Goal: Transaction & Acquisition: Obtain resource

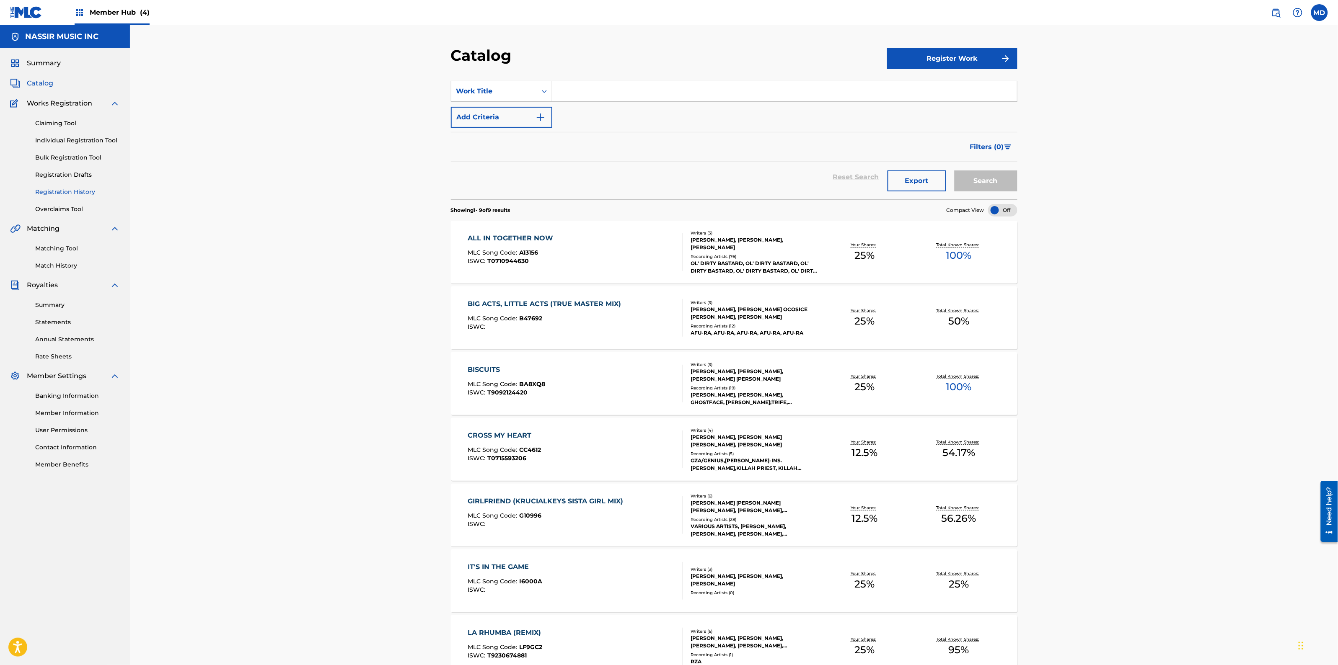
click at [52, 189] on link "Registration History" at bounding box center [77, 192] width 85 height 9
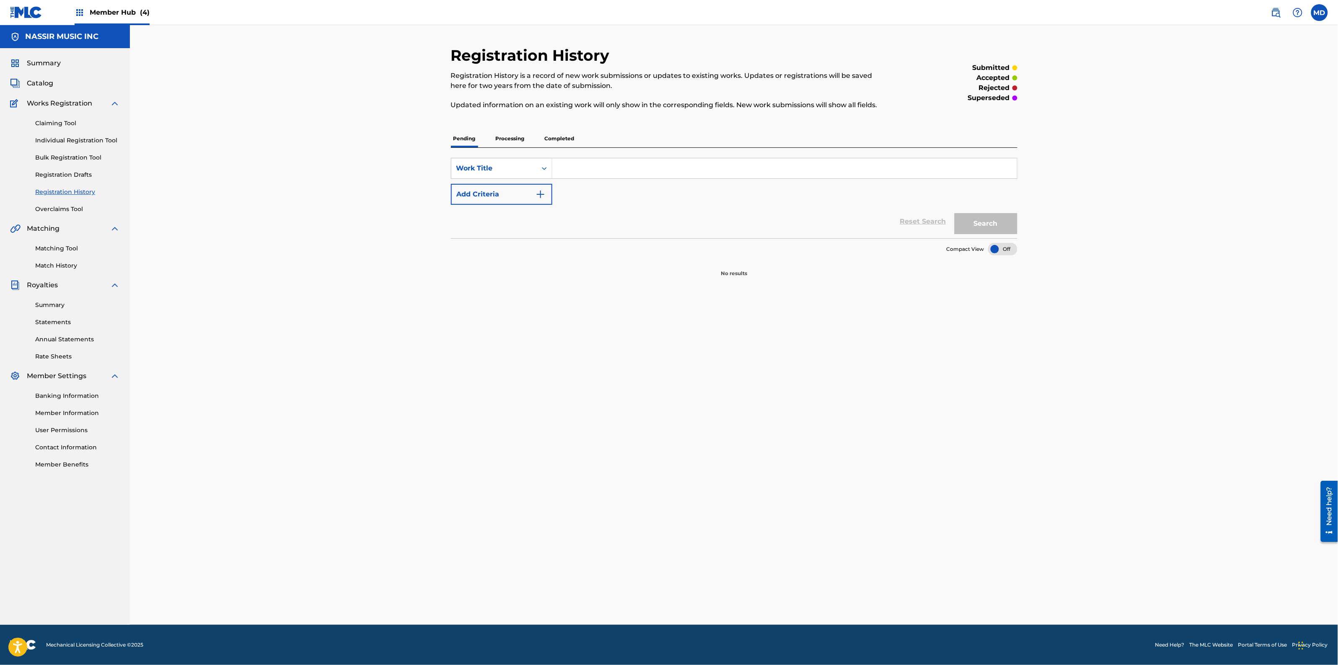
click at [517, 139] on p "Processing" at bounding box center [510, 139] width 34 height 18
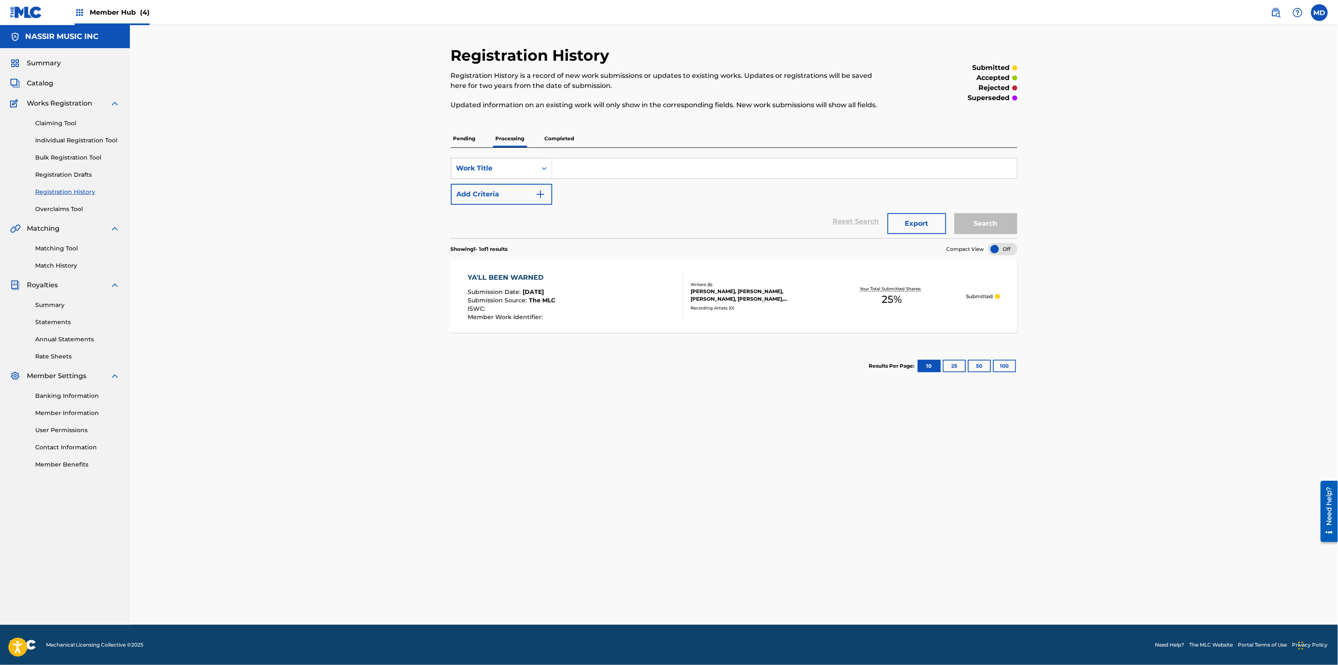
click at [553, 137] on p "Completed" at bounding box center [559, 139] width 35 height 18
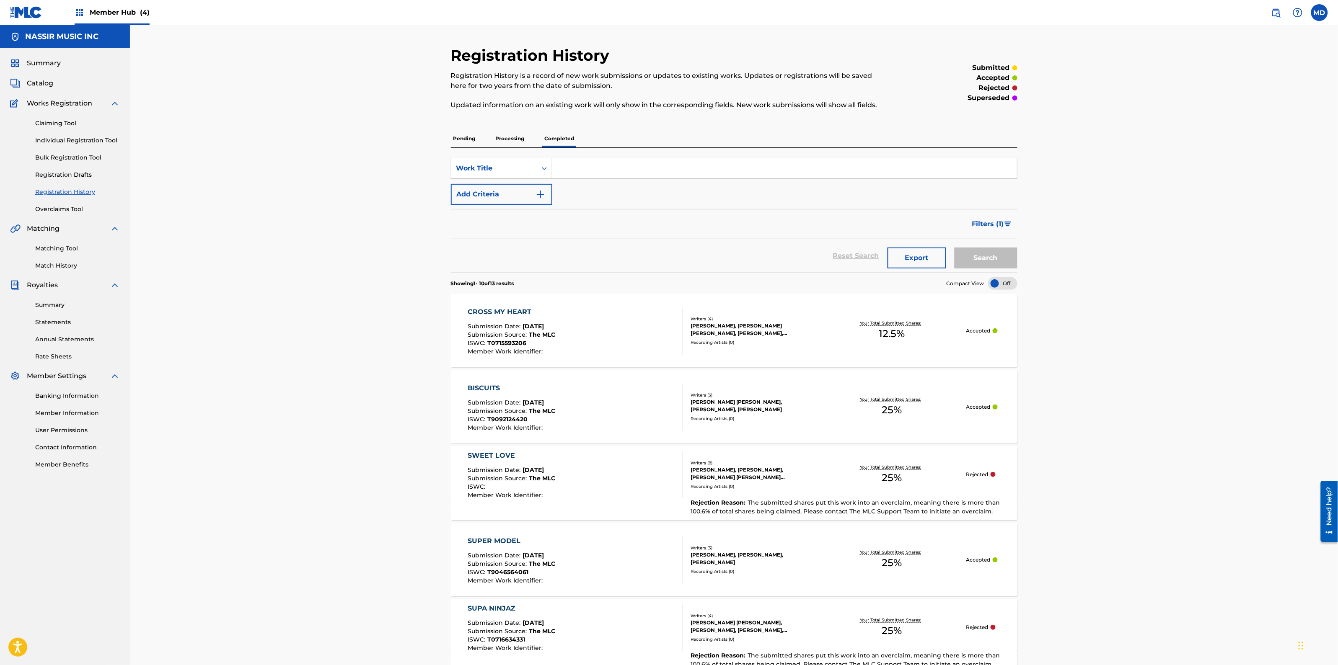
click at [468, 137] on p "Pending" at bounding box center [464, 139] width 27 height 18
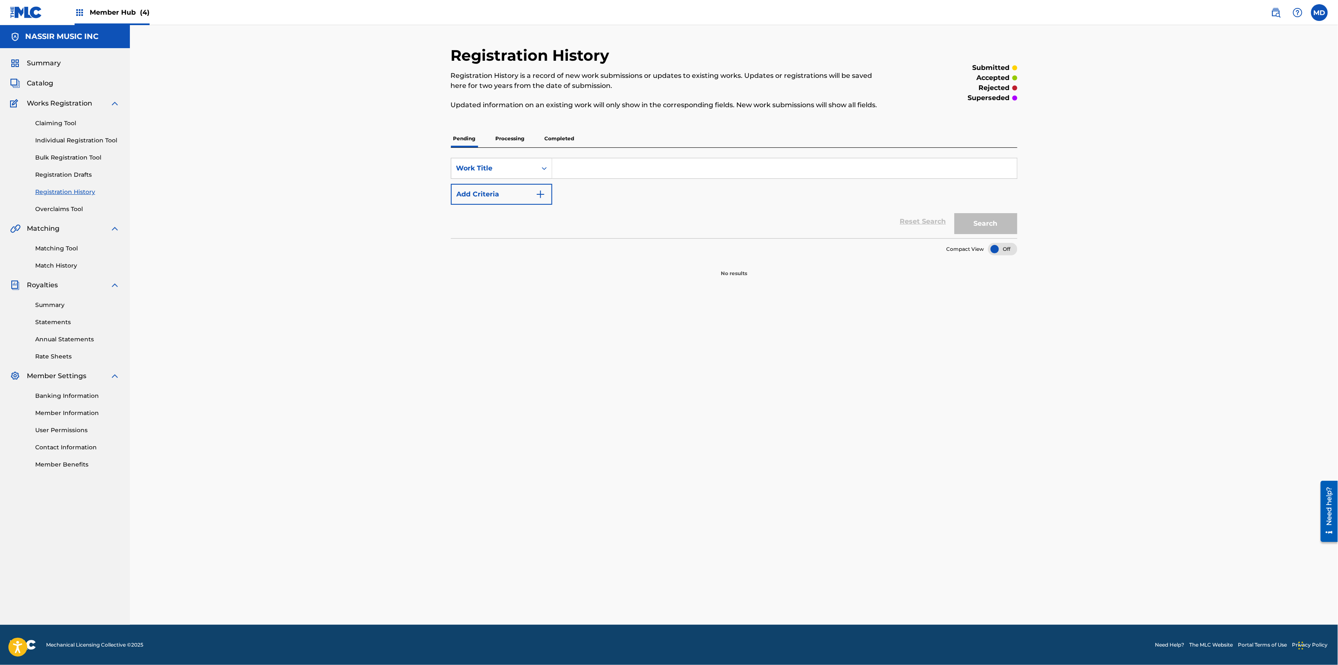
click at [603, 174] on input "Search Form" at bounding box center [784, 168] width 465 height 20
paste input "HELLZ WIND STAFF"
type input "HELLZ WIND STAFF"
click at [975, 229] on button "Search" at bounding box center [985, 223] width 63 height 21
click at [516, 136] on p "Processing" at bounding box center [510, 139] width 34 height 18
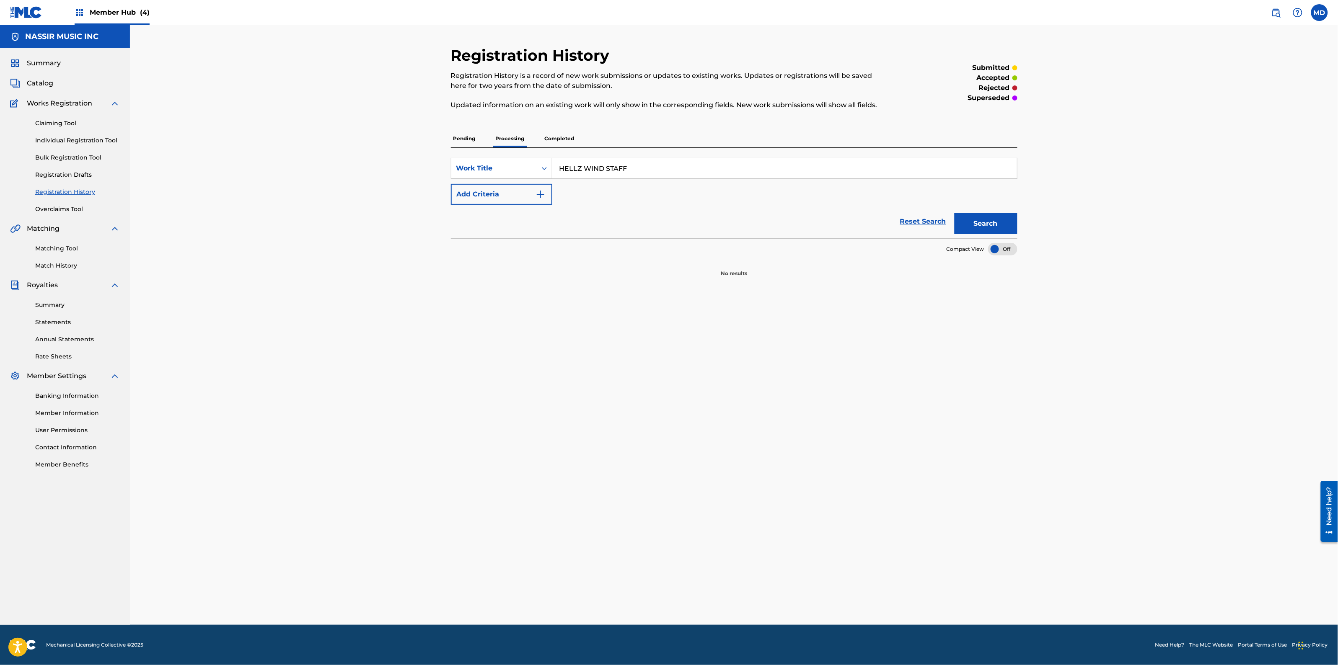
click at [550, 137] on p "Completed" at bounding box center [559, 139] width 35 height 18
click at [503, 140] on p "Processing" at bounding box center [510, 139] width 34 height 18
click at [463, 138] on p "Pending" at bounding box center [464, 139] width 27 height 18
click at [57, 120] on link "Claiming Tool" at bounding box center [77, 123] width 85 height 9
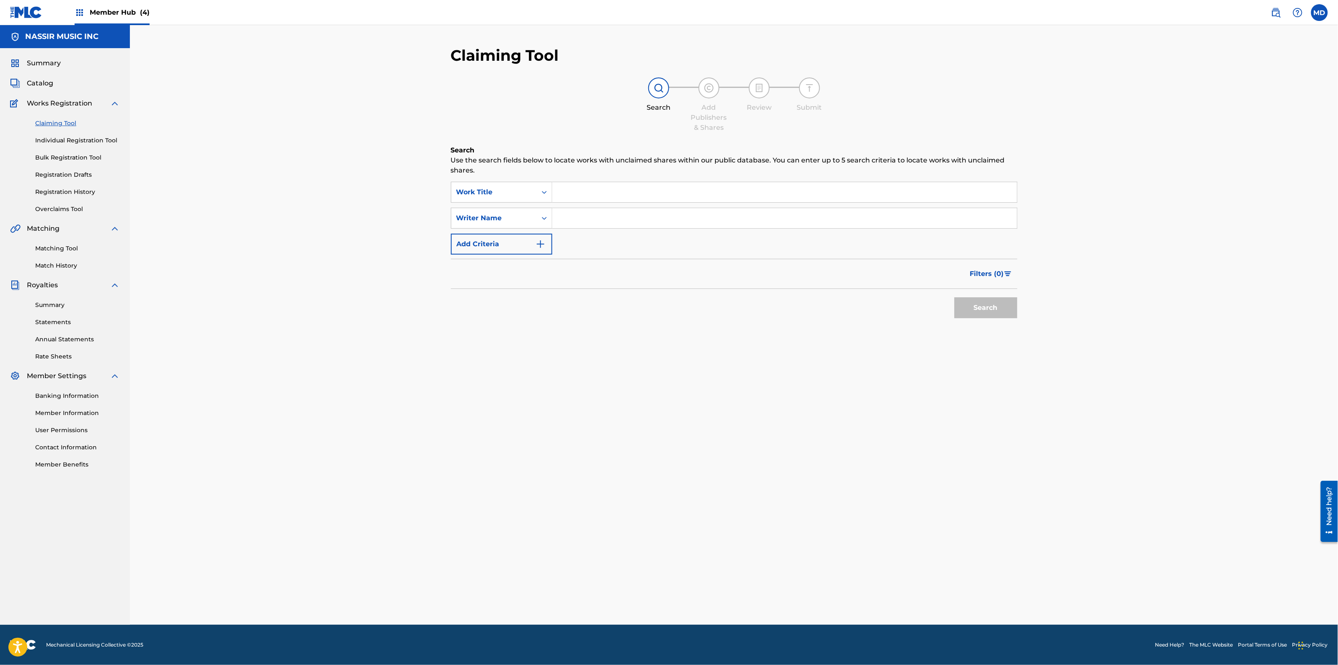
click at [618, 194] on input "Search Form" at bounding box center [784, 192] width 465 height 20
paste input "HELLZ WIND STAFF"
type input "HELLZ WIND STAFF"
click at [621, 210] on input "Search Form" at bounding box center [784, 218] width 465 height 20
type input "[PERSON_NAME]"
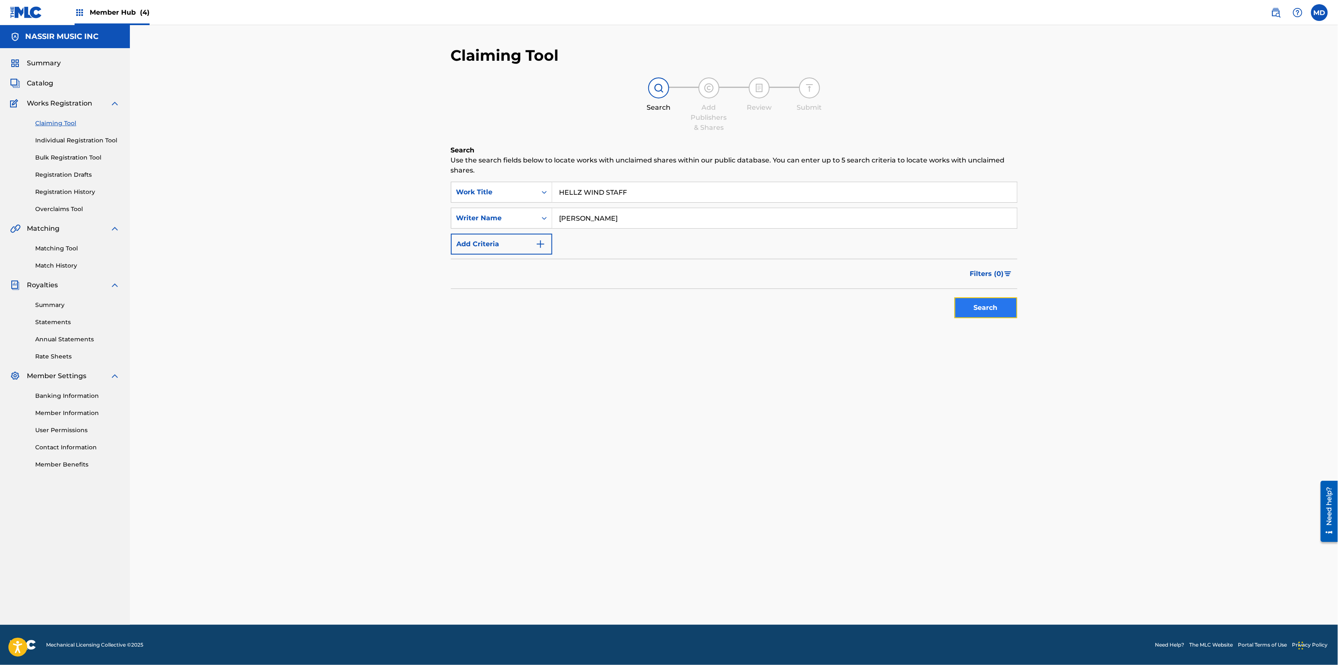
click at [973, 311] on button "Search" at bounding box center [985, 307] width 63 height 21
drag, startPoint x: 628, startPoint y: 195, endPoint x: 558, endPoint y: 203, distance: 70.5
click at [558, 203] on div "SearchWithCriteria1e0fe0fc-d6eb-49a8-9b32-7e13a26765c5 Work Title HELLZ WIND ST…" at bounding box center [734, 218] width 566 height 73
click at [57, 142] on link "Individual Registration Tool" at bounding box center [77, 140] width 85 height 9
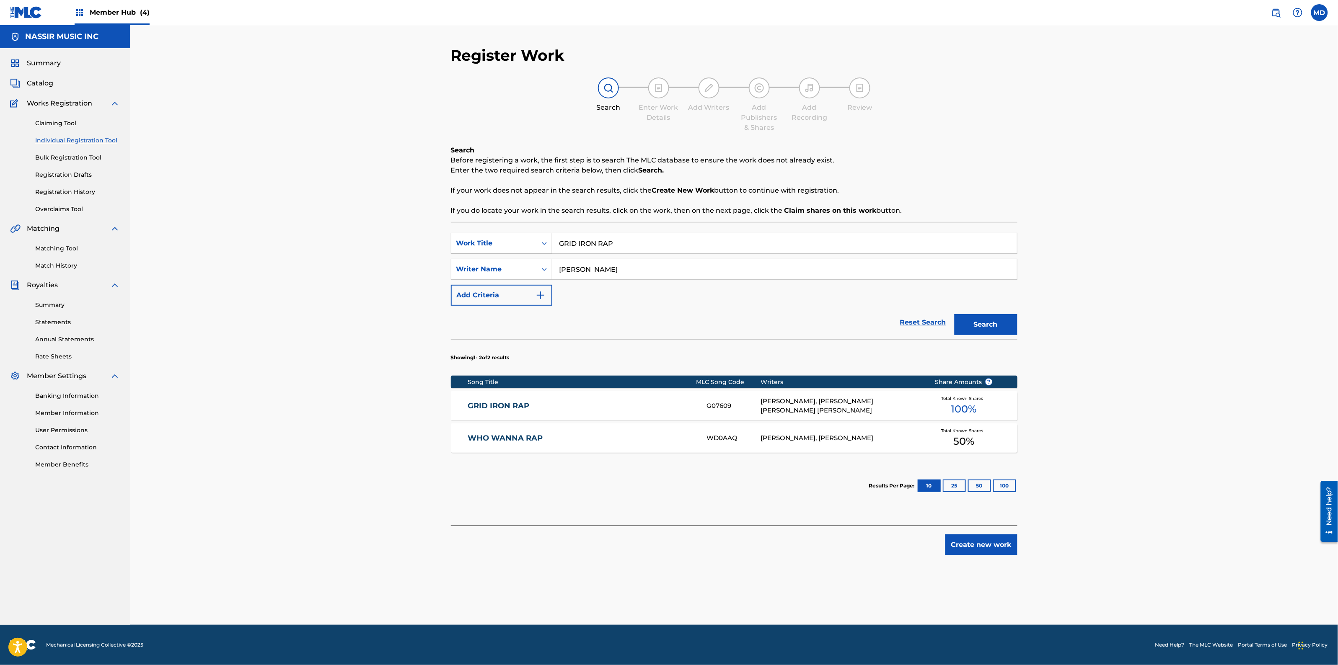
drag, startPoint x: 649, startPoint y: 246, endPoint x: 544, endPoint y: 246, distance: 105.6
click at [546, 246] on div "SearchWithCriteriaabd27ece-1981-4d2b-9ce3-ddb6a9c8adbd Work Title GRID IRON RAP" at bounding box center [734, 243] width 566 height 21
paste input "HELLZ WIND STAFF"
type input "HELLZ WIND STAFF"
click at [992, 325] on button "Search" at bounding box center [985, 324] width 63 height 21
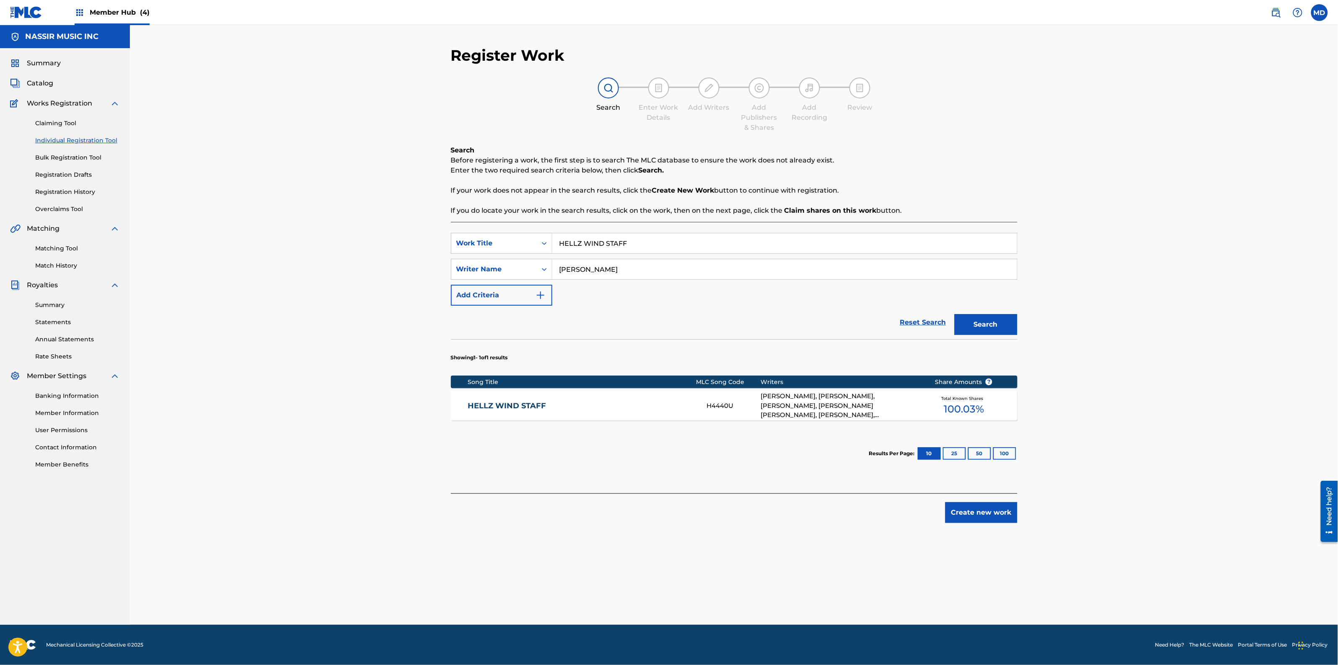
click at [581, 405] on link "HELLZ WIND STAFF" at bounding box center [582, 406] width 228 height 10
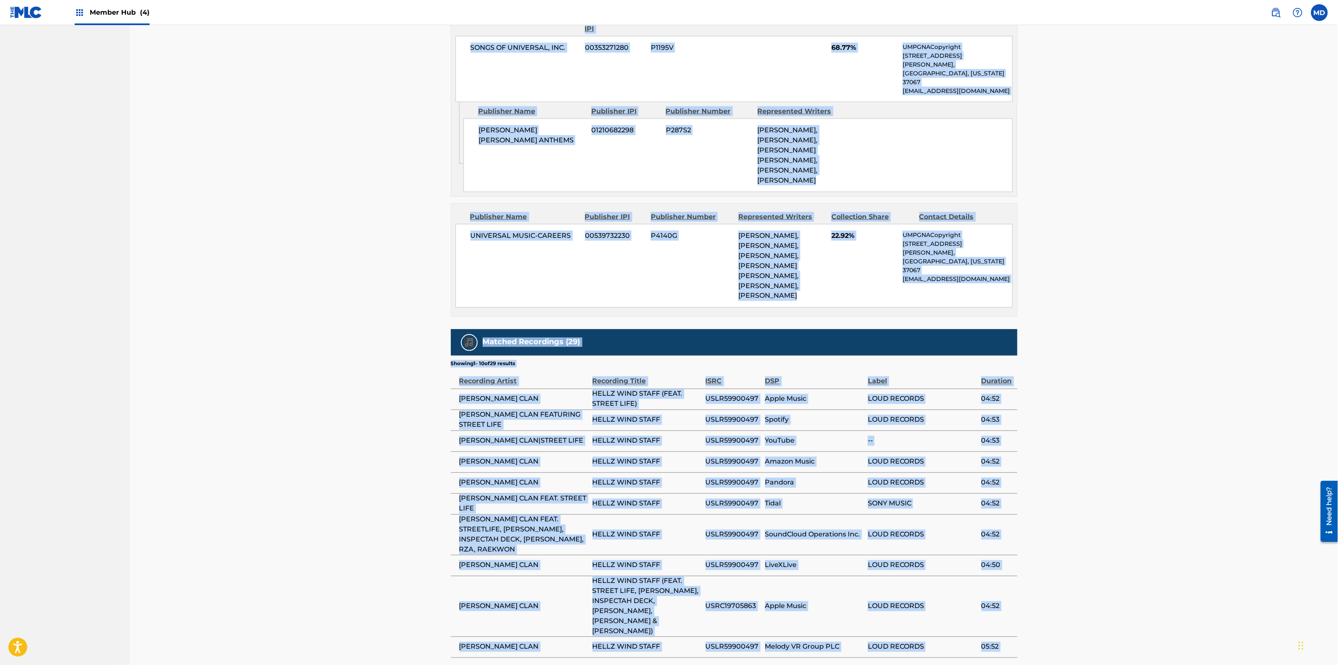
scroll to position [629, 0]
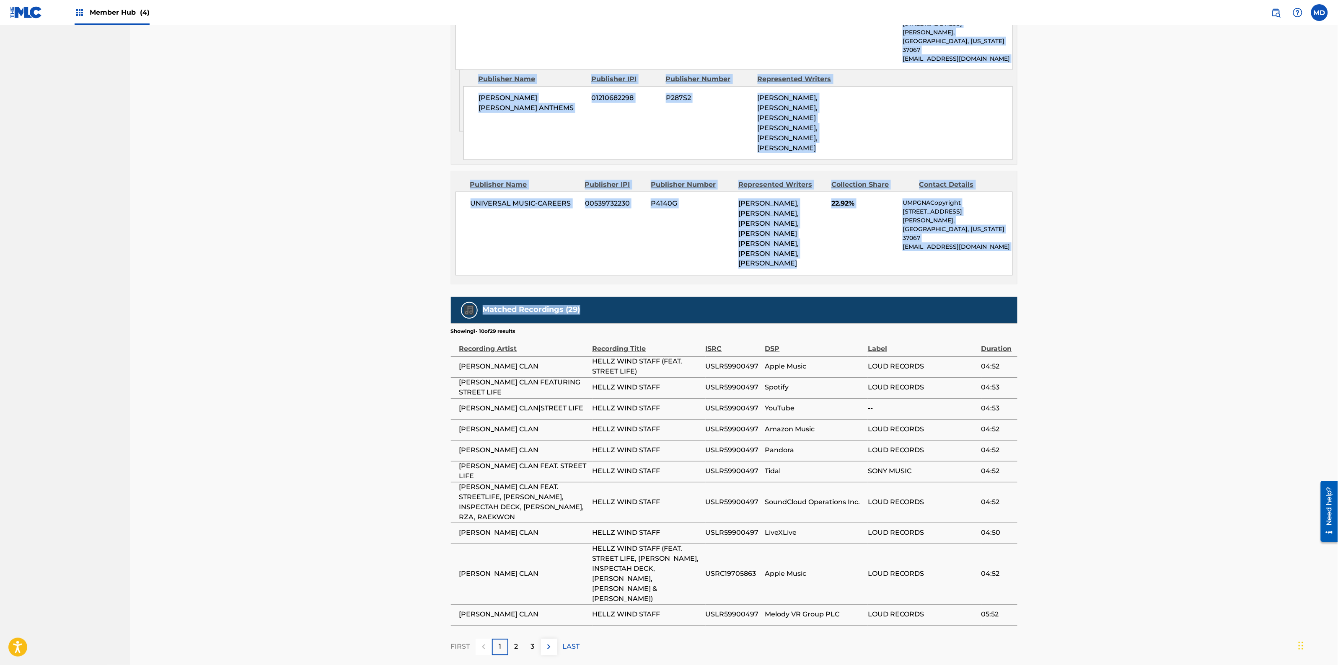
drag, startPoint x: 453, startPoint y: 62, endPoint x: 1021, endPoint y: 267, distance: 603.6
click at [1021, 267] on div "< Back to results Last Edited: [DATE] Source: CWR HELLZ WIND STAFF Work Detail …" at bounding box center [734, 53] width 586 height 1273
copy div "HELLZ WIND STAFF Work Detail Member Work Identifier -- MLC Song Code H4440U ISW…"
click at [348, 268] on div "< Back to results Last Edited: [DATE] Source: CWR HELLZ WIND STAFF Work Detail …" at bounding box center [734, 43] width 1208 height 1294
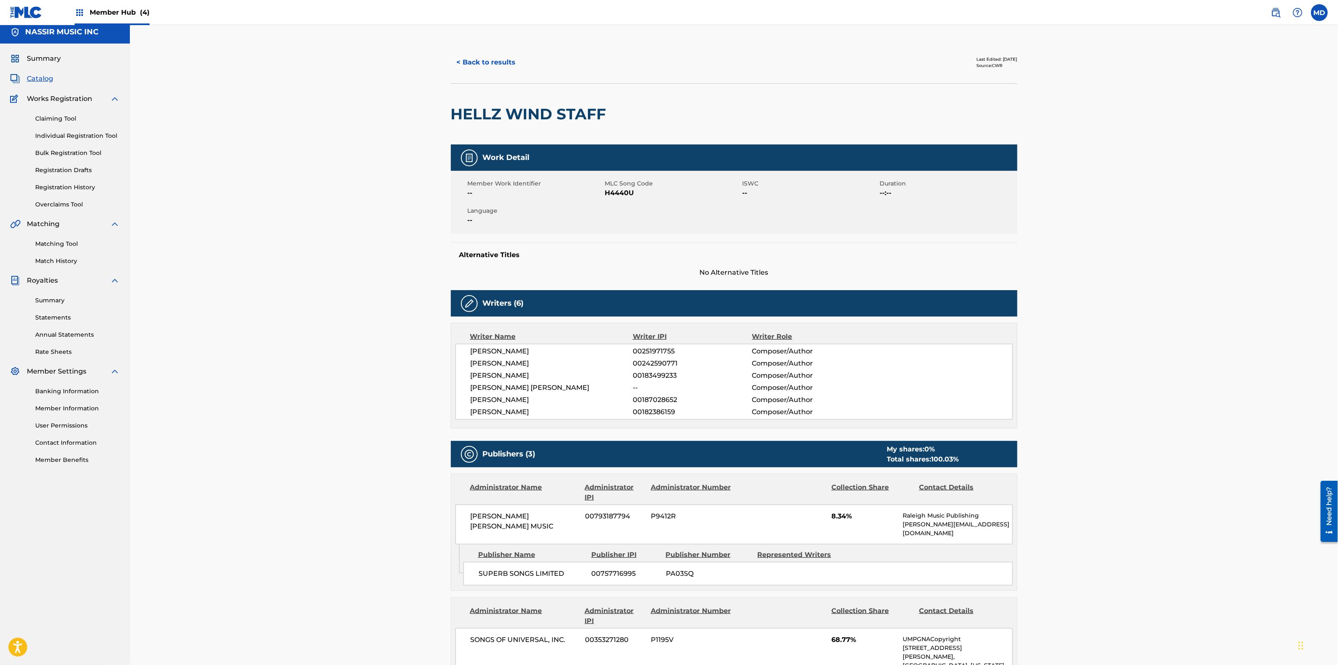
scroll to position [0, 0]
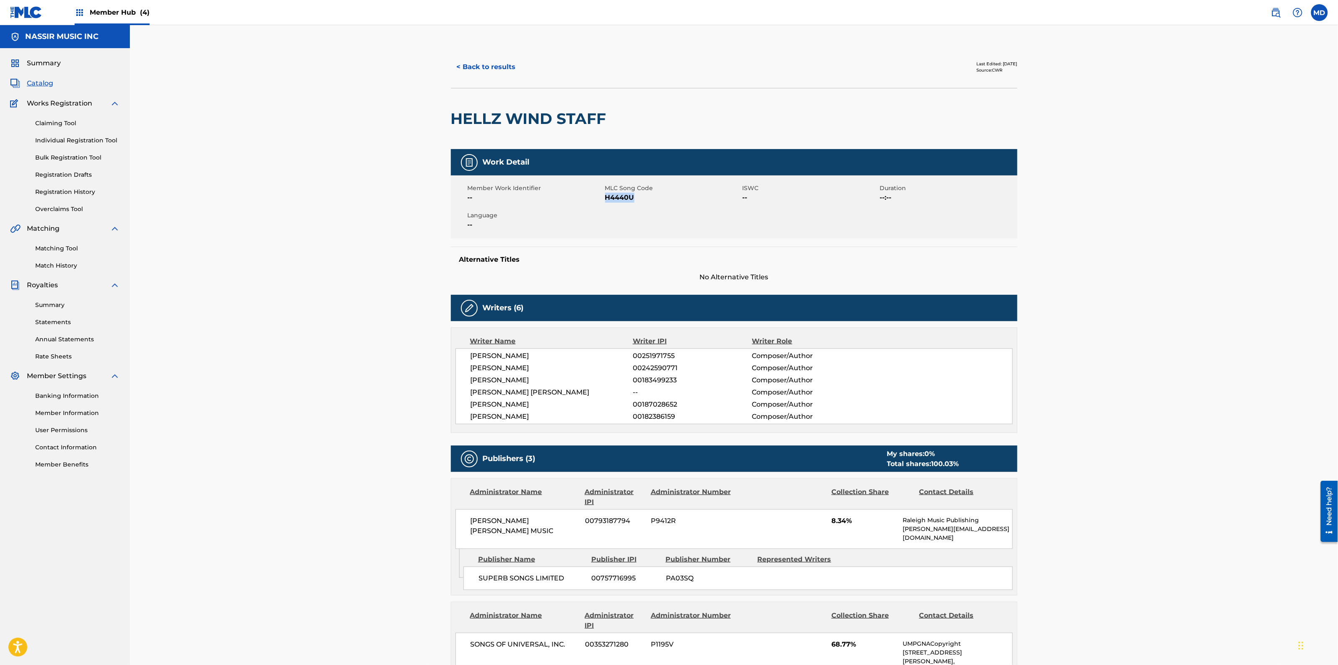
drag, startPoint x: 633, startPoint y: 198, endPoint x: 606, endPoint y: 200, distance: 27.7
click at [606, 200] on span "H4440U" at bounding box center [672, 198] width 135 height 10
copy span "H4440U"
click at [391, 191] on div "< Back to results Last Edited: [DATE] Source: CWR HELLZ WIND STAFF Work Detail …" at bounding box center [734, 672] width 1208 height 1294
click at [508, 67] on button "< Back to results" at bounding box center [486, 67] width 71 height 21
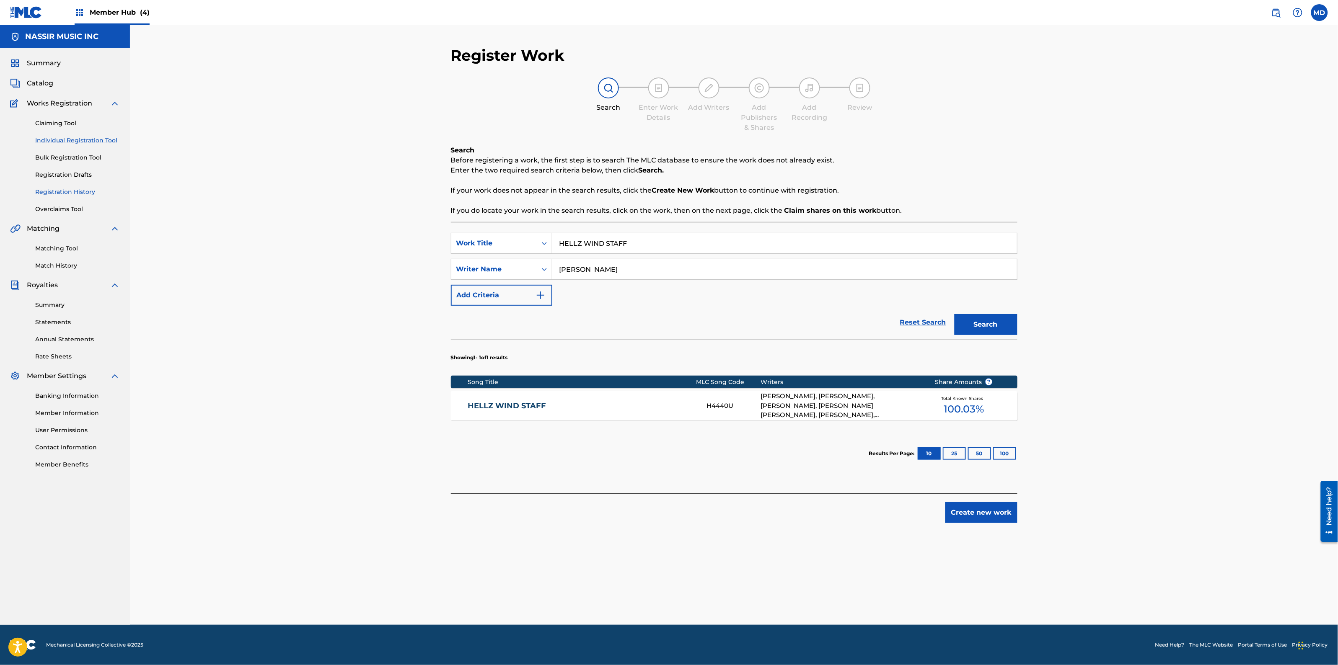
click at [42, 190] on link "Registration History" at bounding box center [77, 192] width 85 height 9
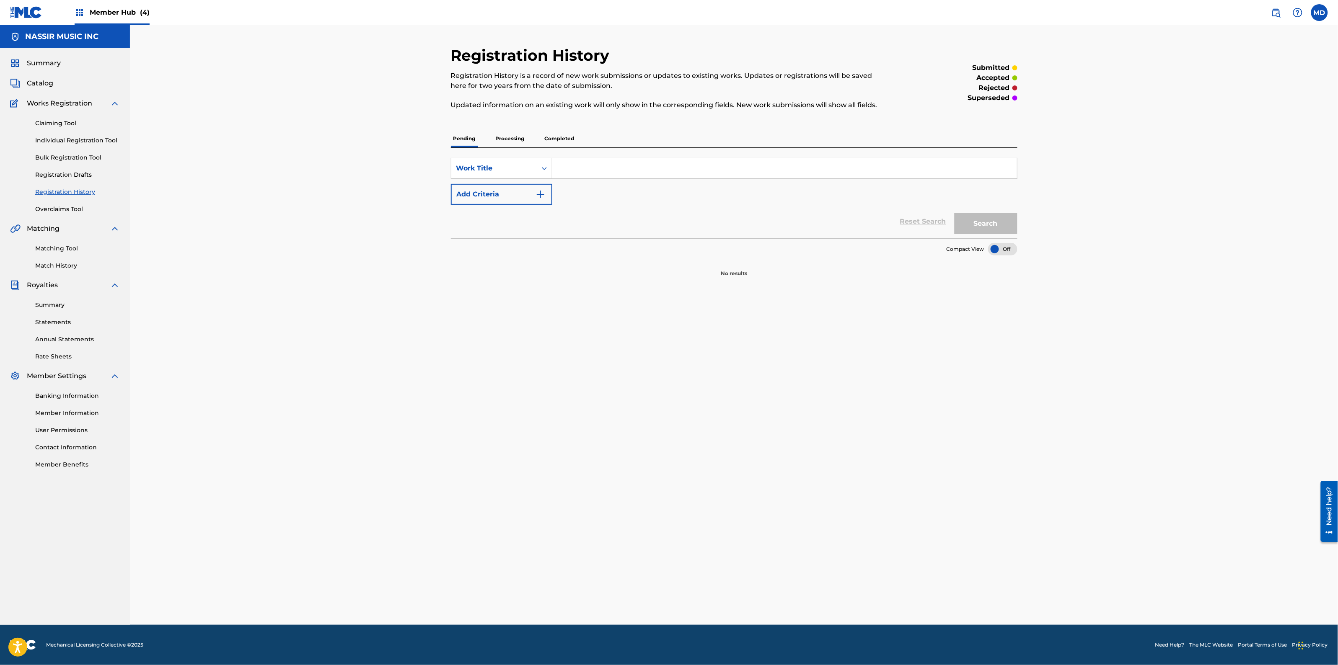
click at [512, 136] on p "Processing" at bounding box center [510, 139] width 34 height 18
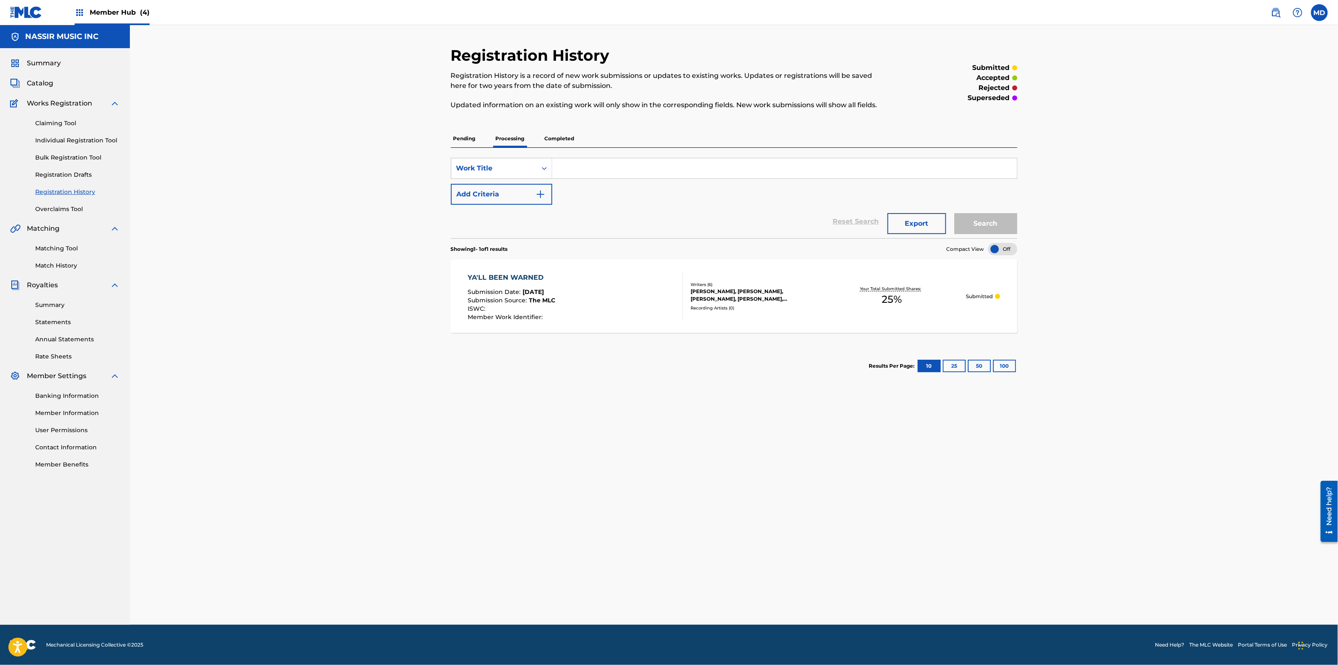
click at [554, 136] on p "Completed" at bounding box center [559, 139] width 35 height 18
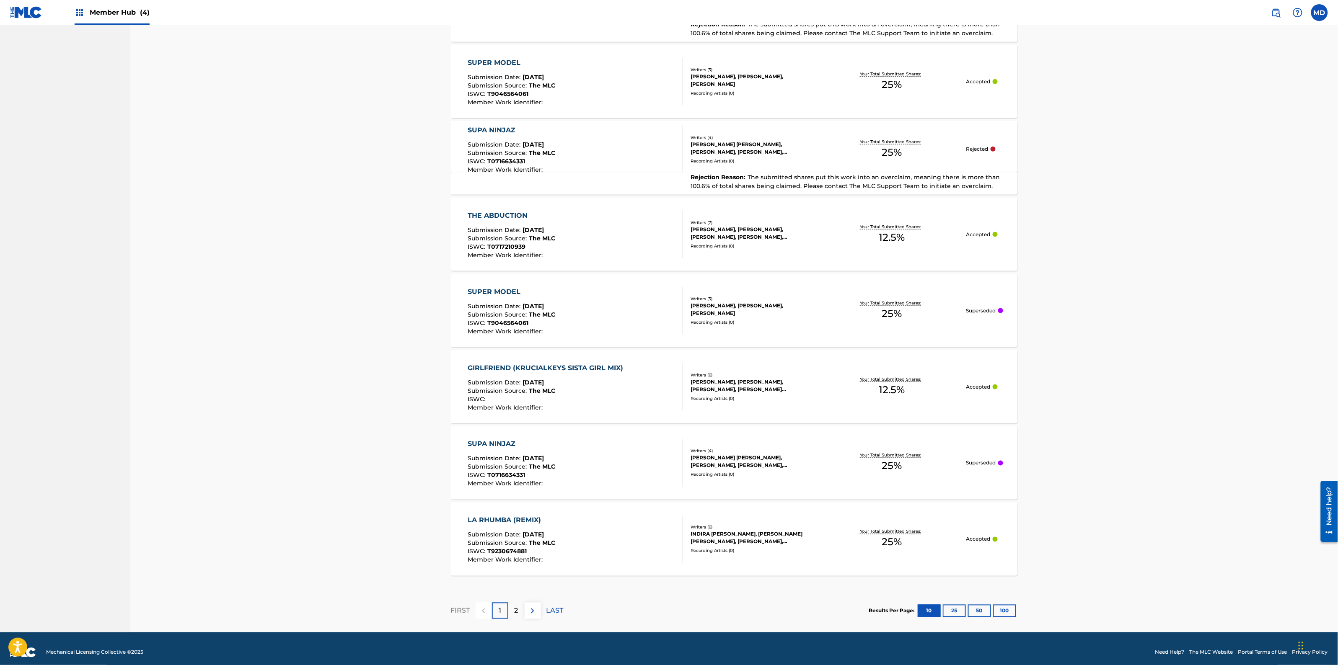
scroll to position [486, 0]
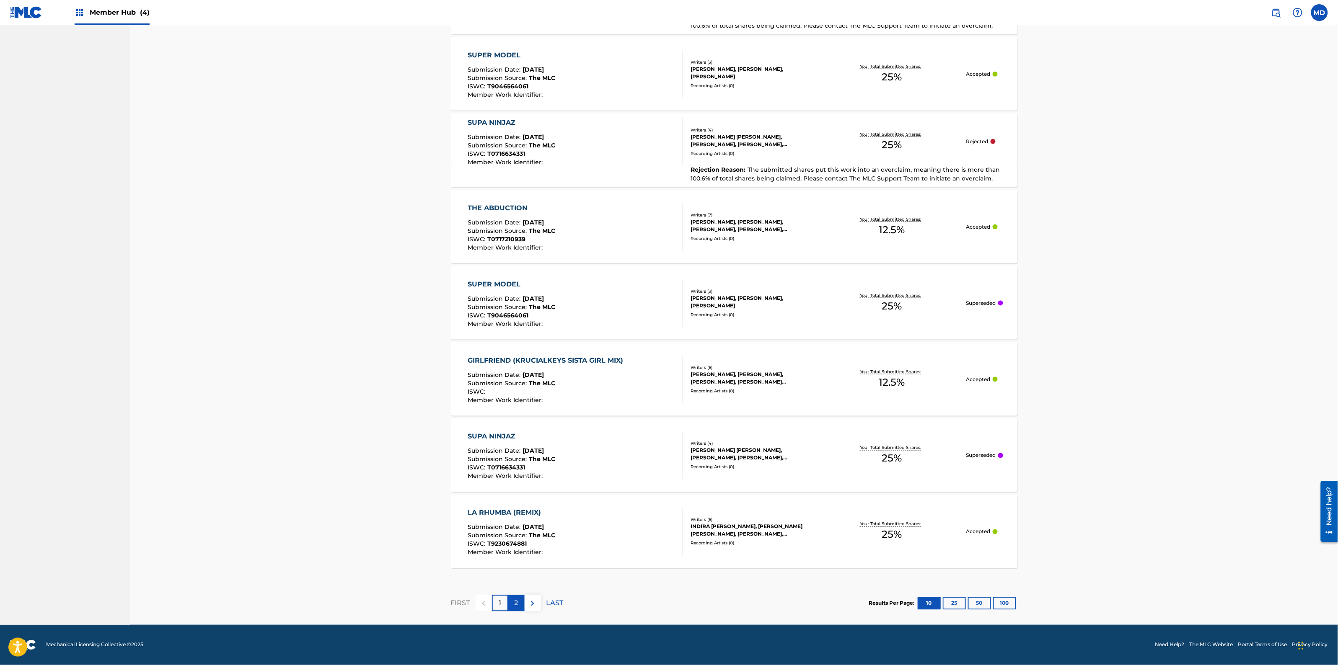
click at [509, 602] on div "2" at bounding box center [516, 603] width 16 height 16
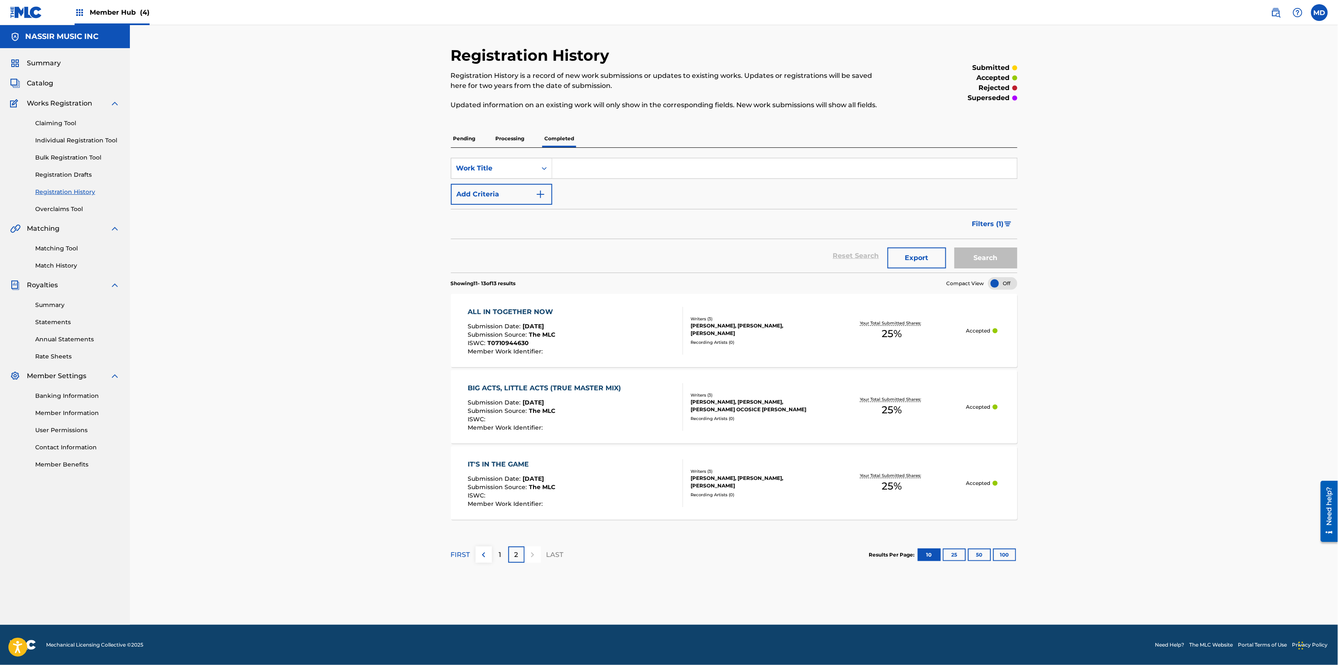
click at [108, 13] on span "Member Hub (4)" at bounding box center [120, 13] width 60 height 10
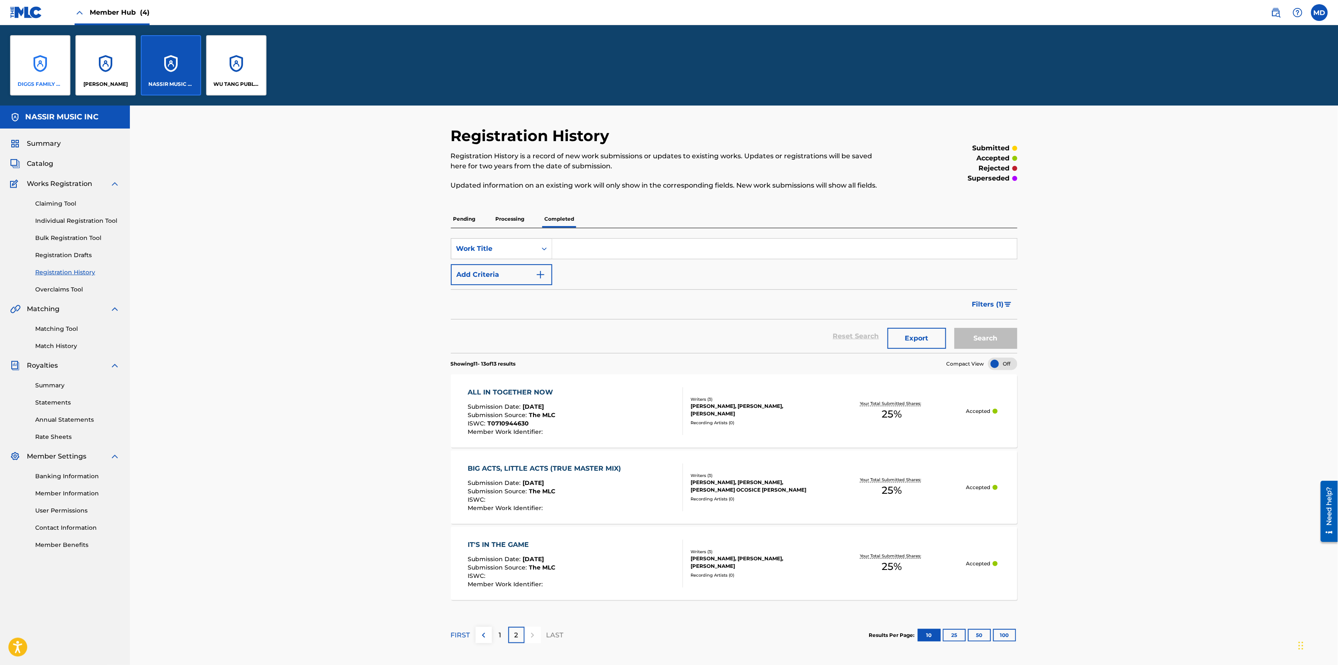
click at [36, 78] on div "DIGGS FAMILY MUSIC" at bounding box center [40, 65] width 60 height 60
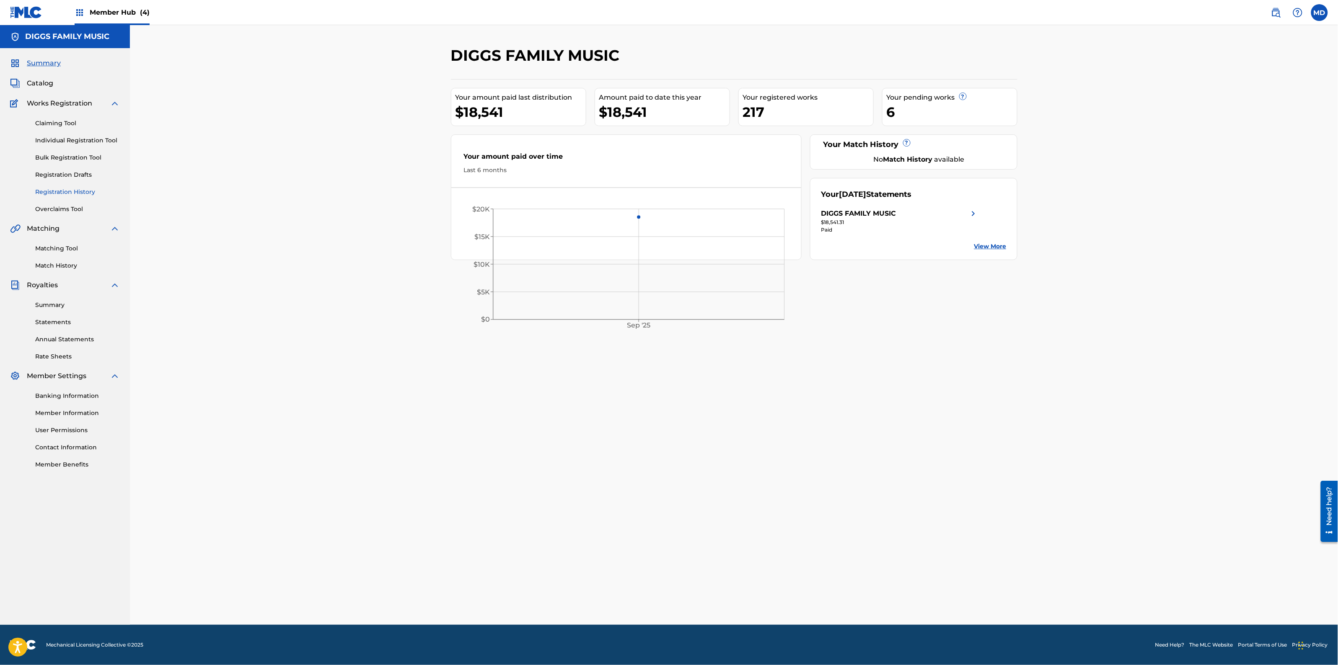
click at [61, 191] on link "Registration History" at bounding box center [77, 192] width 85 height 9
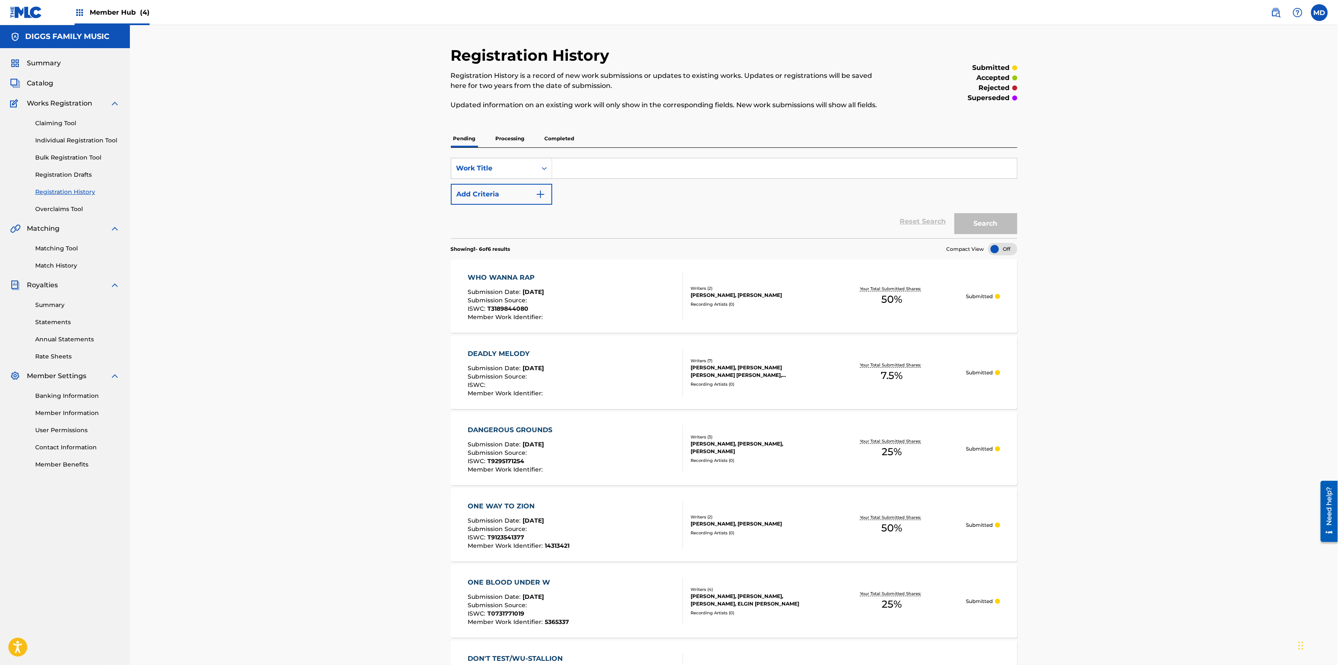
click at [592, 175] on input "Search Form" at bounding box center [784, 168] width 465 height 20
paste input "GRID IRON RAP"
type input "GRID IRON RAP"
click at [971, 226] on button "Search" at bounding box center [985, 223] width 63 height 21
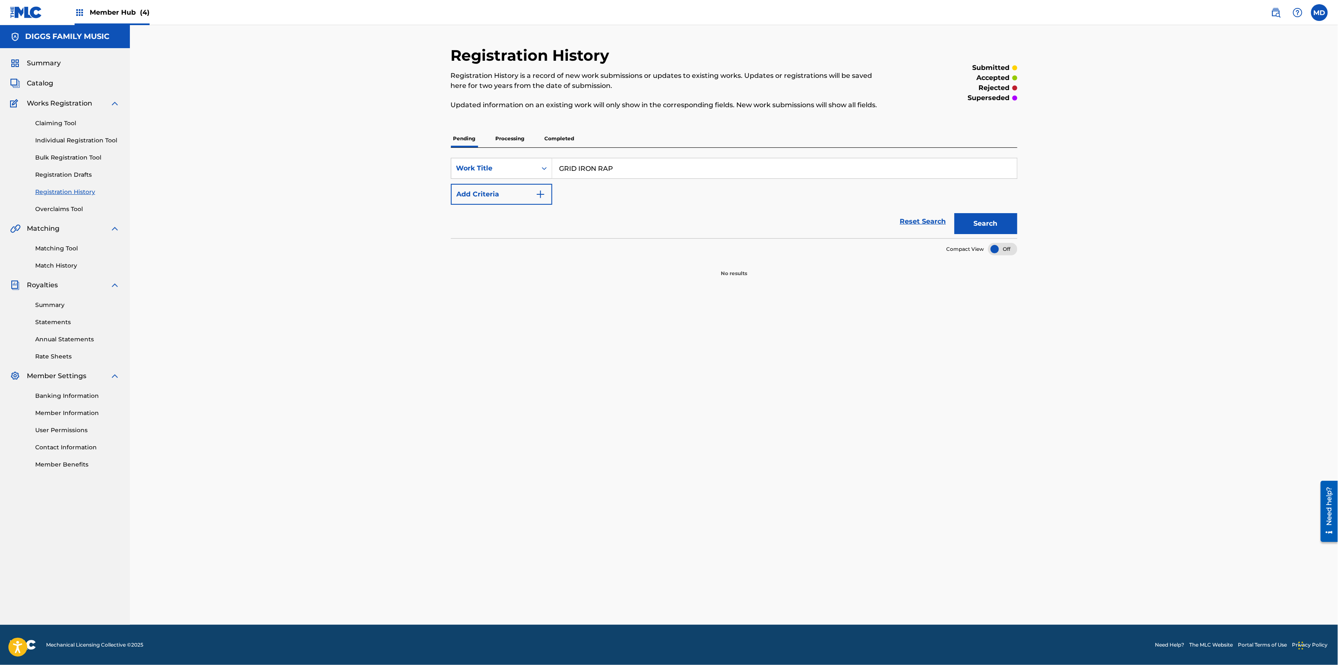
click at [519, 139] on p "Processing" at bounding box center [510, 139] width 34 height 18
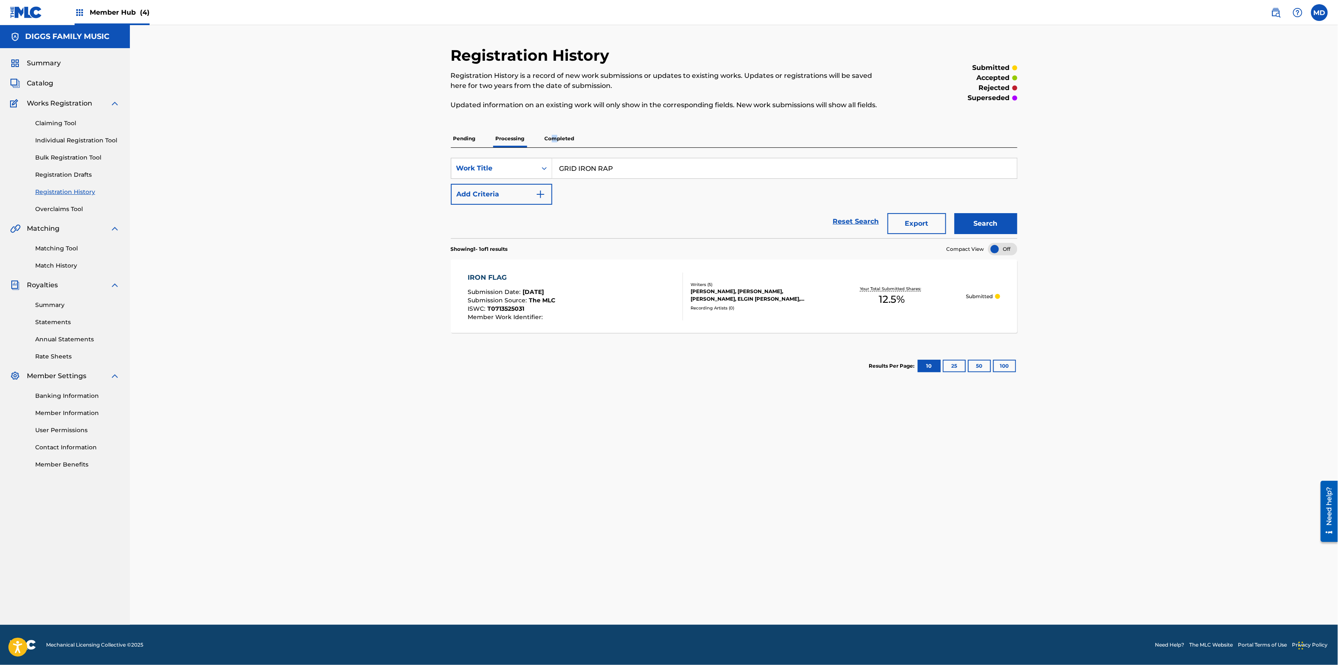
click at [554, 140] on p "Completed" at bounding box center [559, 139] width 35 height 18
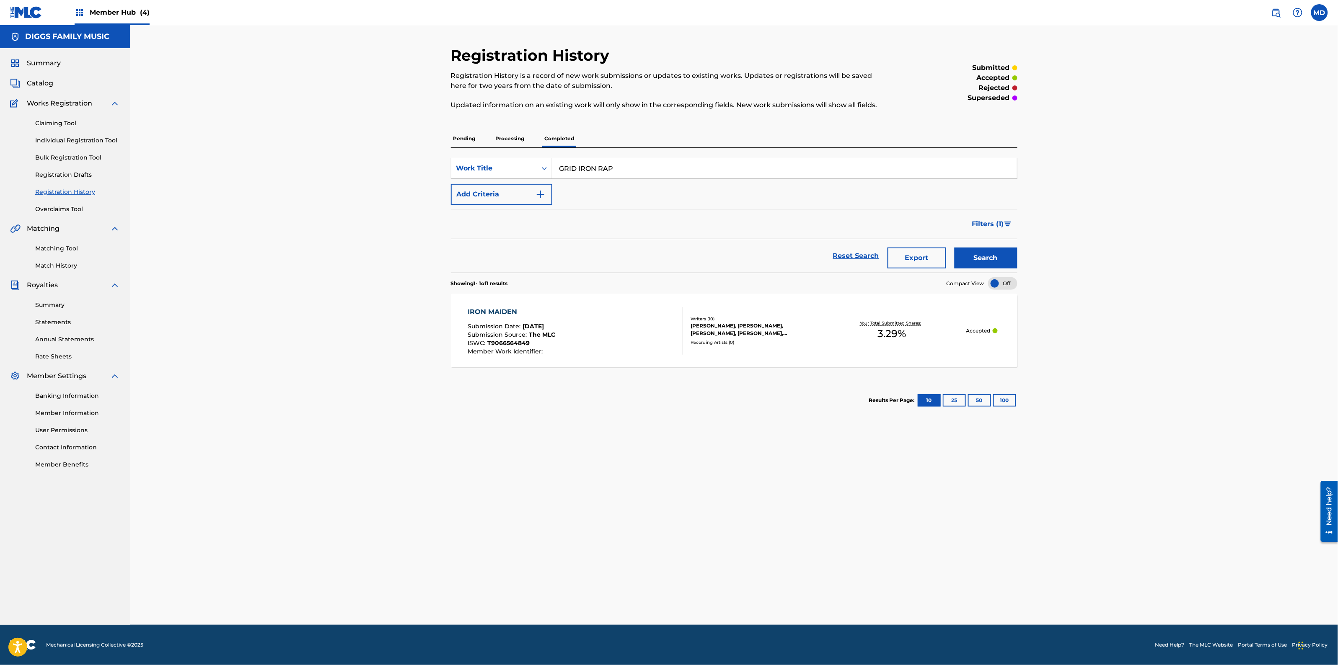
drag, startPoint x: 613, startPoint y: 169, endPoint x: 558, endPoint y: 176, distance: 54.9
click at [558, 176] on input "GRID IRON RAP" at bounding box center [784, 168] width 465 height 20
click at [38, 82] on span "Catalog" at bounding box center [40, 83] width 26 height 10
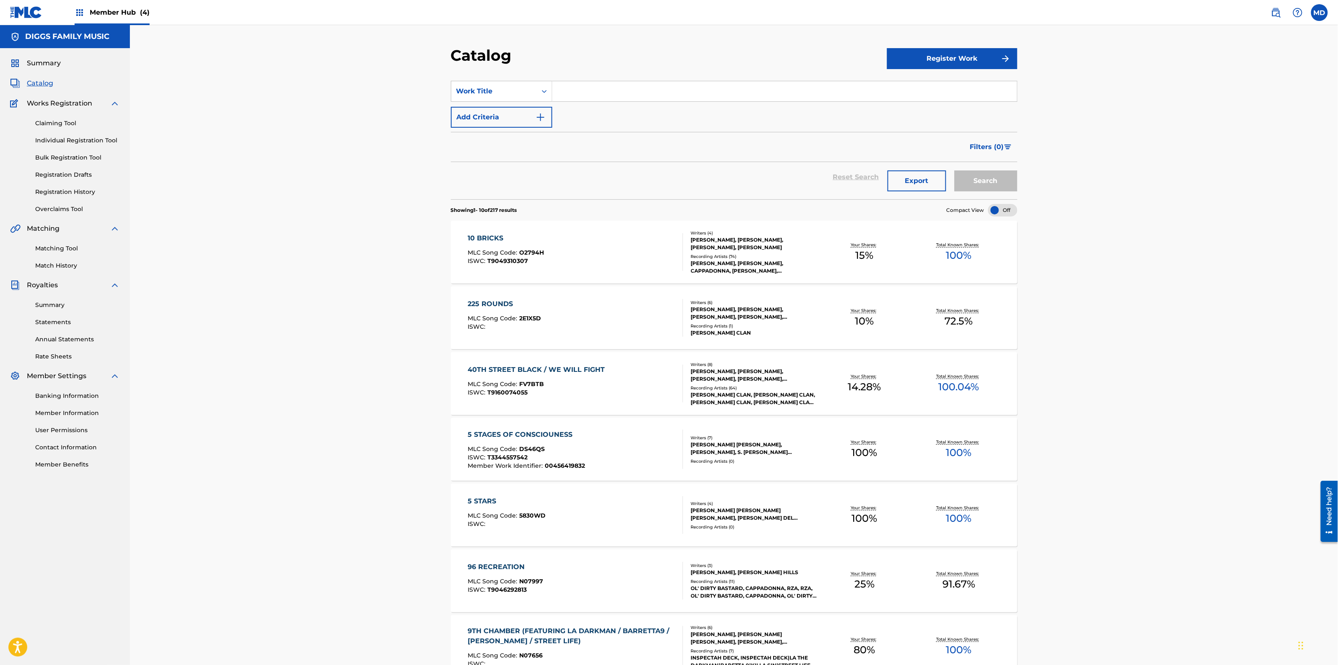
click at [593, 87] on input "Search Form" at bounding box center [784, 91] width 465 height 20
paste input "GRID IRON RAP"
type input "GRID IRON RAP"
click at [987, 182] on button "Search" at bounding box center [985, 181] width 63 height 21
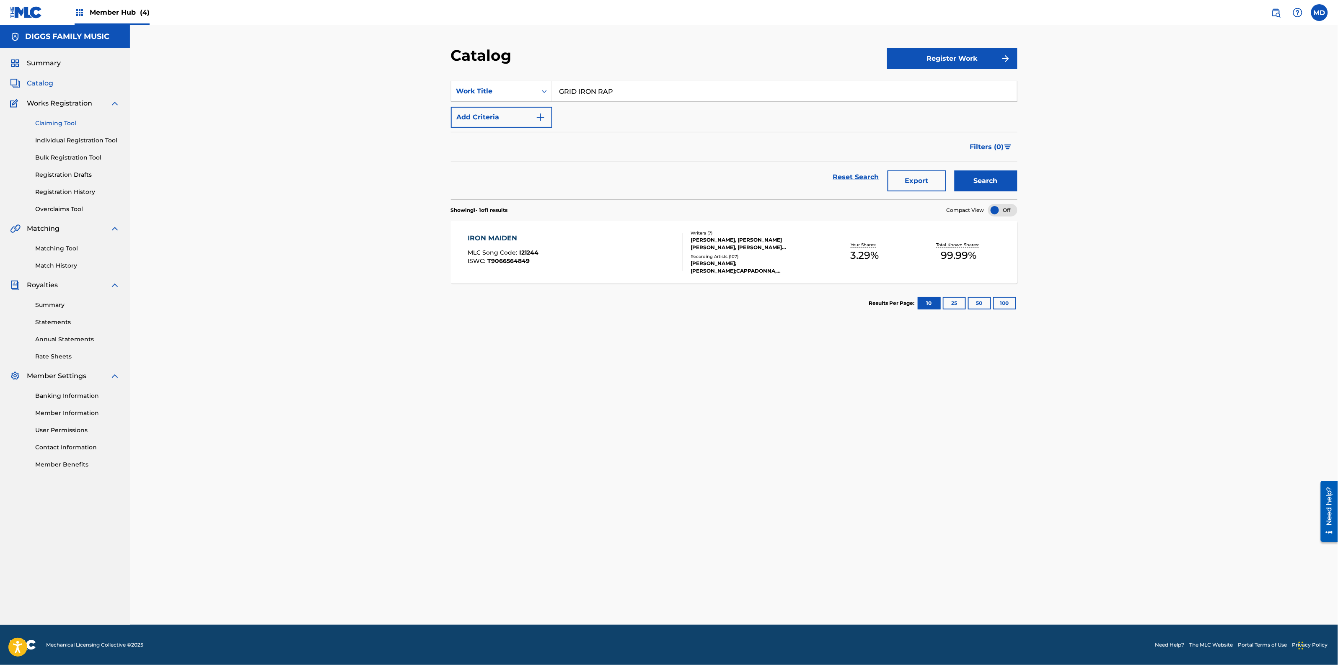
click at [46, 121] on link "Claiming Tool" at bounding box center [77, 123] width 85 height 9
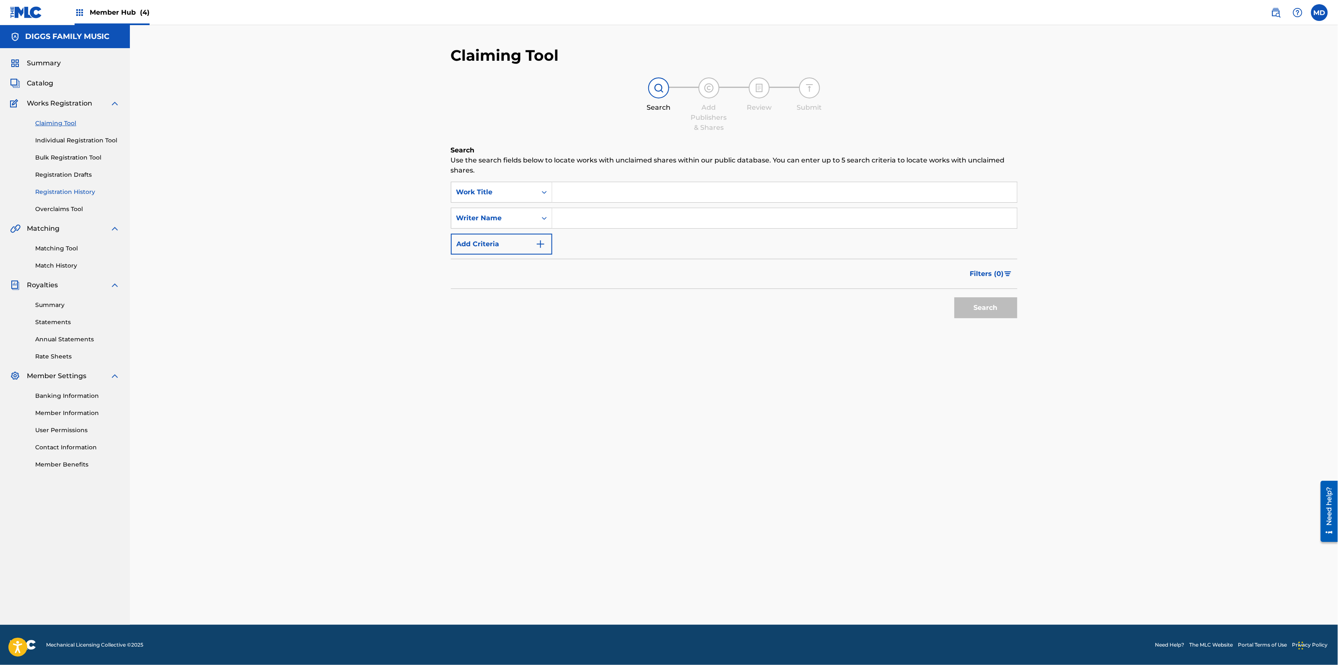
click at [61, 193] on link "Registration History" at bounding box center [77, 192] width 85 height 9
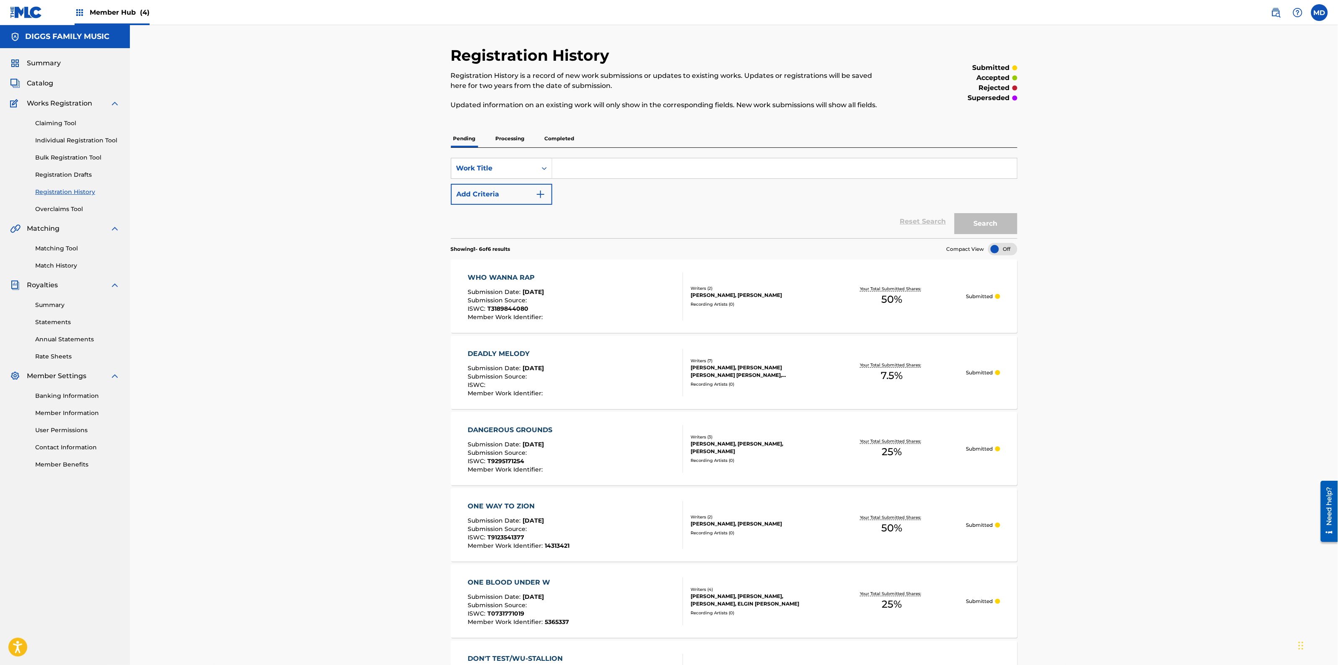
click at [459, 142] on p "Pending" at bounding box center [464, 139] width 27 height 18
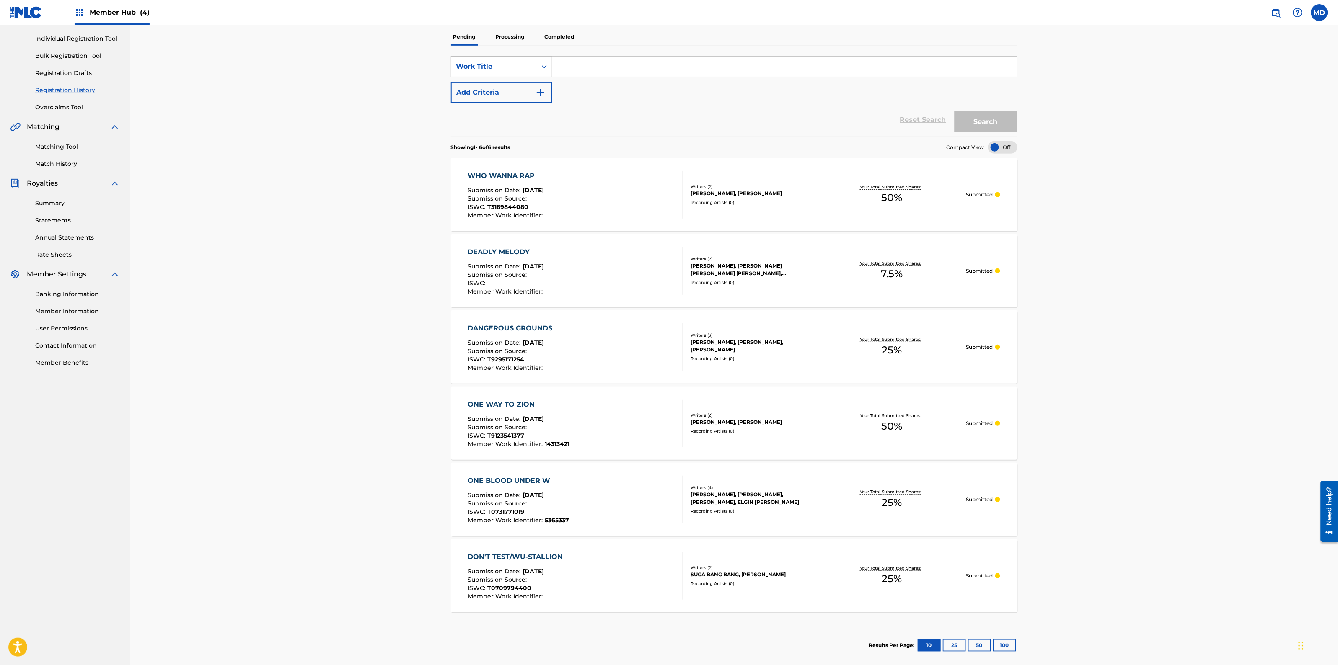
scroll to position [142, 0]
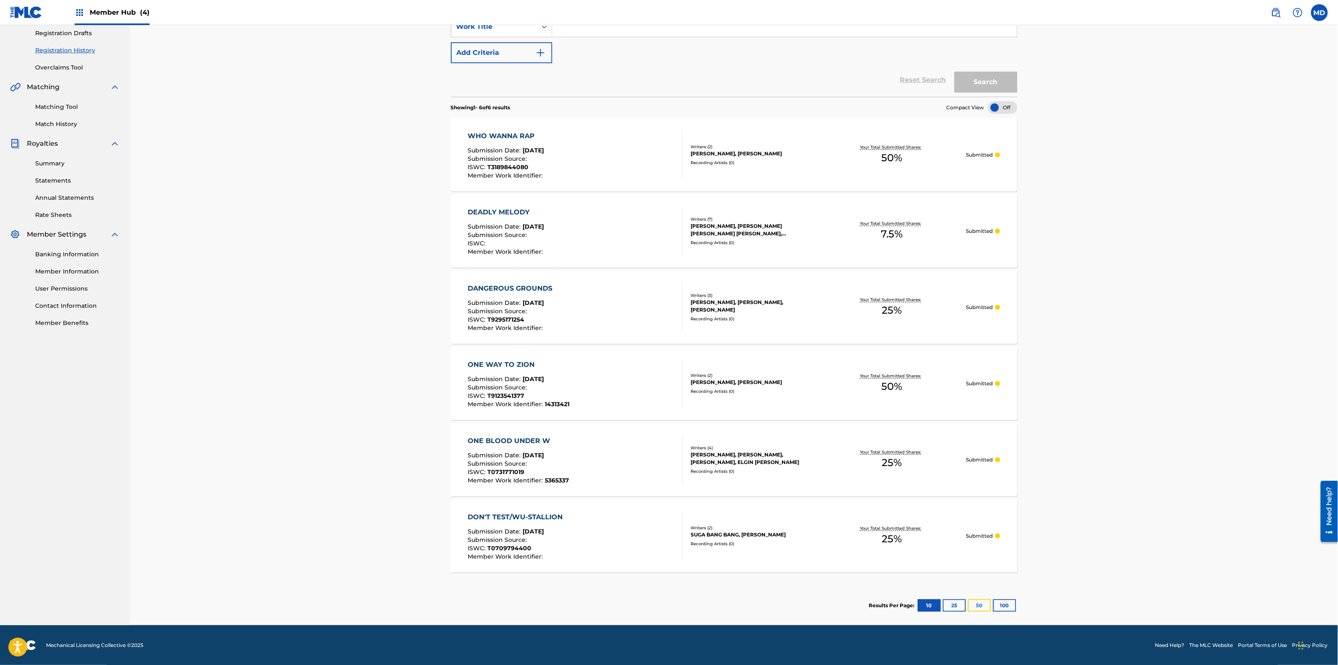
click at [984, 608] on button "50" at bounding box center [979, 605] width 23 height 13
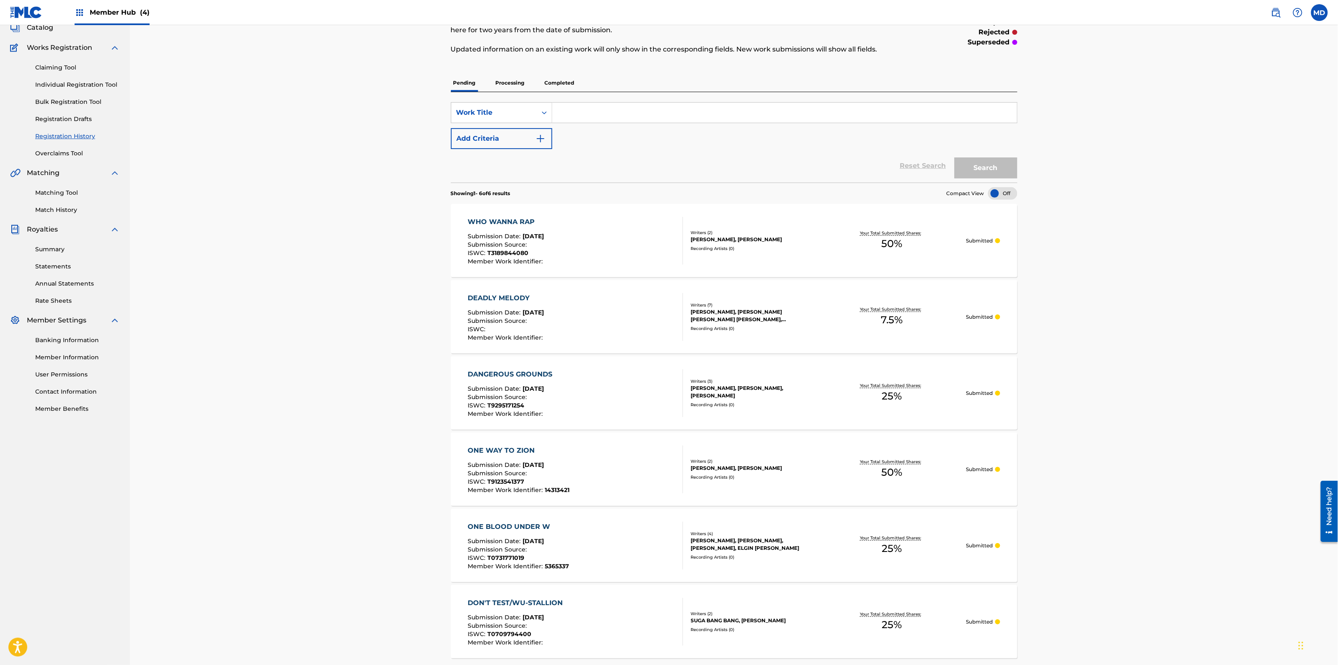
scroll to position [37, 0]
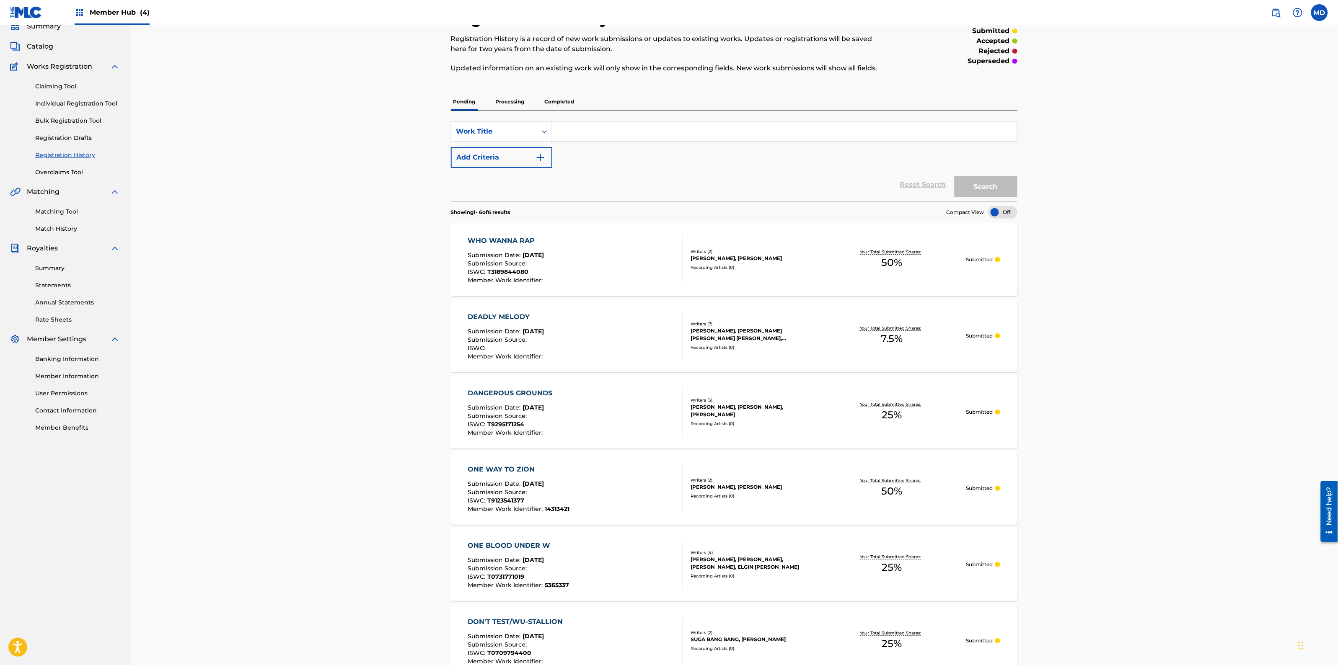
click at [508, 103] on p "Processing" at bounding box center [510, 102] width 34 height 18
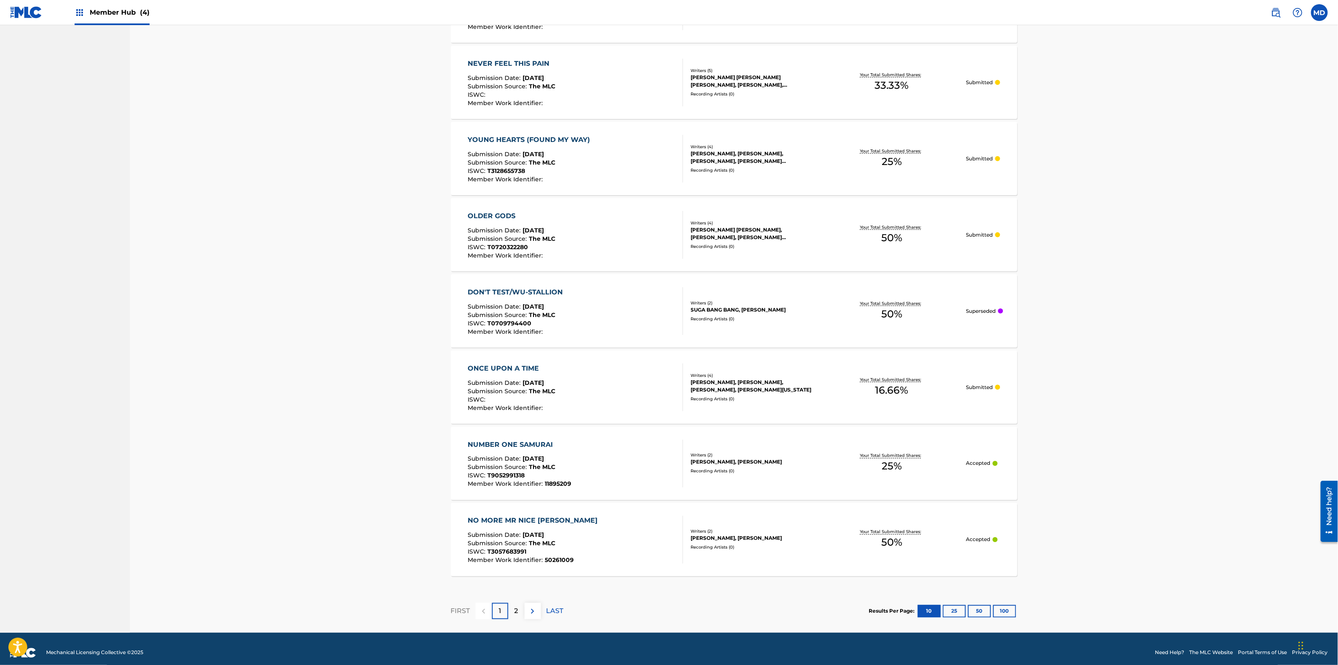
scroll to position [450, 0]
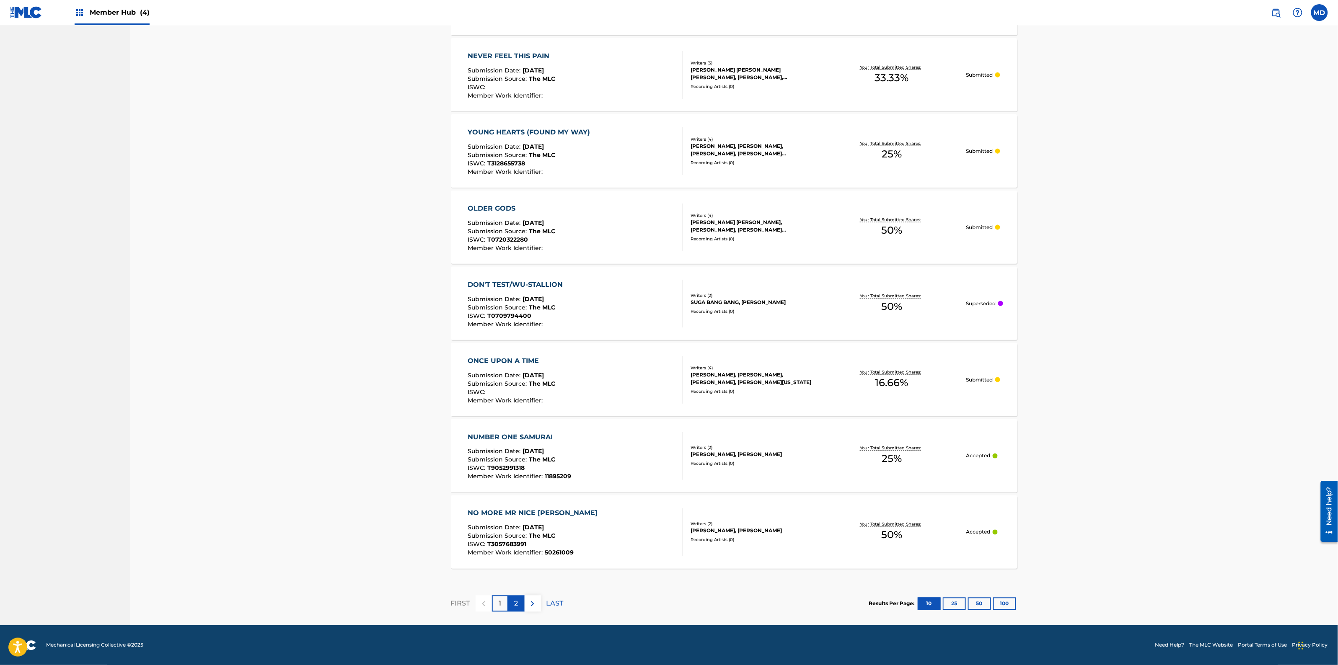
click at [518, 603] on div "2" at bounding box center [516, 604] width 16 height 16
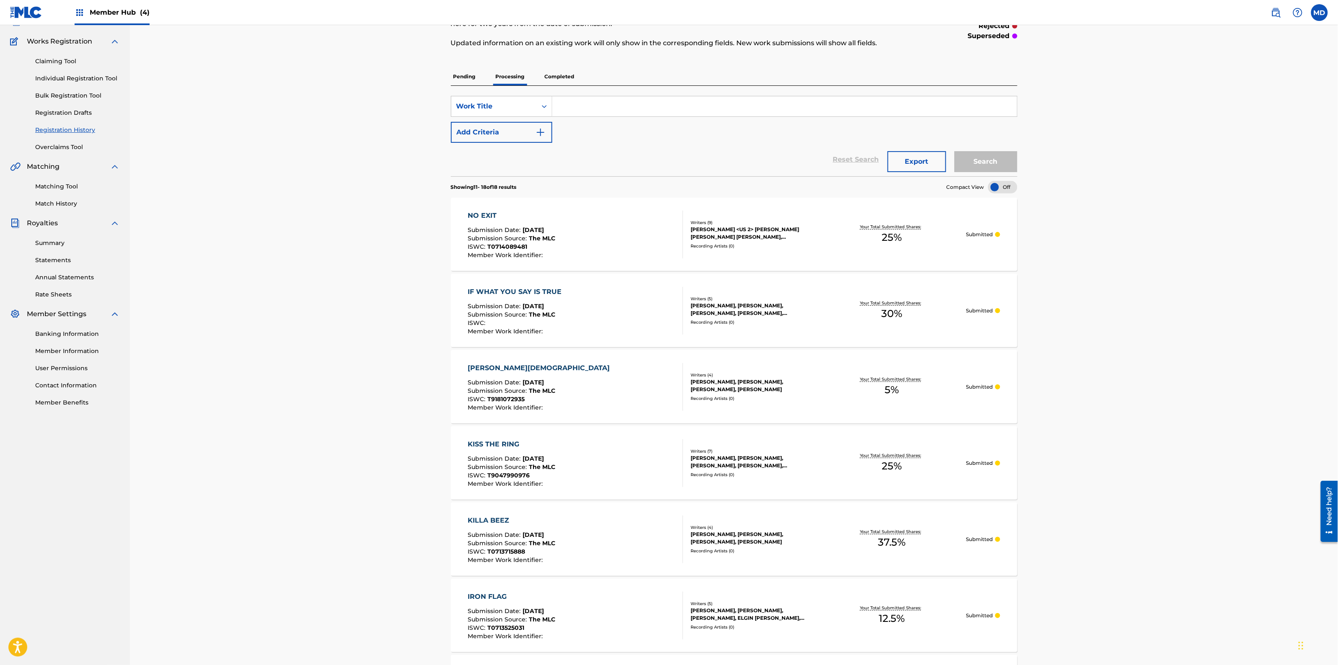
scroll to position [0, 0]
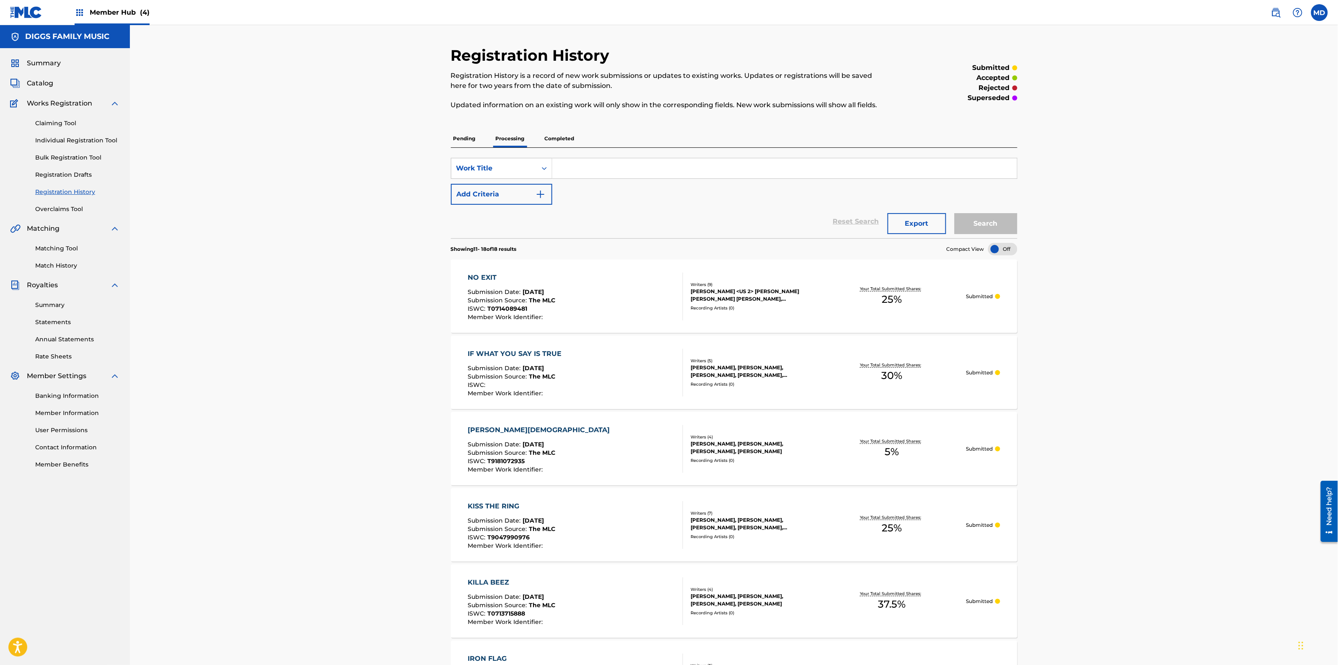
click at [557, 135] on p "Completed" at bounding box center [559, 139] width 35 height 18
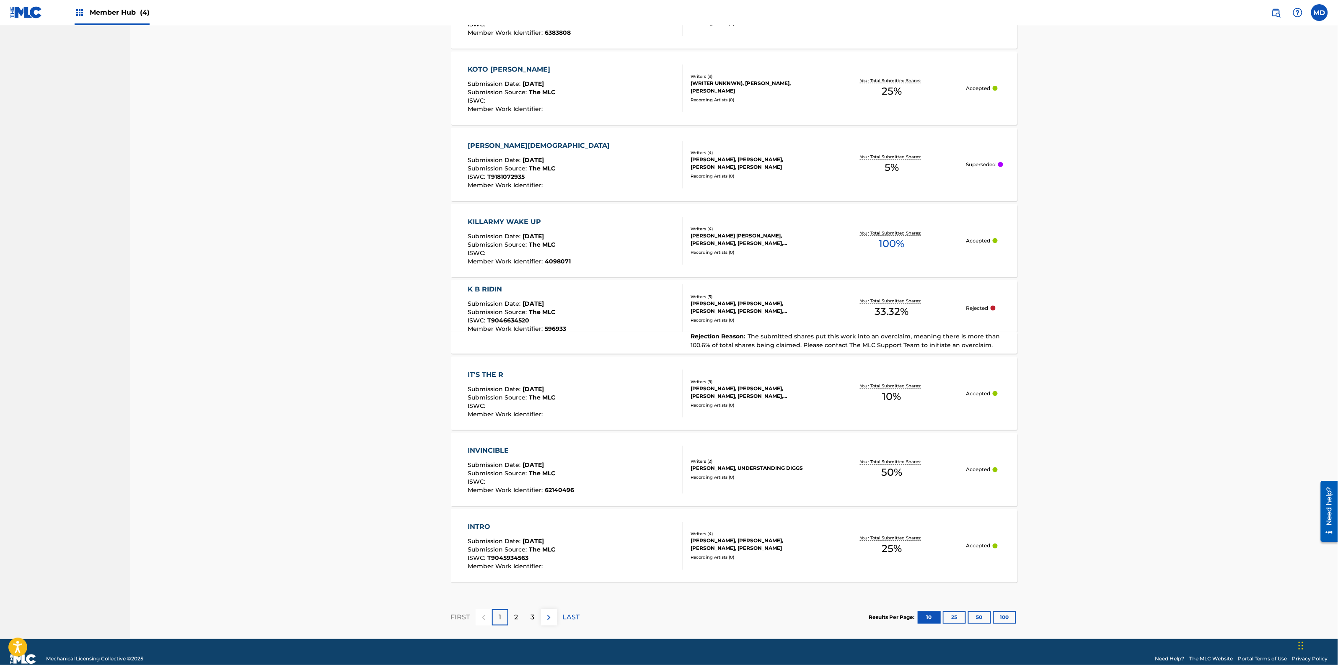
scroll to position [485, 0]
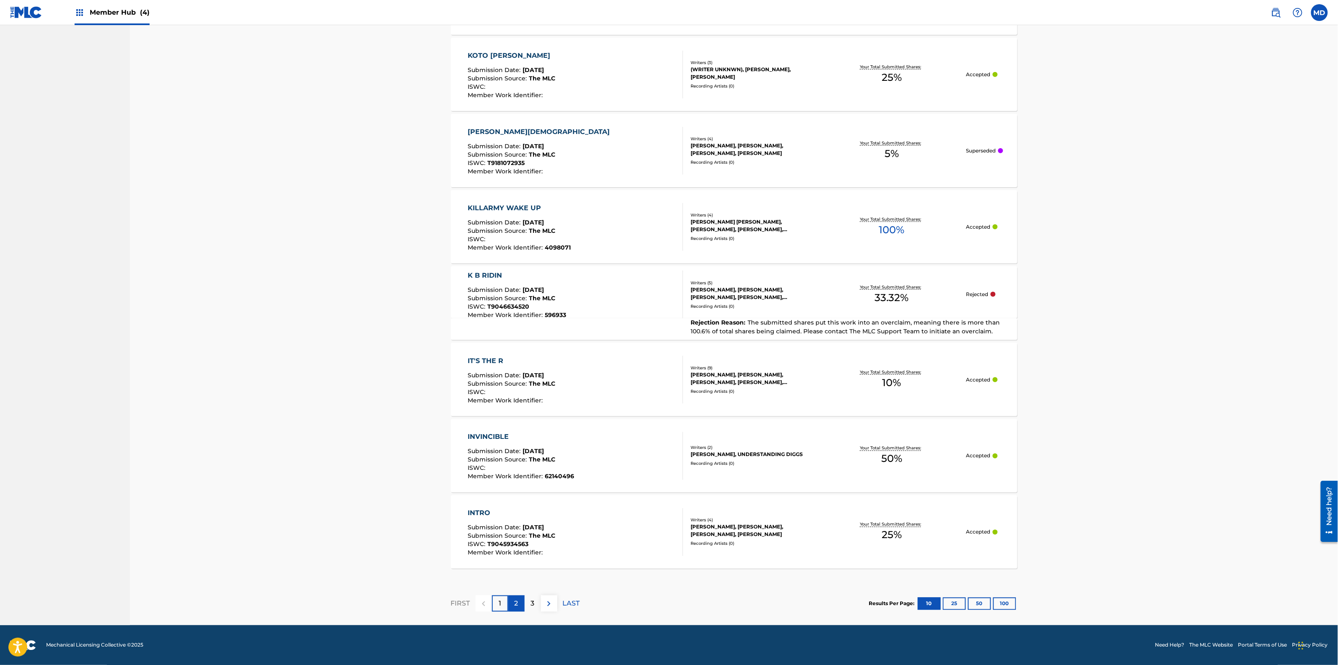
click at [516, 604] on p "2" at bounding box center [516, 604] width 4 height 10
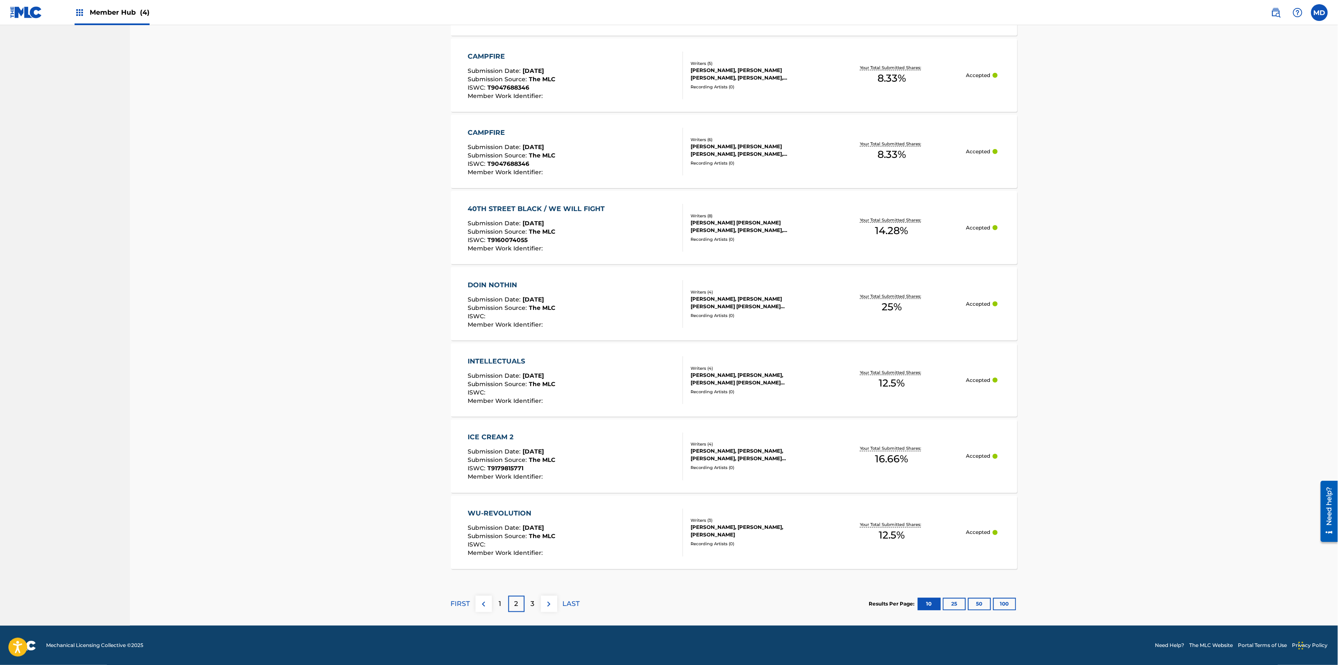
scroll to position [485, 0]
click at [536, 602] on div "3" at bounding box center [532, 604] width 16 height 16
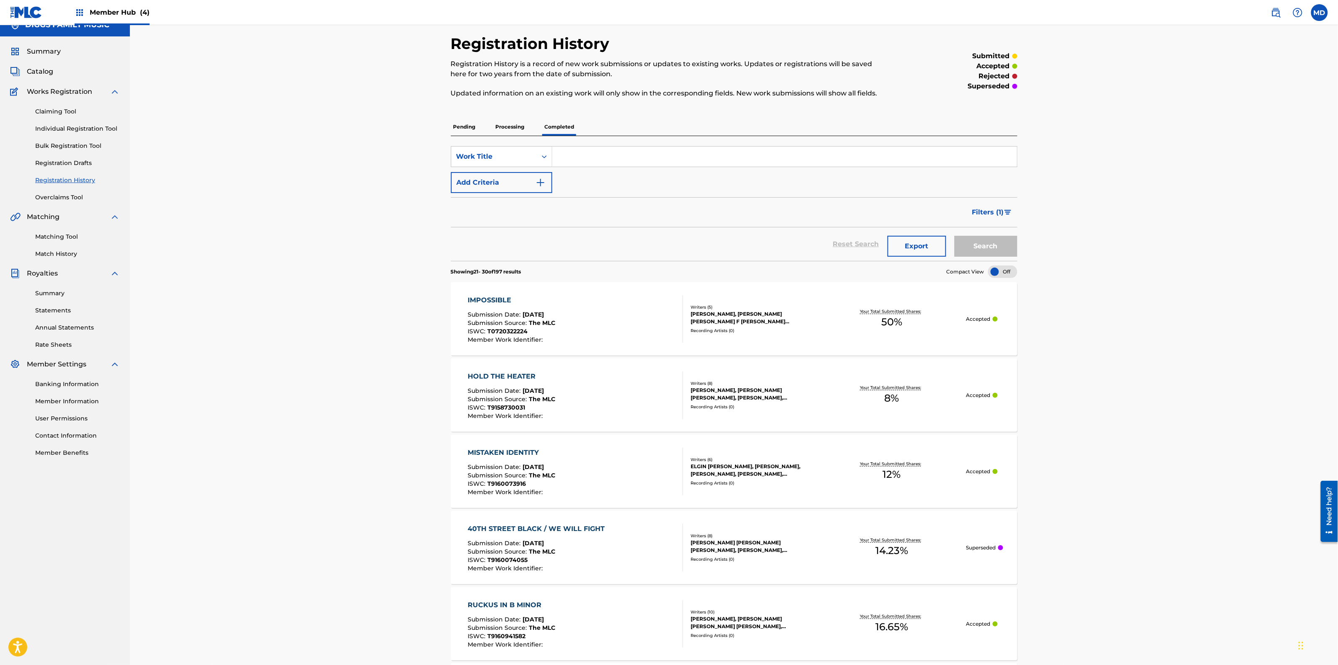
scroll to position [0, 0]
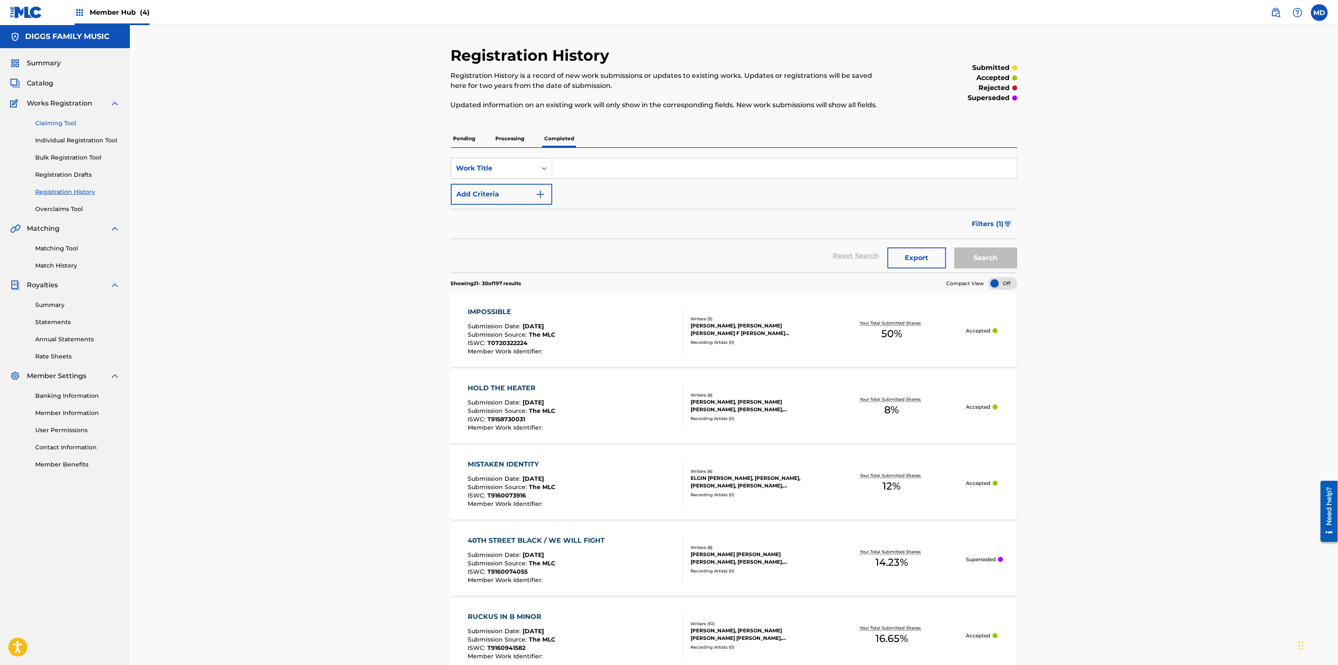
click at [52, 121] on link "Claiming Tool" at bounding box center [77, 123] width 85 height 9
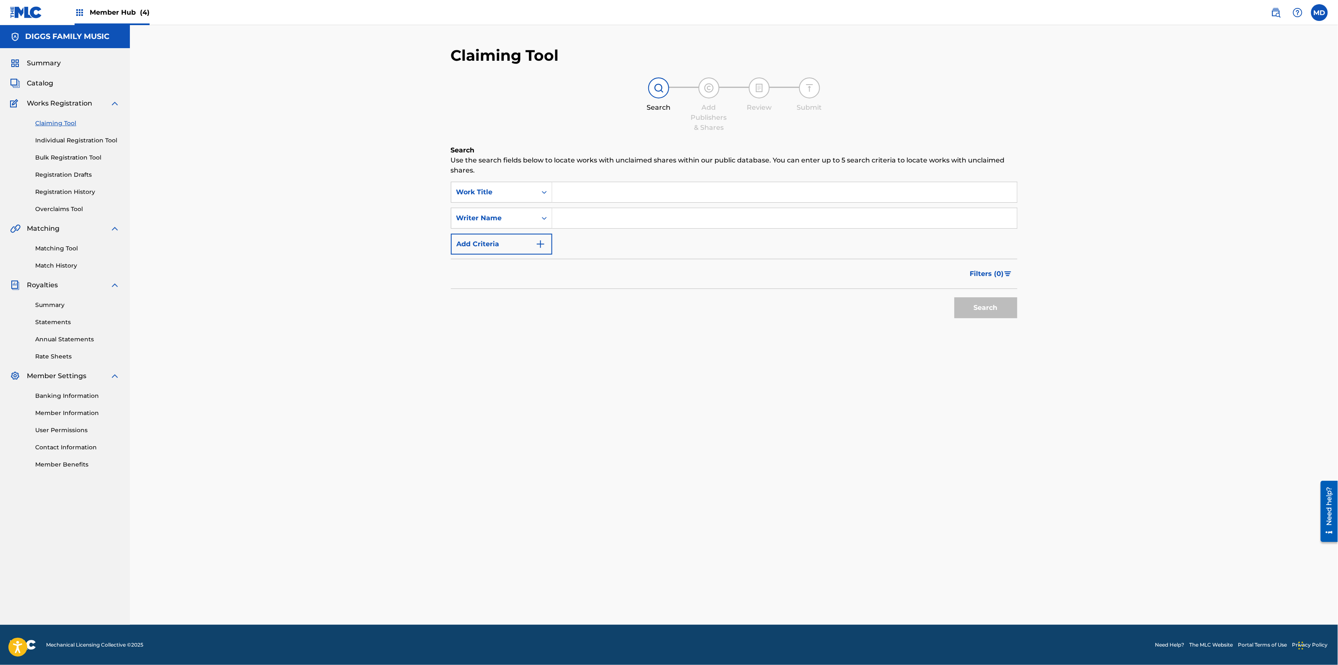
click at [581, 199] on input "Search Form" at bounding box center [784, 192] width 465 height 20
paste input "GRID IRON RAP"
type input "GRID IRON RAP"
click at [595, 220] on input "Search Form" at bounding box center [784, 218] width 465 height 20
type input "[PERSON_NAME]"
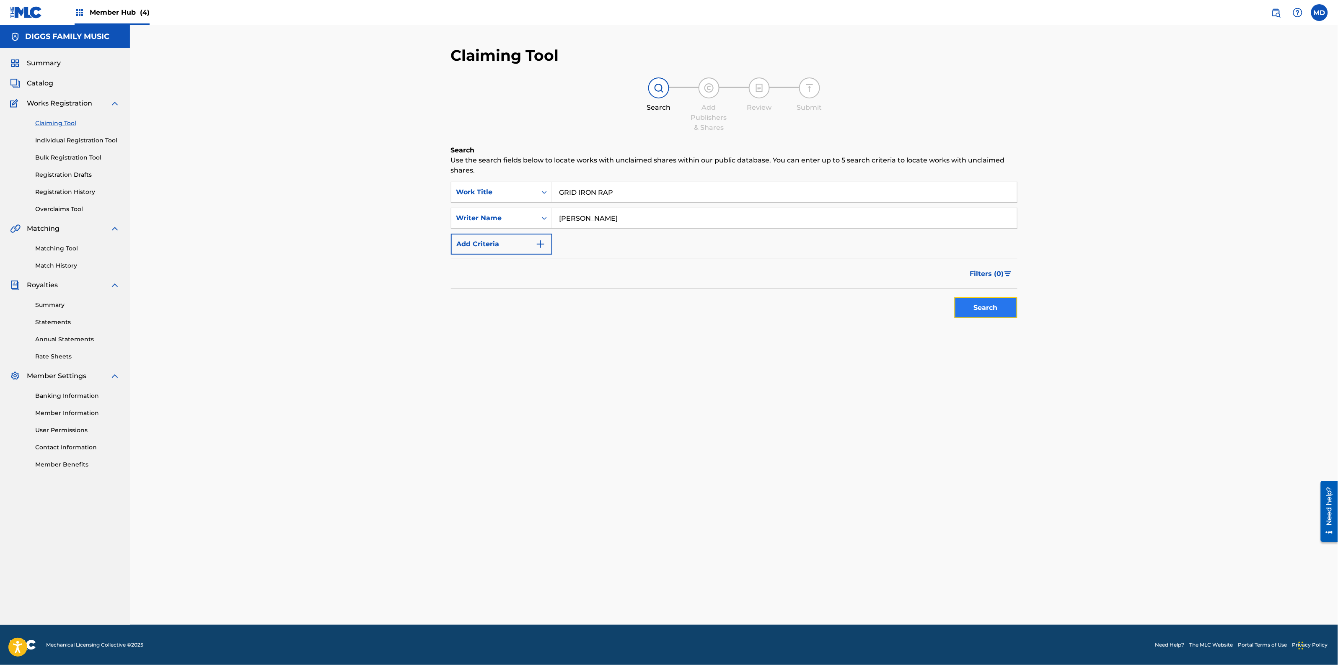
click at [977, 313] on button "Search" at bounding box center [985, 307] width 63 height 21
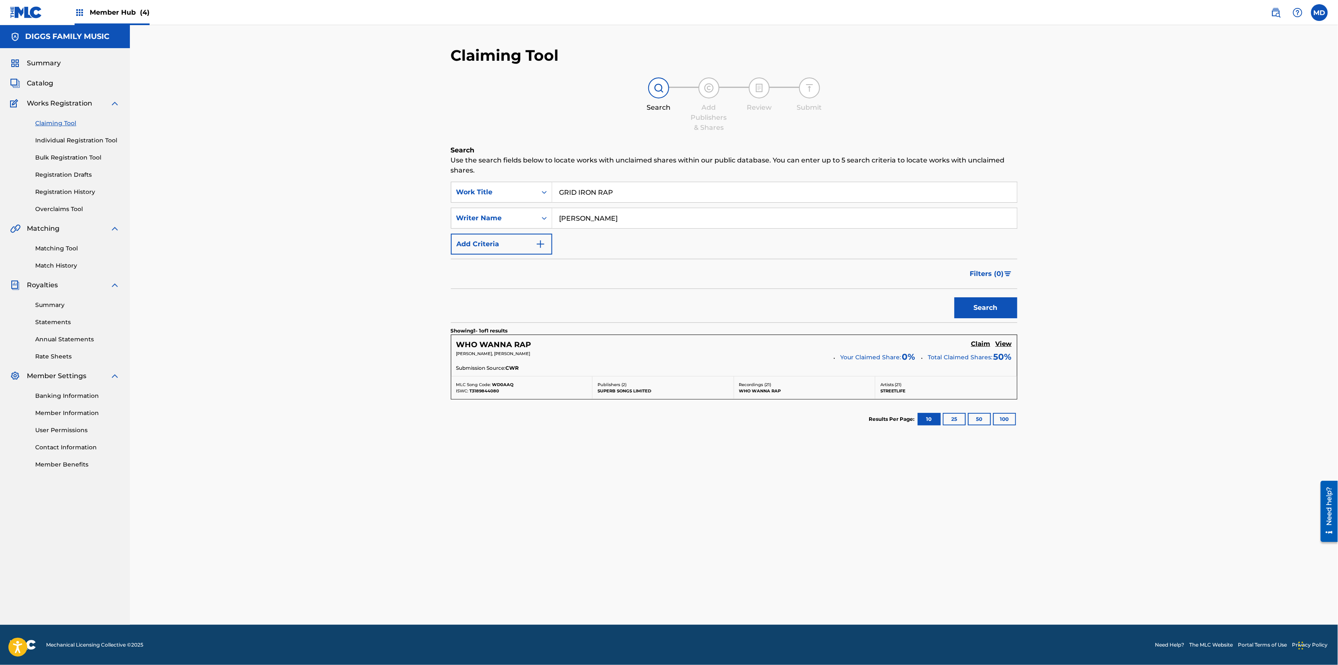
click at [111, 14] on span "Member Hub (4)" at bounding box center [120, 13] width 60 height 10
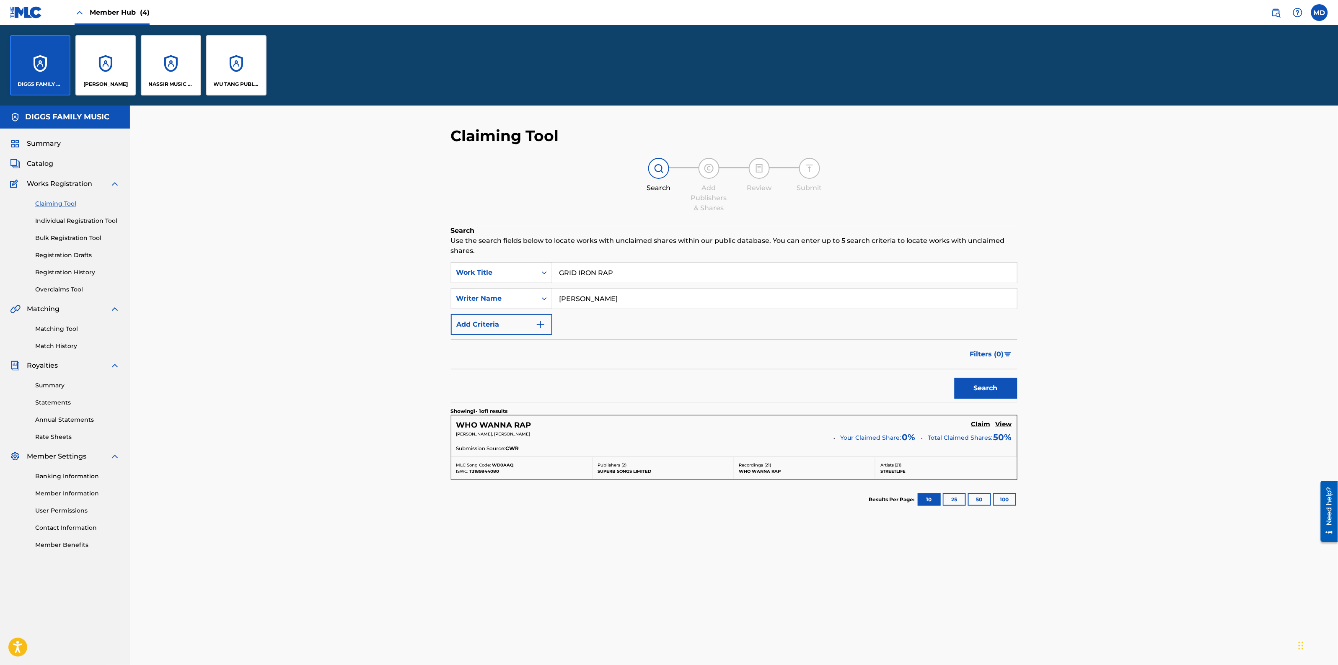
click at [41, 77] on div "DIGGS FAMILY MUSIC" at bounding box center [40, 65] width 60 height 60
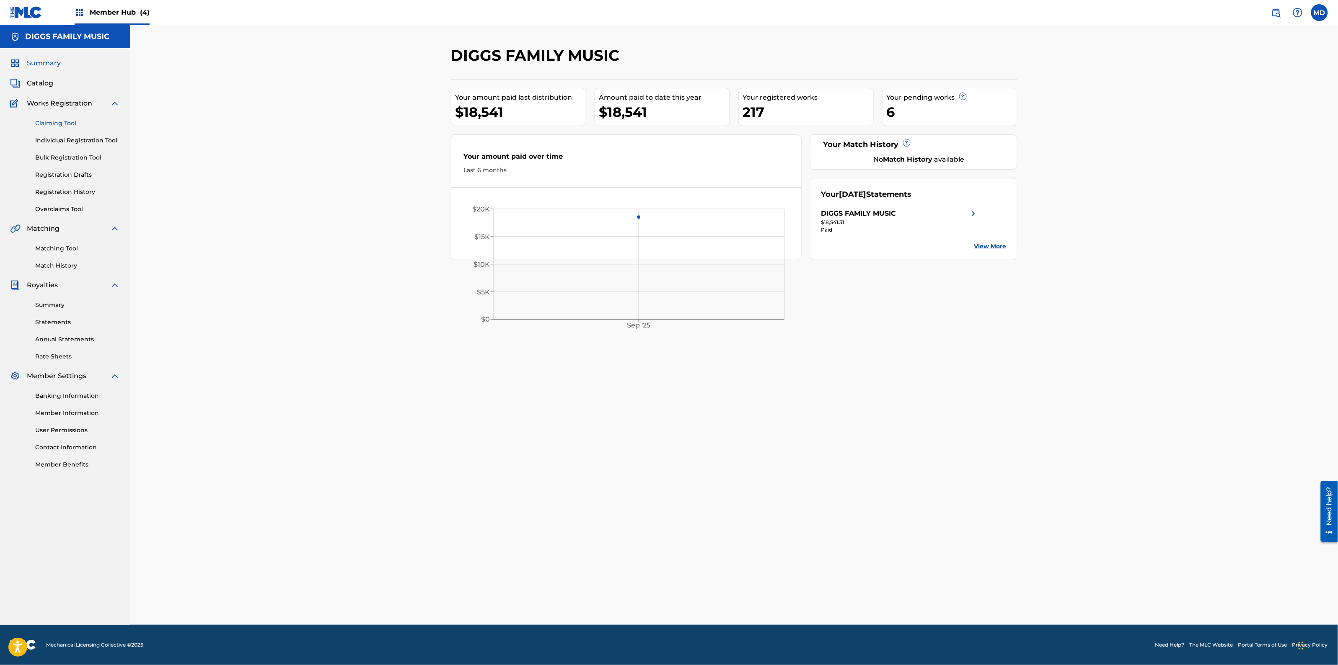
click at [59, 122] on link "Claiming Tool" at bounding box center [77, 123] width 85 height 9
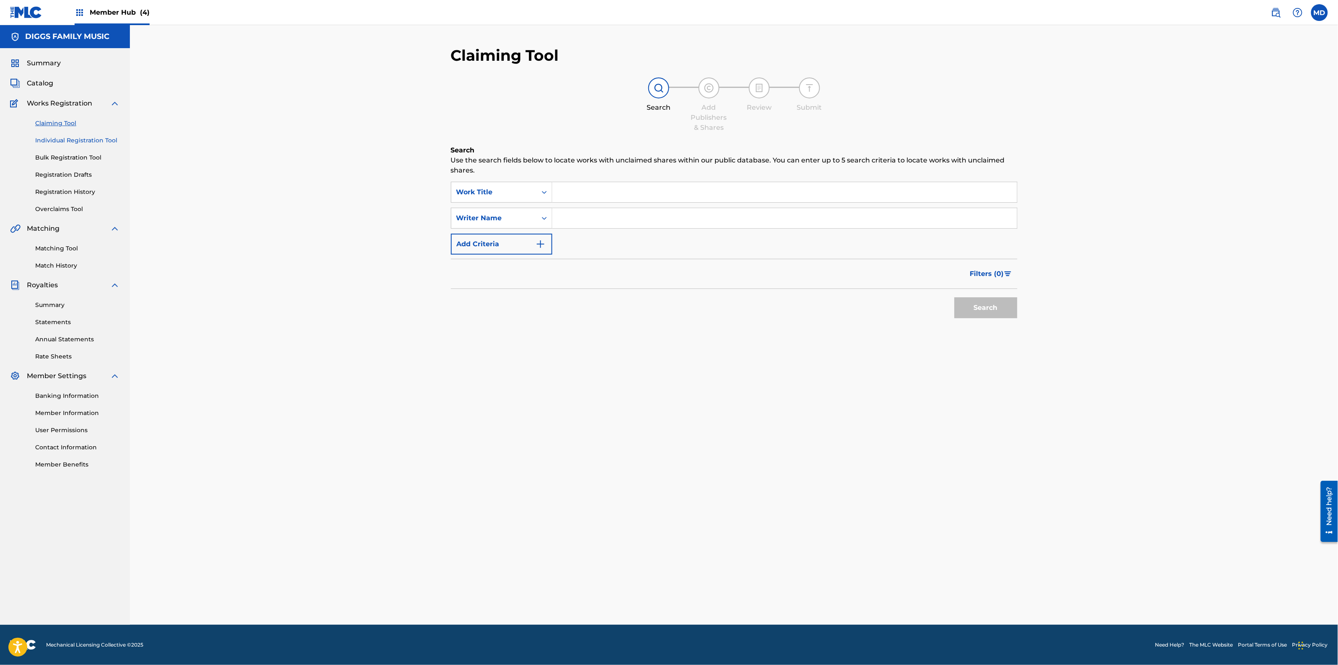
click at [53, 141] on link "Individual Registration Tool" at bounding box center [77, 140] width 85 height 9
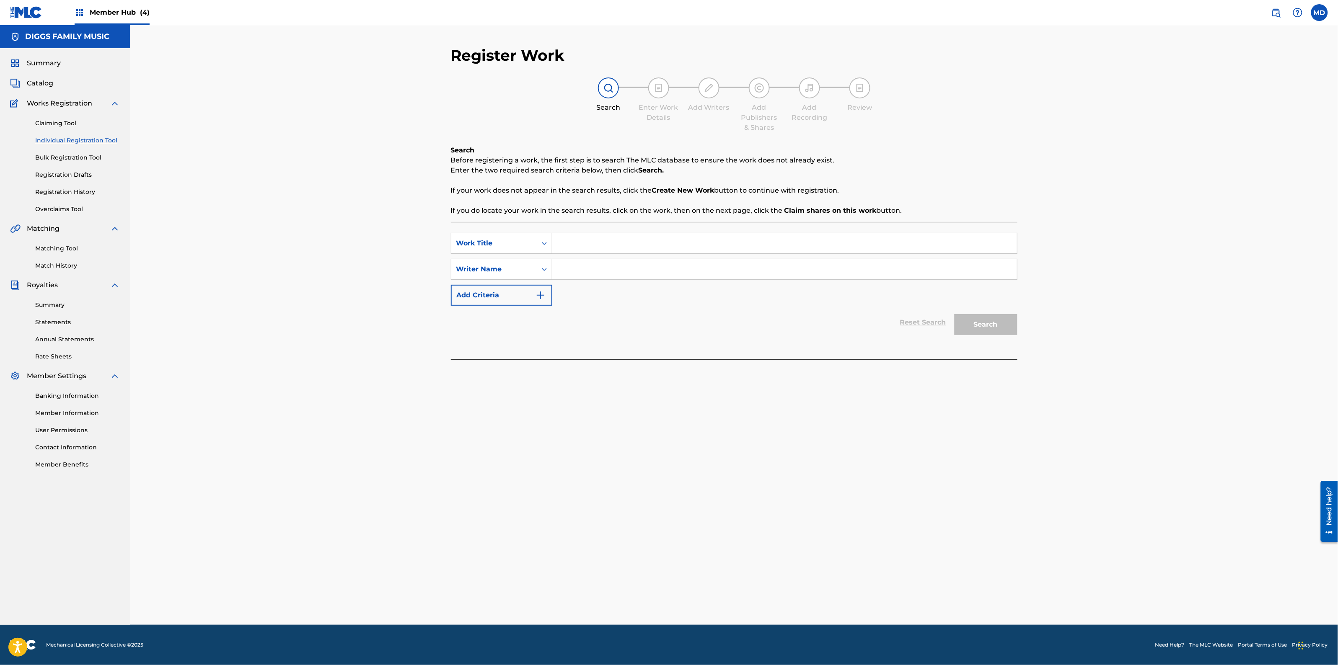
click at [582, 239] on input "Search Form" at bounding box center [784, 243] width 465 height 20
paste input "[PERSON_NAME]"
type input "[PERSON_NAME]"
click at [589, 267] on input "Search Form" at bounding box center [784, 269] width 465 height 20
drag, startPoint x: 620, startPoint y: 245, endPoint x: 537, endPoint y: 245, distance: 82.9
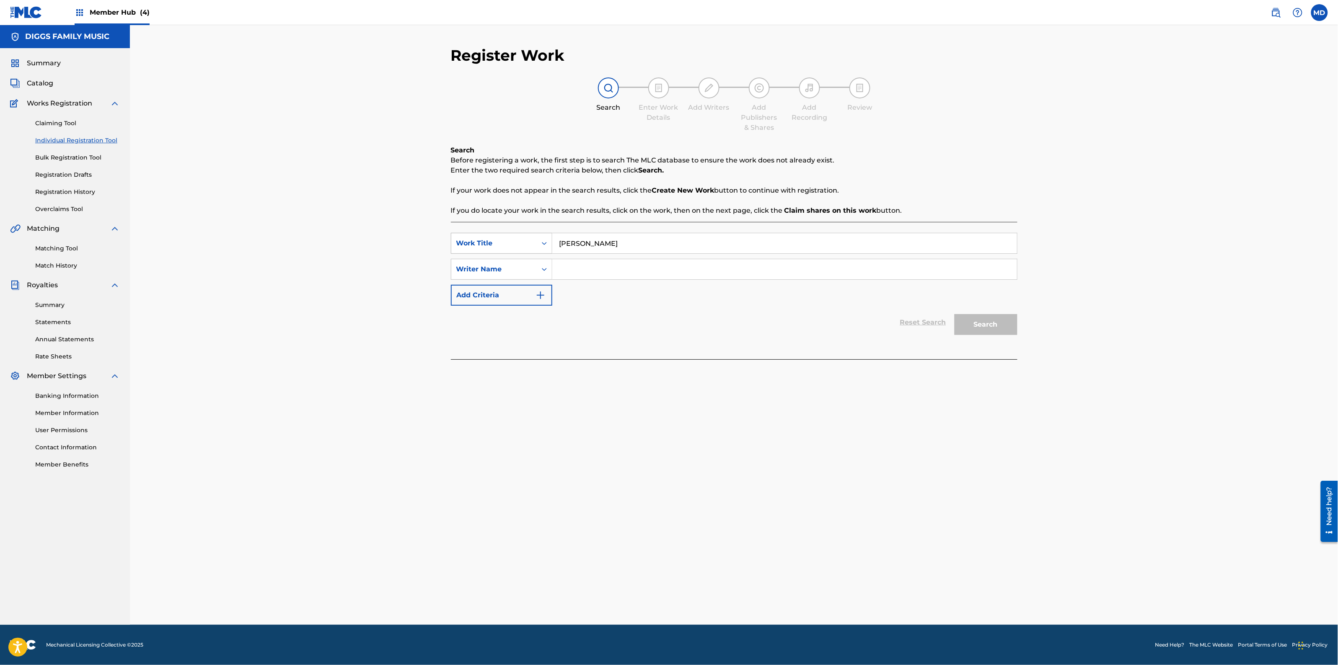
click at [537, 245] on div "SearchWithCriteriaabd27ece-1981-4d2b-9ce3-ddb6a9c8adbd Work Title [PERSON_NAME]" at bounding box center [734, 243] width 566 height 21
click at [53, 124] on link "Claiming Tool" at bounding box center [77, 123] width 85 height 9
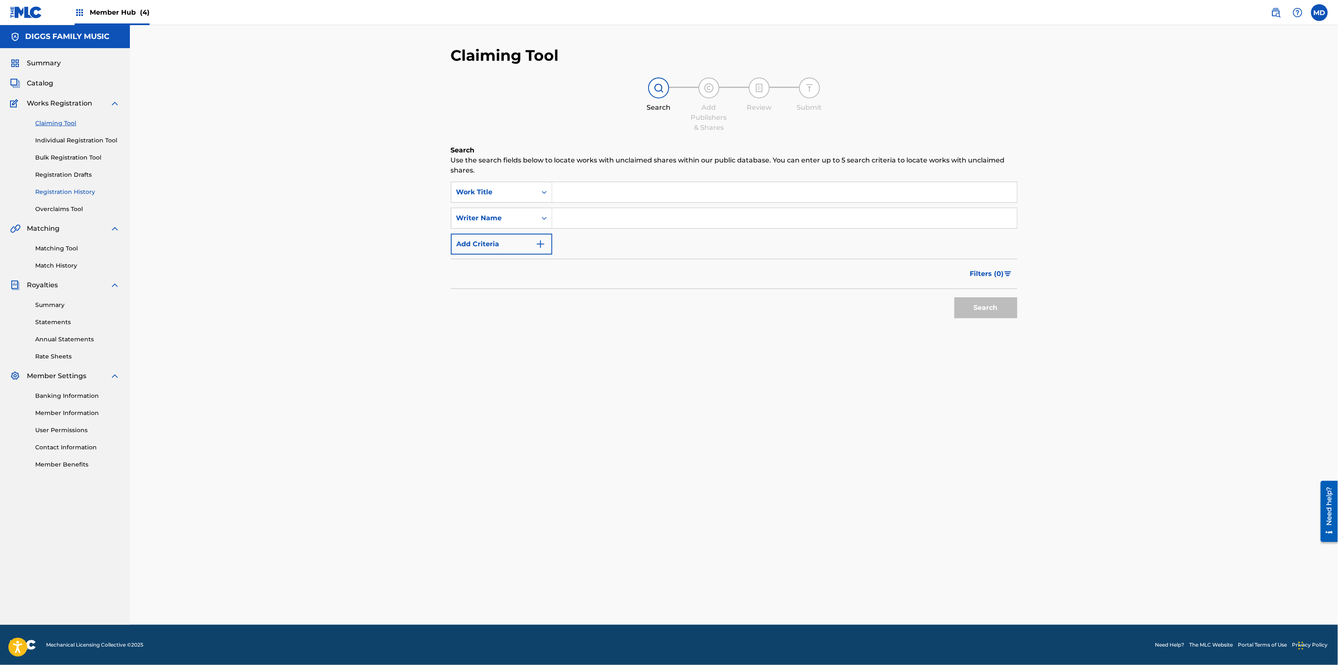
click at [58, 193] on link "Registration History" at bounding box center [77, 192] width 85 height 9
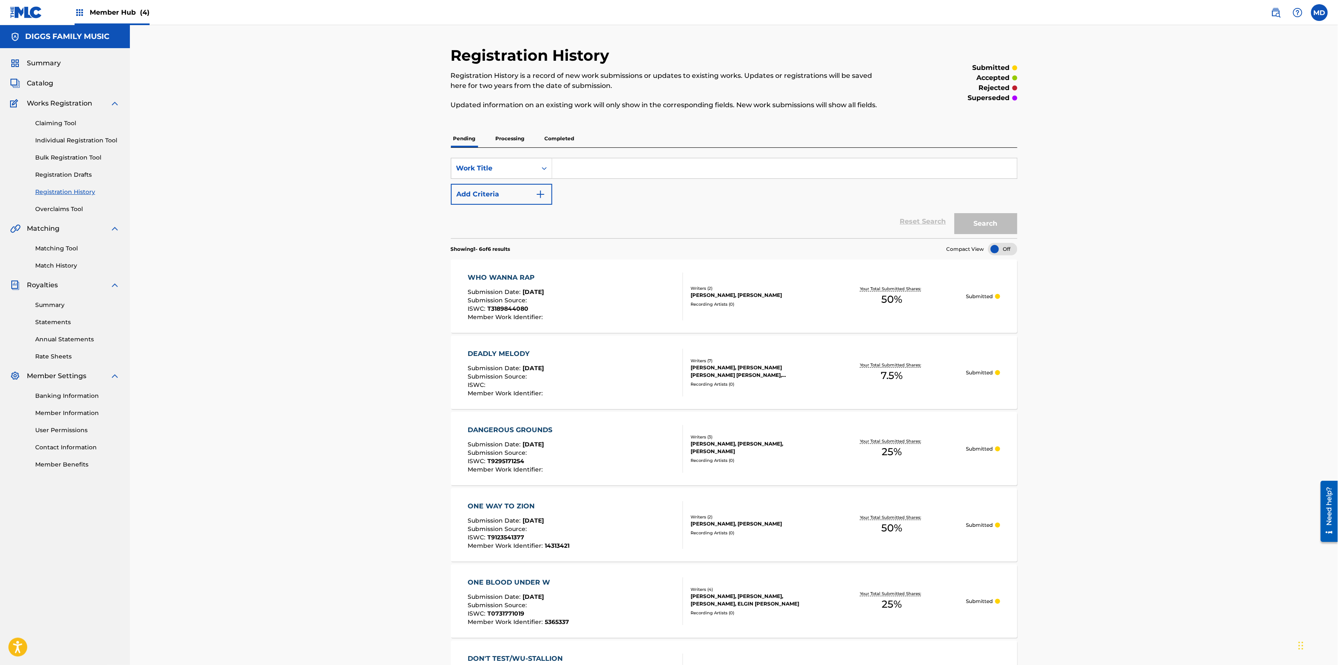
click at [593, 168] on input "Search Form" at bounding box center [784, 168] width 465 height 20
type input "GRID IRON RAP"
click at [976, 228] on button "Search" at bounding box center [985, 223] width 63 height 21
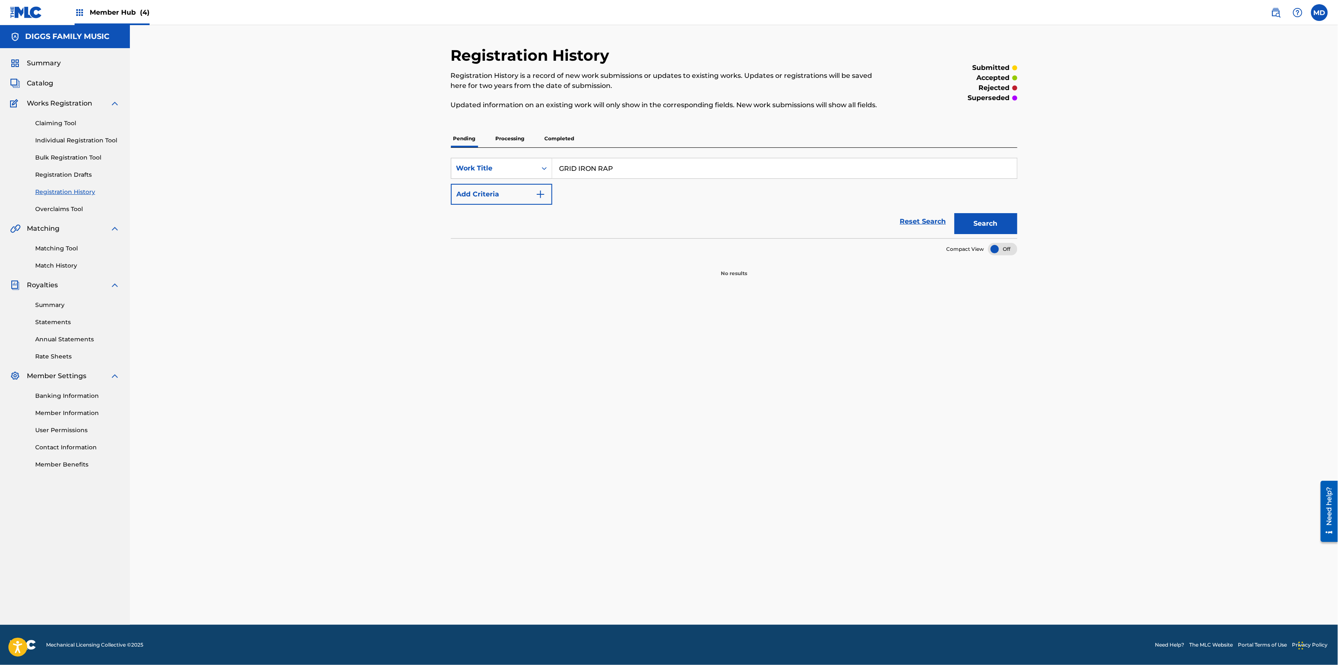
click at [518, 140] on p "Processing" at bounding box center [510, 139] width 34 height 18
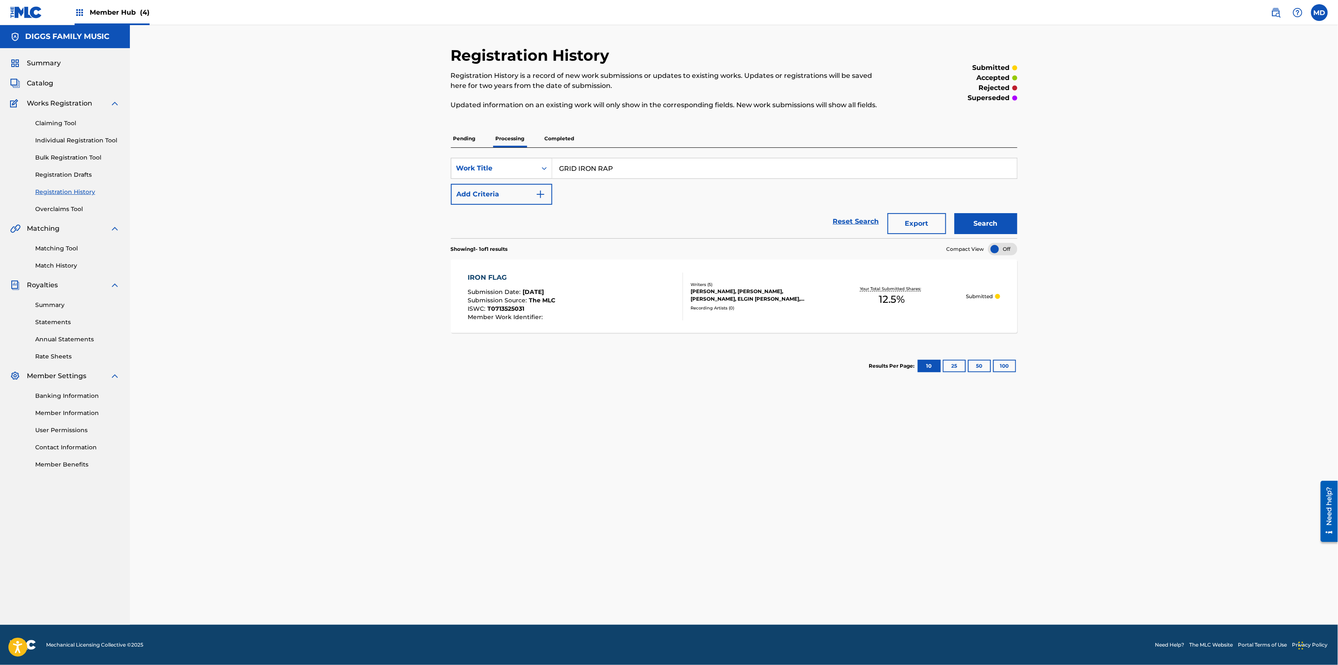
click at [554, 298] on div "Submission Source : The MLC" at bounding box center [512, 301] width 88 height 8
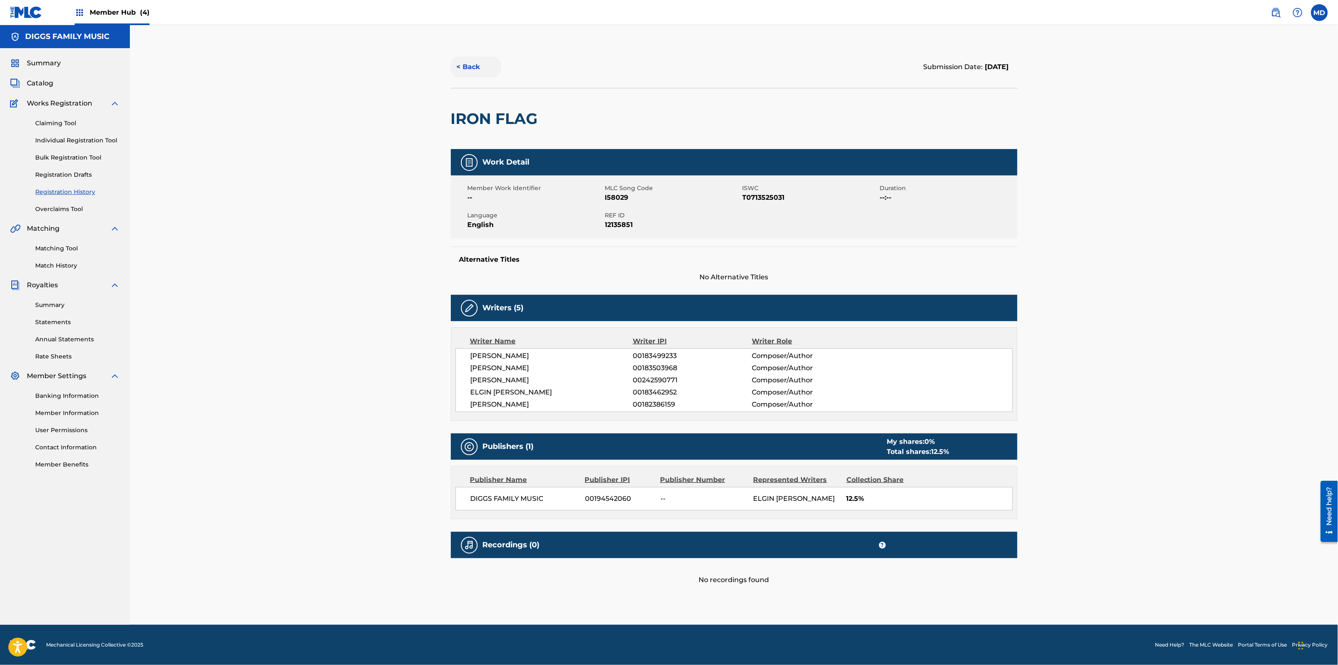
click at [477, 65] on button "< Back" at bounding box center [476, 67] width 50 height 21
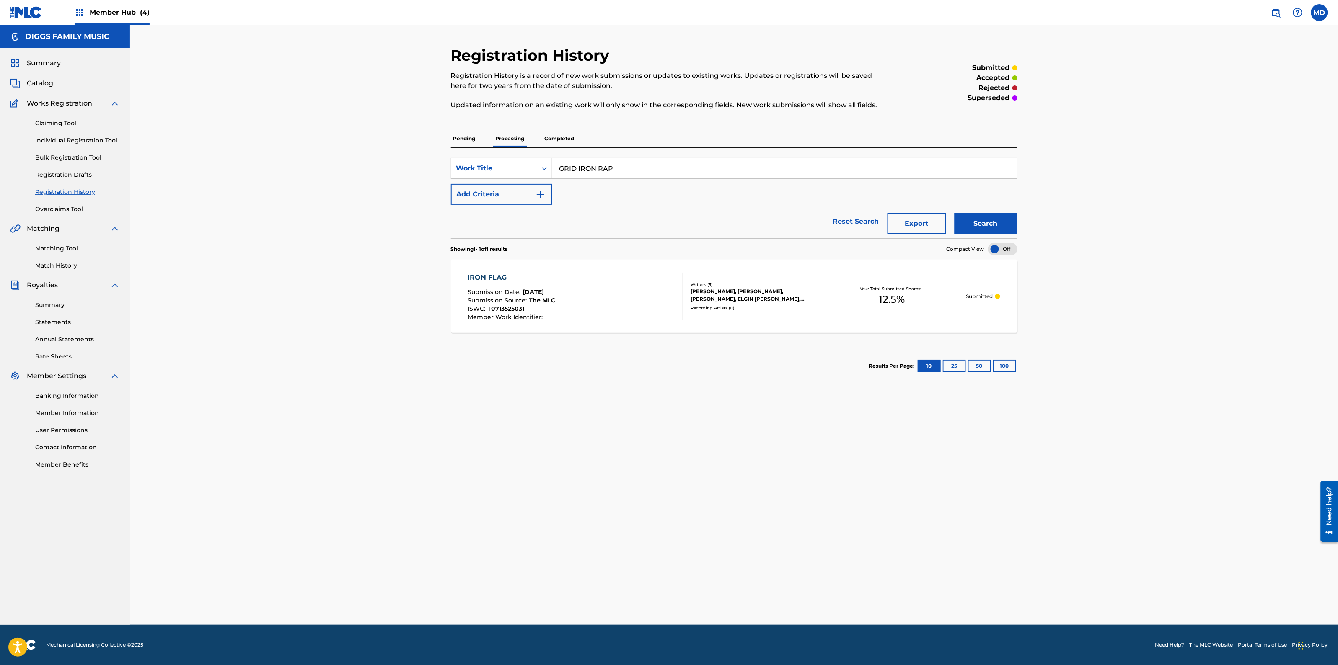
click at [559, 140] on p "Completed" at bounding box center [559, 139] width 35 height 18
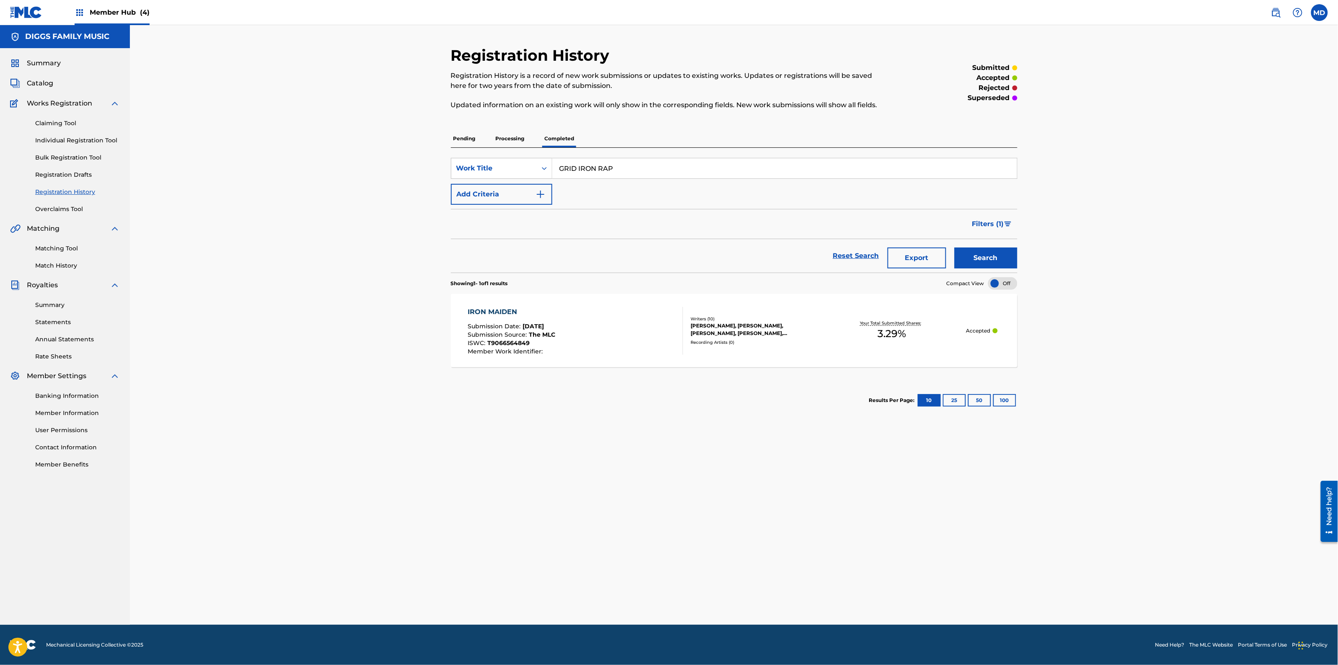
click at [468, 142] on p "Pending" at bounding box center [464, 139] width 27 height 18
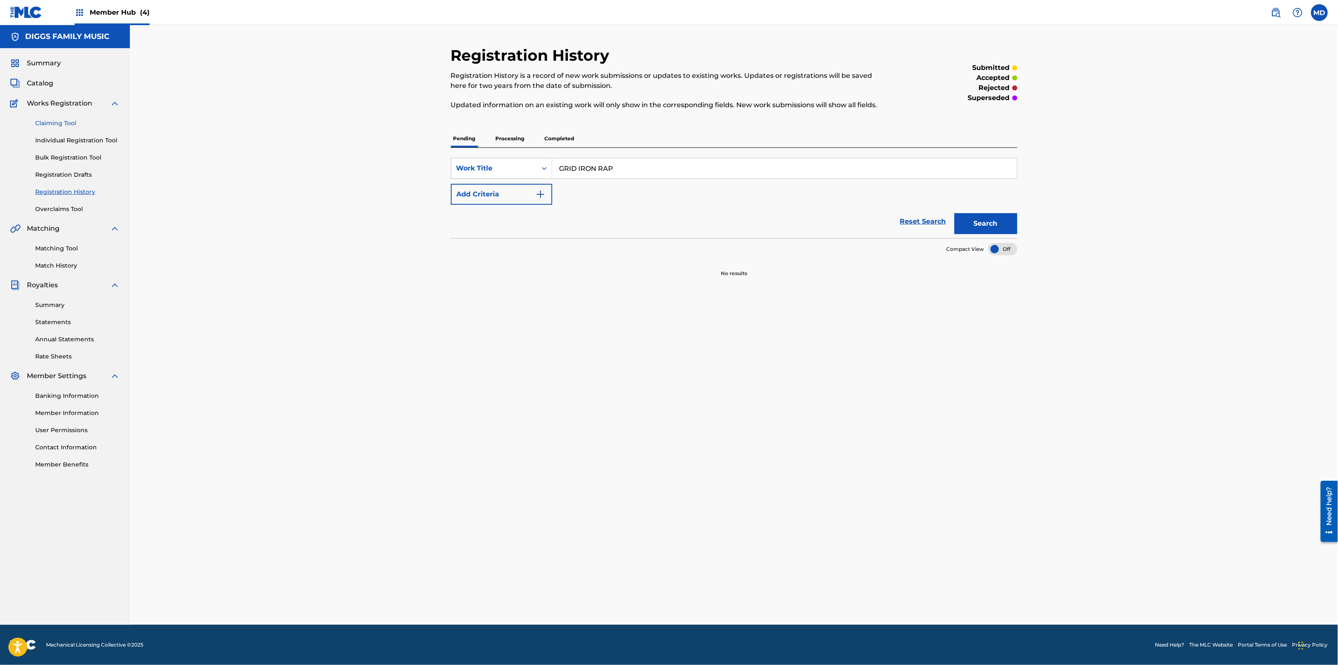
click at [45, 122] on link "Claiming Tool" at bounding box center [77, 123] width 85 height 9
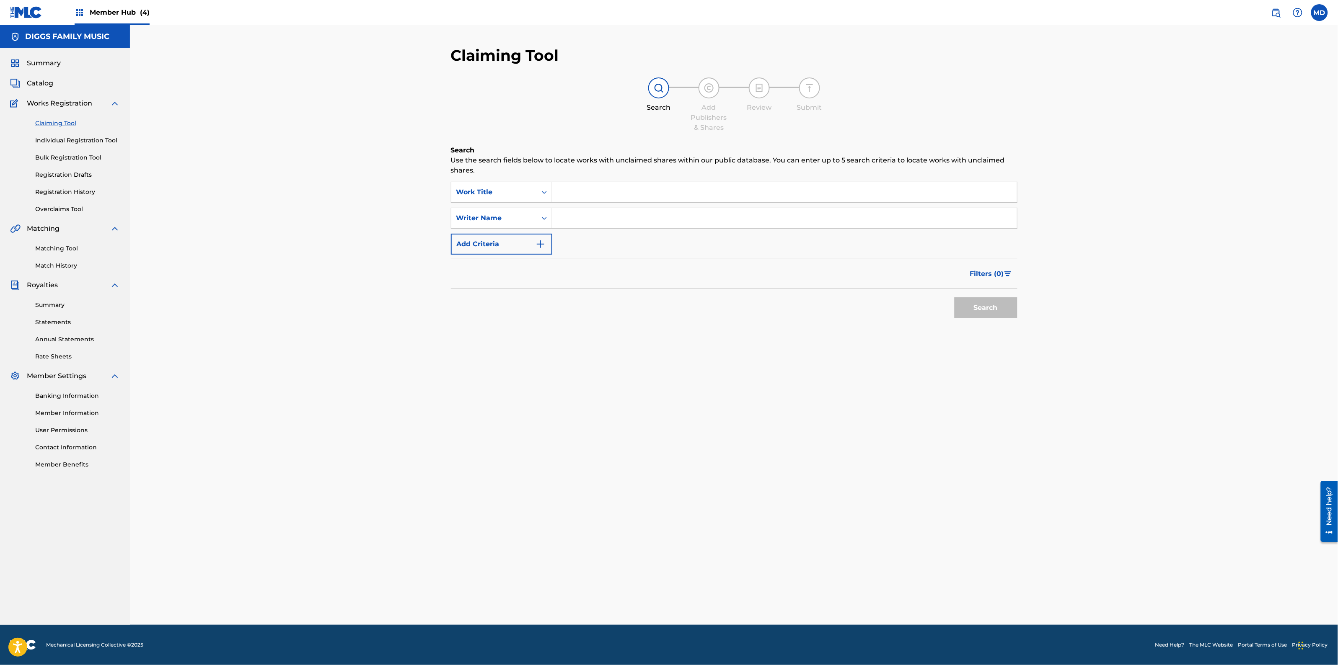
click at [576, 198] on input "Search Form" at bounding box center [784, 192] width 465 height 20
paste input "[PERSON_NAME]"
type input "[PERSON_NAME]"
drag, startPoint x: 625, startPoint y: 196, endPoint x: 537, endPoint y: 199, distance: 88.0
click at [537, 199] on div "SearchWithCriteria1e0fe0fc-d6eb-49a8-9b32-7e13a26765c5 Work Title [PERSON_NAME]" at bounding box center [734, 192] width 566 height 21
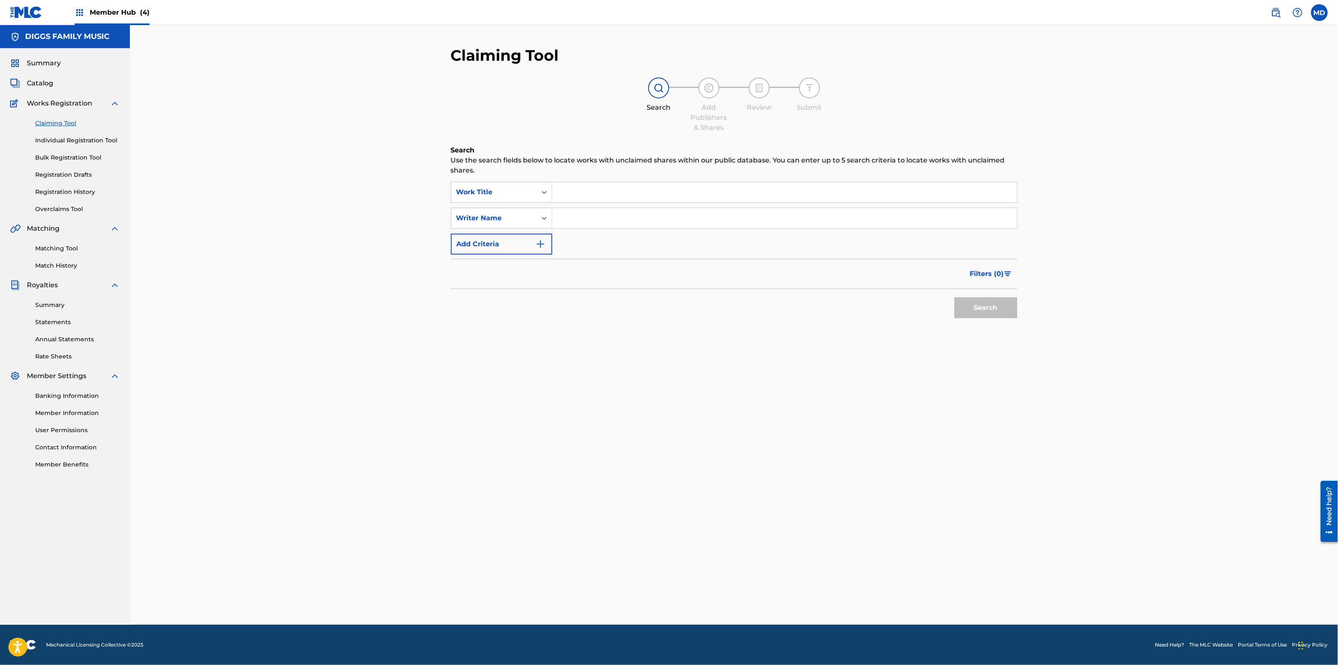
click at [576, 197] on input "Search Form" at bounding box center [784, 192] width 465 height 20
paste input "GRID IRON RAP"
type input "GRID IRON RAP"
click at [592, 223] on input "Search Form" at bounding box center [784, 218] width 465 height 20
type input "[PERSON_NAME]"
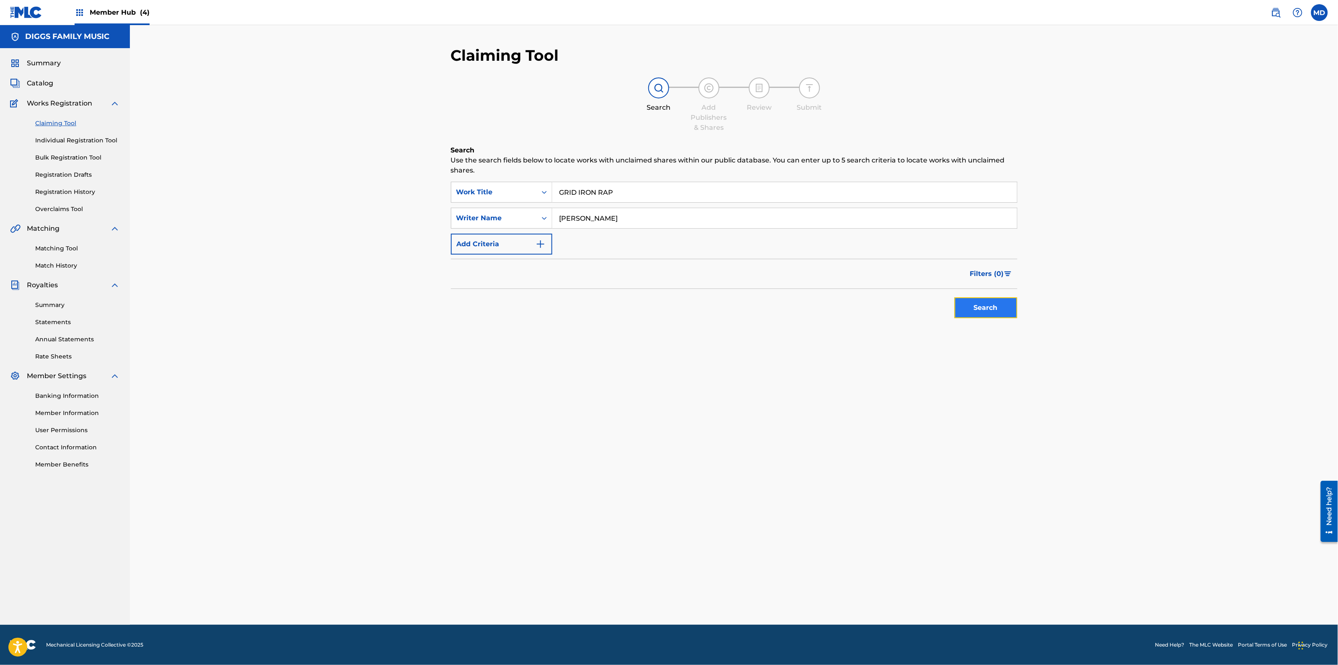
click at [1005, 304] on button "Search" at bounding box center [985, 307] width 63 height 21
click at [45, 140] on link "Individual Registration Tool" at bounding box center [77, 140] width 85 height 9
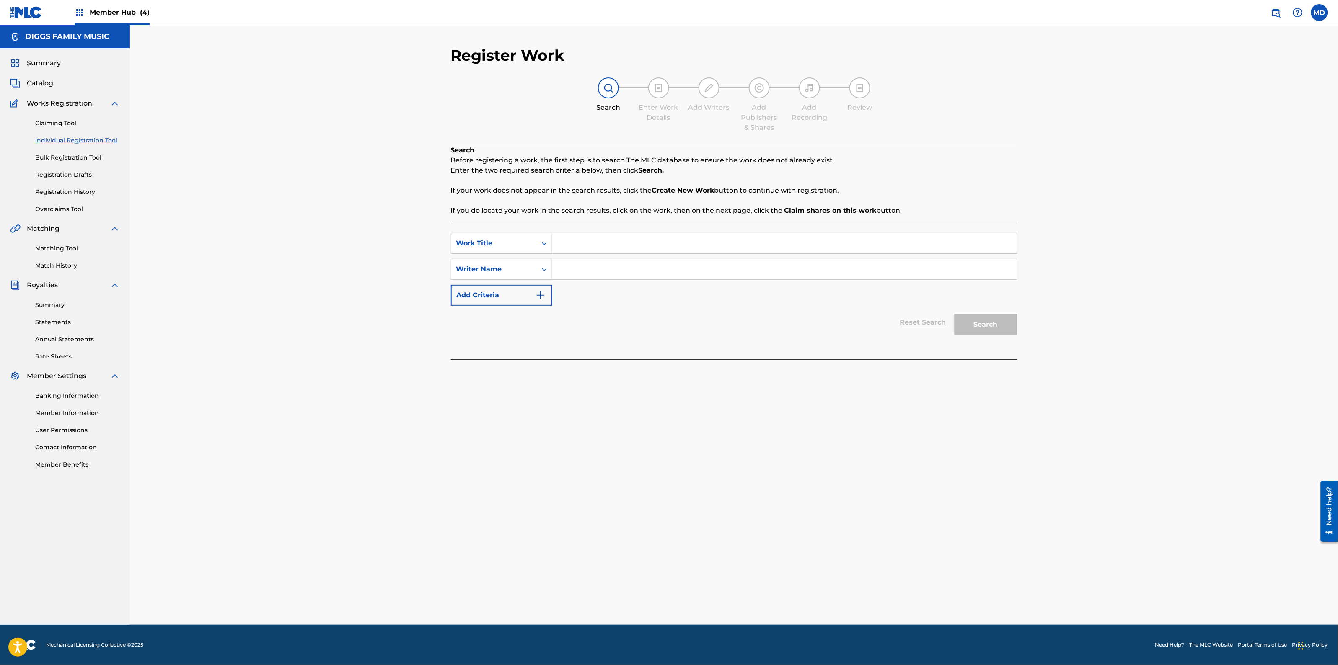
click at [583, 250] on input "Search Form" at bounding box center [784, 243] width 465 height 20
paste input "GRID IRON RAP"
type input "GRID IRON RAP"
click at [589, 273] on input "Search Form" at bounding box center [784, 269] width 465 height 20
click at [560, 246] on input "GRID IRON RAP" at bounding box center [784, 243] width 465 height 20
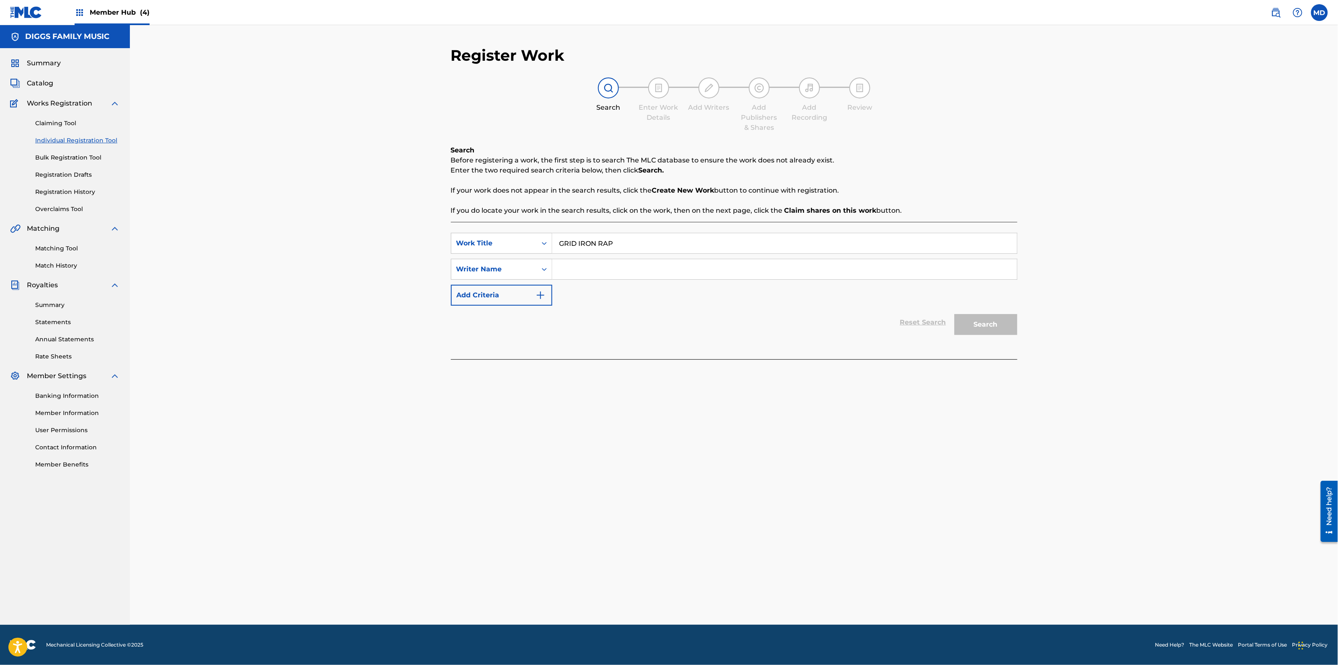
click at [589, 274] on input "Search Form" at bounding box center [784, 269] width 465 height 20
paste input "[PERSON_NAME]"
type input "[PERSON_NAME]"
click at [1004, 325] on button "Search" at bounding box center [985, 324] width 63 height 21
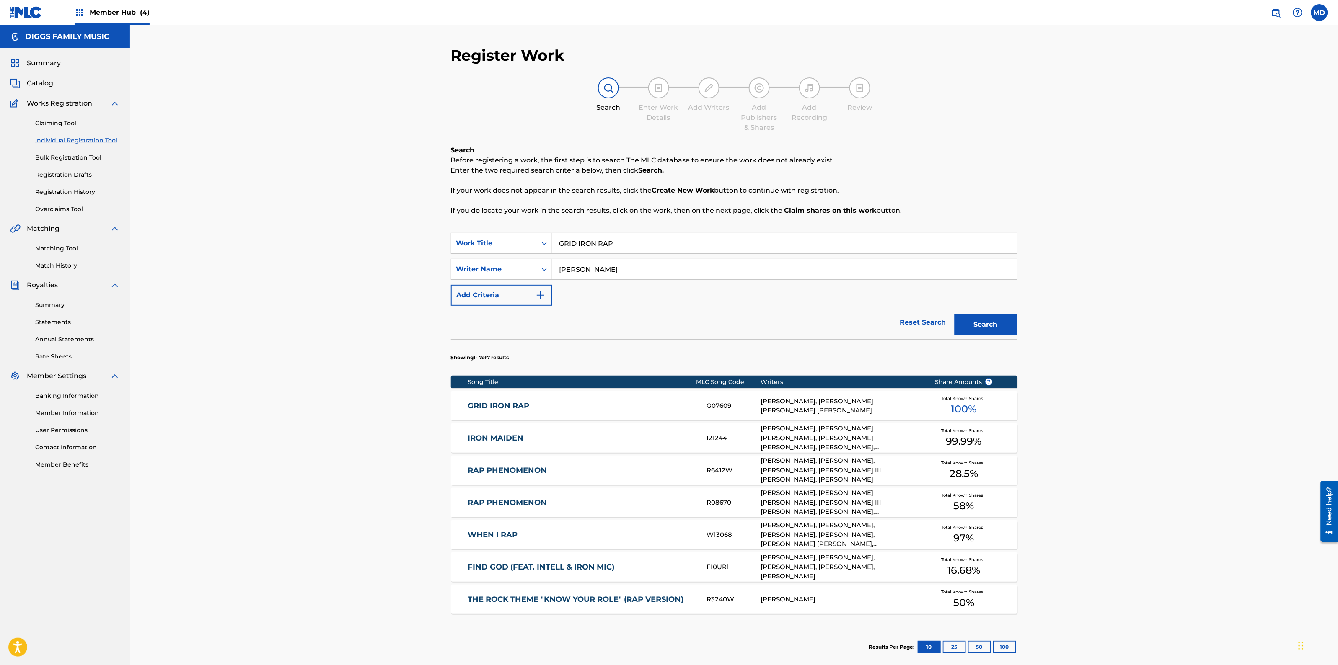
click at [553, 406] on link "GRID IRON RAP" at bounding box center [582, 406] width 228 height 10
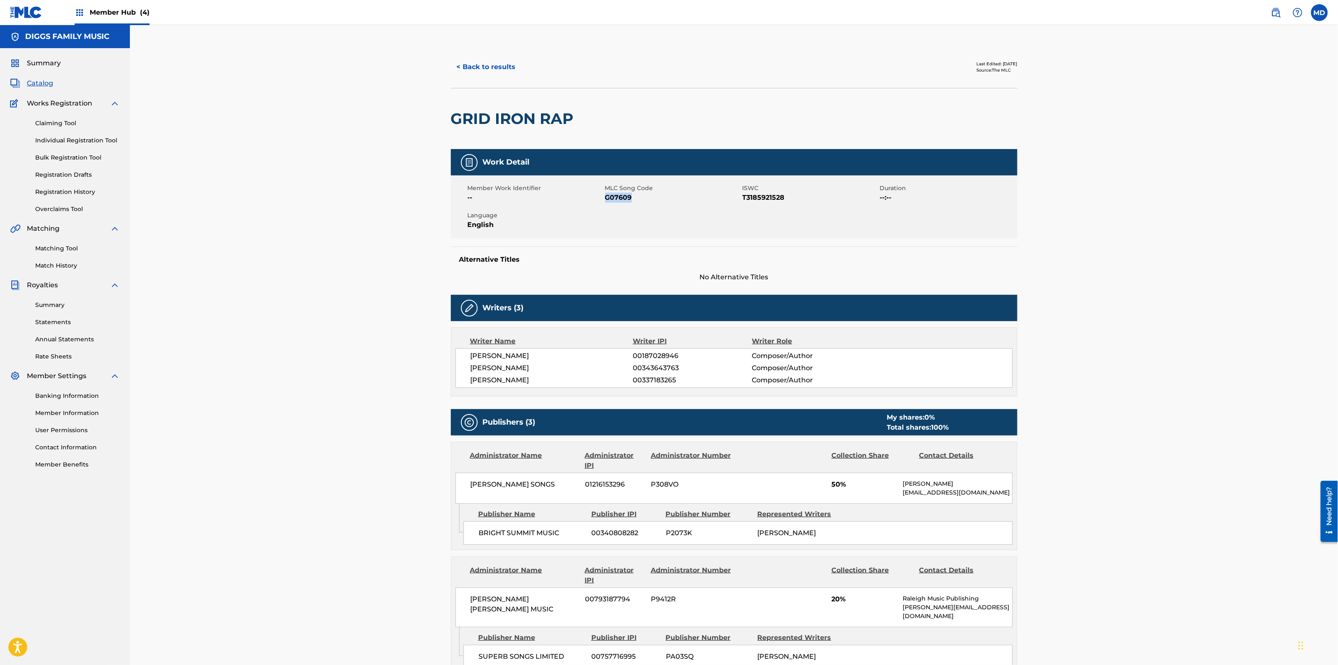
drag, startPoint x: 633, startPoint y: 197, endPoint x: 606, endPoint y: 198, distance: 27.2
click at [606, 198] on span "G07609" at bounding box center [672, 198] width 135 height 10
copy span "G07609"
click at [340, 263] on div "< Back to results Last Edited: [DATE] Source: The MLC GRID IRON RAP Work Detail…" at bounding box center [734, 603] width 1208 height 1157
click at [488, 70] on button "< Back to results" at bounding box center [486, 67] width 71 height 21
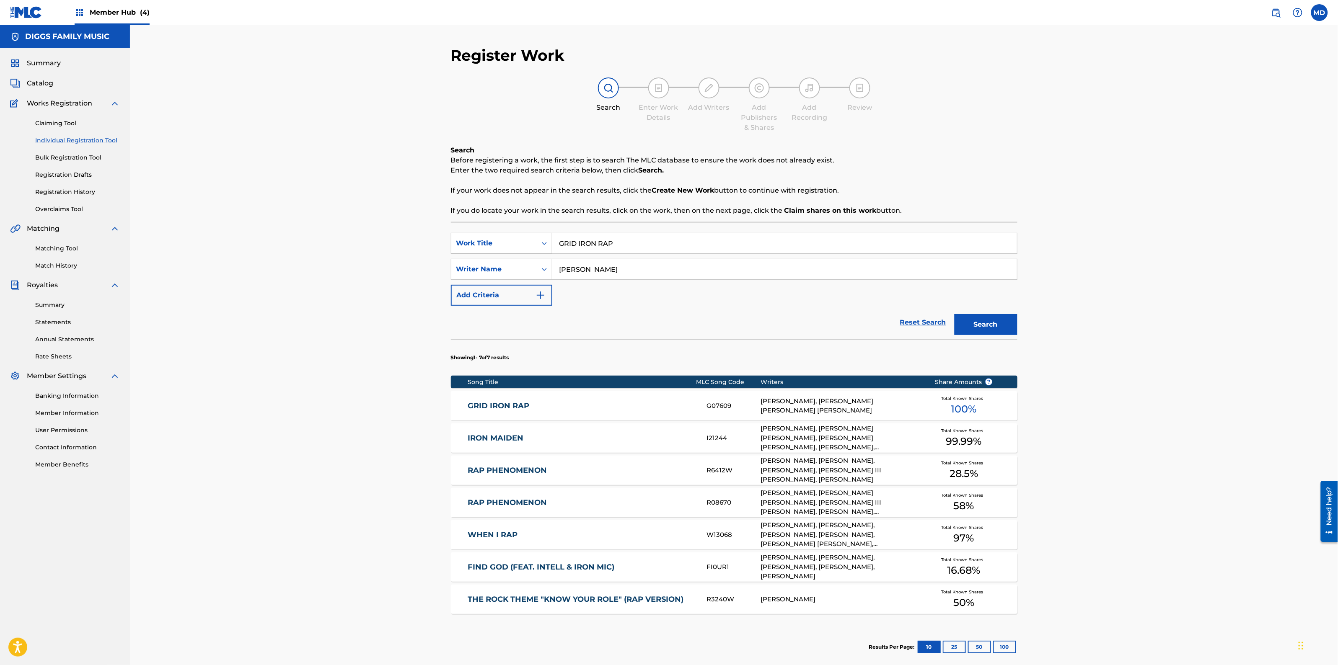
drag, startPoint x: 624, startPoint y: 242, endPoint x: 525, endPoint y: 246, distance: 99.4
click at [527, 246] on div "SearchWithCriteriaabd27ece-1981-4d2b-9ce3-ddb6a9c8adbd Work Title GRID IRON RAP" at bounding box center [734, 243] width 566 height 21
paste input "HELLZ WIND STAFF"
type input "HELLZ WIND STAFF"
click at [970, 332] on button "Search" at bounding box center [985, 324] width 63 height 21
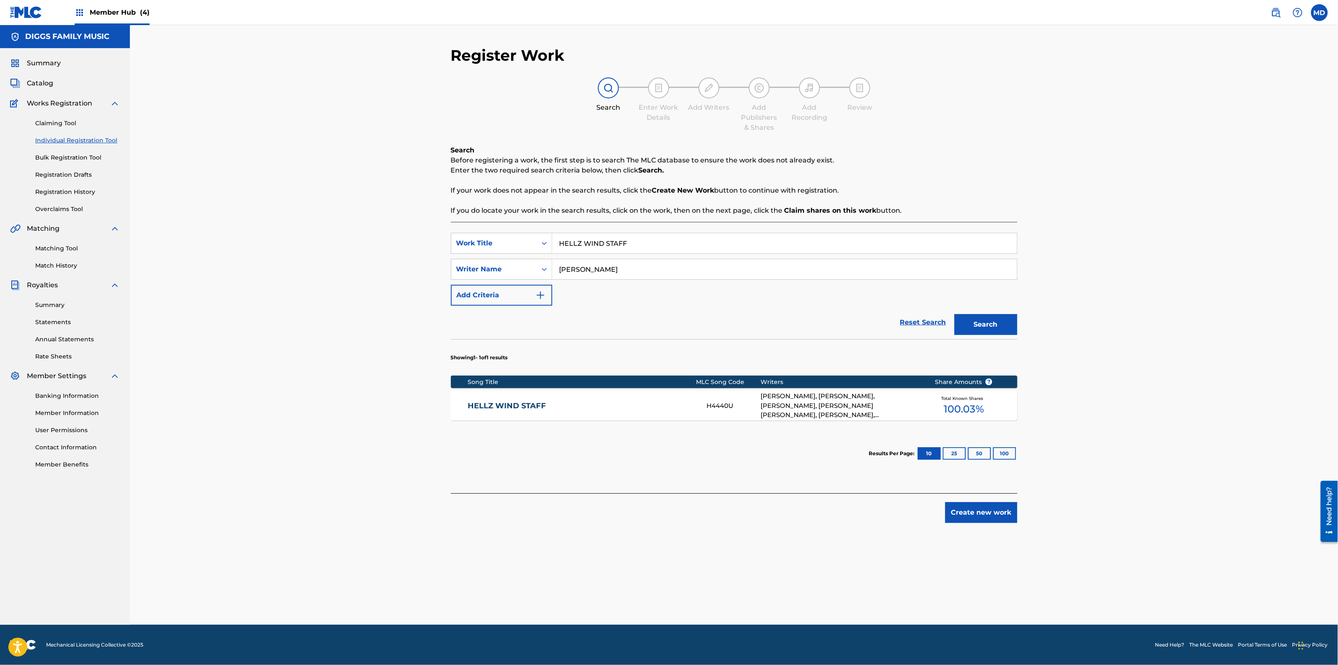
click at [613, 402] on link "HELLZ WIND STAFF" at bounding box center [582, 406] width 228 height 10
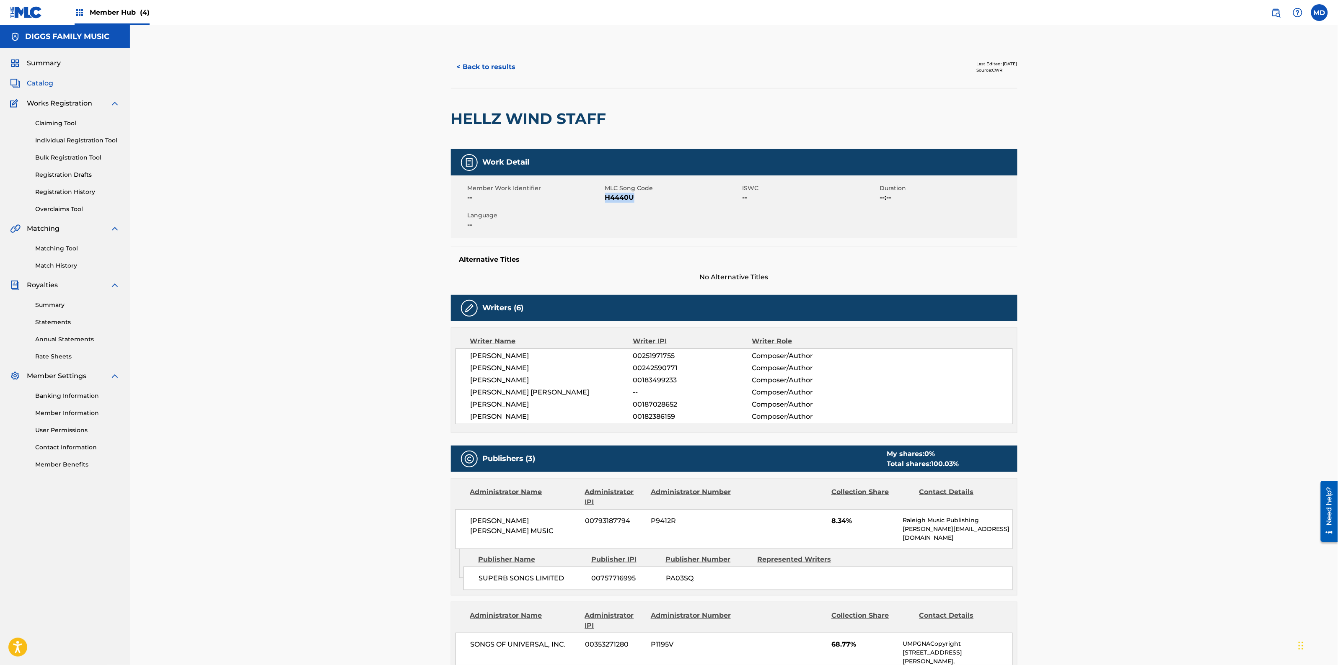
drag, startPoint x: 633, startPoint y: 200, endPoint x: 605, endPoint y: 202, distance: 28.5
click at [605, 202] on span "H4440U" at bounding box center [672, 198] width 135 height 10
copy span "H4440U"
click at [401, 232] on div "< Back to results Last Edited: [DATE] Source: CWR HELLZ WIND STAFF Work Detail …" at bounding box center [734, 672] width 1208 height 1294
click at [505, 72] on button "< Back to results" at bounding box center [486, 67] width 71 height 21
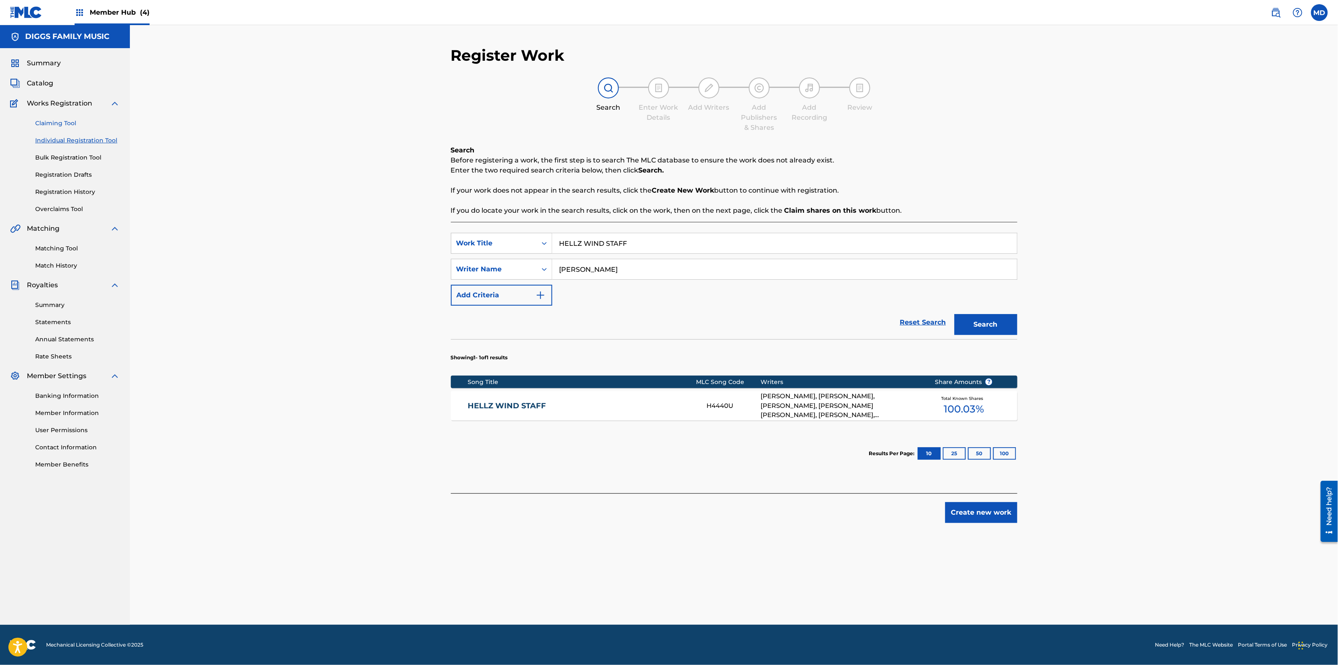
click at [51, 124] on link "Claiming Tool" at bounding box center [77, 123] width 85 height 9
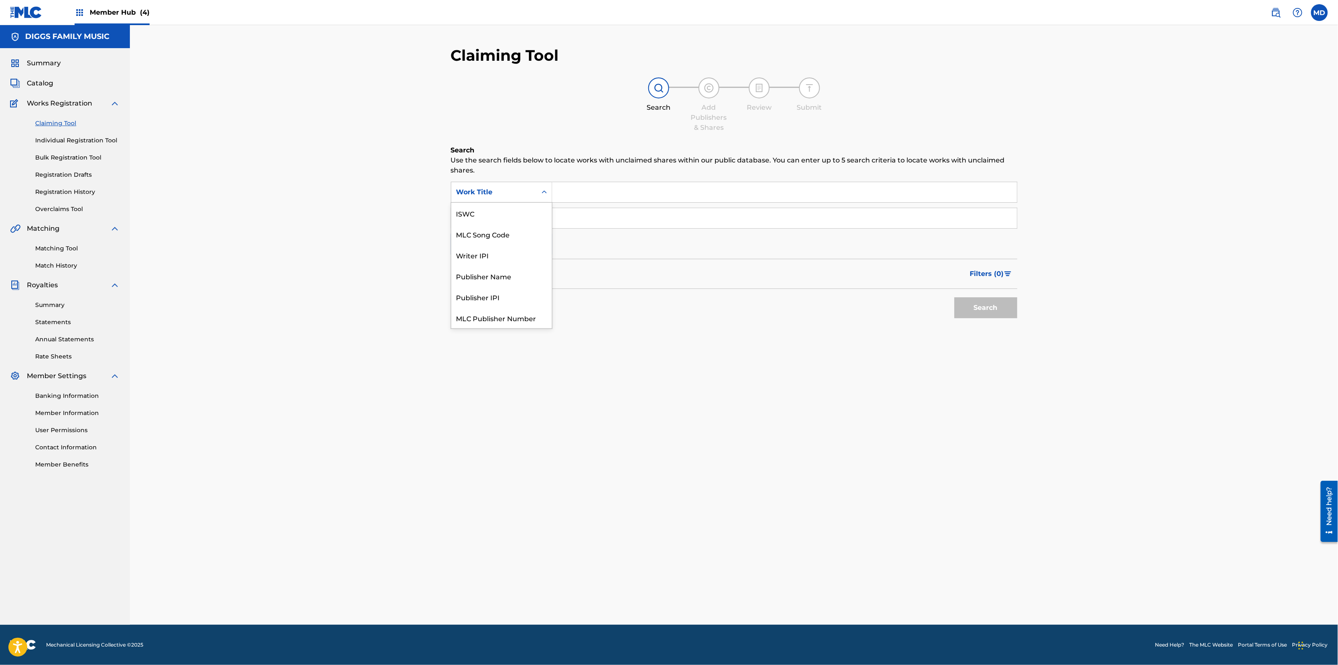
click at [505, 195] on div "Work Title" at bounding box center [493, 192] width 75 height 10
click at [468, 217] on div "MLC Song Code" at bounding box center [501, 213] width 101 height 21
click at [595, 186] on input "Search Form" at bounding box center [784, 192] width 465 height 20
paste input "H4440U"
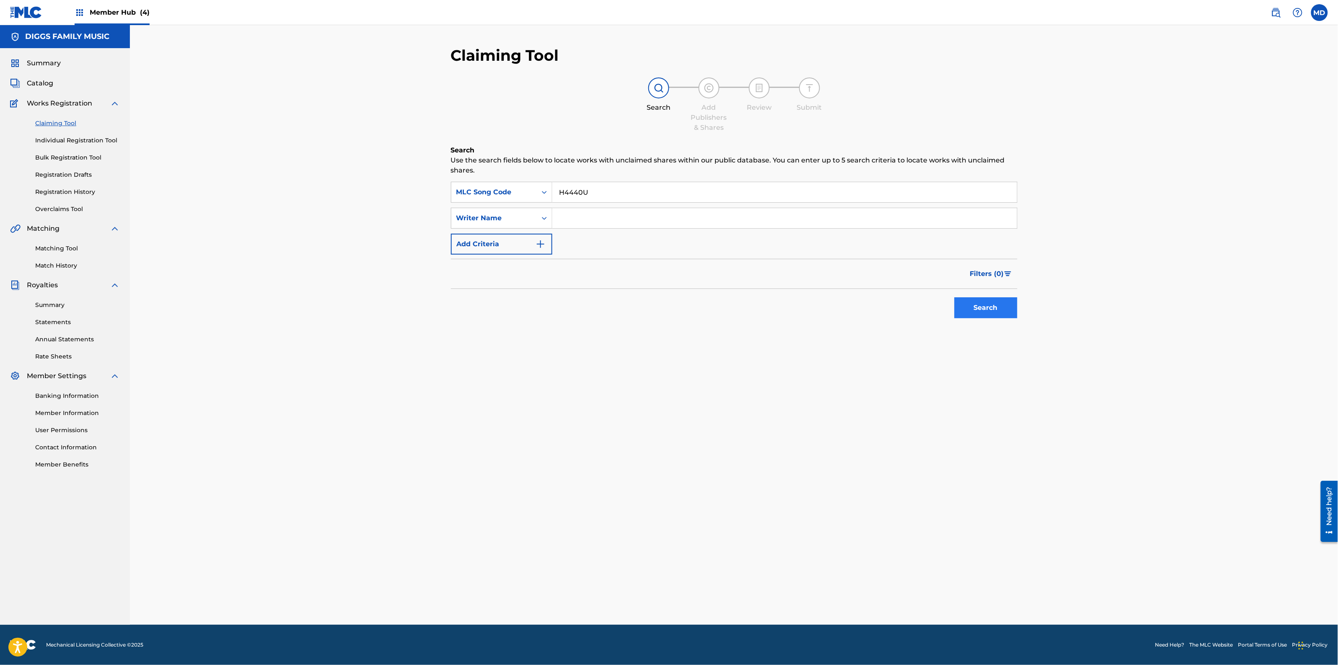
type input "H4440U"
click at [977, 311] on button "Search" at bounding box center [985, 307] width 63 height 21
click at [69, 189] on link "Registration History" at bounding box center [77, 192] width 85 height 9
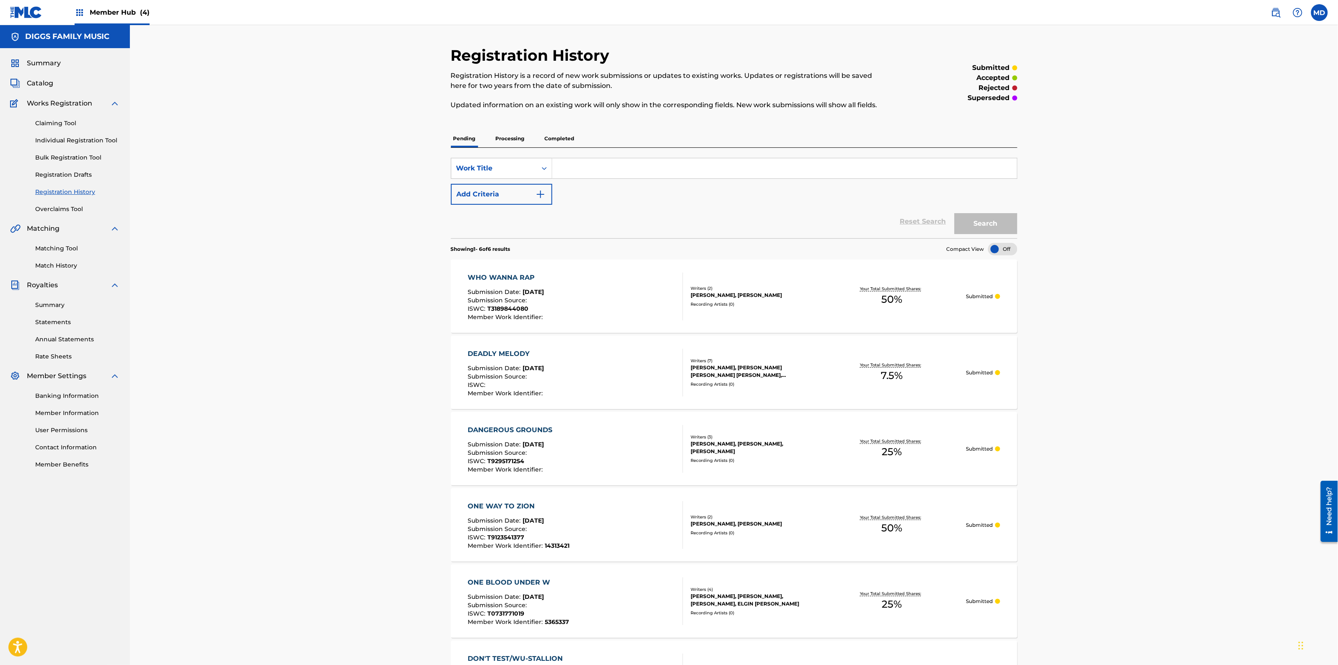
click at [593, 178] on input "Search Form" at bounding box center [784, 168] width 465 height 20
paste input "H4440U"
type input "H4440U"
click at [992, 220] on button "Search" at bounding box center [985, 223] width 63 height 21
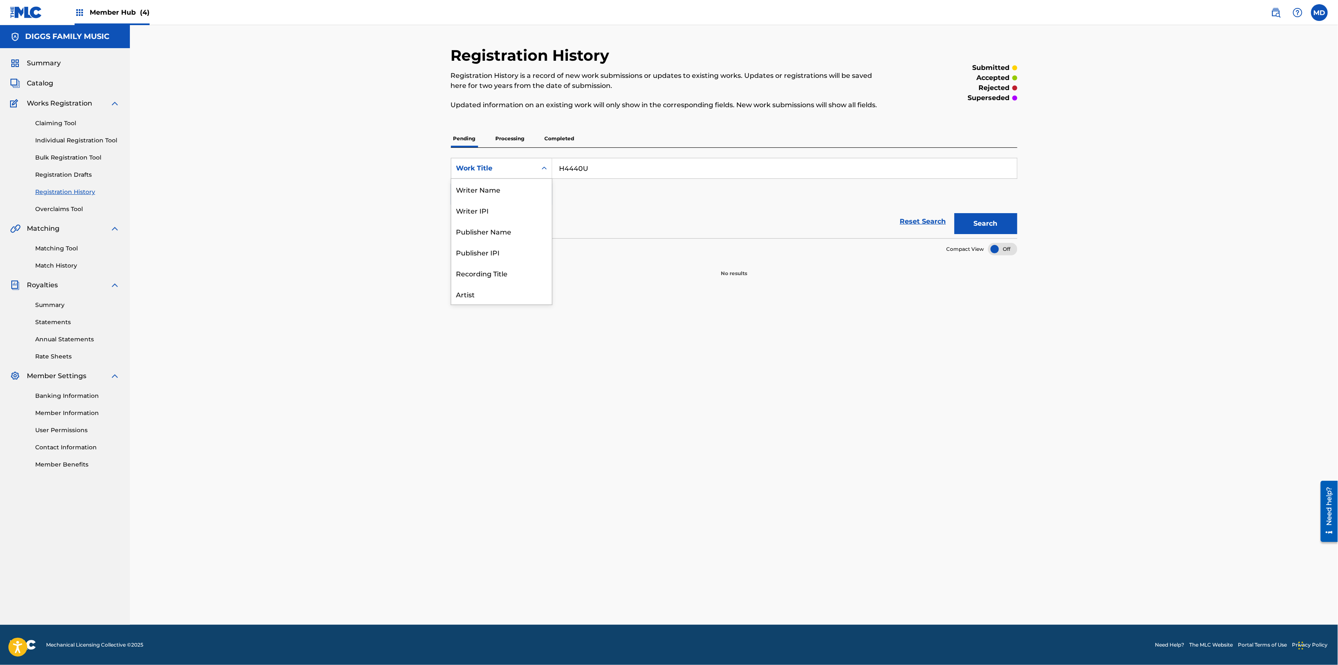
click at [482, 172] on div "Work Title" at bounding box center [493, 168] width 75 height 10
click at [398, 211] on div "Registration History Registration History is a record of new work submissions o…" at bounding box center [734, 325] width 1208 height 600
click at [47, 121] on link "Claiming Tool" at bounding box center [77, 123] width 85 height 9
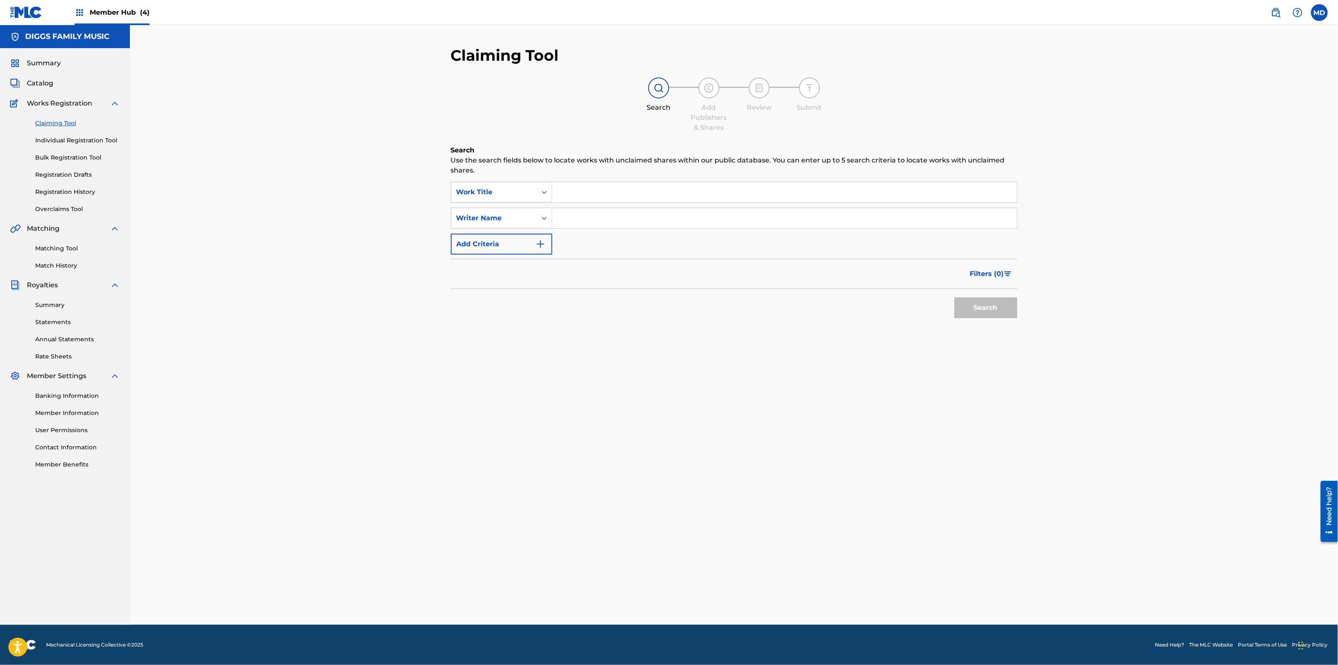
click at [547, 193] on icon "Search Form" at bounding box center [544, 192] width 8 height 8
click at [485, 240] on div "MLC Song Code" at bounding box center [501, 234] width 101 height 21
click at [594, 187] on input "Search Form" at bounding box center [784, 192] width 465 height 20
paste input "H4440U"
type input "H4440U"
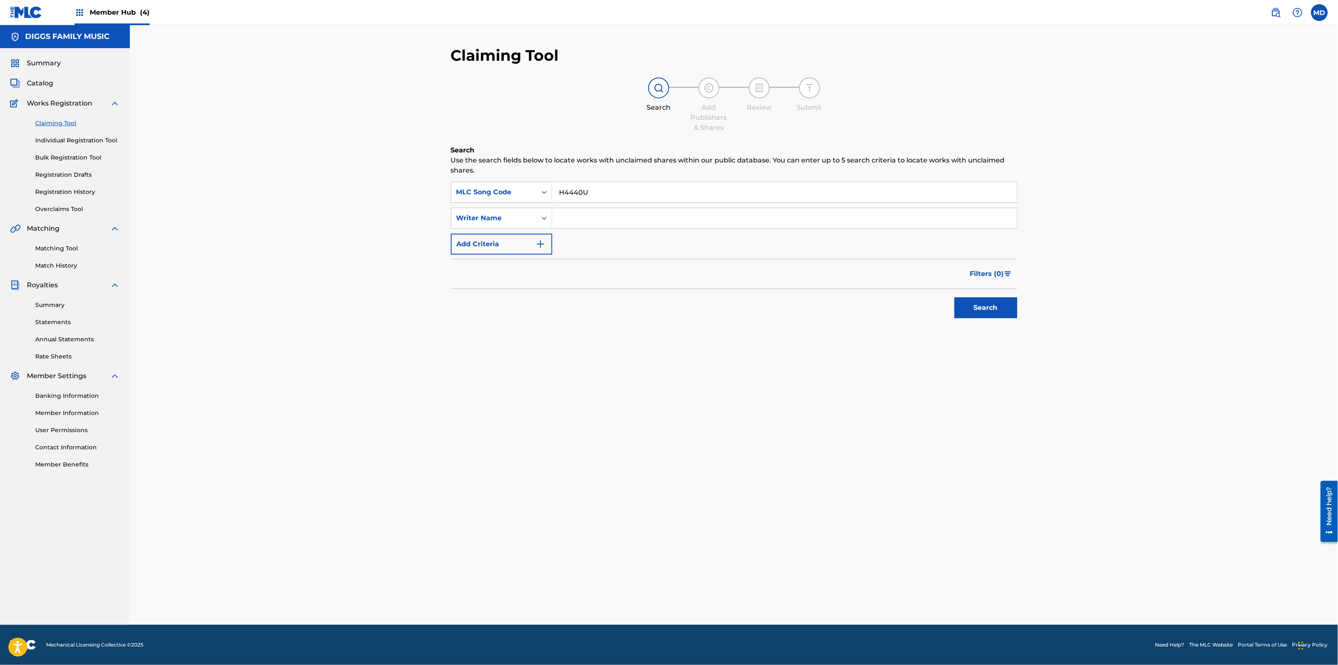
click at [263, 229] on div "Claiming Tool Search Add Publishers & Shares Review Submit Search Use the searc…" at bounding box center [734, 325] width 1208 height 600
click at [44, 193] on link "Registration History" at bounding box center [77, 192] width 85 height 9
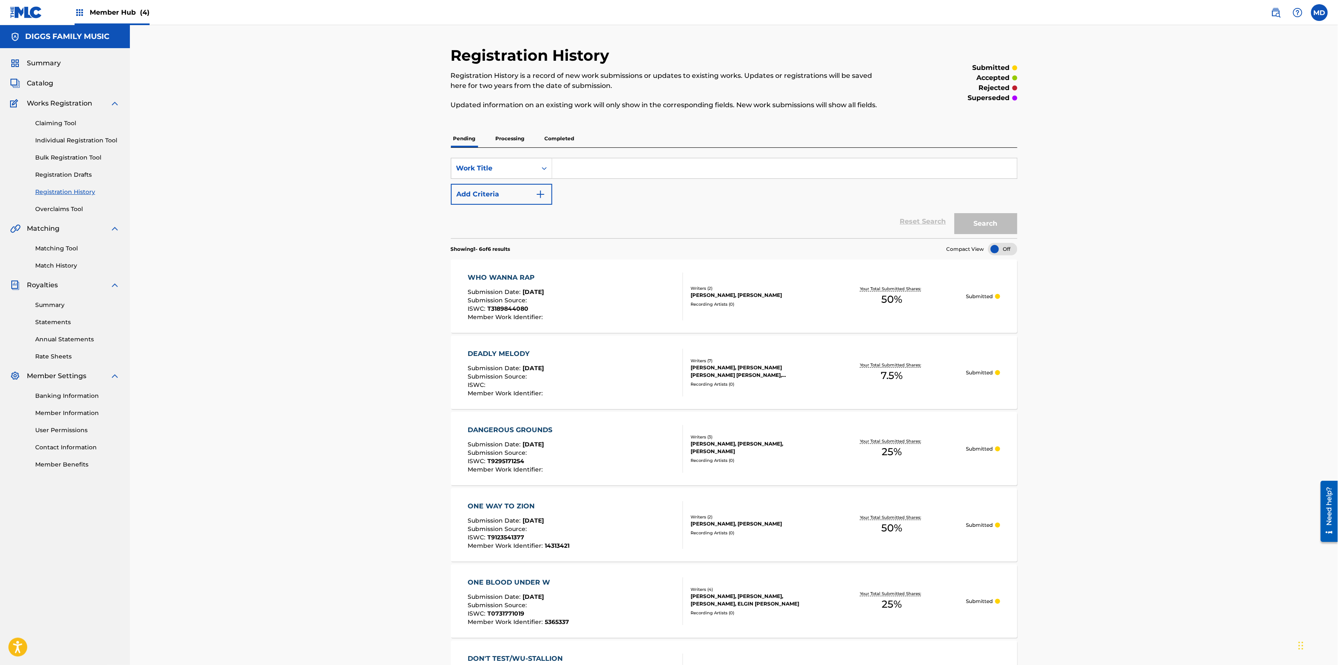
click at [600, 165] on input "Search Form" at bounding box center [784, 168] width 465 height 20
paste input "IF WHAT YOU SAY IS TRUE"
type input "IF WHAT YOU SAY IS TRUE"
click at [989, 222] on button "Search" at bounding box center [985, 223] width 63 height 21
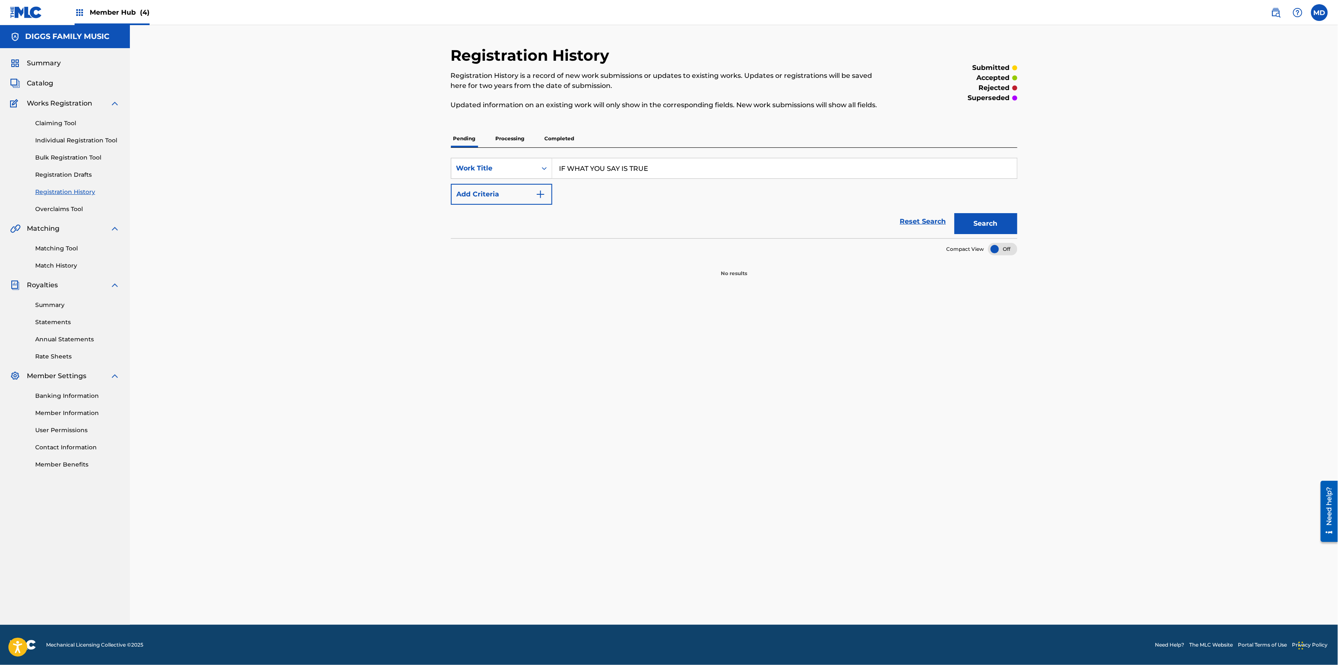
click at [503, 134] on p "Processing" at bounding box center [510, 139] width 34 height 18
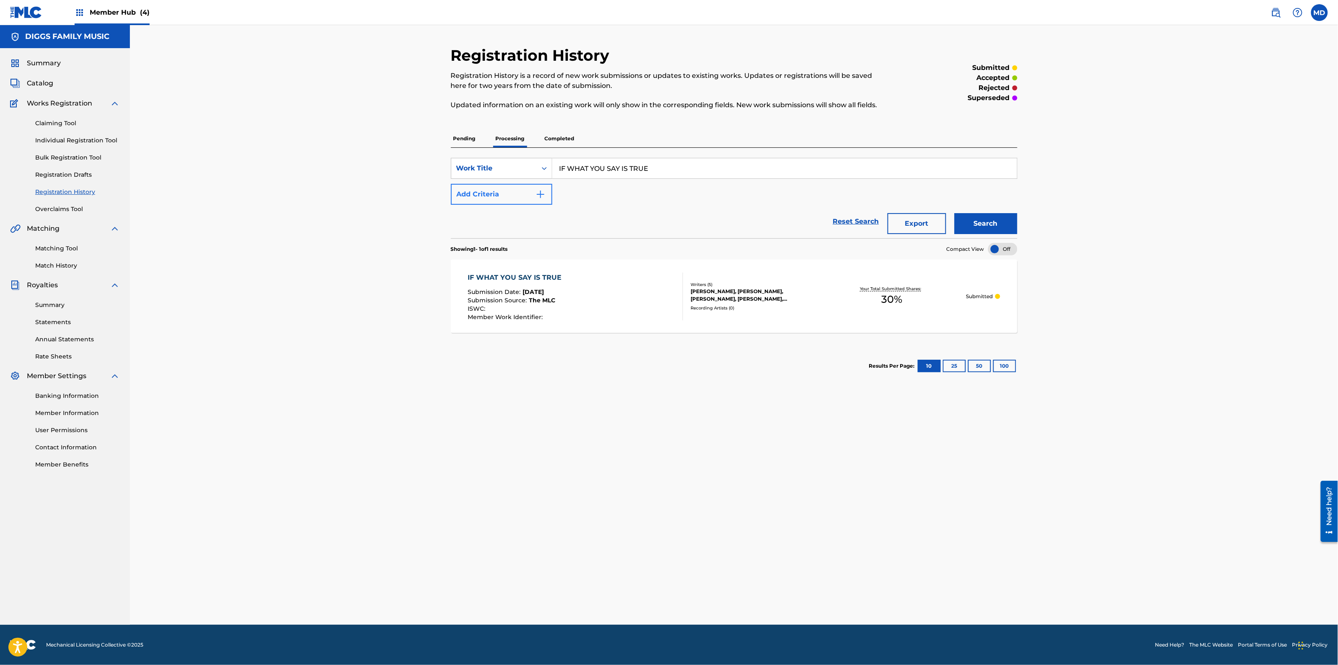
drag, startPoint x: 651, startPoint y: 170, endPoint x: 537, endPoint y: 187, distance: 114.8
click at [537, 187] on div "SearchWithCriteria88e6ef83-f331-44f9-8914-831b2039cdfc Work Title IF WHAT YOU S…" at bounding box center [734, 181] width 566 height 47
paste input "N THE HOOD"
type input "IN THE HOOD"
click at [752, 213] on div "Reset Search Export Search" at bounding box center [734, 222] width 566 height 34
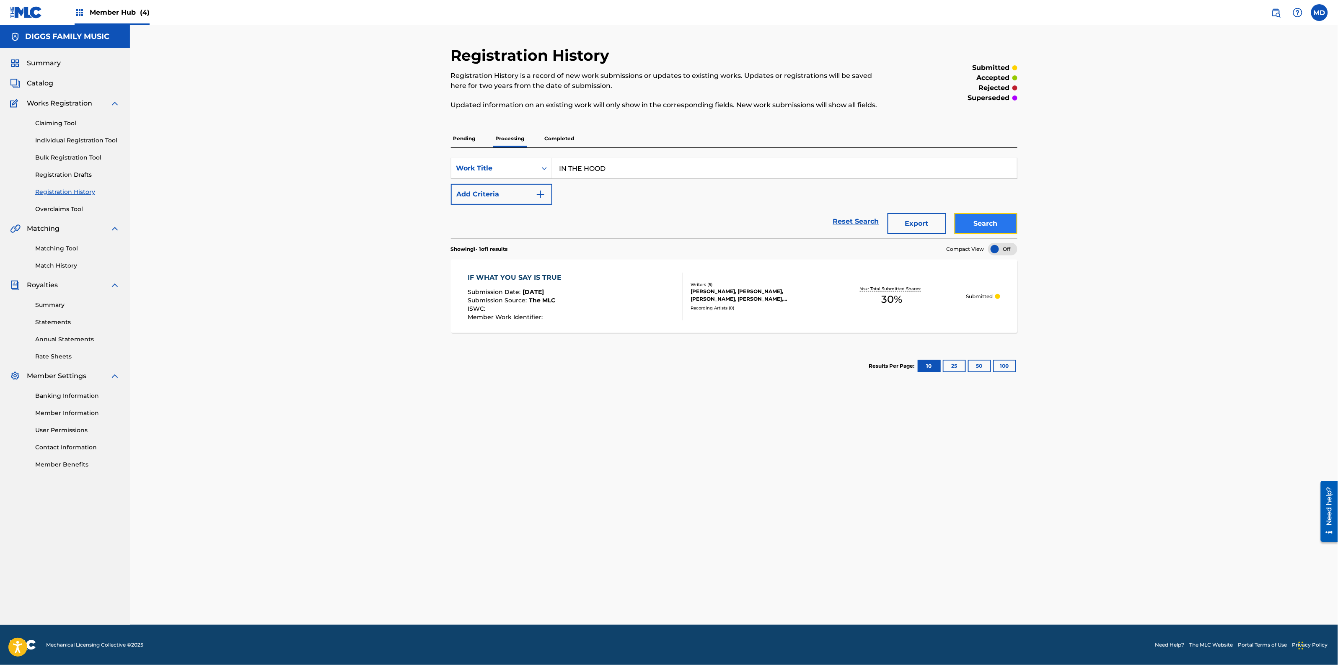
click at [976, 222] on button "Search" at bounding box center [985, 223] width 63 height 21
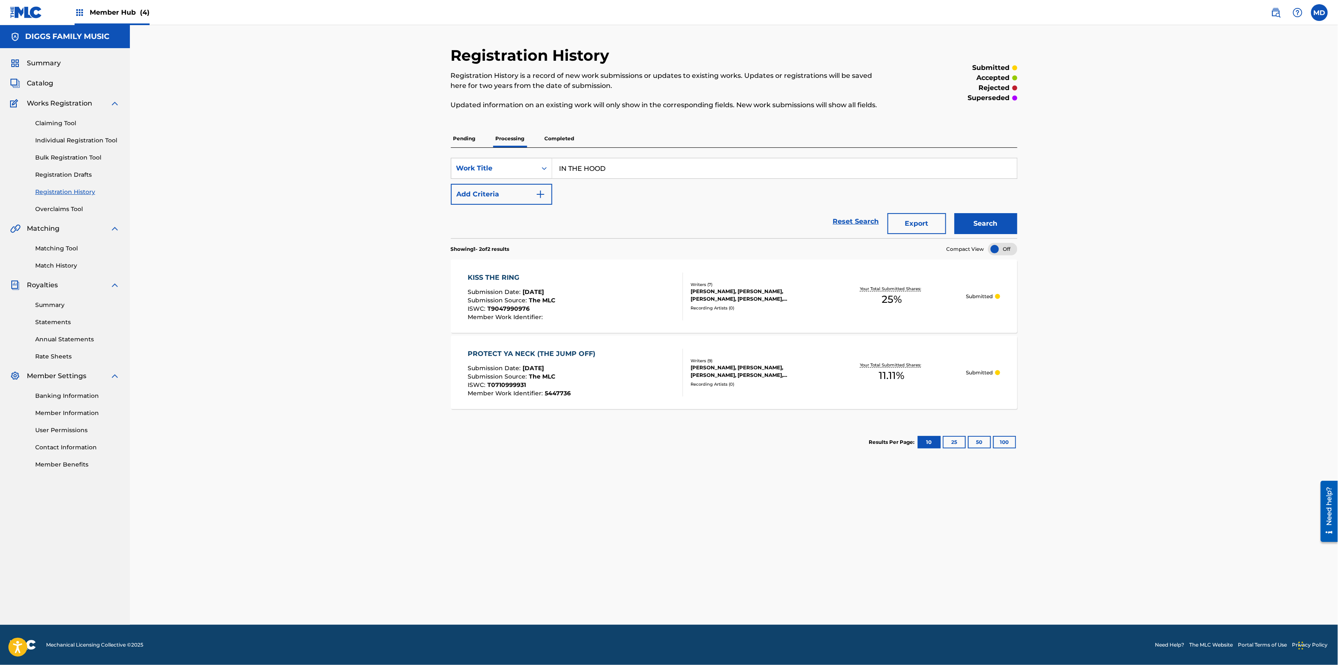
click at [570, 140] on p "Completed" at bounding box center [559, 139] width 35 height 18
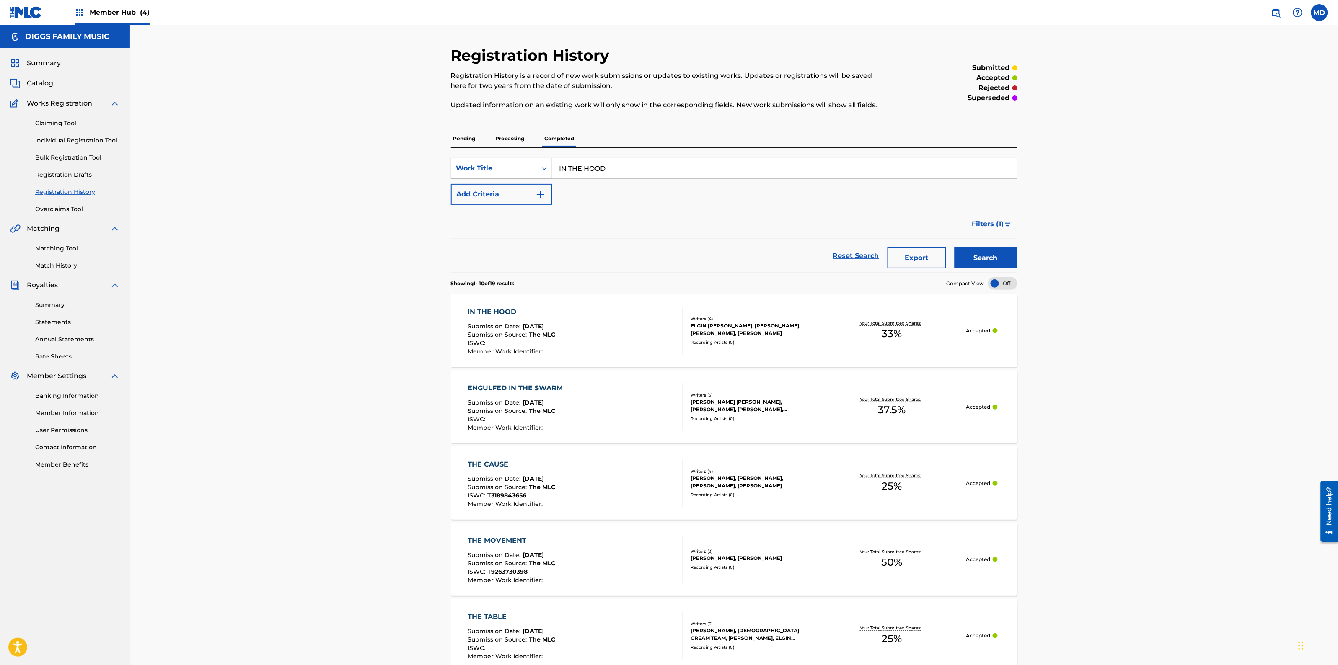
drag, startPoint x: 628, startPoint y: 164, endPoint x: 529, endPoint y: 174, distance: 99.8
click at [530, 174] on div "SearchWithCriteria88e6ef83-f331-44f9-8914-831b2039cdfc Work Title IN THE HOOD" at bounding box center [734, 168] width 566 height 21
paste input "LAY DOWN"
type input "LAY DOWN"
click at [992, 258] on button "Search" at bounding box center [985, 258] width 63 height 21
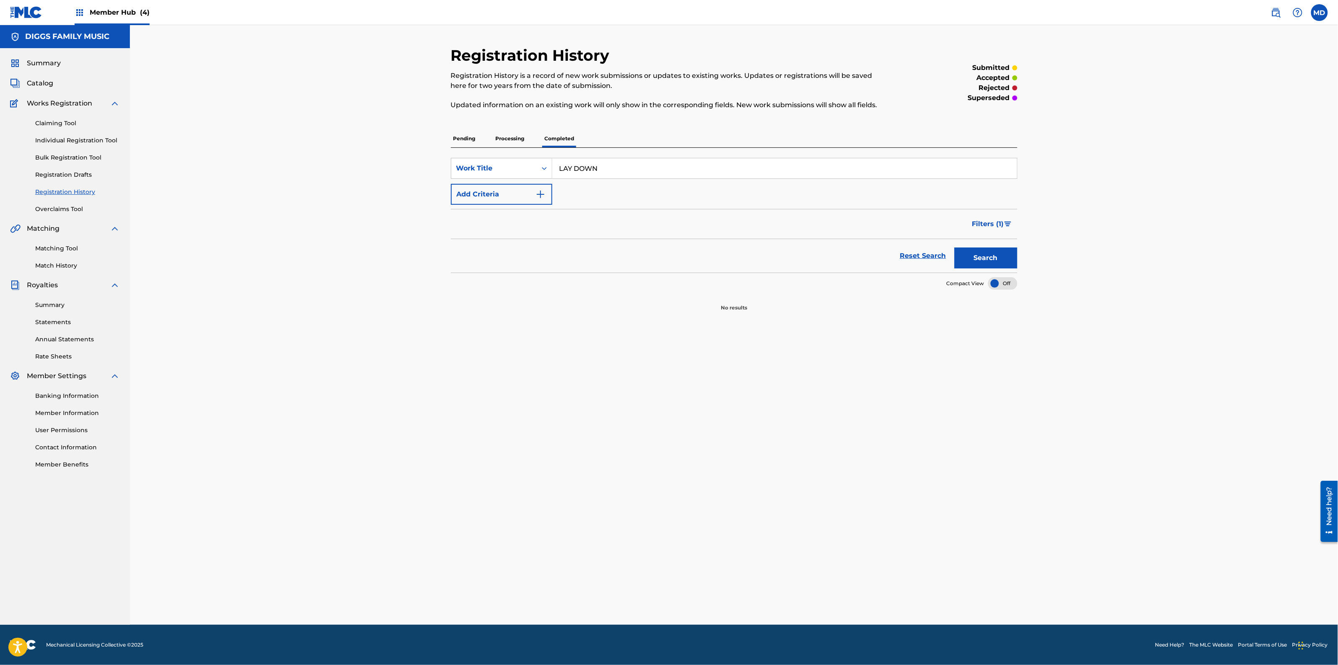
click at [511, 136] on p "Processing" at bounding box center [510, 139] width 34 height 18
click at [464, 136] on p "Pending" at bounding box center [464, 139] width 27 height 18
click at [497, 139] on p "Processing" at bounding box center [510, 139] width 34 height 18
click at [556, 139] on p "Completed" at bounding box center [559, 139] width 35 height 18
click at [61, 124] on link "Claiming Tool" at bounding box center [77, 123] width 85 height 9
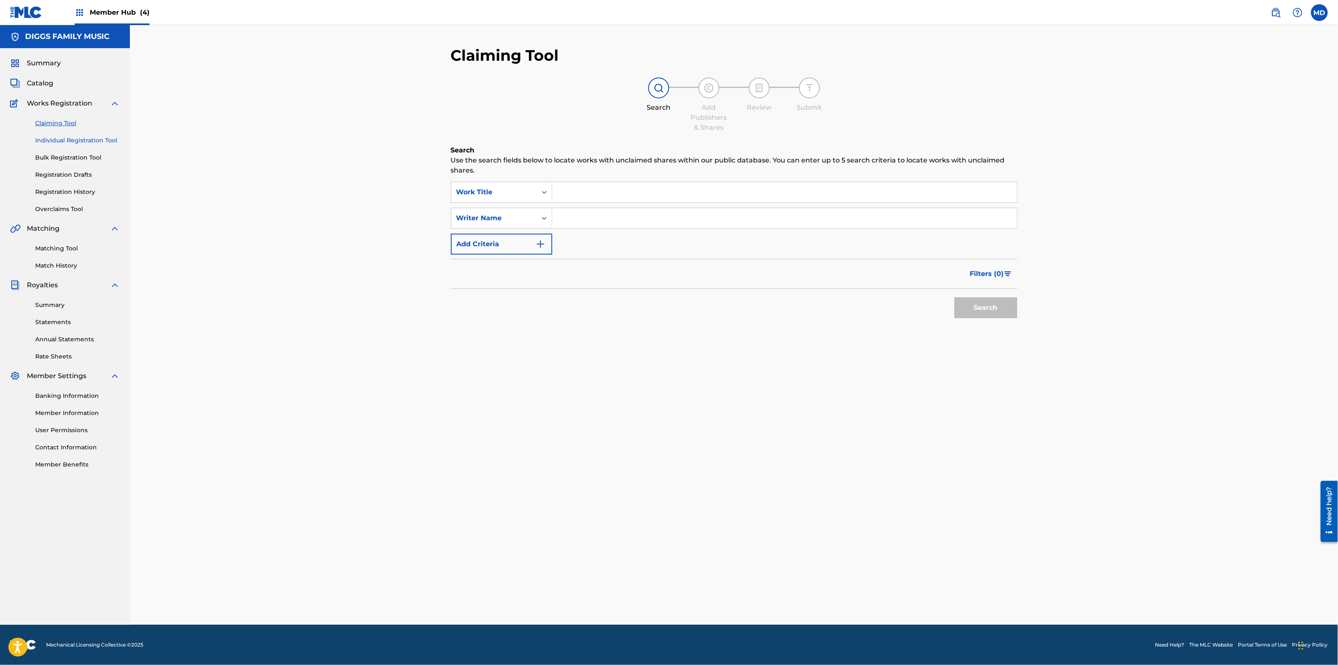
click at [90, 139] on link "Individual Registration Tool" at bounding box center [77, 140] width 85 height 9
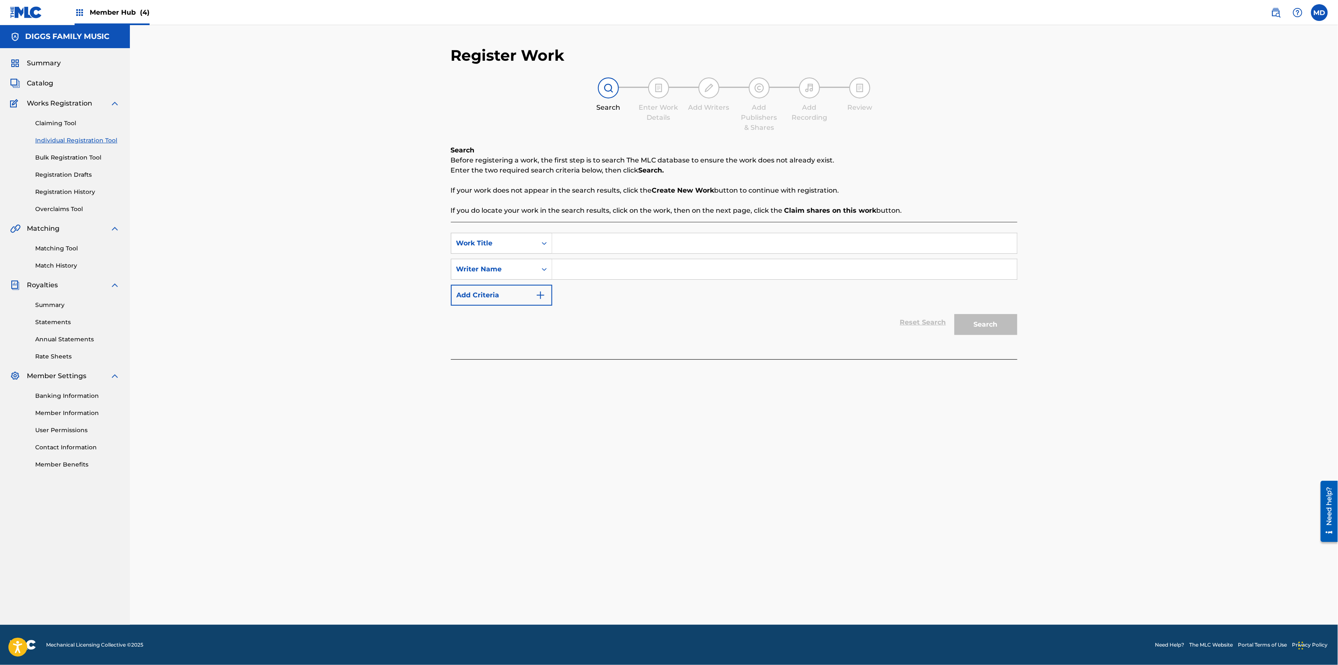
click at [638, 243] on input "Search Form" at bounding box center [784, 243] width 465 height 20
paste input "LAY DOWN"
type input "LAY DOWN"
click at [638, 268] on input "Search Form" at bounding box center [784, 269] width 465 height 20
paste input "[PERSON_NAME]"
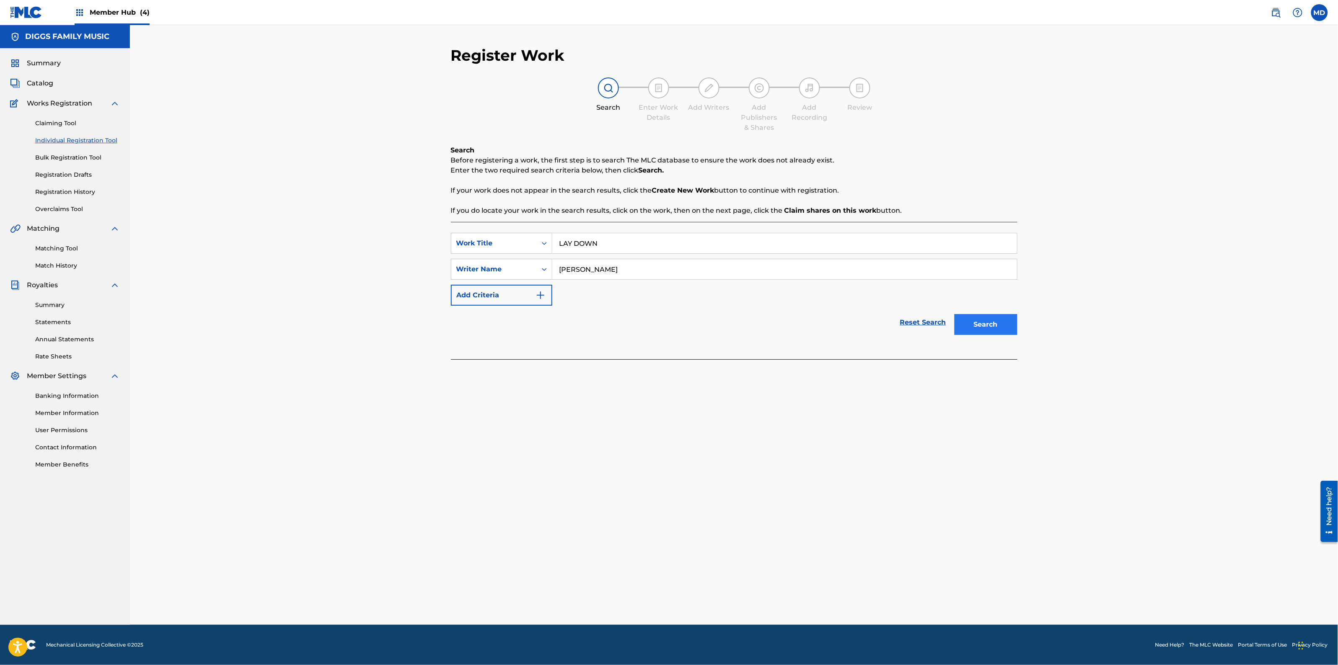
type input "[PERSON_NAME]"
click at [986, 323] on button "Search" at bounding box center [985, 324] width 63 height 21
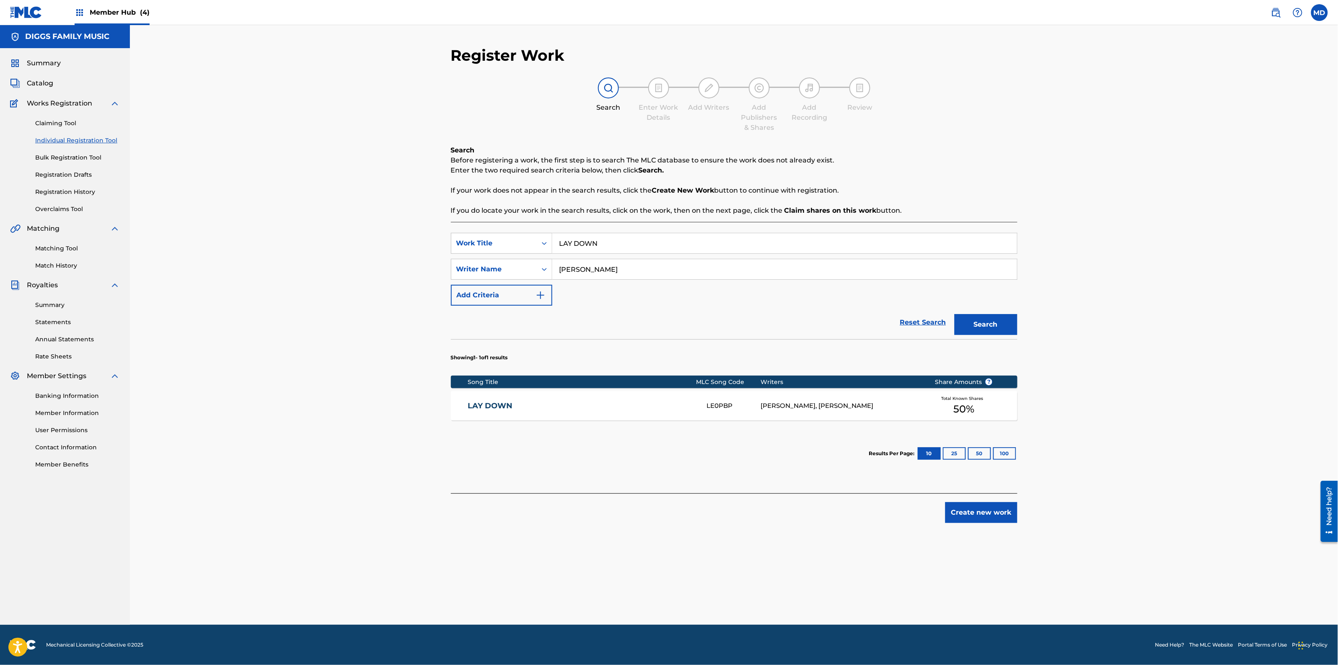
click at [622, 408] on link "LAY DOWN" at bounding box center [582, 406] width 228 height 10
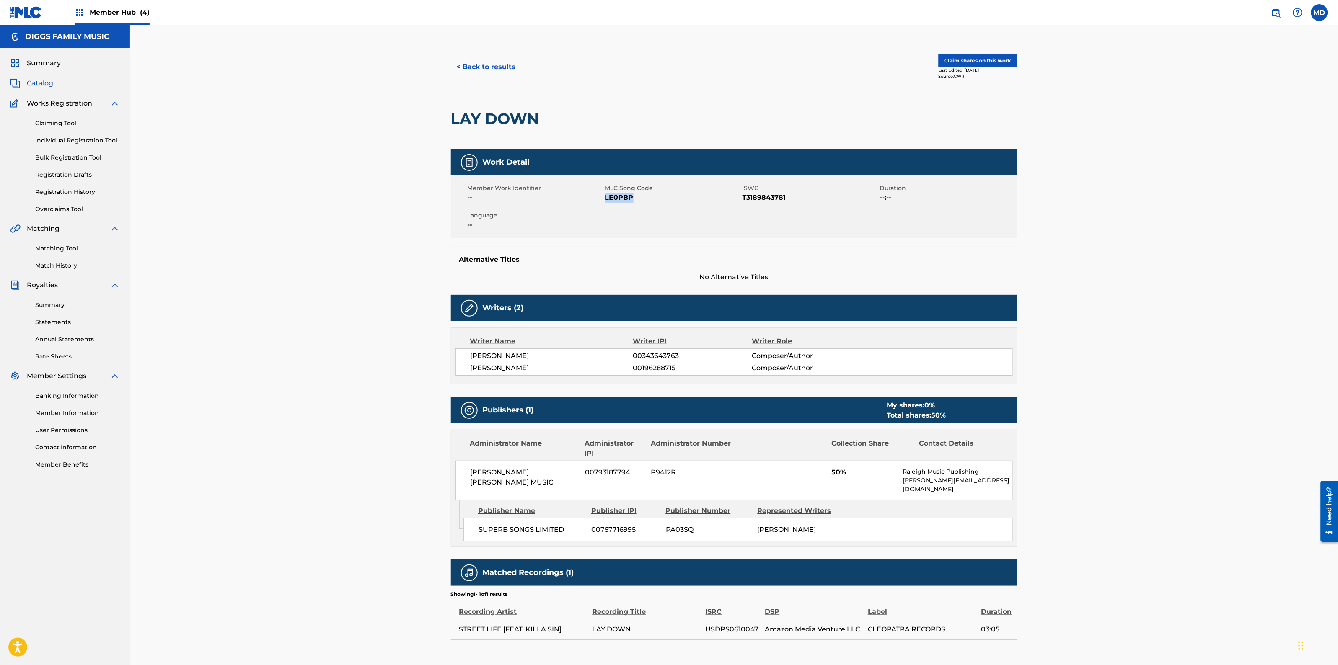
drag, startPoint x: 636, startPoint y: 197, endPoint x: 605, endPoint y: 200, distance: 31.1
click at [605, 200] on span "LE0PBP" at bounding box center [672, 198] width 135 height 10
copy span "LE0PBP"
click at [962, 59] on button "Claim shares on this work" at bounding box center [977, 60] width 79 height 13
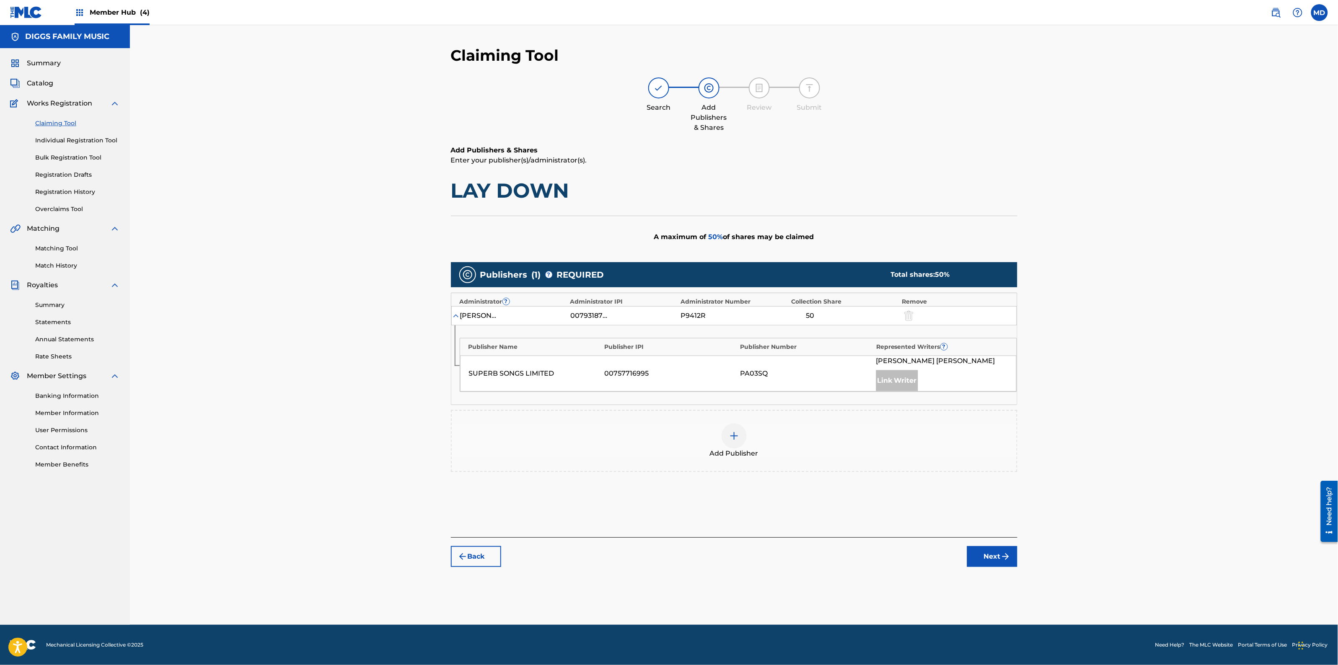
click at [735, 440] on img at bounding box center [734, 436] width 10 height 10
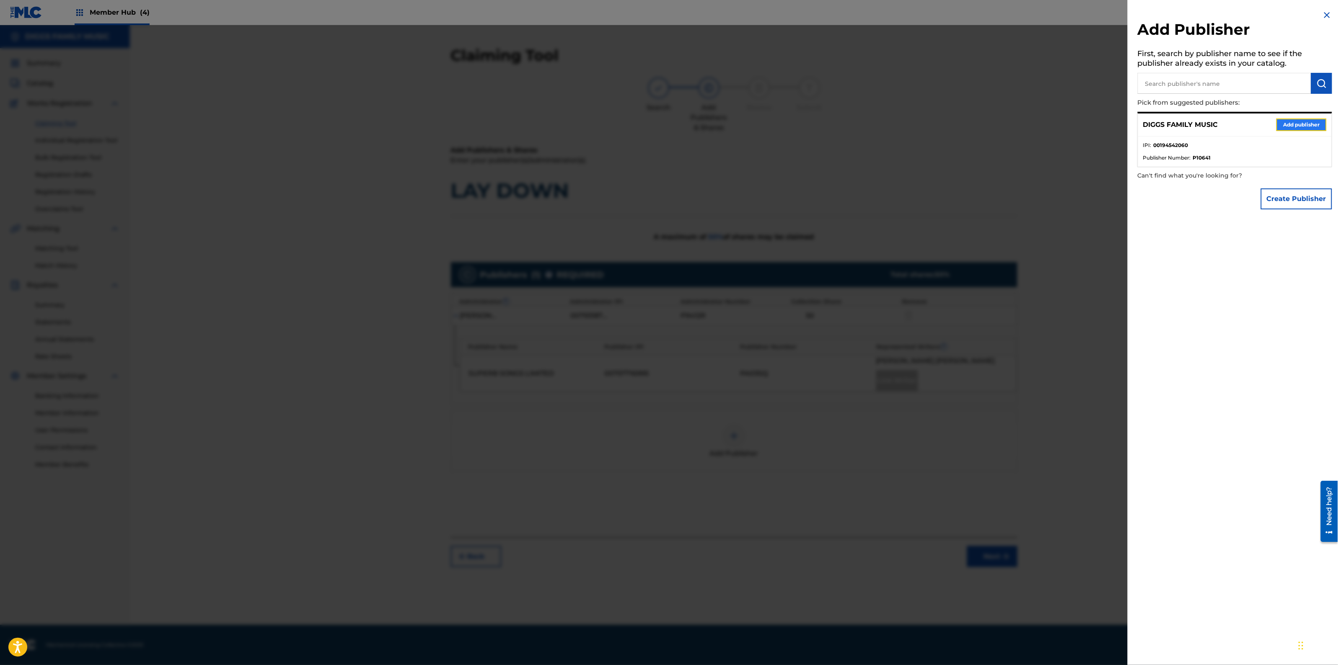
click at [1289, 123] on button "Add publisher" at bounding box center [1301, 125] width 50 height 13
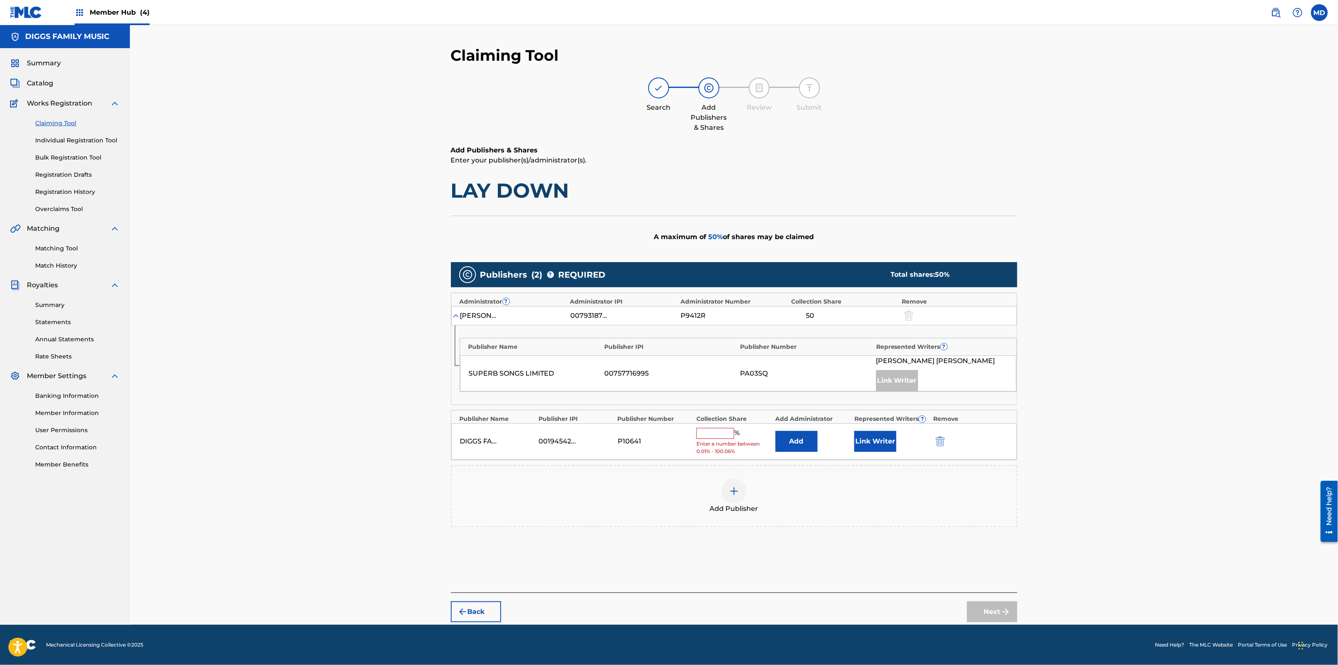
click at [707, 431] on input "text" at bounding box center [715, 433] width 38 height 11
type input "50"
click at [868, 436] on button "Link Writer" at bounding box center [875, 438] width 42 height 21
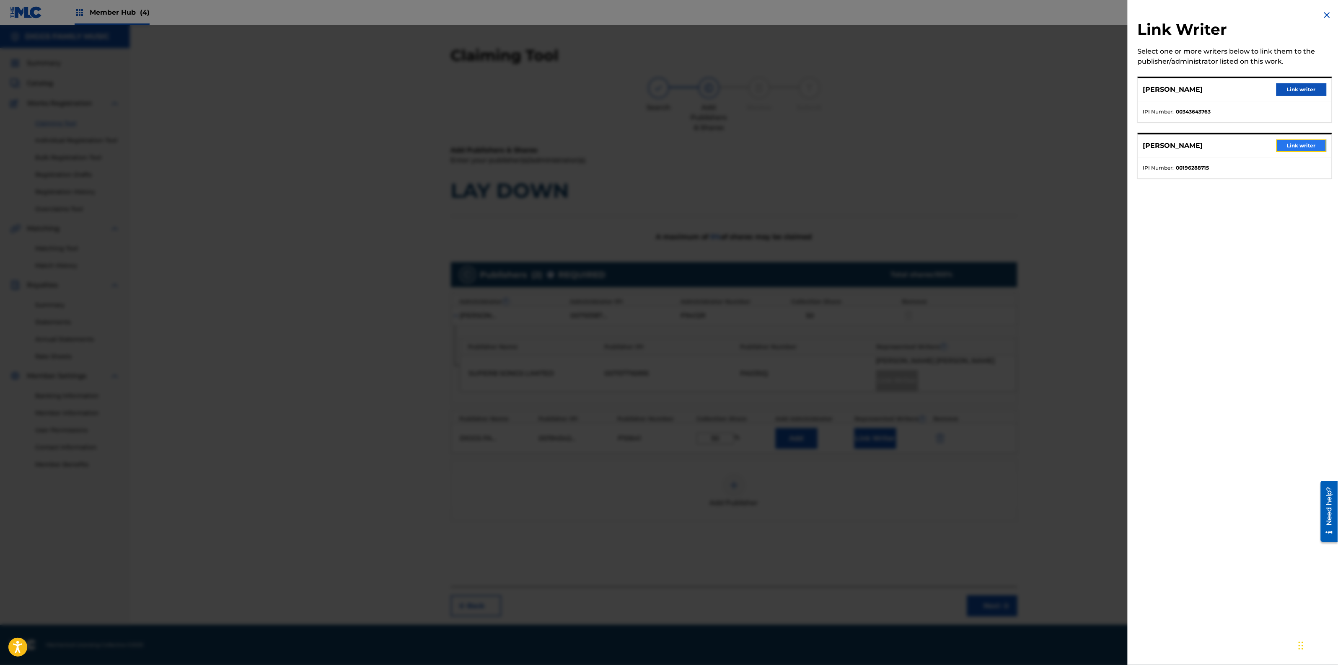
click at [1308, 143] on button "Link writer" at bounding box center [1301, 146] width 50 height 13
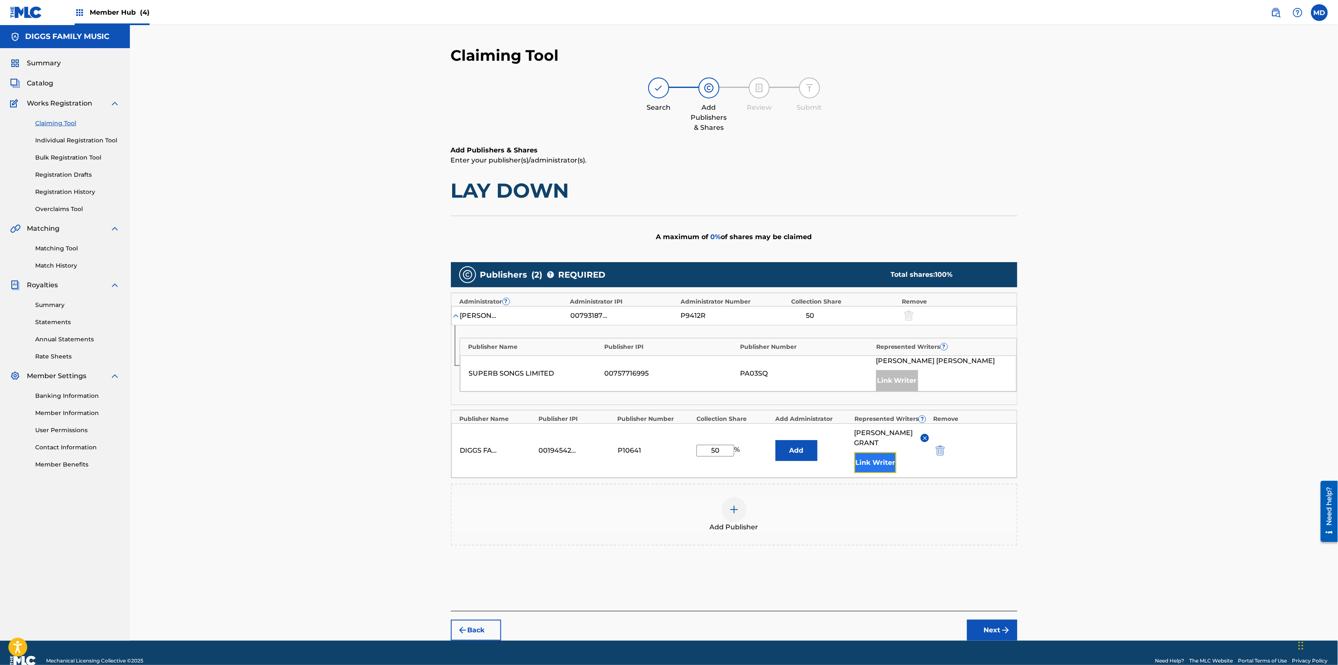
click at [876, 454] on button "Link Writer" at bounding box center [875, 462] width 42 height 21
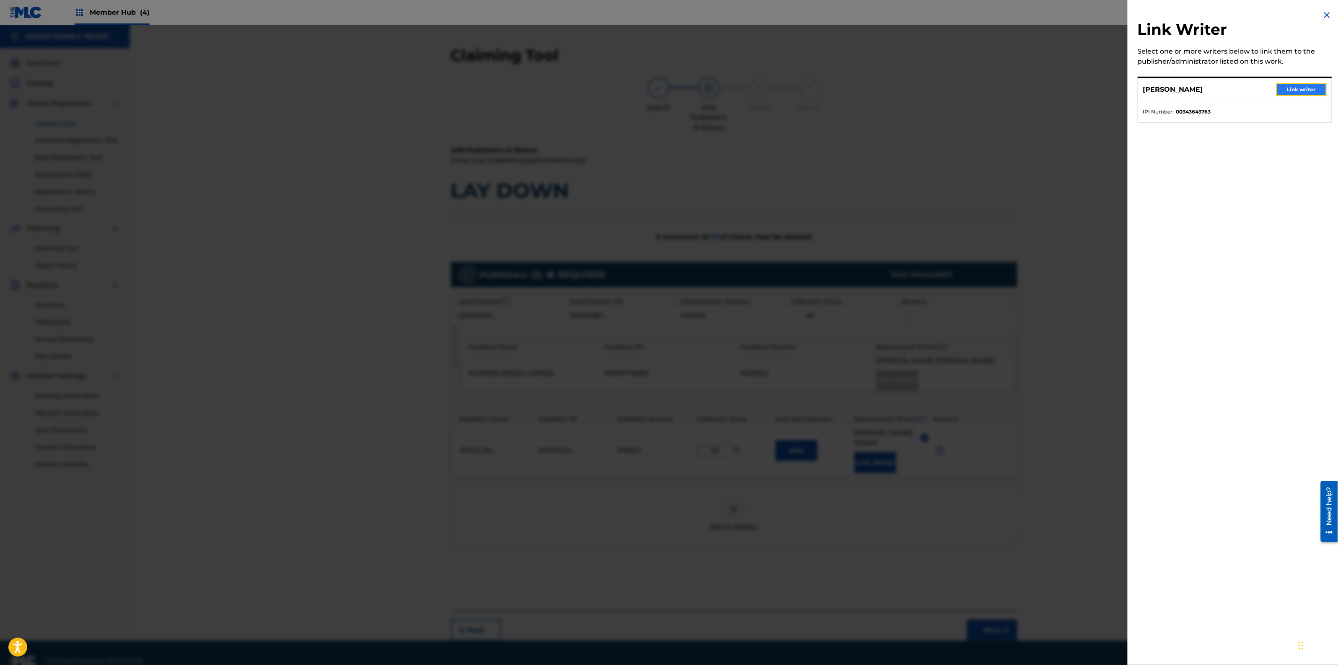
click at [1295, 93] on button "Link writer" at bounding box center [1301, 89] width 50 height 13
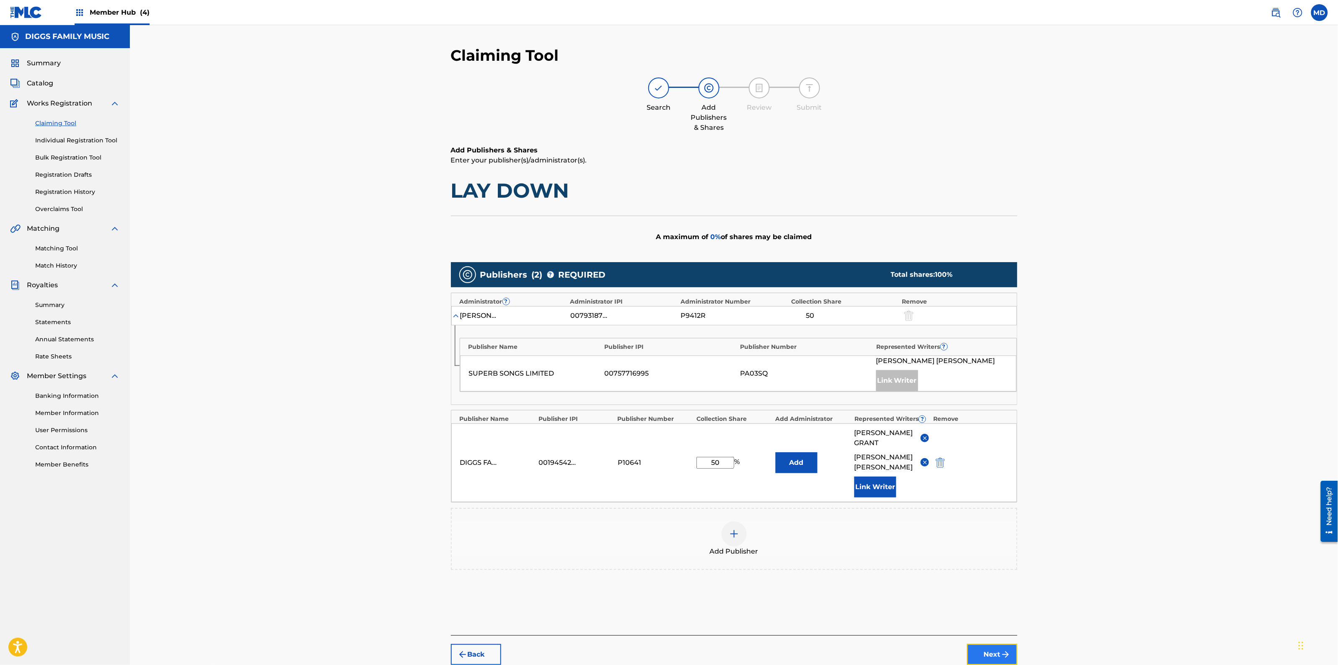
click at [975, 644] on button "Next" at bounding box center [992, 654] width 50 height 21
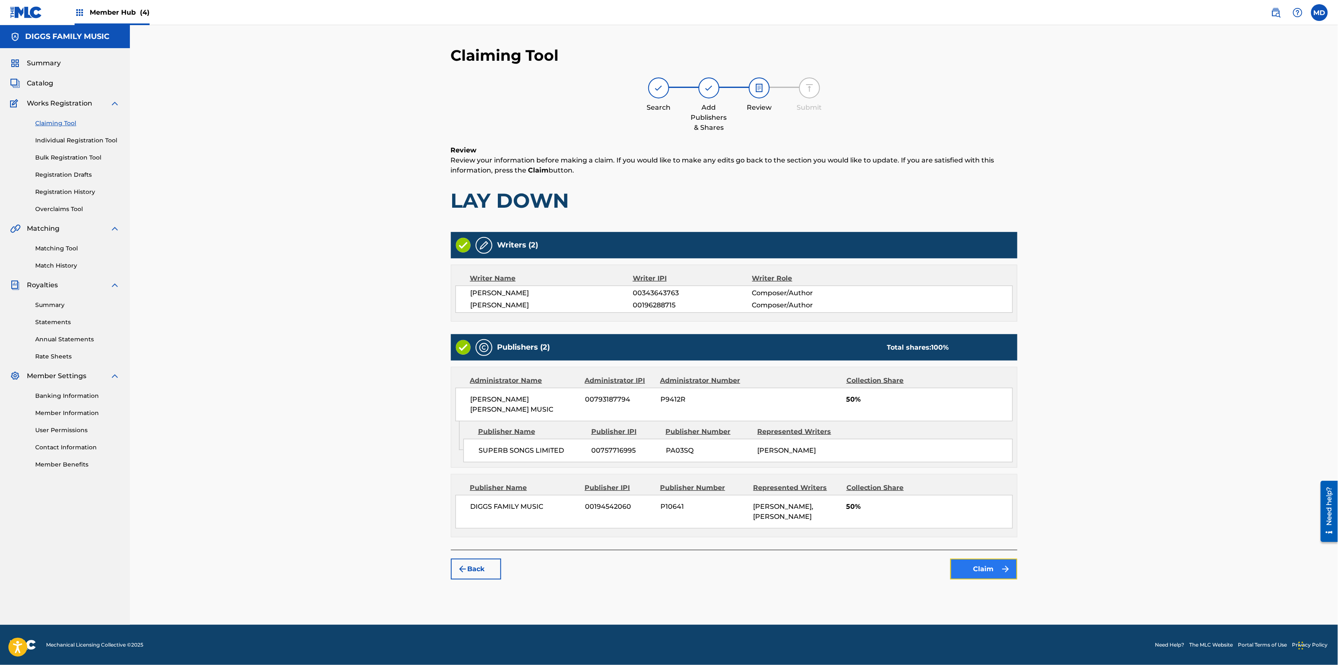
click at [987, 562] on button "Claim" at bounding box center [983, 569] width 67 height 21
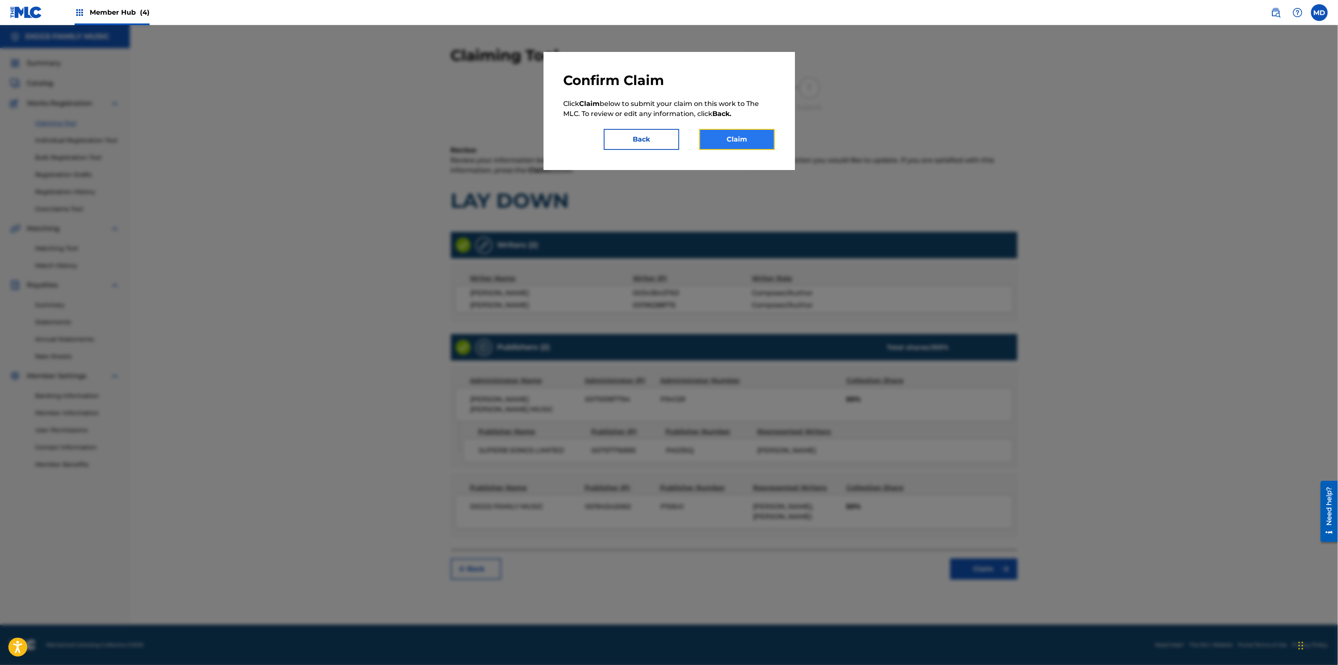
click at [736, 142] on button "Claim" at bounding box center [736, 139] width 75 height 21
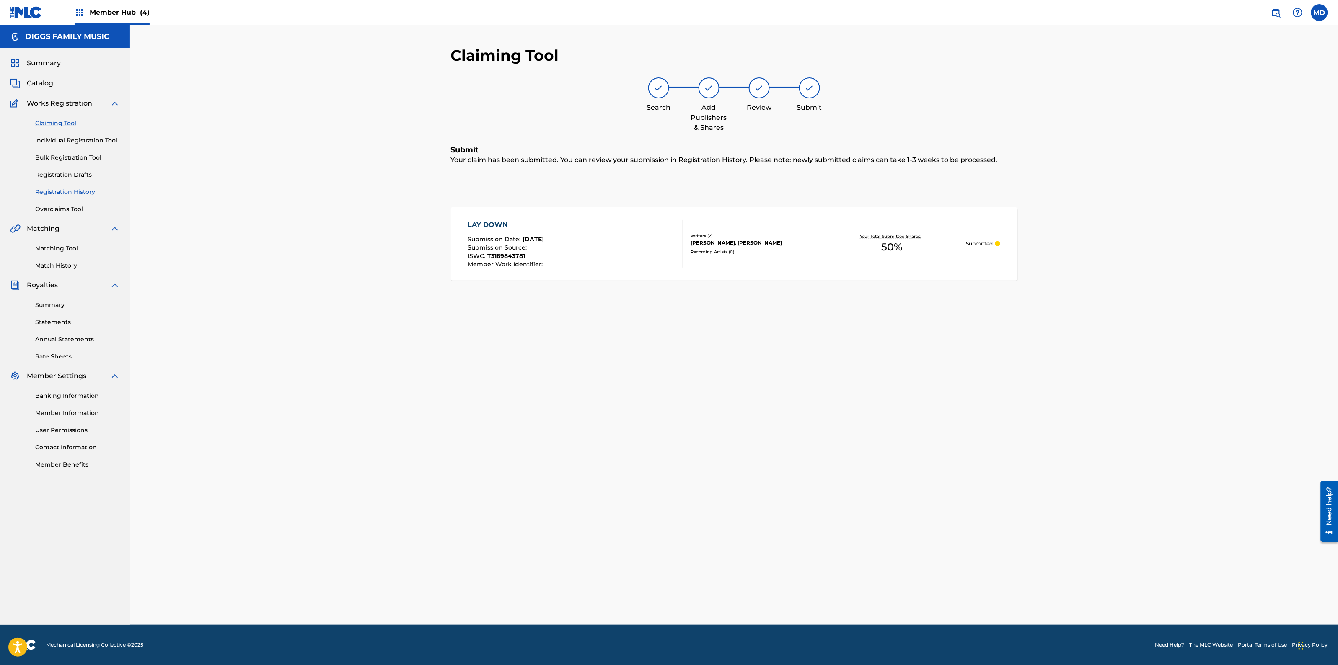
click at [64, 193] on link "Registration History" at bounding box center [77, 192] width 85 height 9
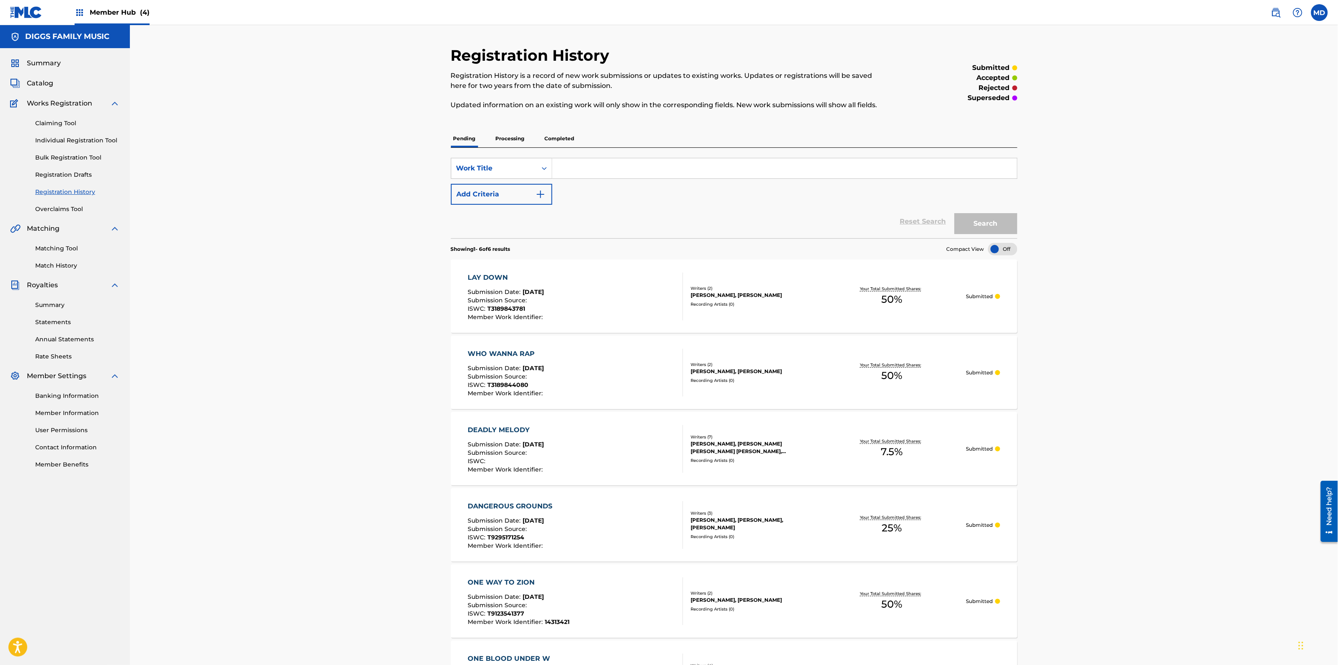
click at [618, 172] on input "Search Form" at bounding box center [784, 168] width 465 height 20
paste input "MISTAKEN IDENTITY"
type input "MISTAKEN IDENTITY"
click at [998, 222] on button "Search" at bounding box center [985, 223] width 63 height 21
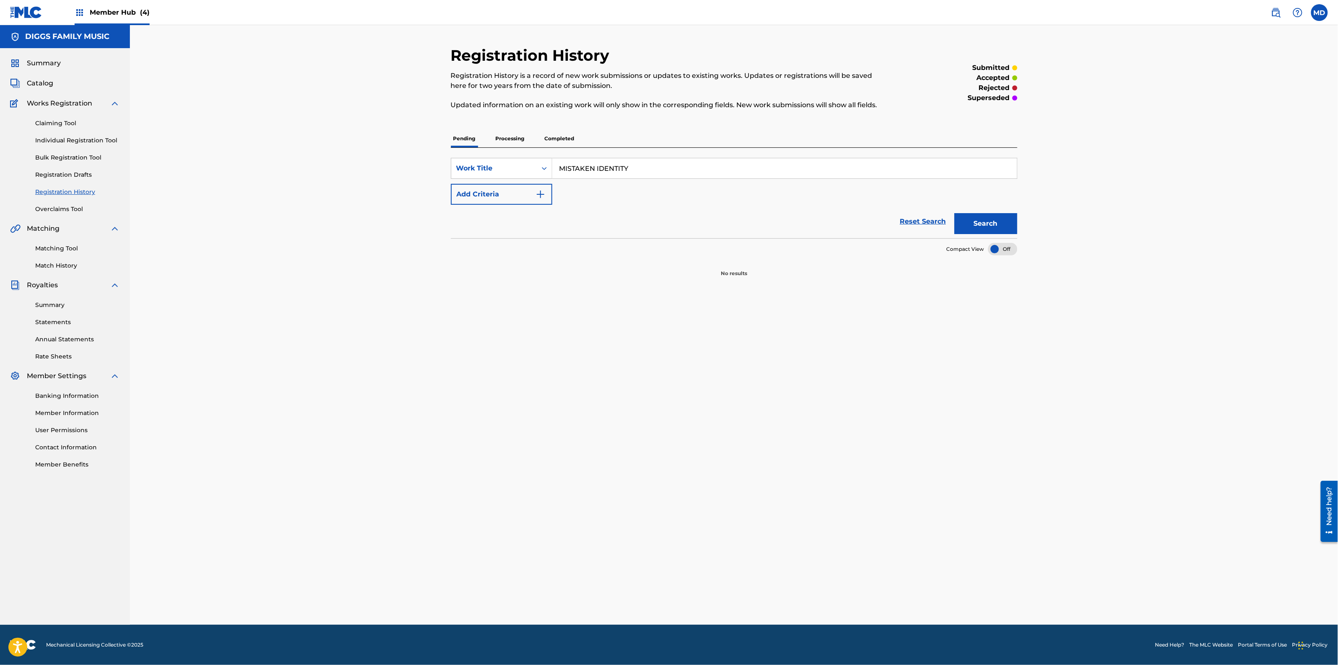
click at [511, 135] on p "Processing" at bounding box center [510, 139] width 34 height 18
click at [560, 136] on p "Completed" at bounding box center [559, 139] width 35 height 18
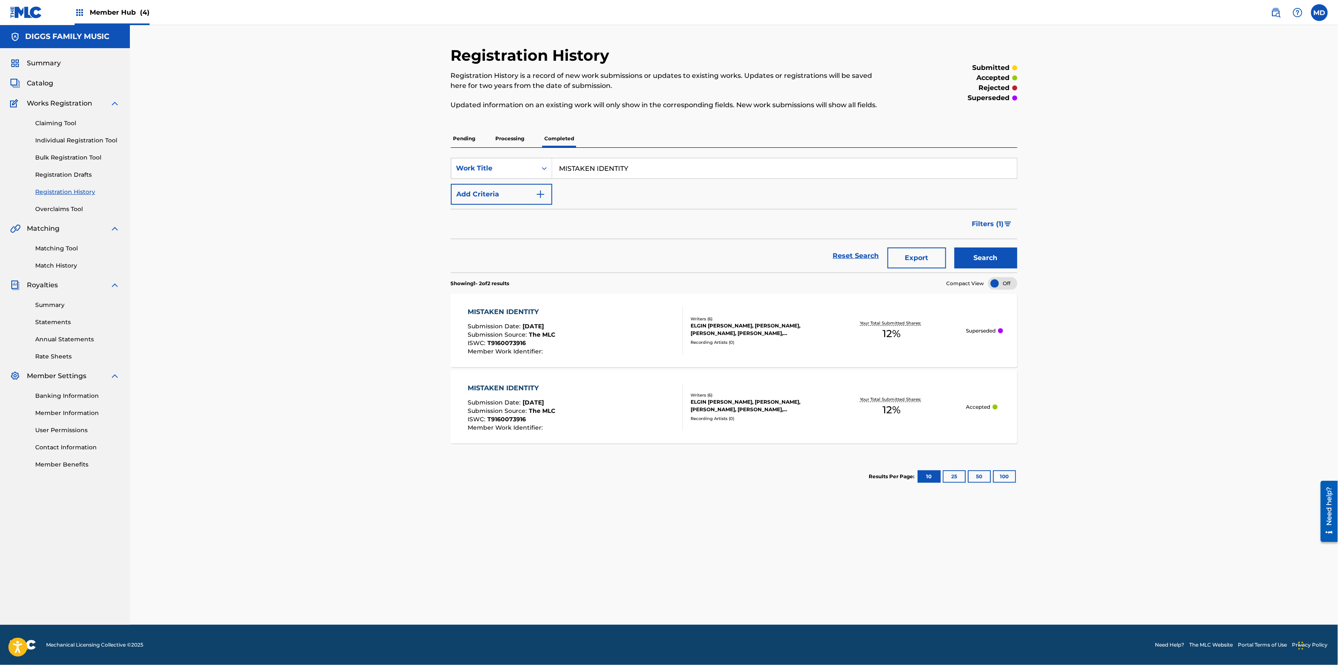
click at [568, 330] on div "MISTAKEN IDENTITY Submission Date : [DATE] Submission Source : The MLC ISWC : T…" at bounding box center [575, 331] width 215 height 48
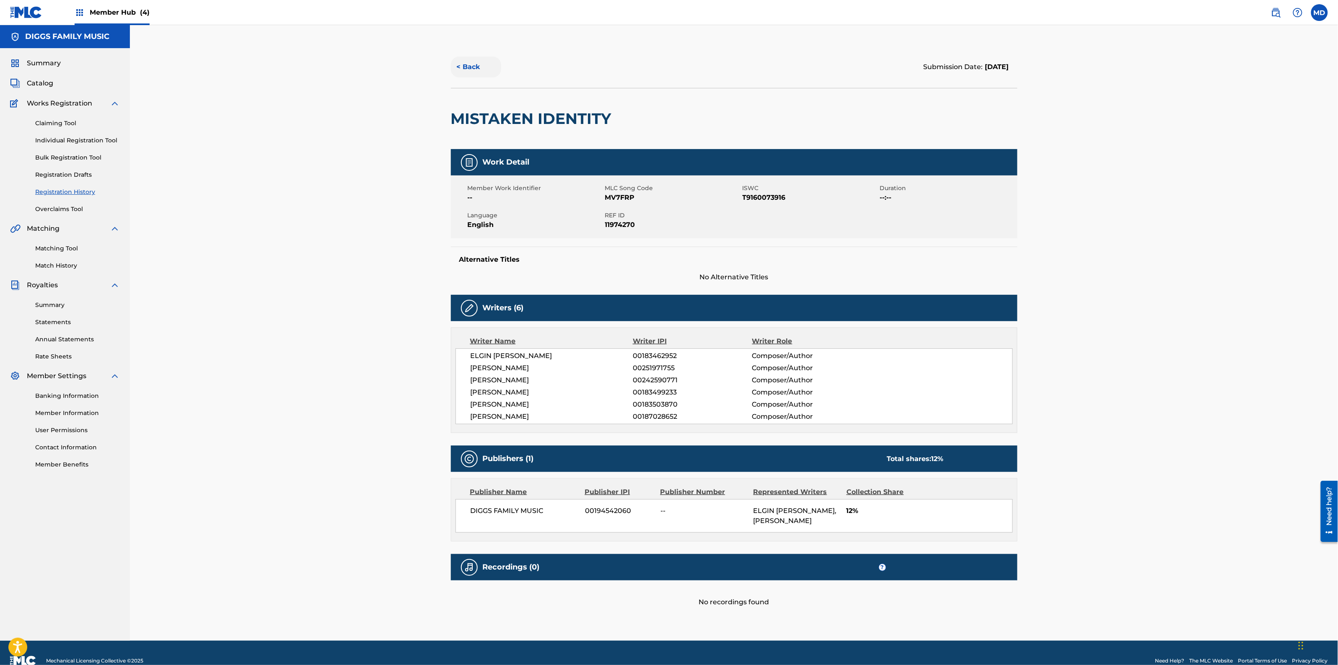
click at [463, 68] on button "< Back" at bounding box center [476, 67] width 50 height 21
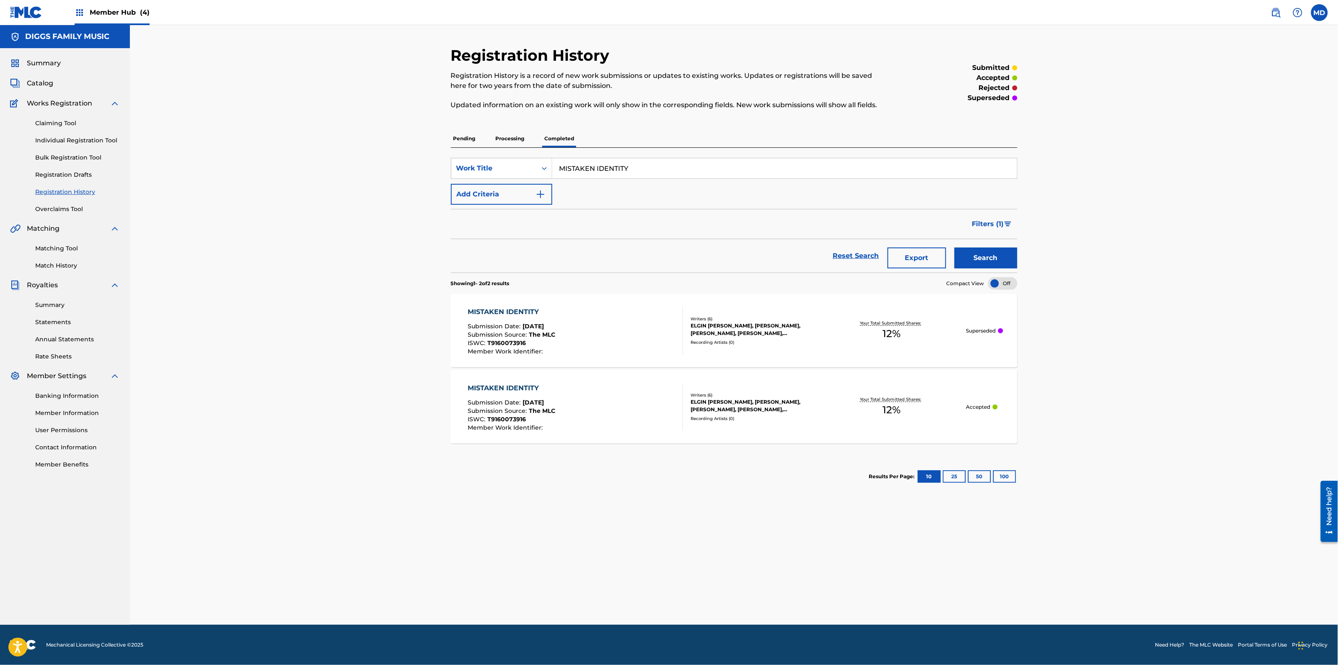
click at [587, 422] on div "MISTAKEN IDENTITY Submission Date : [DATE] Submission Source : The MLC ISWC : T…" at bounding box center [575, 407] width 215 height 48
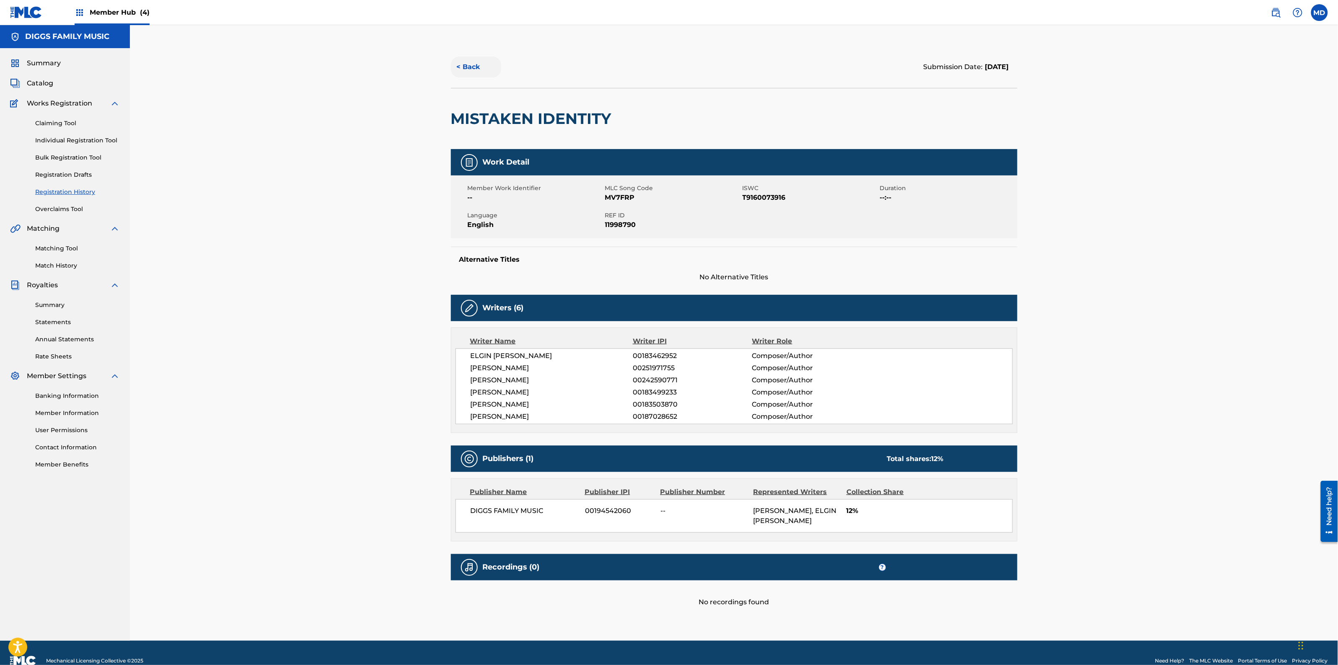
click at [473, 64] on button "< Back" at bounding box center [476, 67] width 50 height 21
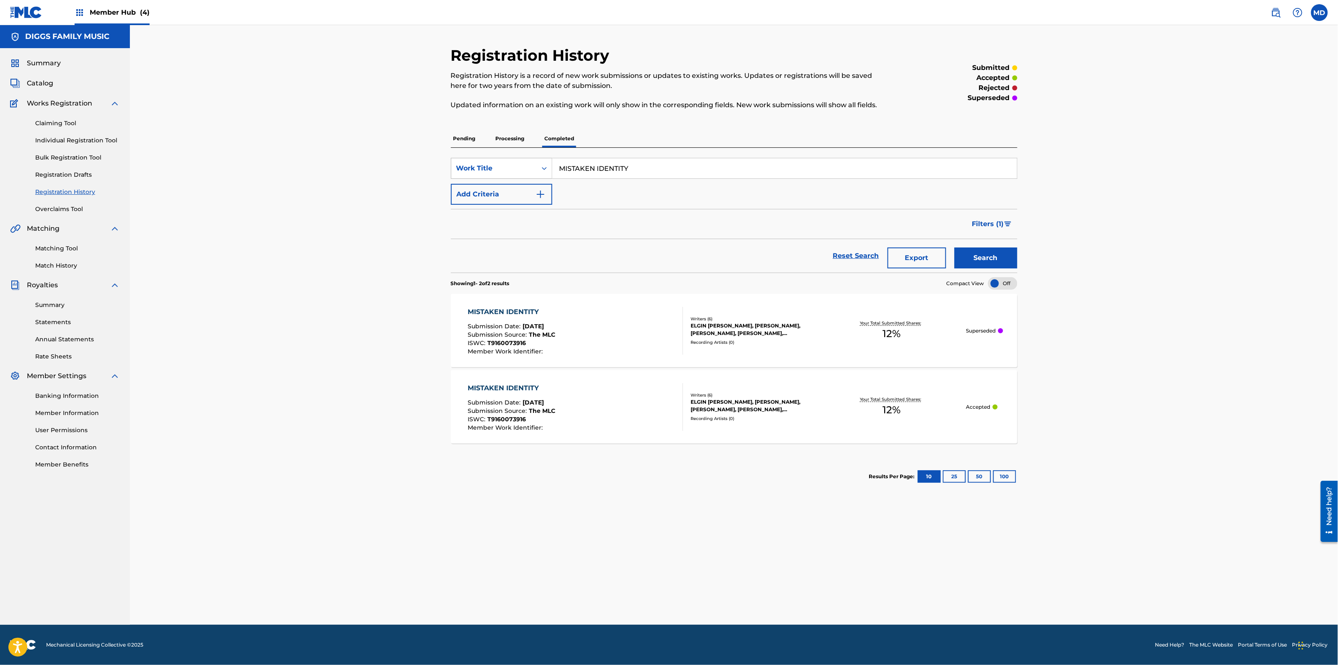
drag, startPoint x: 631, startPoint y: 169, endPoint x: 550, endPoint y: 171, distance: 80.9
click at [550, 171] on div "SearchWithCriteria88e6ef83-f331-44f9-8914-831b2039cdfc Work Title MISTAKEN IDEN…" at bounding box center [734, 168] width 566 height 21
paste input "ONE"
type input "ONE"
click at [618, 125] on div "Registration History Registration History is a record of new work submissions o…" at bounding box center [734, 271] width 566 height 450
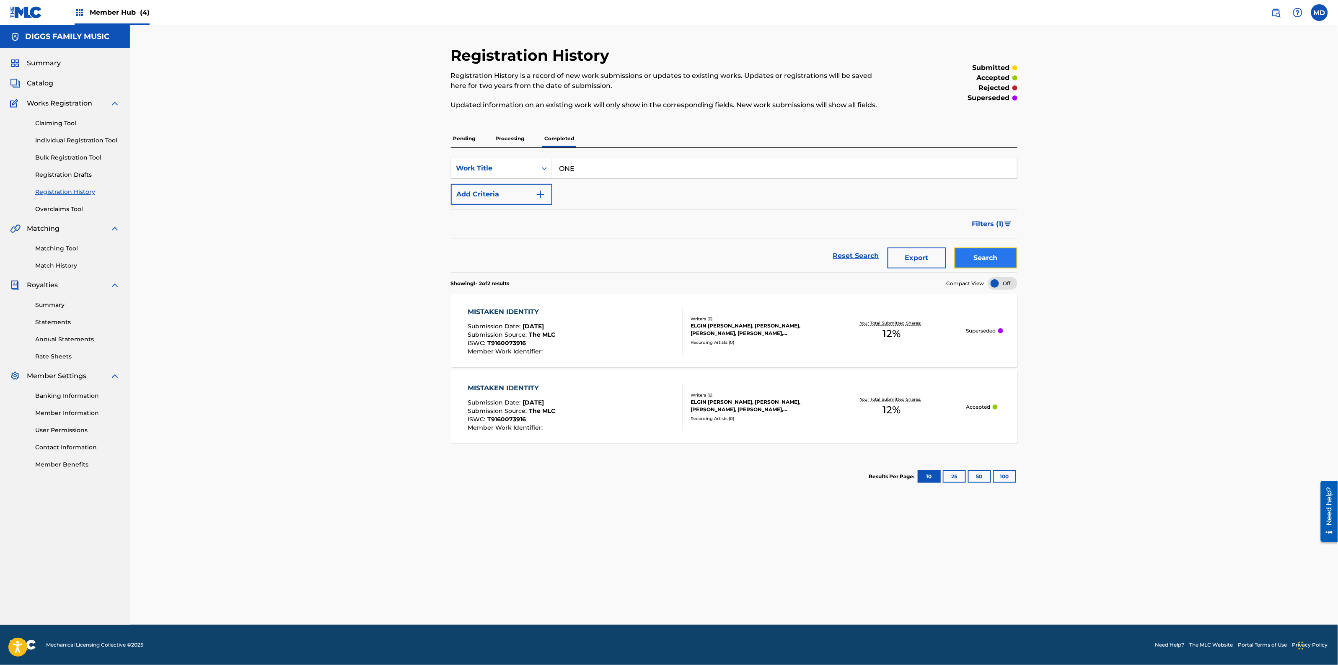
click at [979, 260] on button "Search" at bounding box center [985, 258] width 63 height 21
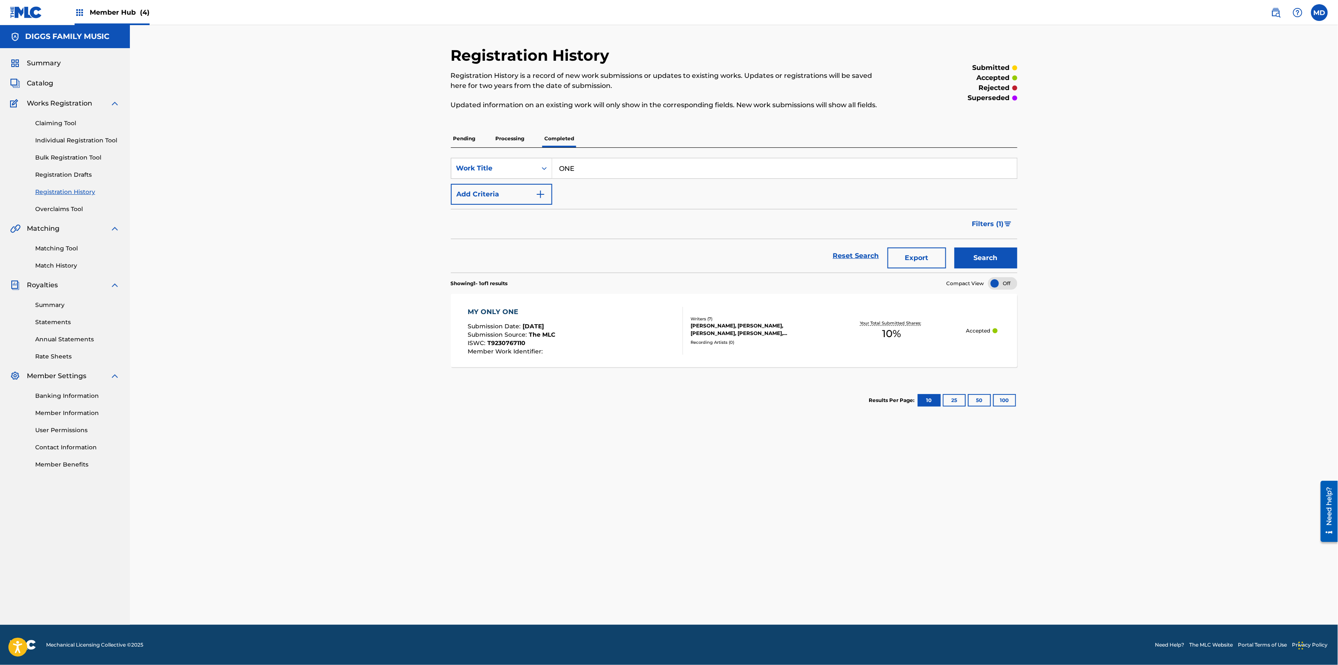
click at [512, 137] on p "Processing" at bounding box center [510, 139] width 34 height 18
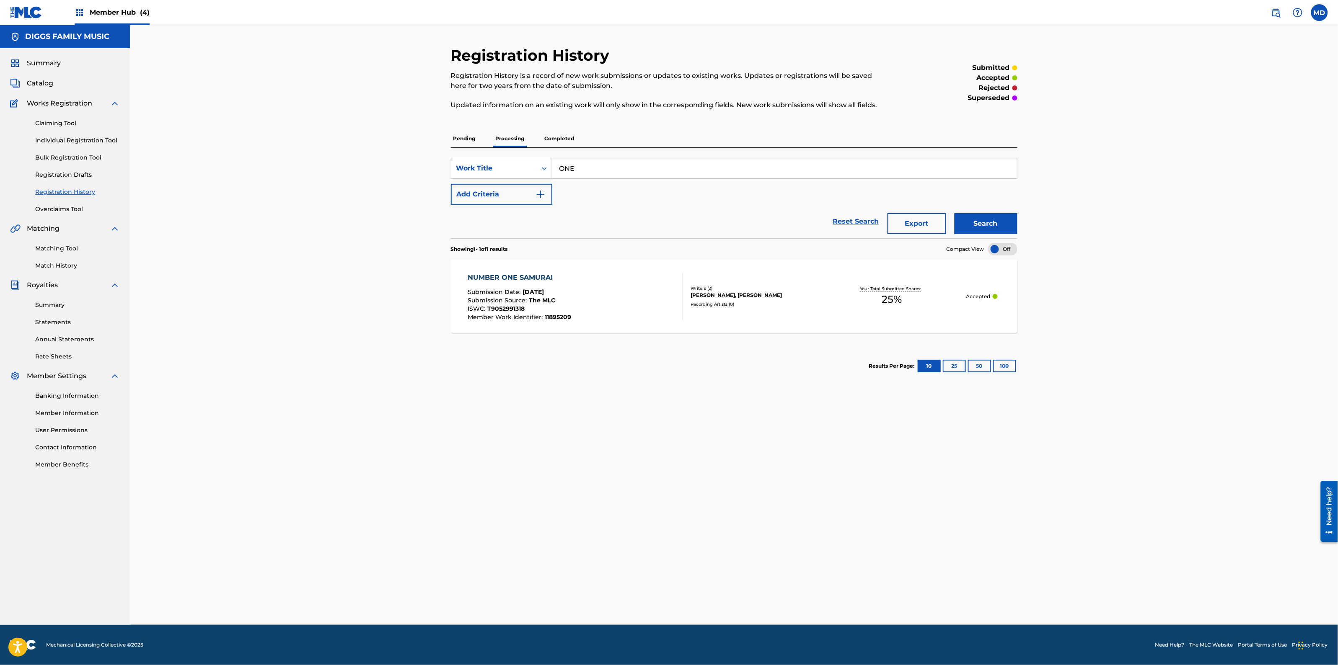
click at [455, 141] on p "Pending" at bounding box center [464, 139] width 27 height 18
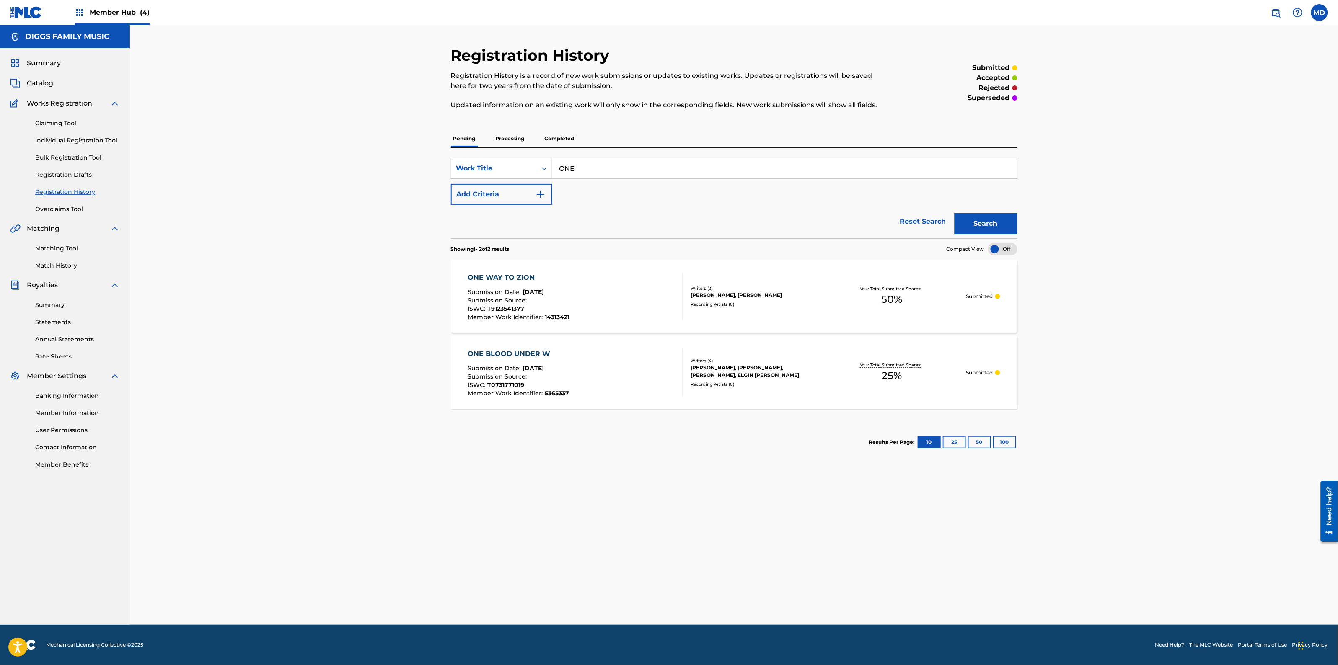
click at [589, 168] on input "ONE" at bounding box center [784, 168] width 465 height 20
click at [587, 166] on input "ONE" at bounding box center [784, 168] width 465 height 20
click at [68, 142] on link "Individual Registration Tool" at bounding box center [77, 140] width 85 height 9
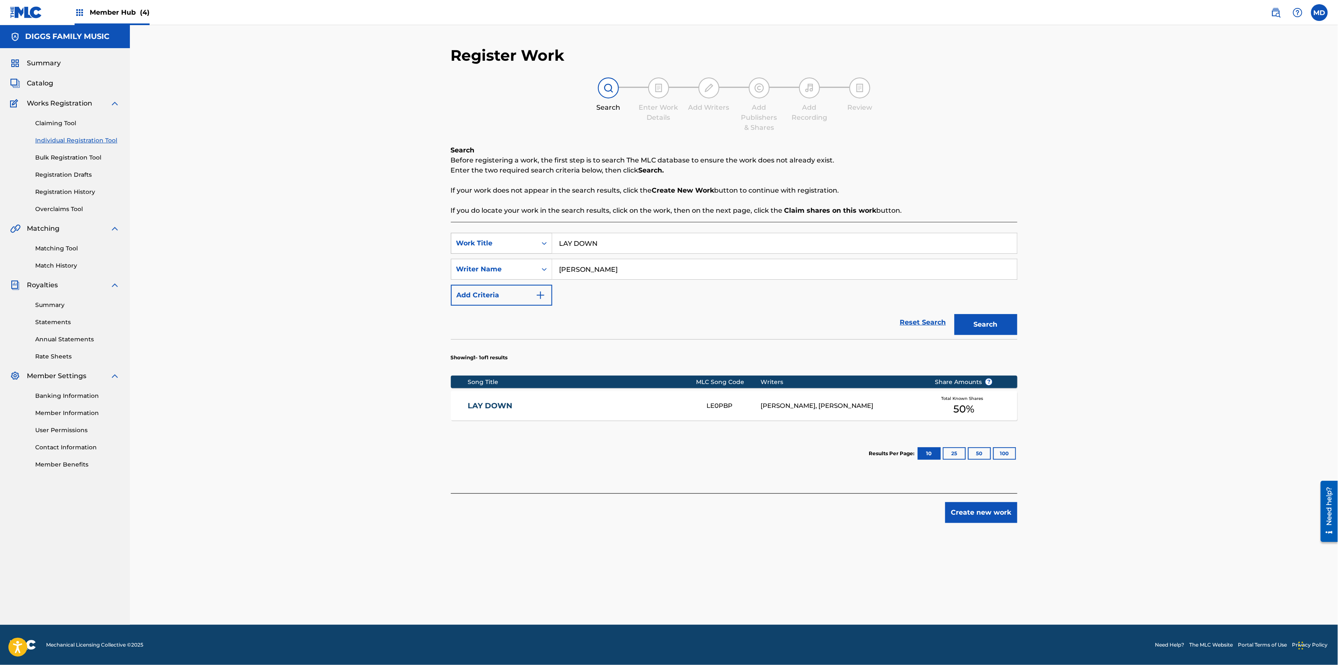
drag, startPoint x: 612, startPoint y: 248, endPoint x: 540, endPoint y: 252, distance: 72.2
click at [540, 252] on div "SearchWithCriteriaabd27ece-1981-4d2b-9ce3-ddb6a9c8adbd Work Title LAY DOWN" at bounding box center [734, 243] width 566 height 21
paste input "ONE"
type input "ONE"
click at [344, 266] on div "Register Work Search Enter Work Details Add Writers Add Publishers & Shares Add…" at bounding box center [734, 325] width 1208 height 600
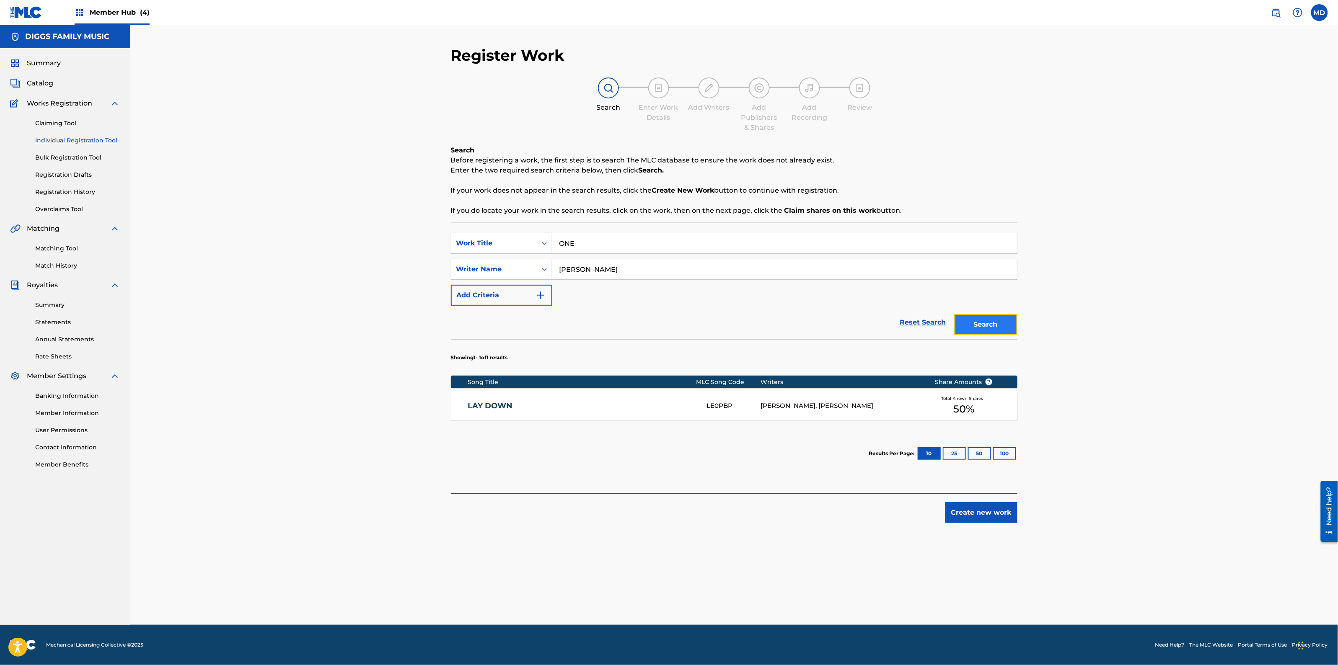
click at [993, 327] on button "Search" at bounding box center [985, 324] width 63 height 21
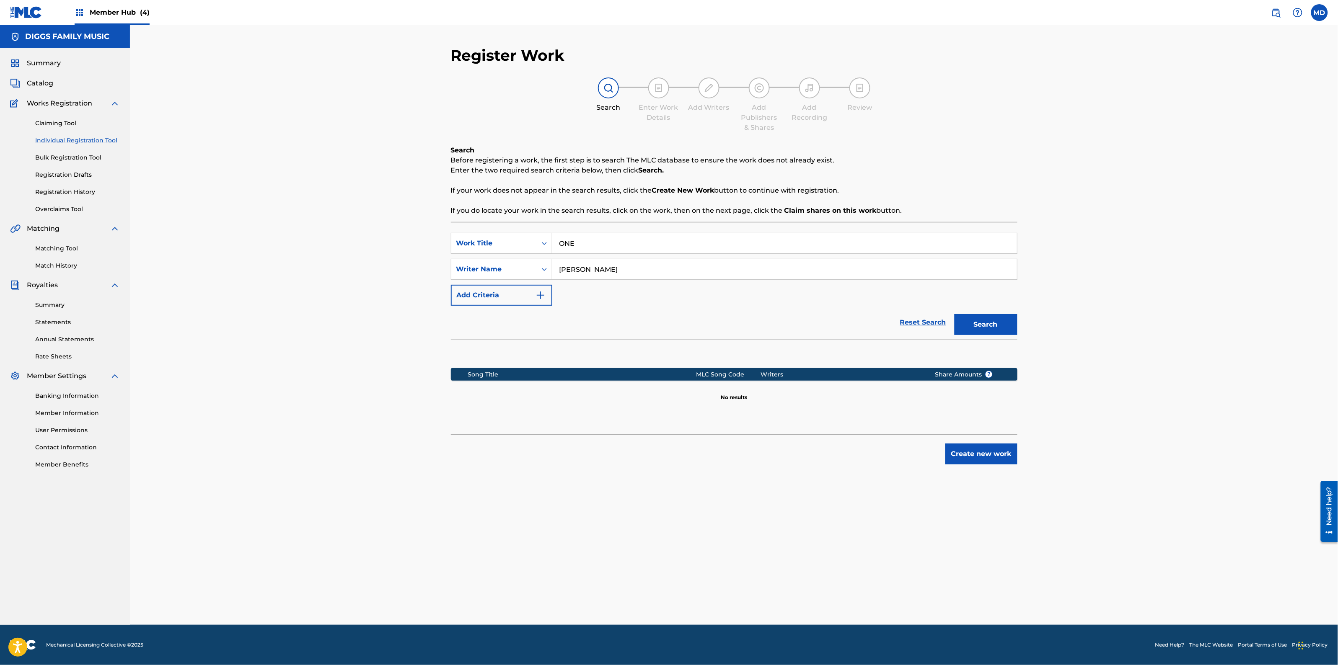
drag, startPoint x: 610, startPoint y: 270, endPoint x: 553, endPoint y: 267, distance: 56.7
click at [553, 267] on input "[PERSON_NAME]" at bounding box center [784, 269] width 465 height 20
paste input "[PERSON_NAME]"
click at [977, 325] on button "Search" at bounding box center [985, 324] width 63 height 21
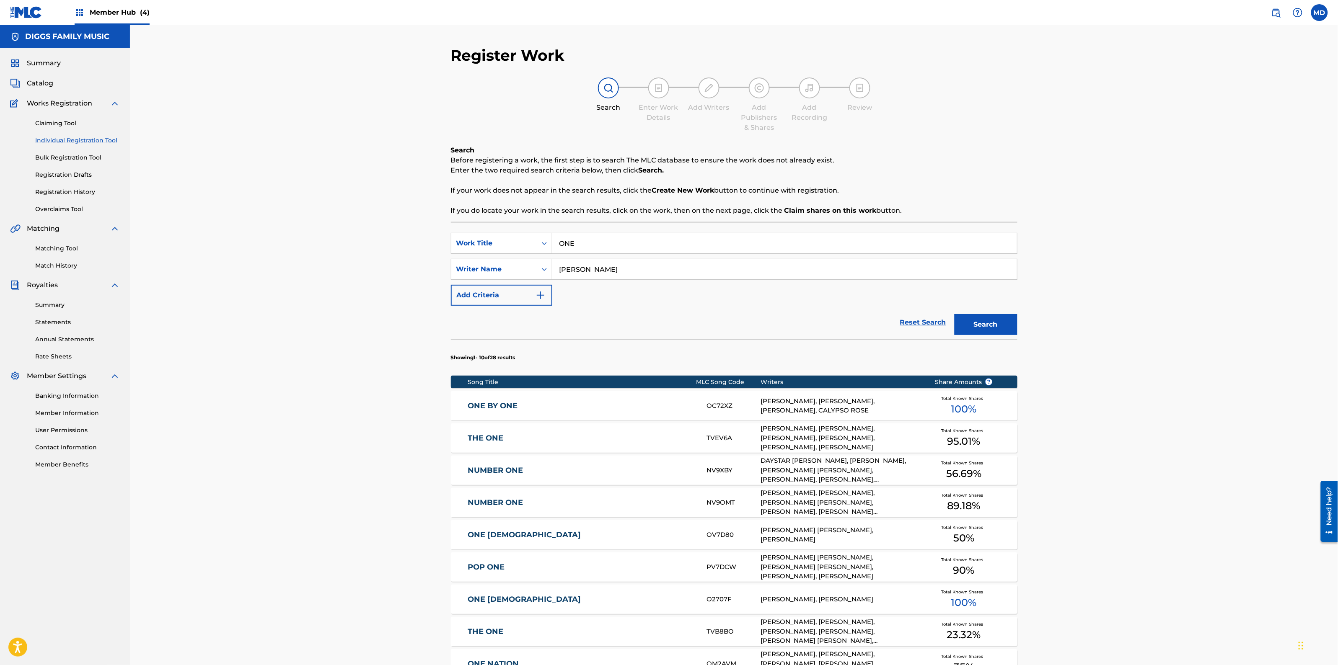
click at [638, 274] on input "[PERSON_NAME]" at bounding box center [784, 269] width 465 height 20
paste input "[PERSON_NAME]"
drag, startPoint x: 695, startPoint y: 269, endPoint x: 618, endPoint y: 267, distance: 77.5
click at [618, 267] on input "[PERSON_NAME], [PERSON_NAME]" at bounding box center [784, 269] width 465 height 20
type input "[PERSON_NAME]"
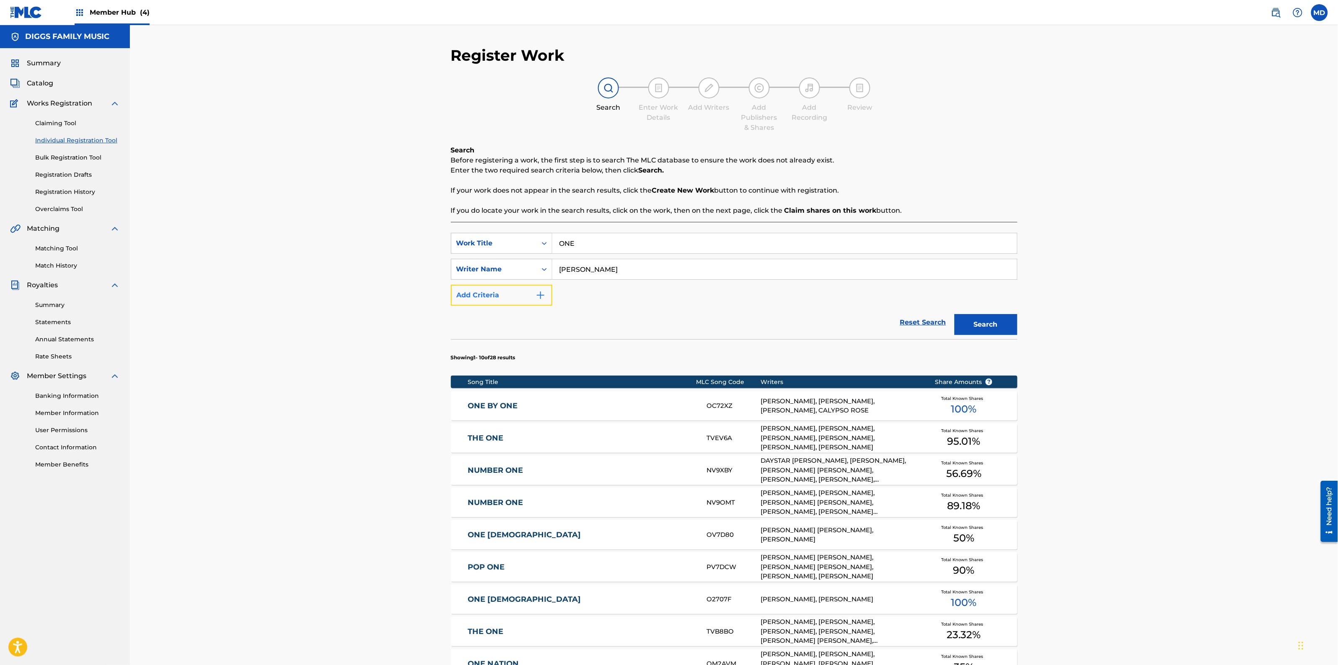
click at [509, 295] on button "Add Criteria" at bounding box center [501, 295] width 101 height 21
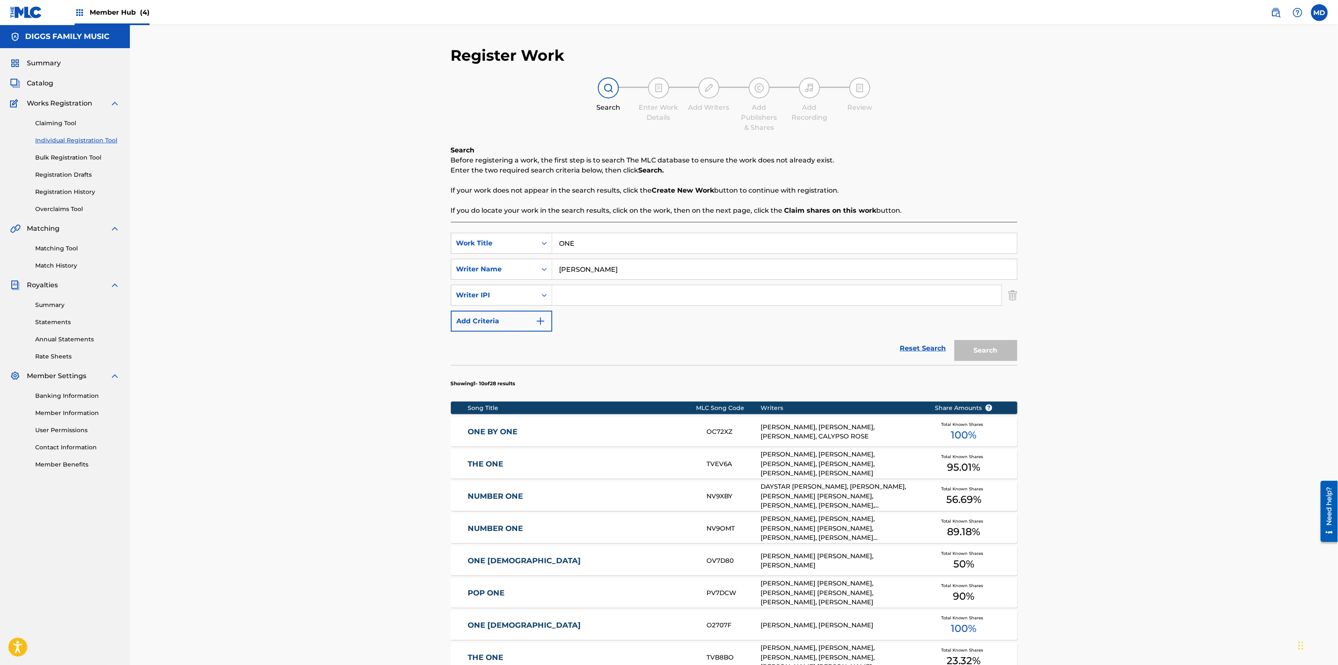
click at [576, 289] on input "Search Form" at bounding box center [776, 295] width 449 height 20
paste input "187028946"
click at [976, 354] on button "Search" at bounding box center [985, 350] width 63 height 21
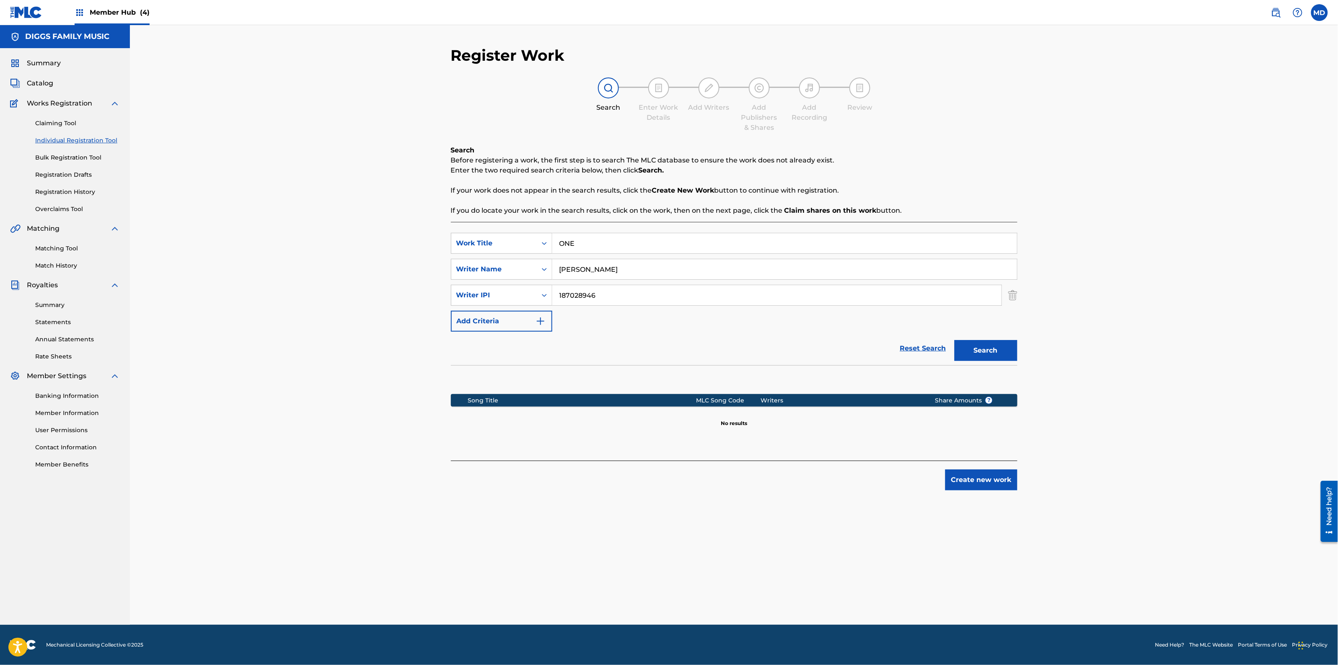
click at [554, 297] on input "187028946" at bounding box center [776, 295] width 449 height 20
type input "00187028946"
click at [954, 340] on button "Search" at bounding box center [985, 350] width 63 height 21
click at [578, 246] on input "ONE" at bounding box center [784, 243] width 465 height 20
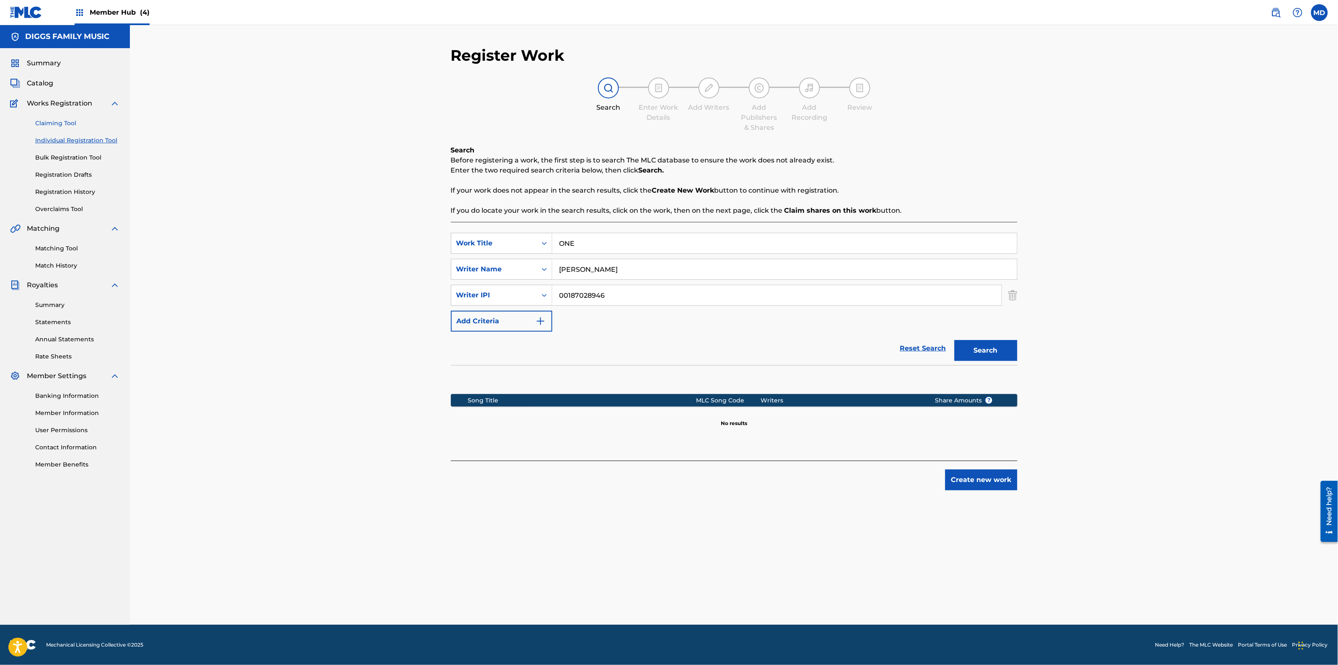
click at [57, 124] on link "Claiming Tool" at bounding box center [77, 123] width 85 height 9
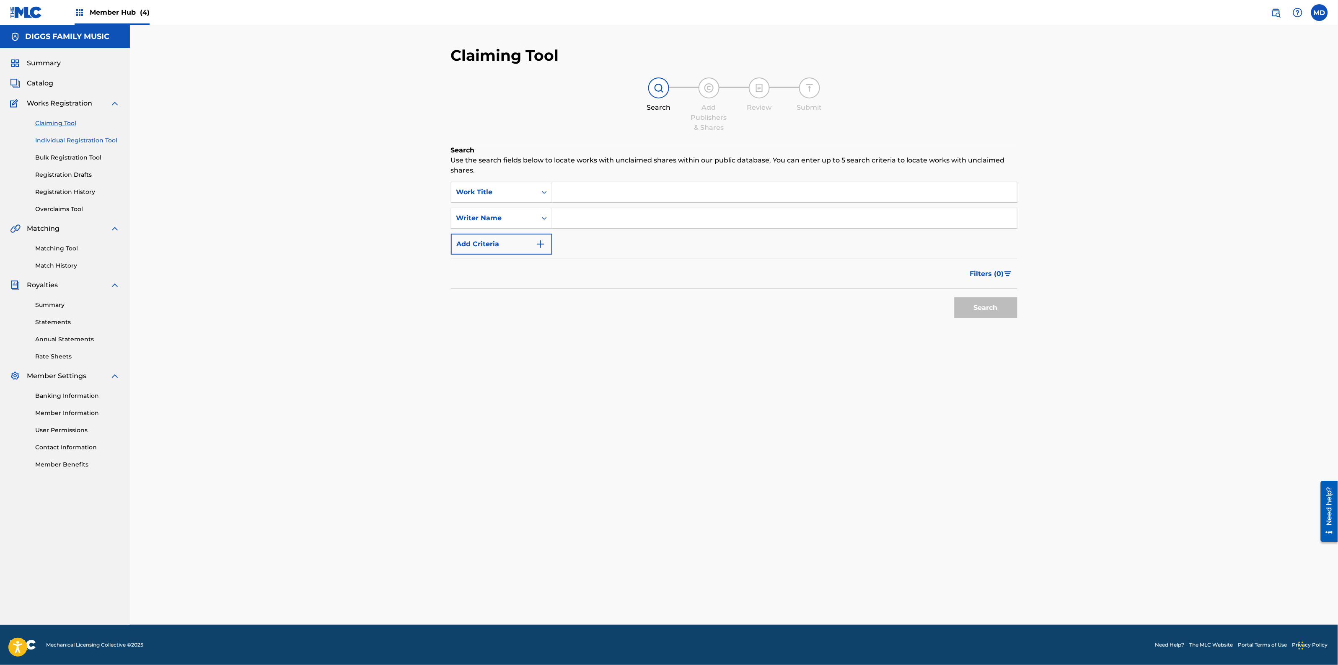
click at [75, 139] on link "Individual Registration Tool" at bounding box center [77, 140] width 85 height 9
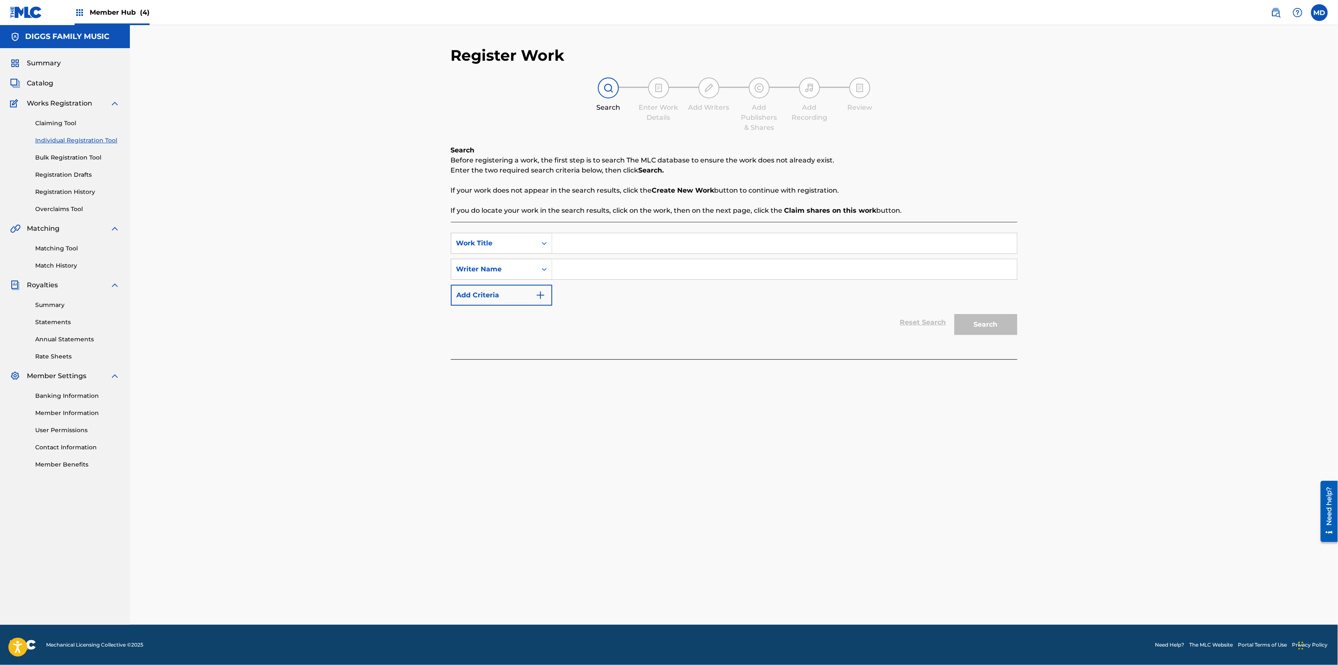
click at [585, 240] on input "Search Form" at bounding box center [784, 243] width 465 height 20
paste input "ONE"
type input "ONE"
click at [332, 233] on div "Register Work Search Enter Work Details Add Writers Add Publishers & Shares Add…" at bounding box center [734, 325] width 1208 height 600
click at [631, 273] on input "Search Form" at bounding box center [784, 269] width 465 height 20
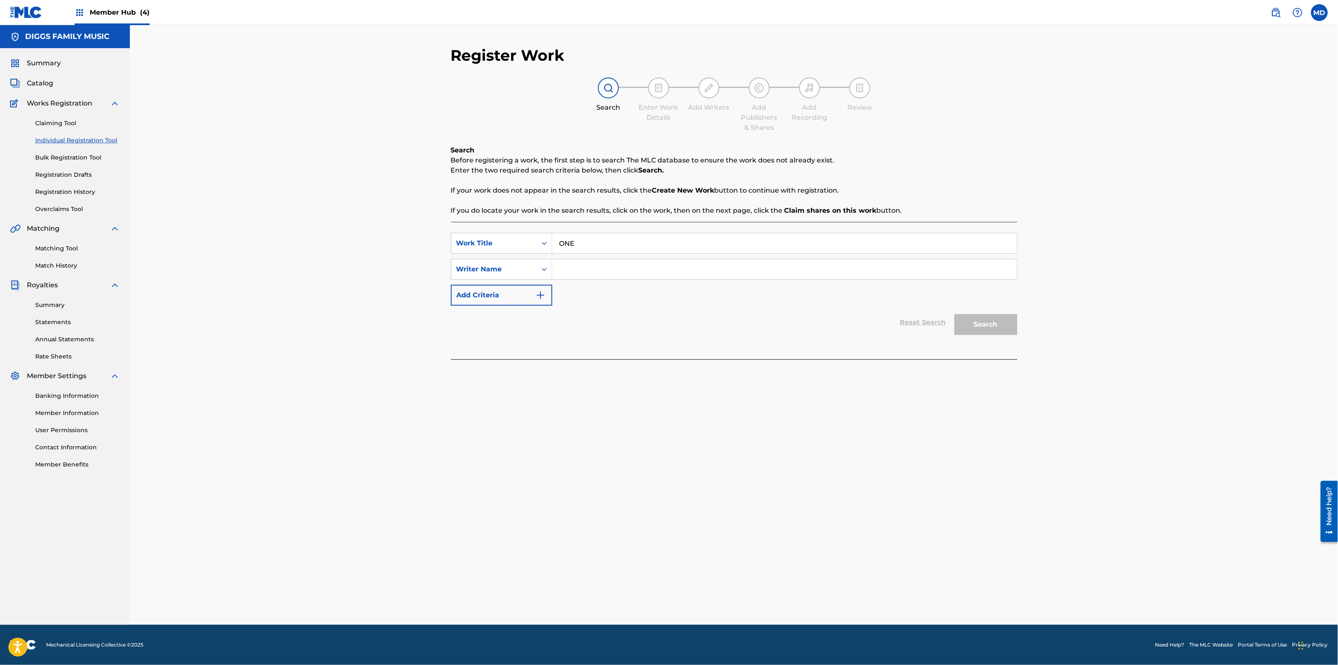
paste input "[PERSON_NAME]"
type input "[PERSON_NAME]"
click at [984, 324] on button "Search" at bounding box center [985, 324] width 63 height 21
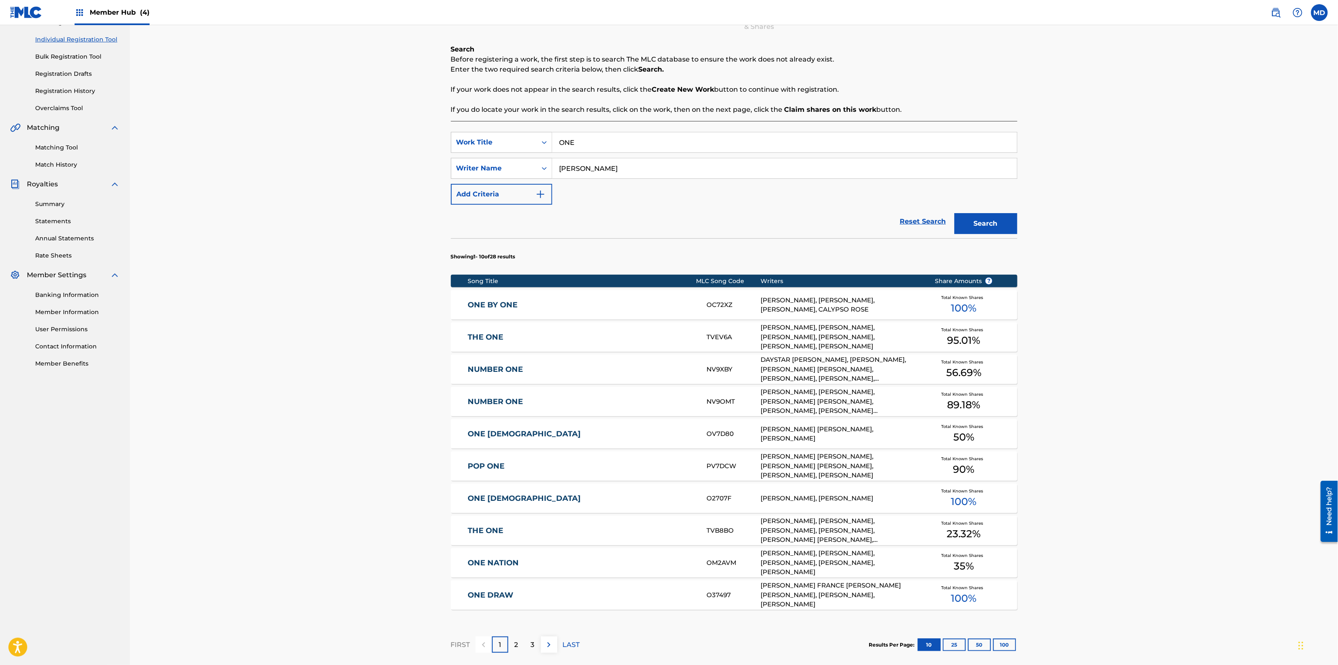
scroll to position [105, 0]
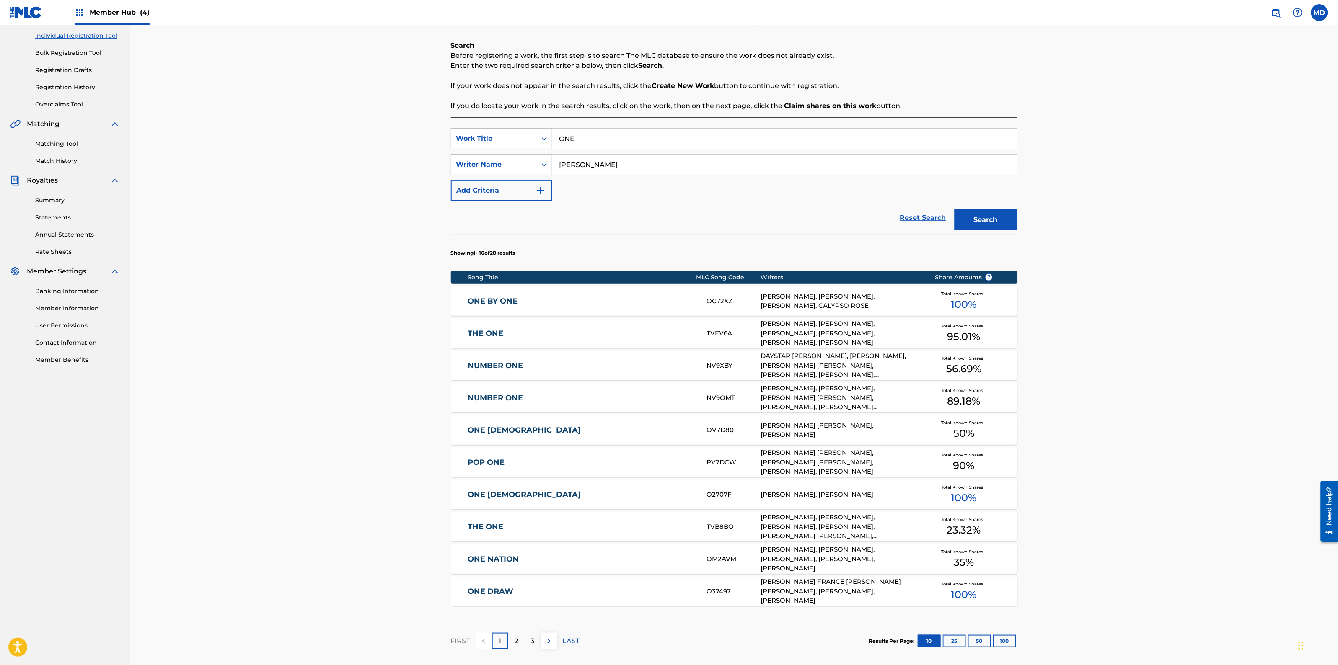
click at [582, 528] on link "THE ONE" at bounding box center [582, 527] width 228 height 10
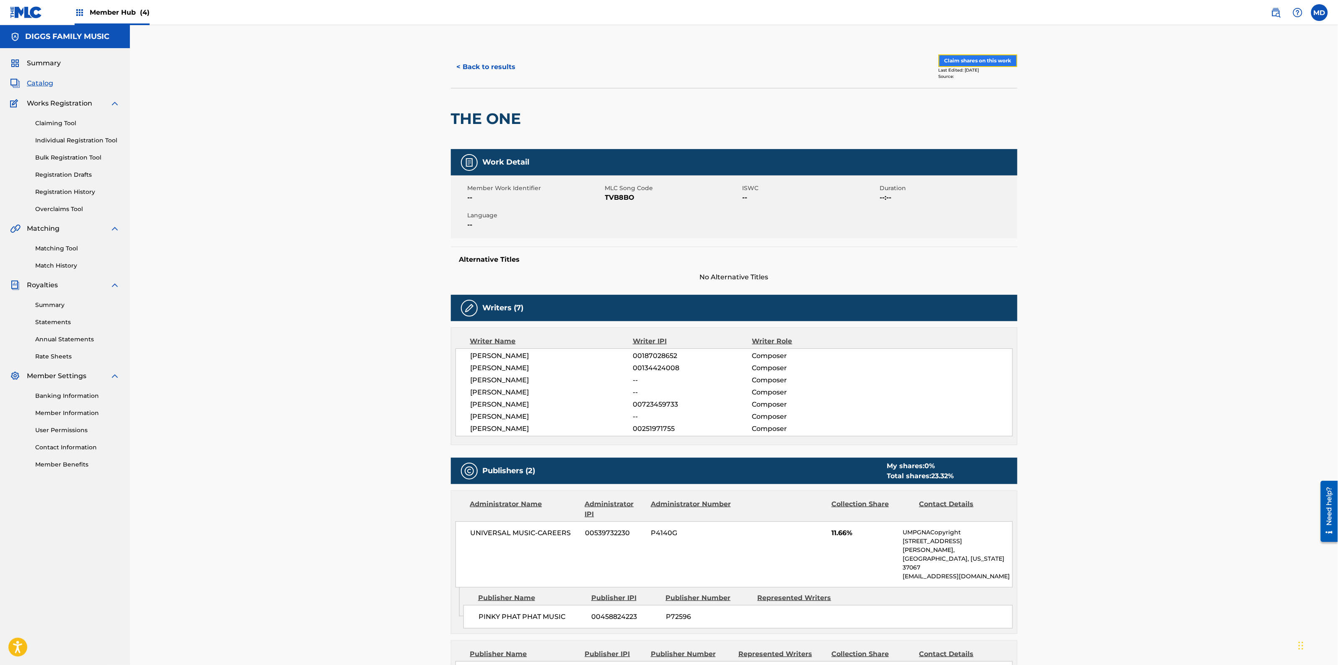
click at [990, 61] on button "Claim shares on this work" at bounding box center [977, 60] width 79 height 13
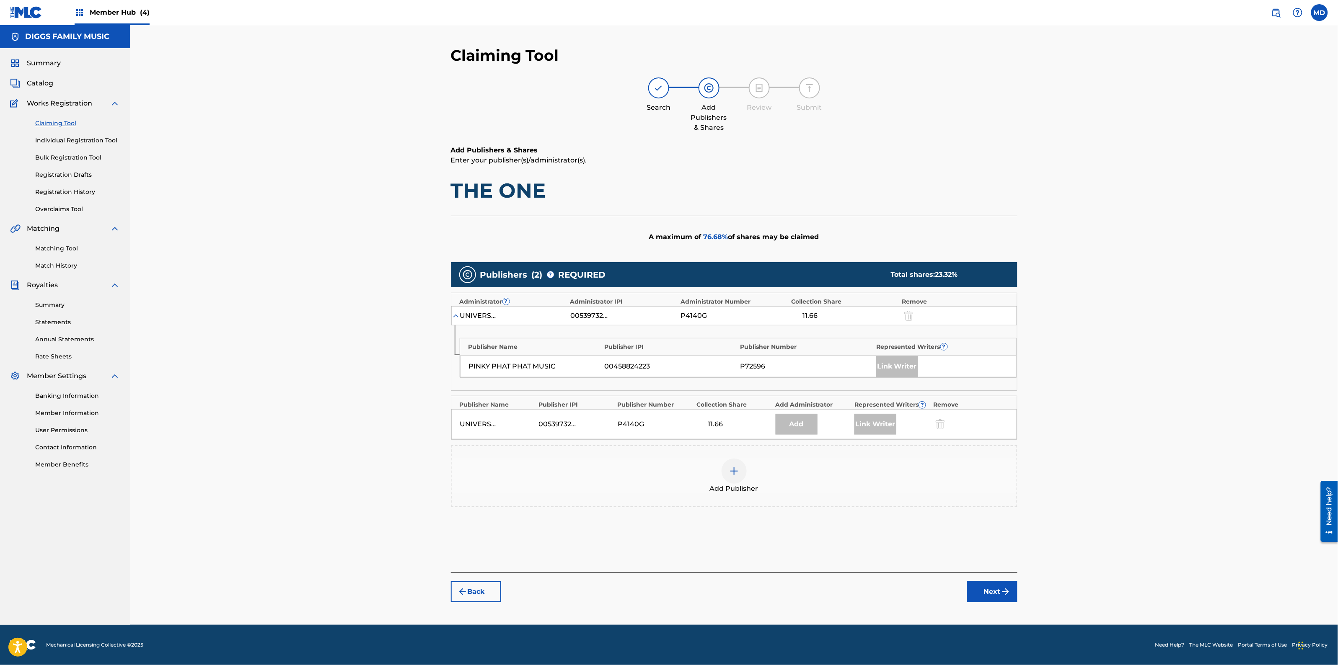
click at [738, 473] on img at bounding box center [734, 471] width 10 height 10
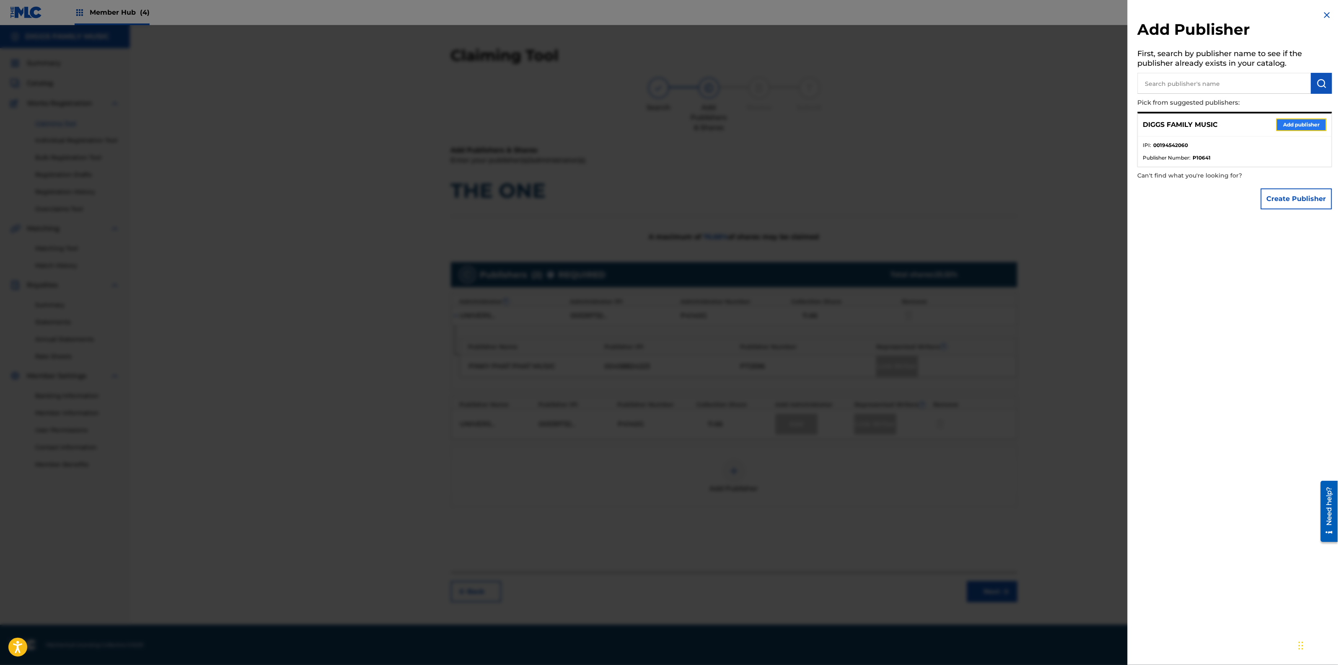
click at [1287, 123] on button "Add publisher" at bounding box center [1301, 125] width 50 height 13
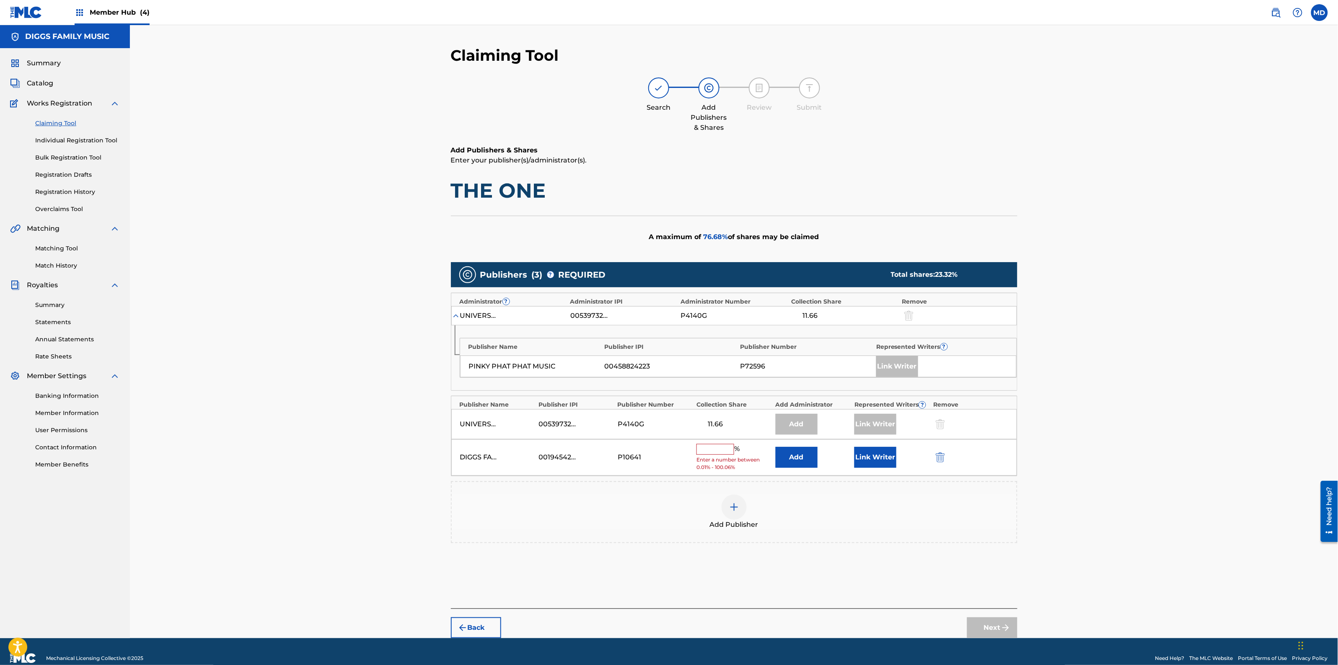
click at [721, 444] on div "DIGGS FAMILY MUSIC 00194542060 P10641 % Enter a number between 0.01% - 100.06% …" at bounding box center [734, 457] width 566 height 36
click at [720, 450] on input "text" at bounding box center [715, 449] width 38 height 11
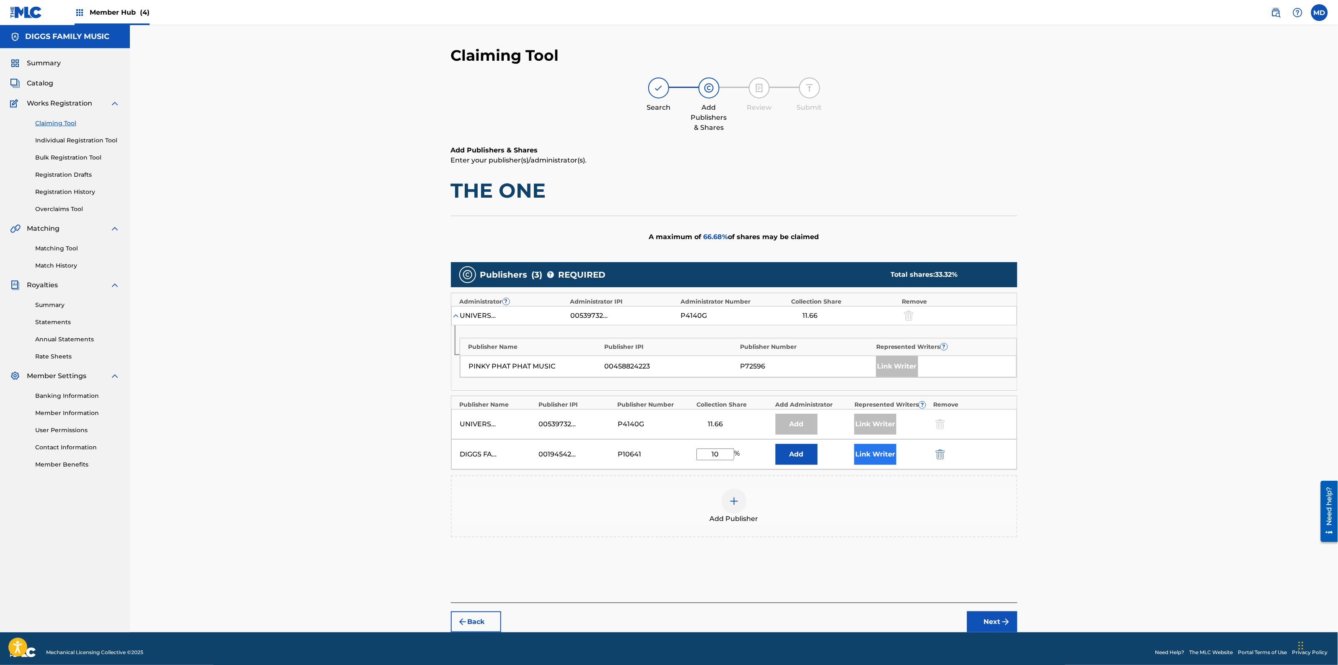
type input "10"
click at [874, 451] on button "Link Writer" at bounding box center [875, 454] width 42 height 21
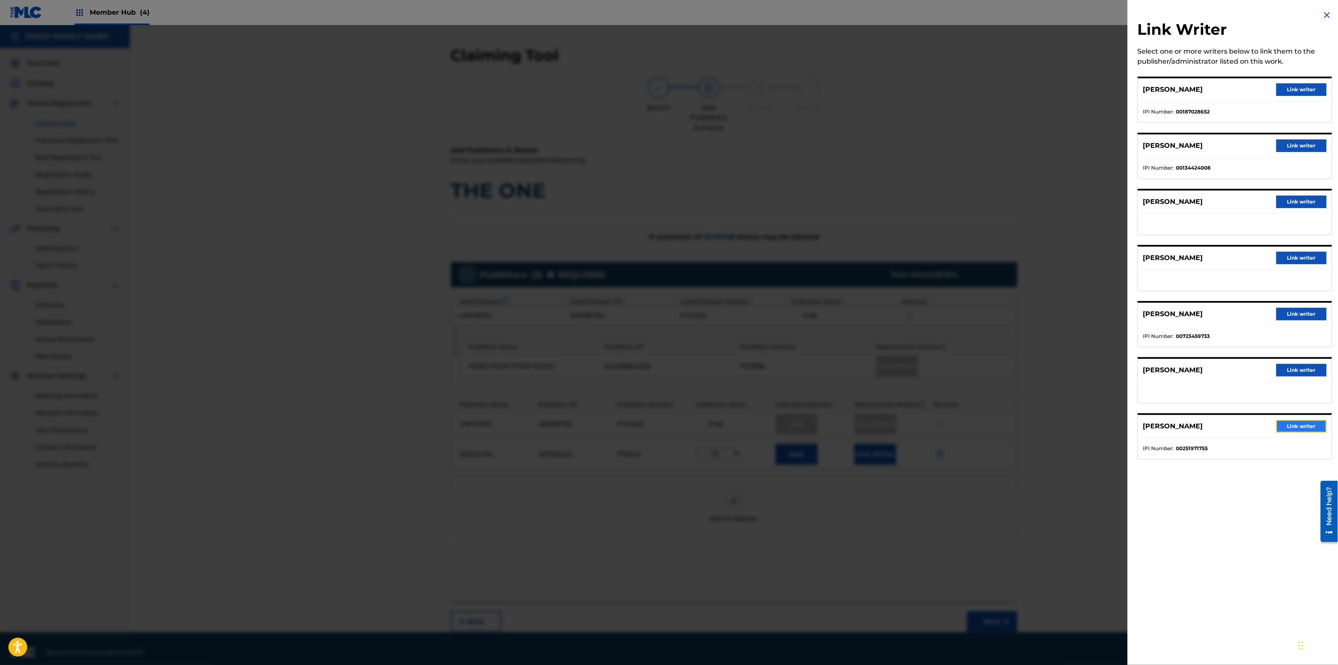
click at [1297, 428] on button "Link writer" at bounding box center [1301, 426] width 50 height 13
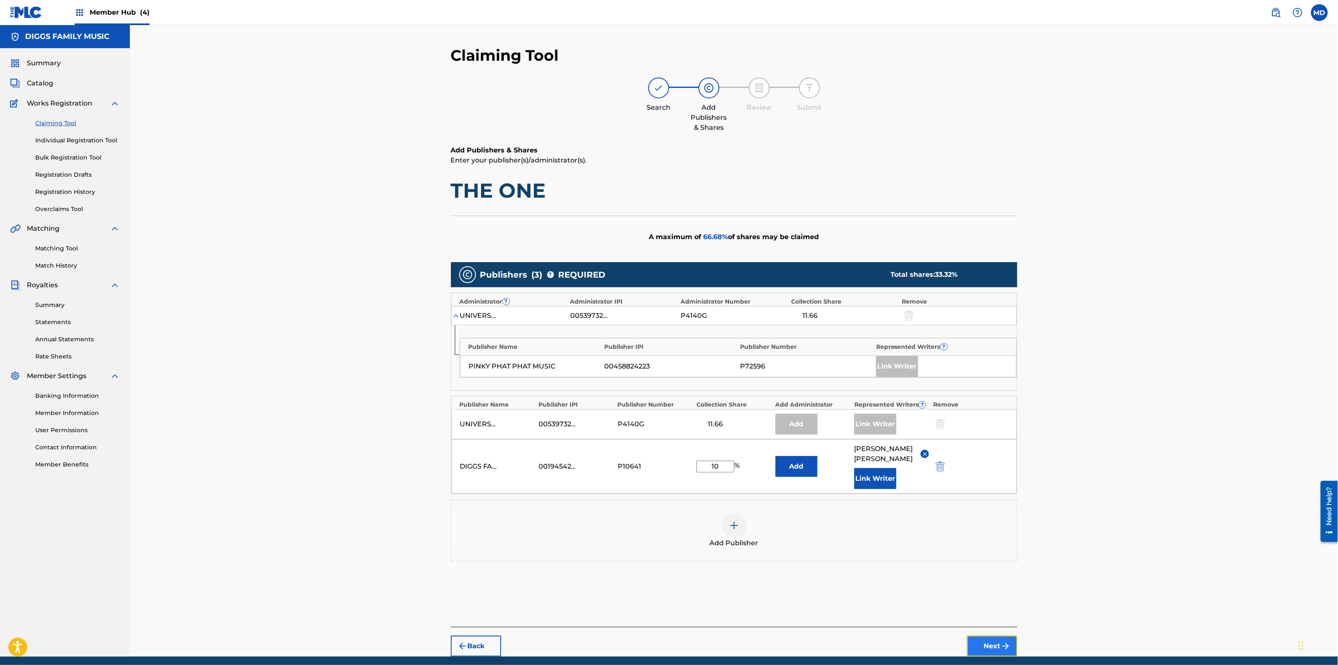
click at [1002, 646] on img "submit" at bounding box center [1005, 646] width 10 height 10
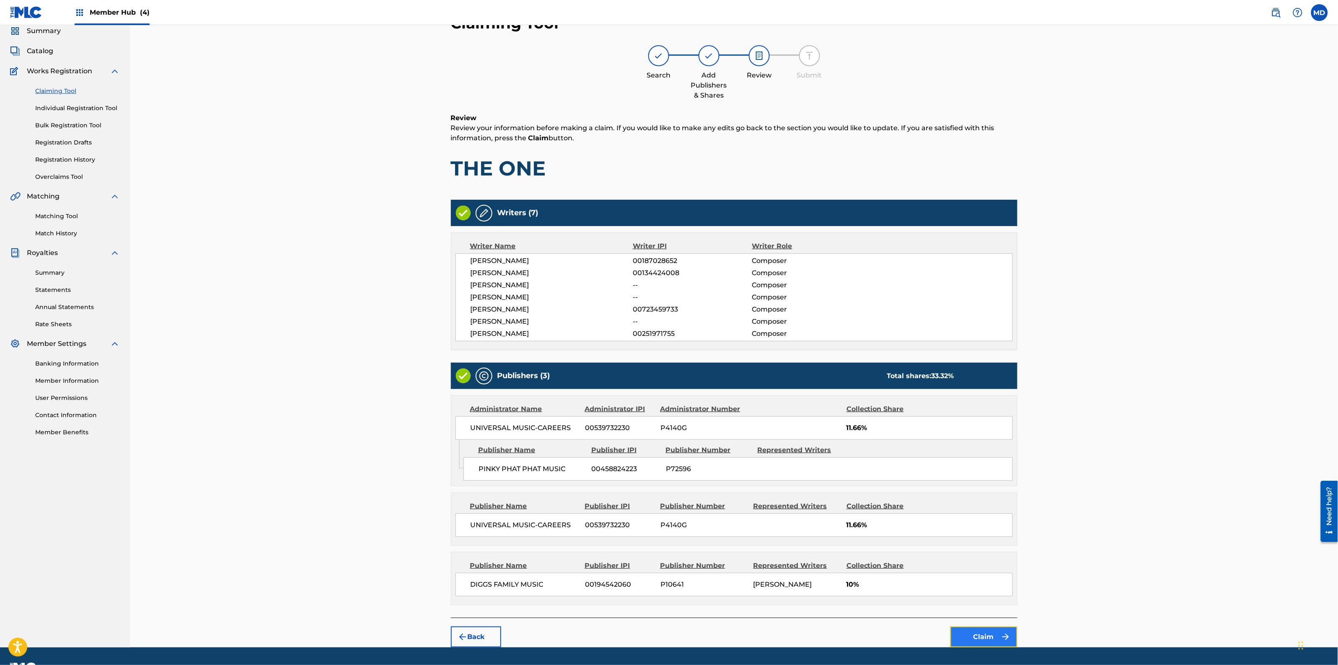
click at [997, 638] on button "Claim" at bounding box center [983, 637] width 67 height 21
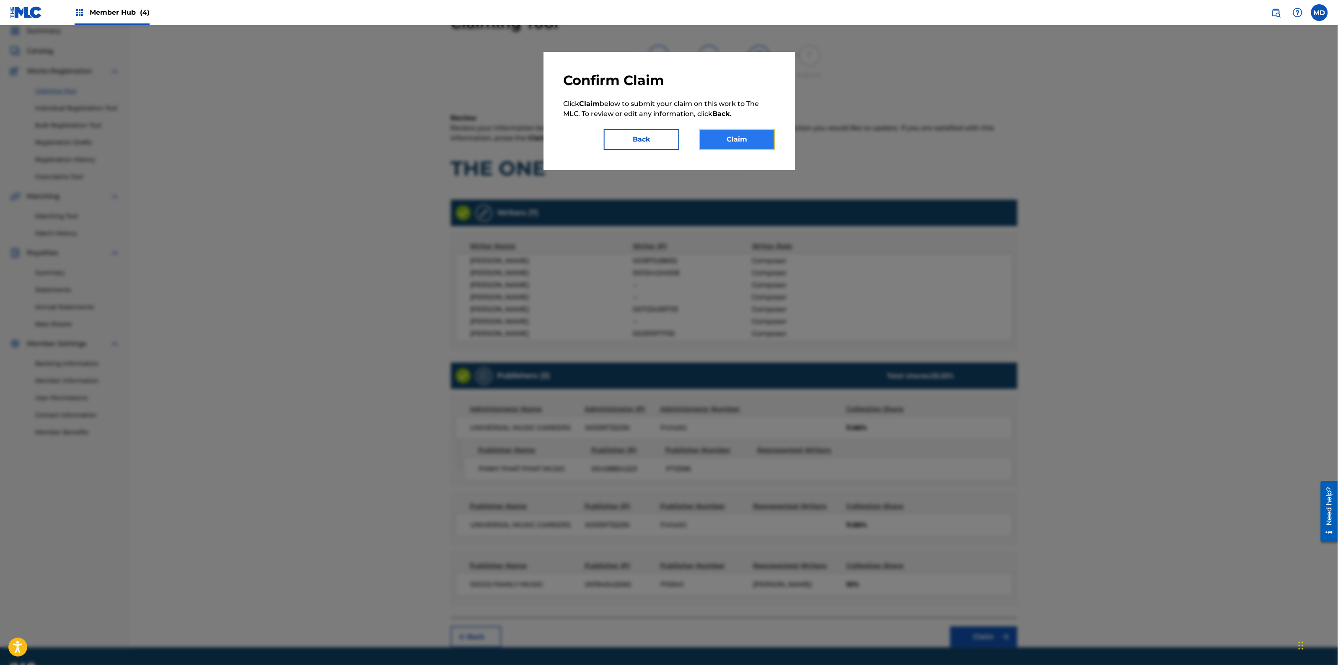
click at [734, 140] on button "Claim" at bounding box center [736, 139] width 75 height 21
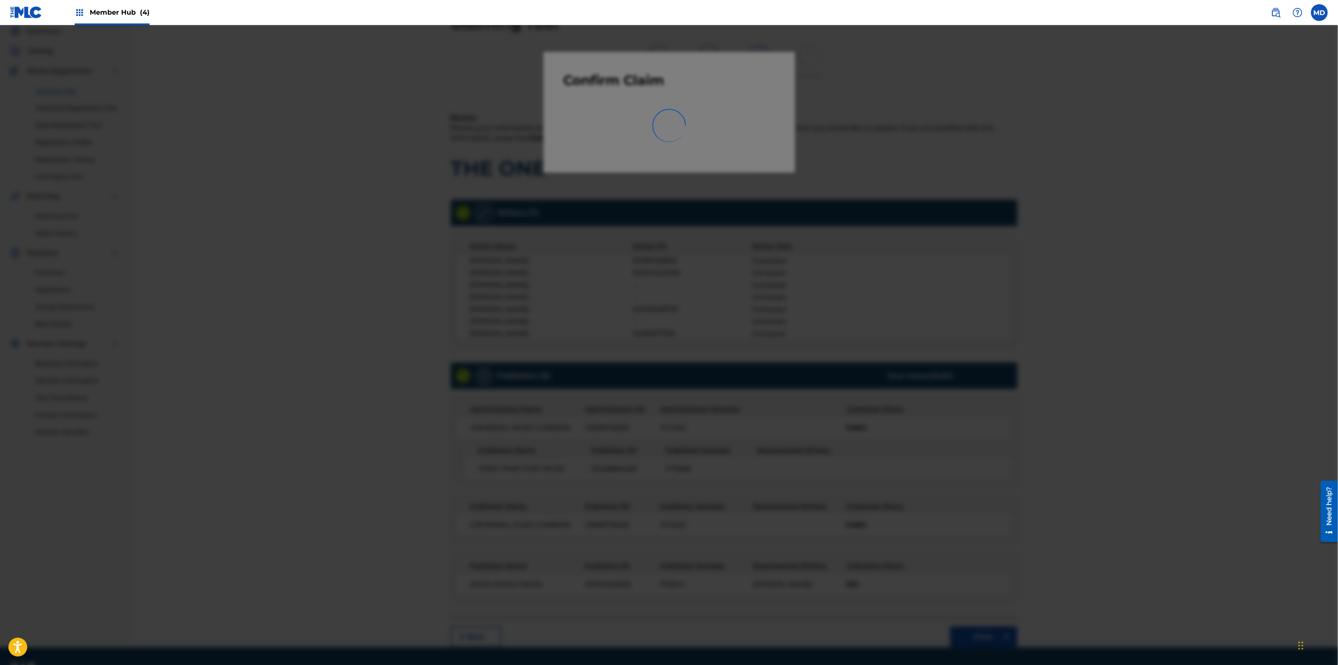
scroll to position [0, 0]
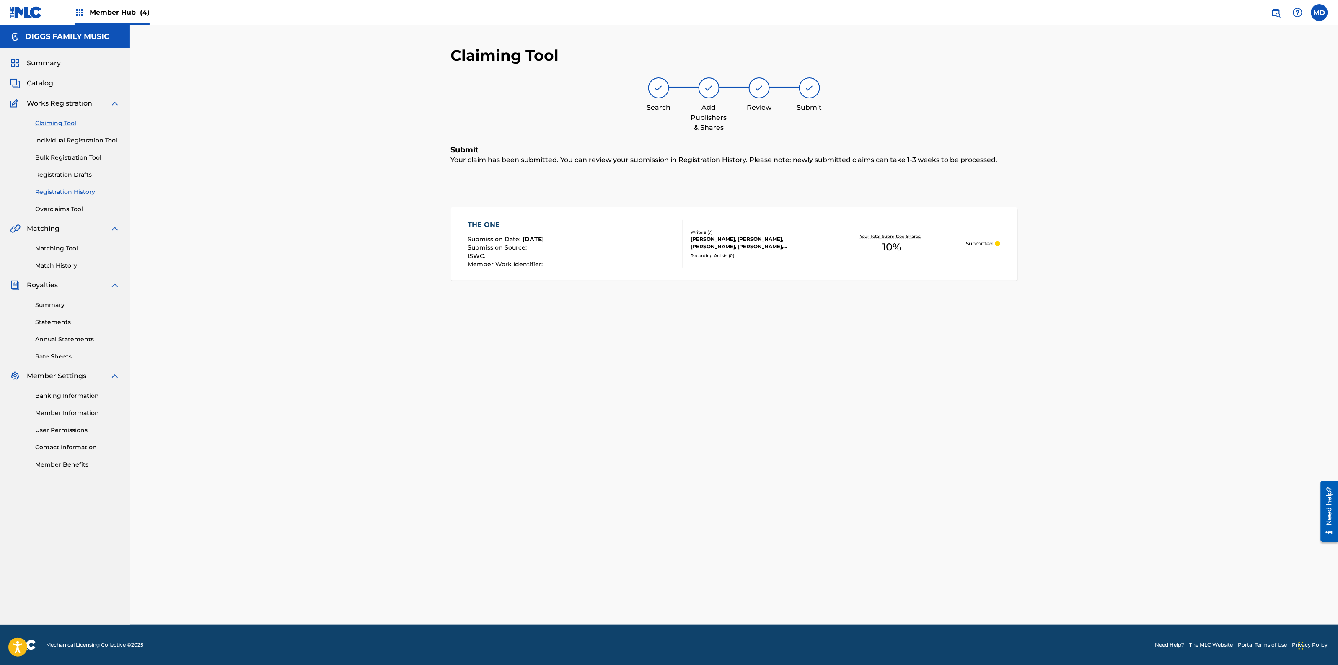
click at [52, 191] on link "Registration History" at bounding box center [77, 192] width 85 height 9
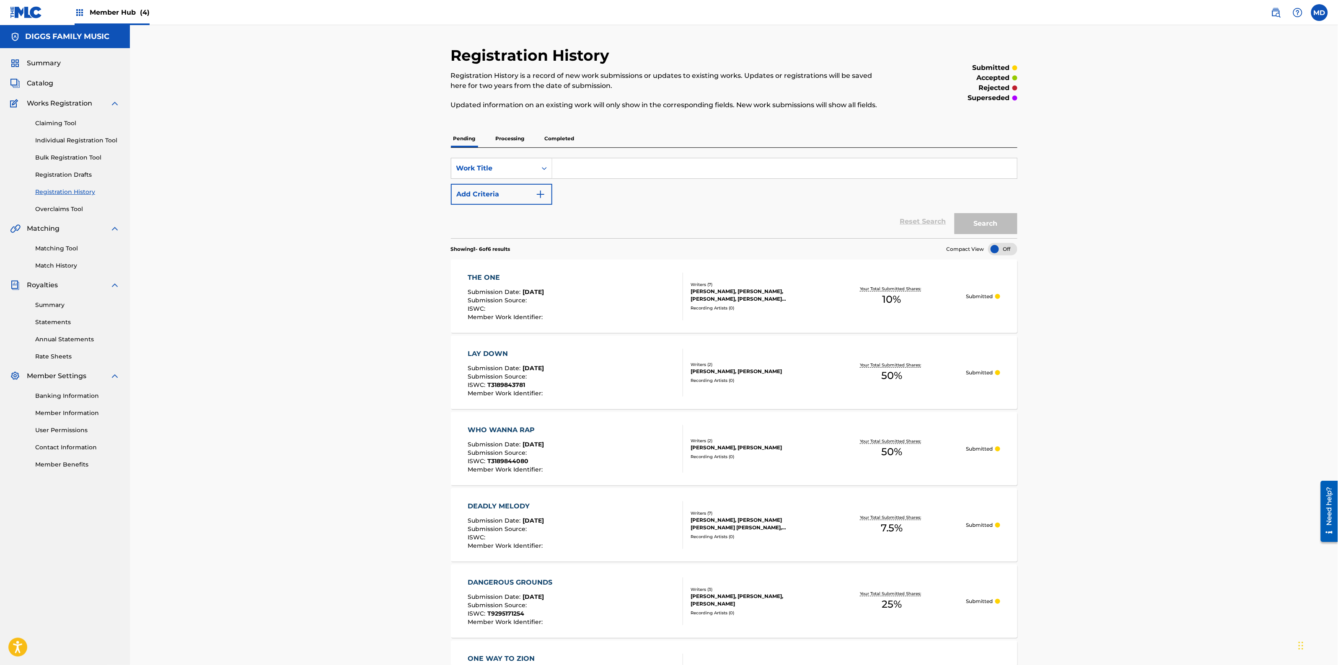
click at [596, 172] on input "Search Form" at bounding box center [784, 168] width 465 height 20
paste input "RULES"
type input "RULES"
click at [972, 223] on button "Search" at bounding box center [985, 223] width 63 height 21
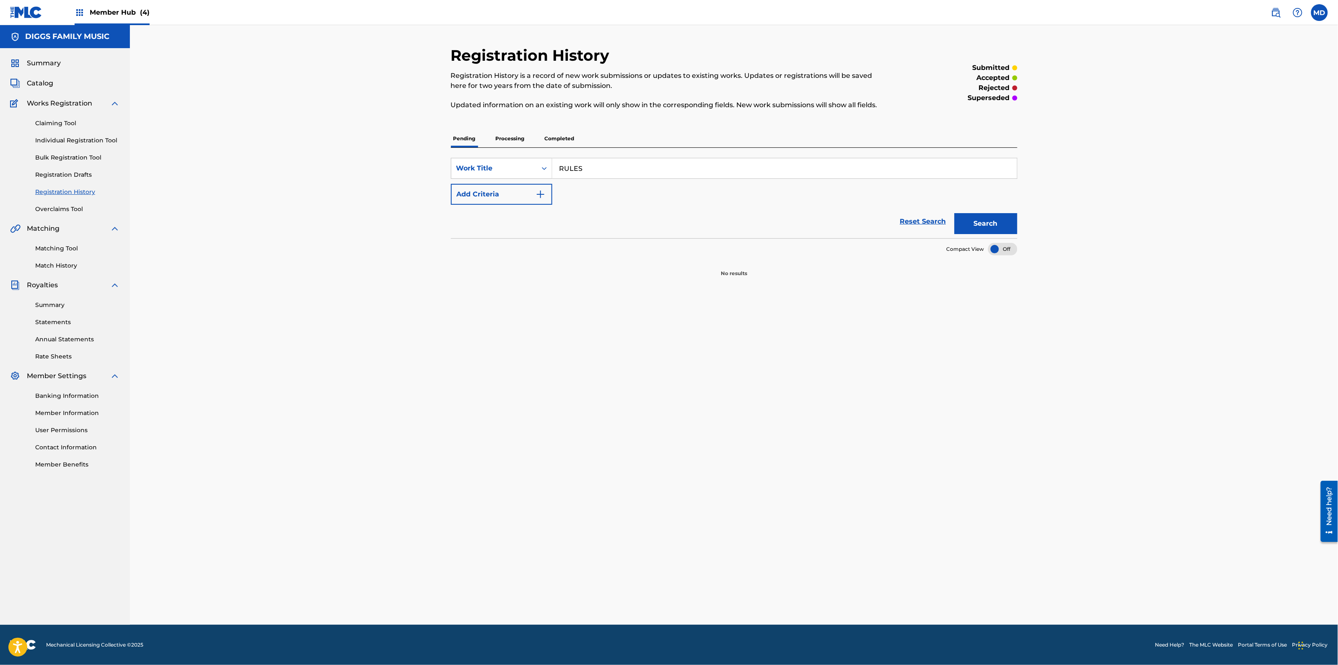
click at [495, 140] on p "Processing" at bounding box center [510, 139] width 34 height 18
click at [555, 137] on p "Completed" at bounding box center [559, 139] width 35 height 18
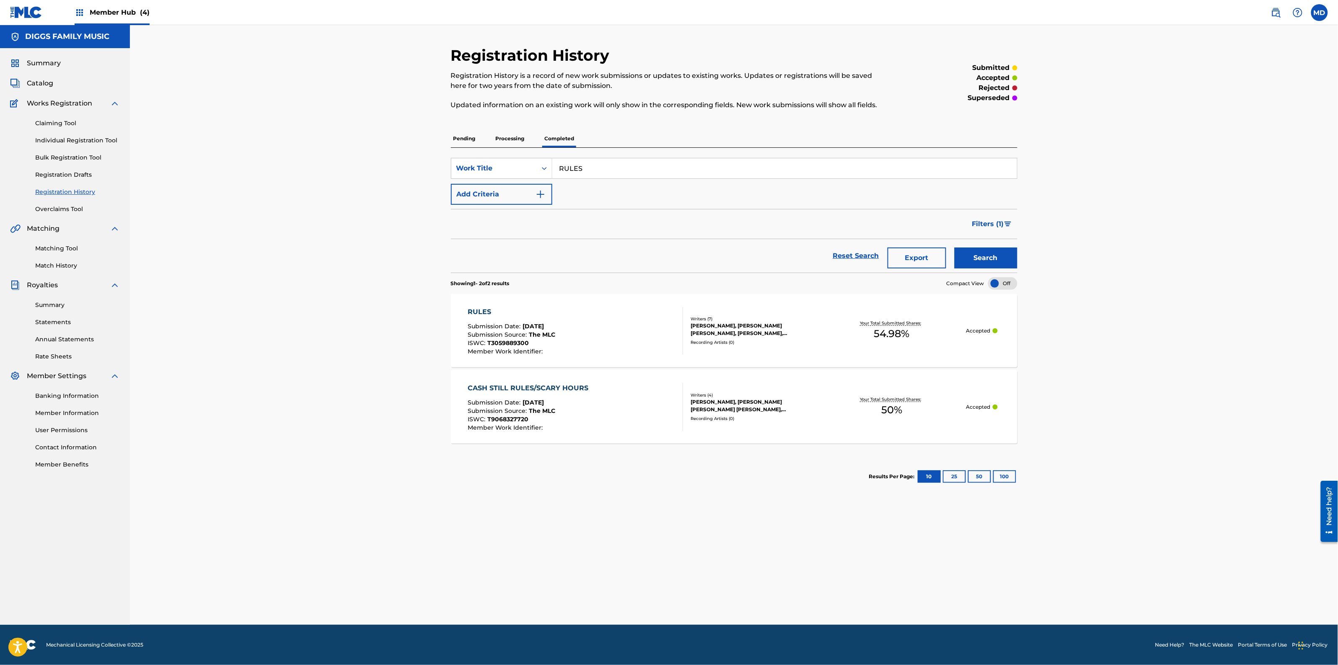
click at [723, 337] on div "[PERSON_NAME], [PERSON_NAME] [PERSON_NAME], [PERSON_NAME], [PERSON_NAME], [PERS…" at bounding box center [754, 329] width 127 height 15
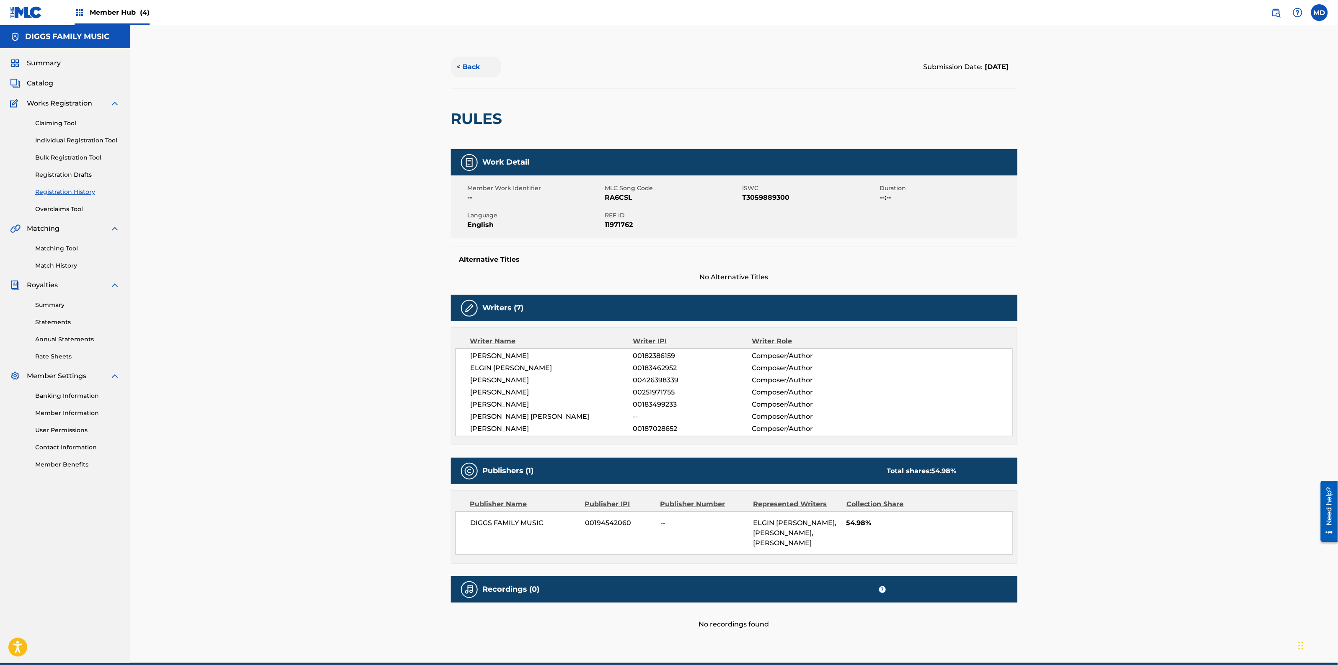
click at [472, 66] on button "< Back" at bounding box center [476, 67] width 50 height 21
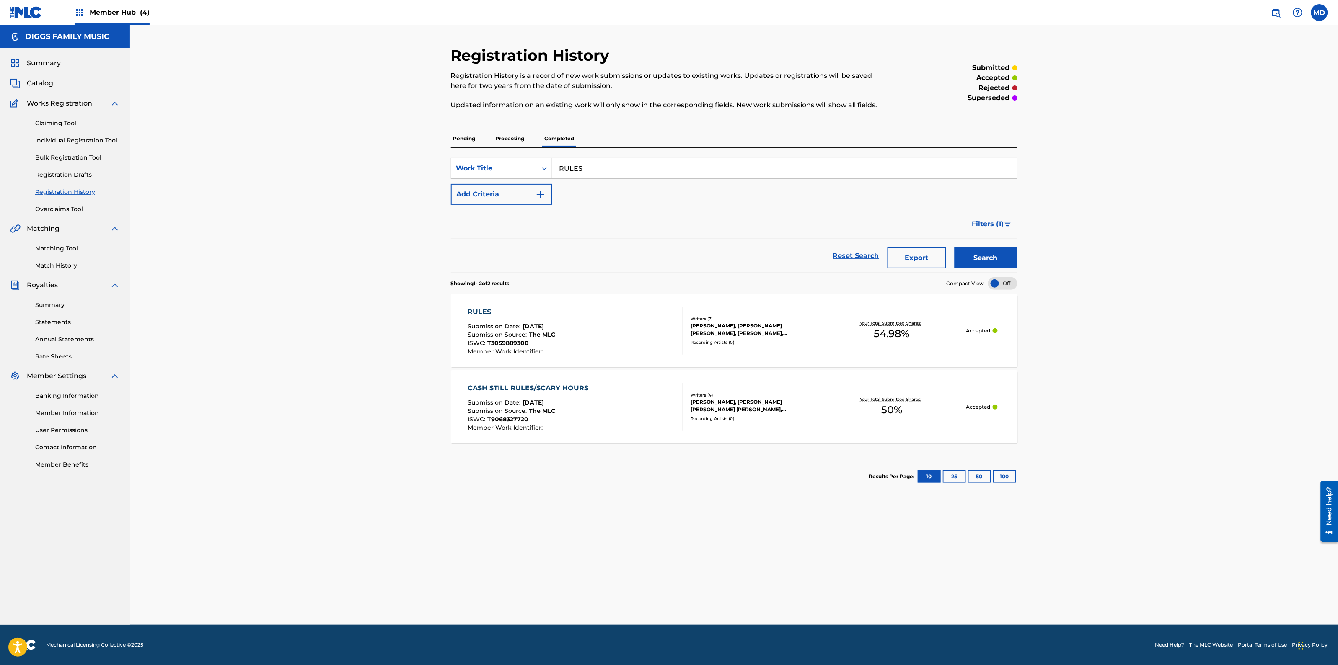
drag, startPoint x: 577, startPoint y: 168, endPoint x: 558, endPoint y: 171, distance: 19.1
click at [558, 171] on input "RULES" at bounding box center [784, 168] width 465 height 20
paste input "N 4 COVER"
type input "RUN 4 COVER"
click at [981, 263] on button "Search" at bounding box center [985, 258] width 63 height 21
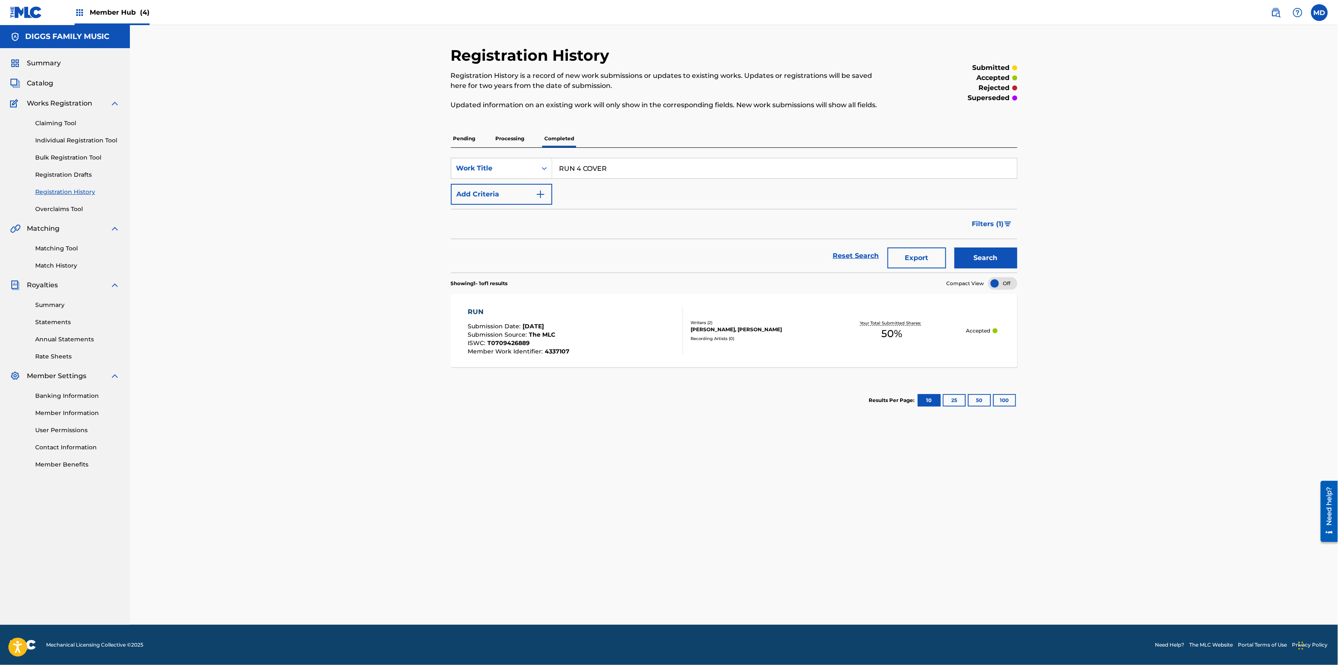
click at [512, 139] on p "Processing" at bounding box center [510, 139] width 34 height 18
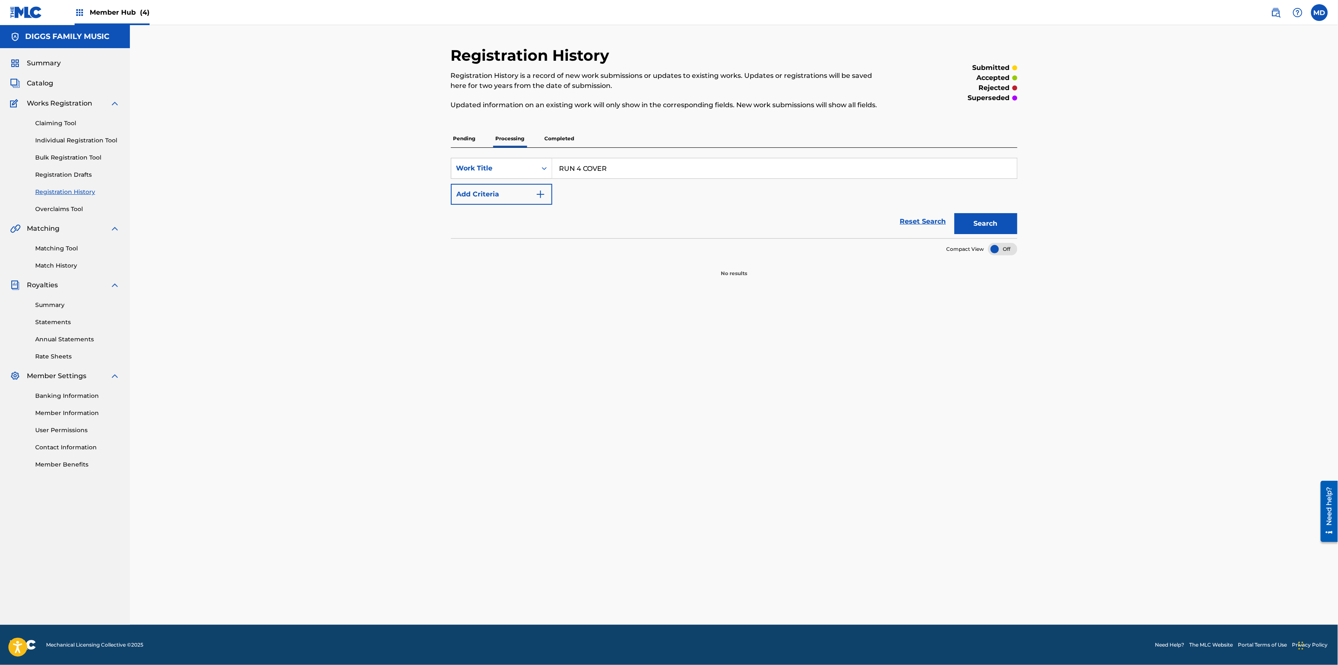
click at [463, 140] on p "Pending" at bounding box center [464, 139] width 27 height 18
click at [560, 138] on p "Completed" at bounding box center [559, 139] width 35 height 18
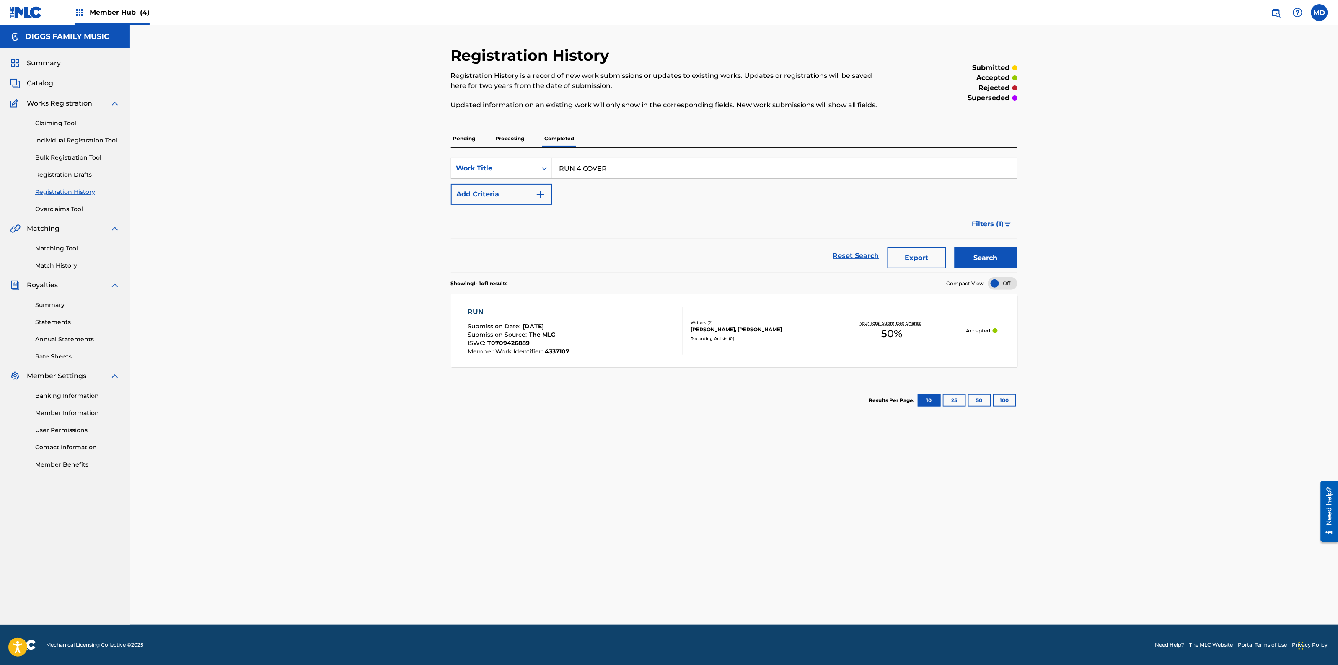
drag, startPoint x: 639, startPoint y: 169, endPoint x: 554, endPoint y: 170, distance: 84.6
click at [554, 170] on input "RUN 4 COVER" at bounding box center [784, 168] width 465 height 20
click at [45, 139] on link "Individual Registration Tool" at bounding box center [77, 140] width 85 height 9
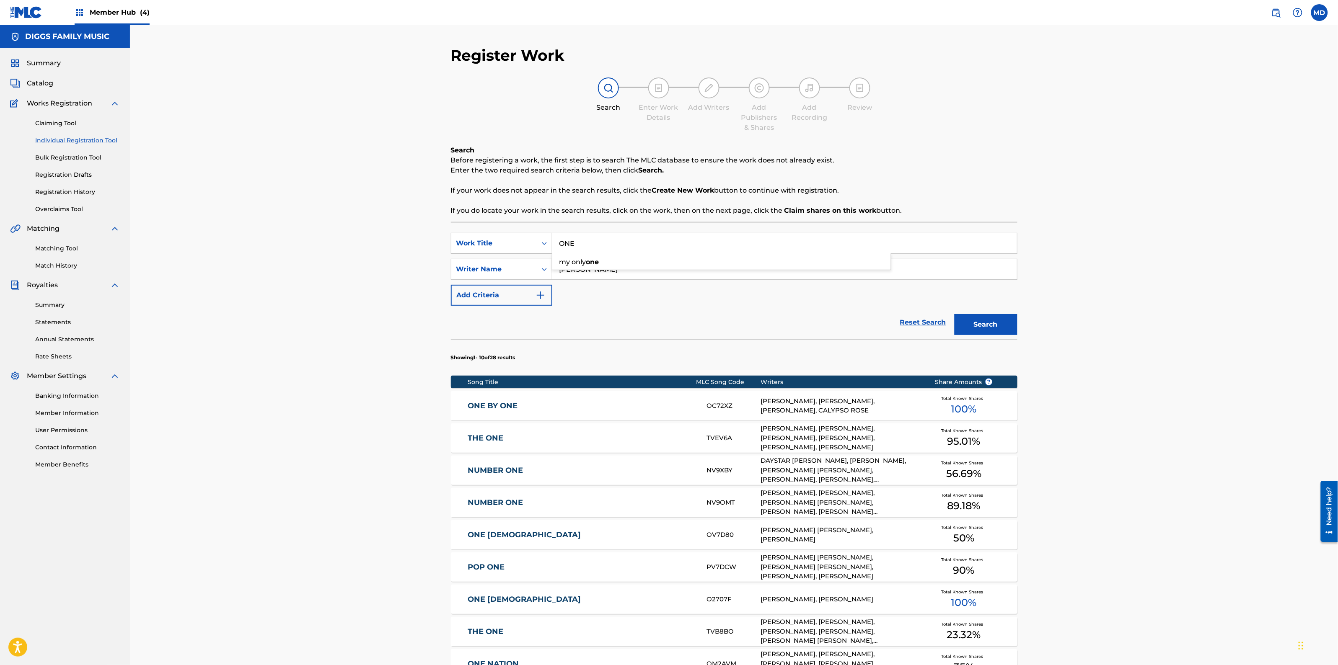
drag, startPoint x: 594, startPoint y: 240, endPoint x: 532, endPoint y: 241, distance: 61.2
click at [532, 241] on div "SearchWithCriteriaabd27ece-1981-4d2b-9ce3-ddb6a9c8adbd Work Title ONE my only o…" at bounding box center [734, 243] width 566 height 21
paste input "RUN 4 COVER"
type input "RUN 4 COVER"
drag, startPoint x: 387, startPoint y: 253, endPoint x: 383, endPoint y: 244, distance: 10.2
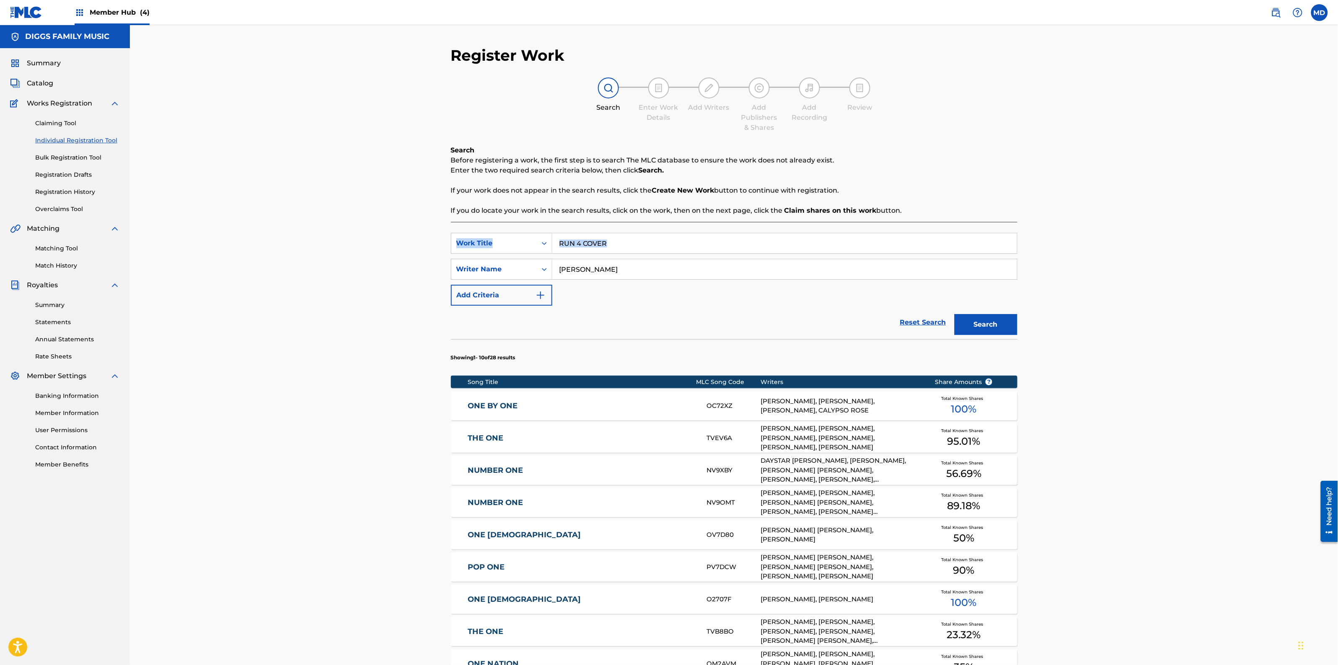
click at [385, 250] on div "Register Work Search Enter Work Details Add Writers Add Publishers & Shares Add…" at bounding box center [734, 421] width 1208 height 792
click at [1000, 320] on button "Search" at bounding box center [985, 324] width 63 height 21
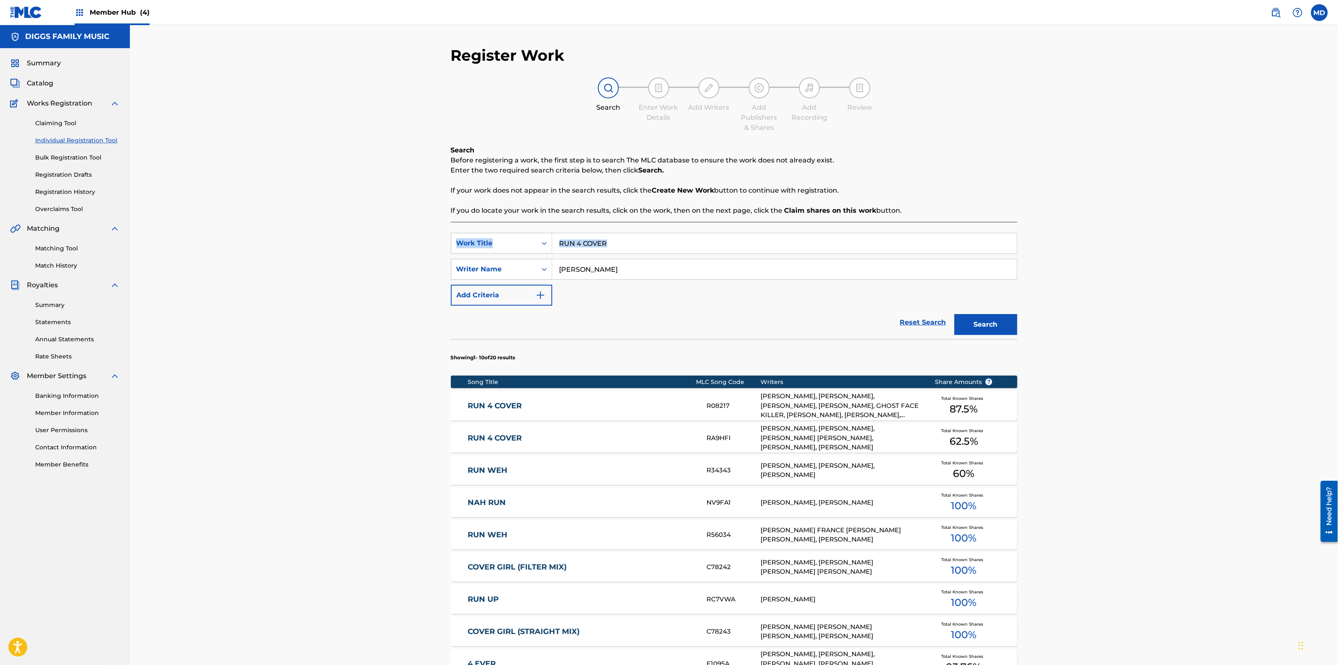
click at [611, 409] on link "RUN 4 COVER" at bounding box center [582, 406] width 228 height 10
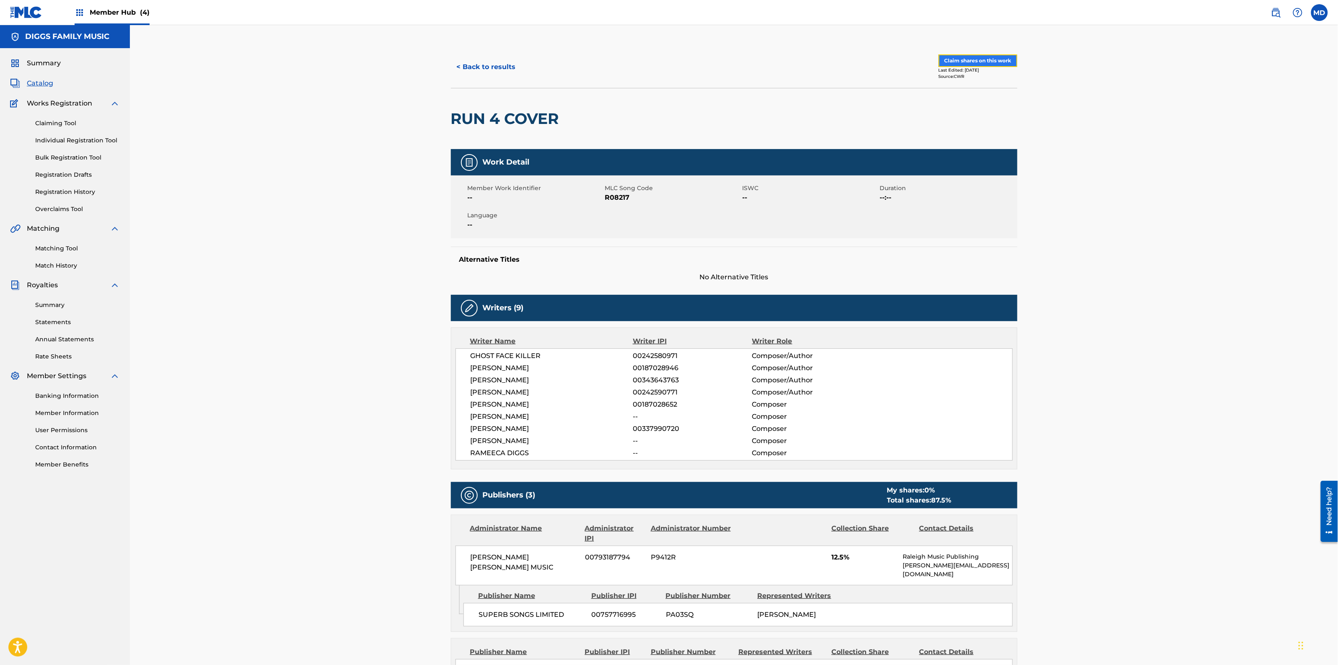
click at [964, 63] on button "Claim shares on this work" at bounding box center [977, 60] width 79 height 13
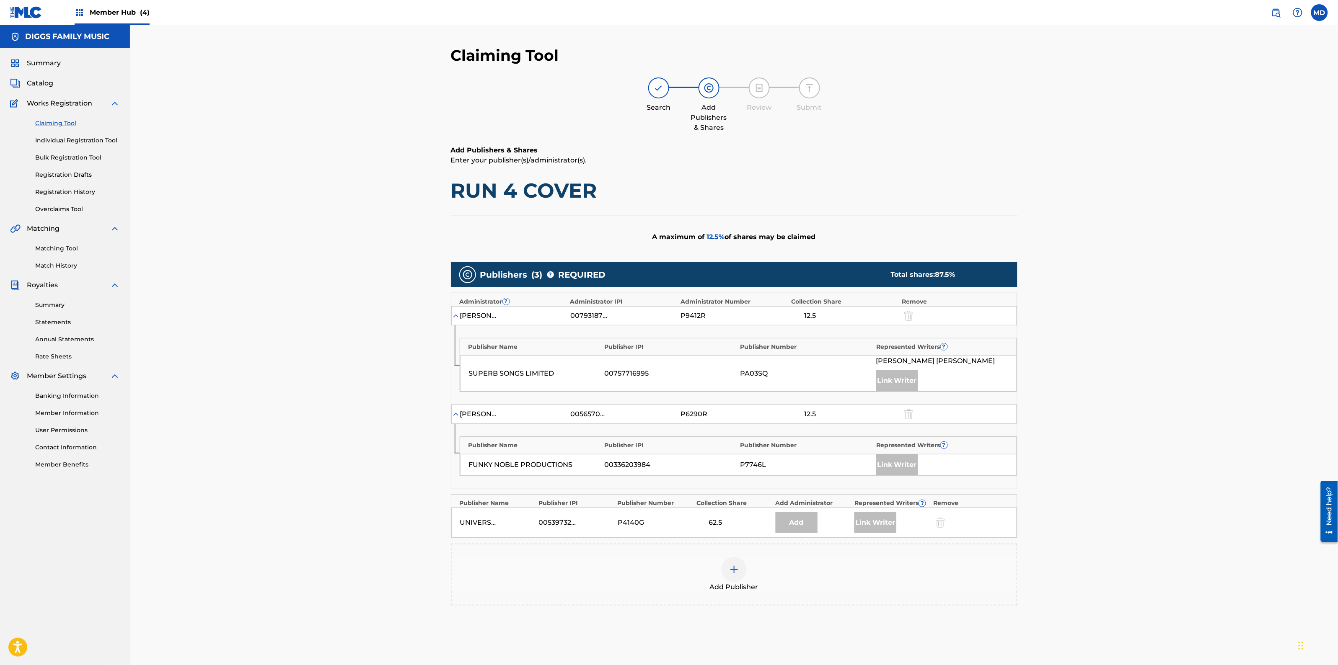
click at [727, 571] on div at bounding box center [733, 569] width 25 height 25
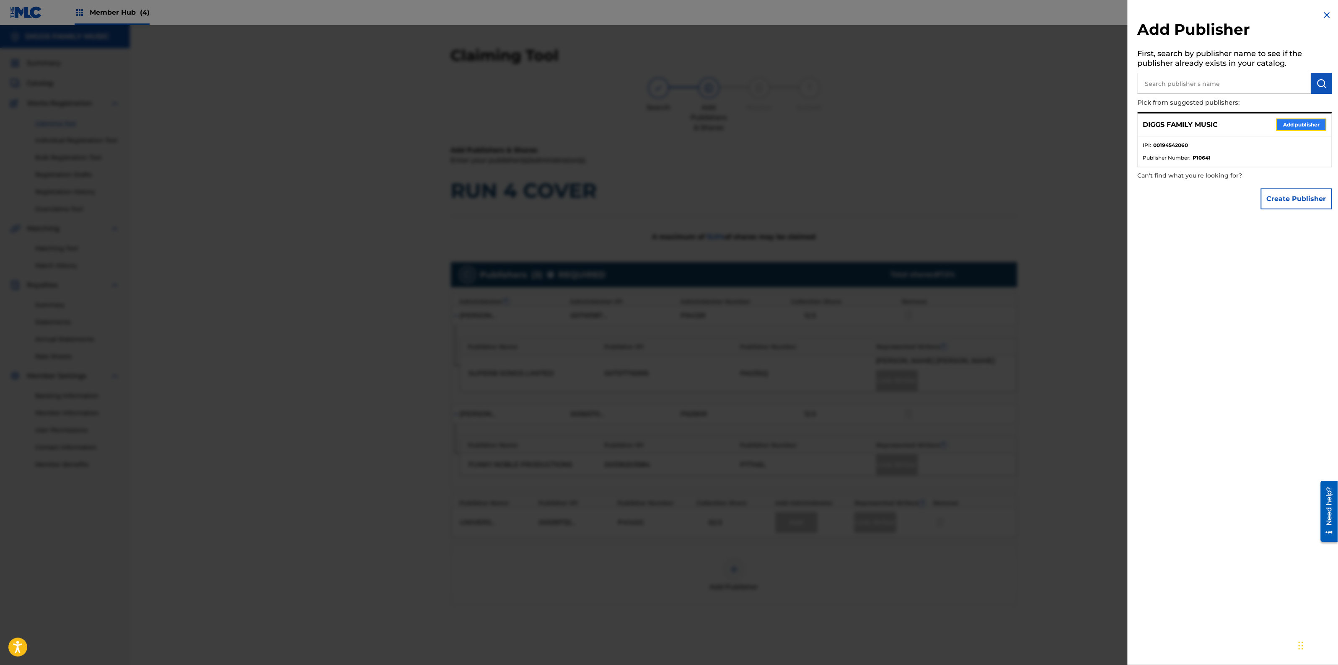
click at [1304, 123] on button "Add publisher" at bounding box center [1301, 125] width 50 height 13
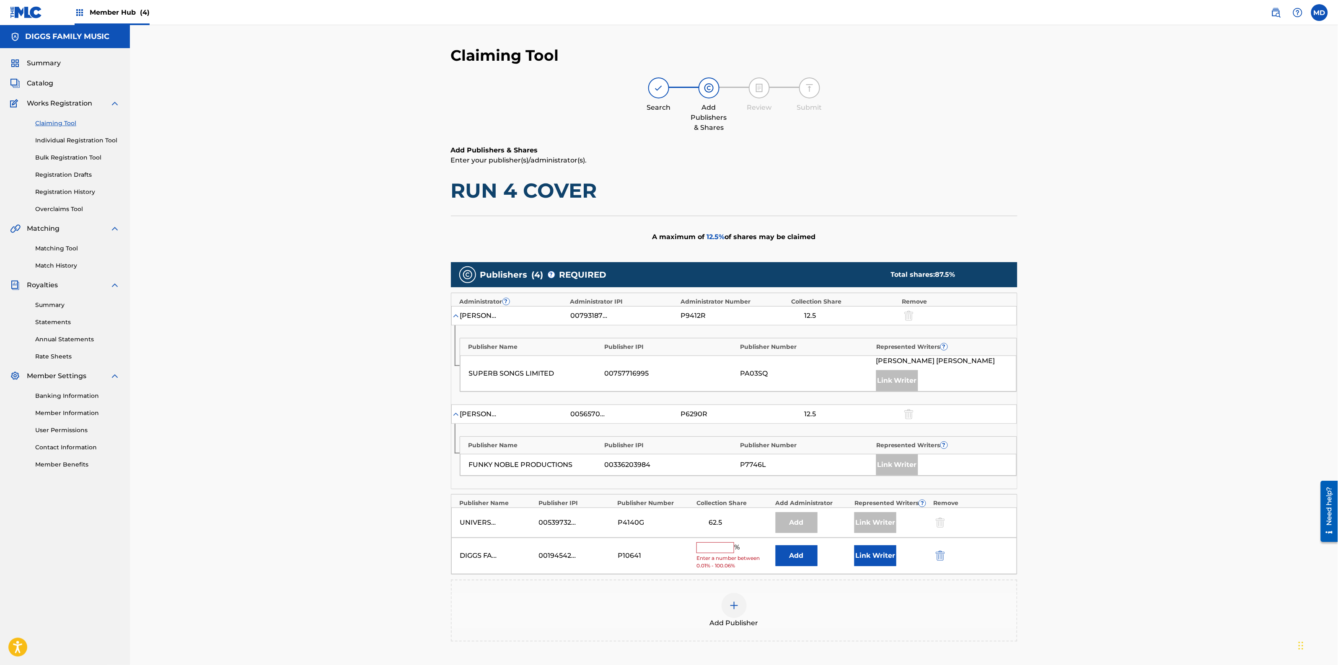
click at [722, 552] on input "text" at bounding box center [715, 548] width 38 height 11
type input "12.5"
click at [390, 392] on div "Claiming Tool Search Add Publishers & Shares Review Submit Add Publishers & Sha…" at bounding box center [734, 378] width 1208 height 706
click at [874, 561] on button "Link Writer" at bounding box center [875, 553] width 42 height 21
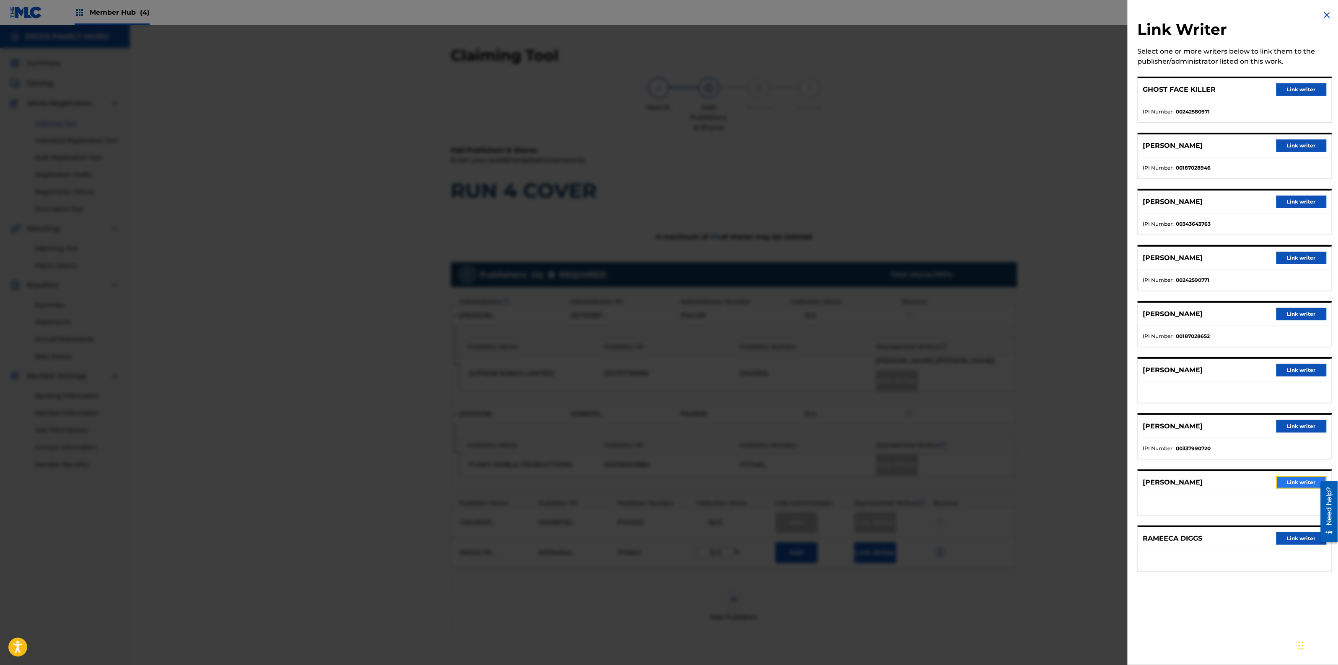
click at [1292, 480] on button "Link writer" at bounding box center [1301, 482] width 50 height 13
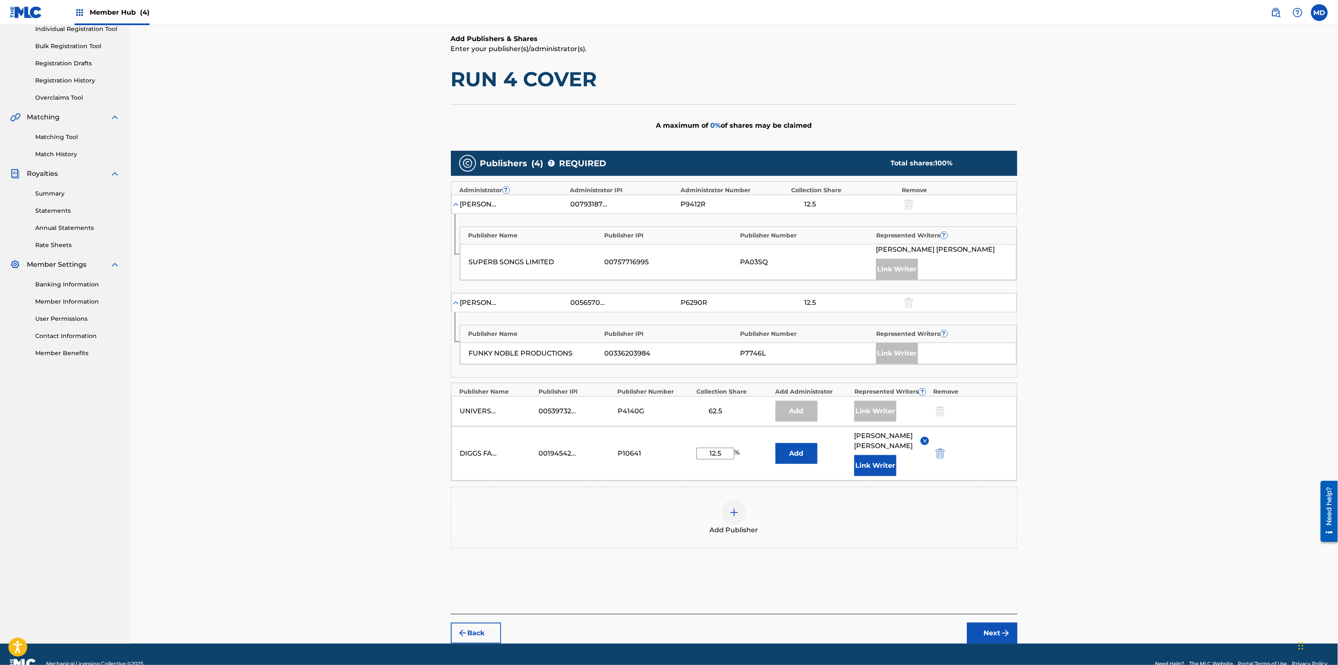
scroll to position [131, 0]
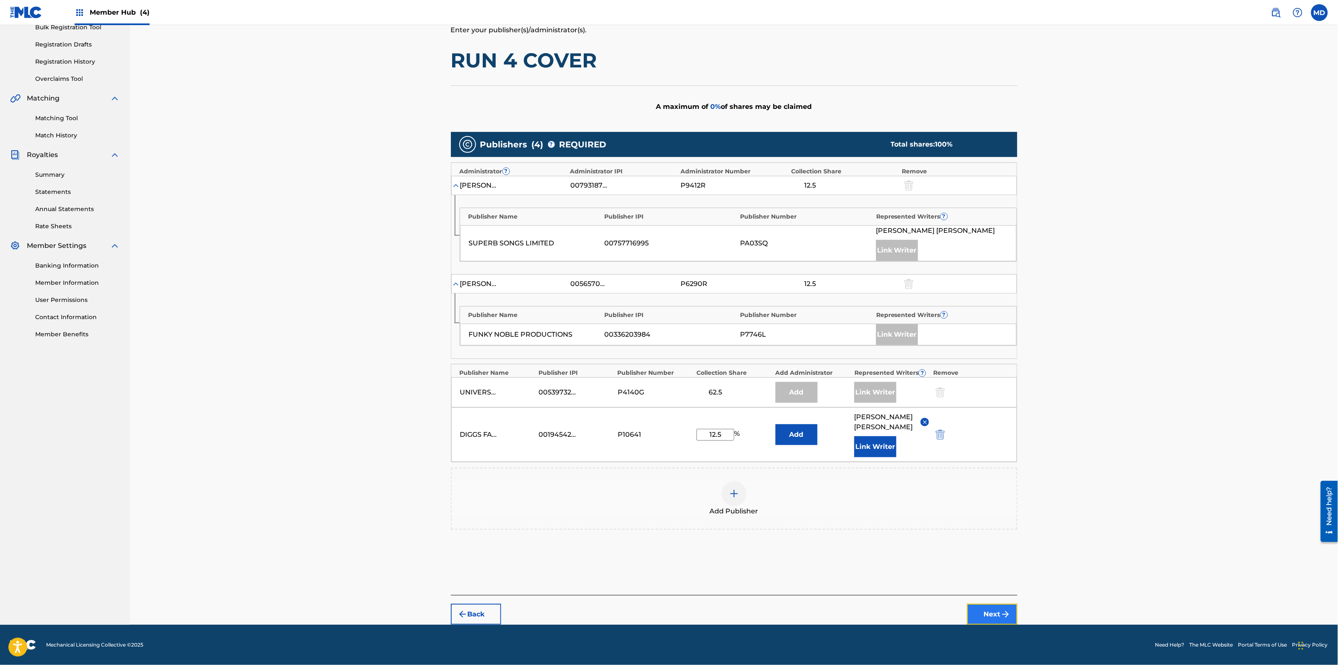
click at [979, 614] on button "Next" at bounding box center [992, 614] width 50 height 21
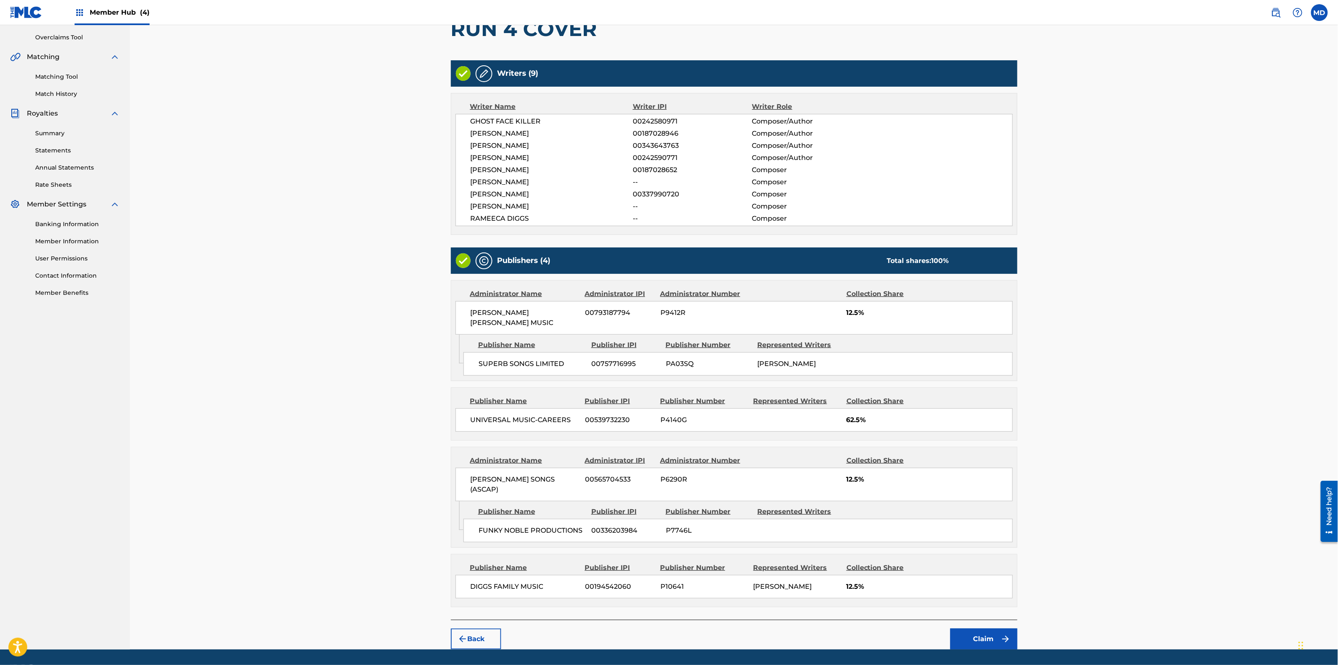
scroll to position [178, 0]
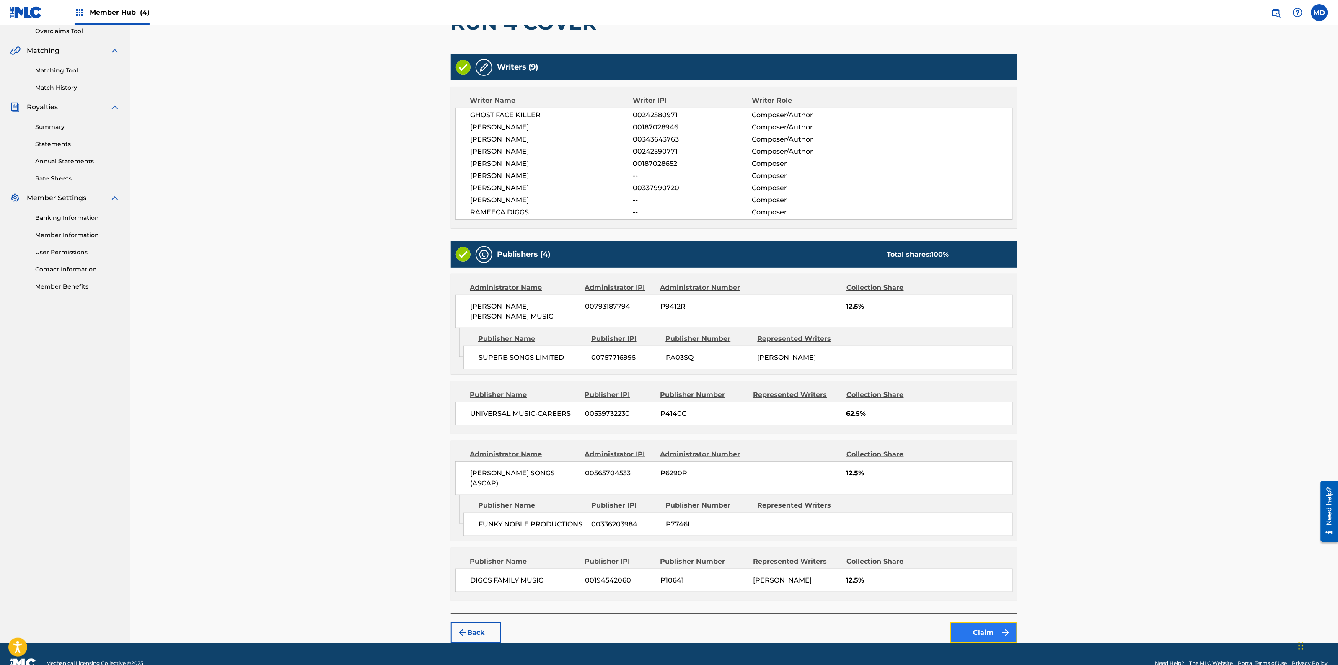
click at [975, 623] on button "Claim" at bounding box center [983, 633] width 67 height 21
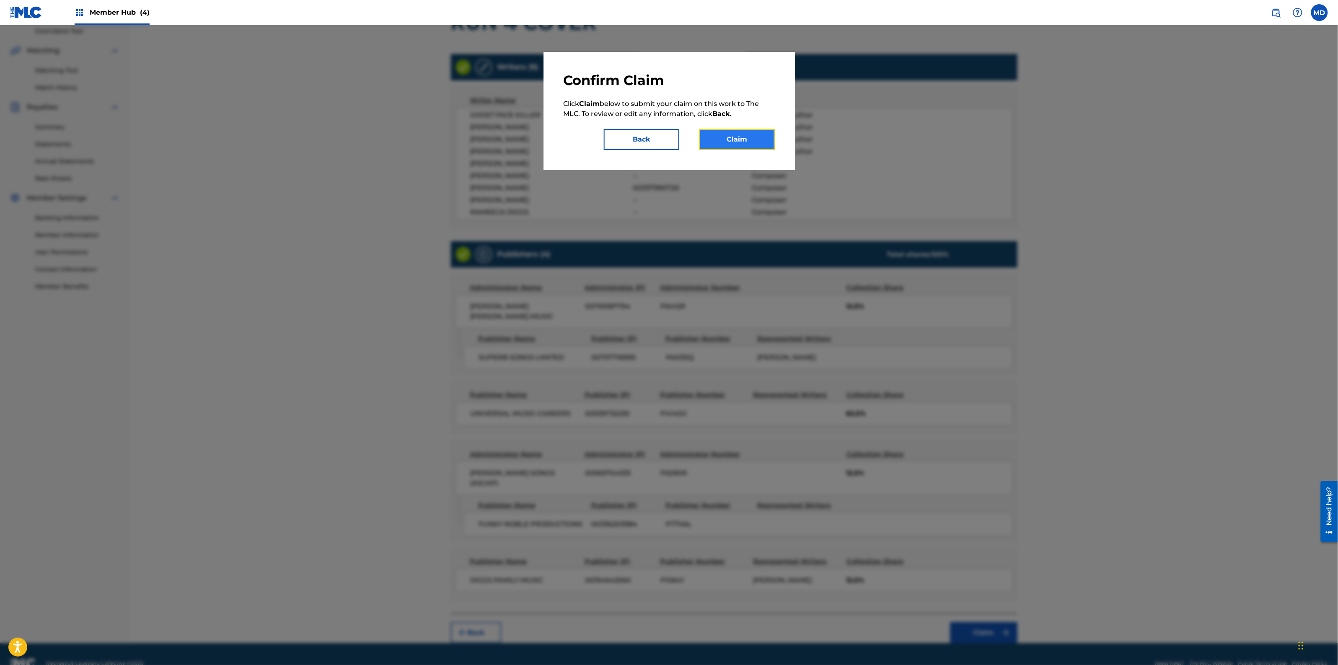
click at [736, 134] on button "Claim" at bounding box center [736, 139] width 75 height 21
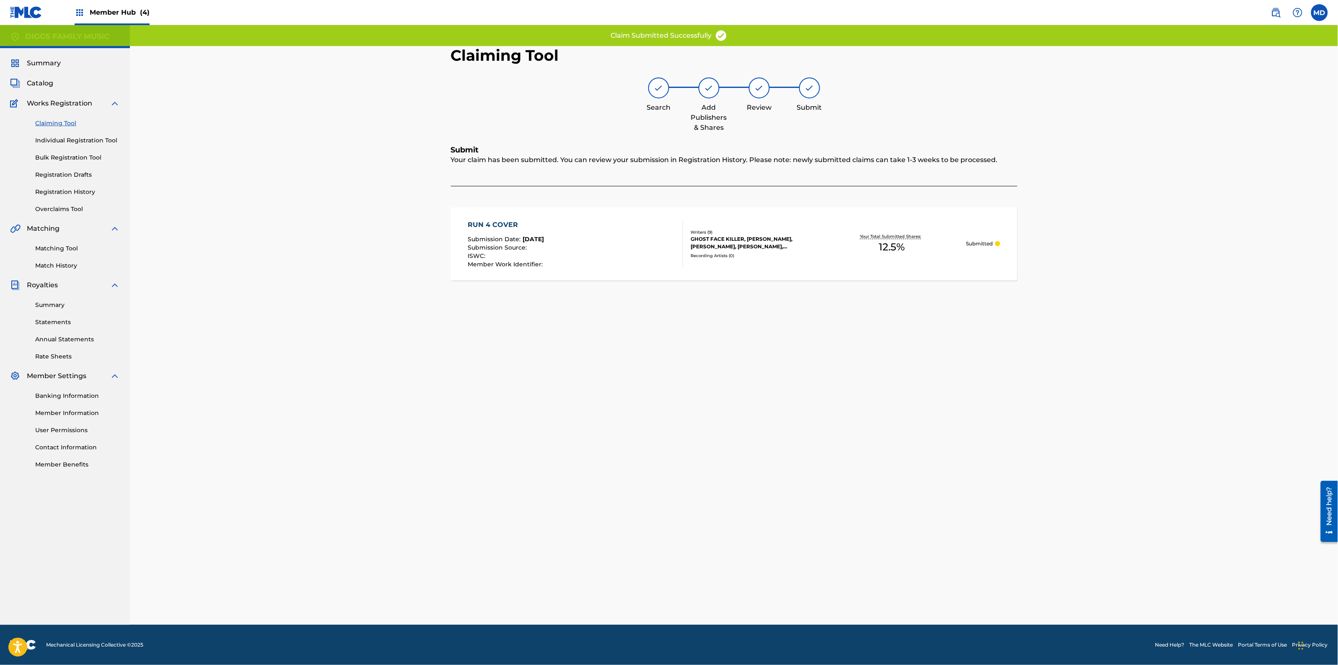
scroll to position [0, 0]
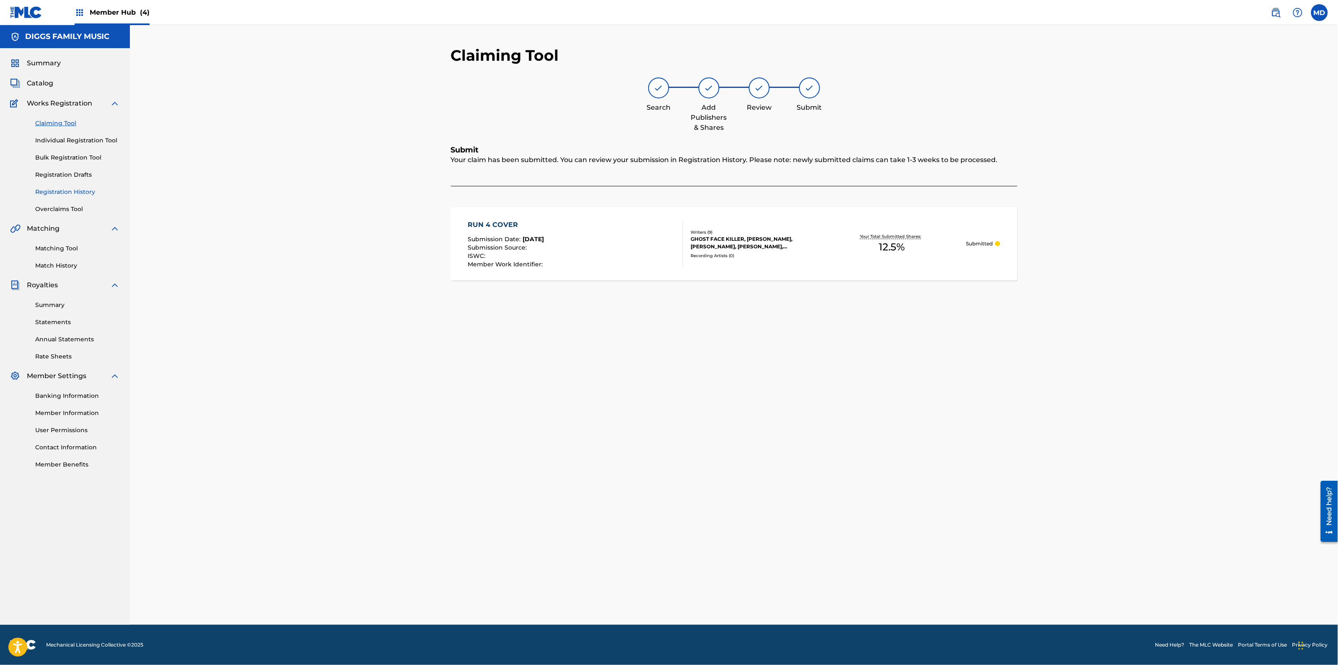
click at [74, 192] on link "Registration History" at bounding box center [77, 192] width 85 height 9
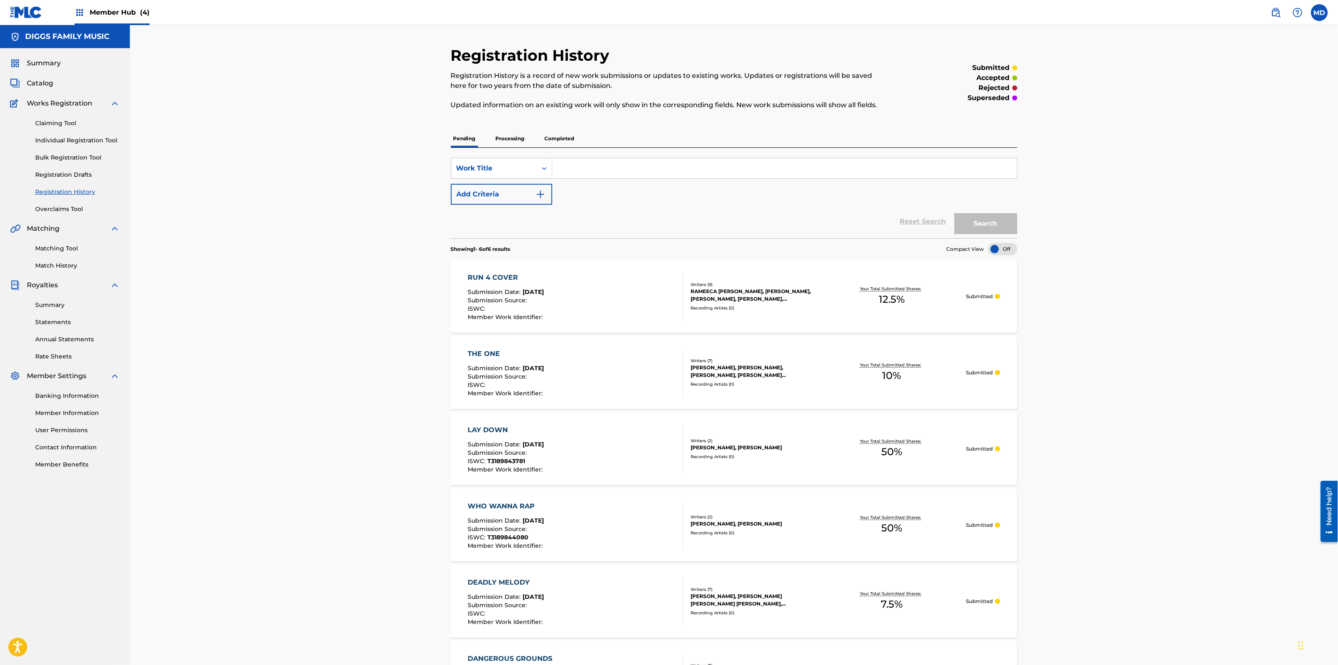
click at [616, 171] on input "Search Form" at bounding box center [784, 168] width 465 height 20
paste input "SAFE BOX"
type input "SAFE BOX"
click at [969, 225] on button "Search" at bounding box center [985, 223] width 63 height 21
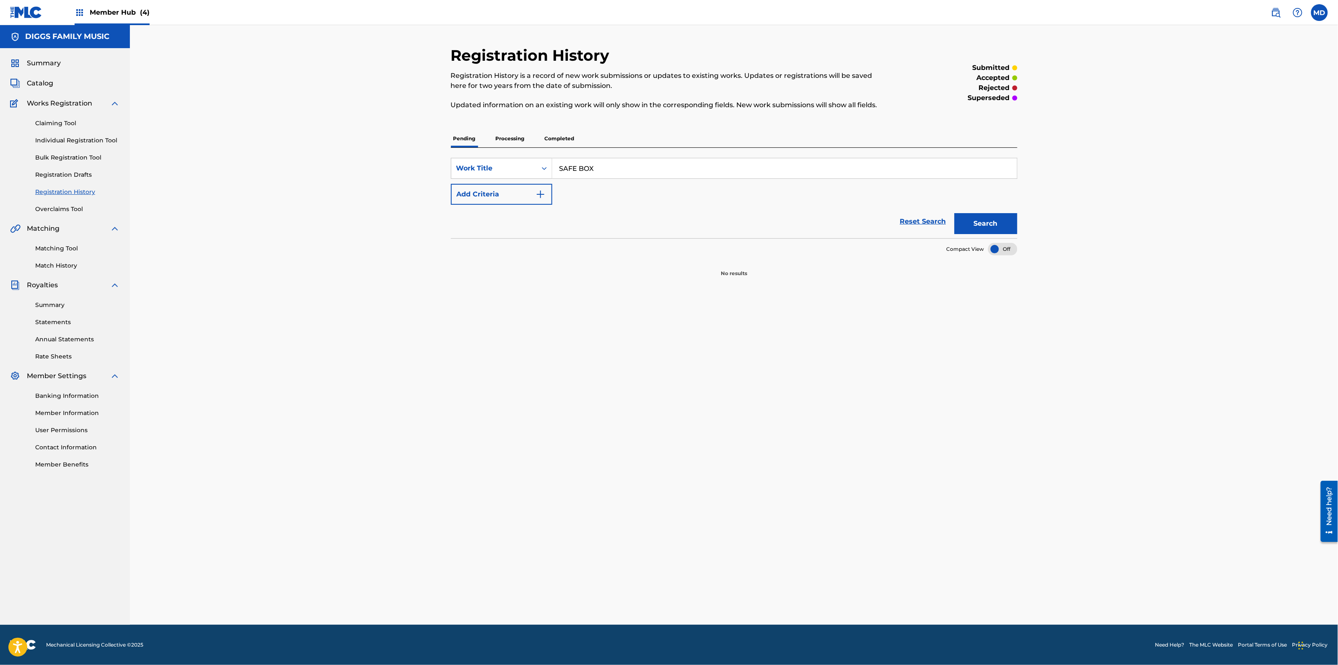
click at [504, 138] on p "Processing" at bounding box center [510, 139] width 34 height 18
click at [562, 140] on p "Completed" at bounding box center [559, 139] width 35 height 18
click at [51, 138] on link "Individual Registration Tool" at bounding box center [77, 140] width 85 height 9
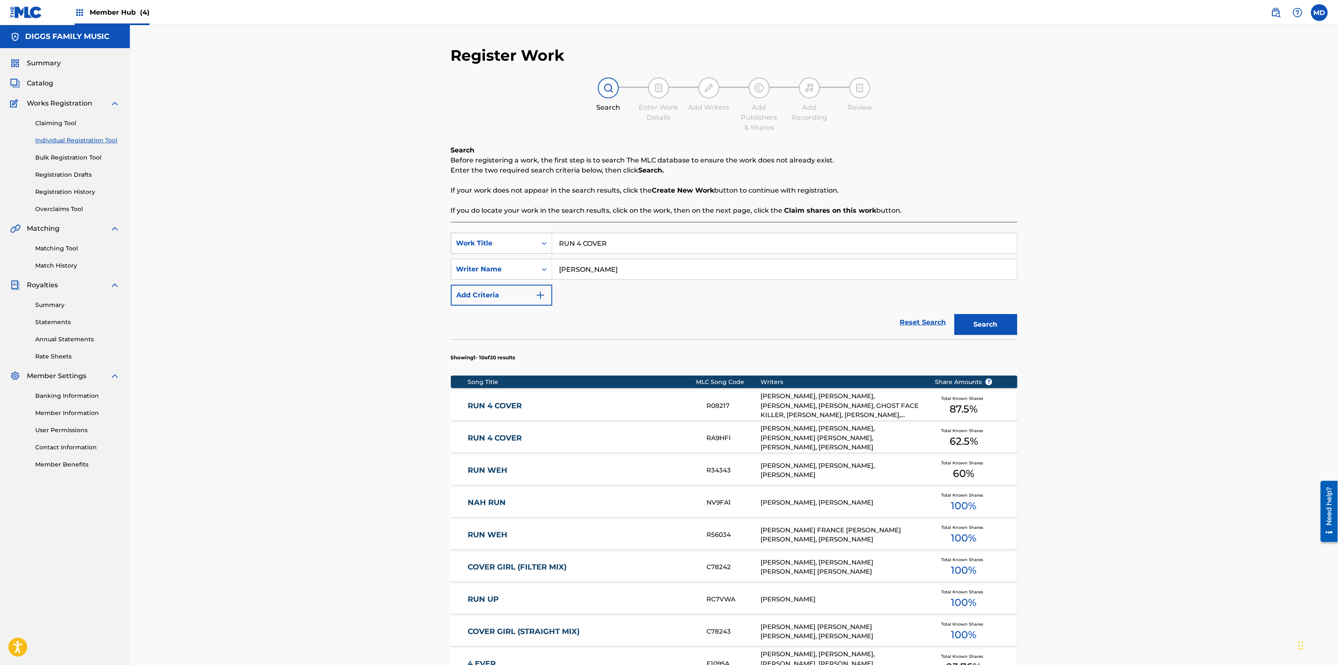
drag, startPoint x: 619, startPoint y: 243, endPoint x: 535, endPoint y: 237, distance: 84.9
click at [535, 237] on div "SearchWithCriteriaabd27ece-1981-4d2b-9ce3-ddb6a9c8adbd Work Title RUN 4 COVER" at bounding box center [734, 243] width 566 height 21
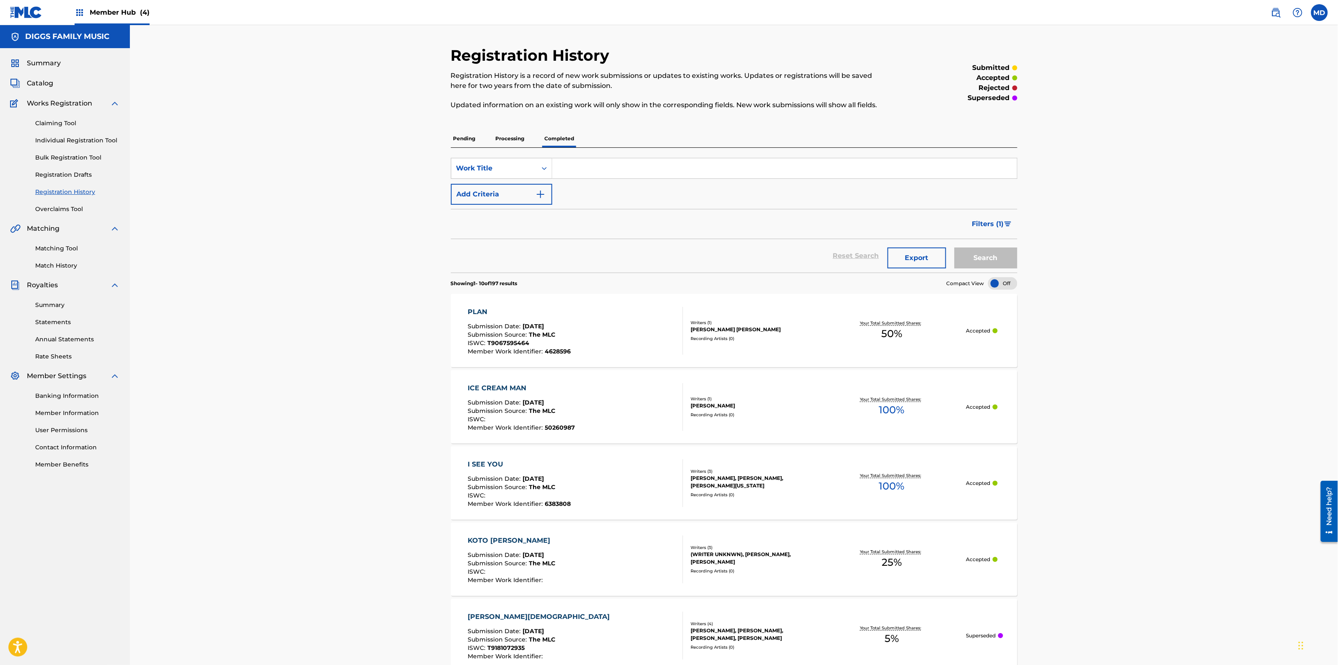
click at [614, 165] on input "Search Form" at bounding box center [784, 168] width 465 height 20
type input "SAFE BOX"
drag, startPoint x: 610, startPoint y: 170, endPoint x: 560, endPoint y: 170, distance: 50.3
click at [560, 170] on input "SAFE BOX" at bounding box center [784, 168] width 465 height 20
click at [57, 142] on link "Individual Registration Tool" at bounding box center [77, 140] width 85 height 9
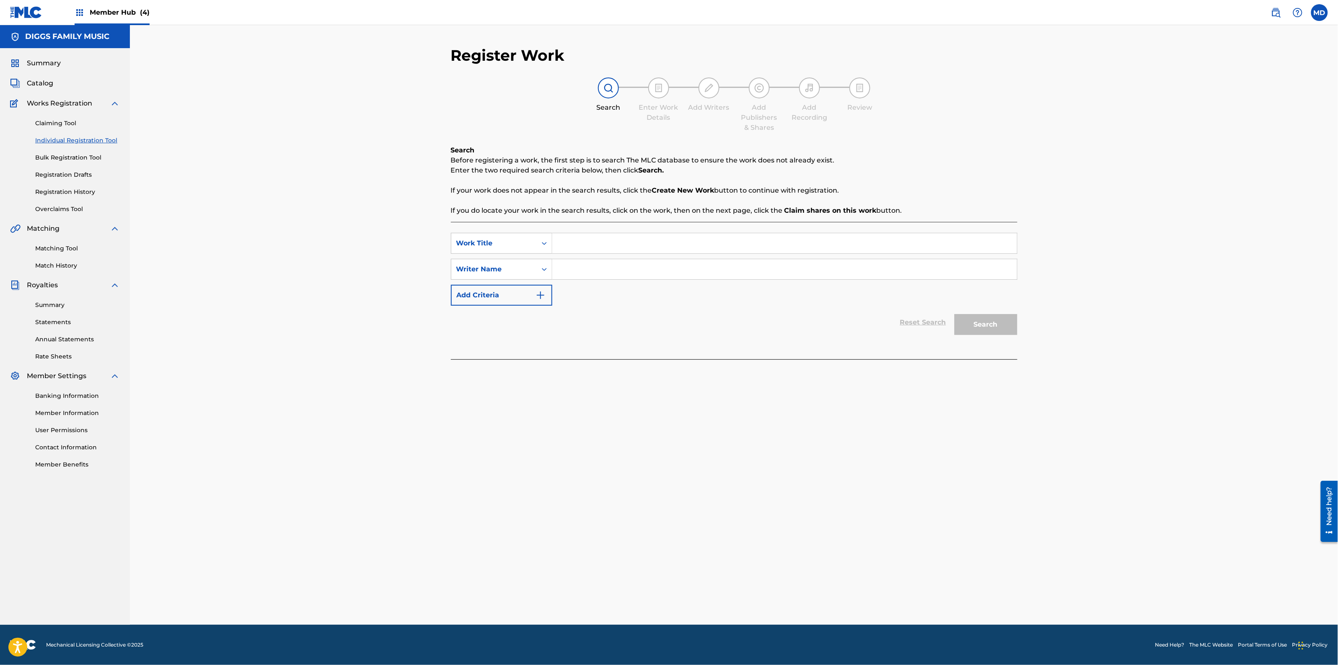
click at [585, 239] on input "Search Form" at bounding box center [784, 243] width 465 height 20
paste input "SAFE BOX"
type input "SAFE BOX"
click at [608, 267] on input "Search Form" at bounding box center [784, 269] width 465 height 20
click at [566, 266] on input "Search Form" at bounding box center [784, 269] width 465 height 20
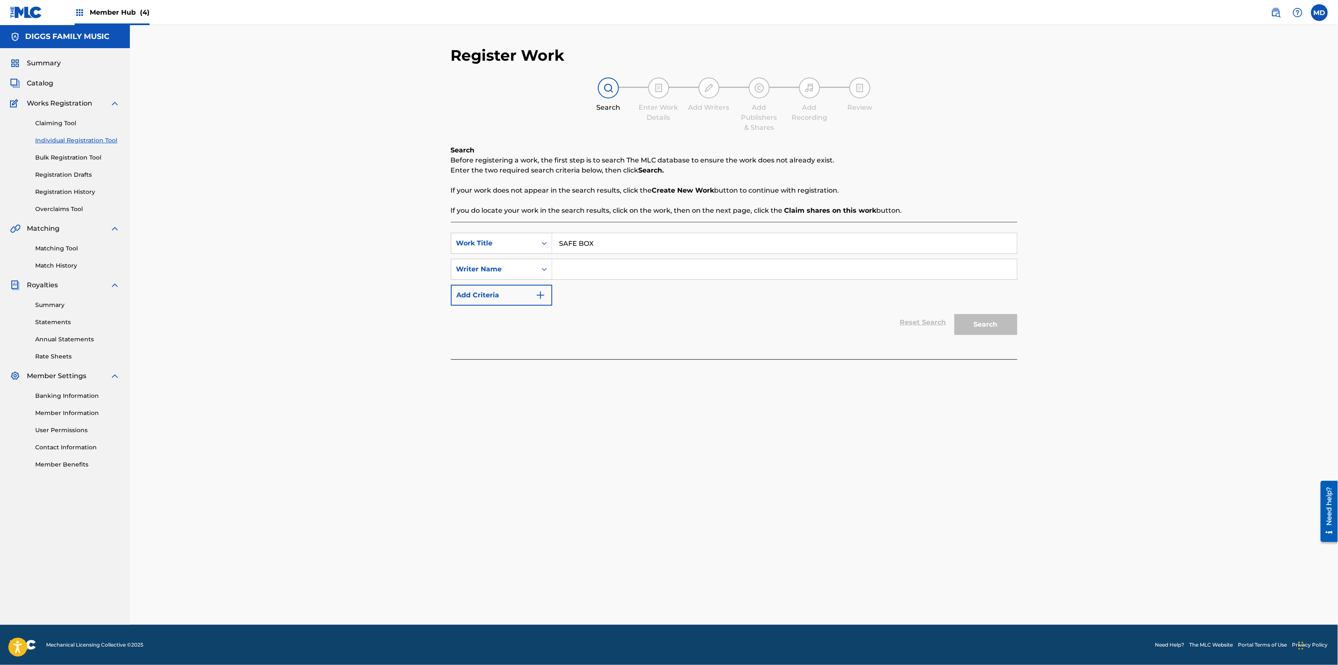
paste input "[PERSON_NAME]"
type input "[PERSON_NAME]"
click at [985, 330] on button "Search" at bounding box center [985, 324] width 63 height 21
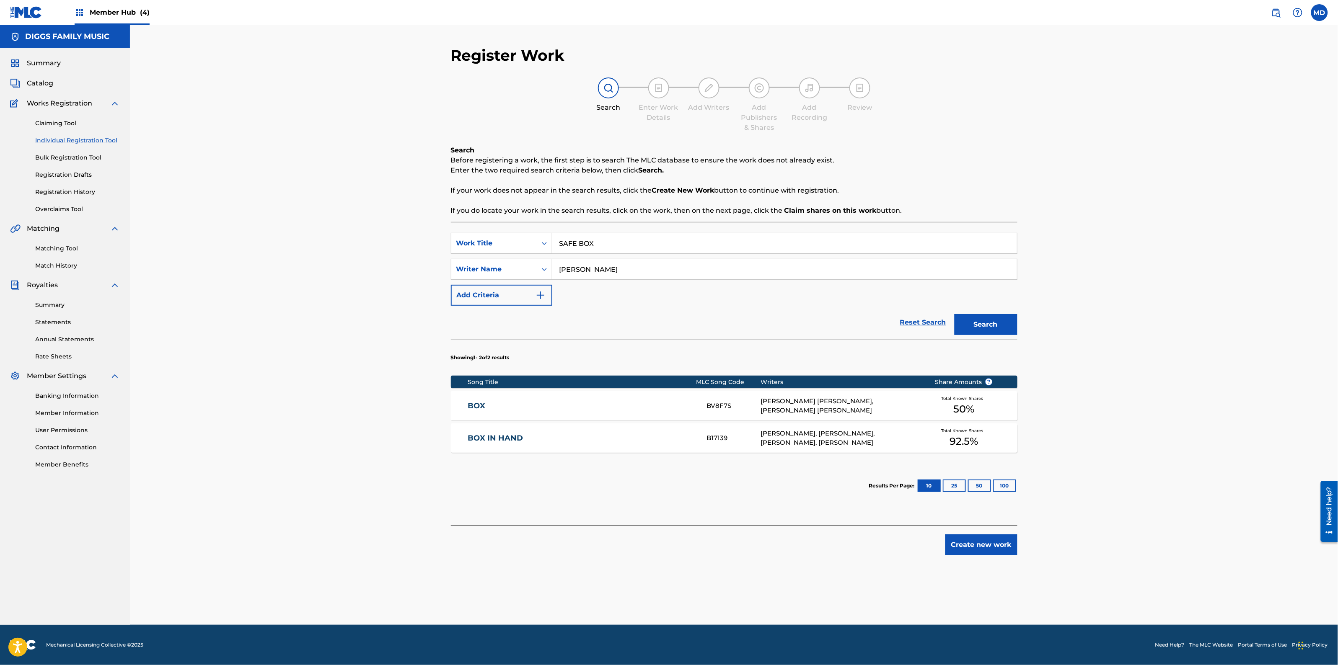
click at [565, 441] on link "BOX IN HAND" at bounding box center [582, 439] width 228 height 10
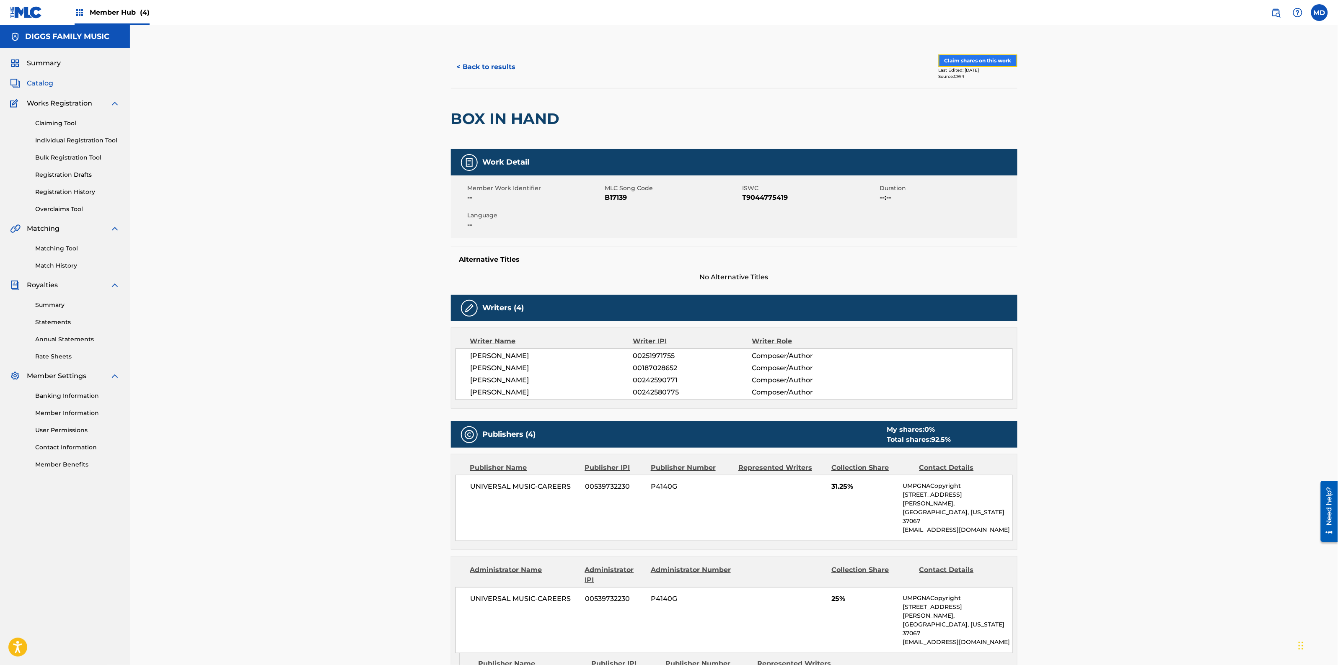
click at [984, 61] on button "Claim shares on this work" at bounding box center [977, 60] width 79 height 13
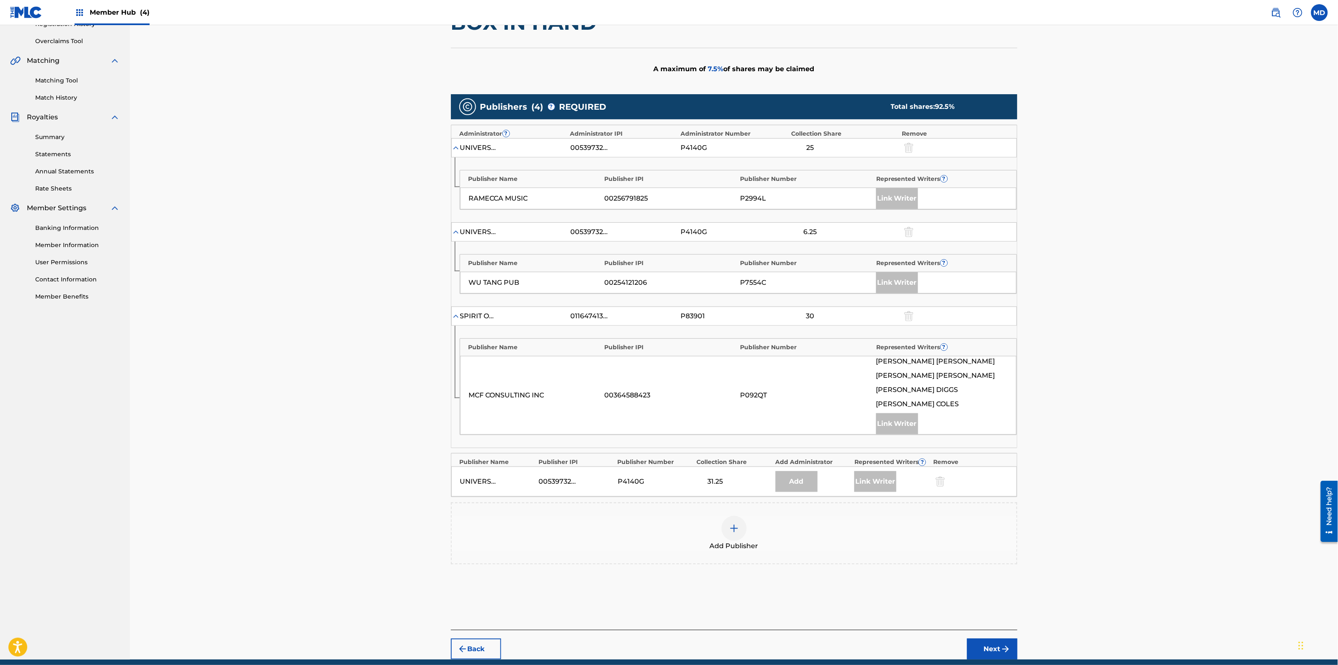
scroll to position [204, 0]
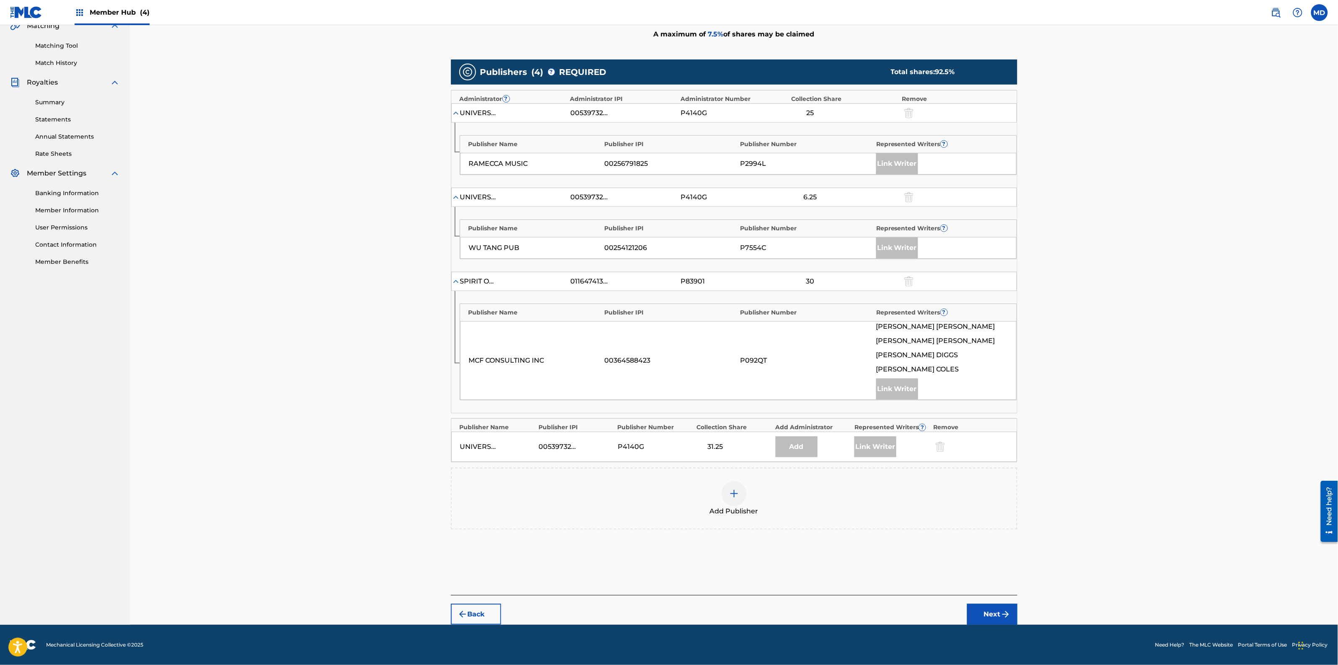
click at [730, 499] on div at bounding box center [733, 493] width 25 height 25
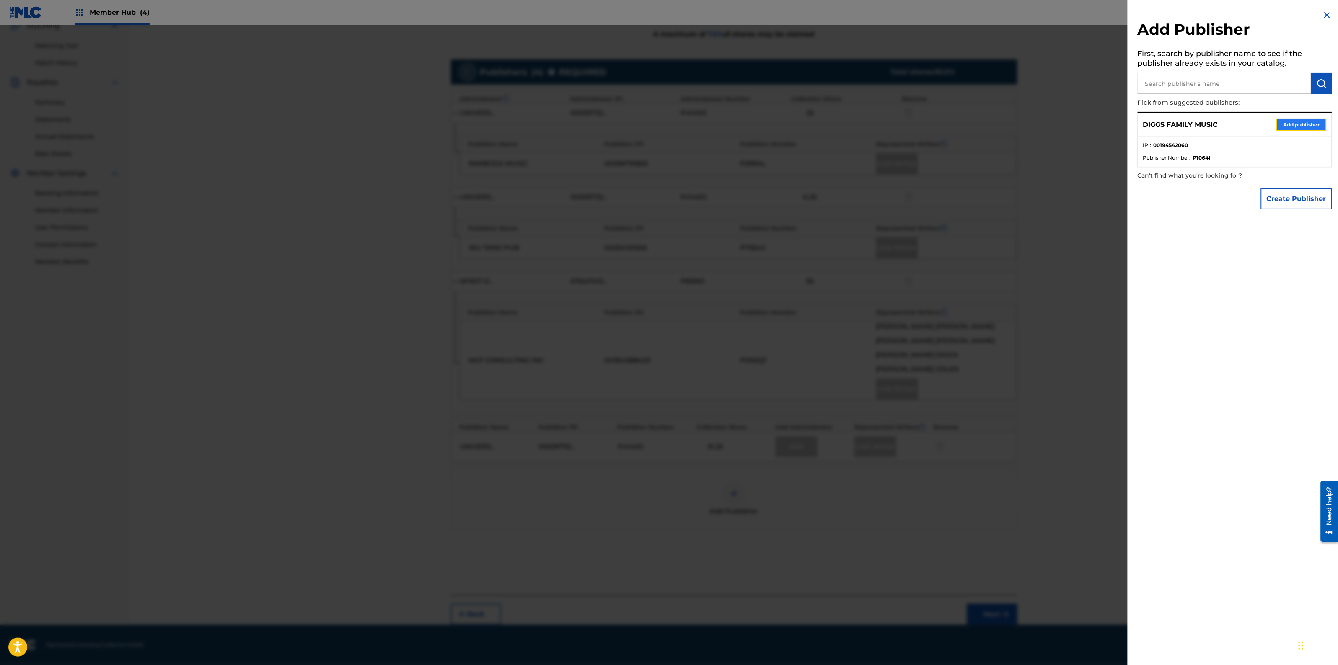
click at [1281, 124] on button "Add publisher" at bounding box center [1301, 125] width 50 height 13
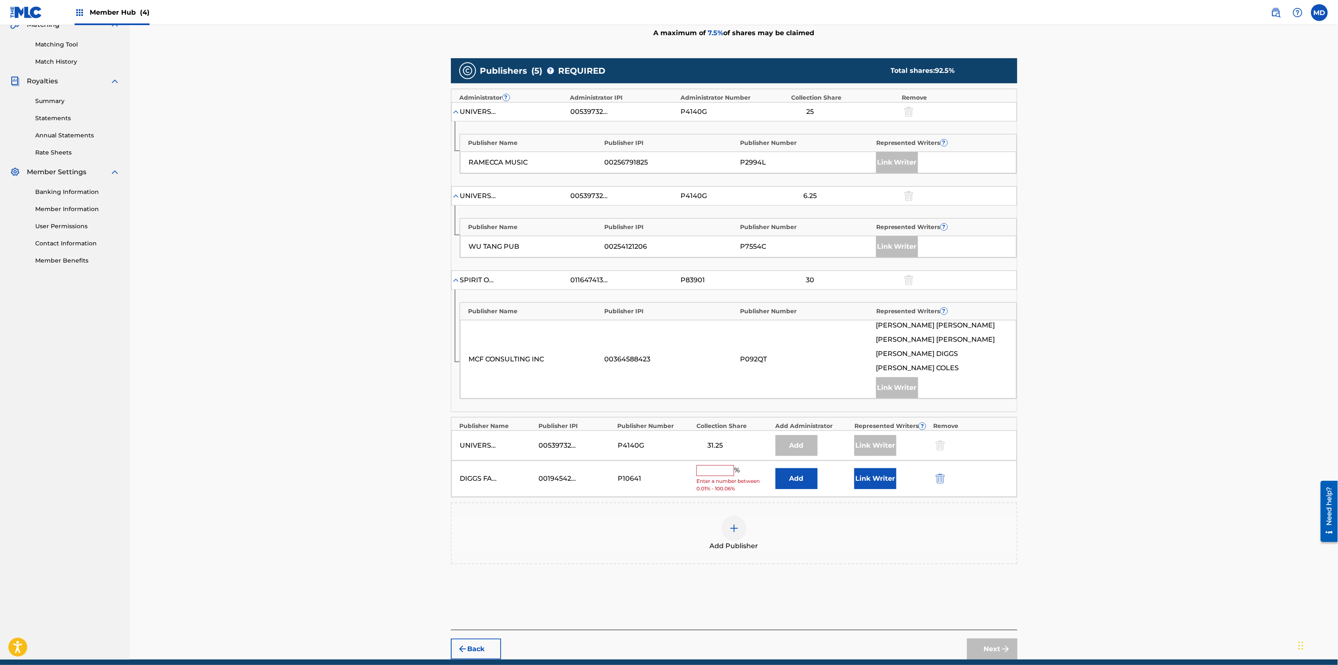
click at [702, 474] on input "text" at bounding box center [715, 470] width 38 height 11
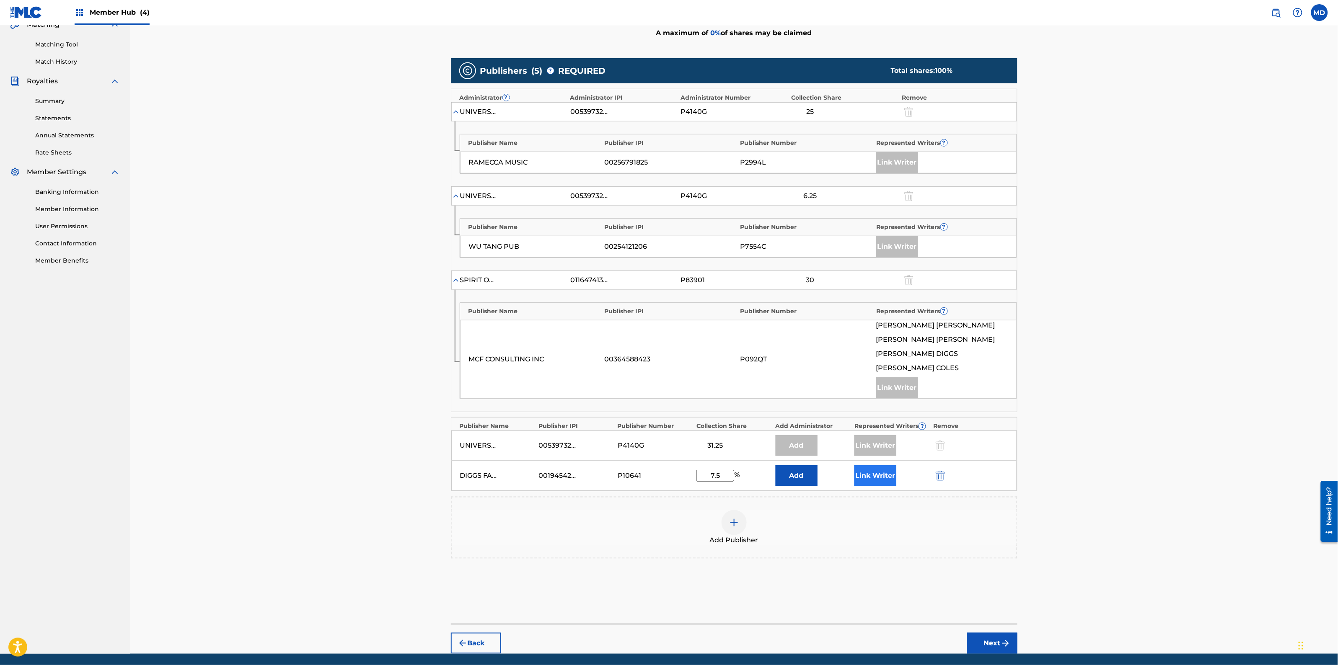
type input "7.5"
click at [877, 478] on button "Link Writer" at bounding box center [875, 475] width 42 height 21
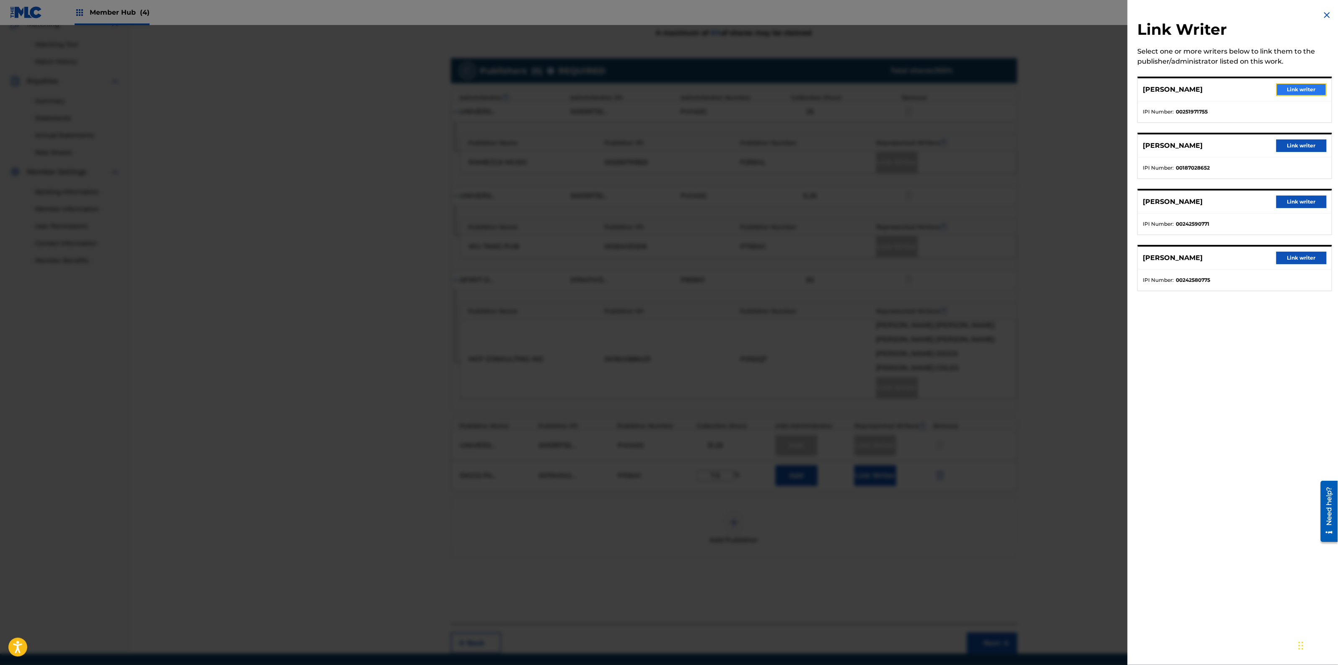
click at [1292, 91] on button "Link writer" at bounding box center [1301, 89] width 50 height 13
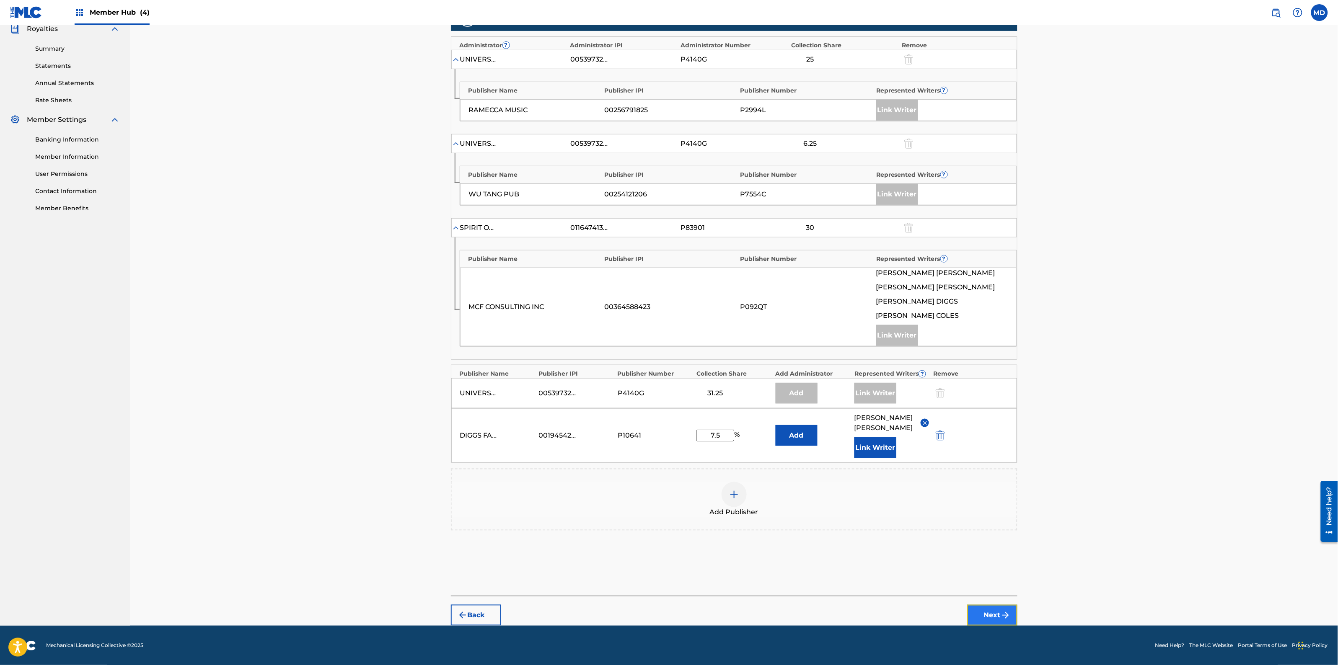
click at [988, 621] on button "Next" at bounding box center [992, 615] width 50 height 21
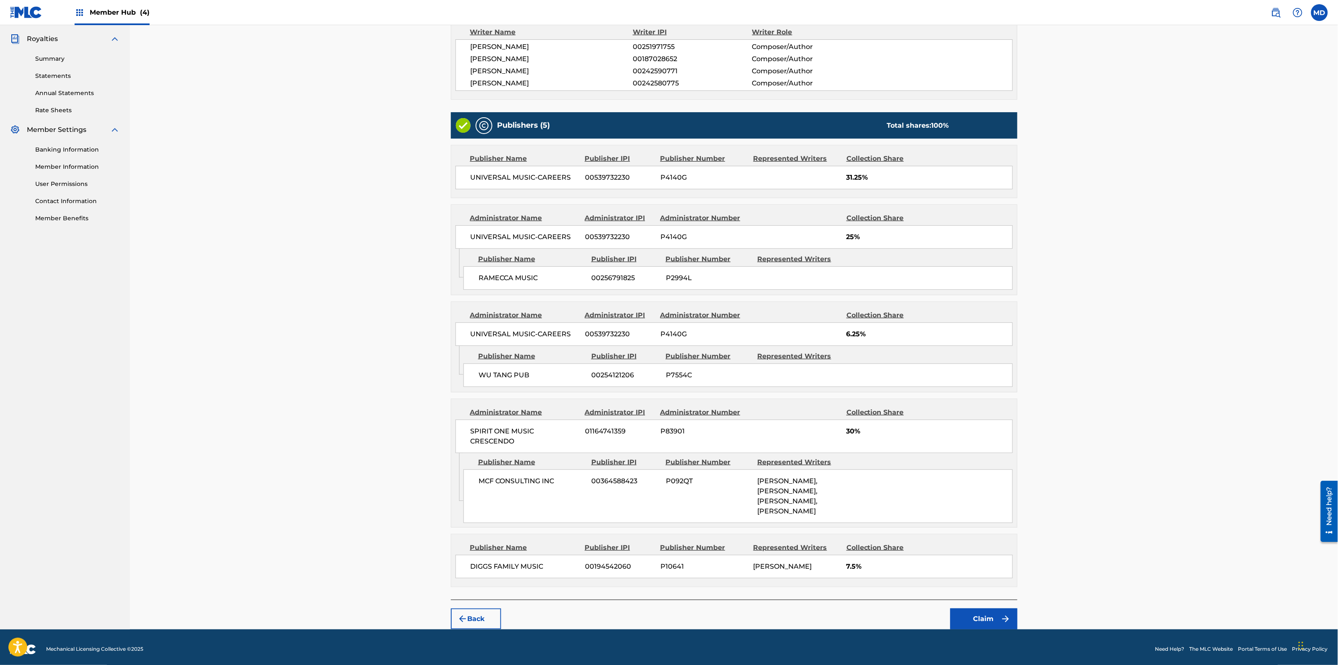
scroll to position [253, 0]
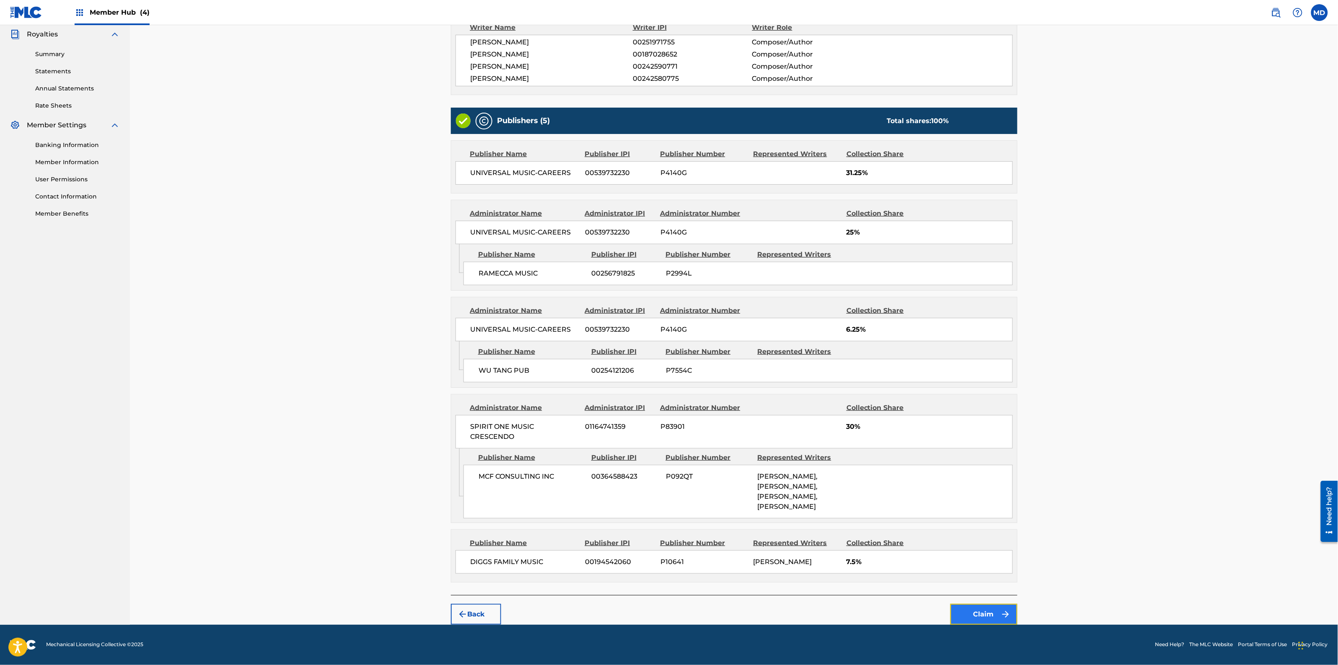
click at [994, 618] on button "Claim" at bounding box center [983, 614] width 67 height 21
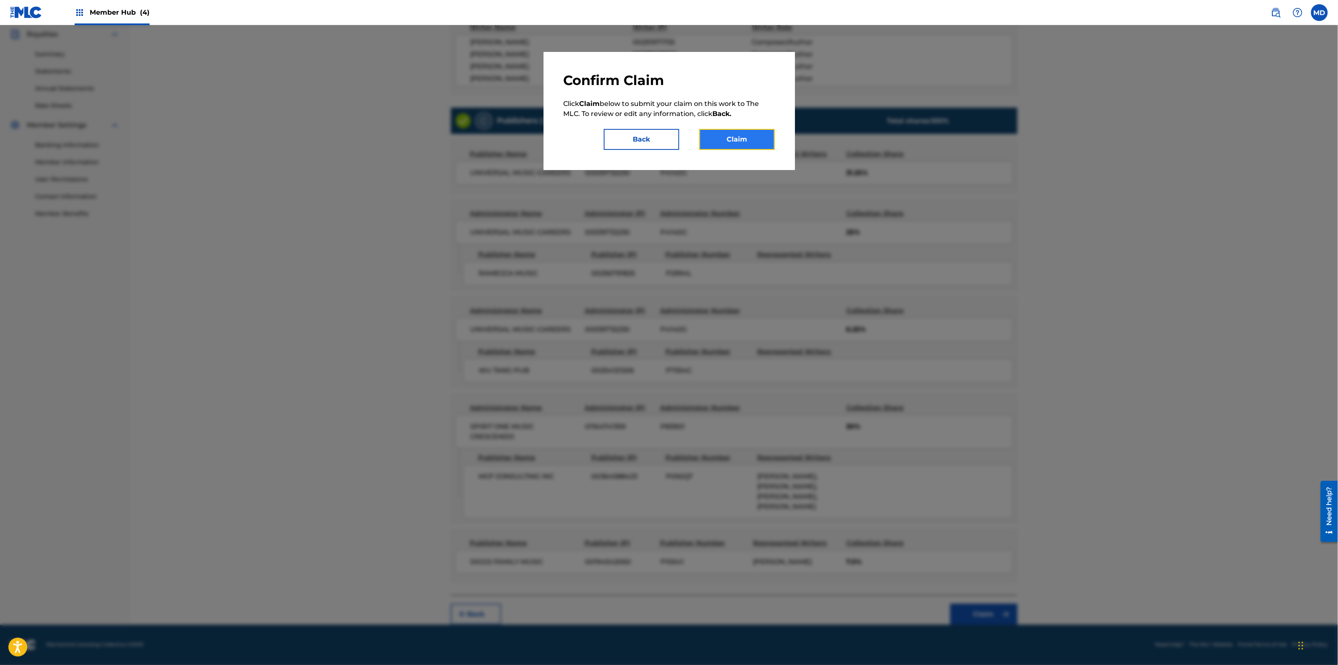
click at [727, 137] on button "Claim" at bounding box center [736, 139] width 75 height 21
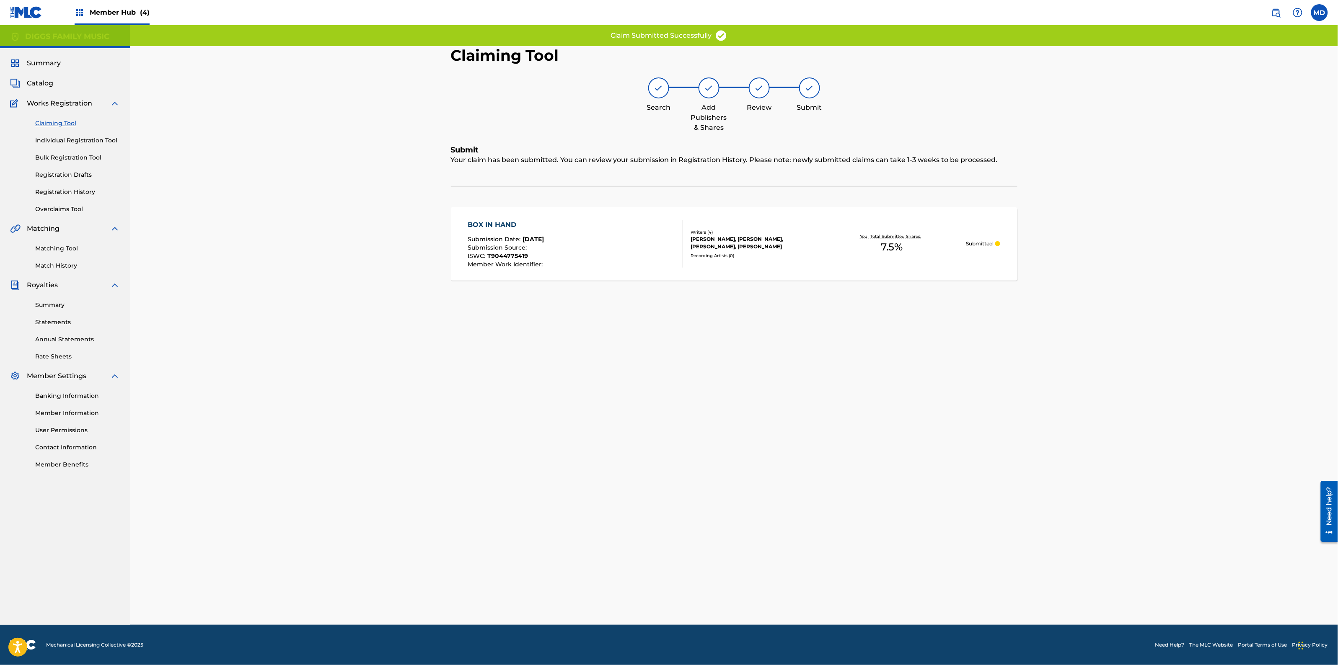
scroll to position [0, 0]
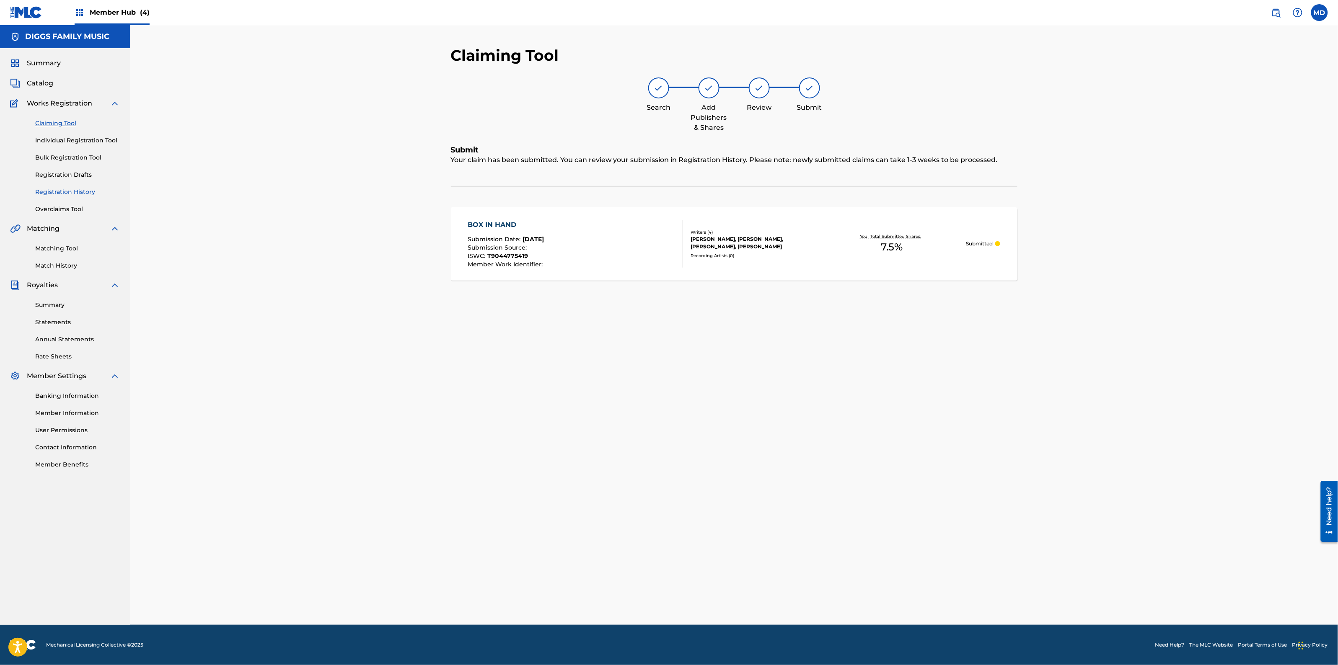
click at [49, 191] on link "Registration History" at bounding box center [77, 192] width 85 height 9
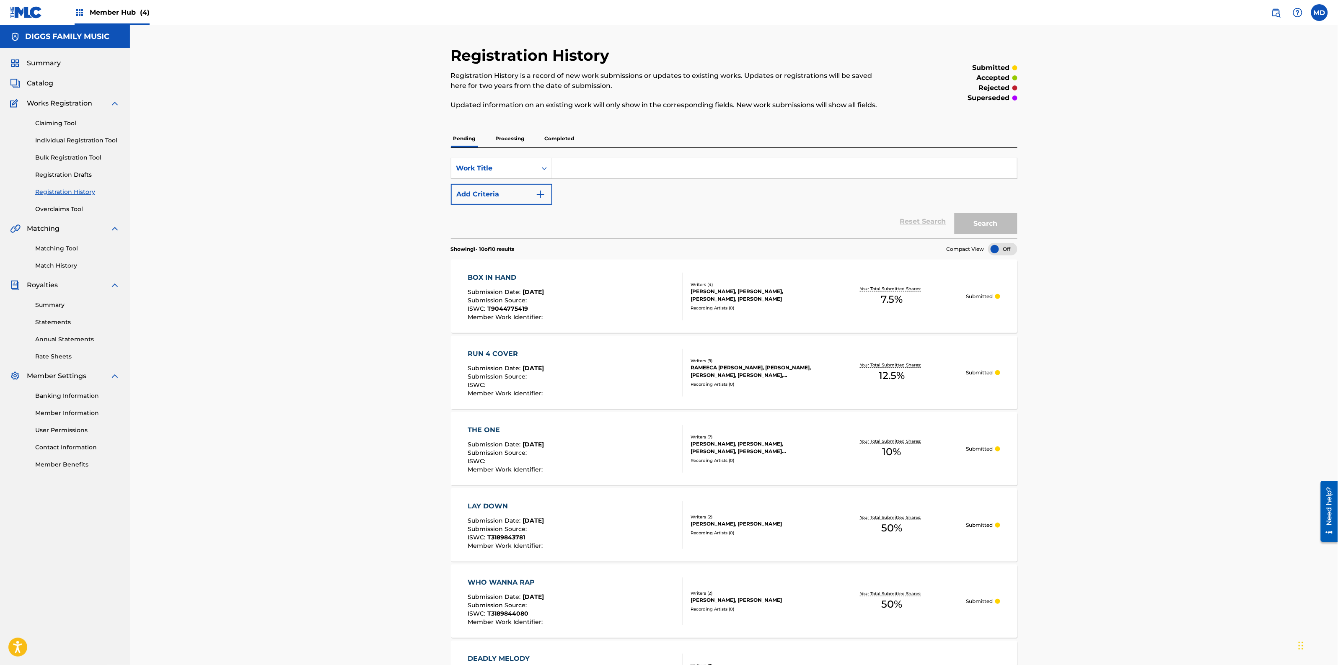
click at [668, 165] on input "Search Form" at bounding box center [784, 168] width 465 height 20
paste input "SPAZZOLA"
type input "SPAZZOLA"
click at [988, 227] on button "Search" at bounding box center [985, 223] width 63 height 21
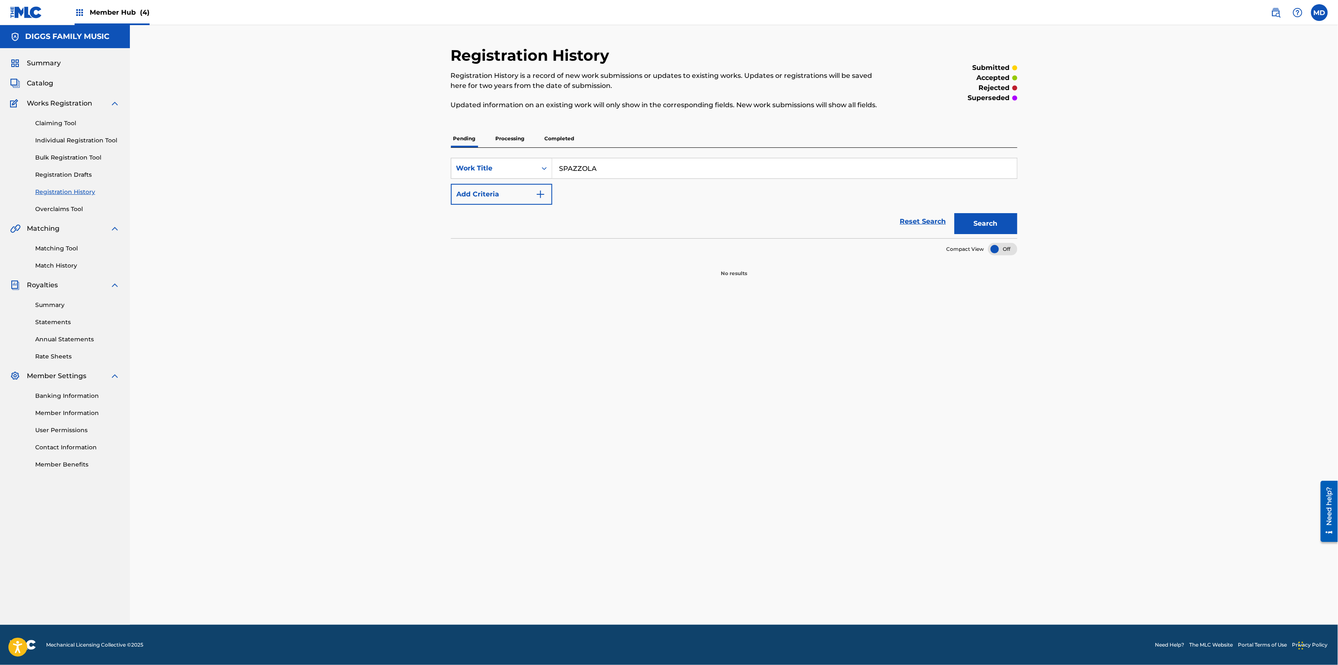
click at [509, 139] on p "Processing" at bounding box center [510, 139] width 34 height 18
click at [551, 137] on p "Completed" at bounding box center [559, 139] width 35 height 18
click at [53, 139] on link "Individual Registration Tool" at bounding box center [77, 140] width 85 height 9
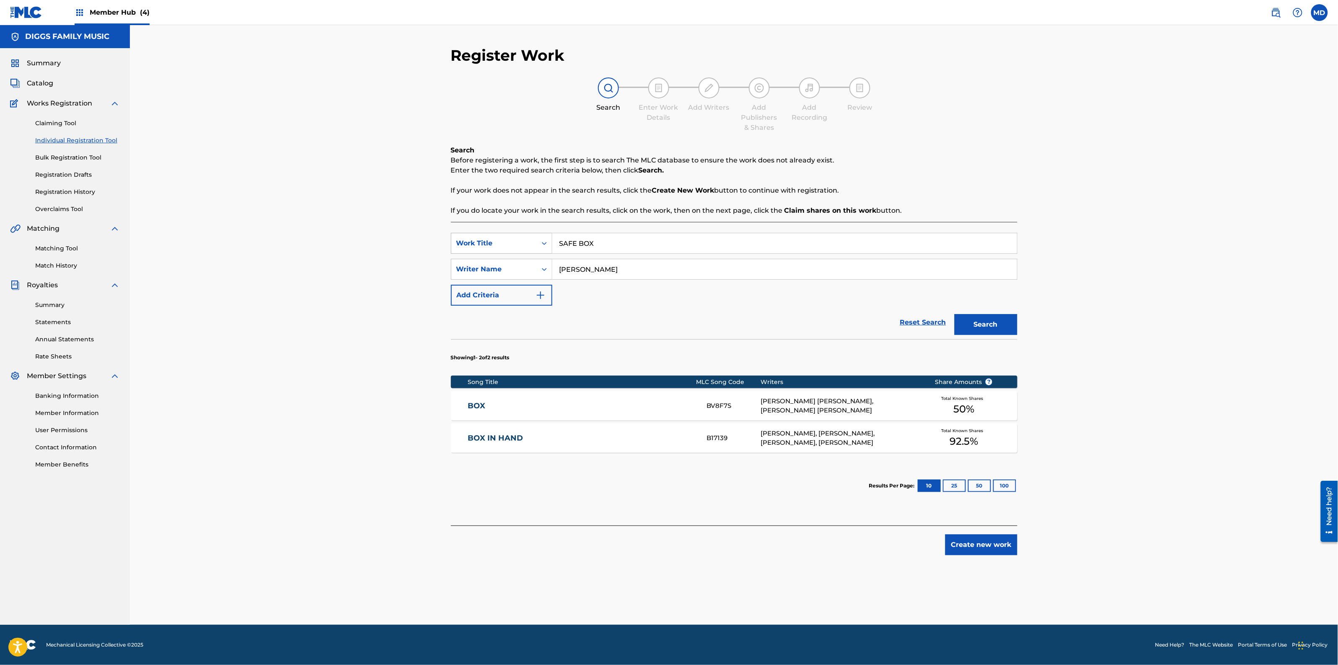
drag, startPoint x: 629, startPoint y: 243, endPoint x: 542, endPoint y: 248, distance: 87.3
click at [542, 248] on div "SearchWithCriteriaabd27ece-1981-4d2b-9ce3-ddb6a9c8adbd Work Title SAFE BOX" at bounding box center [734, 243] width 566 height 21
paste input "PAZZOLA"
click at [757, 266] on div "spazzola" at bounding box center [721, 262] width 338 height 15
type input "spazzola"
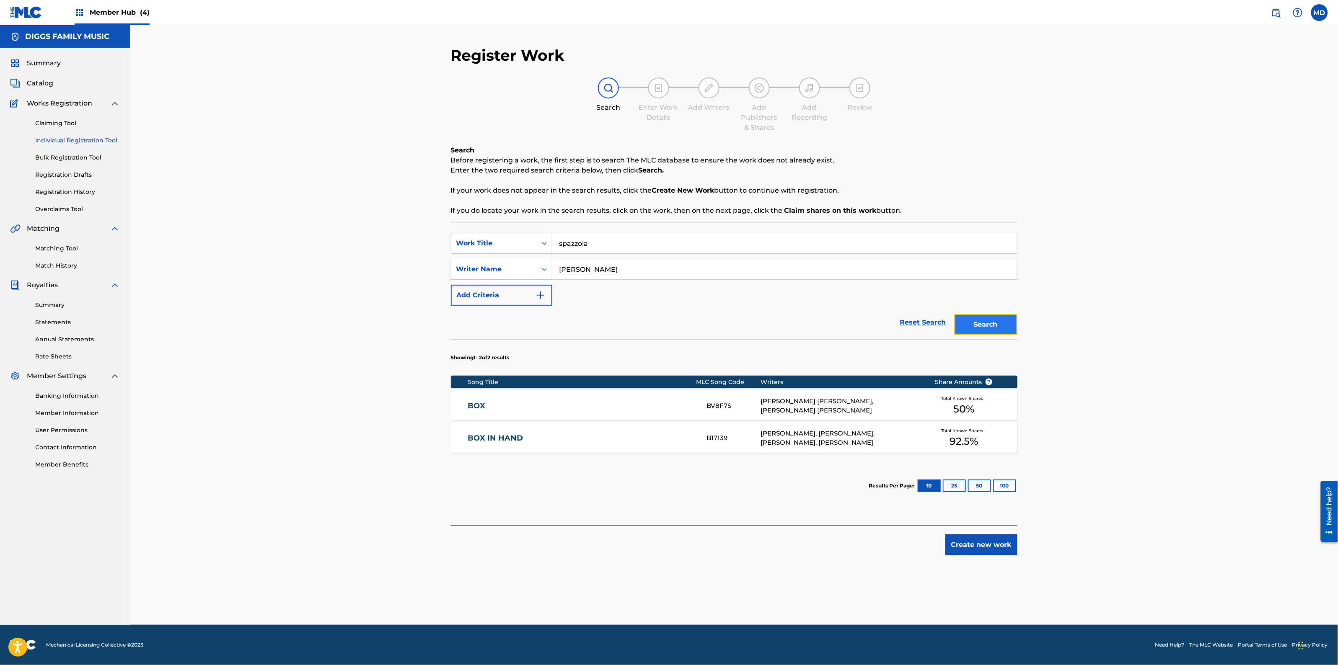
click at [989, 329] on button "Search" at bounding box center [985, 324] width 63 height 21
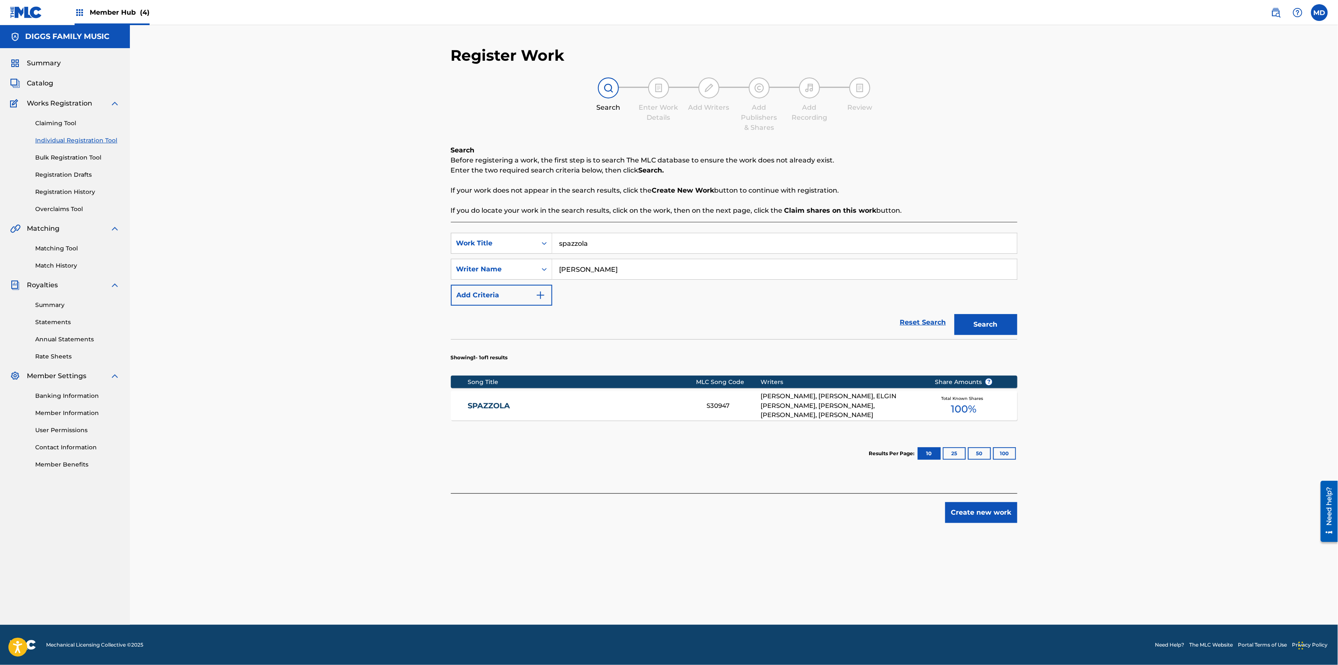
click at [607, 409] on link "SPAZZOLA" at bounding box center [582, 406] width 228 height 10
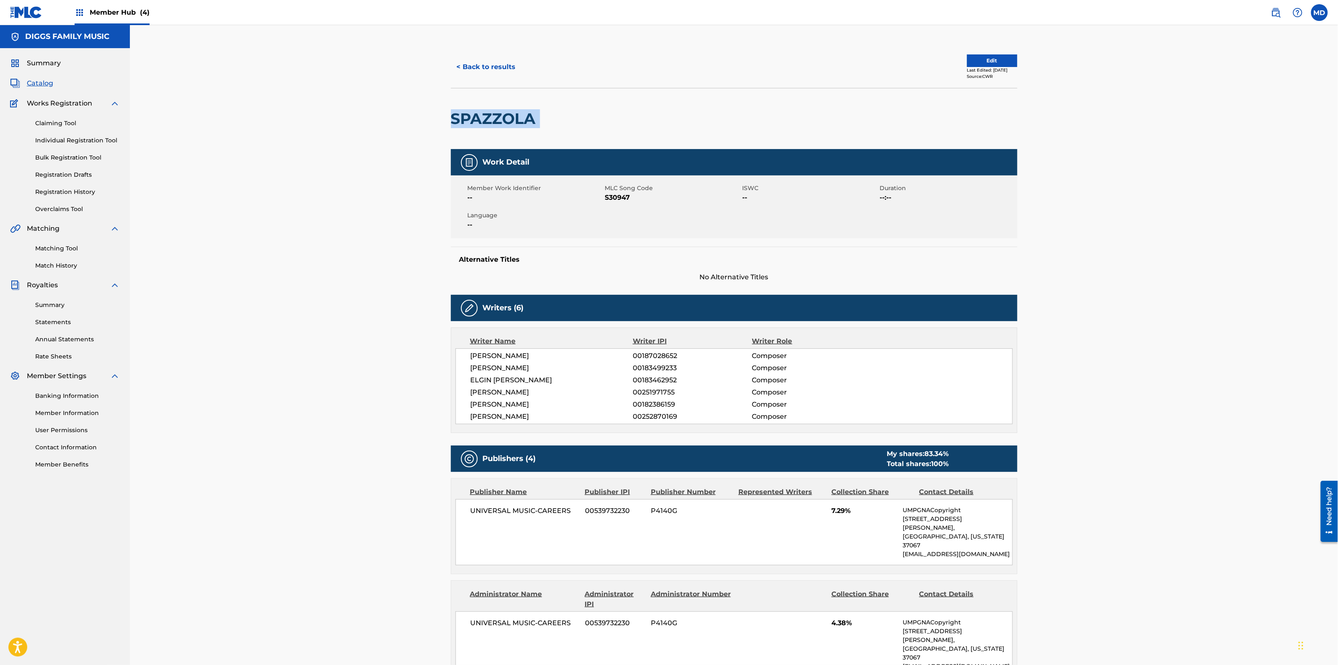
drag, startPoint x: 541, startPoint y: 116, endPoint x: 455, endPoint y: 123, distance: 86.5
click at [455, 123] on div "SPAZZOLA" at bounding box center [734, 118] width 566 height 61
copy div "SPAZZOLA"
click at [42, 84] on span "Catalog" at bounding box center [40, 83] width 26 height 10
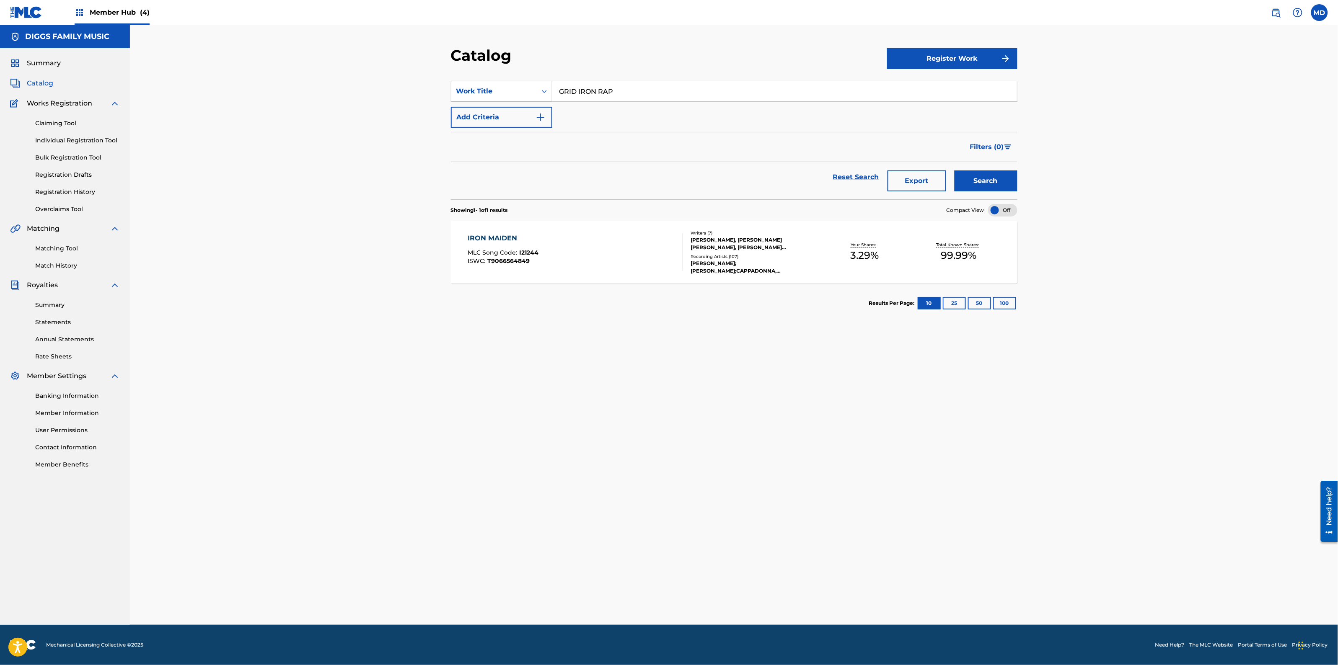
drag, startPoint x: 653, startPoint y: 93, endPoint x: 537, endPoint y: 94, distance: 116.0
click at [542, 95] on div "SearchWithCriteriaf37199a6-c26f-499c-b909-982b0f41859e Work Title GRID IRON RAP" at bounding box center [734, 91] width 566 height 21
paste input "SPAZZOLA"
click at [581, 114] on div "spazzola" at bounding box center [721, 110] width 338 height 15
type input "spazzola"
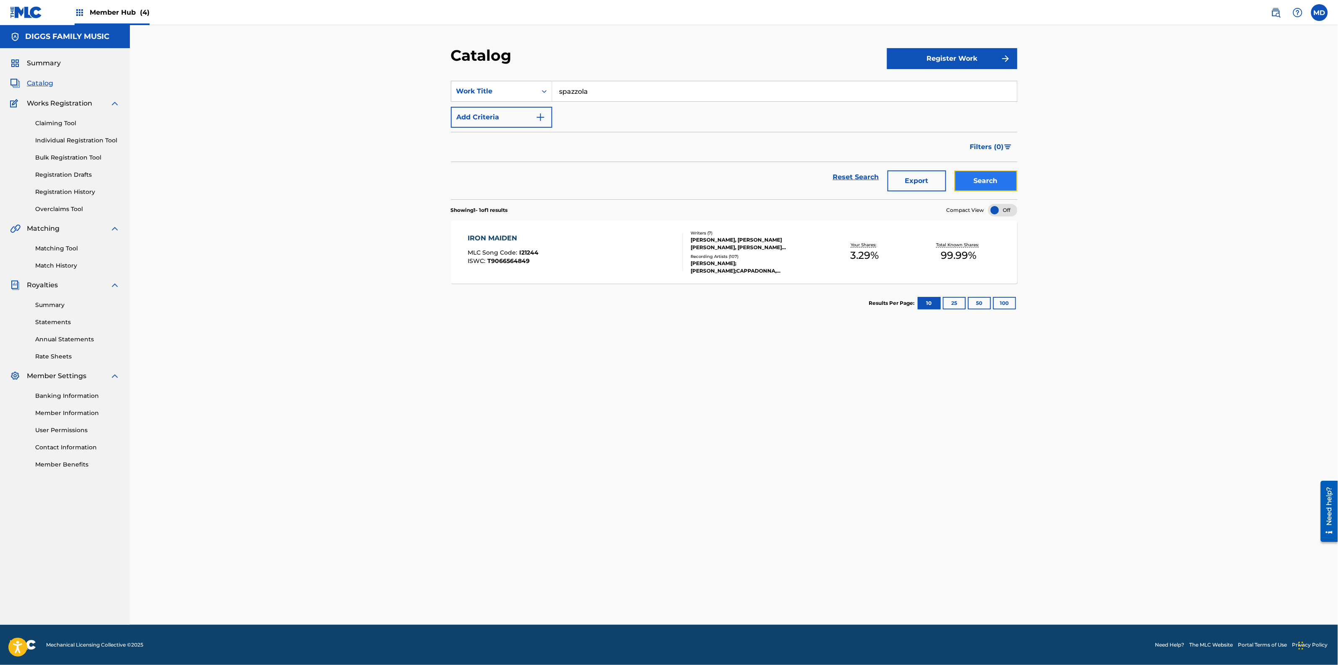
click at [984, 189] on button "Search" at bounding box center [985, 181] width 63 height 21
click at [636, 263] on div "SPAZZOLA MLC Song Code : S30947 ISWC :" at bounding box center [575, 252] width 215 height 38
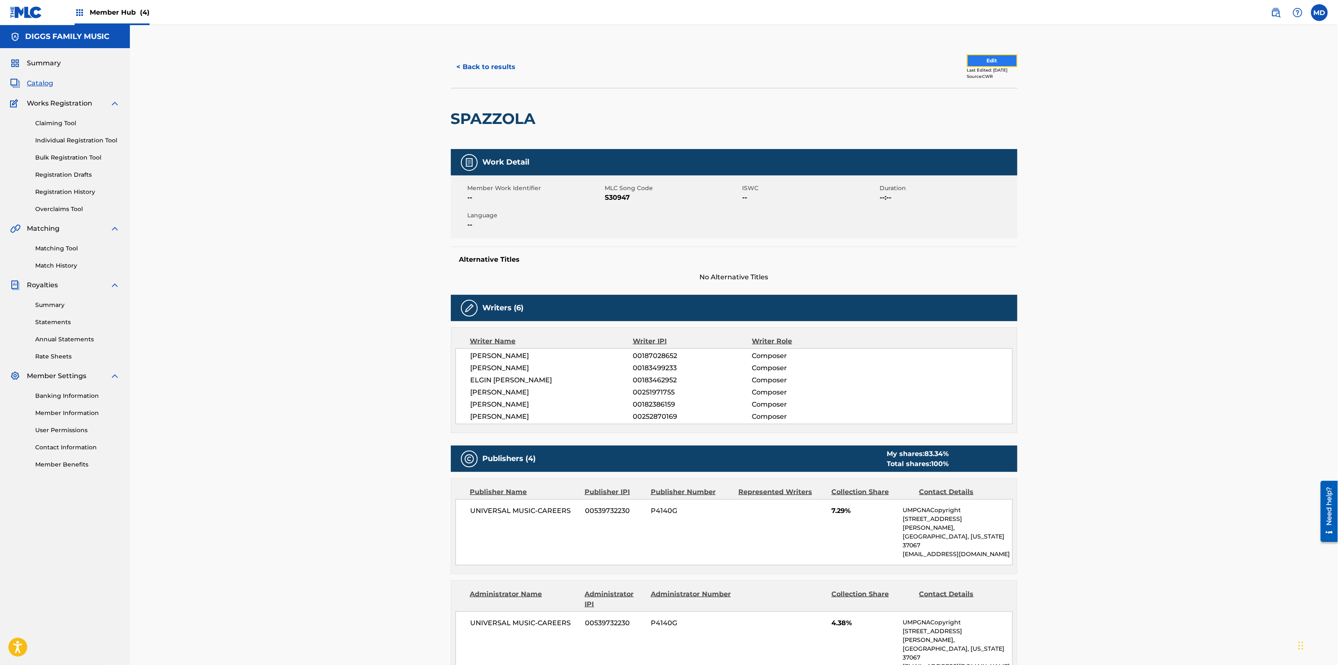
click at [982, 59] on button "Edit" at bounding box center [992, 60] width 50 height 13
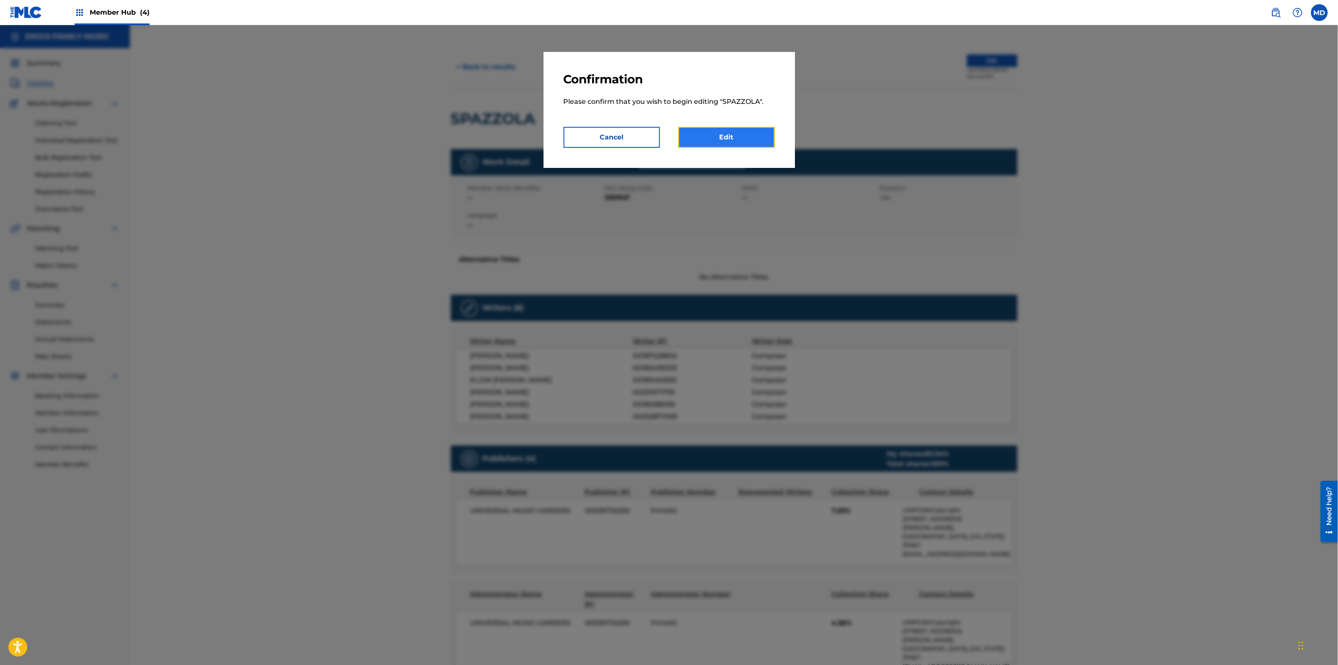
click at [718, 138] on link "Edit" at bounding box center [726, 137] width 96 height 21
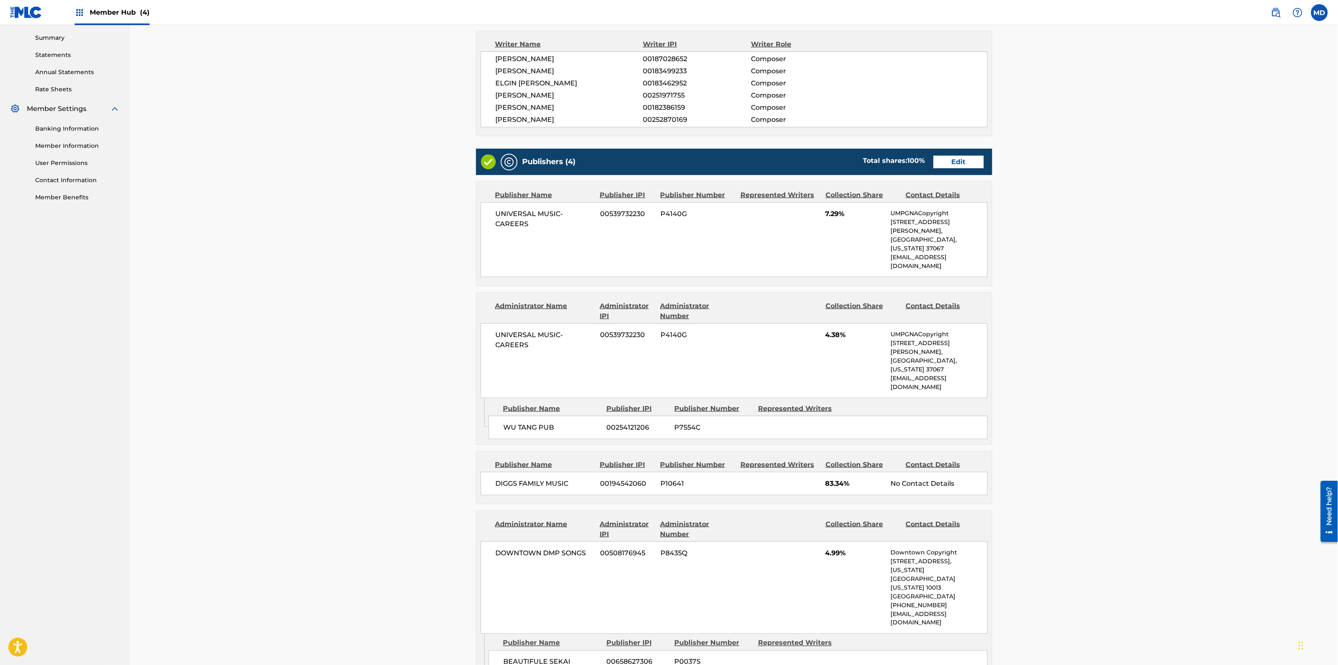
scroll to position [400, 0]
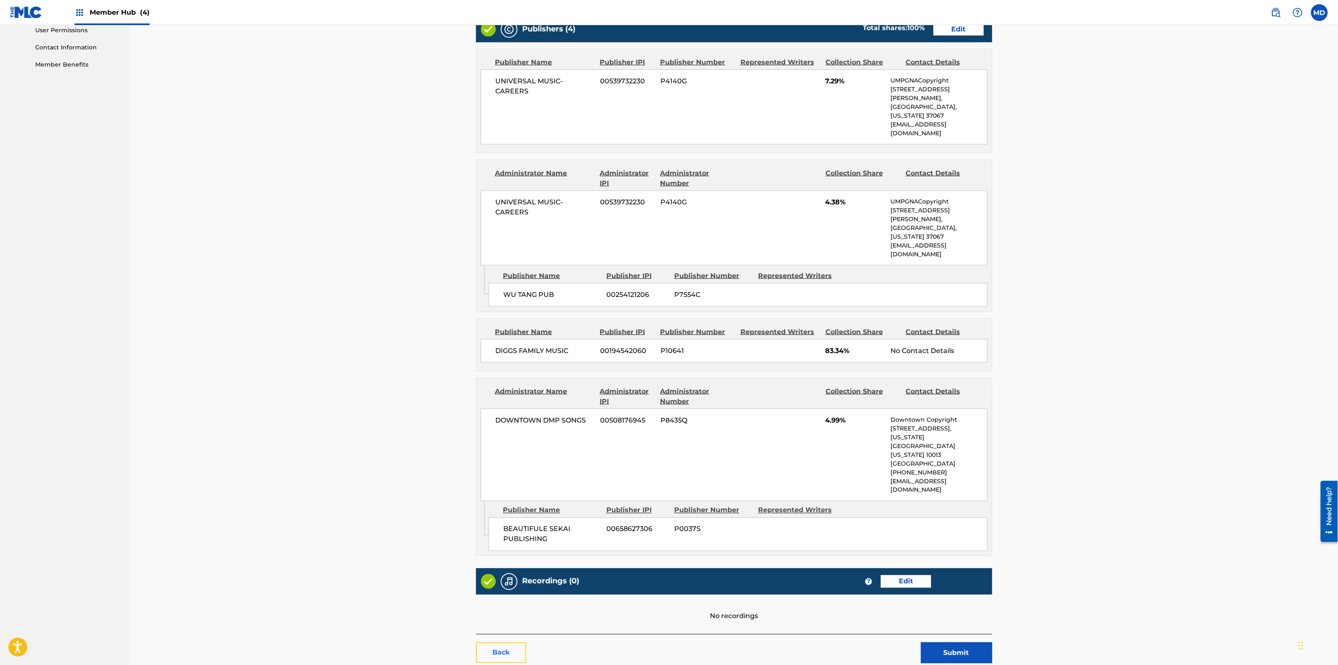
click at [506, 643] on link "Back" at bounding box center [501, 653] width 50 height 21
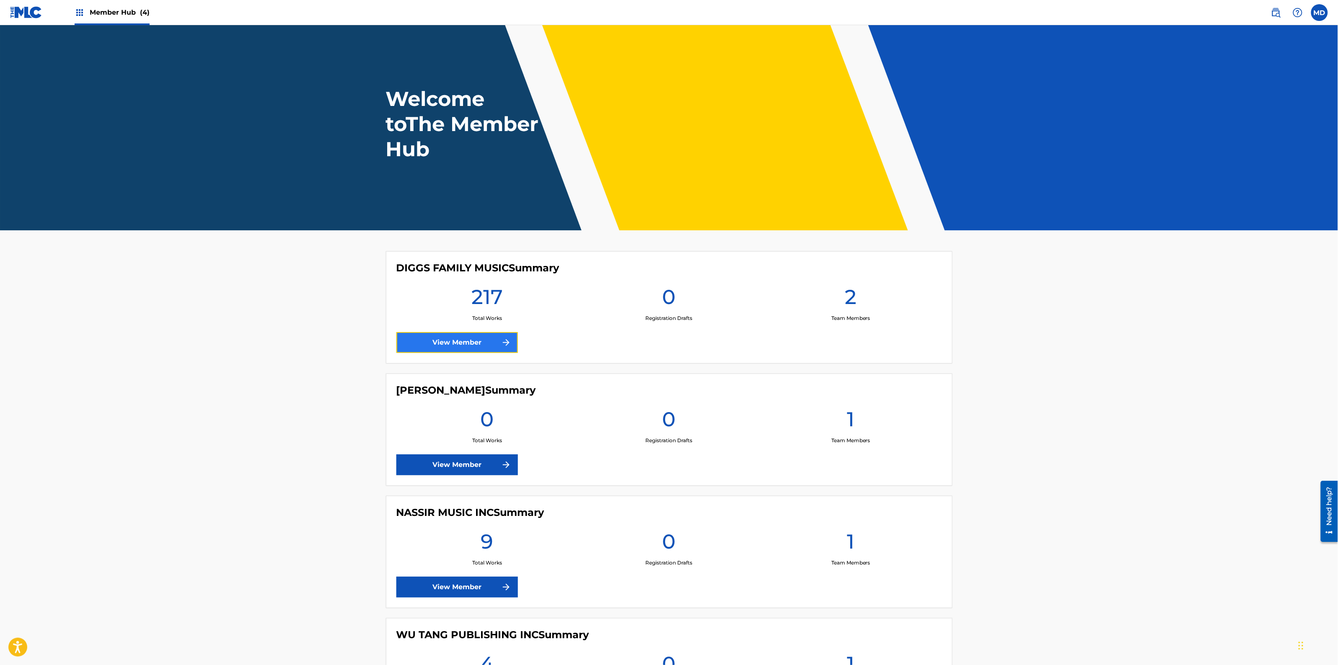
click at [441, 346] on link "View Member" at bounding box center [456, 342] width 121 height 21
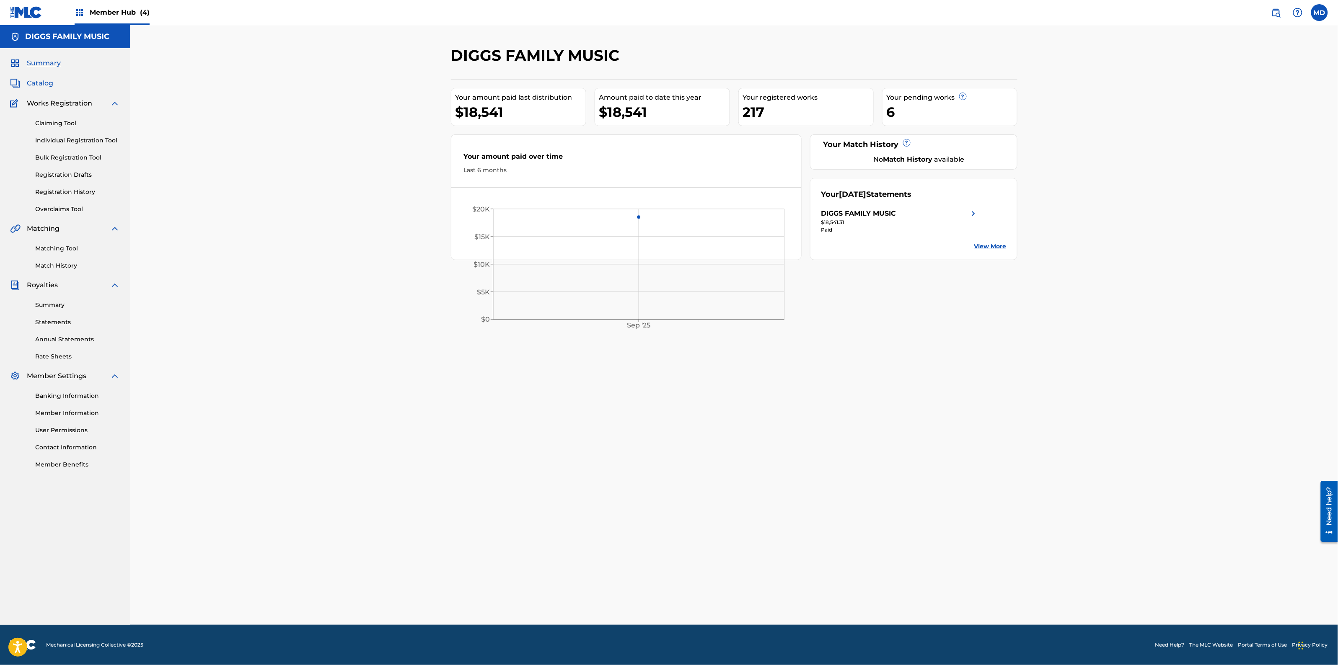
click at [40, 82] on span "Catalog" at bounding box center [40, 83] width 26 height 10
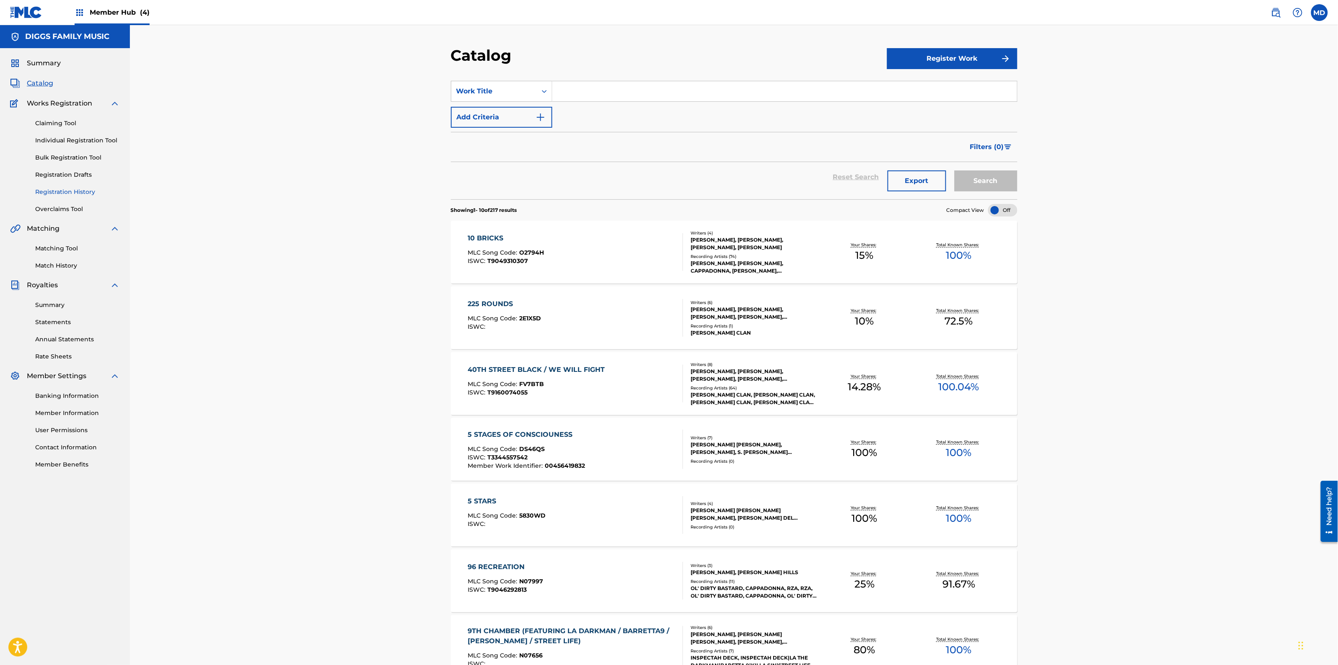
click at [57, 193] on link "Registration History" at bounding box center [77, 192] width 85 height 9
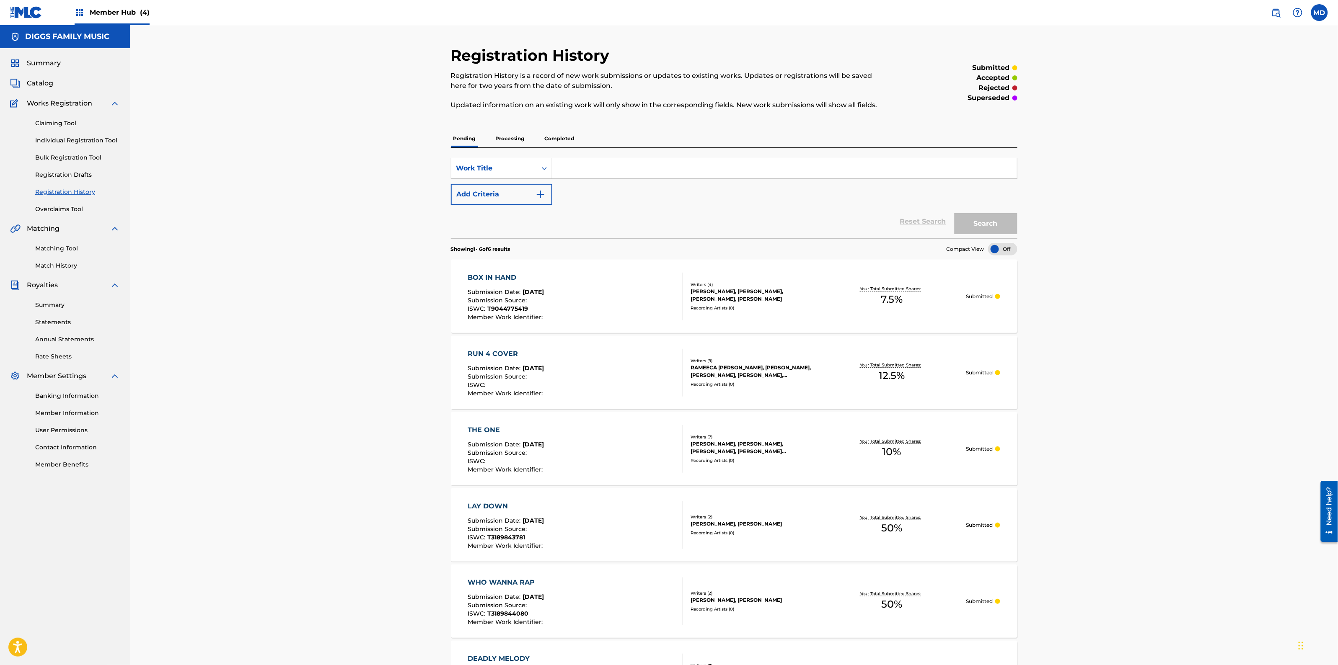
click at [649, 171] on input "Search Form" at bounding box center [784, 168] width 465 height 20
paste input "SUSPECT CHIN MUSIC"
type input "SUSPECT CHIN MUSIC"
click at [979, 219] on button "Search" at bounding box center [985, 223] width 63 height 21
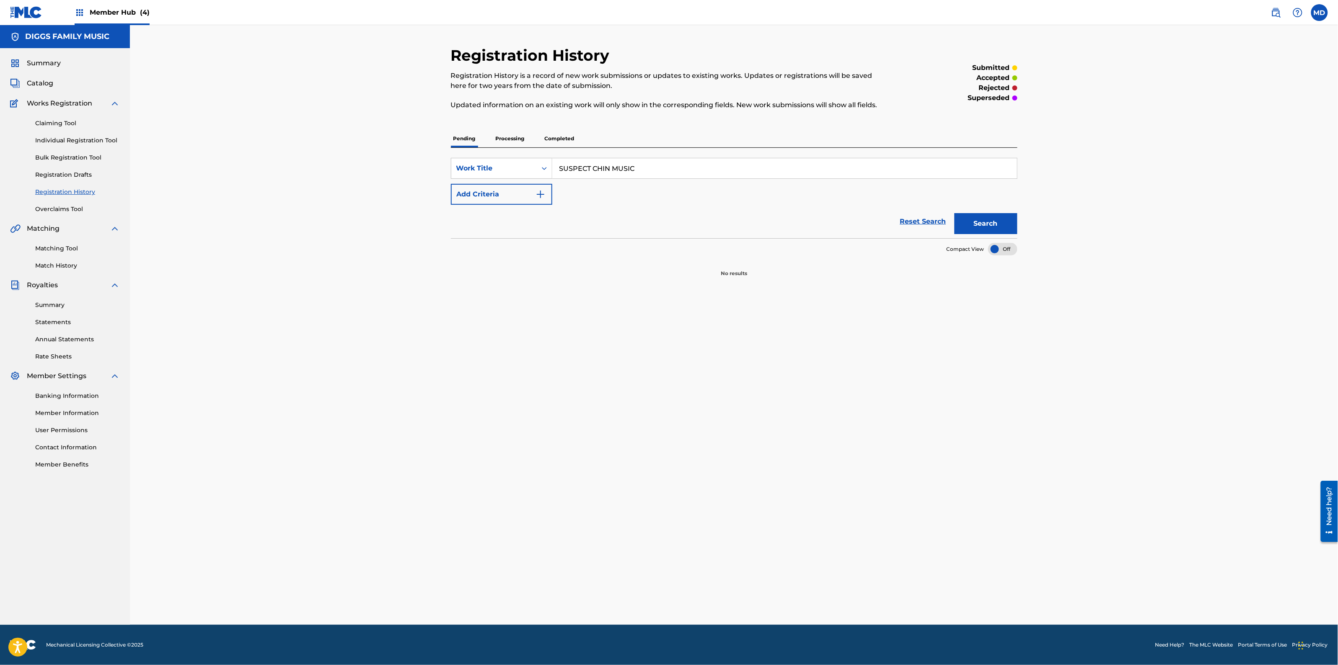
click at [514, 140] on p "Processing" at bounding box center [510, 139] width 34 height 18
click at [569, 137] on p "Completed" at bounding box center [559, 139] width 35 height 18
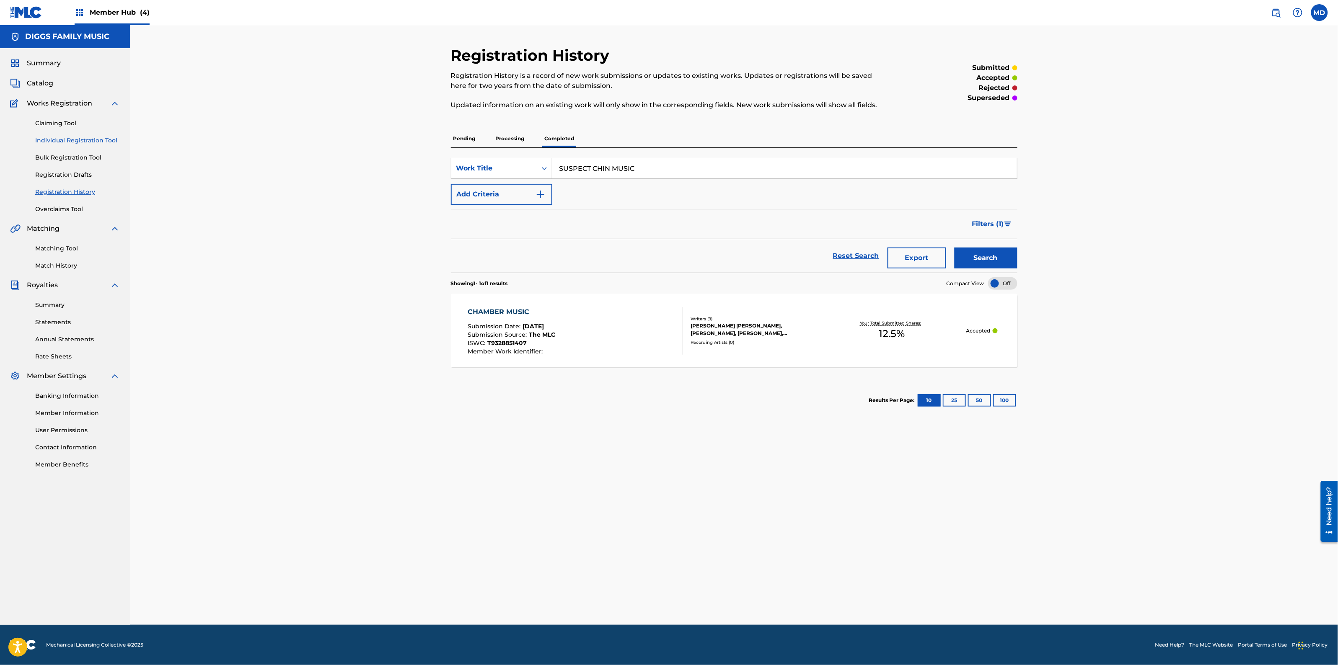
click at [57, 141] on link "Individual Registration Tool" at bounding box center [77, 140] width 85 height 9
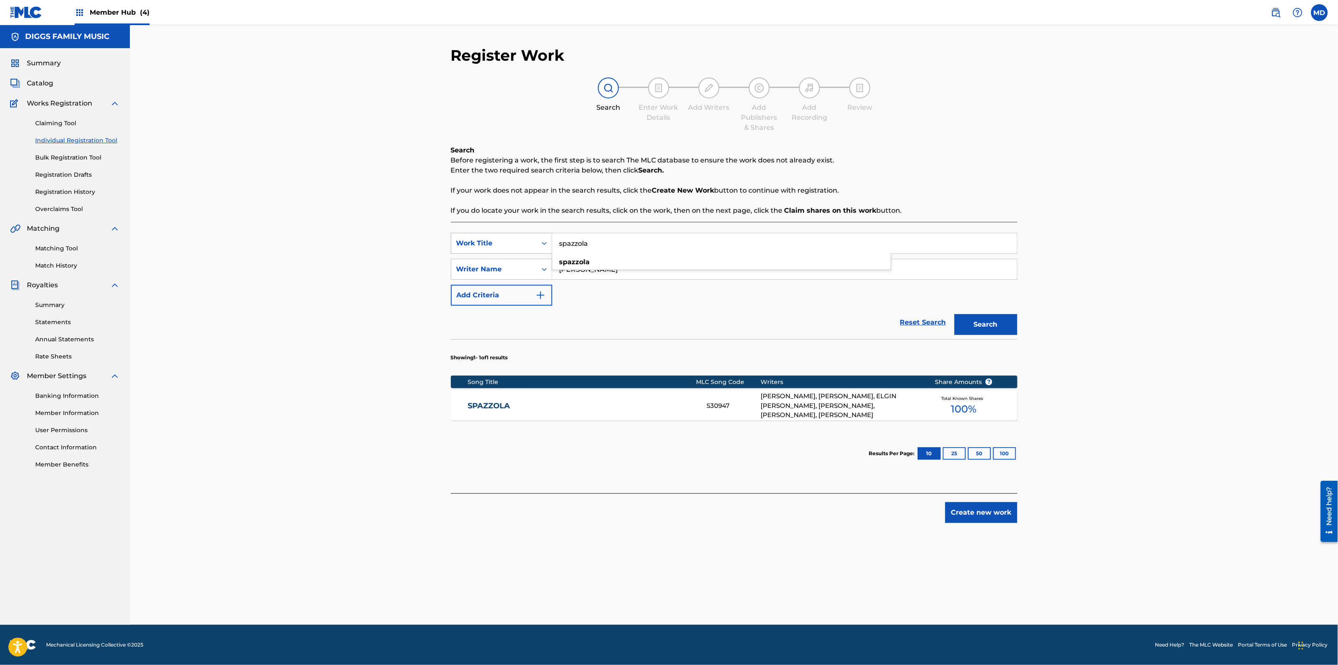
drag, startPoint x: 595, startPoint y: 248, endPoint x: 543, endPoint y: 250, distance: 52.0
click at [543, 250] on div "SearchWithCriteriaabd27ece-1981-4d2b-9ce3-ddb6a9c8adbd Work Title spazzola spaz…" at bounding box center [734, 243] width 566 height 21
paste input "SUSPECT CHIN MUSIC"
type input "SUSPECT CHIN MUSIC"
click at [978, 323] on button "Search" at bounding box center [985, 324] width 63 height 21
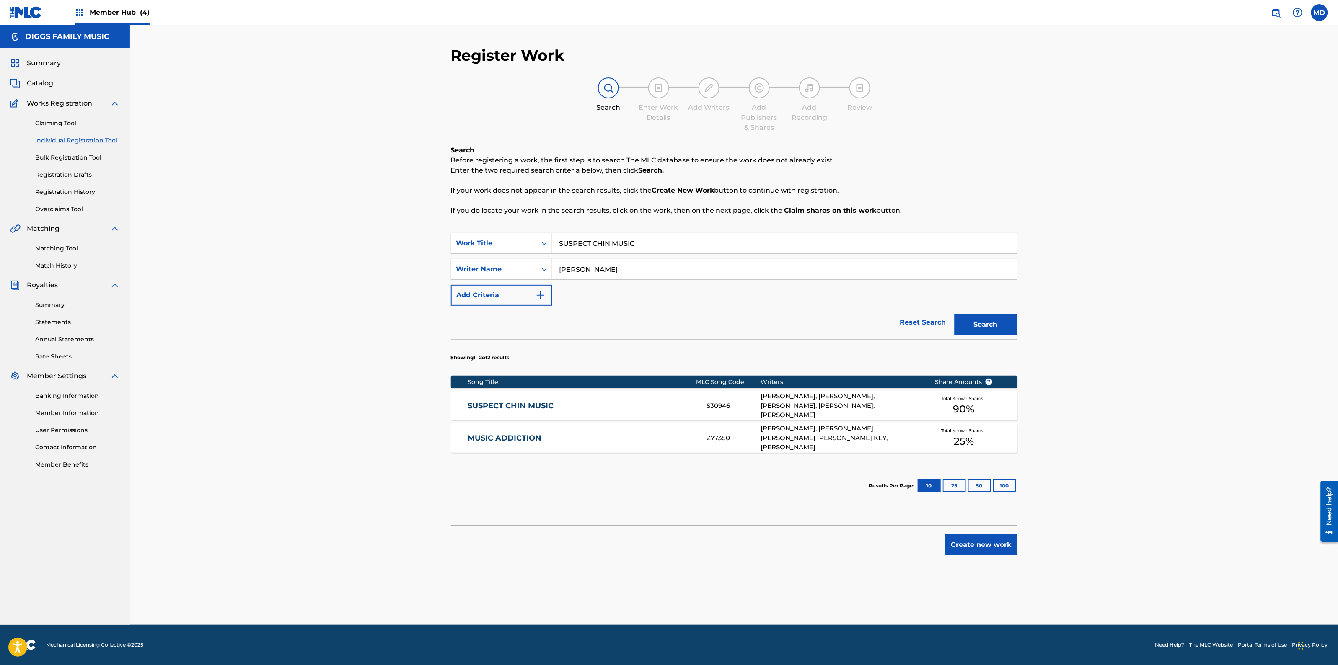
click at [612, 405] on link "SUSPECT CHIN MUSIC" at bounding box center [582, 406] width 228 height 10
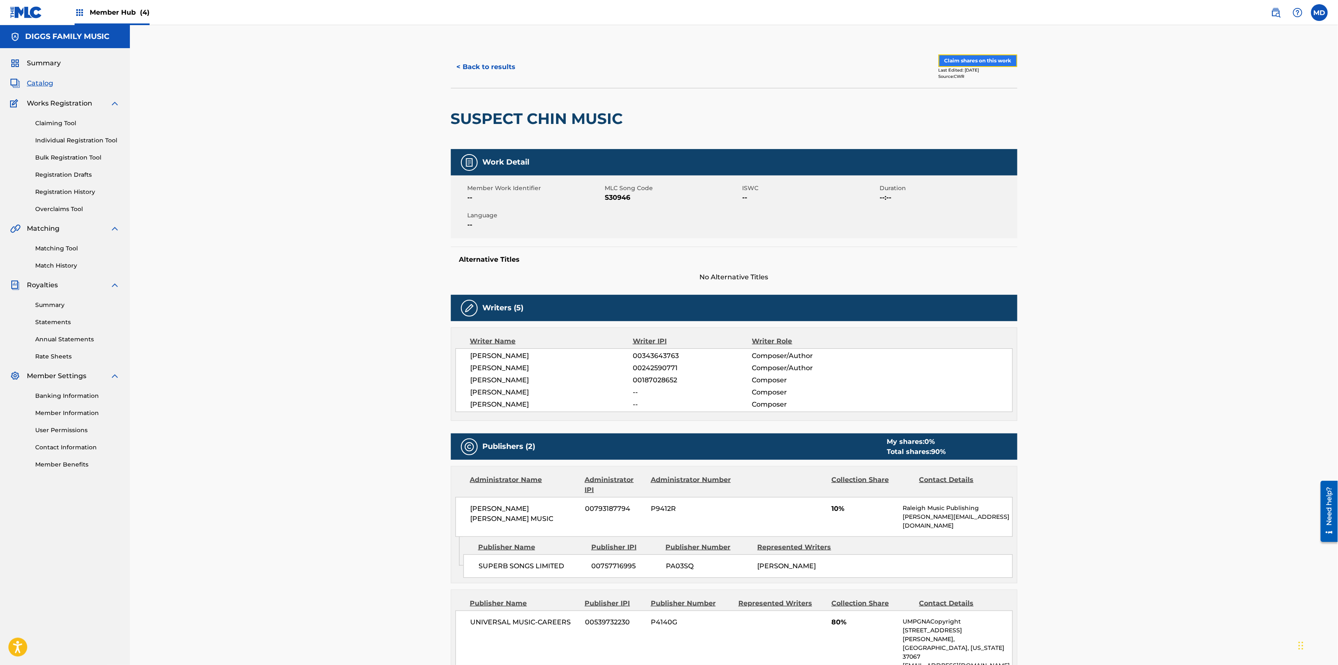
click at [972, 63] on button "Claim shares on this work" at bounding box center [977, 60] width 79 height 13
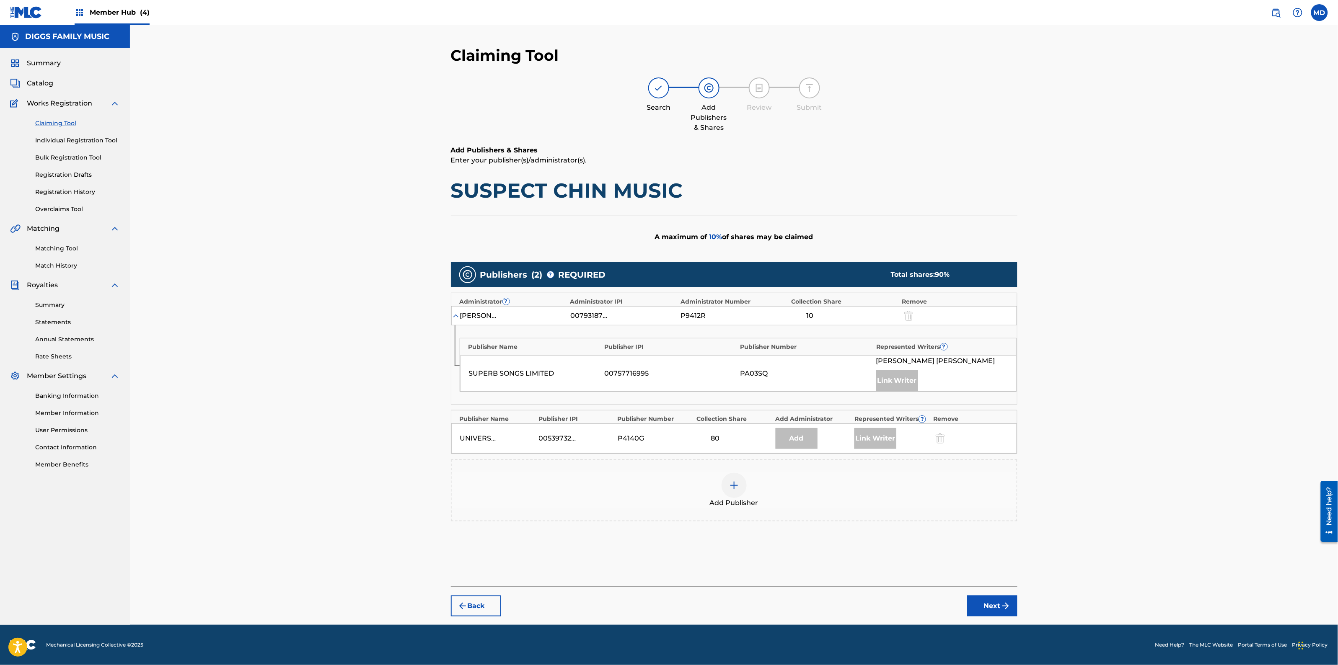
click at [733, 483] on img at bounding box center [734, 486] width 10 height 10
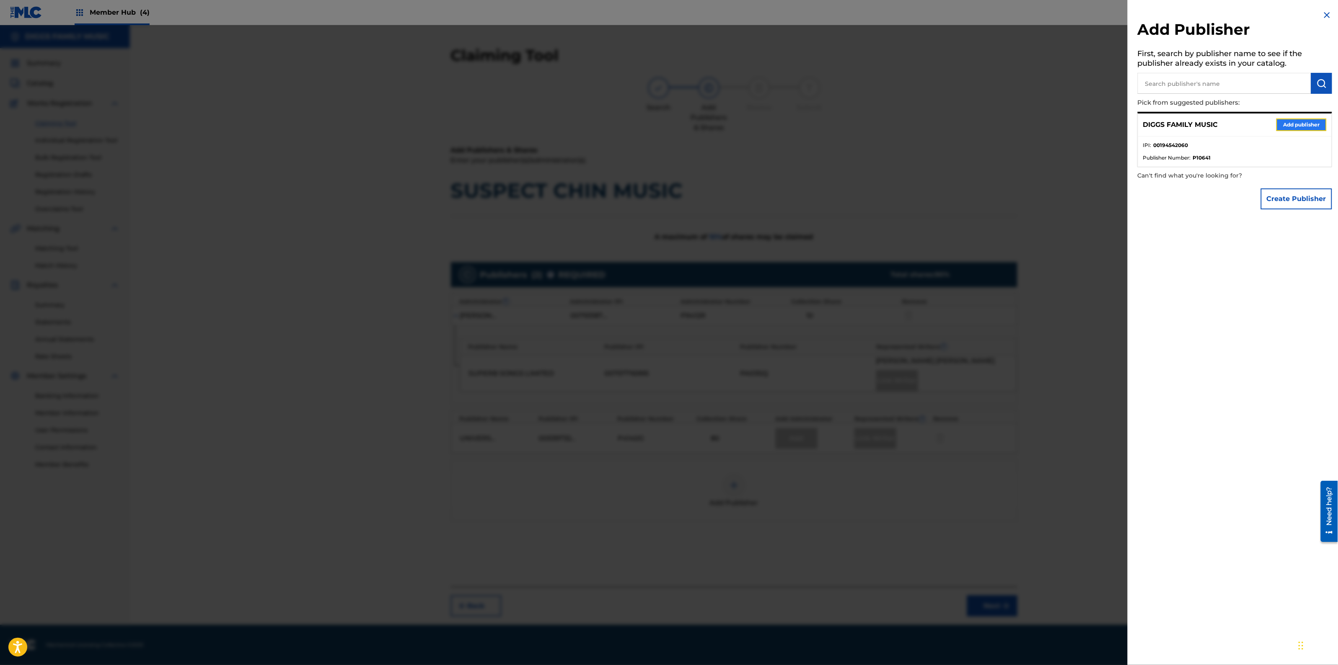
click at [1298, 122] on button "Add publisher" at bounding box center [1301, 125] width 50 height 13
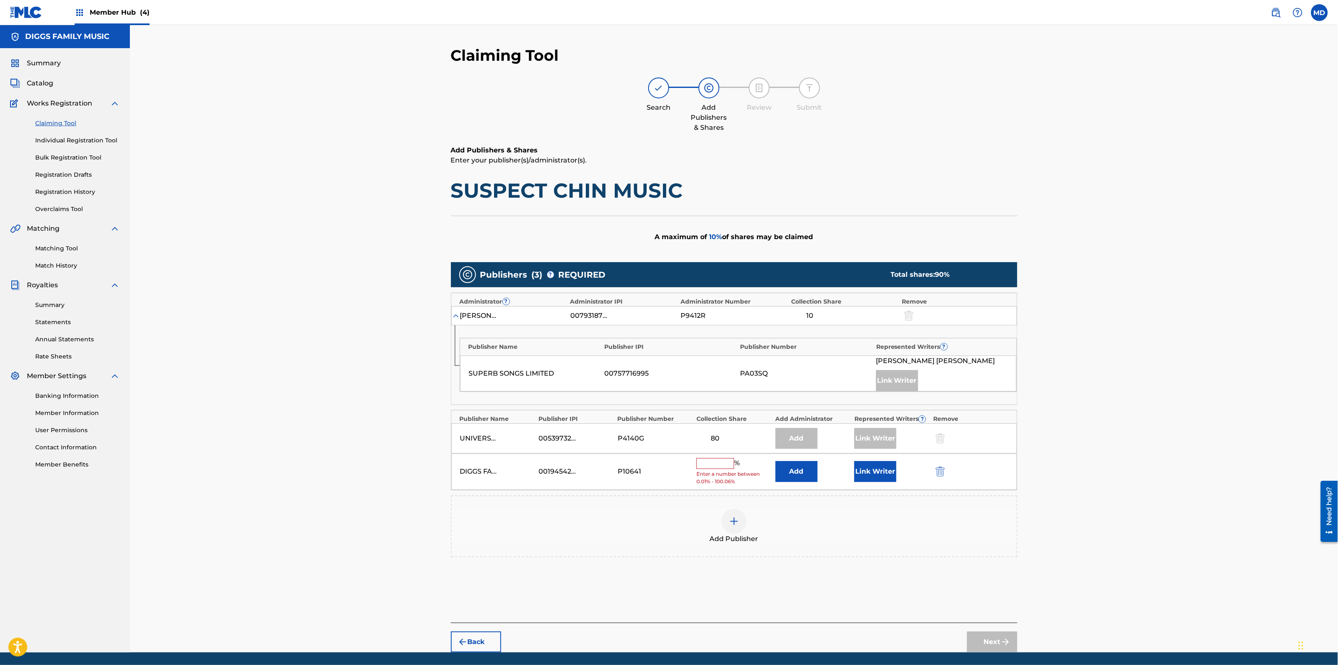
click at [718, 468] on input "text" at bounding box center [715, 463] width 38 height 11
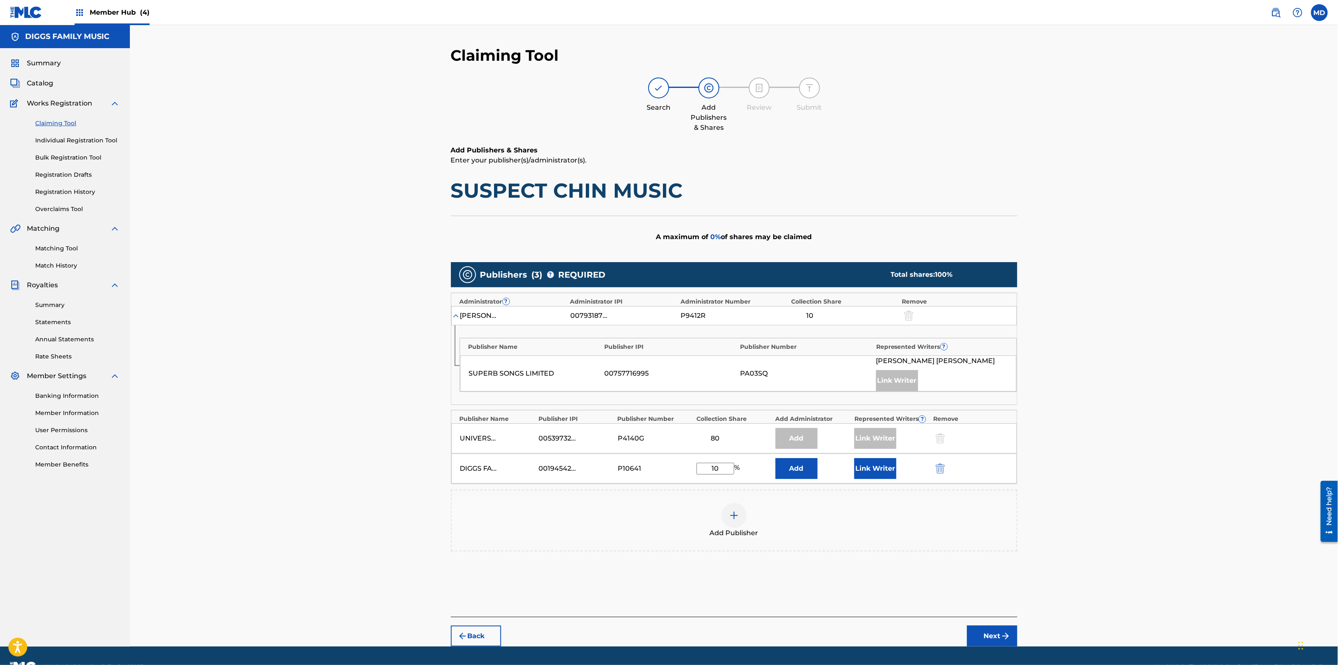
type input "10"
click at [1094, 341] on div "Claiming Tool Search Add Publishers & Shares Review Submit Add Publishers & Sha…" at bounding box center [734, 336] width 1208 height 622
click at [985, 633] on button "Next" at bounding box center [992, 636] width 50 height 21
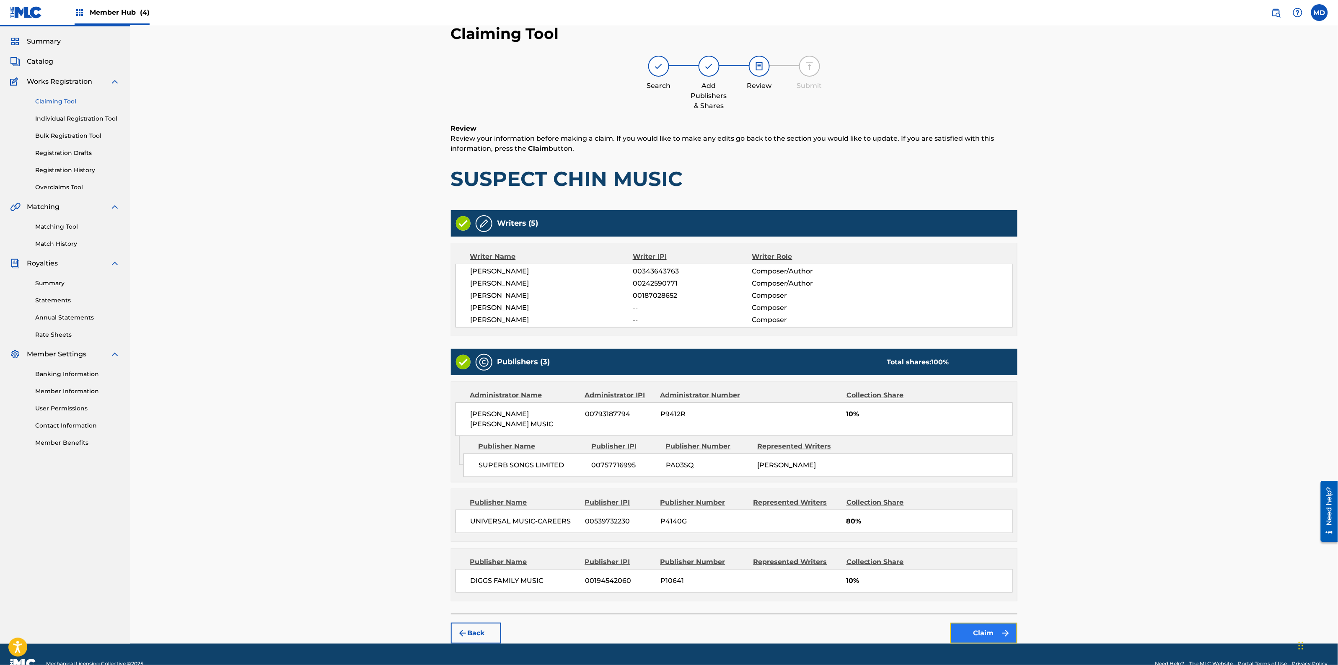
click at [971, 625] on button "Claim" at bounding box center [983, 633] width 67 height 21
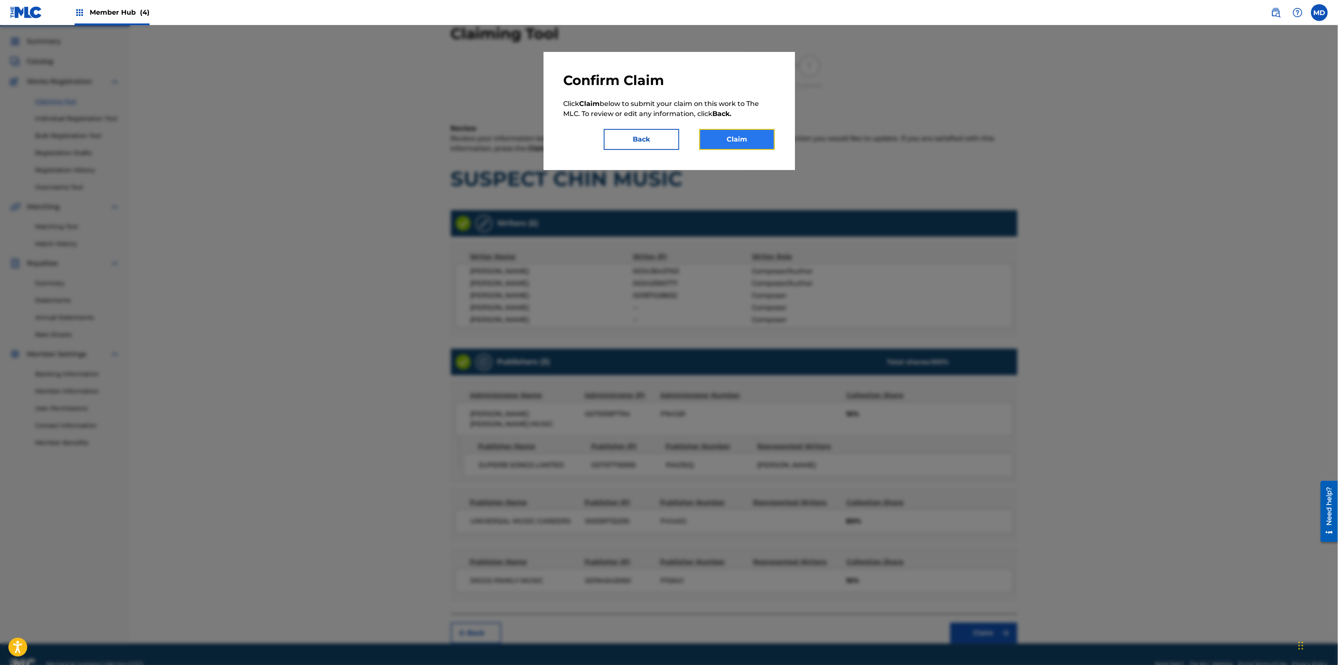
click at [744, 140] on button "Claim" at bounding box center [736, 139] width 75 height 21
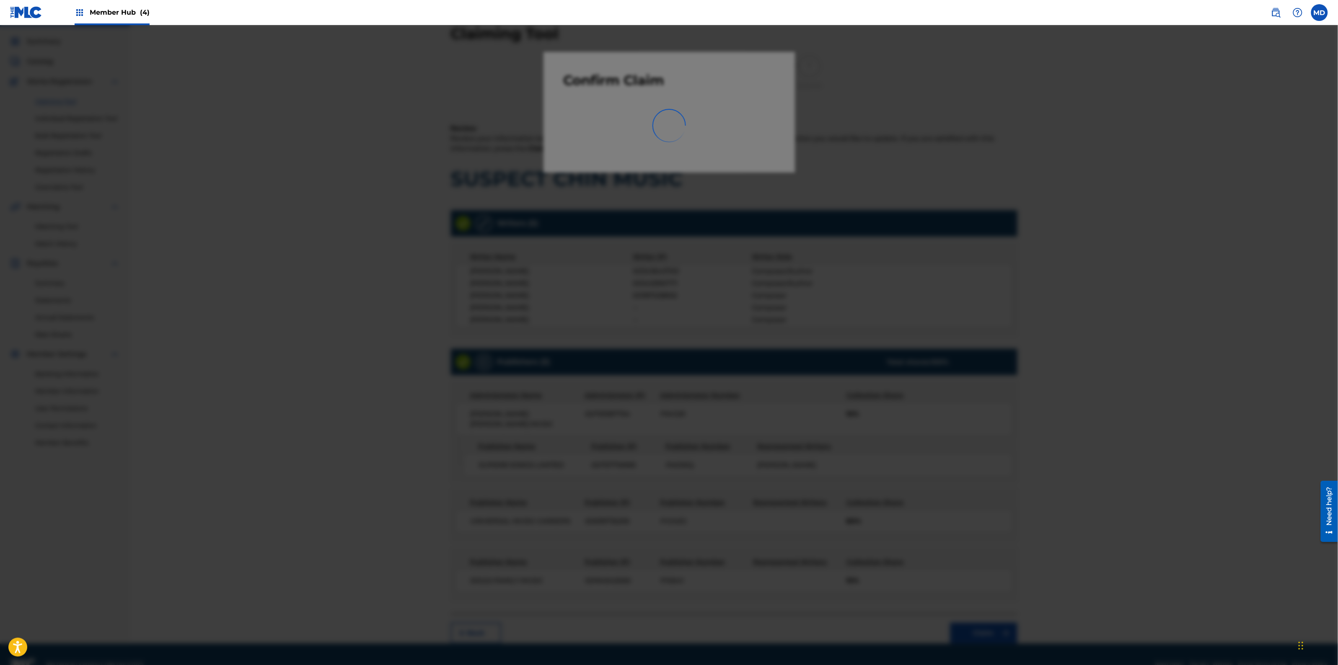
scroll to position [0, 0]
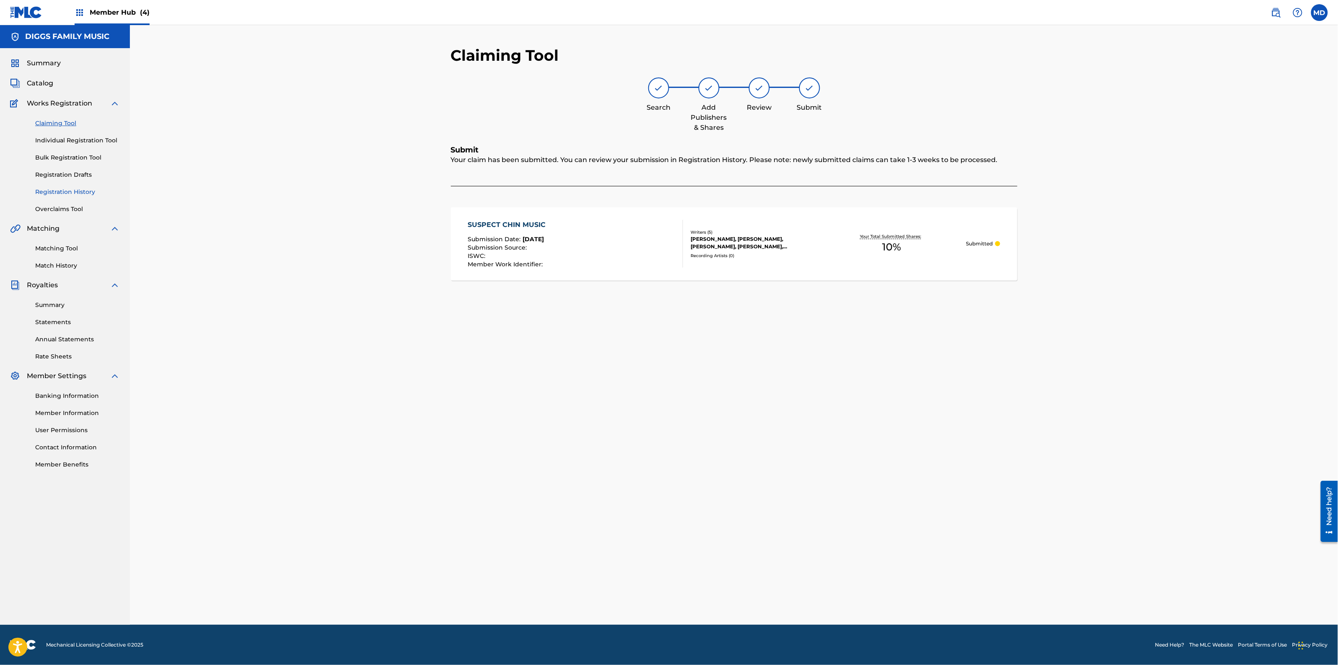
click at [59, 190] on link "Registration History" at bounding box center [77, 192] width 85 height 9
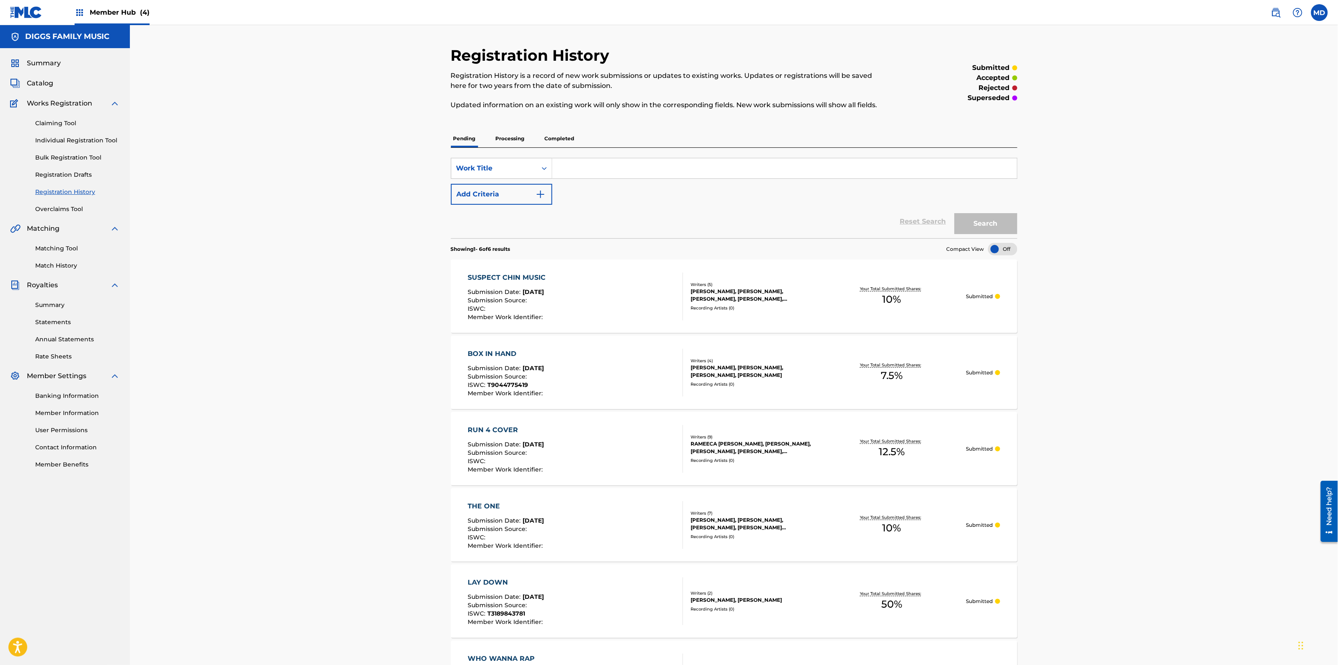
click at [600, 169] on input "Search Form" at bounding box center [784, 168] width 465 height 20
paste input "SWEET LOVE"
type input "SWEET LOVE"
click at [982, 226] on button "Search" at bounding box center [985, 223] width 63 height 21
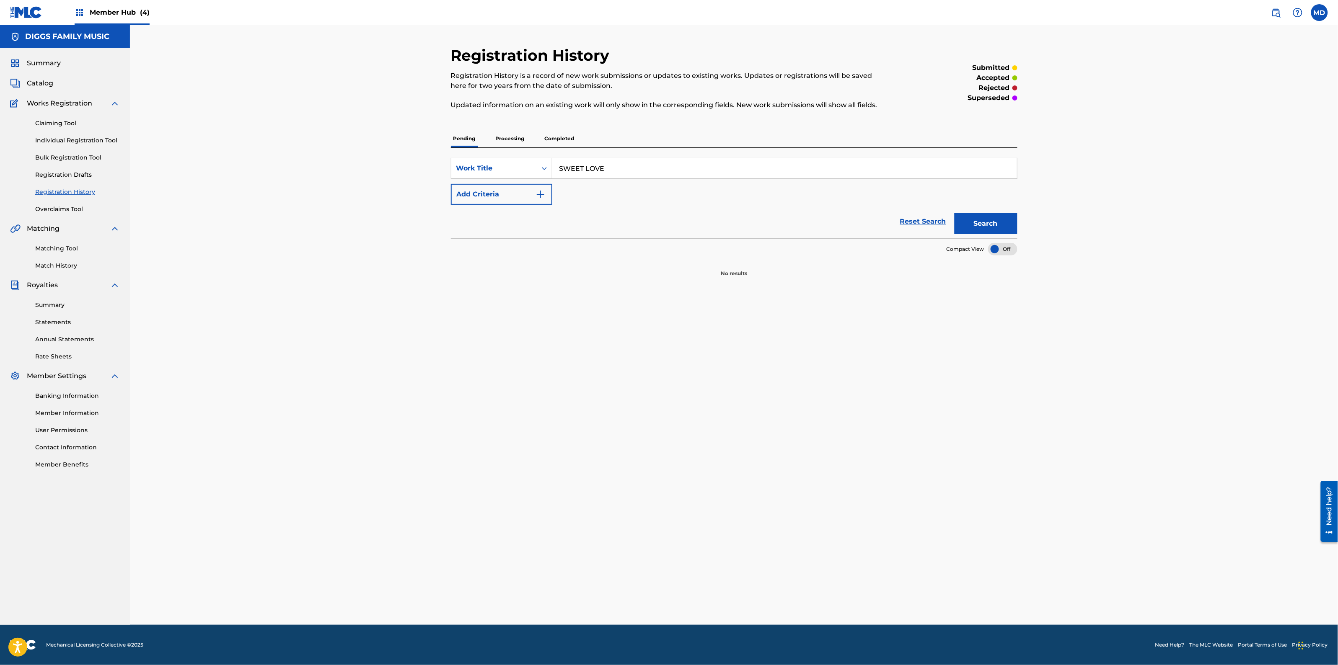
click at [505, 137] on p "Processing" at bounding box center [510, 139] width 34 height 18
click at [563, 138] on p "Completed" at bounding box center [559, 139] width 35 height 18
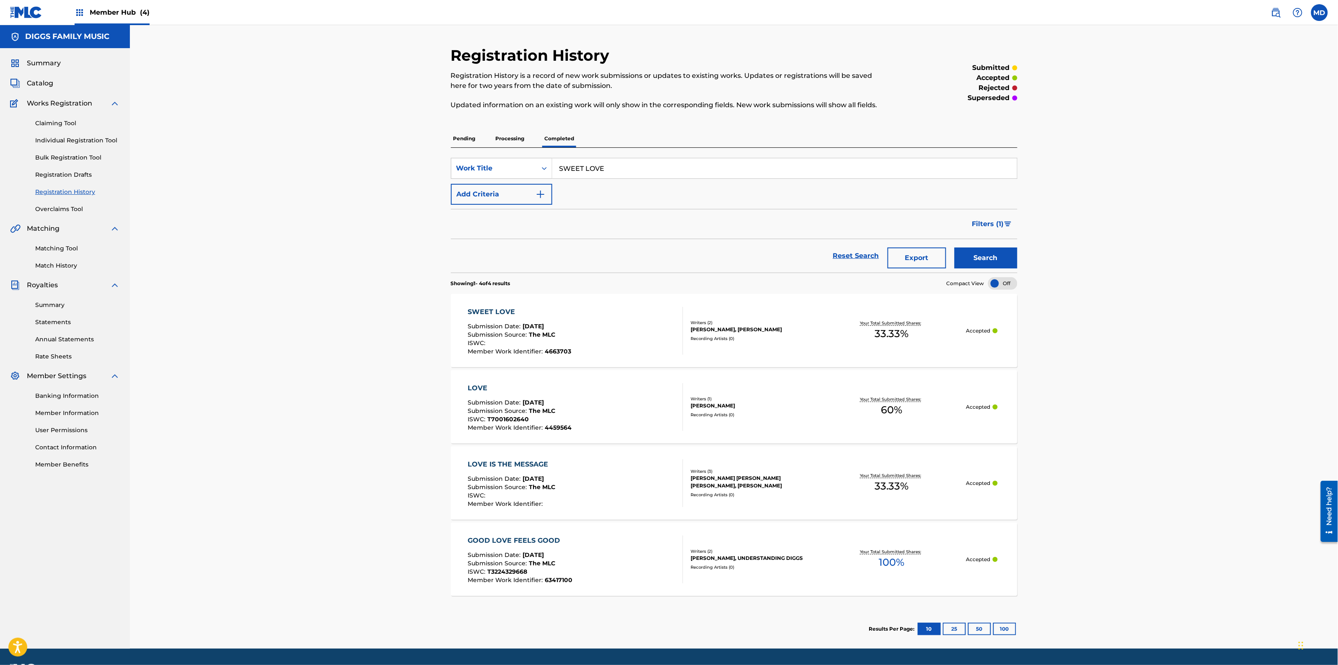
click at [782, 326] on div "[PERSON_NAME], [PERSON_NAME]" at bounding box center [754, 330] width 127 height 8
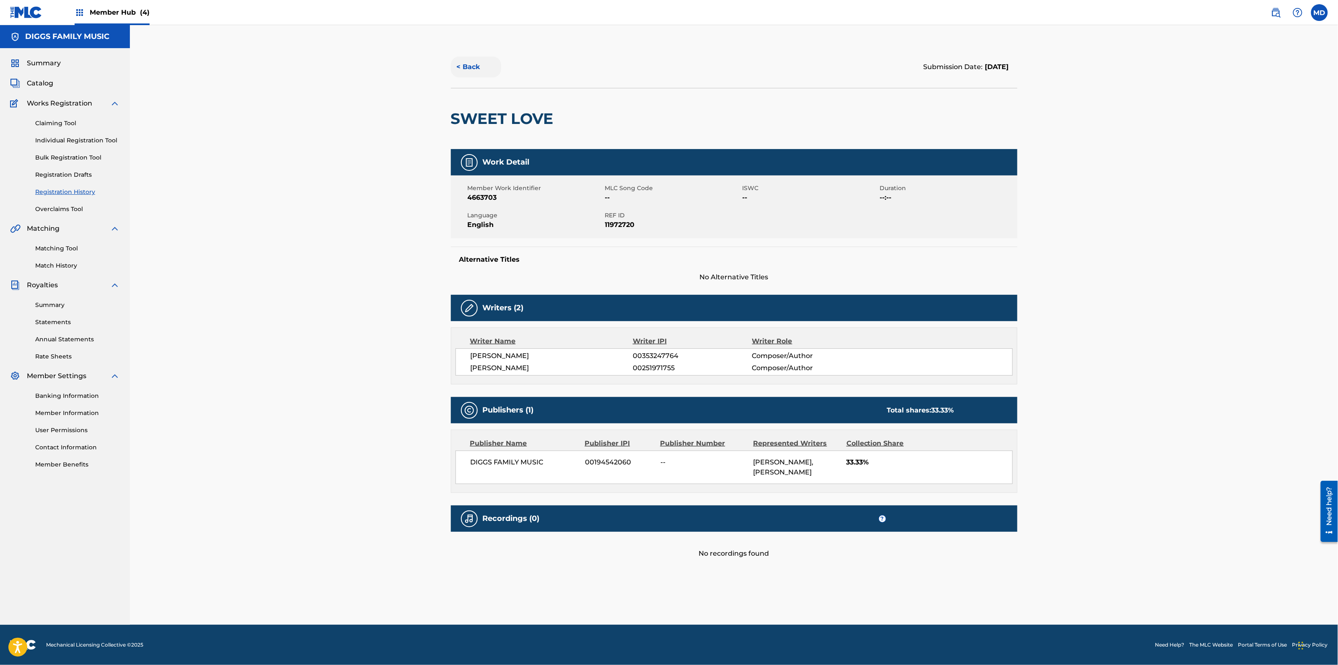
click at [473, 66] on button "< Back" at bounding box center [476, 67] width 50 height 21
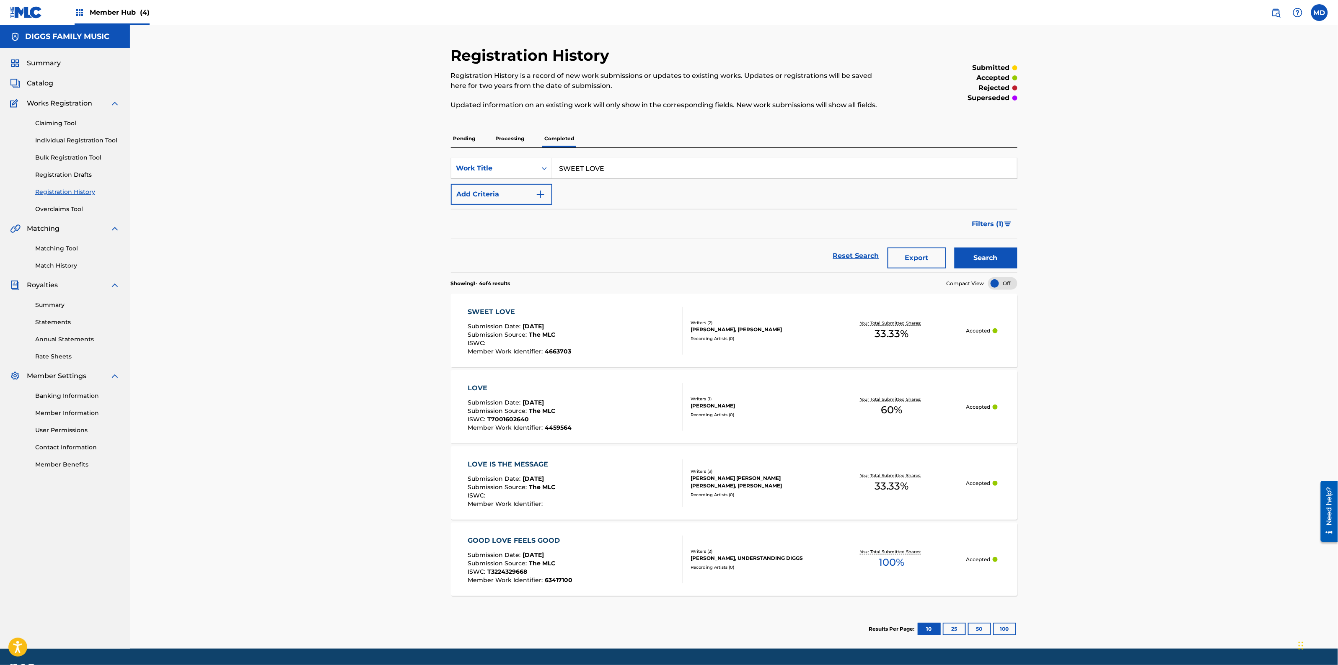
click at [598, 429] on div "LOVE Submission Date : [DATE] Submission Source : The MLC ISWC : T7001602640 Me…" at bounding box center [575, 407] width 215 height 48
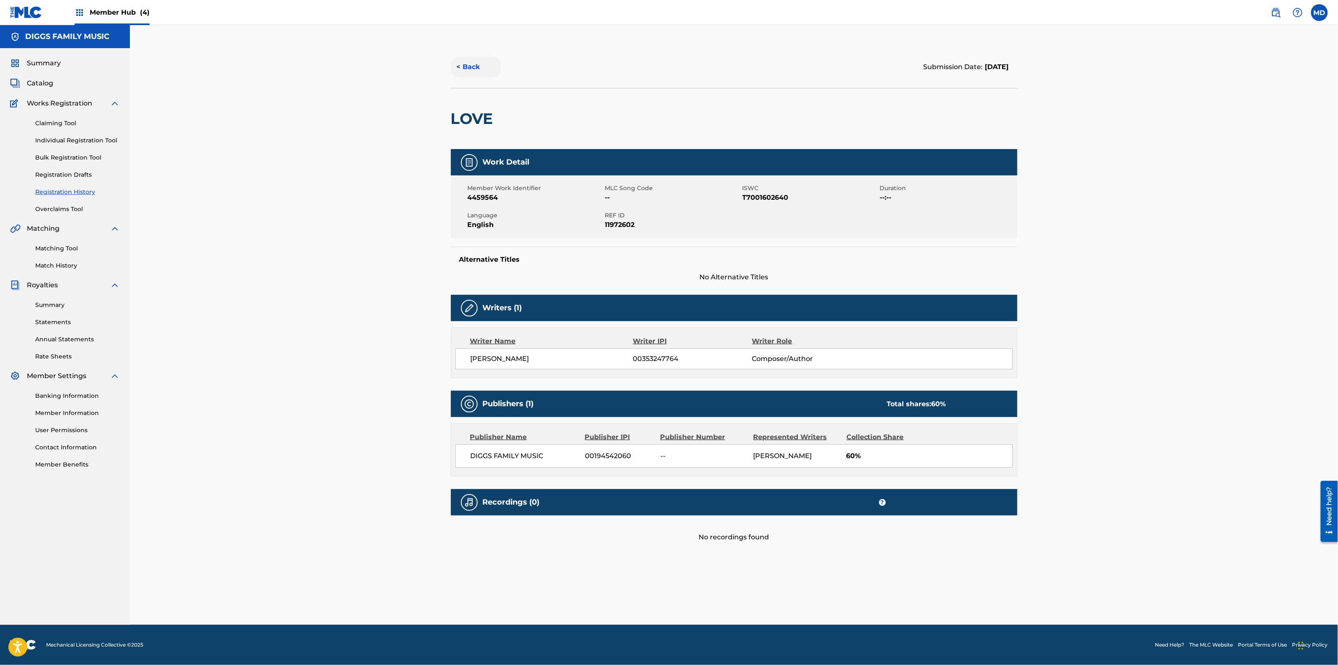
click at [472, 72] on button "< Back" at bounding box center [476, 67] width 50 height 21
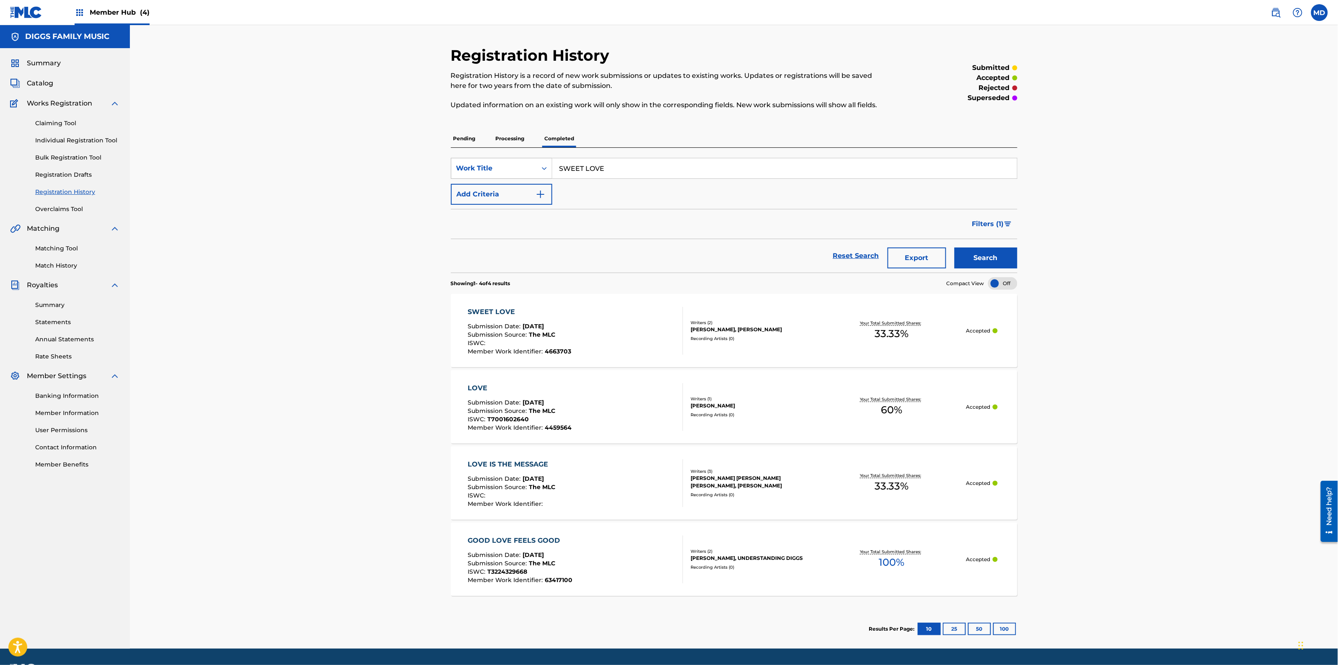
drag, startPoint x: 671, startPoint y: 160, endPoint x: 545, endPoint y: 176, distance: 126.3
click at [545, 176] on div "SearchWithCriteria88e6ef83-f331-44f9-8914-831b2039cdfc Work Title SWEET LOVE" at bounding box center [734, 168] width 566 height 21
paste input "THUGMAN"
type input "THUGMAN"
click at [967, 271] on div "Search" at bounding box center [983, 256] width 67 height 34
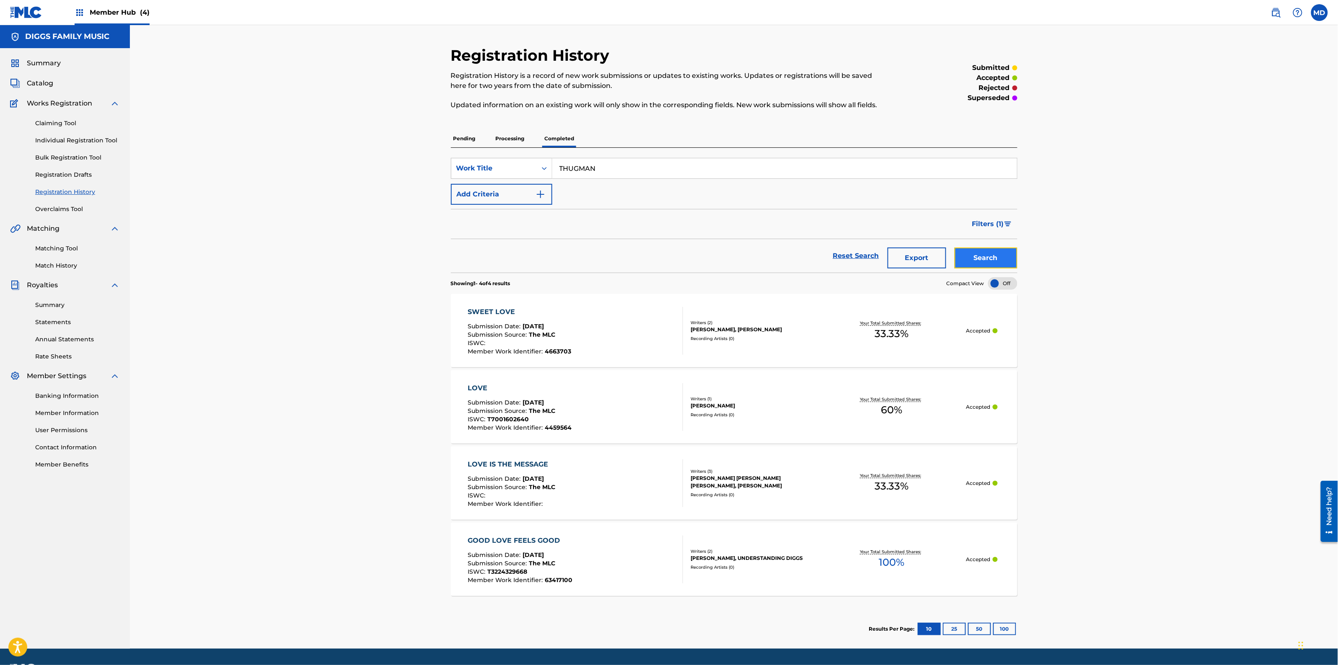
click at [978, 261] on button "Search" at bounding box center [985, 258] width 63 height 21
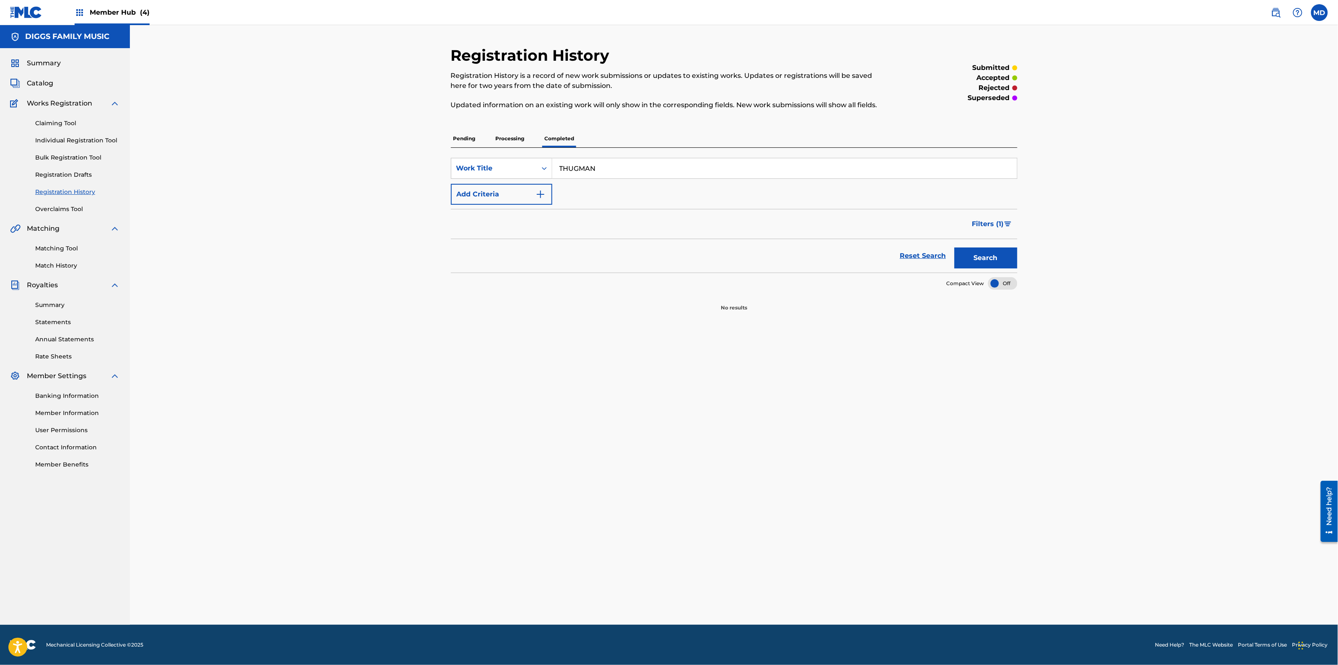
click at [518, 137] on p "Processing" at bounding box center [510, 139] width 34 height 18
click at [463, 137] on p "Pending" at bounding box center [464, 139] width 27 height 18
click at [567, 140] on p "Completed" at bounding box center [559, 139] width 35 height 18
drag, startPoint x: 605, startPoint y: 165, endPoint x: 549, endPoint y: 170, distance: 56.8
click at [549, 170] on div "SearchWithCriteria88e6ef83-f331-44f9-8914-831b2039cdfc Work Title THUGMAN" at bounding box center [734, 168] width 566 height 21
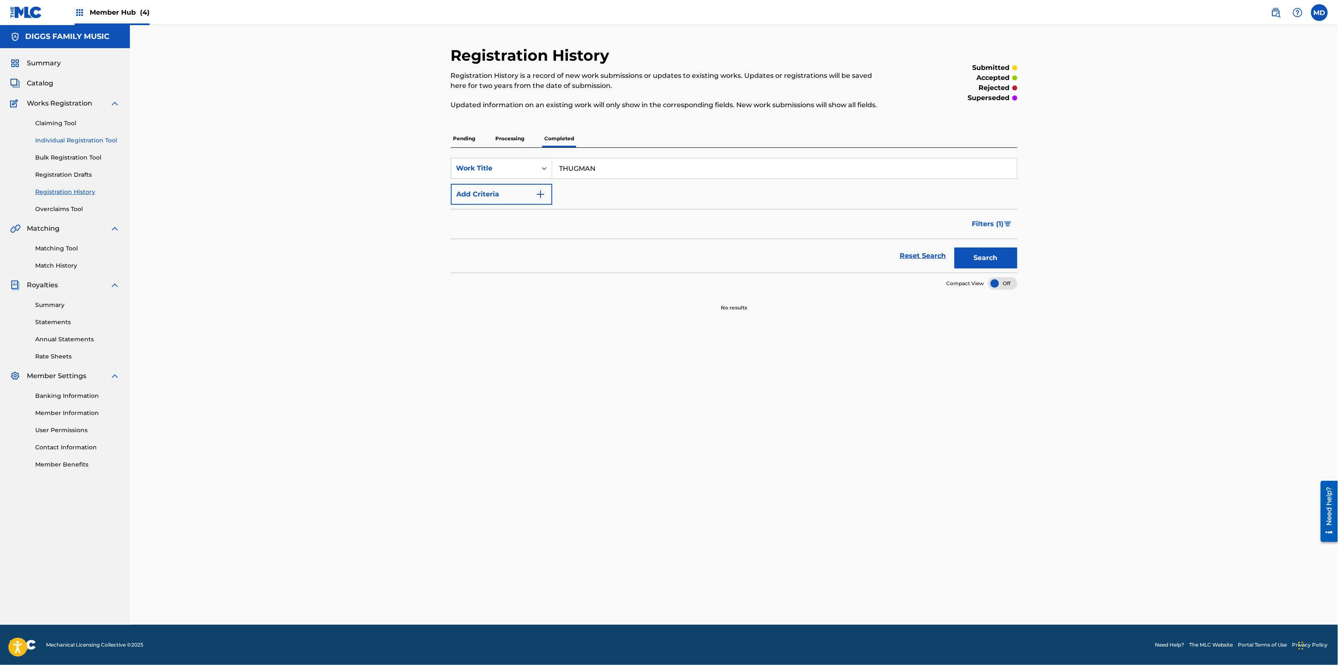
click at [49, 139] on link "Individual Registration Tool" at bounding box center [77, 140] width 85 height 9
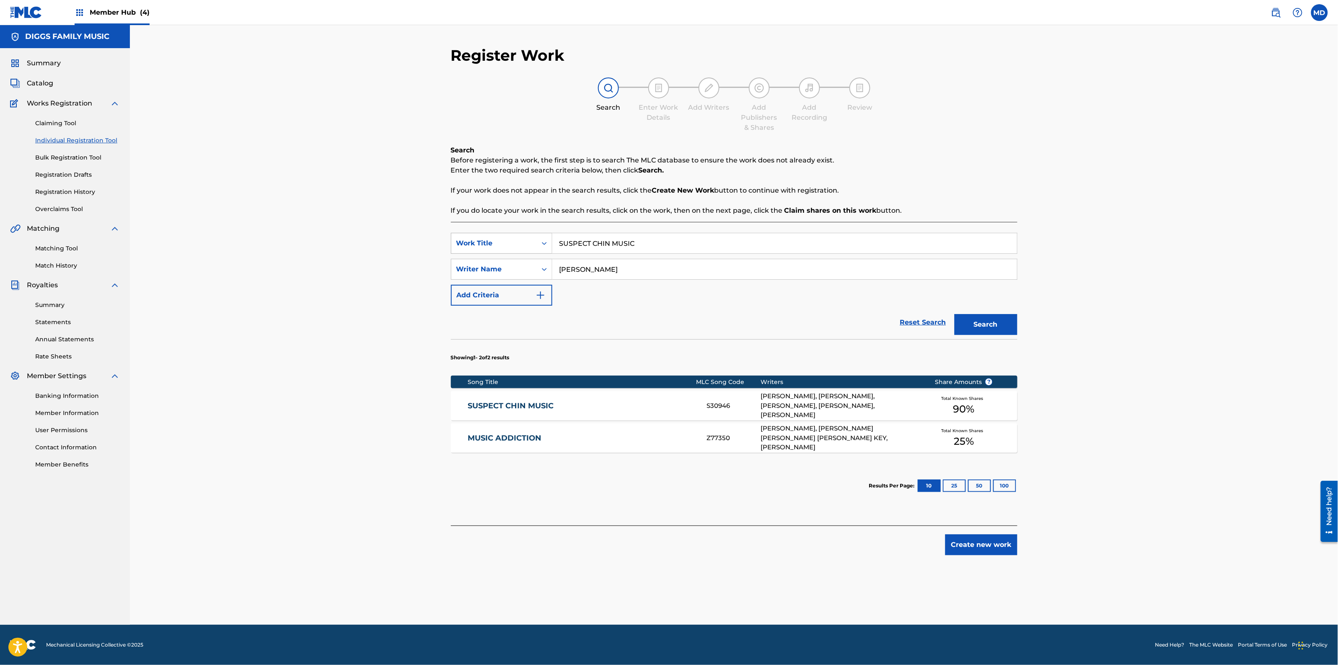
drag, startPoint x: 667, startPoint y: 242, endPoint x: 550, endPoint y: 251, distance: 118.0
click at [550, 251] on div "SearchWithCriteriaabd27ece-1981-4d2b-9ce3-ddb6a9c8adbd Work Title SUSPECT CHIN …" at bounding box center [734, 243] width 566 height 21
paste input "THUGMAN"
type input "THUGMAN"
click at [960, 326] on button "Search" at bounding box center [985, 324] width 63 height 21
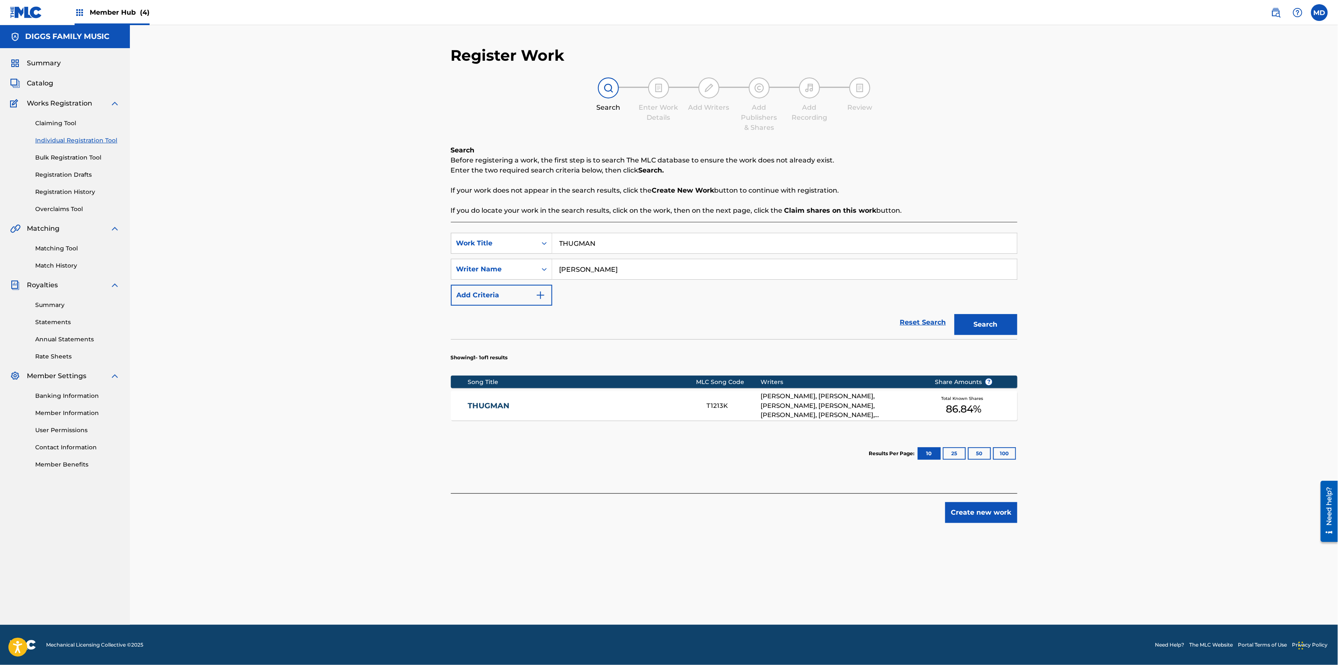
click at [646, 399] on div "THUGMAN T1213K [PERSON_NAME], [PERSON_NAME], [PERSON_NAME], [PERSON_NAME], [PER…" at bounding box center [734, 405] width 566 height 29
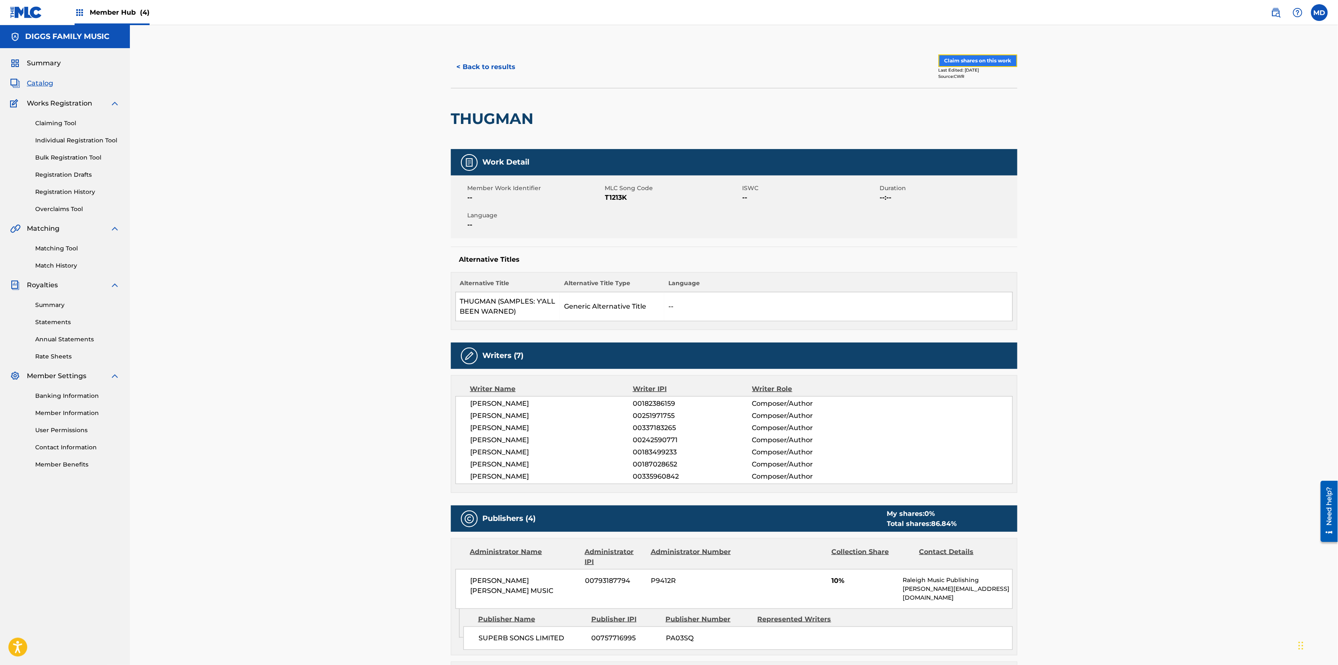
click at [967, 63] on button "Claim shares on this work" at bounding box center [977, 60] width 79 height 13
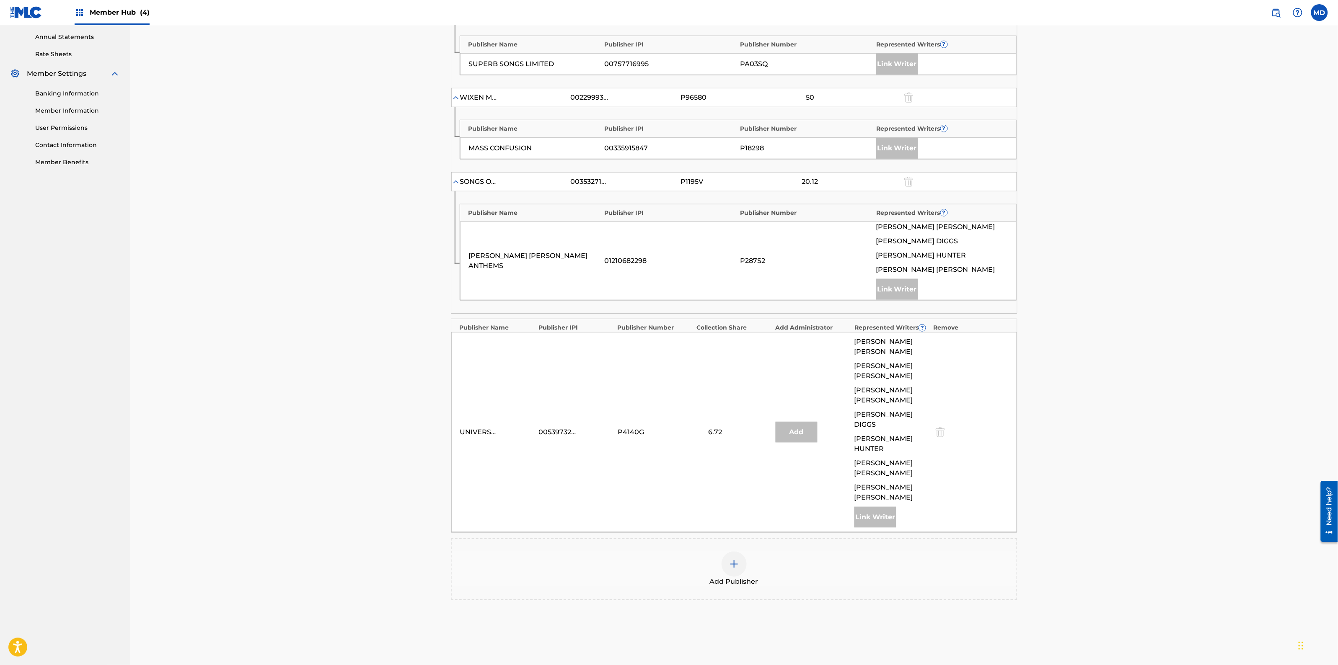
scroll to position [304, 0]
click at [736, 558] on img at bounding box center [734, 563] width 10 height 10
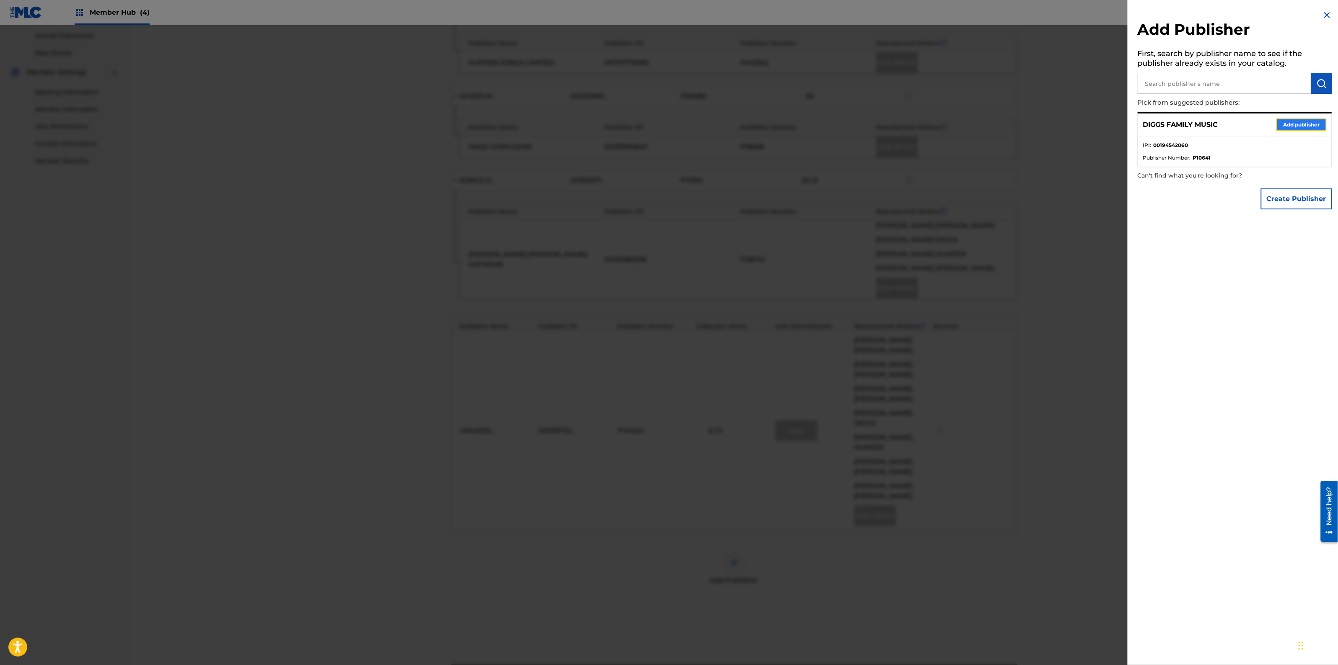
click at [1288, 122] on button "Add publisher" at bounding box center [1301, 125] width 50 height 13
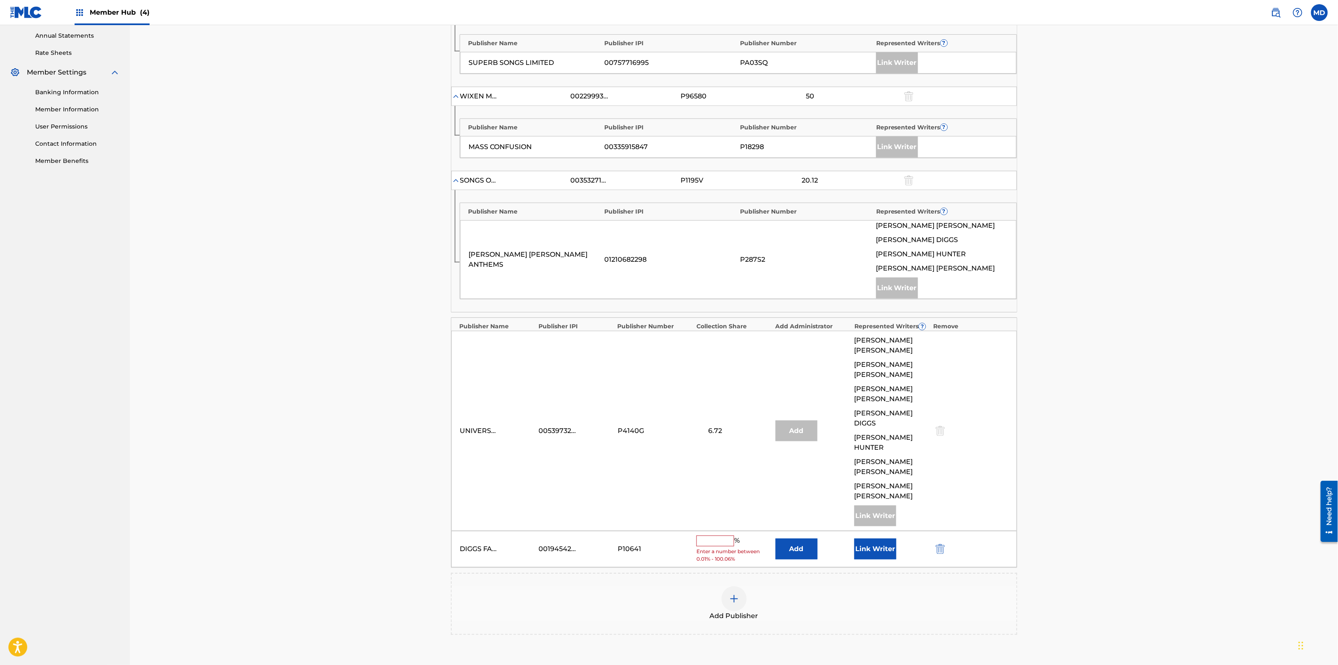
click at [715, 536] on input "text" at bounding box center [715, 541] width 38 height 11
type input "13.50"
click at [1109, 463] on div "Claiming Tool Search Add Publishers & Shares Review Submit Add Publishers & Sha…" at bounding box center [734, 236] width 1208 height 1030
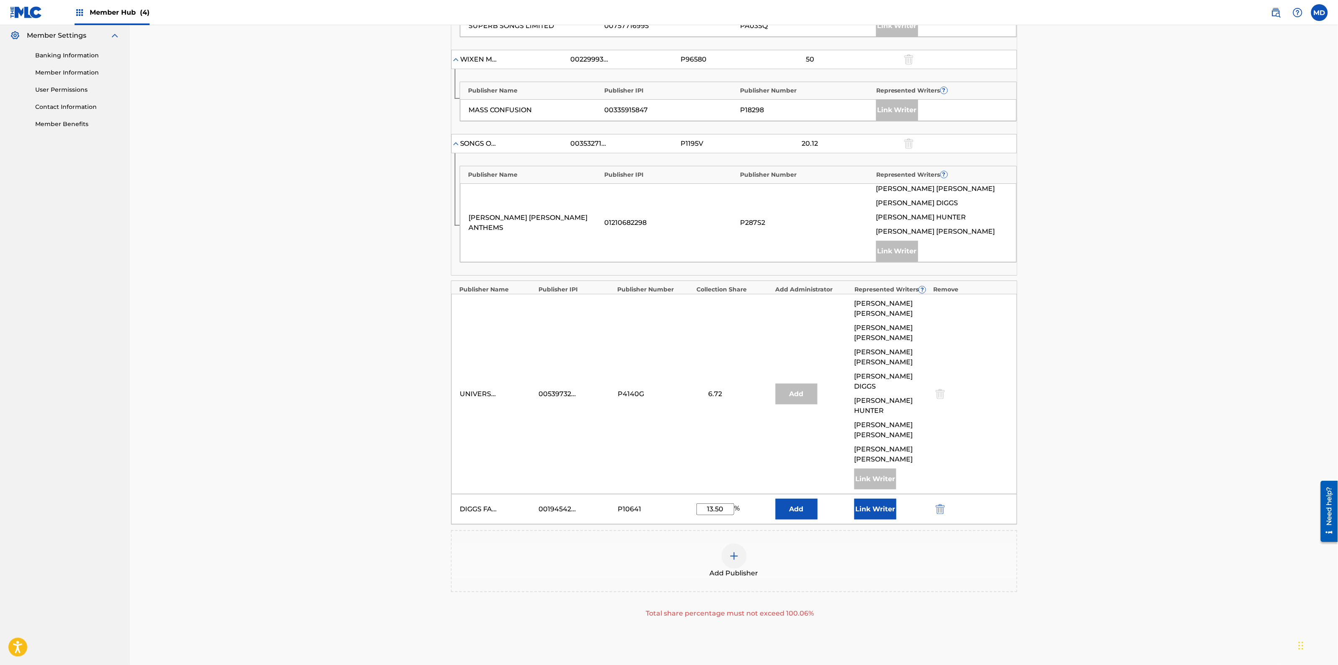
scroll to position [361, 0]
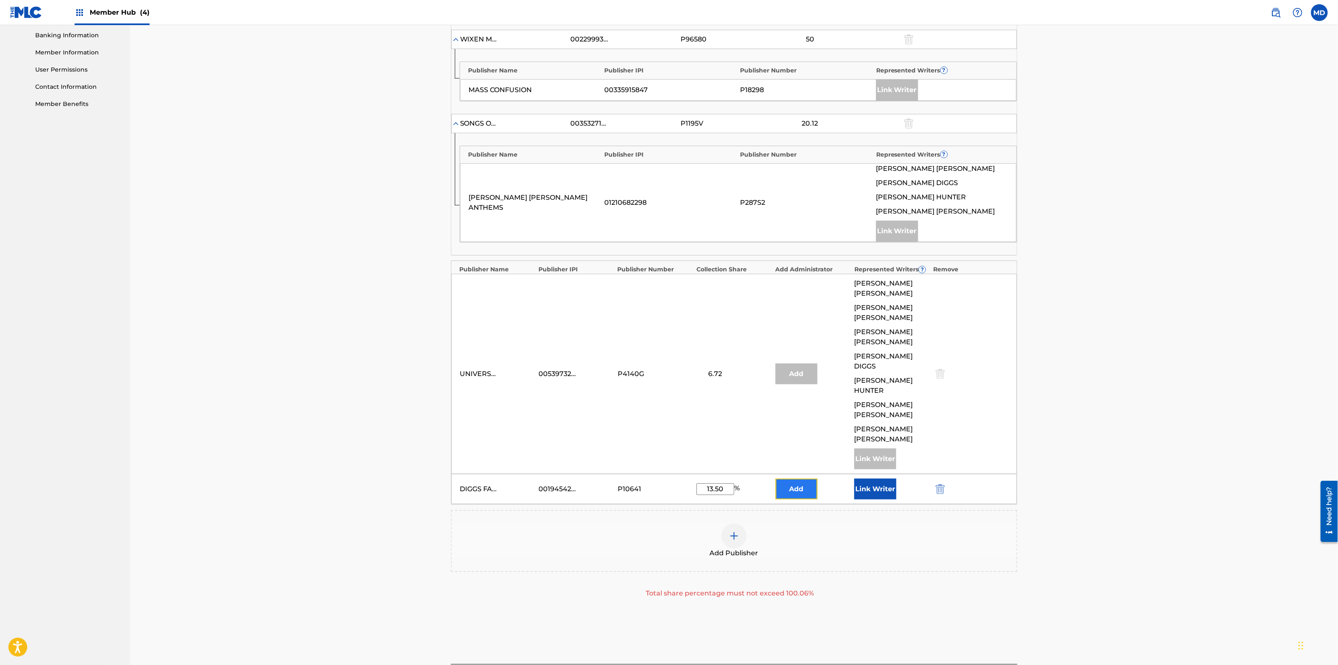
click at [804, 479] on button "Add" at bounding box center [796, 489] width 42 height 21
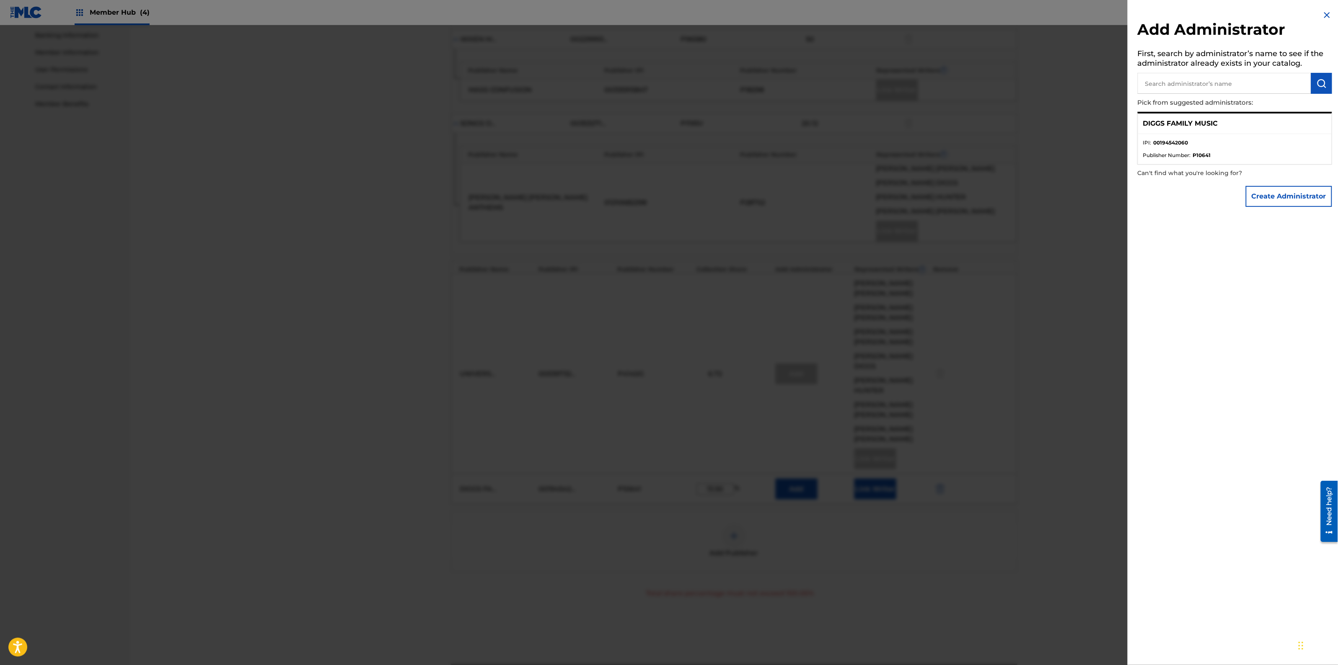
click at [1323, 9] on div "Add Administrator First, search by administrator’s name to see if the administr…" at bounding box center [1234, 110] width 214 height 221
click at [1324, 17] on img at bounding box center [1327, 15] width 10 height 10
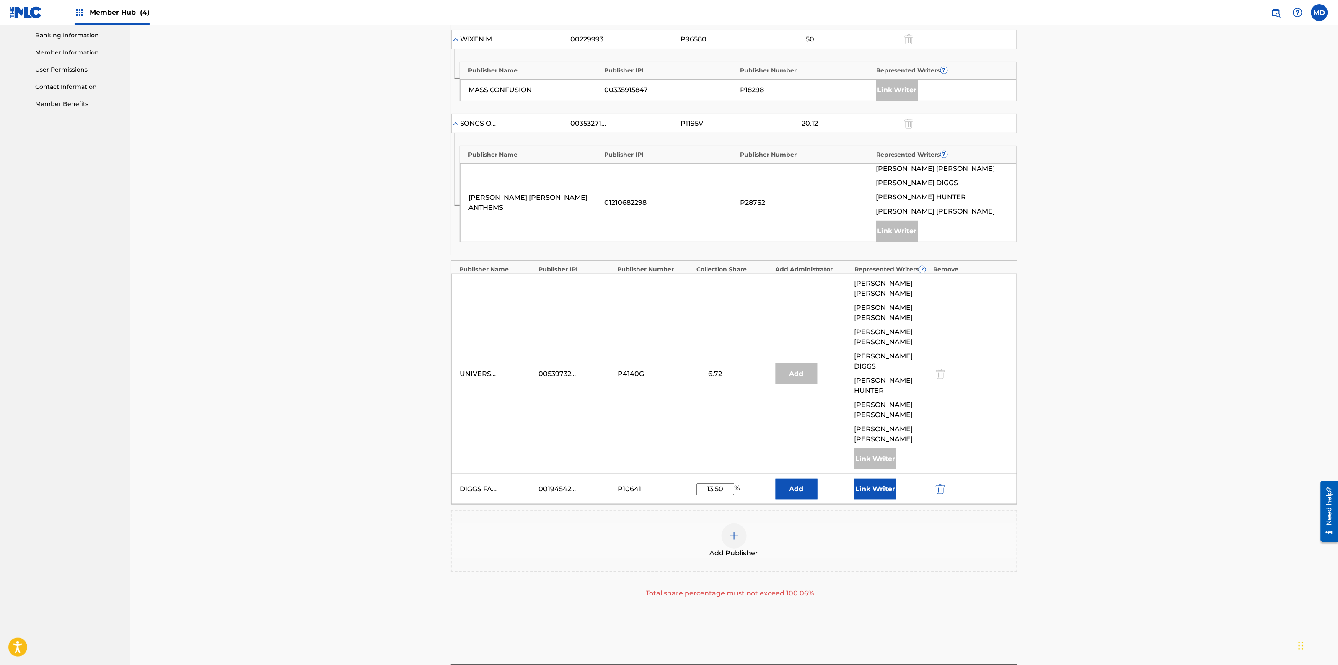
click at [710, 483] on input "13.50" at bounding box center [715, 489] width 38 height 12
click at [873, 479] on button "Link Writer" at bounding box center [875, 489] width 42 height 21
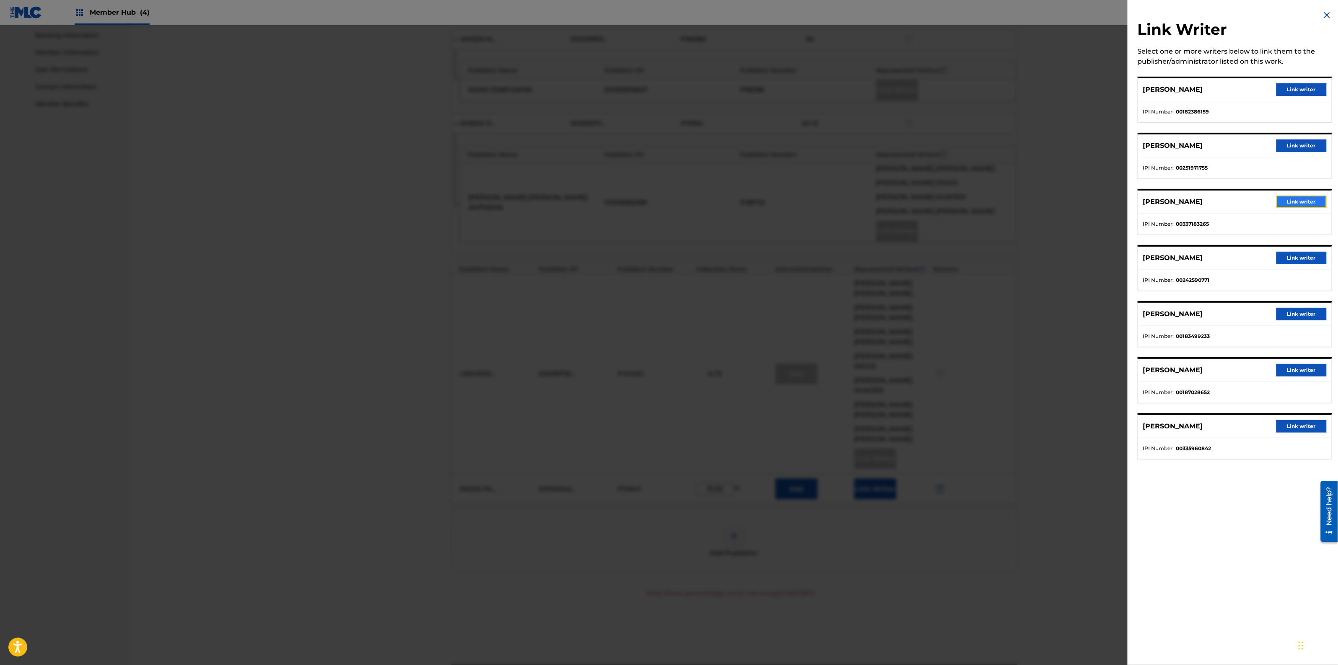
click at [1307, 201] on button "Link writer" at bounding box center [1301, 202] width 50 height 13
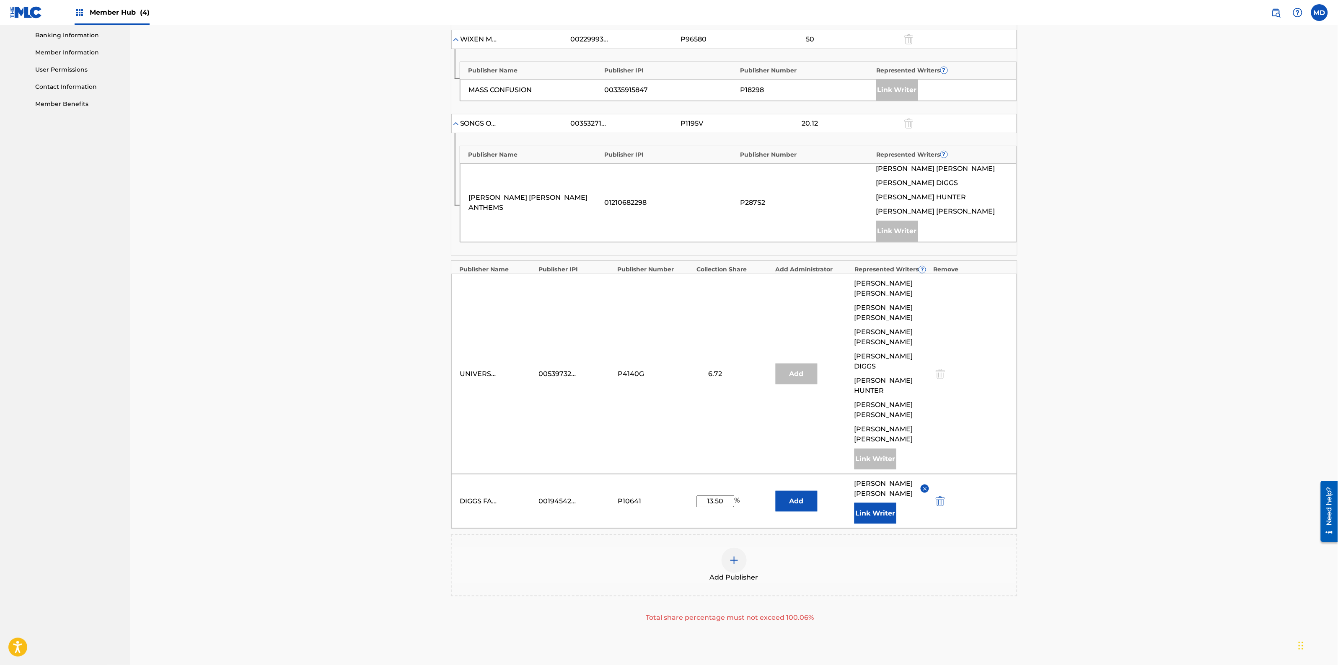
click at [1151, 374] on div "Claiming Tool Search Add Publishers & Shares Review Submit Add Publishers & Sha…" at bounding box center [734, 191] width 1208 height 1054
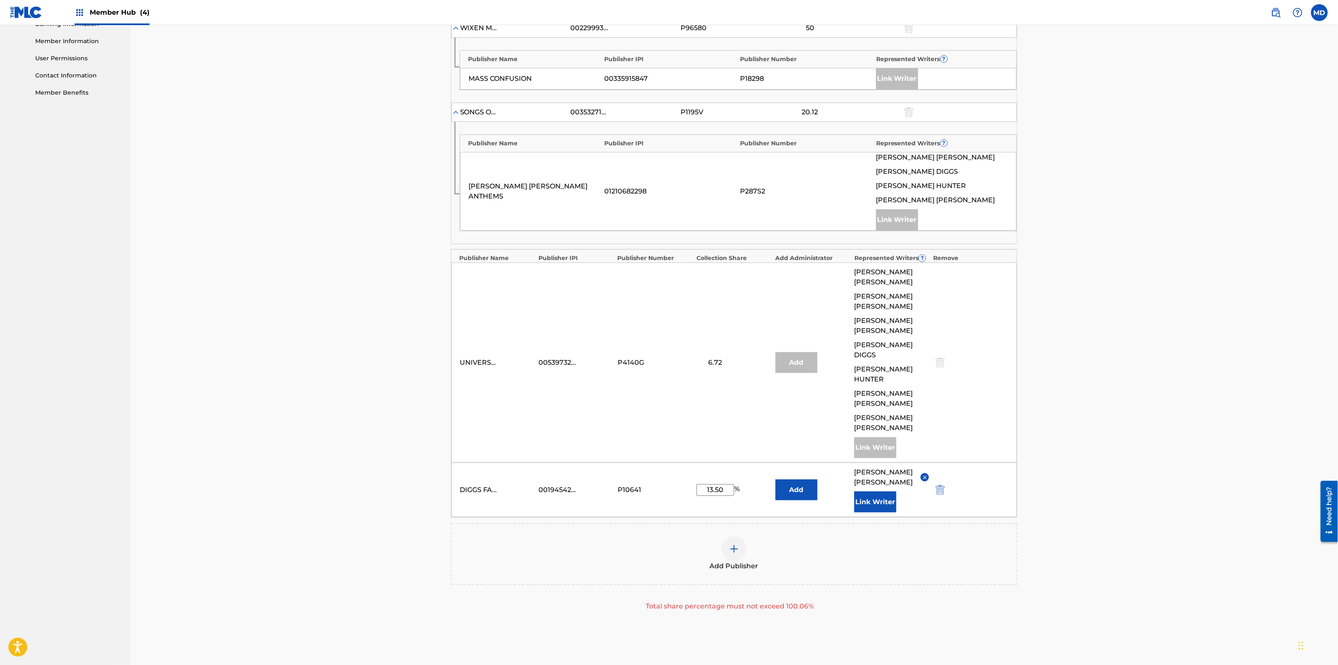
scroll to position [385, 0]
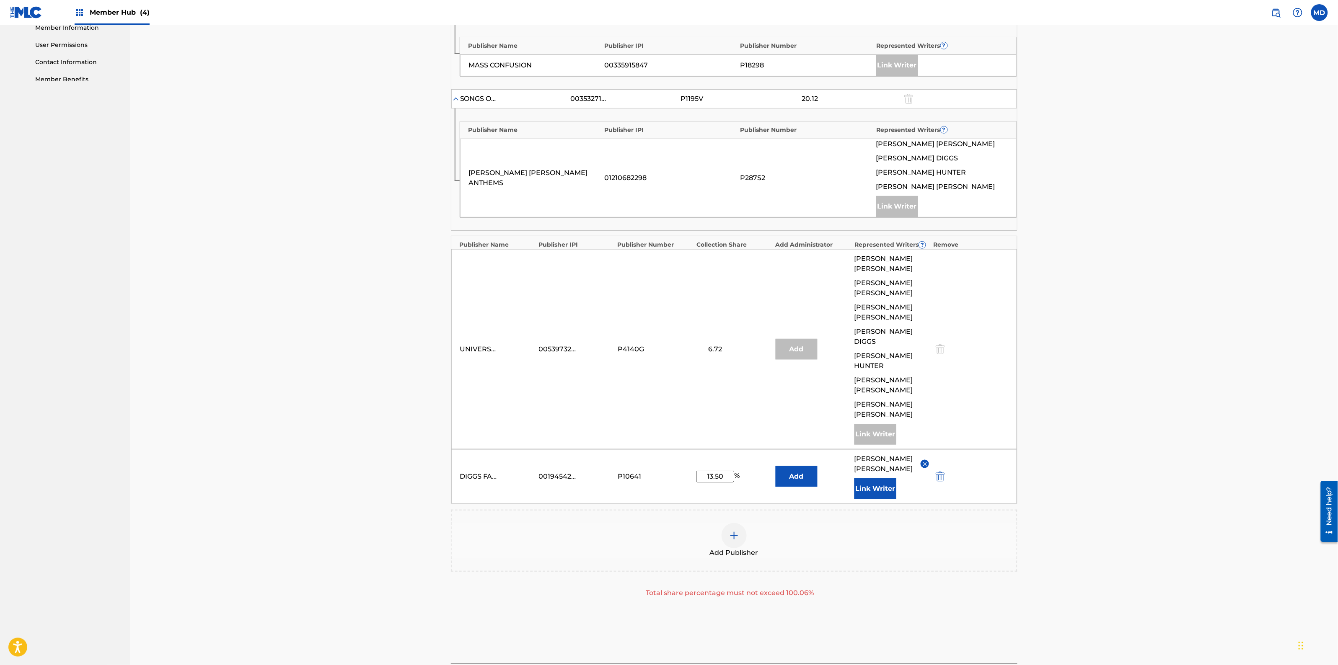
click at [723, 471] on input "13.50" at bounding box center [715, 477] width 38 height 12
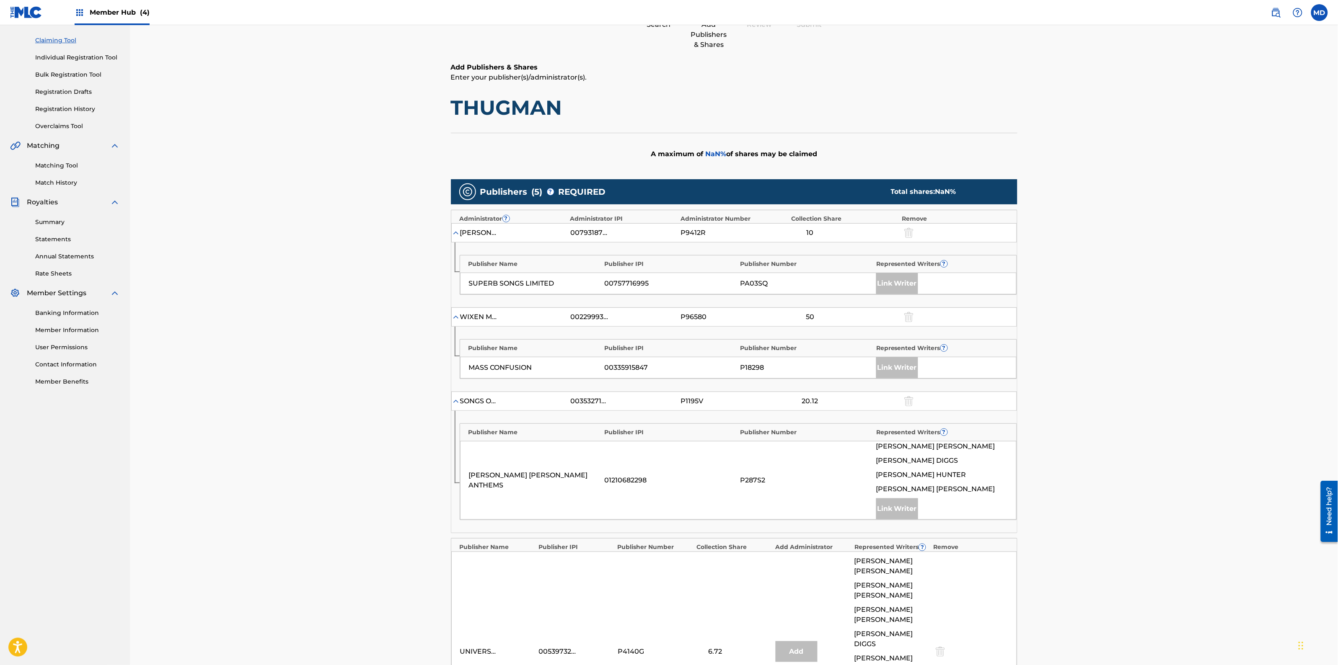
scroll to position [44, 0]
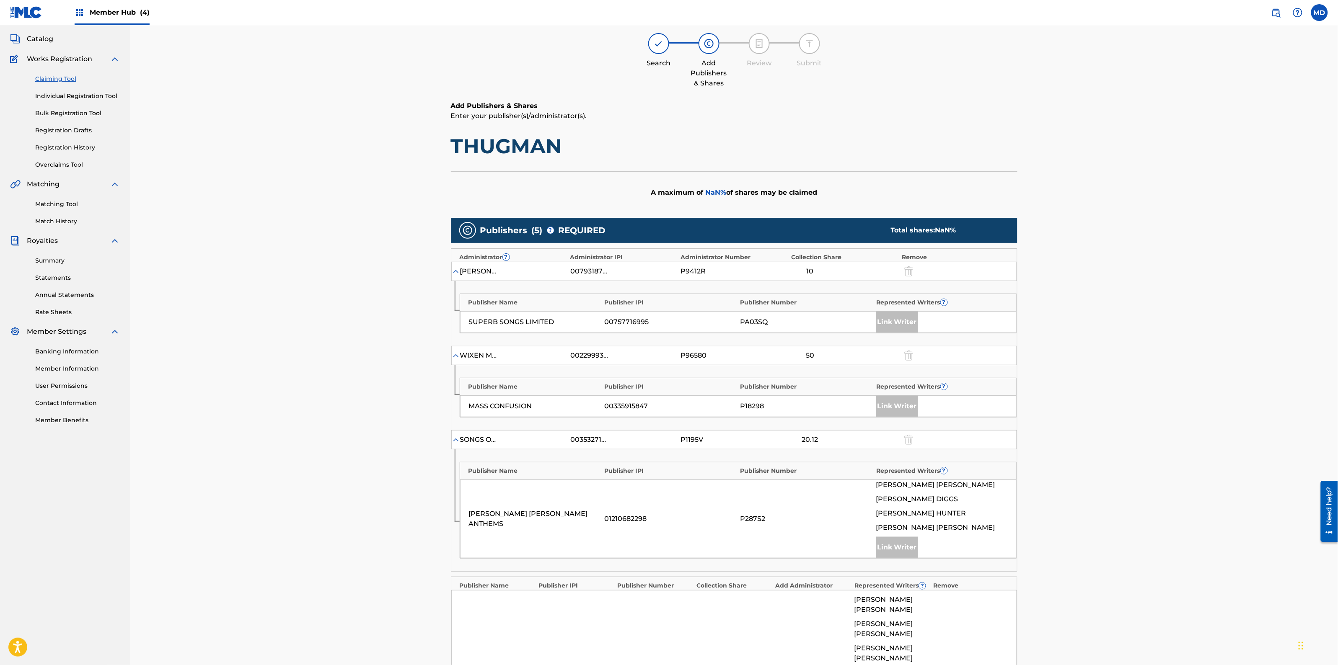
click at [1085, 309] on div "Claiming Tool Search Add Publishers & Shares Review Submit Add Publishers & Sha…" at bounding box center [734, 494] width 1208 height 1027
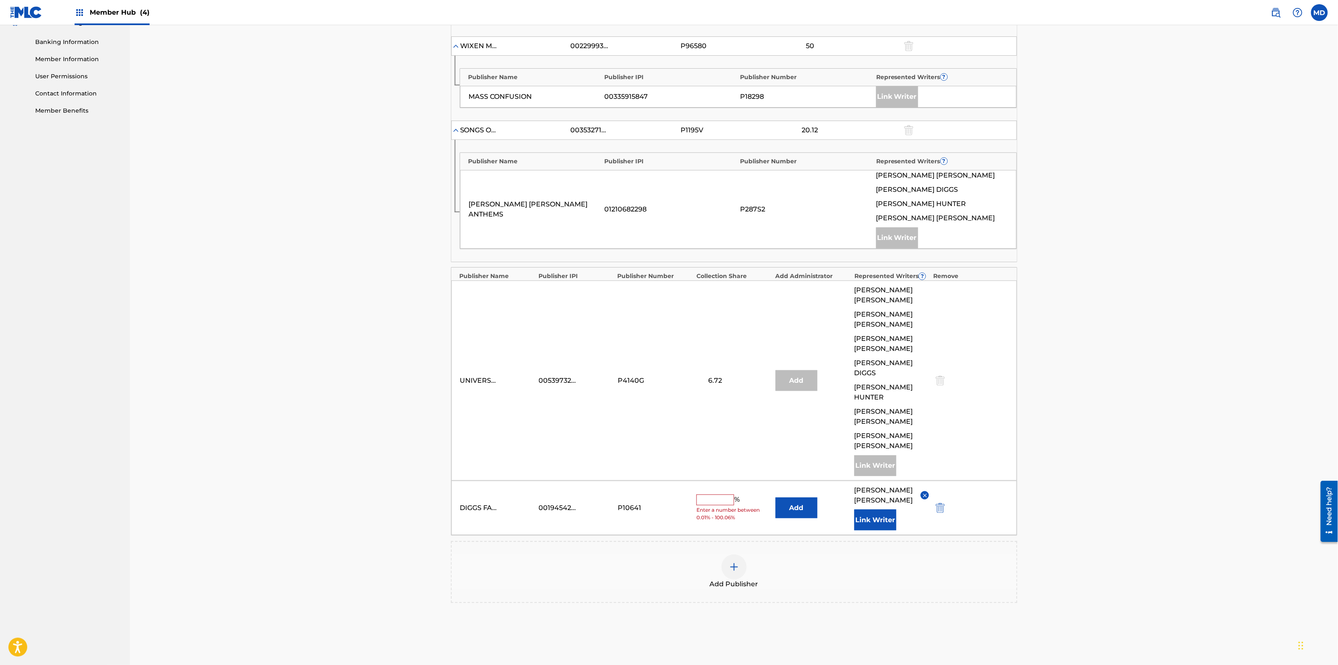
scroll to position [359, 0]
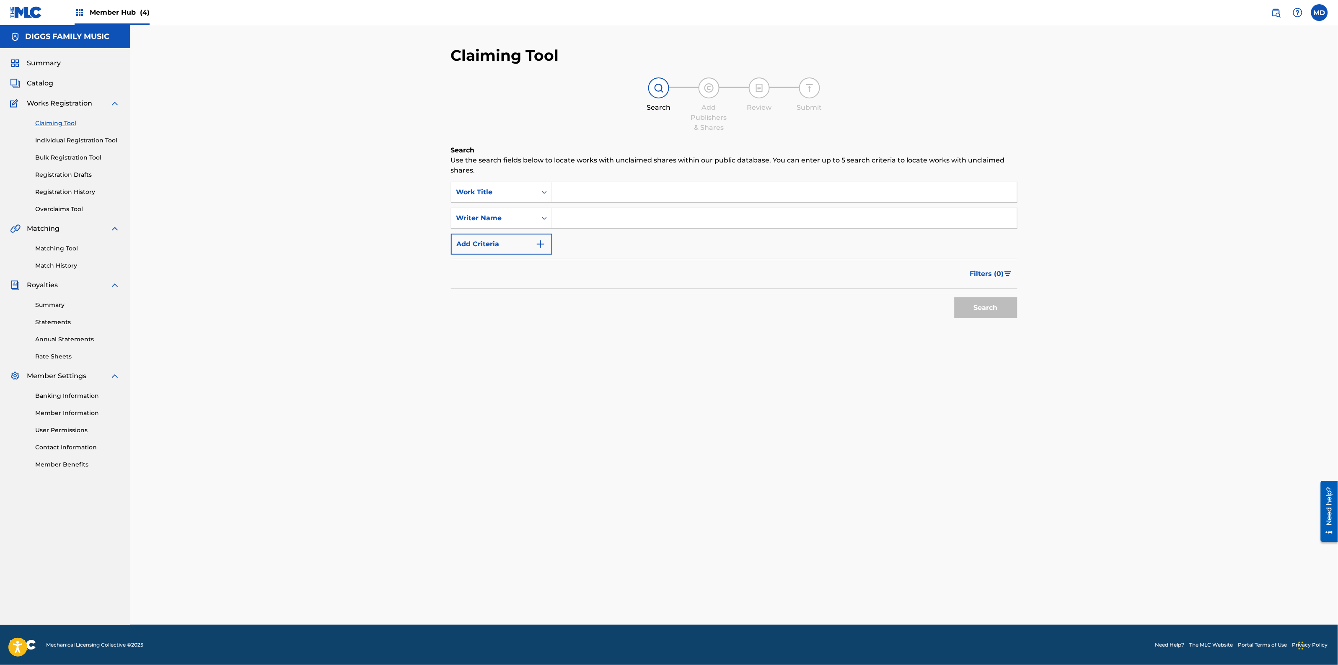
scroll to position [0, 0]
click at [583, 184] on input "Search Form" at bounding box center [784, 192] width 465 height 20
paste input "THUGMAN"
click at [665, 227] on div "thugman" at bounding box center [721, 226] width 338 height 15
type input "thugman"
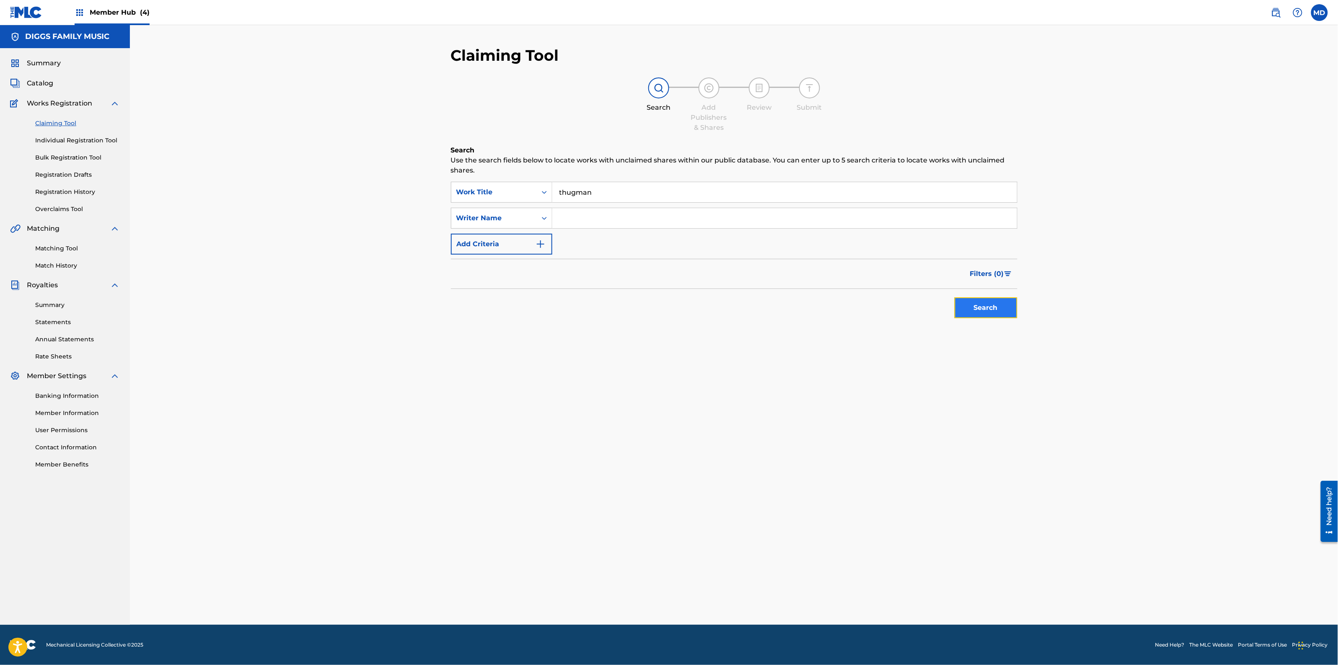
click at [970, 310] on button "Search" at bounding box center [985, 307] width 63 height 21
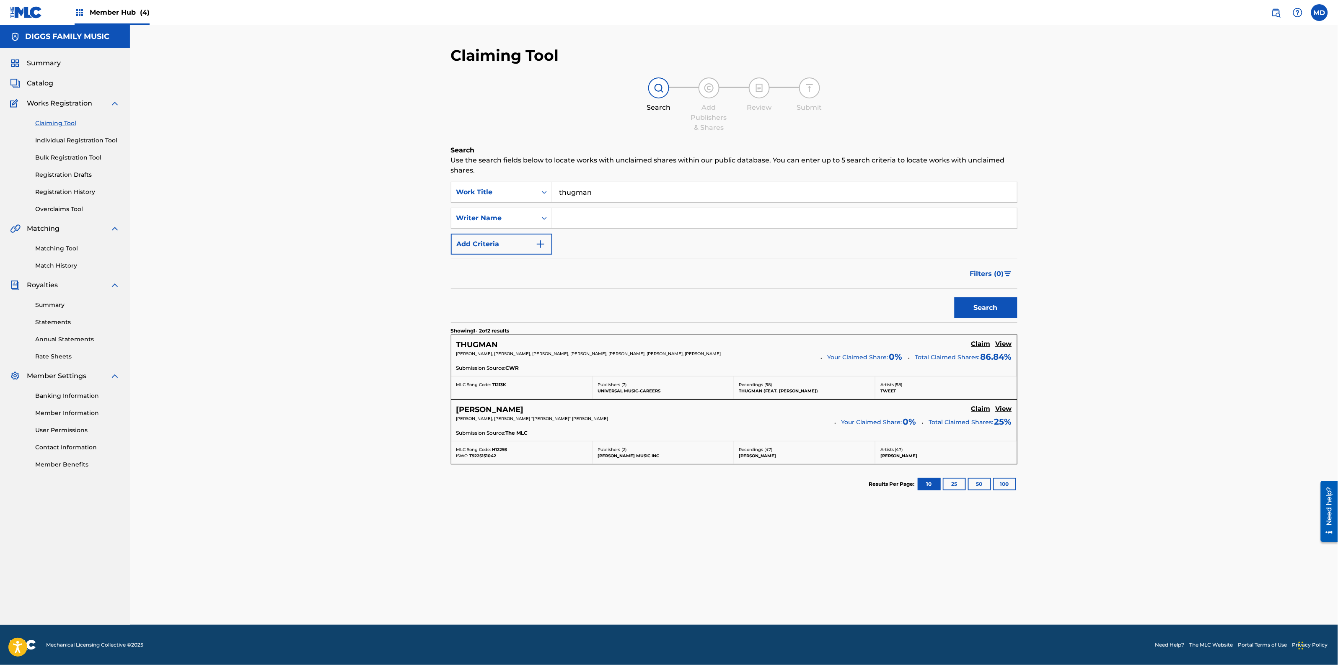
click at [545, 355] on span "[PERSON_NAME], [PERSON_NAME], [PERSON_NAME], [PERSON_NAME], [PERSON_NAME], [PER…" at bounding box center [588, 353] width 265 height 5
click at [982, 346] on h5 "Claim" at bounding box center [980, 344] width 19 height 8
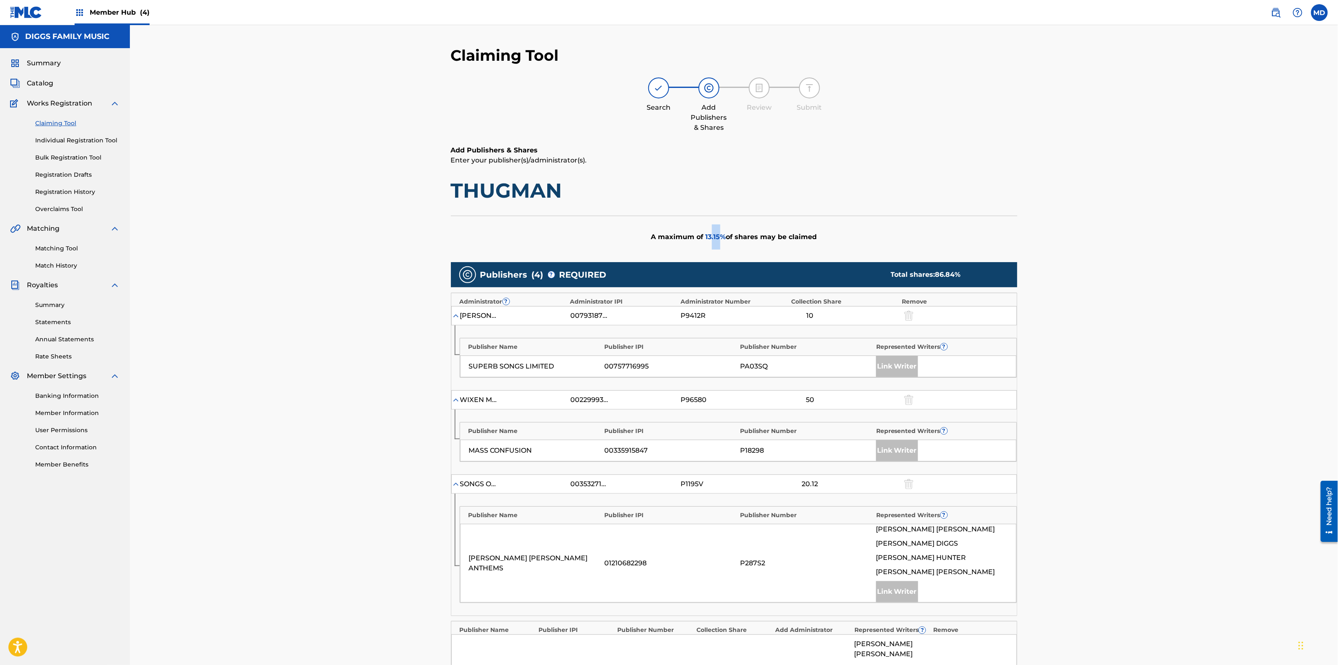
drag, startPoint x: 719, startPoint y: 239, endPoint x: 710, endPoint y: 237, distance: 9.5
click at [710, 237] on span "13.15 %" at bounding box center [715, 237] width 21 height 8
click at [1170, 419] on div "Claiming Tool Search Add Publishers & Shares Review Submit Add Publishers & Sha…" at bounding box center [734, 511] width 1208 height 973
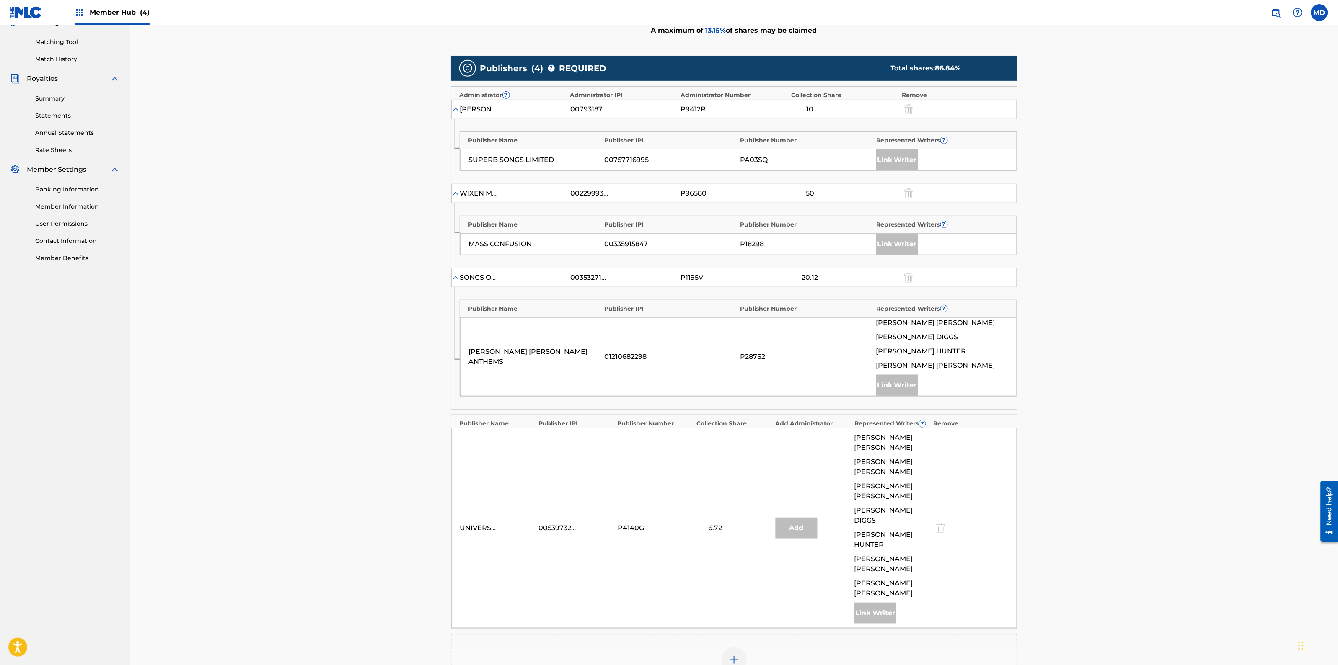
scroll to position [209, 0]
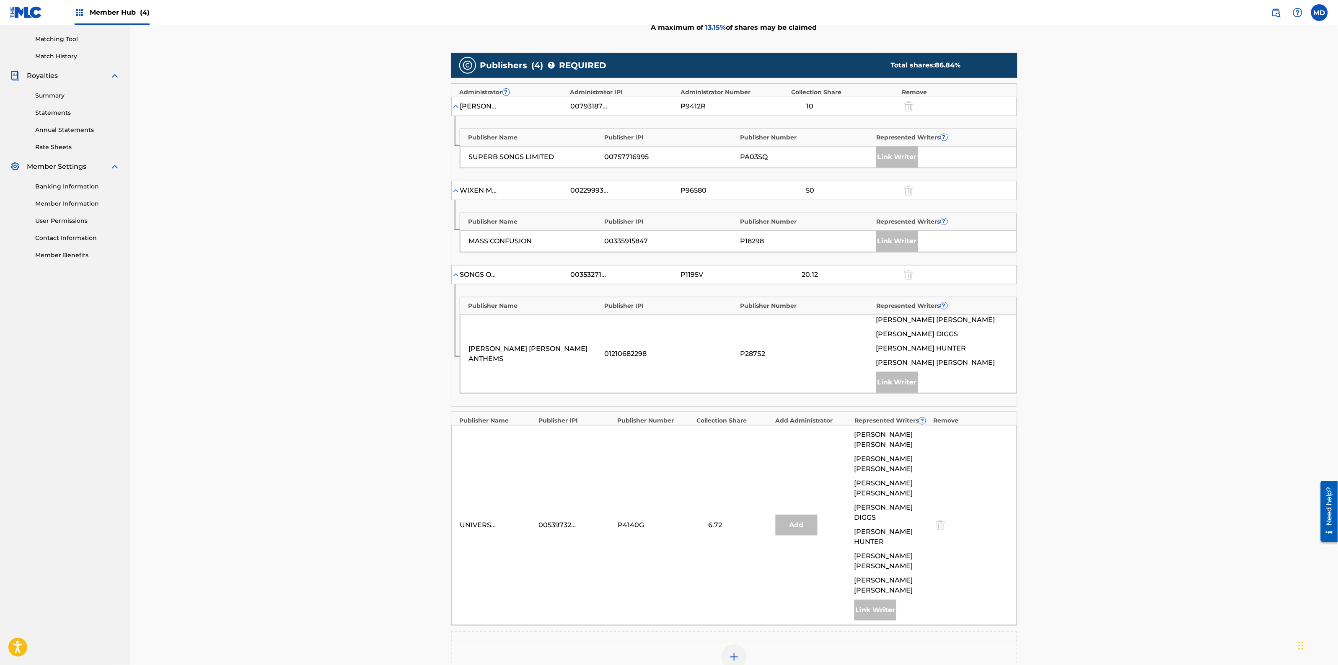
click at [739, 652] on img at bounding box center [734, 657] width 10 height 10
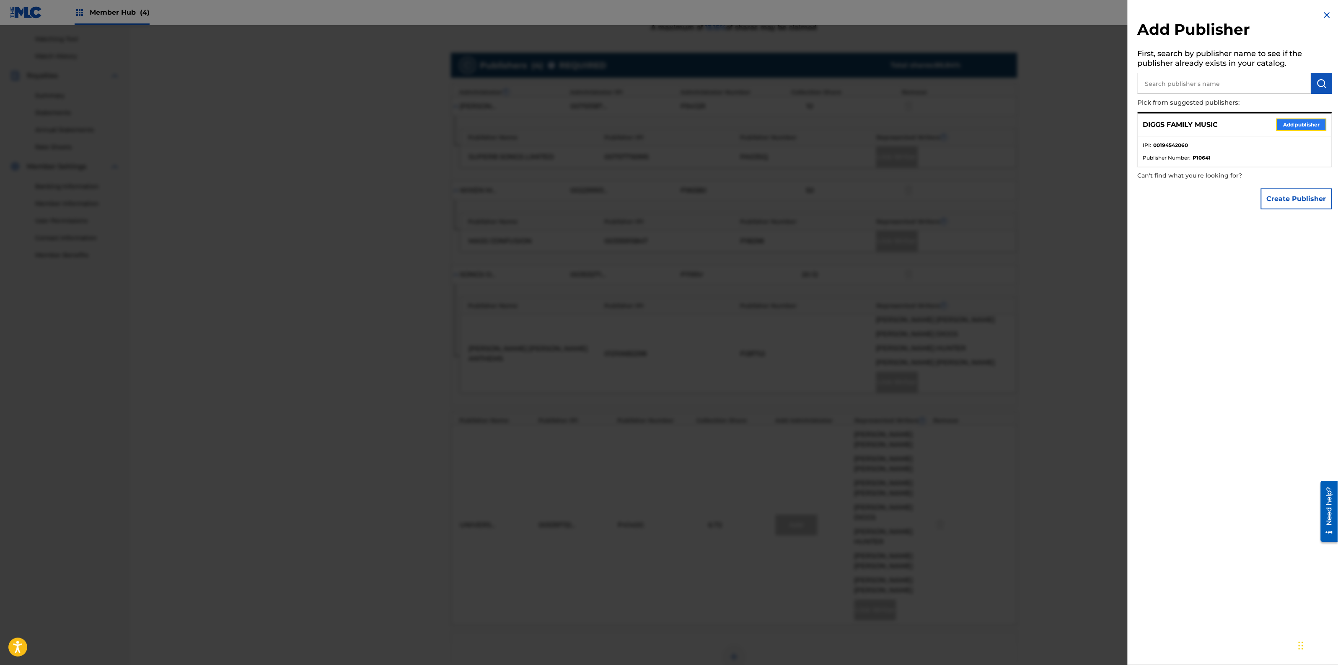
click at [1297, 122] on button "Add publisher" at bounding box center [1301, 125] width 50 height 13
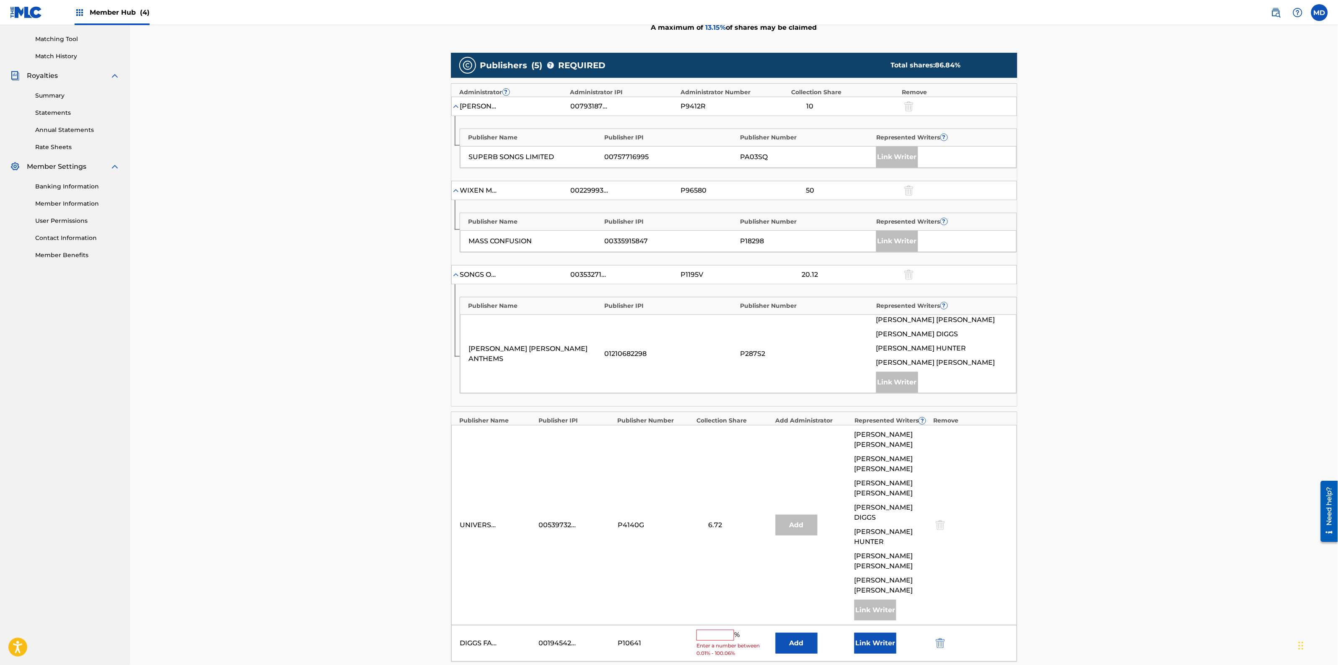
click at [723, 630] on input "text" at bounding box center [715, 635] width 38 height 11
type input "13.15"
click at [1073, 489] on div "Claiming Tool Search Add Publishers & Shares Review Submit Add Publishers & Sha…" at bounding box center [734, 317] width 1208 height 1003
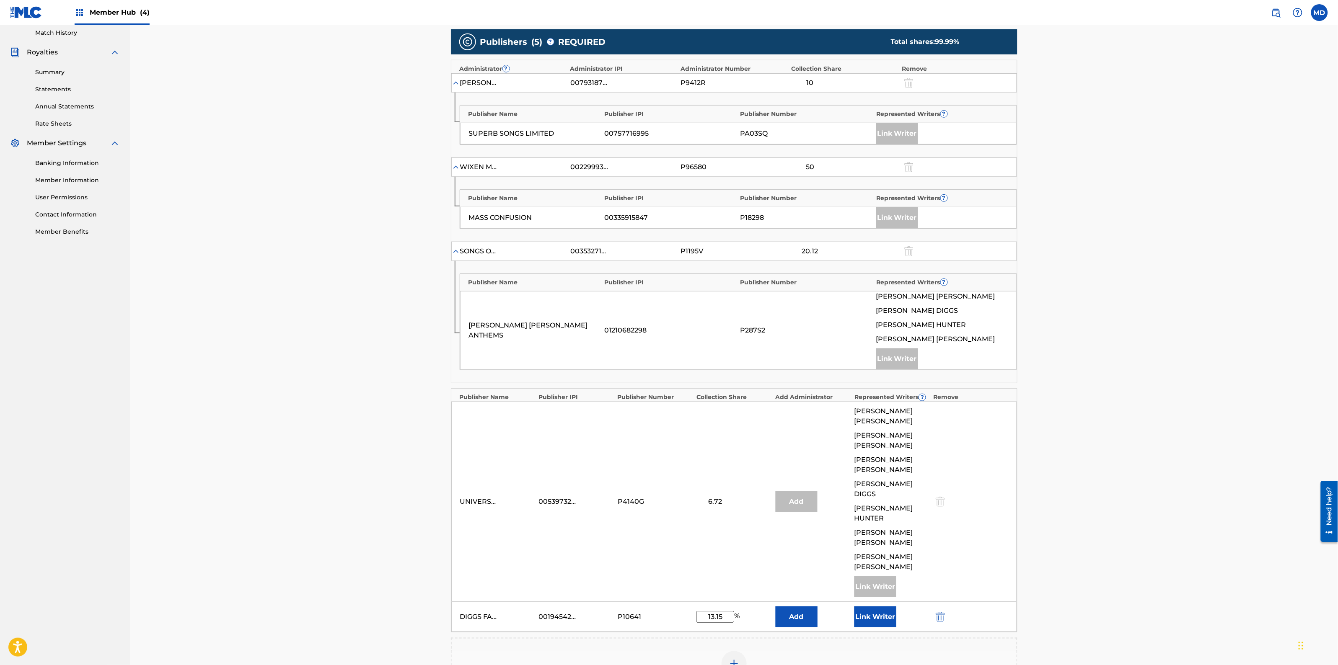
scroll to position [334, 0]
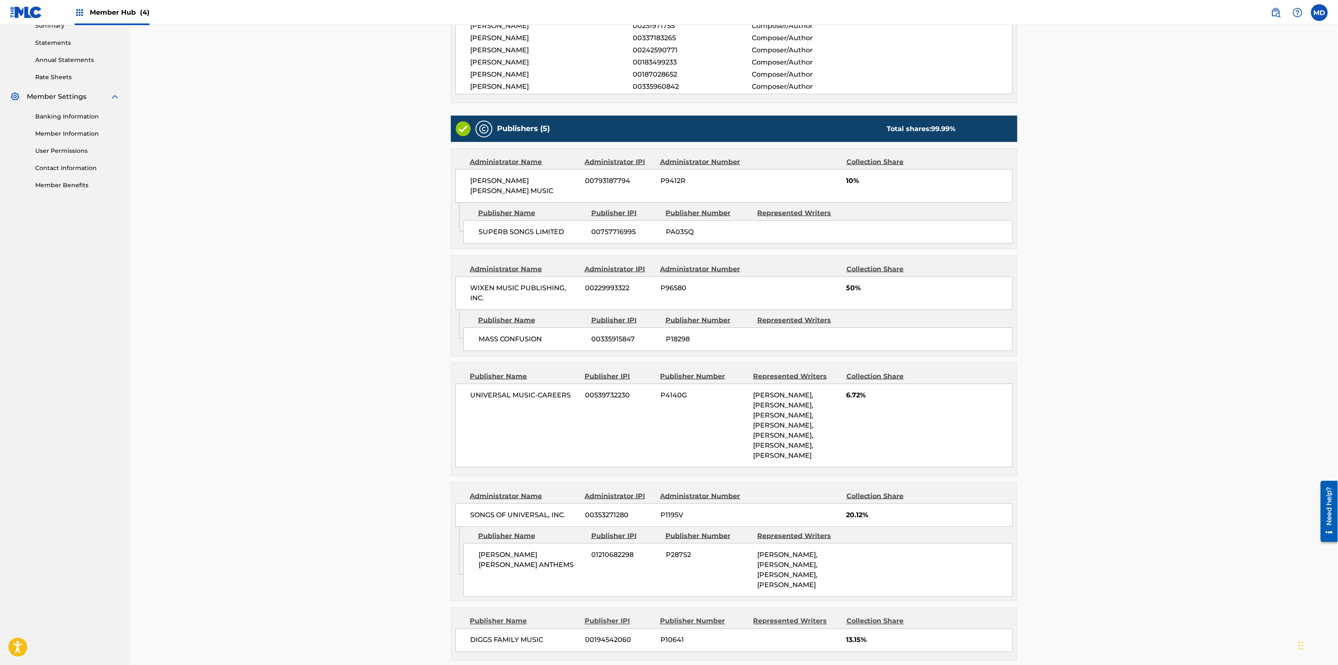
scroll to position [350, 0]
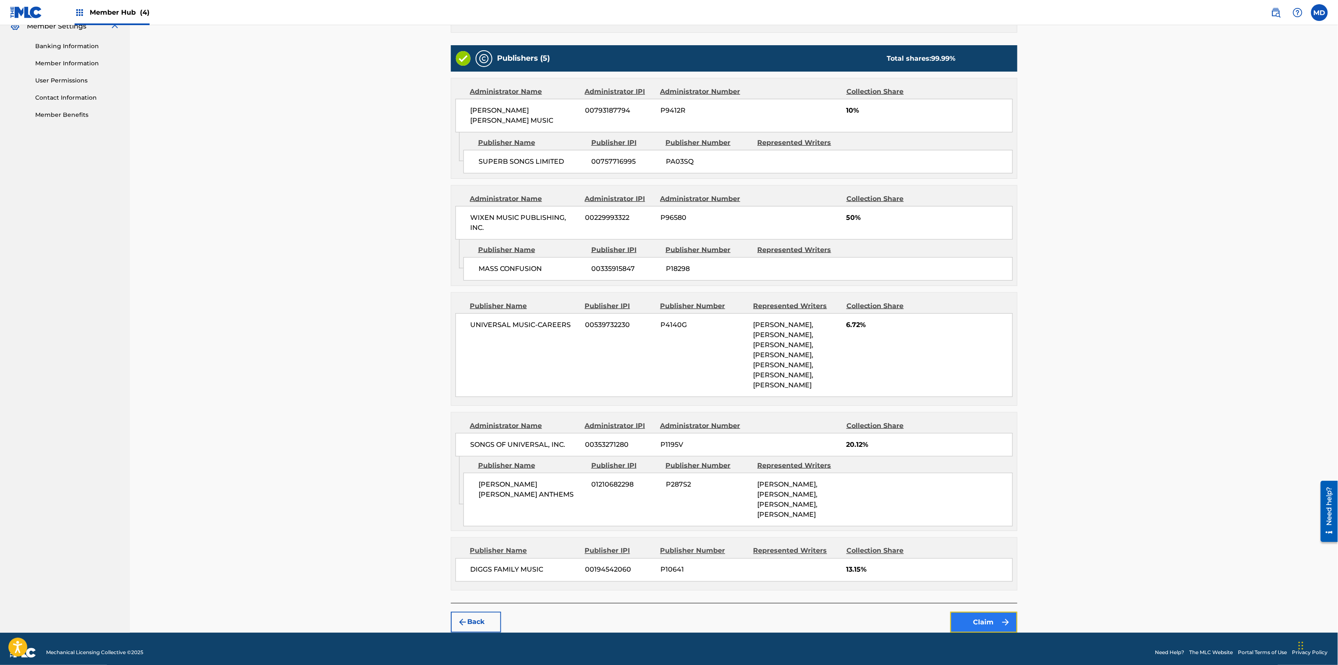
click at [966, 623] on button "Claim" at bounding box center [983, 622] width 67 height 21
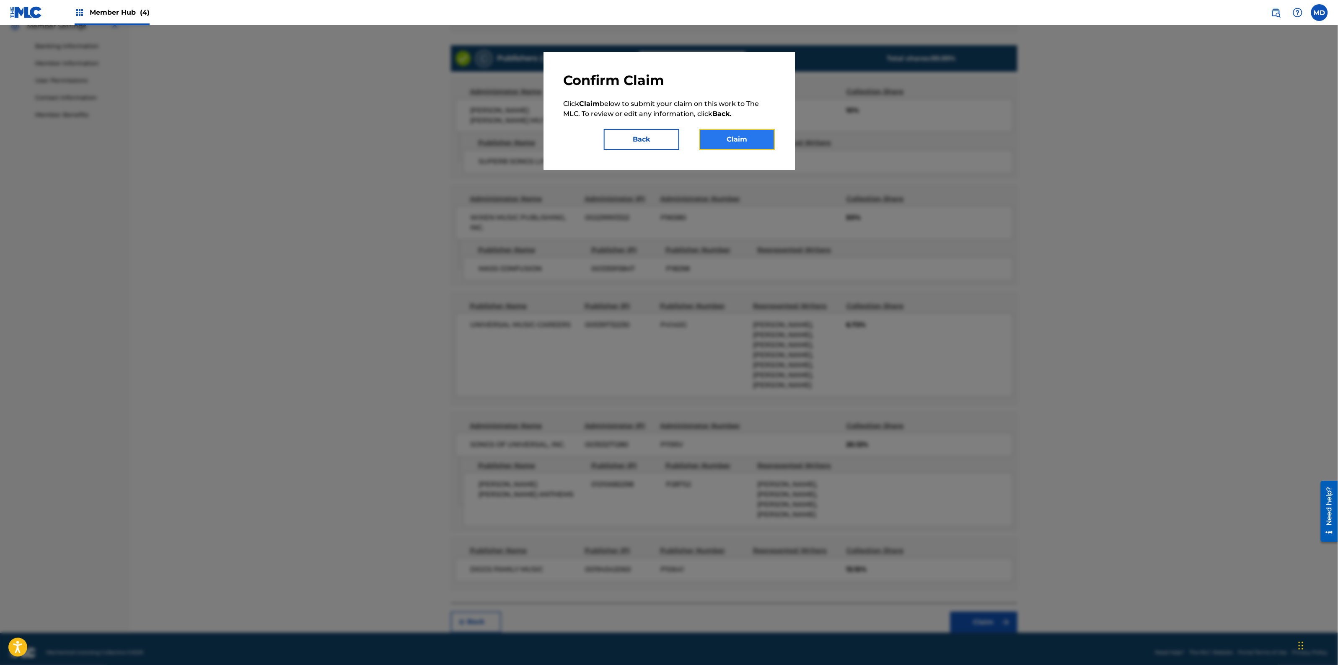
click at [743, 139] on button "Claim" at bounding box center [736, 139] width 75 height 21
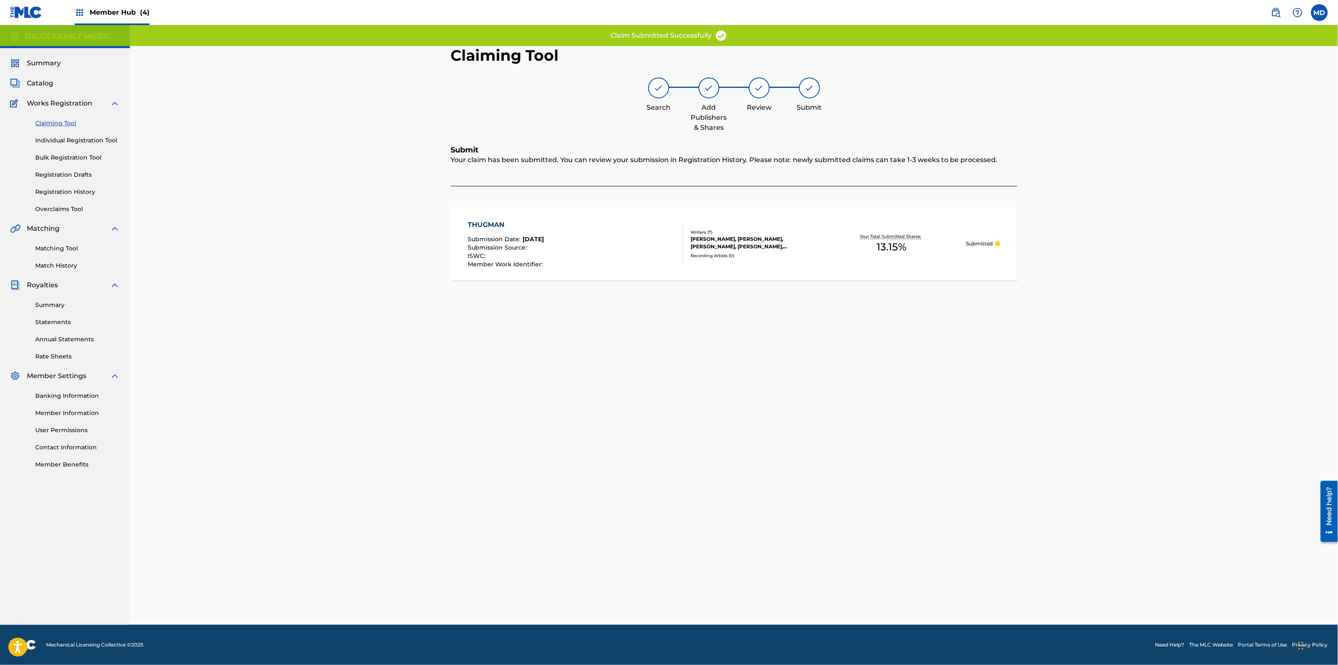
scroll to position [0, 0]
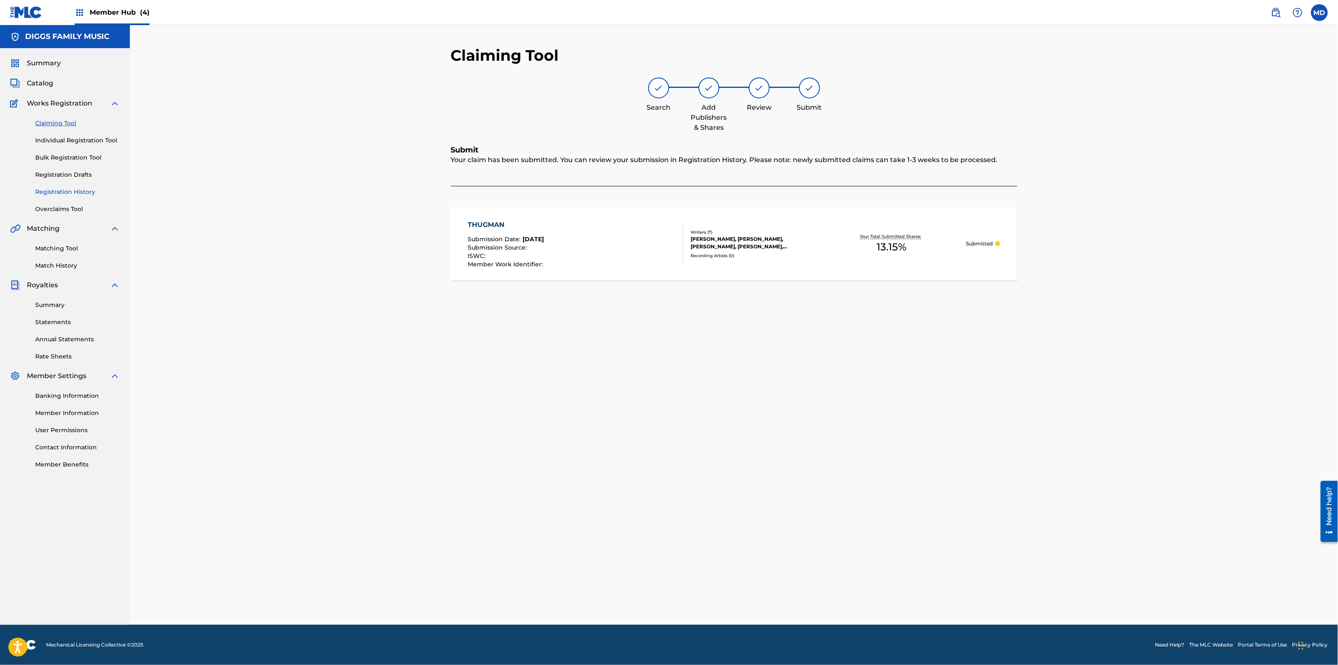
click at [55, 193] on link "Registration History" at bounding box center [77, 192] width 85 height 9
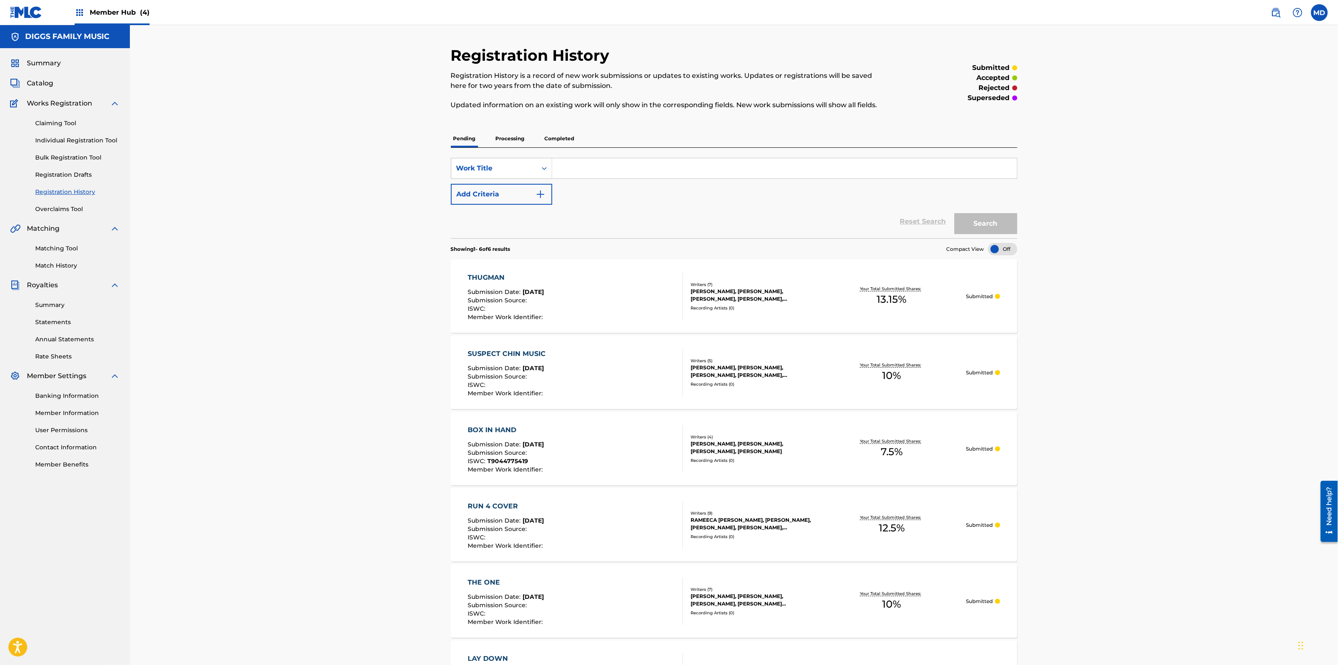
click at [651, 168] on input "Search Form" at bounding box center [784, 168] width 465 height 20
paste input "TIME IS NOW"
type input "TIME IS NOW"
click at [1169, 279] on div "Registration History Registration History is a record of new work submissions o…" at bounding box center [734, 548] width 1208 height 1047
click at [997, 222] on button "Search" at bounding box center [985, 223] width 63 height 21
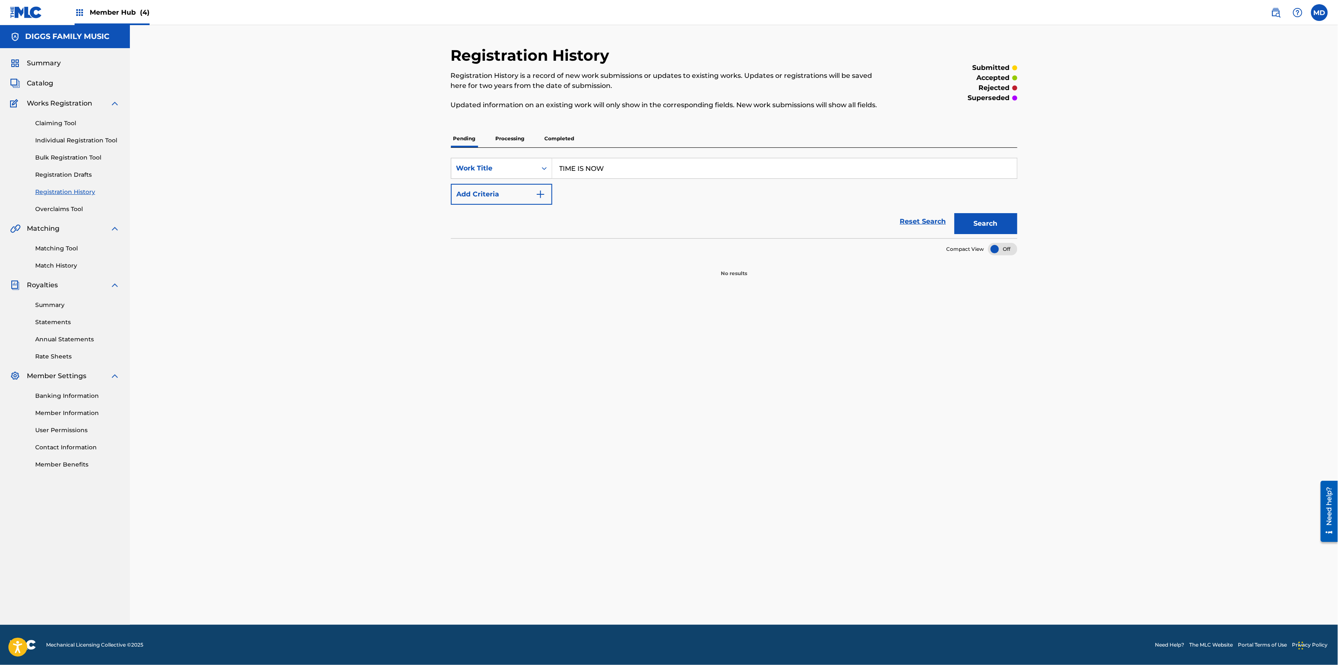
click at [512, 140] on p "Processing" at bounding box center [510, 139] width 34 height 18
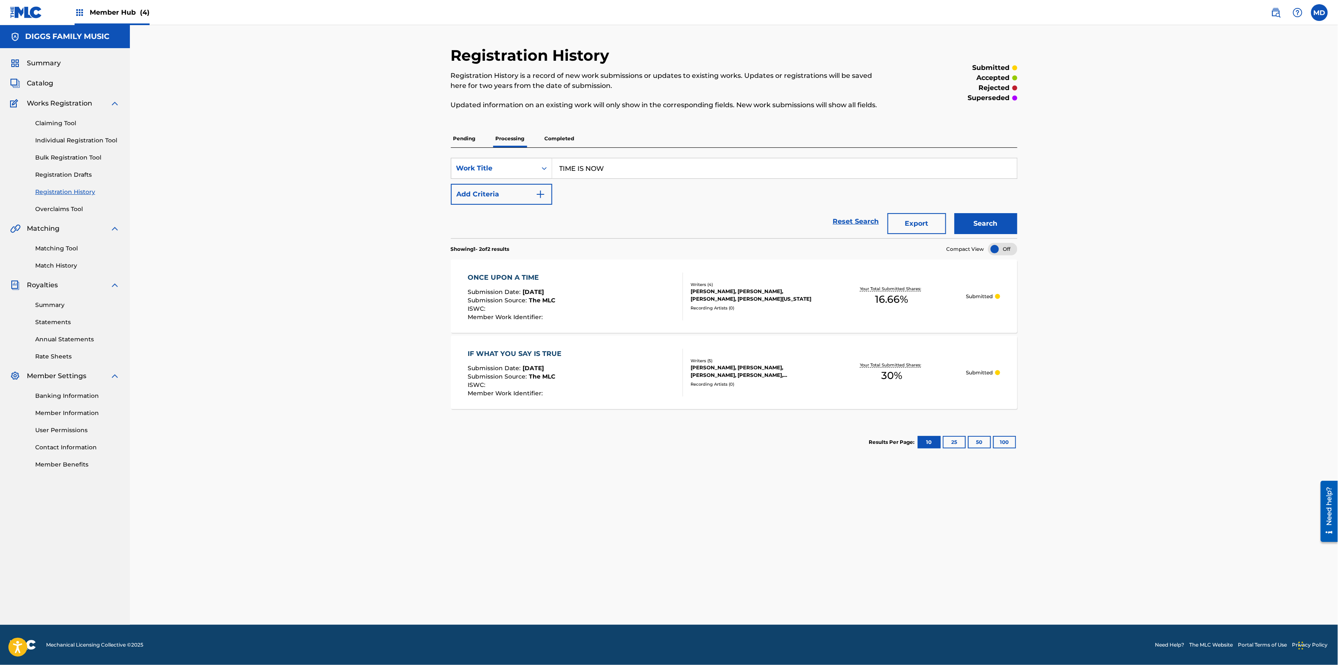
click at [764, 380] on div "Writers ( 5 ) [PERSON_NAME], [PERSON_NAME], [PERSON_NAME], [PERSON_NAME], [PERS…" at bounding box center [750, 373] width 134 height 30
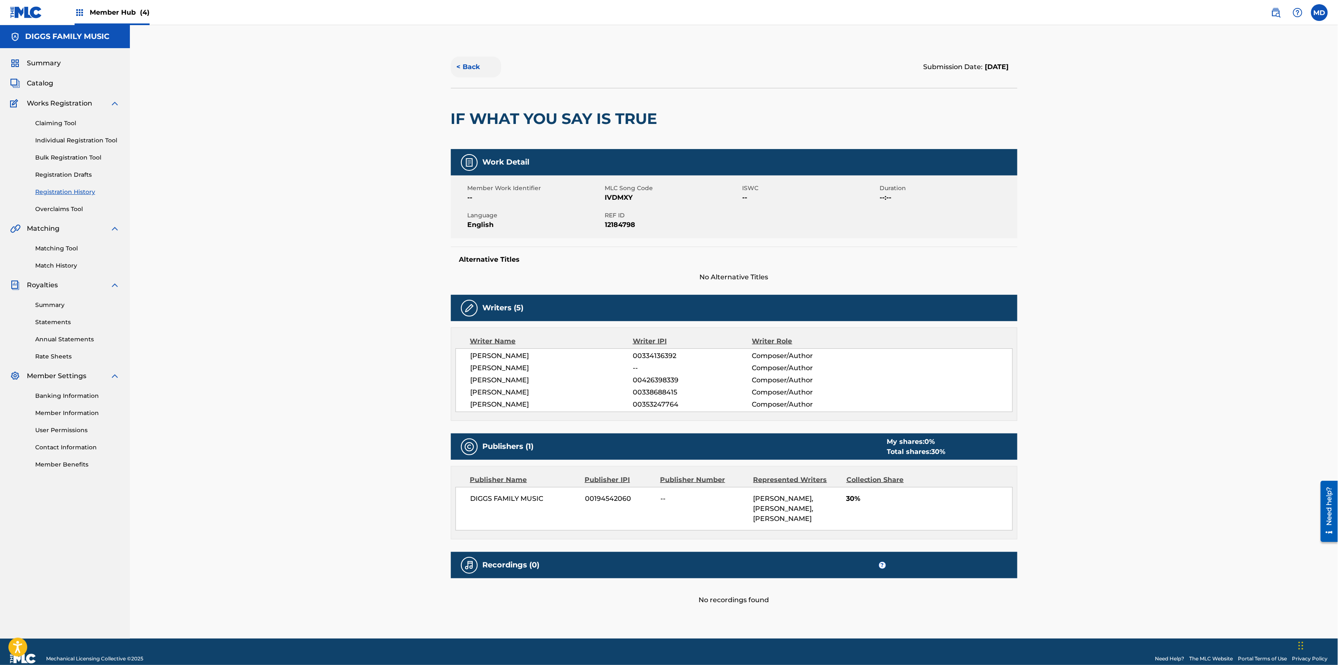
click at [469, 63] on button "< Back" at bounding box center [476, 67] width 50 height 21
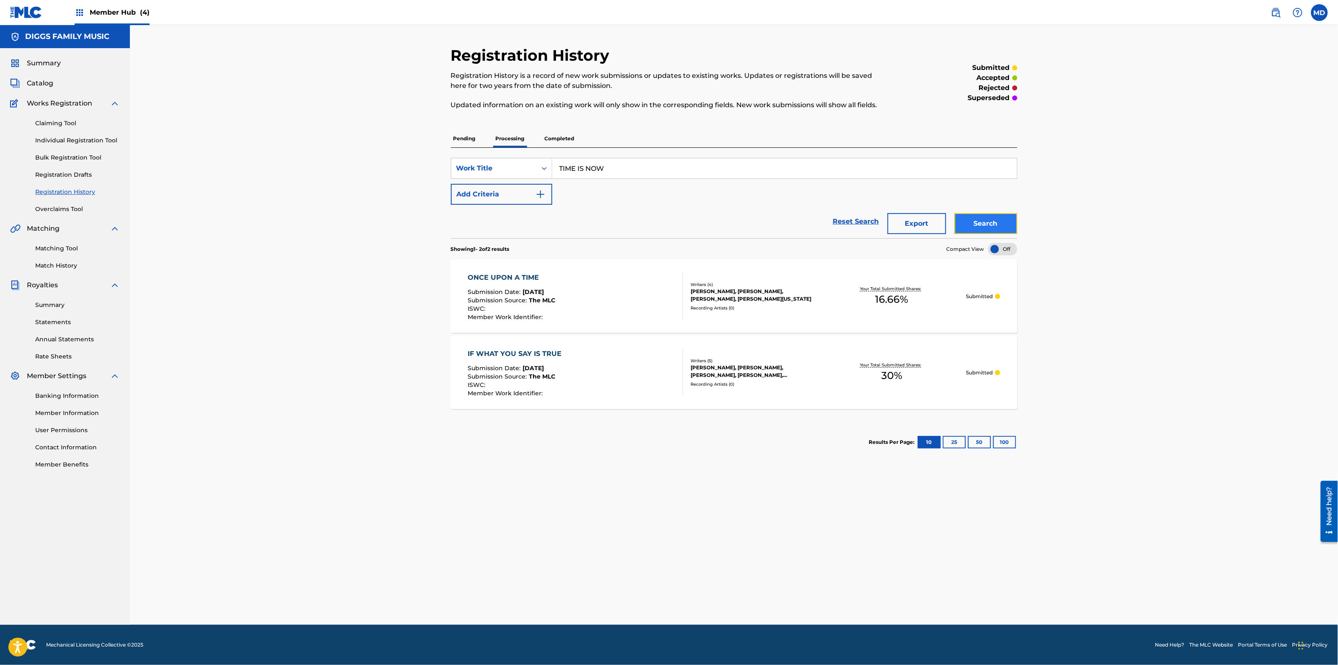
click at [996, 219] on button "Search" at bounding box center [985, 223] width 63 height 21
click at [63, 140] on link "Individual Registration Tool" at bounding box center [77, 140] width 85 height 9
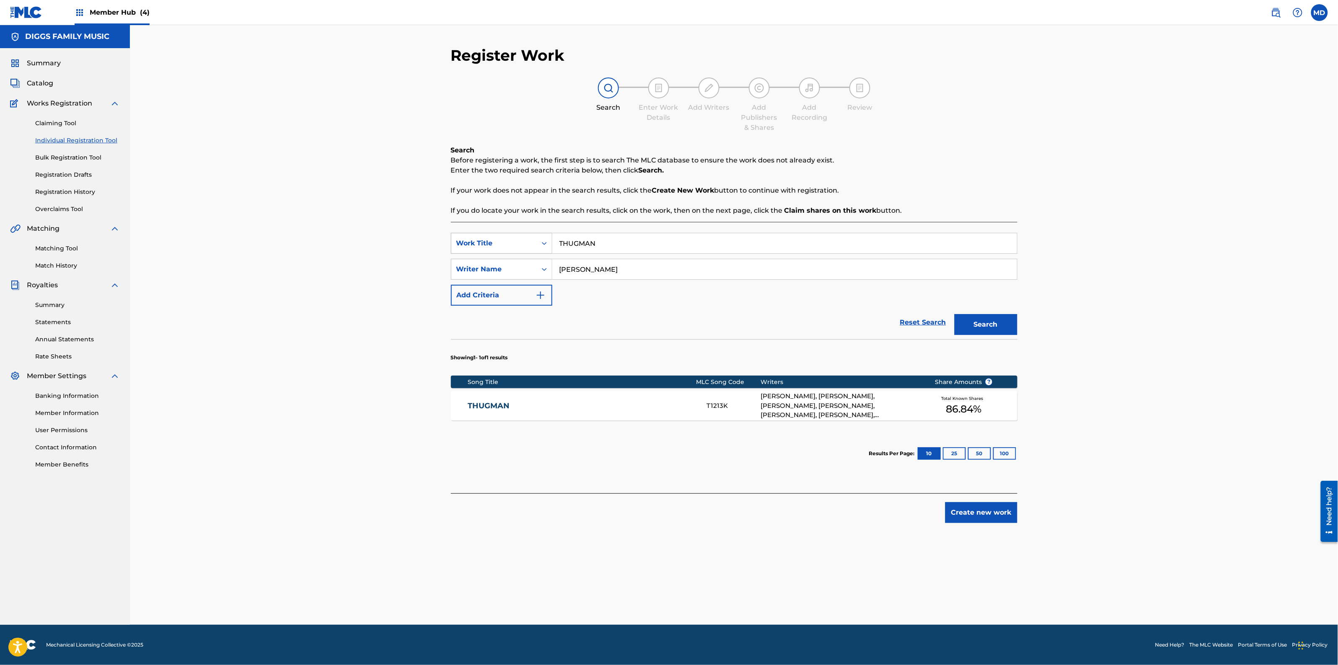
drag, startPoint x: 600, startPoint y: 249, endPoint x: 548, endPoint y: 250, distance: 52.0
click at [551, 251] on div "SearchWithCriteriaabd27ece-1981-4d2b-9ce3-ddb6a9c8adbd Work Title THUGMAN" at bounding box center [734, 243] width 566 height 21
paste input "IME IS NOW"
type input "TIME IS NOW"
click at [982, 325] on button "Search" at bounding box center [985, 324] width 63 height 21
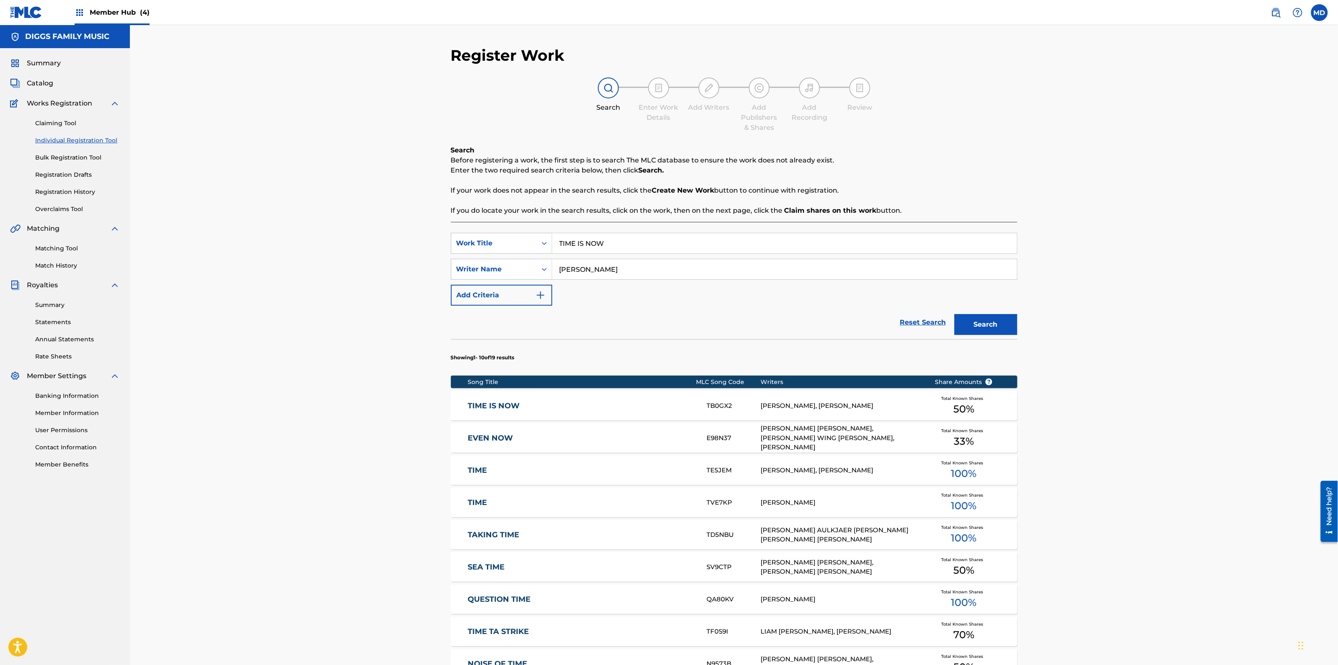
click at [550, 403] on link "TIME IS NOW" at bounding box center [582, 406] width 228 height 10
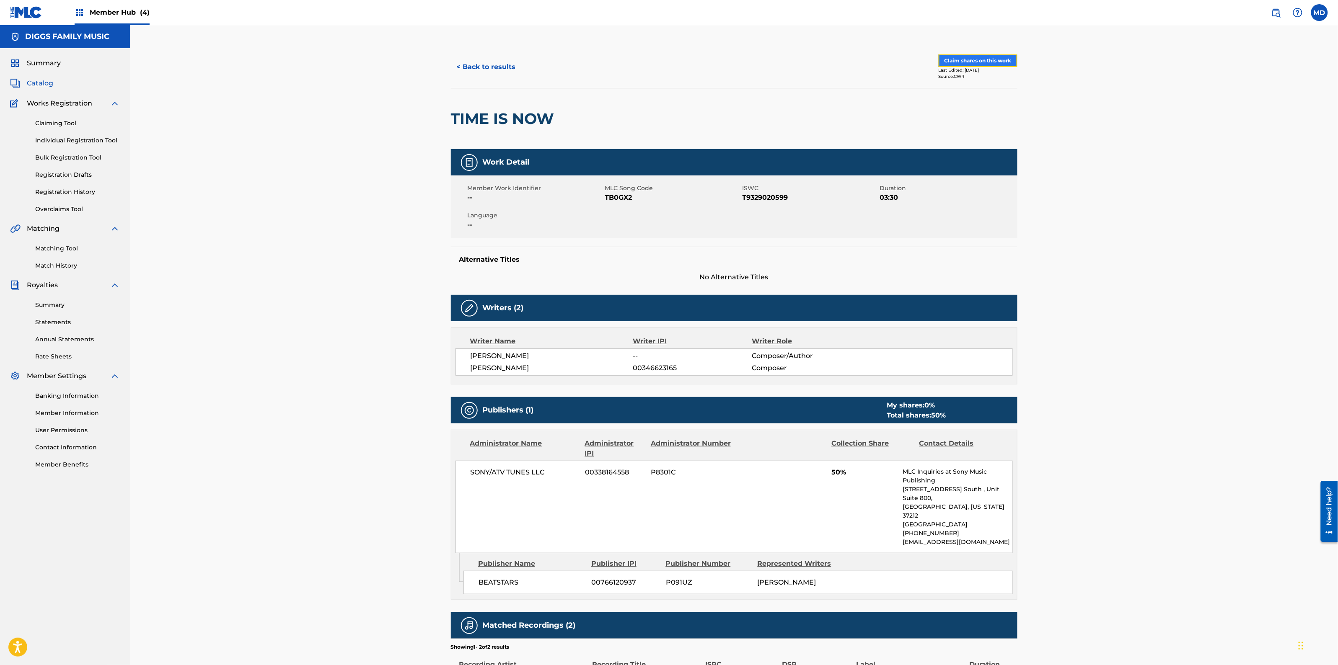
click at [975, 59] on button "Claim shares on this work" at bounding box center [977, 60] width 79 height 13
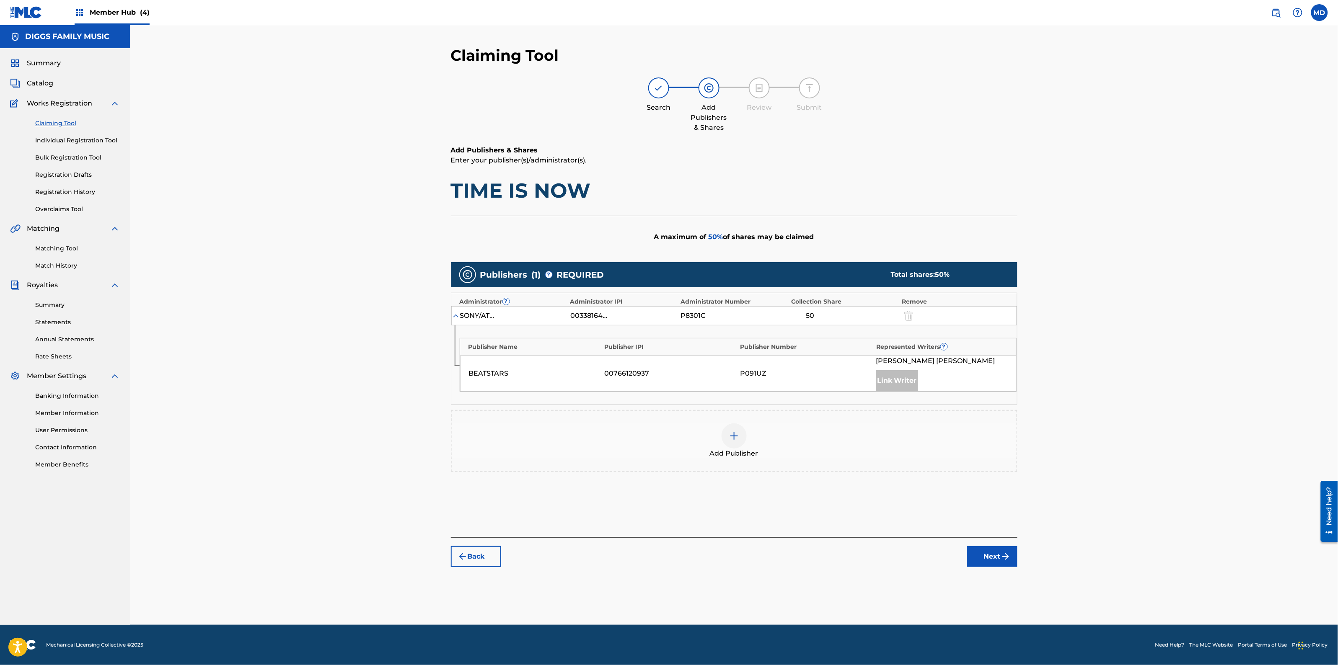
click at [734, 438] on img at bounding box center [734, 436] width 10 height 10
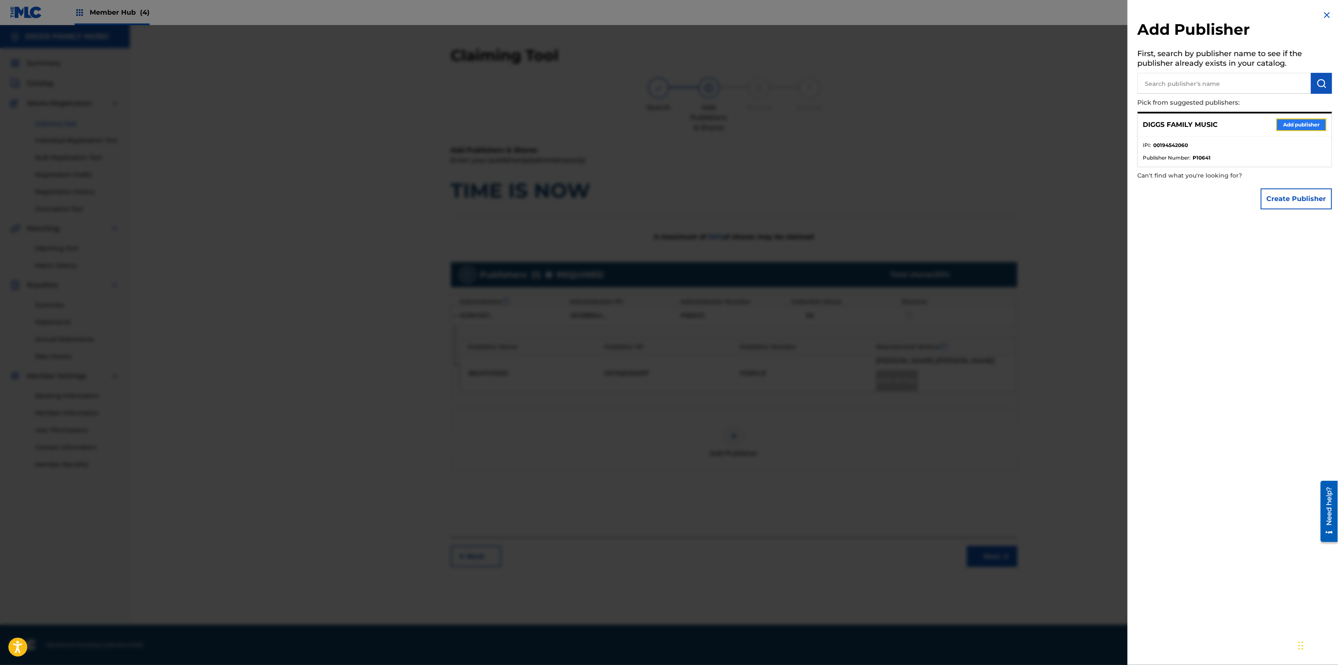
click at [1292, 124] on button "Add publisher" at bounding box center [1301, 125] width 50 height 13
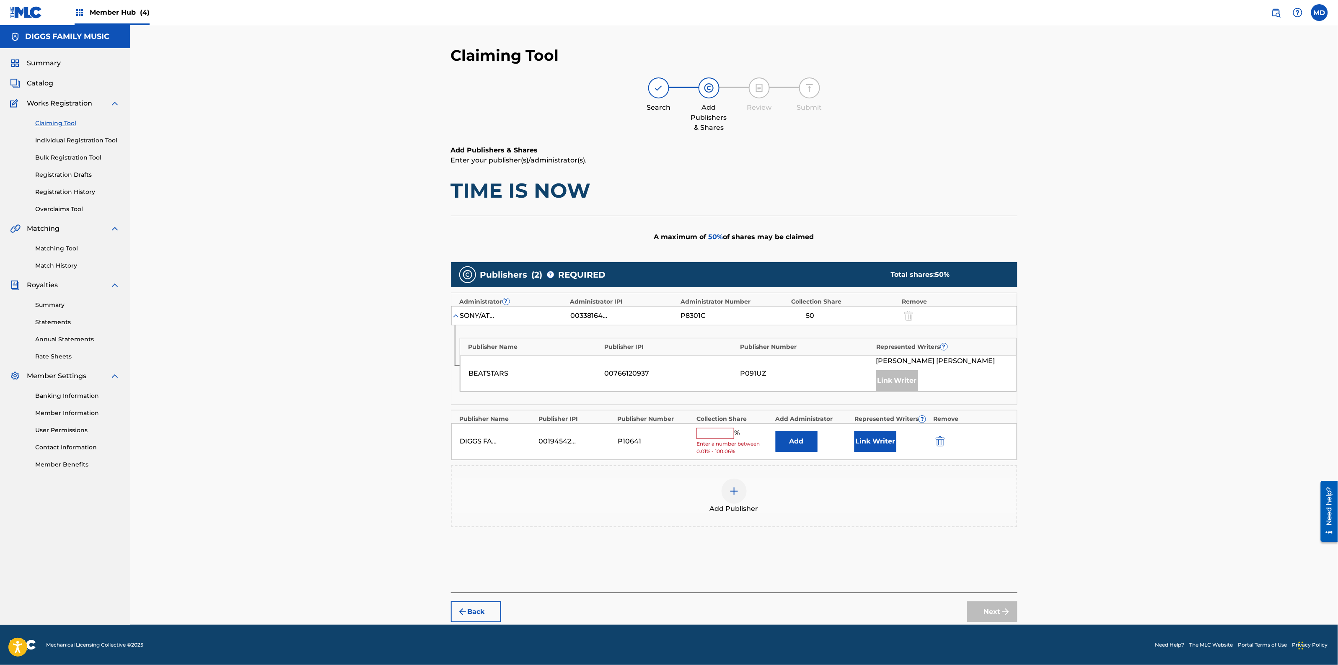
click at [727, 436] on input "text" at bounding box center [715, 433] width 38 height 11
type input "50"
click at [1227, 372] on div "Claiming Tool Search Add Publishers & Shares Review Submit Add Publishers & Sha…" at bounding box center [734, 325] width 1208 height 600
click at [875, 443] on button "Link Writer" at bounding box center [875, 438] width 42 height 21
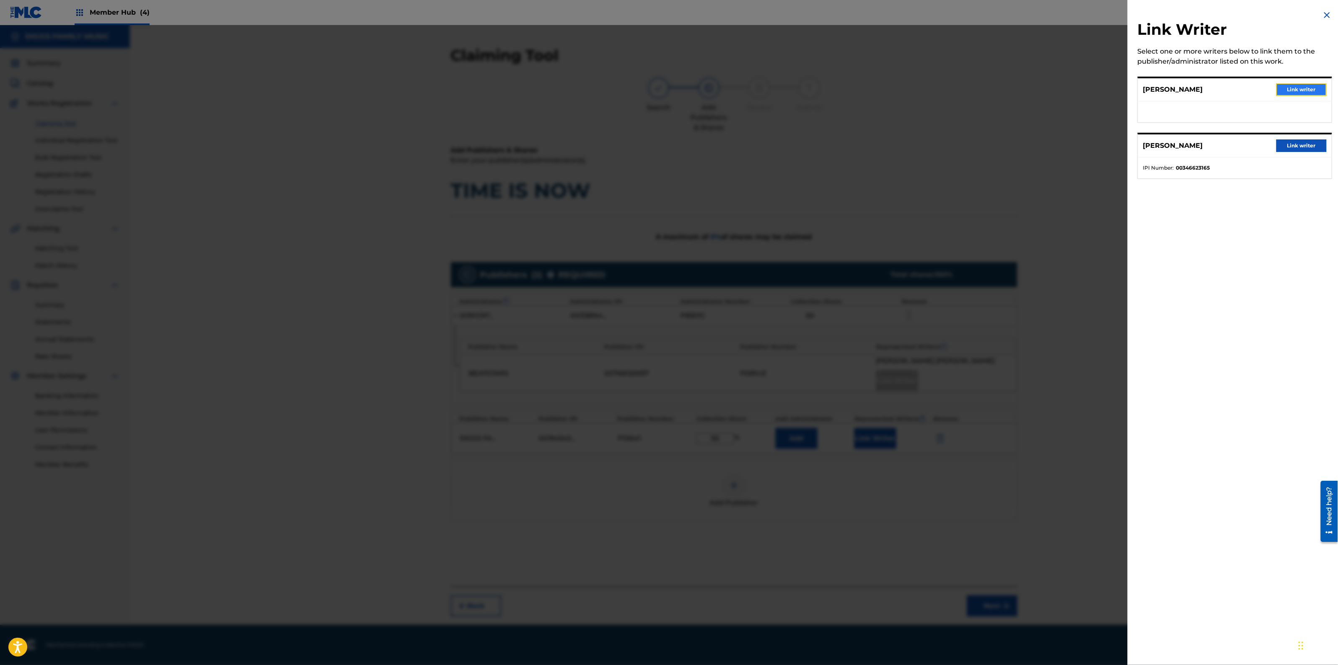
click at [1296, 85] on button "Link writer" at bounding box center [1301, 89] width 50 height 13
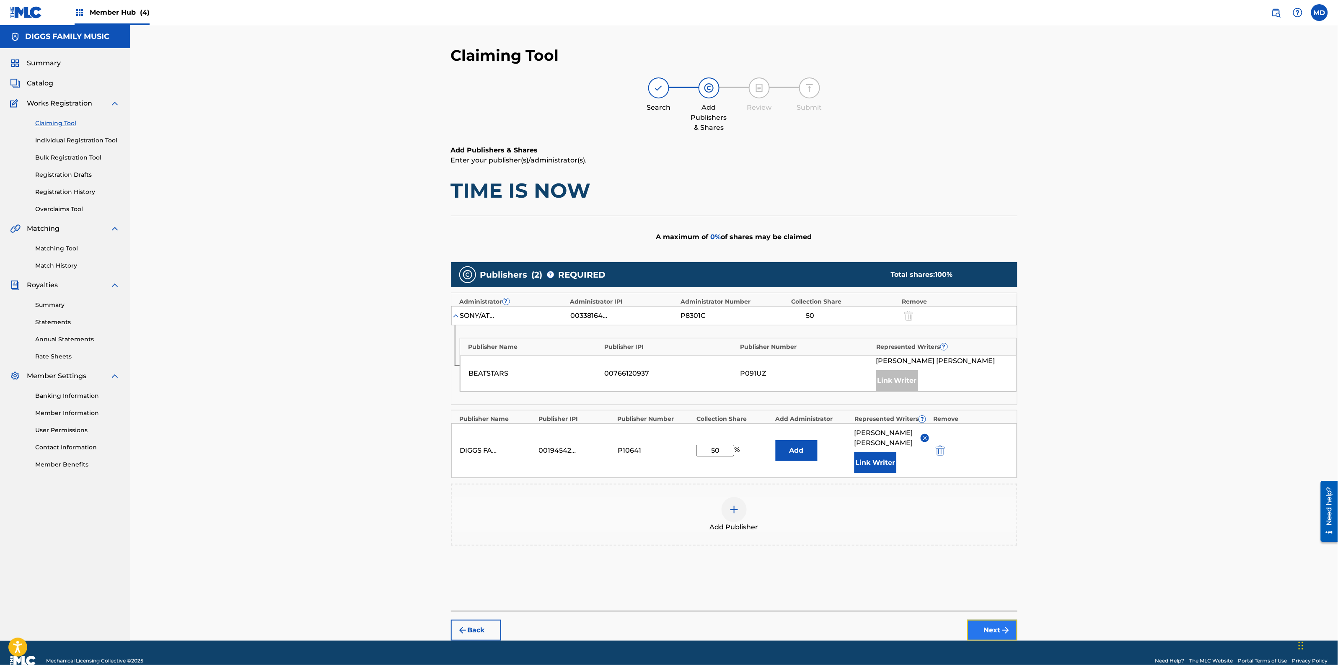
click at [989, 627] on button "Next" at bounding box center [992, 630] width 50 height 21
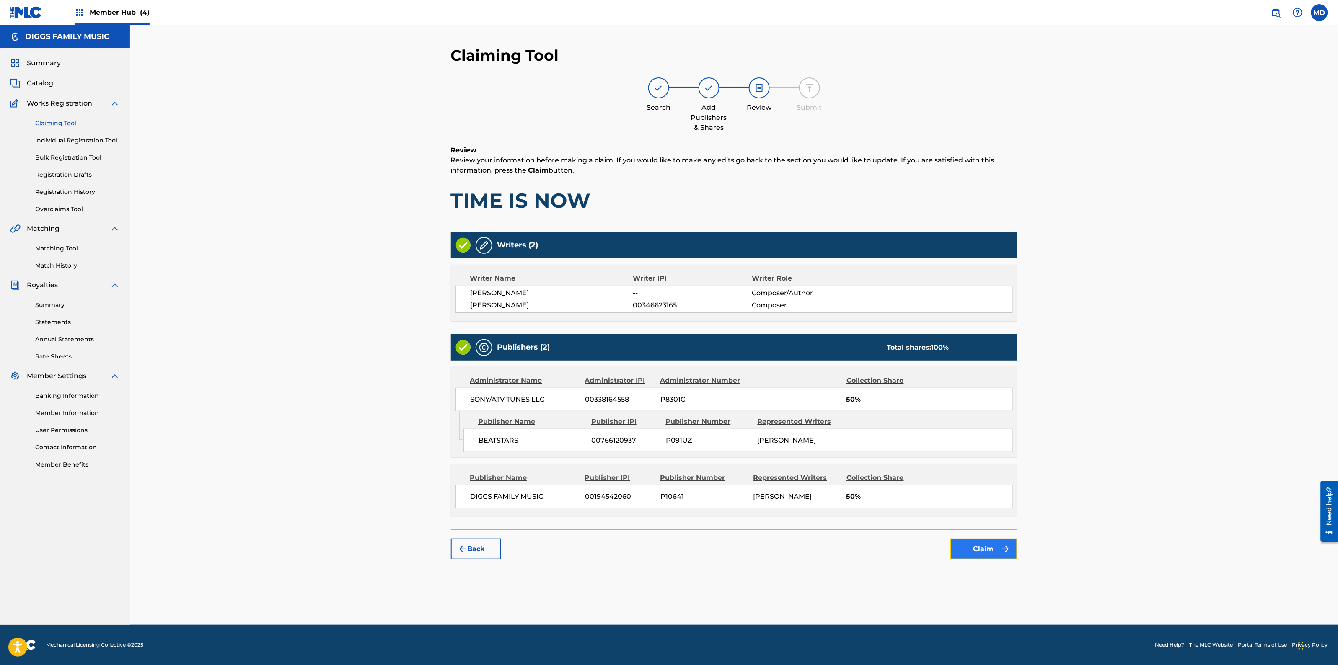
click at [966, 549] on button "Claim" at bounding box center [983, 549] width 67 height 21
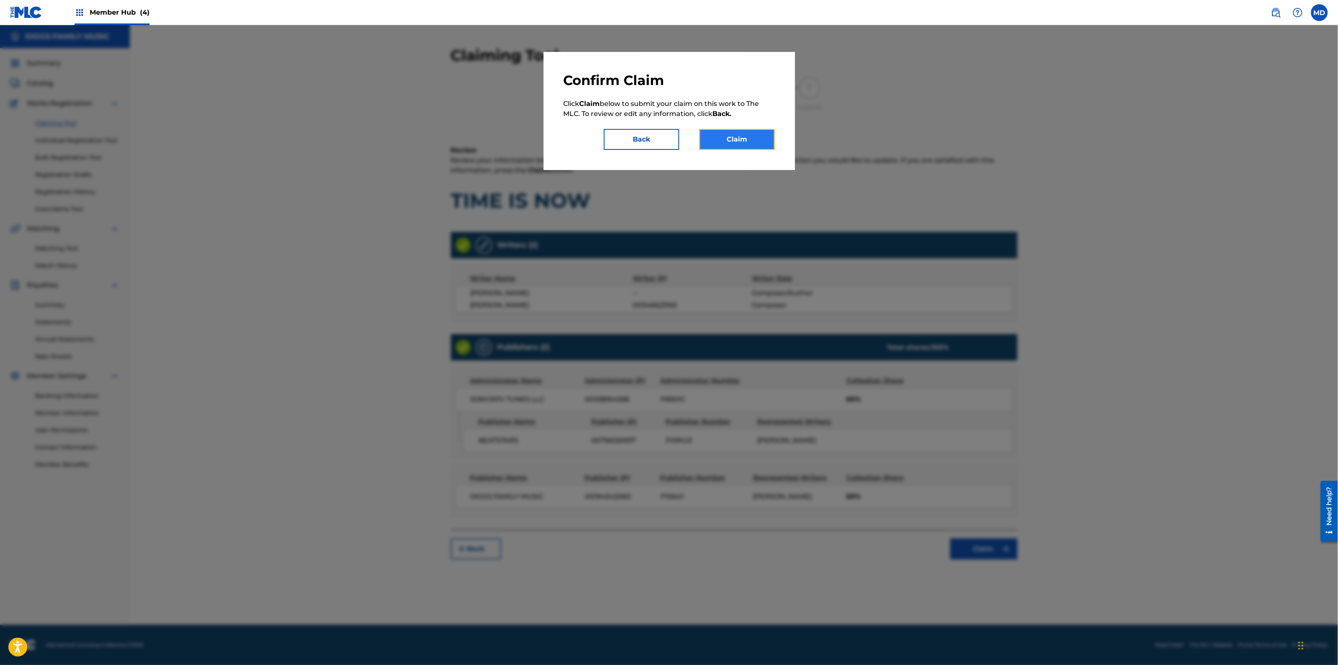
click at [741, 137] on button "Claim" at bounding box center [736, 139] width 75 height 21
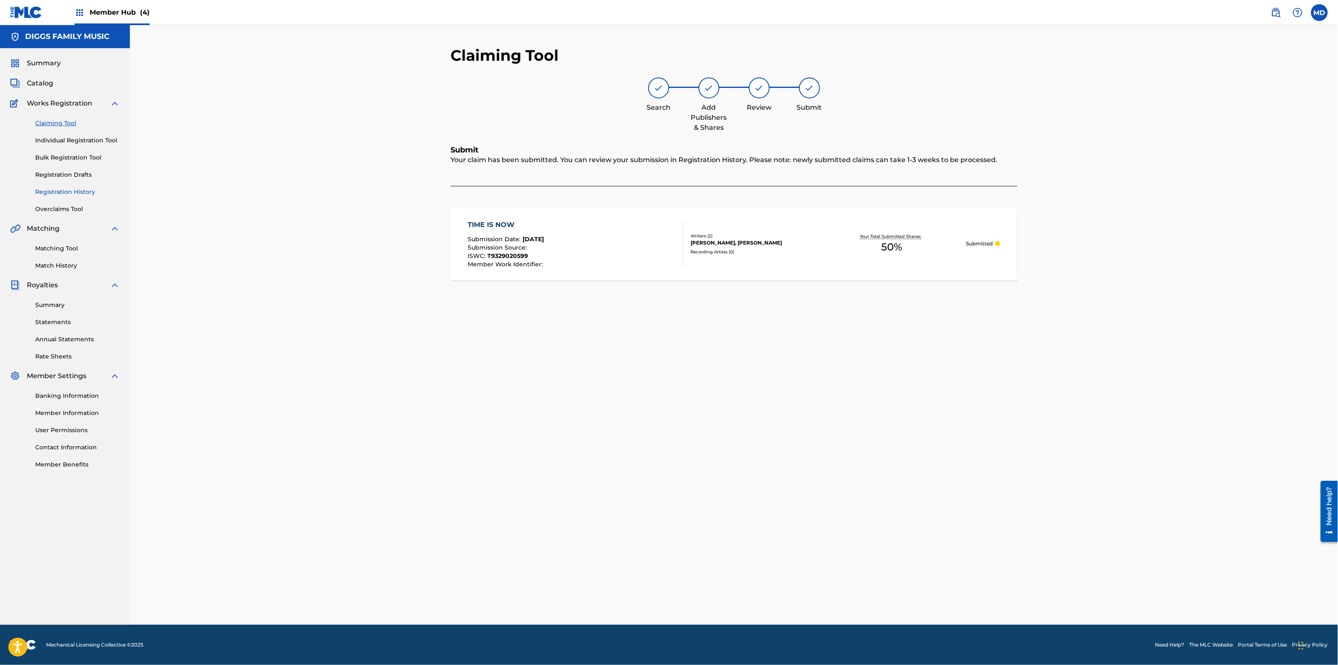
click at [61, 191] on link "Registration History" at bounding box center [77, 192] width 85 height 9
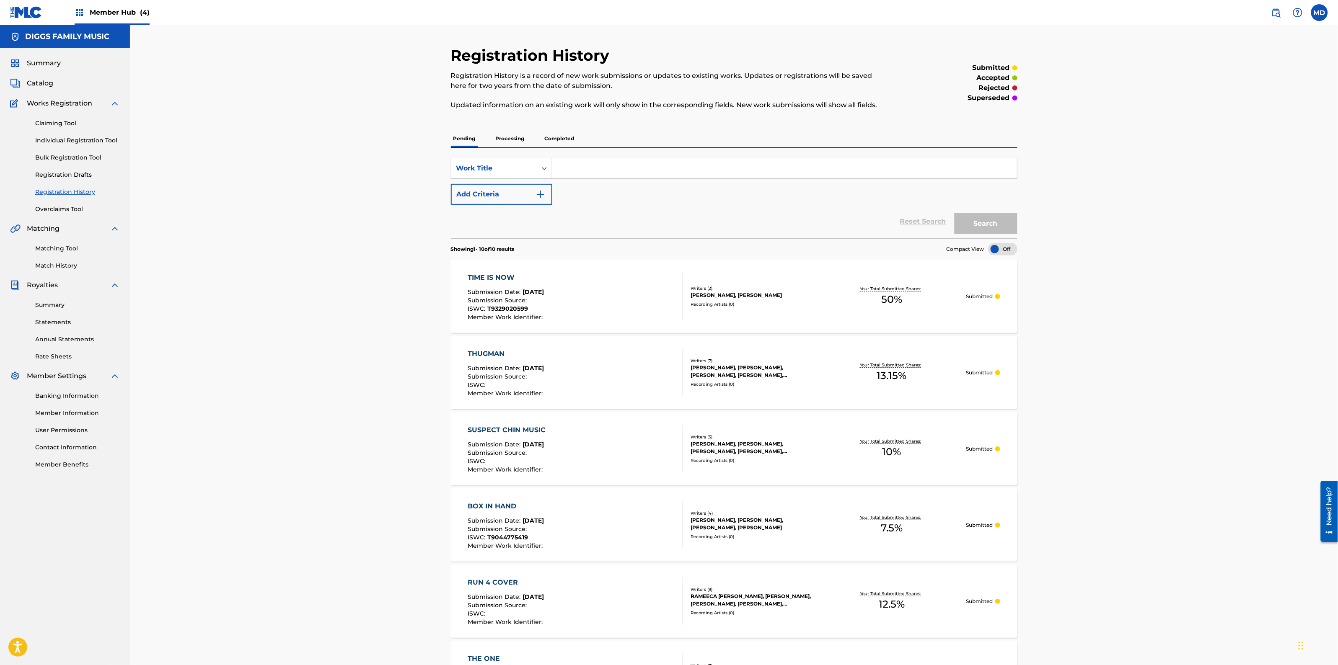
click at [598, 173] on input "Search Form" at bounding box center [784, 168] width 465 height 20
paste input "Y ALL BEEN WARNED"
type input "Y ALL BEEN WARNED"
click at [975, 227] on button "Search" at bounding box center [985, 223] width 63 height 21
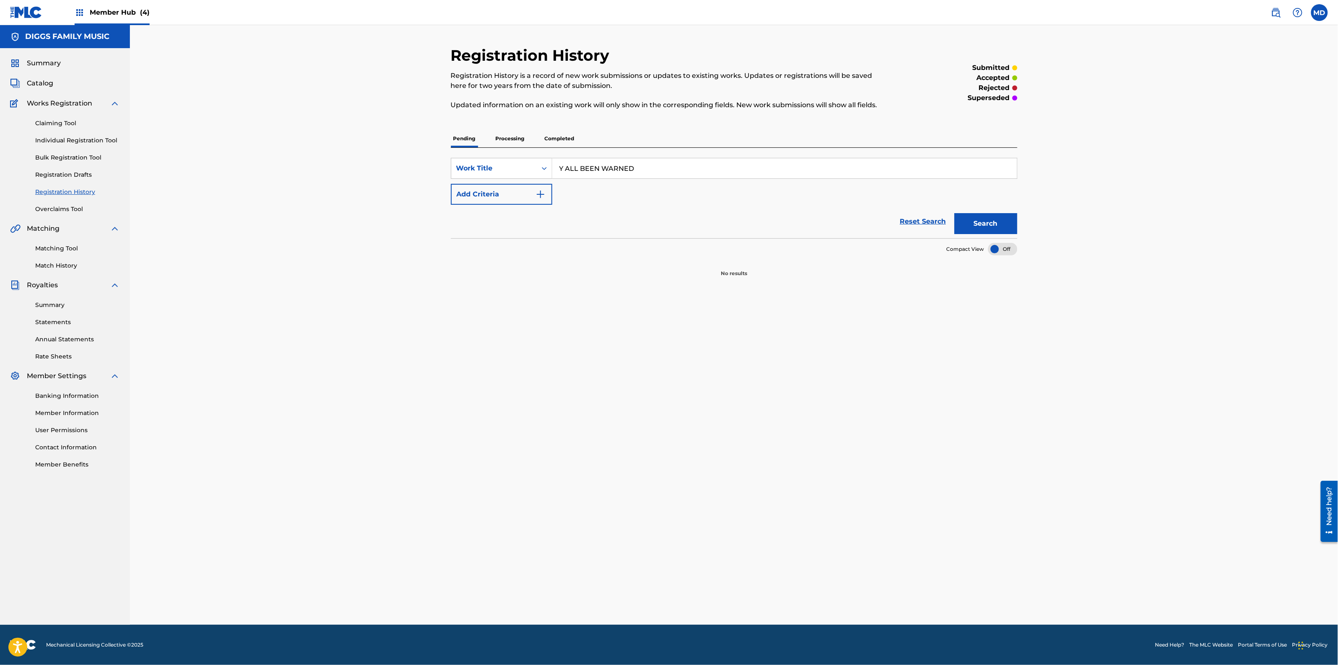
click at [504, 137] on p "Processing" at bounding box center [510, 139] width 34 height 18
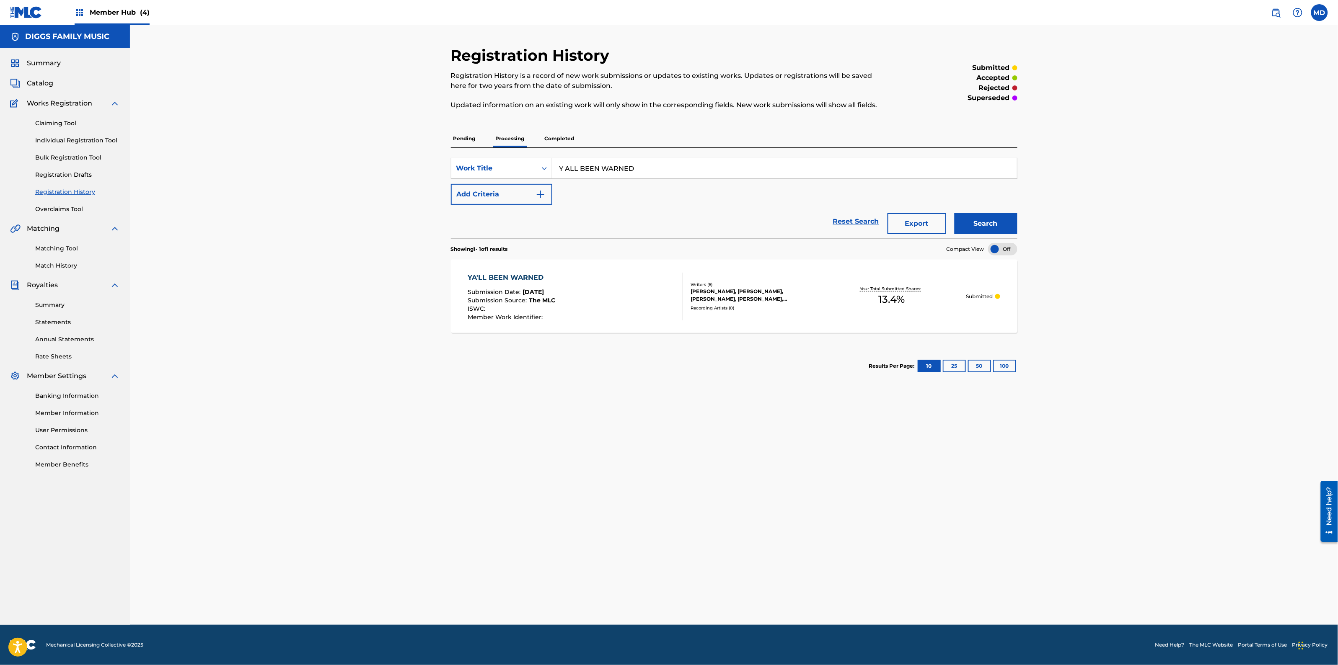
click at [754, 295] on div "[PERSON_NAME], [PERSON_NAME], [PERSON_NAME], [PERSON_NAME], [PERSON_NAME], [PER…" at bounding box center [754, 295] width 127 height 15
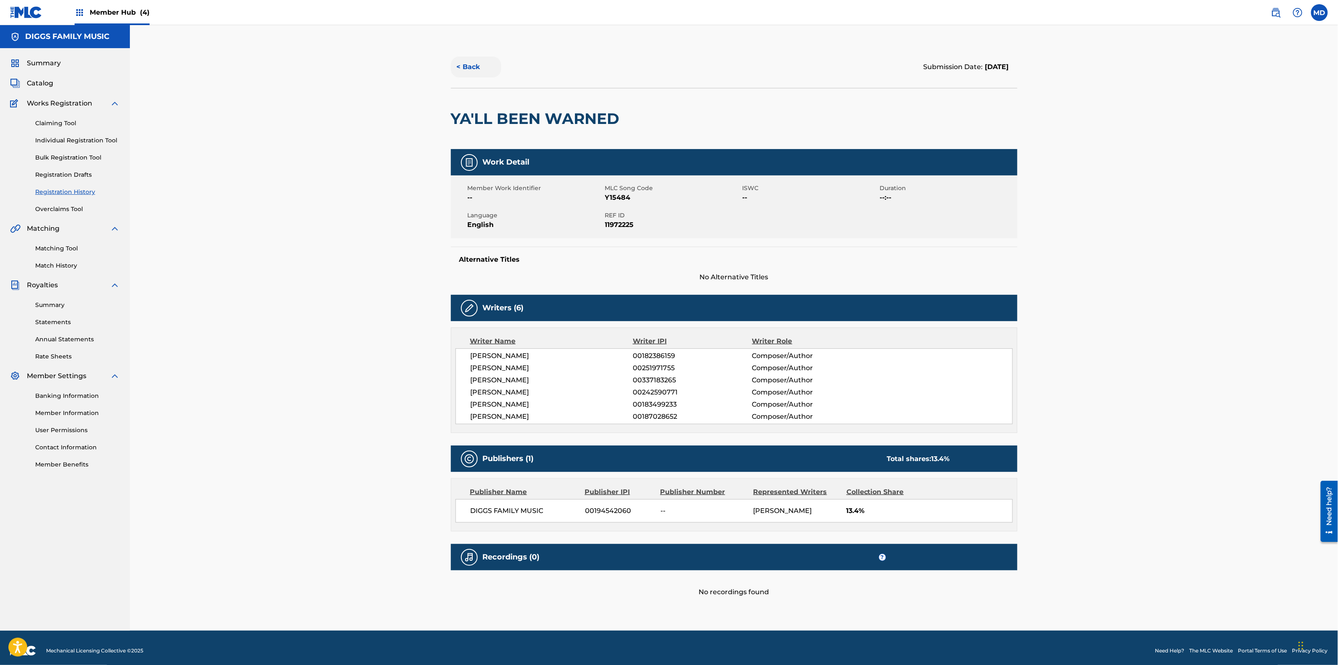
click at [475, 72] on button "< Back" at bounding box center [476, 67] width 50 height 21
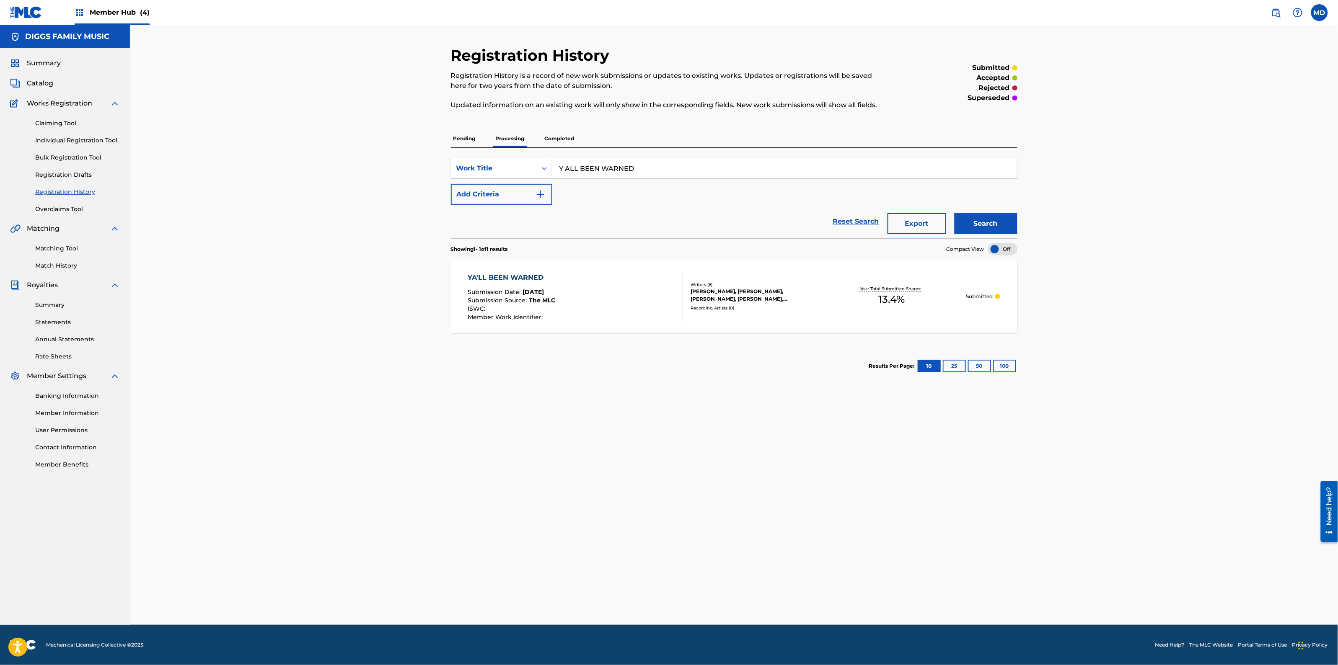
drag, startPoint x: 654, startPoint y: 174, endPoint x: 553, endPoint y: 174, distance: 101.0
click at [553, 174] on input "Y ALL BEEN WARNED" at bounding box center [784, 168] width 465 height 20
paste input "[DEMOGRAPHIC_DATA] DAUGHTER"
type input "[DEMOGRAPHIC_DATA] DAUGHTER"
click at [960, 220] on button "Search" at bounding box center [985, 223] width 63 height 21
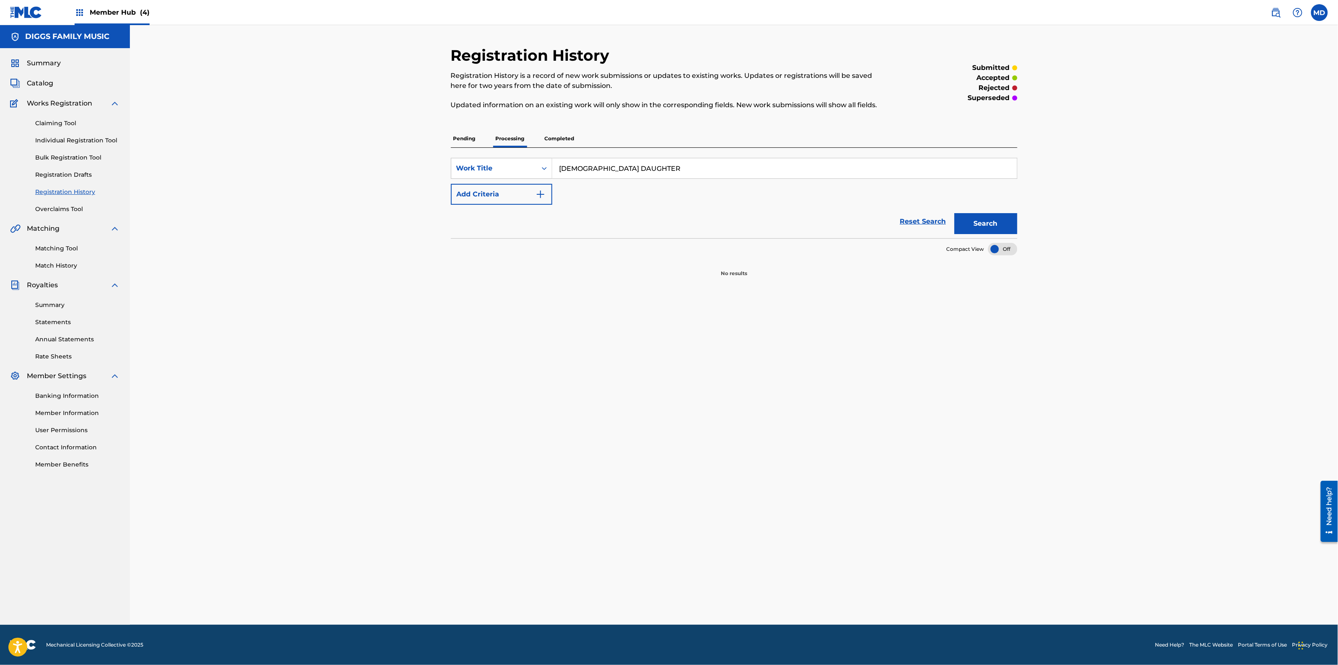
click at [559, 141] on p "Completed" at bounding box center [559, 139] width 35 height 18
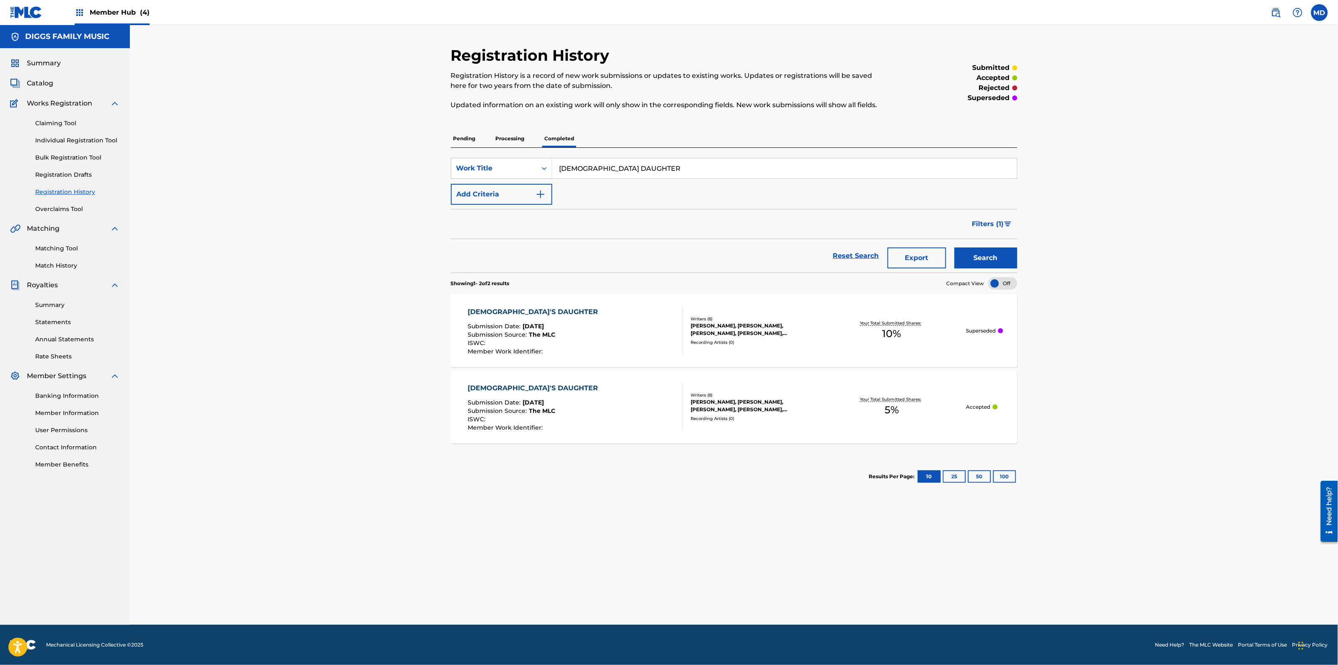
drag, startPoint x: 622, startPoint y: 166, endPoint x: 535, endPoint y: 179, distance: 88.5
click at [535, 179] on div "SearchWithCriteria88e6ef83-f331-44f9-8914-831b2039cdfc Work Title PREACHERS DAU…" at bounding box center [734, 181] width 566 height 47
paste input "UMP YOUR FIST"
type input "PUMP YOUR FIST"
click at [985, 261] on button "Search" at bounding box center [985, 258] width 63 height 21
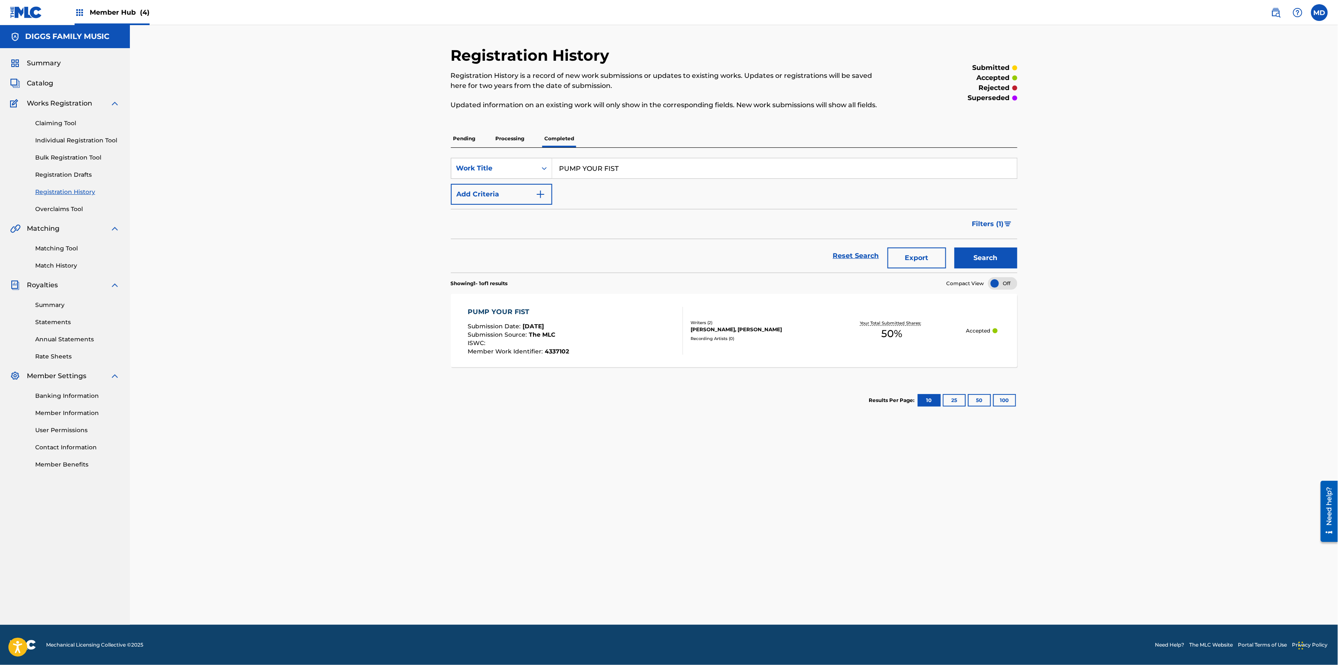
click at [603, 340] on div "PUMP YOUR FIST Submission Date : [DATE] Submission Source : The MLC ISWC : Memb…" at bounding box center [575, 331] width 215 height 48
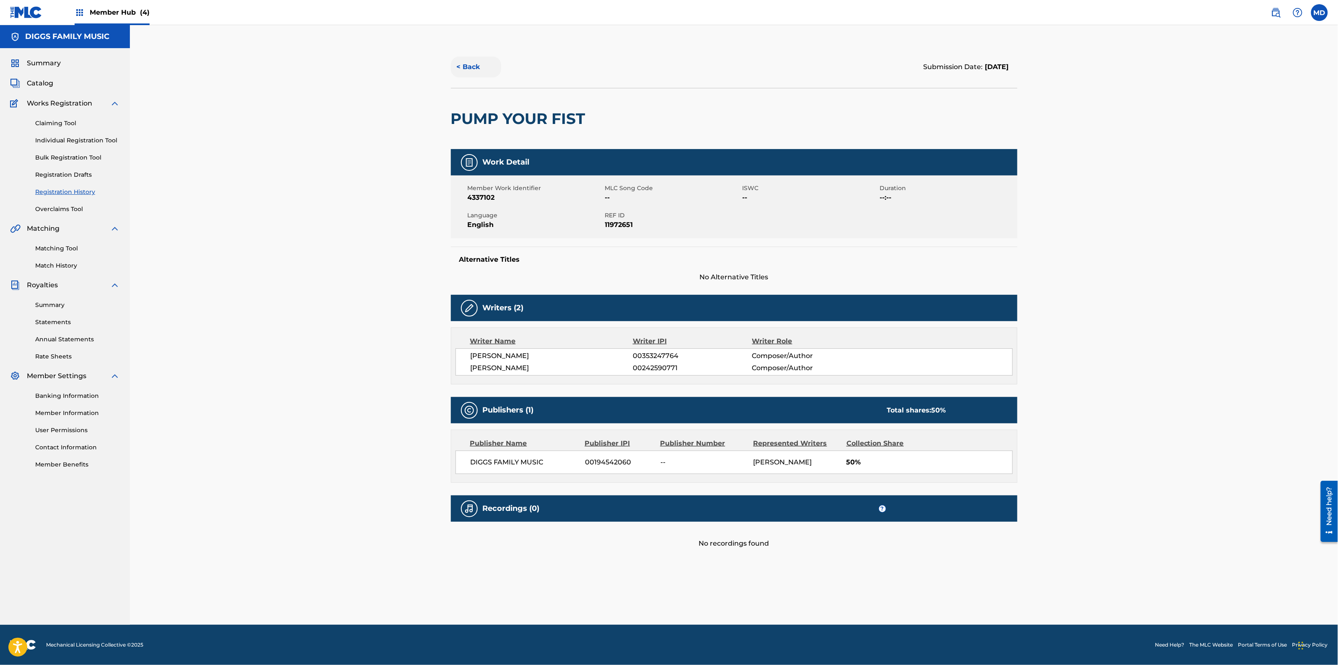
click at [472, 64] on button "< Back" at bounding box center [476, 67] width 50 height 21
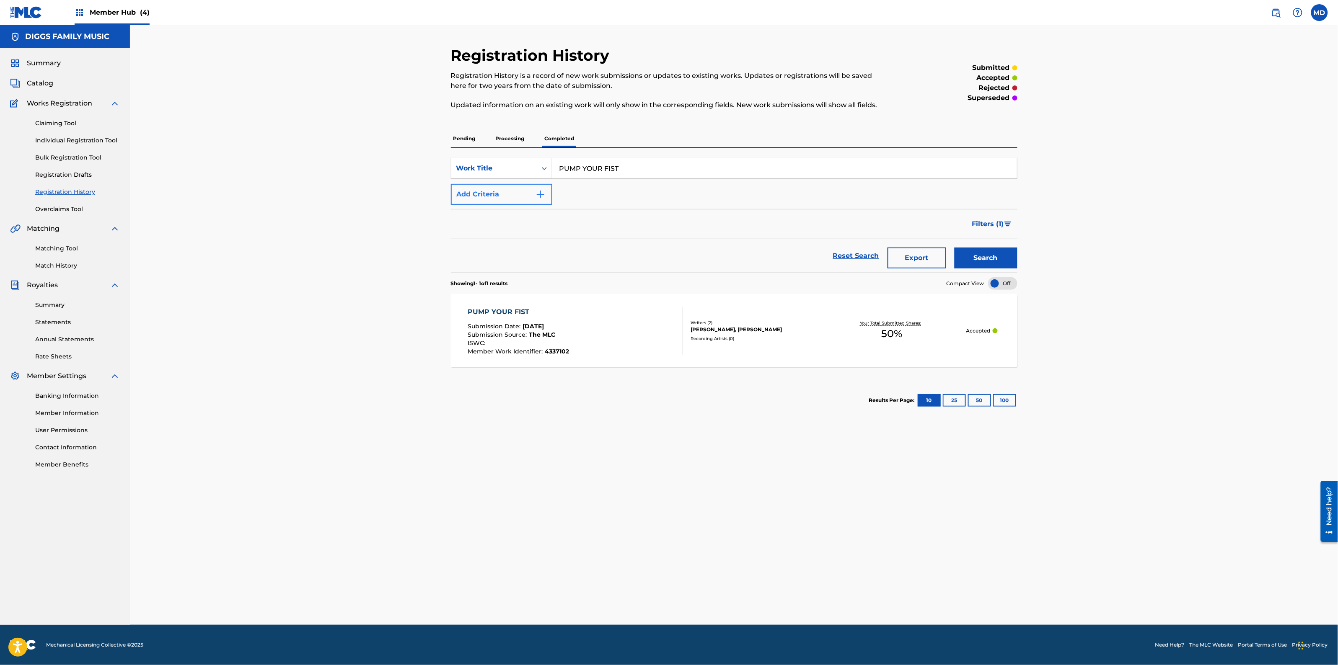
drag, startPoint x: 647, startPoint y: 168, endPoint x: 550, endPoint y: 187, distance: 99.5
click at [551, 182] on div "SearchWithCriteria88e6ef83-f331-44f9-8914-831b2039cdfc Work Title PUMP YOUR FIS…" at bounding box center [734, 181] width 566 height 47
paste input "RADIOACTIVE FOUR ASSASSINS"
type input "RADIOACTIVE FOUR ASSASSINS"
click at [982, 261] on button "Search" at bounding box center [985, 258] width 63 height 21
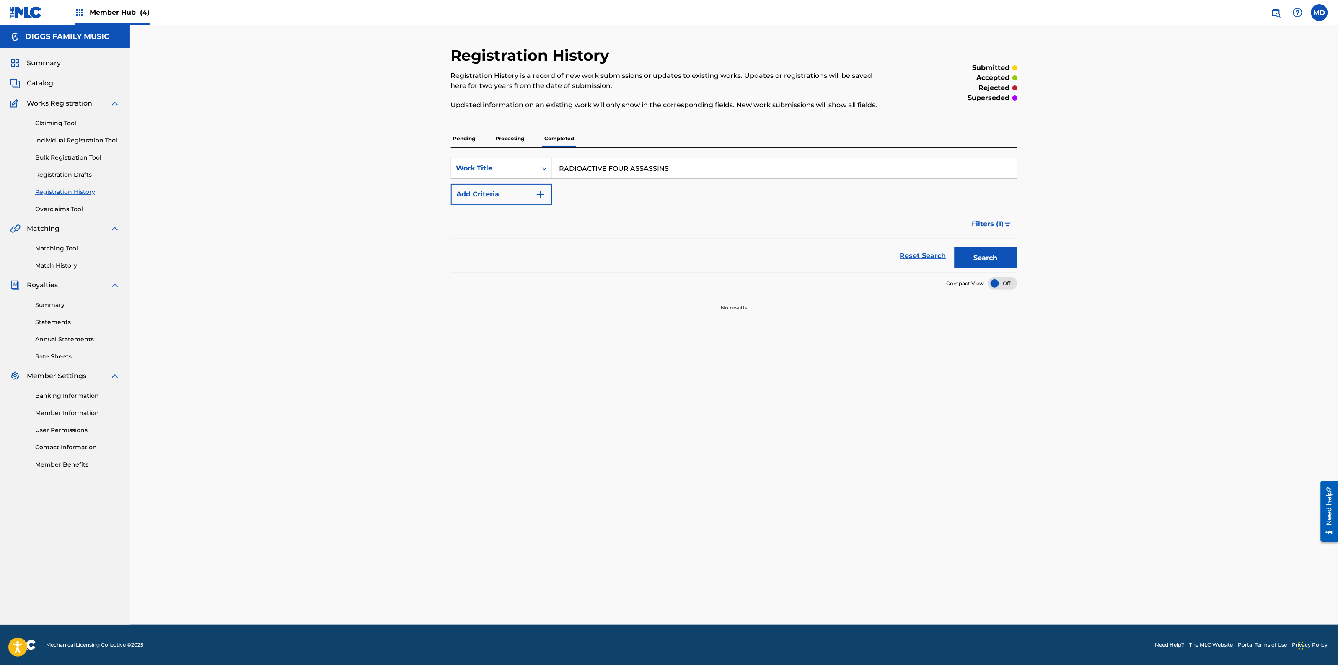
click at [509, 138] on p "Processing" at bounding box center [510, 139] width 34 height 18
click at [455, 137] on p "Pending" at bounding box center [464, 139] width 27 height 18
click at [47, 140] on link "Individual Registration Tool" at bounding box center [77, 140] width 85 height 9
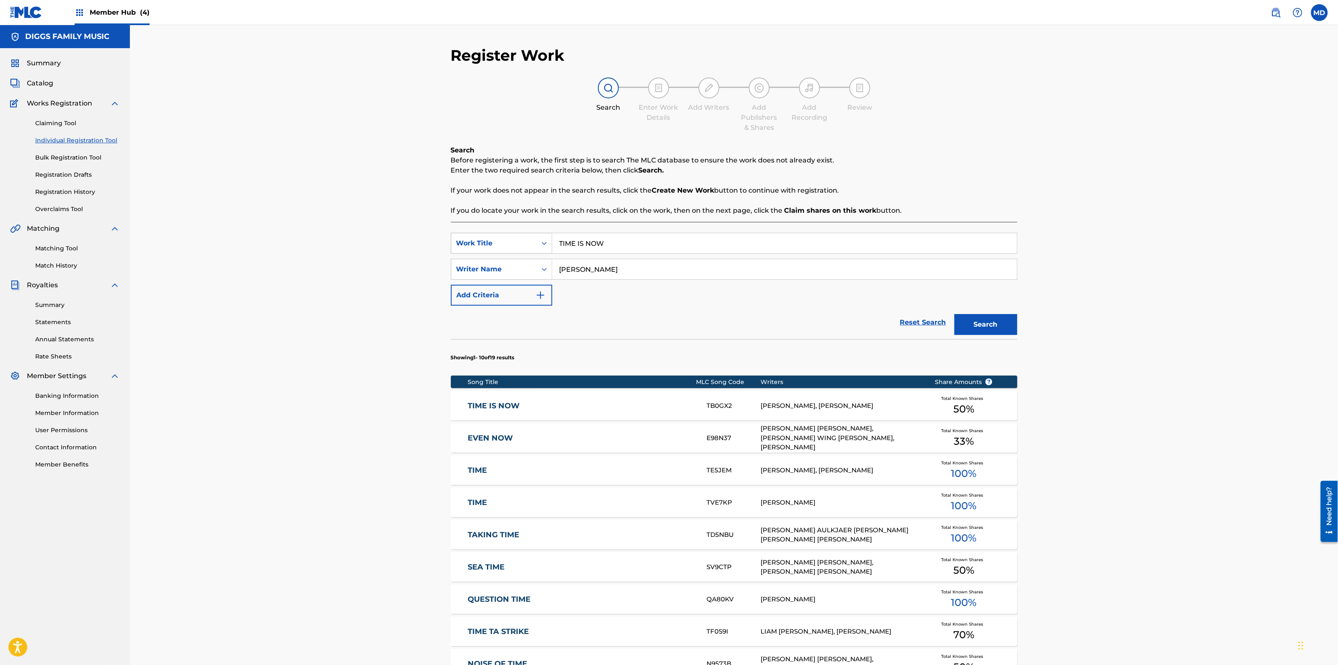
drag, startPoint x: 623, startPoint y: 246, endPoint x: 531, endPoint y: 240, distance: 92.0
click at [532, 240] on div "SearchWithCriteriaabd27ece-1981-4d2b-9ce3-ddb6a9c8adbd Work Title TIME IS NOW" at bounding box center [734, 243] width 566 height 21
paste input "RADIOACTIVE FOUR ASSASSINS"
type input "RADIOACTIVE FOUR ASSASSINS"
drag, startPoint x: 628, startPoint y: 271, endPoint x: 560, endPoint y: 282, distance: 69.5
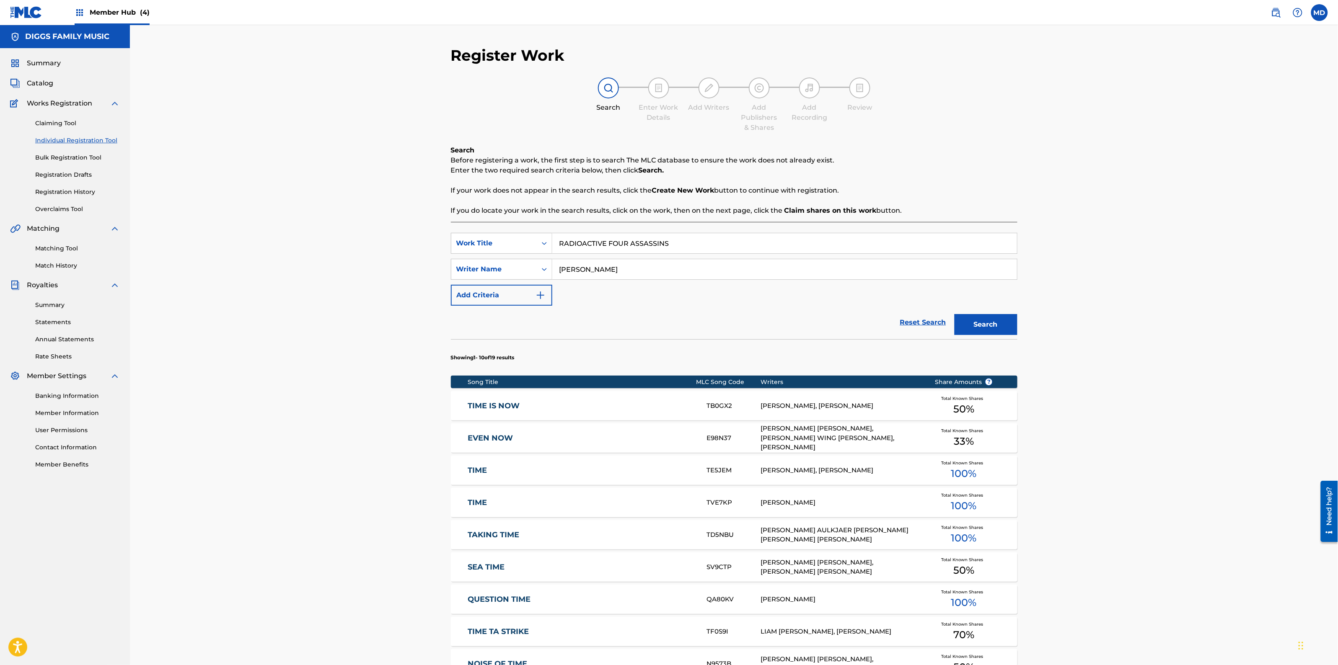
click at [560, 282] on div "SearchWithCriteriaabd27ece-1981-4d2b-9ce3-ddb6a9c8adbd Work Title RADIOACTIVE F…" at bounding box center [734, 269] width 566 height 73
paste input "[PERSON_NAME]"
type input "[PERSON_NAME]"
click at [974, 325] on button "Search" at bounding box center [985, 324] width 63 height 21
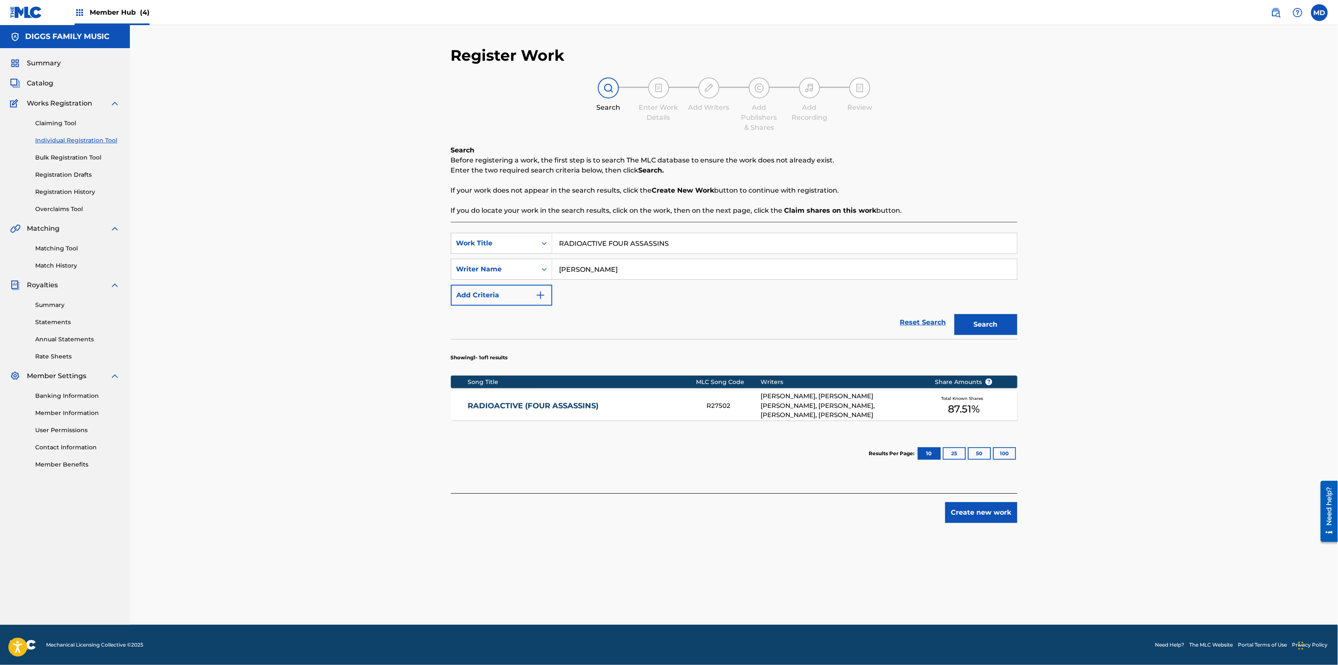
click at [617, 402] on link "RADIOACTIVE (FOUR ASSASSINS)" at bounding box center [582, 406] width 228 height 10
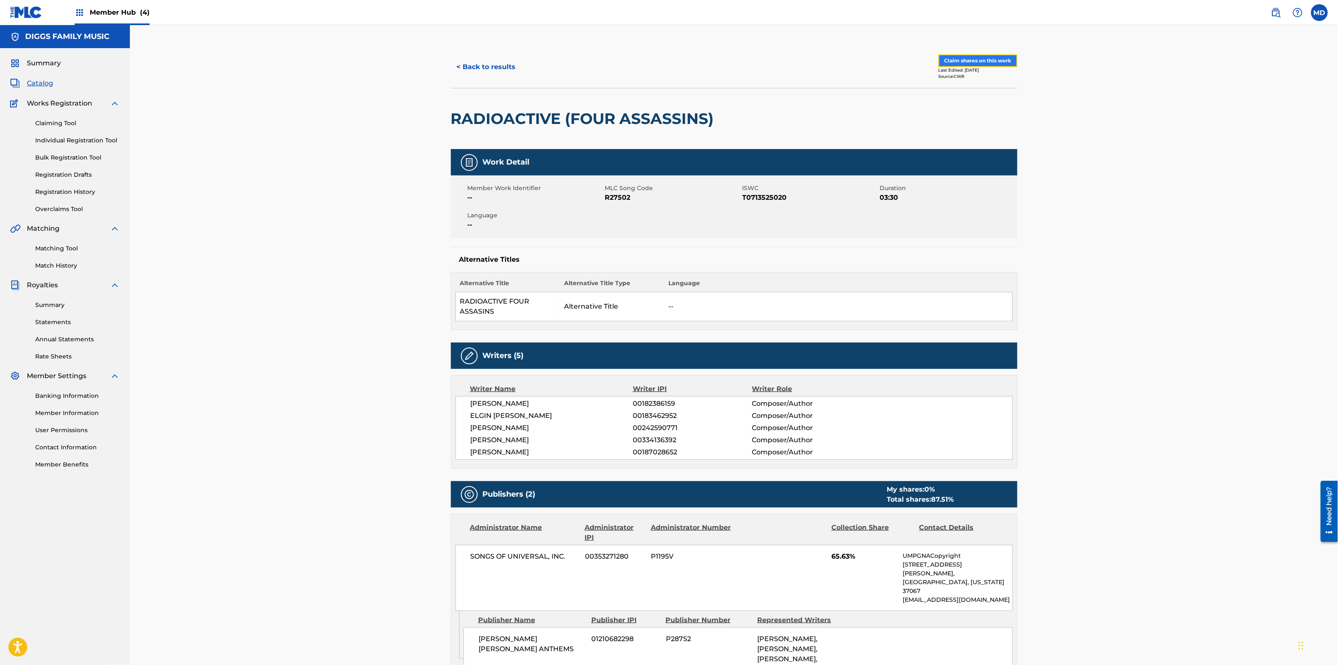
click at [965, 62] on button "Claim shares on this work" at bounding box center [977, 60] width 79 height 13
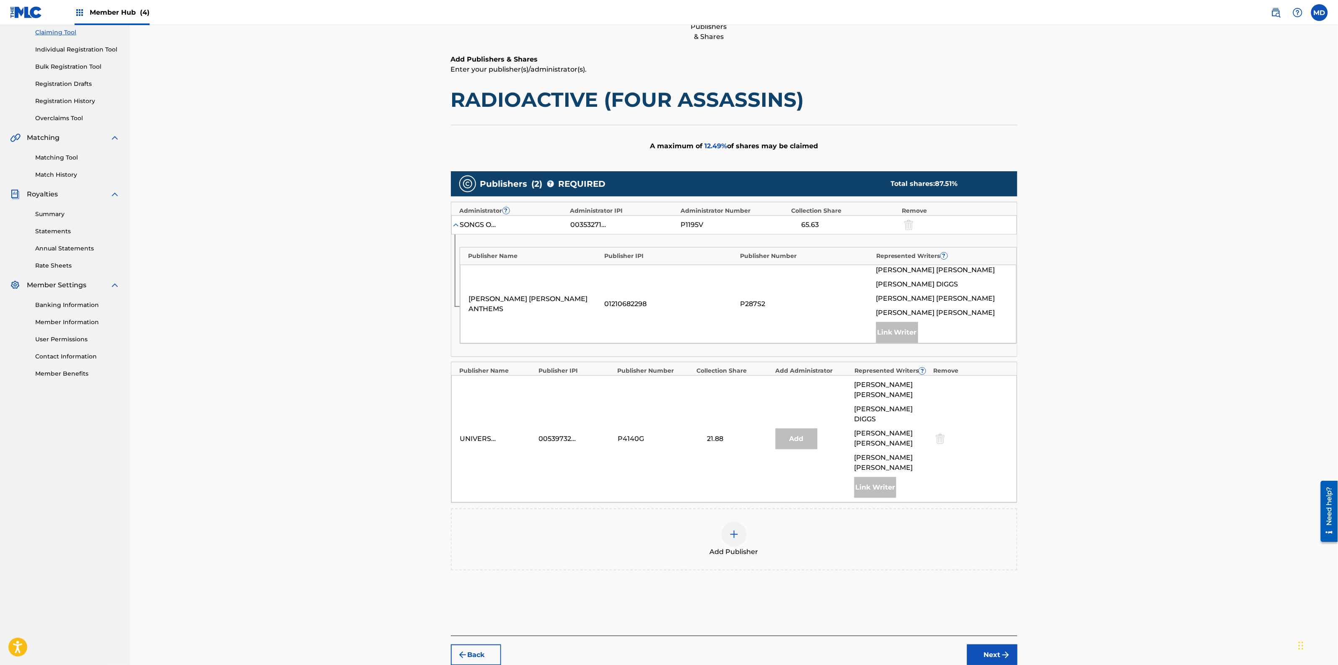
scroll to position [91, 0]
click at [734, 529] on img at bounding box center [734, 534] width 10 height 10
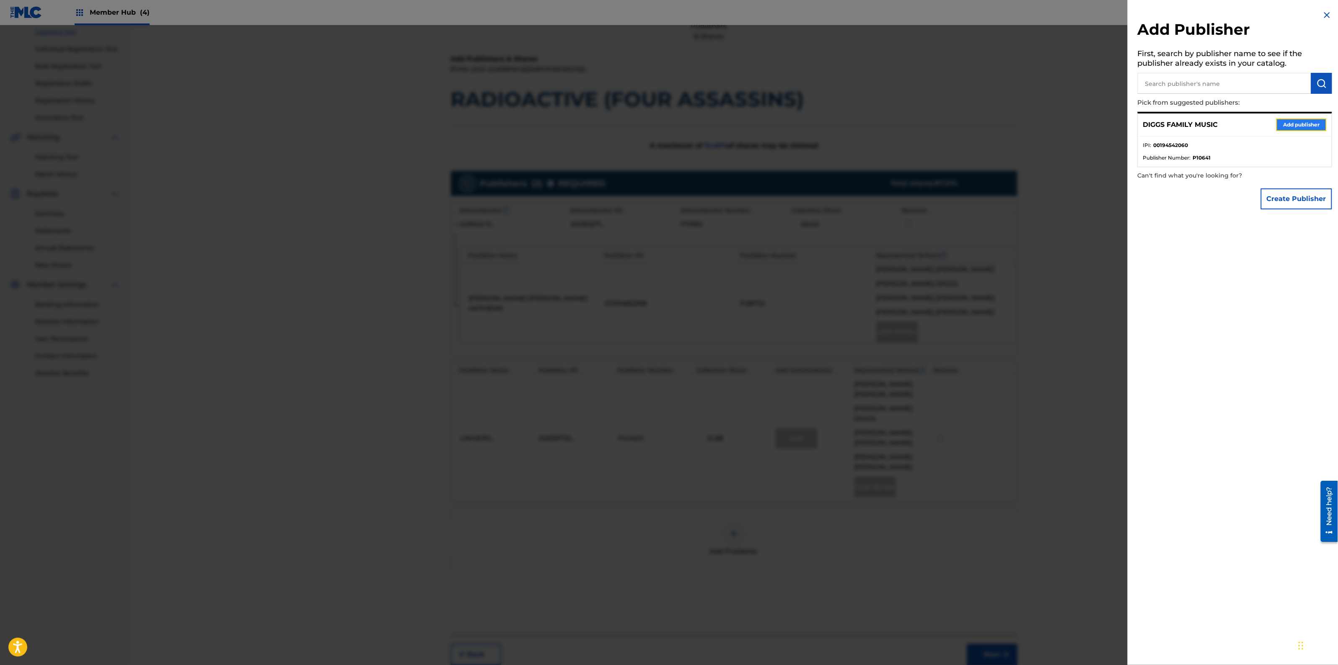
click at [1282, 125] on button "Add publisher" at bounding box center [1301, 125] width 50 height 13
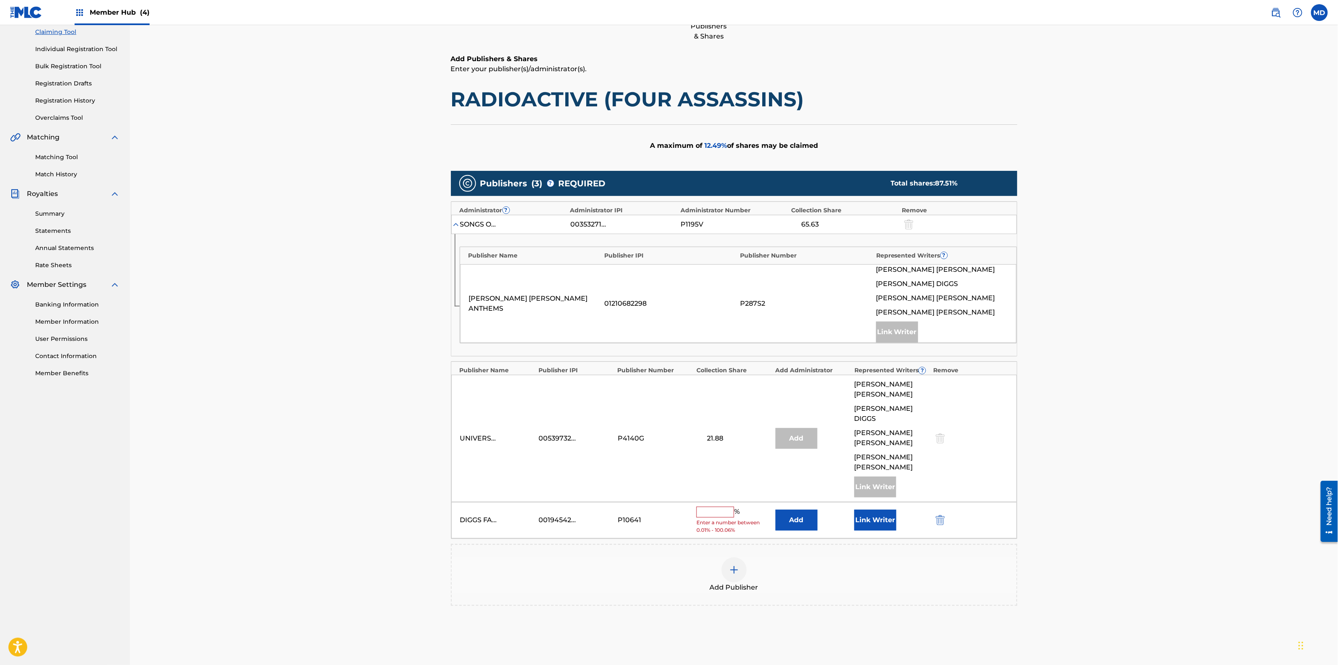
click at [710, 507] on input "text" at bounding box center [715, 512] width 38 height 11
type input "12.50"
click at [883, 507] on button "Link Writer" at bounding box center [875, 517] width 42 height 21
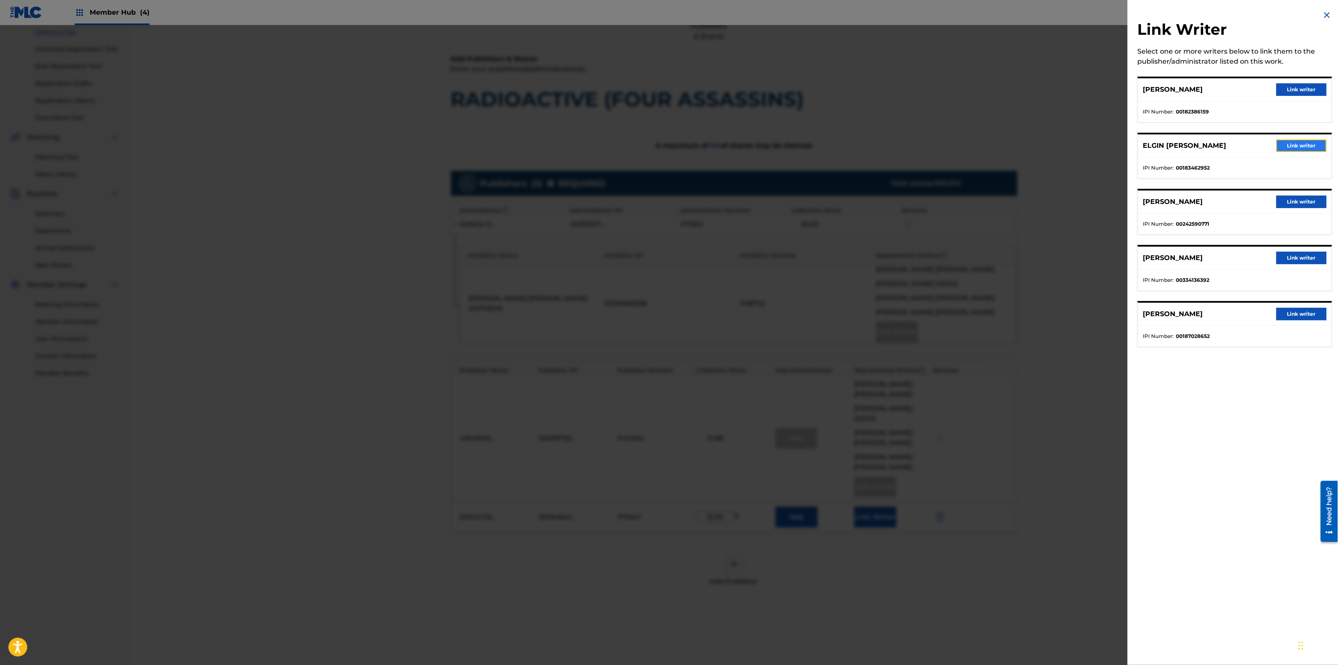
click at [1286, 147] on button "Link writer" at bounding box center [1301, 146] width 50 height 13
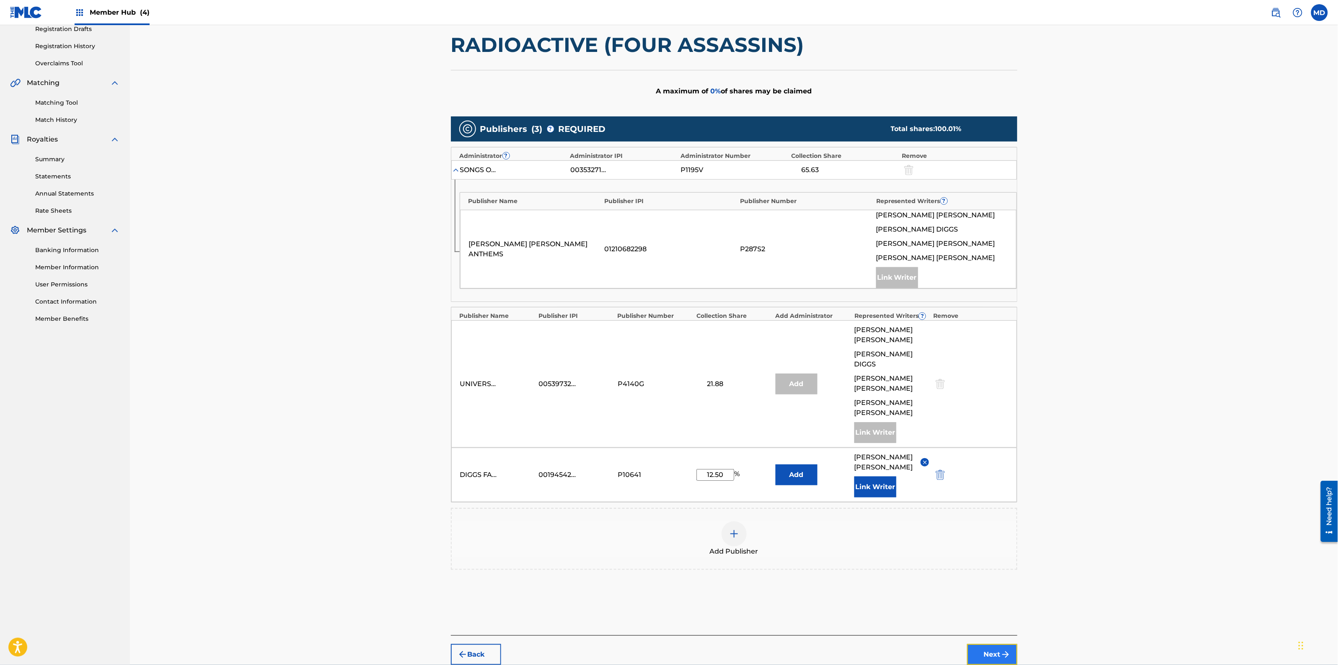
click at [986, 644] on button "Next" at bounding box center [992, 654] width 50 height 21
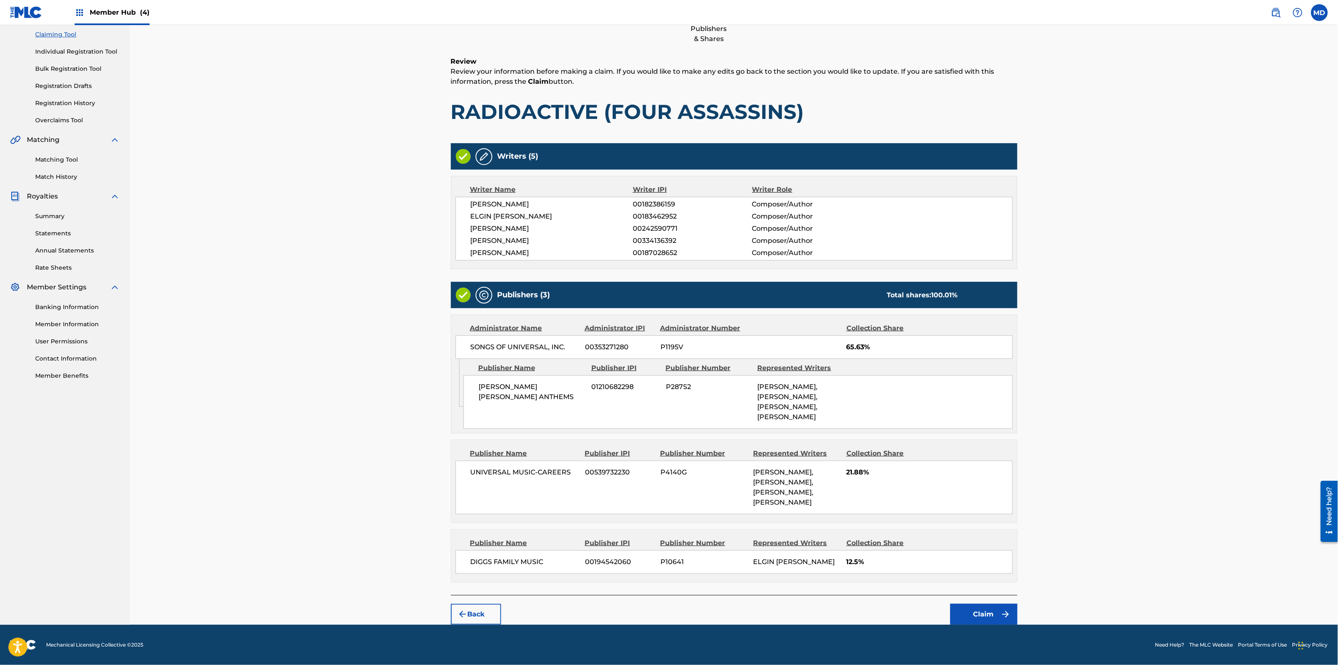
scroll to position [90, 0]
click at [969, 618] on button "Claim" at bounding box center [983, 614] width 67 height 21
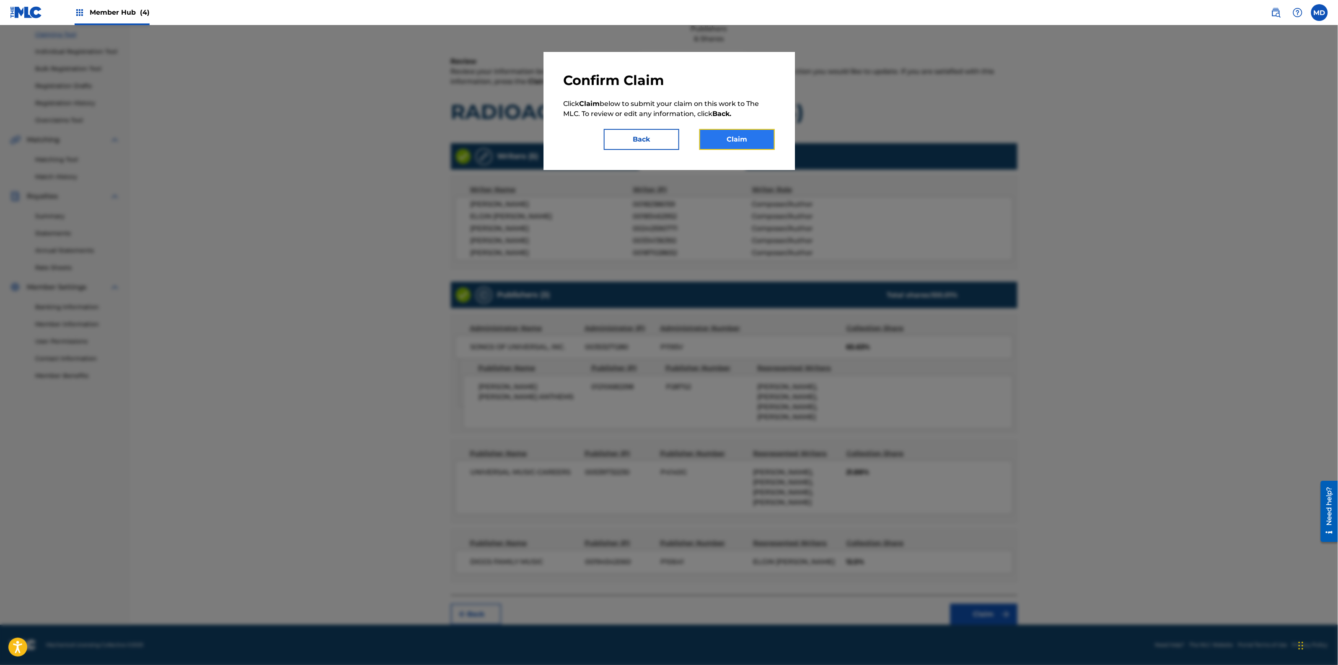
click at [738, 139] on button "Claim" at bounding box center [736, 139] width 75 height 21
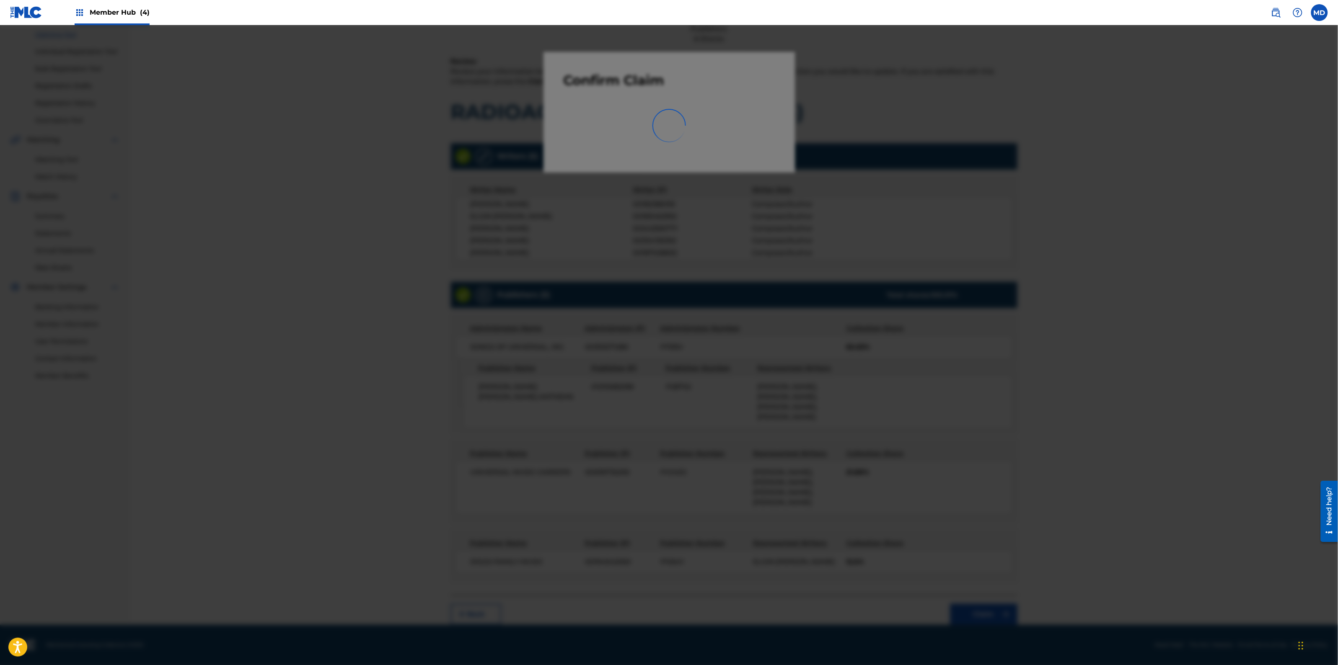
scroll to position [0, 0]
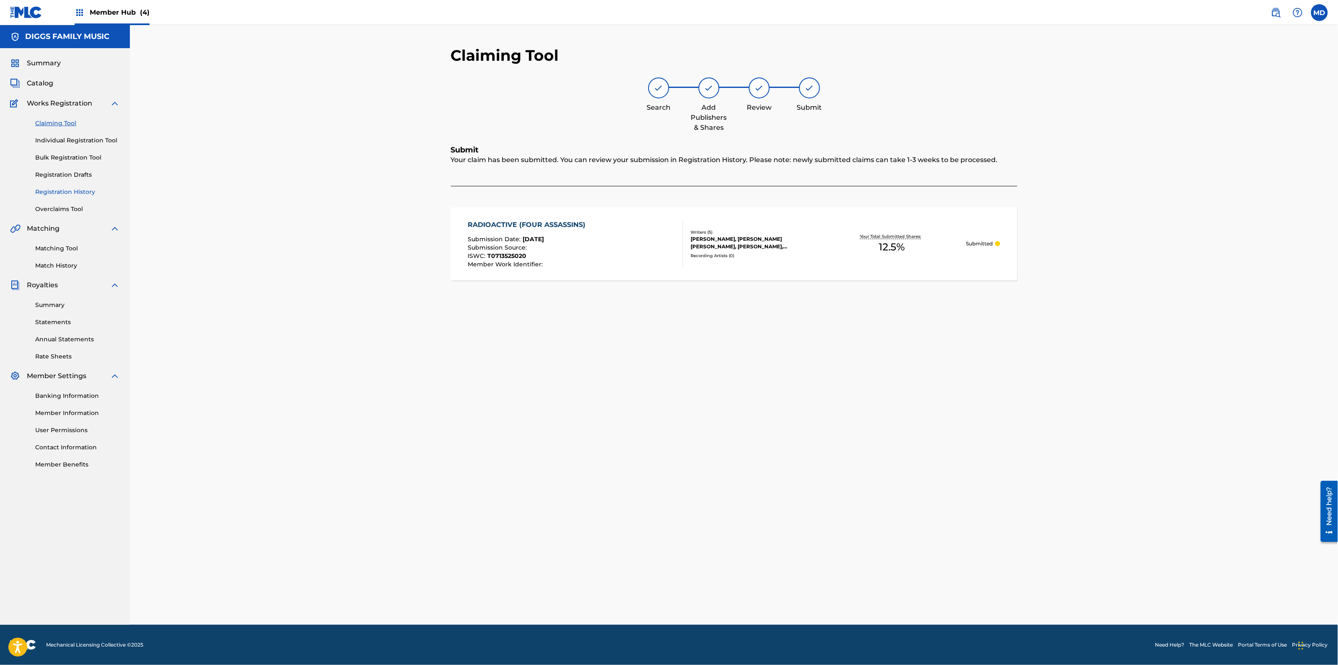
click at [57, 191] on link "Registration History" at bounding box center [77, 192] width 85 height 9
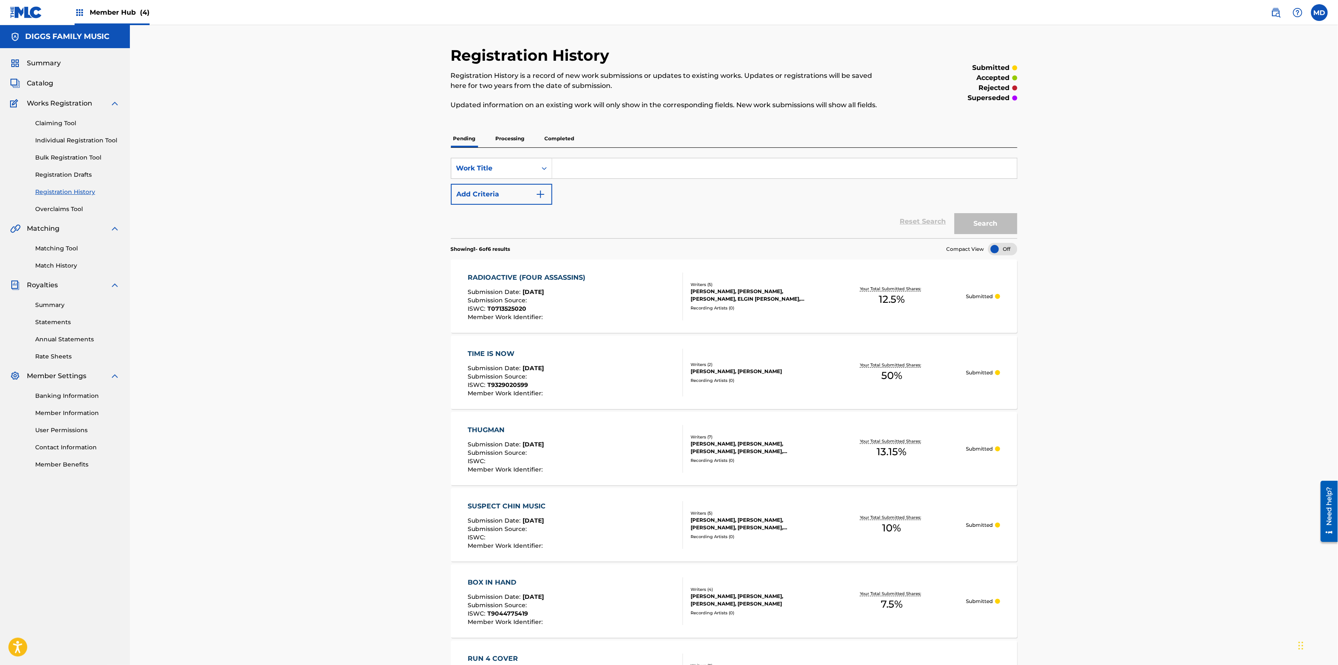
click at [595, 172] on input "Search Form" at bounding box center [784, 168] width 465 height 20
paste input "RHYME FOOD"
type input "RHYME FOOD"
click at [985, 222] on button "Search" at bounding box center [985, 223] width 63 height 21
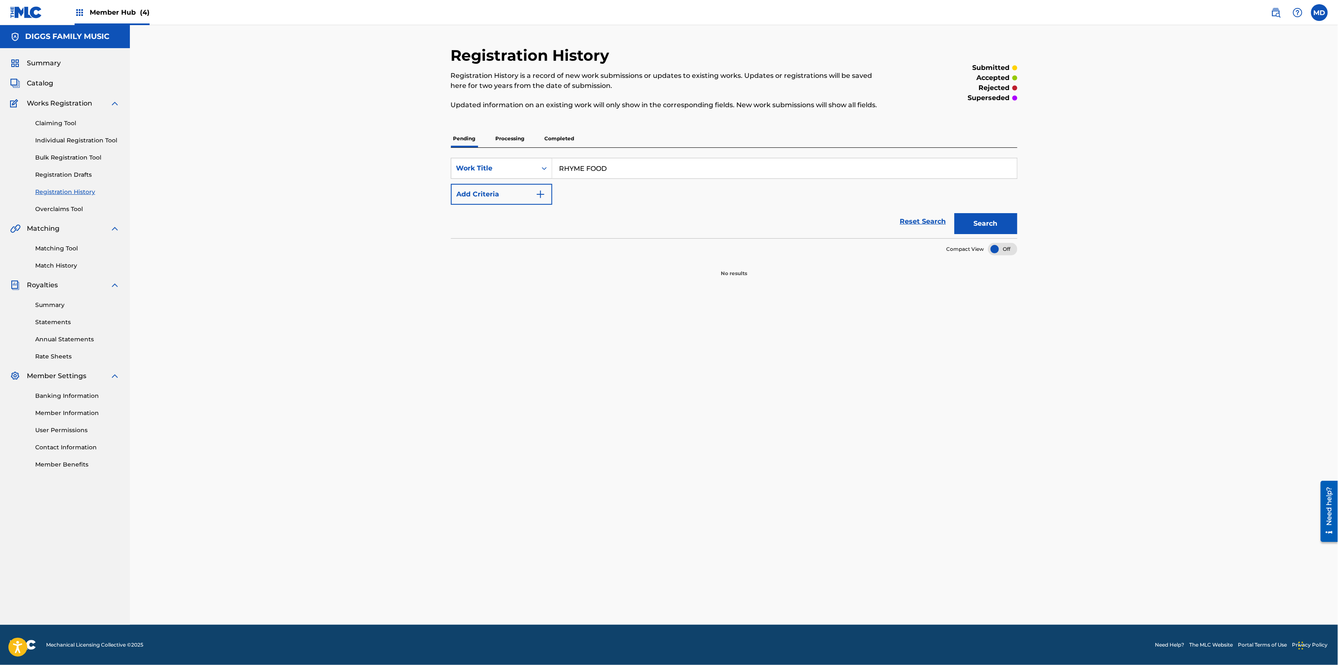
click at [512, 139] on p "Processing" at bounding box center [510, 139] width 34 height 18
click at [568, 140] on p "Completed" at bounding box center [559, 139] width 35 height 18
click at [55, 141] on link "Individual Registration Tool" at bounding box center [77, 140] width 85 height 9
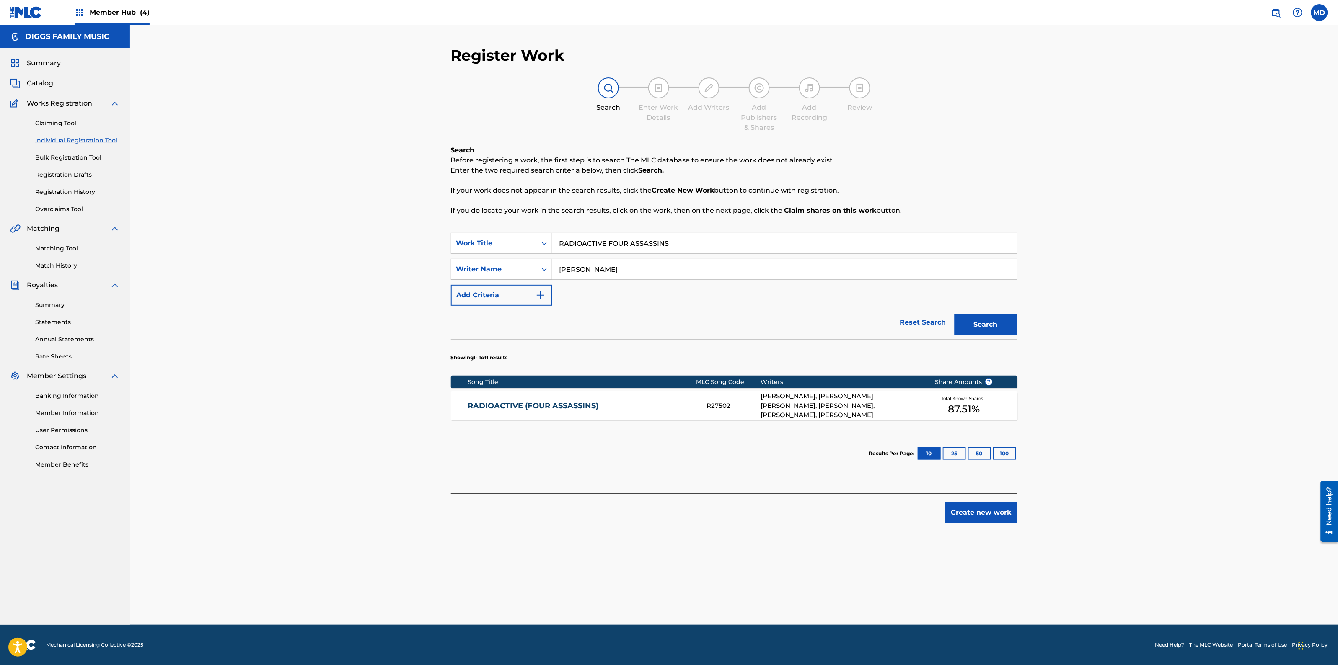
drag, startPoint x: 693, startPoint y: 249, endPoint x: 499, endPoint y: 273, distance: 195.4
click at [499, 273] on div "SearchWithCriteriaabd27ece-1981-4d2b-9ce3-ddb6a9c8adbd Work Title RADIOACTIVE F…" at bounding box center [734, 269] width 566 height 73
paste input "HYME FOOD"
type input "RHYME FOOD"
click at [967, 328] on button "Search" at bounding box center [985, 324] width 63 height 21
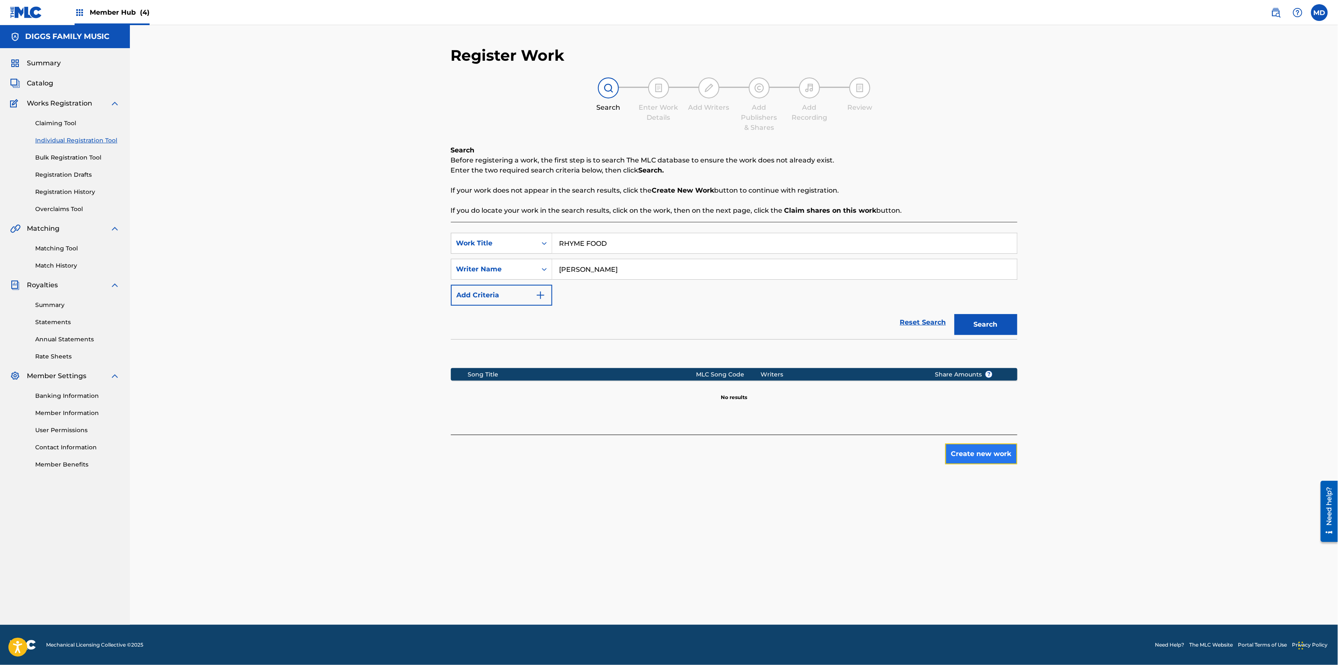
click at [988, 453] on button "Create new work" at bounding box center [981, 454] width 72 height 21
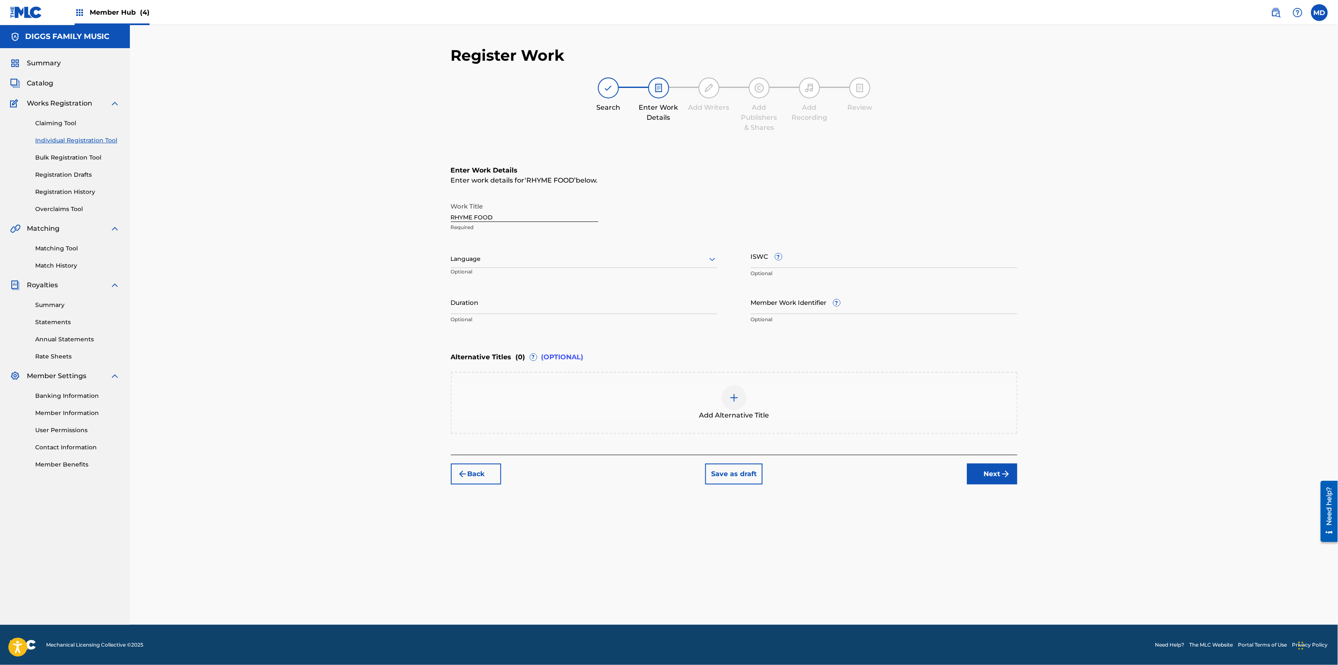
click at [543, 270] on div "Language Optional" at bounding box center [584, 263] width 266 height 38
click at [538, 265] on div "Language" at bounding box center [584, 260] width 266 height 18
click at [534, 284] on div "English" at bounding box center [584, 277] width 266 height 19
click at [815, 308] on input "Member Work Identifier ?" at bounding box center [884, 302] width 266 height 24
paste input "48729812"
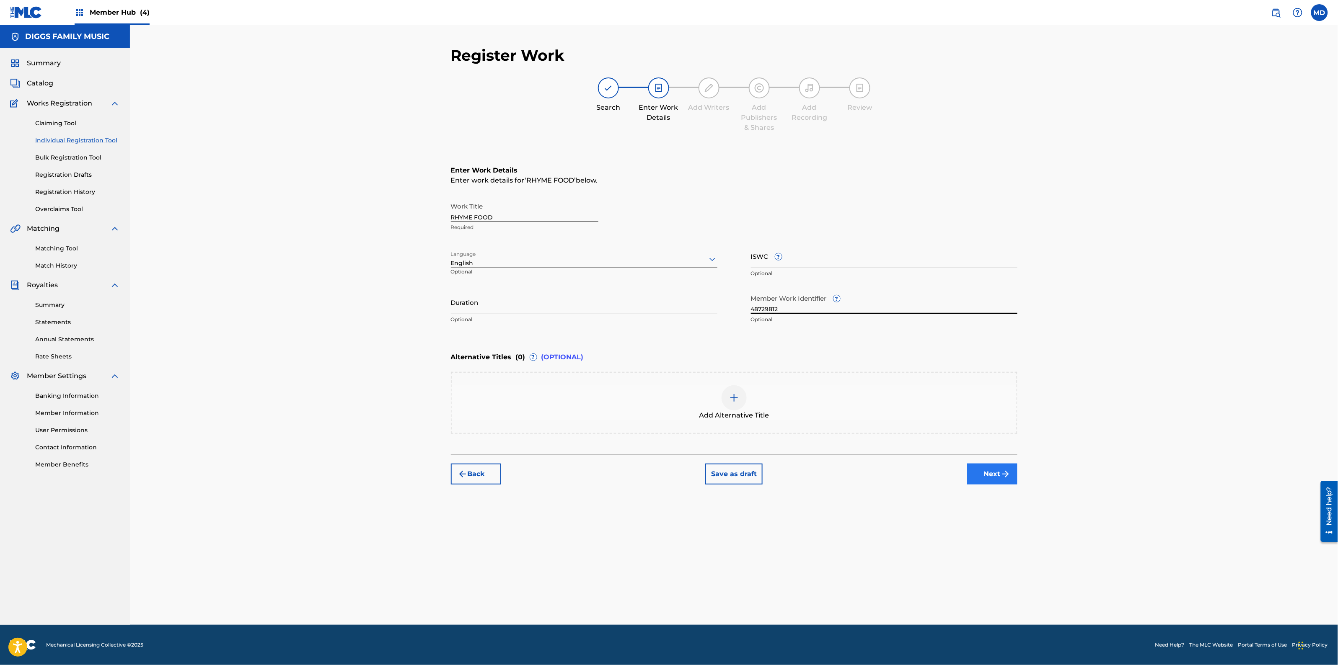
type input "48729812"
click at [987, 477] on button "Next" at bounding box center [992, 474] width 50 height 21
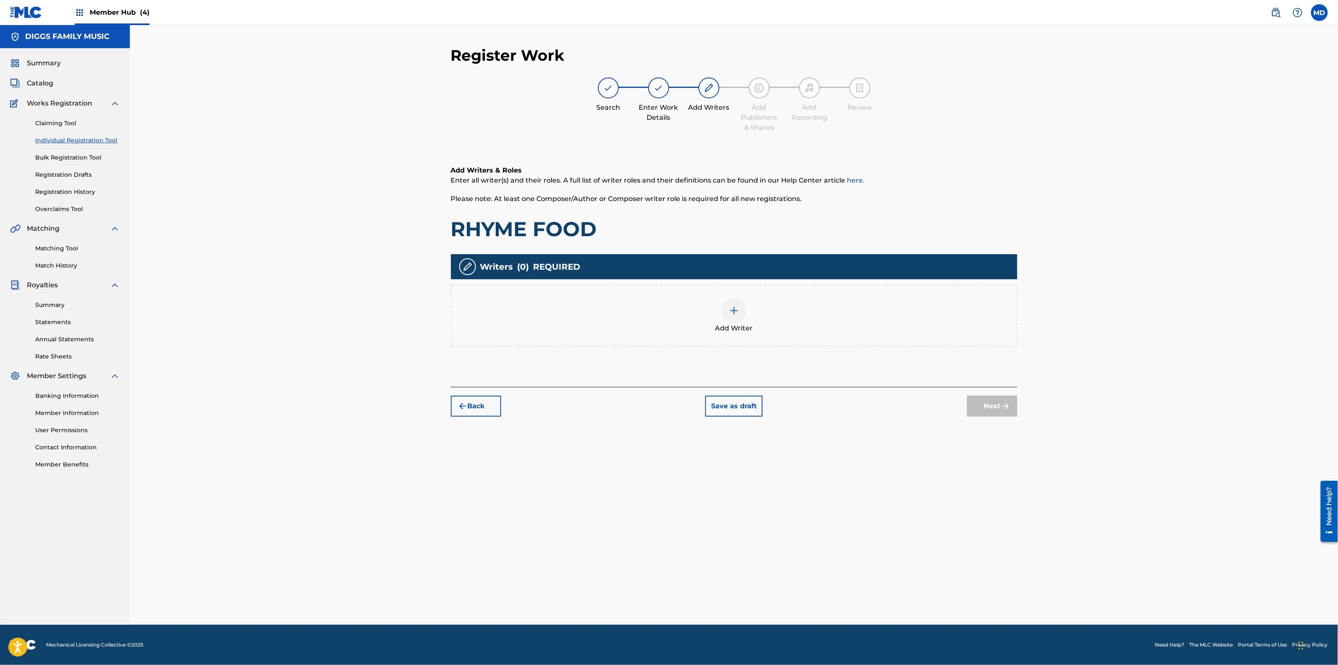
click at [732, 314] on img at bounding box center [734, 311] width 10 height 10
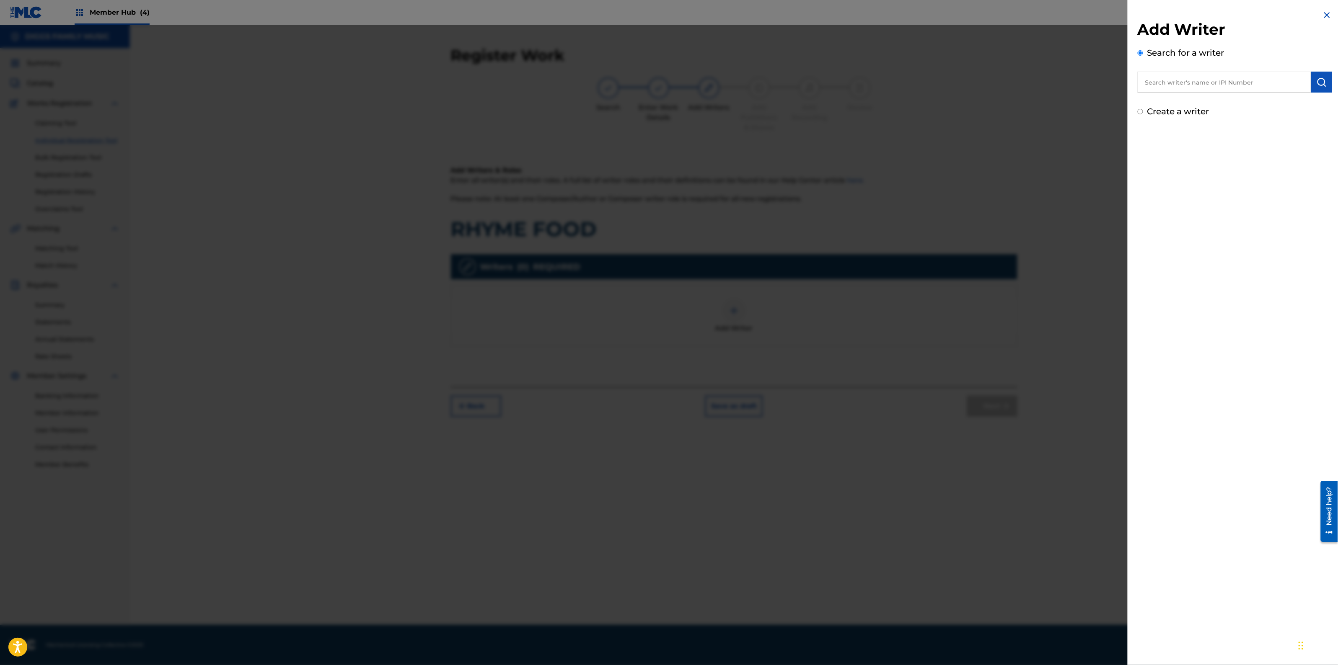
drag, startPoint x: 1176, startPoint y: 87, endPoint x: 1175, endPoint y: 83, distance: 4.4
click at [1176, 87] on input "text" at bounding box center [1223, 82] width 173 height 21
paste input "242590771"
click at [1163, 81] on input "242590771" at bounding box center [1223, 82] width 173 height 21
click at [1160, 85] on input "242590771" at bounding box center [1223, 82] width 173 height 21
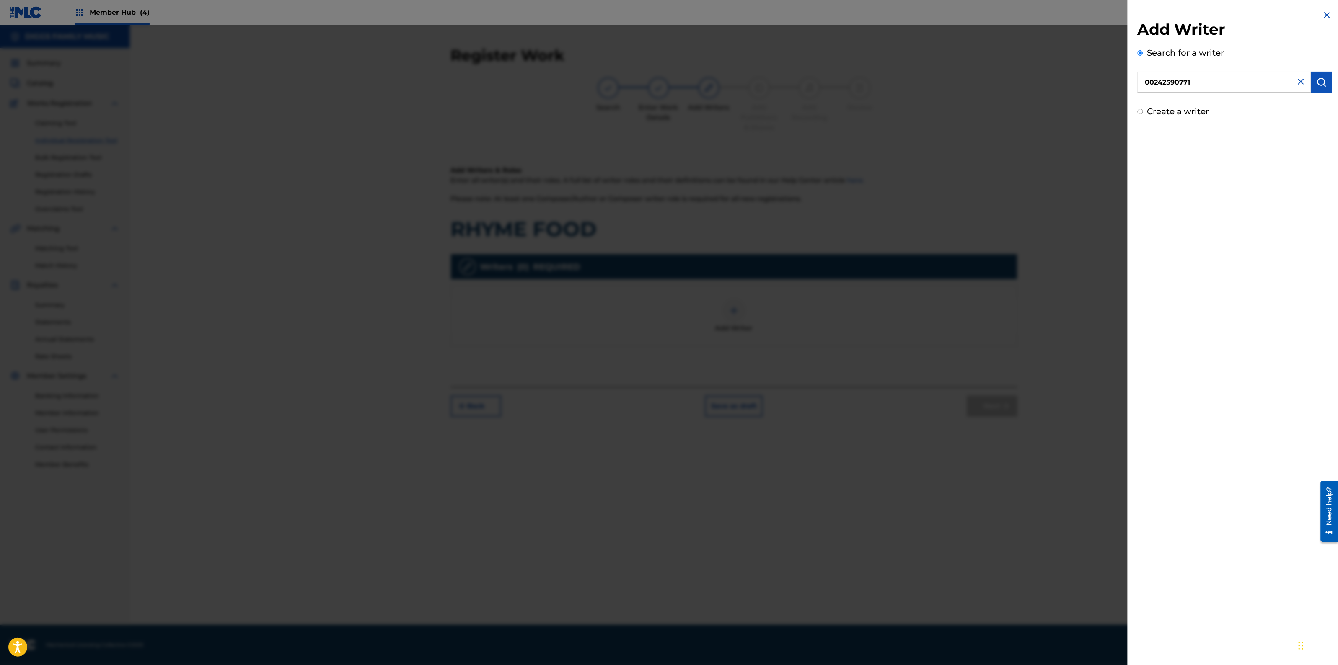
type input "00242590771"
click at [1295, 126] on button "Add writer" at bounding box center [1301, 123] width 50 height 13
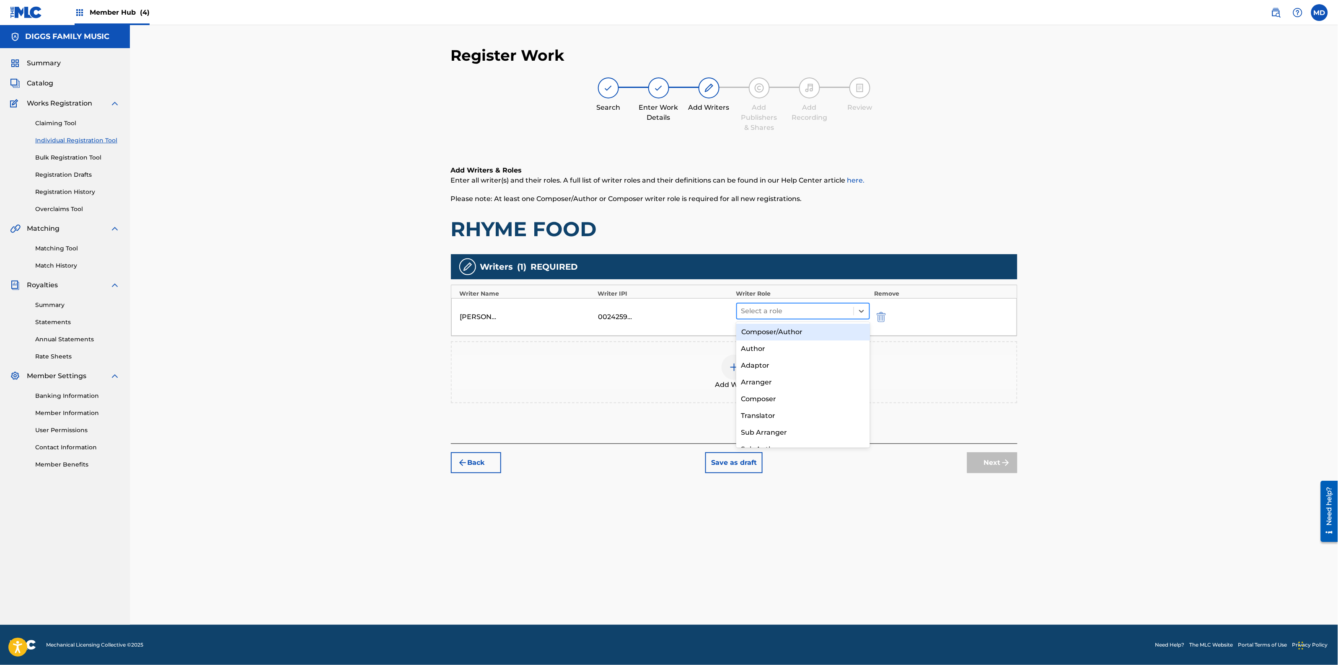
click at [776, 315] on div at bounding box center [795, 311] width 109 height 12
click at [773, 334] on div "Composer/Author" at bounding box center [803, 332] width 134 height 17
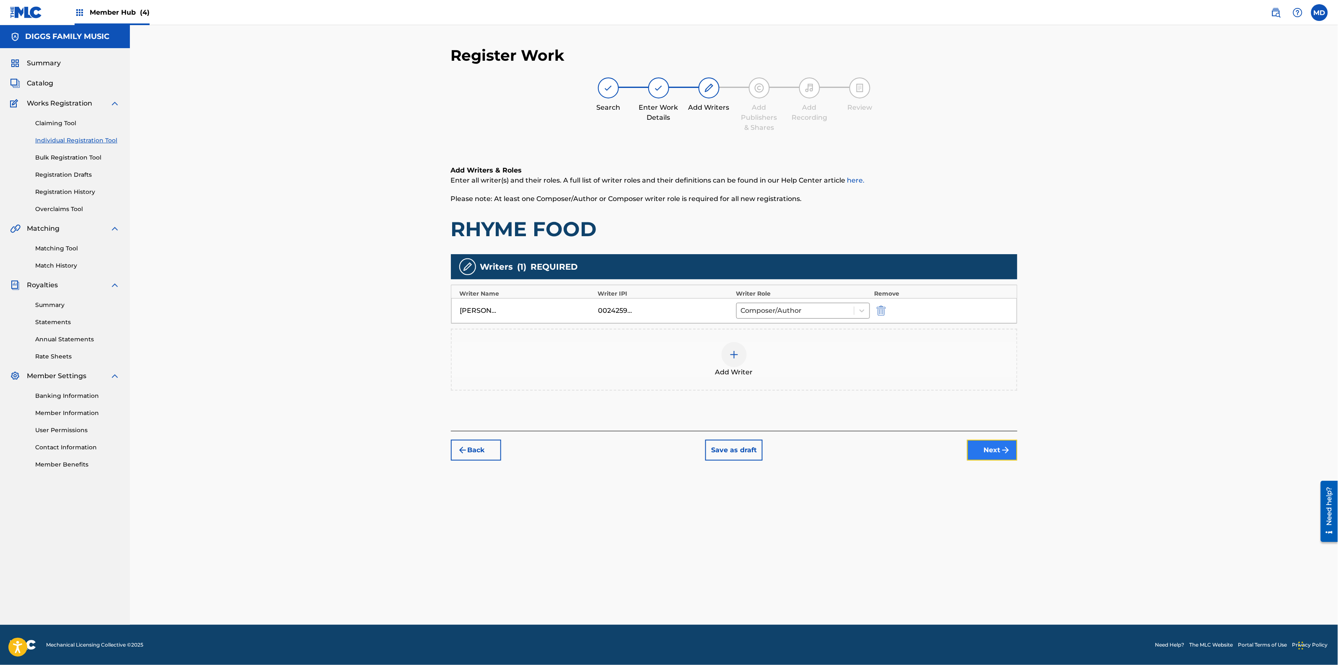
click at [977, 446] on button "Next" at bounding box center [992, 450] width 50 height 21
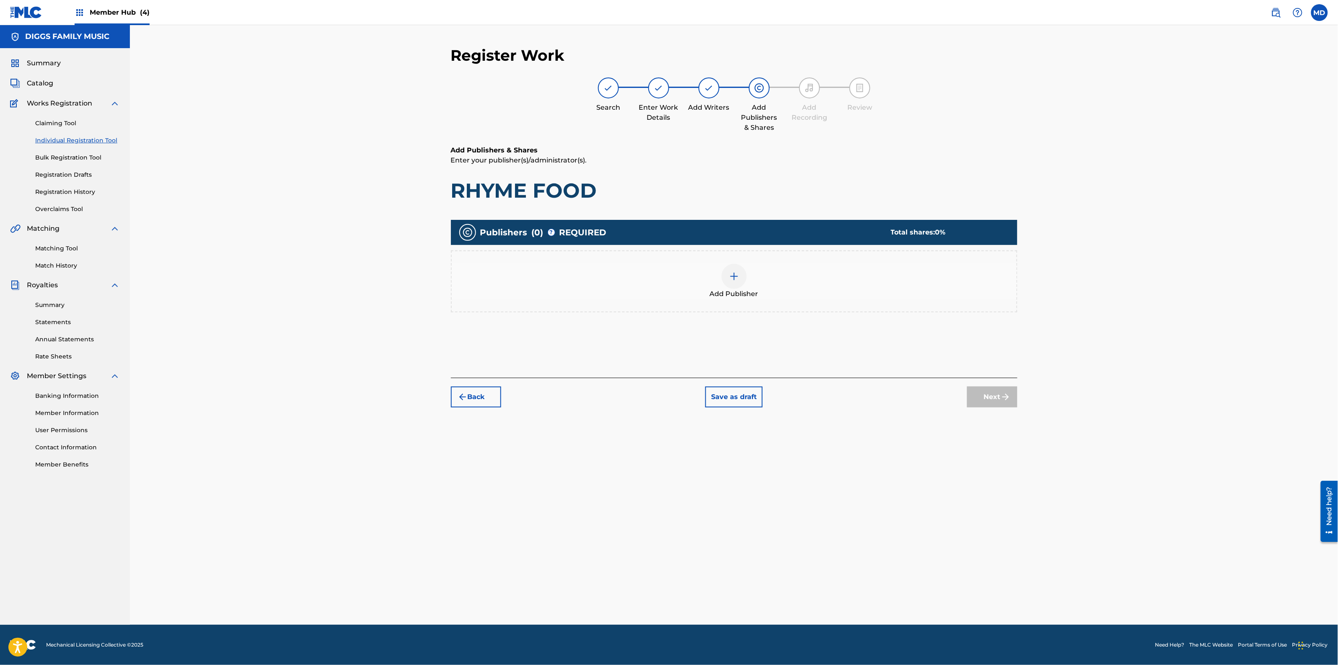
click at [729, 283] on div at bounding box center [733, 276] width 25 height 25
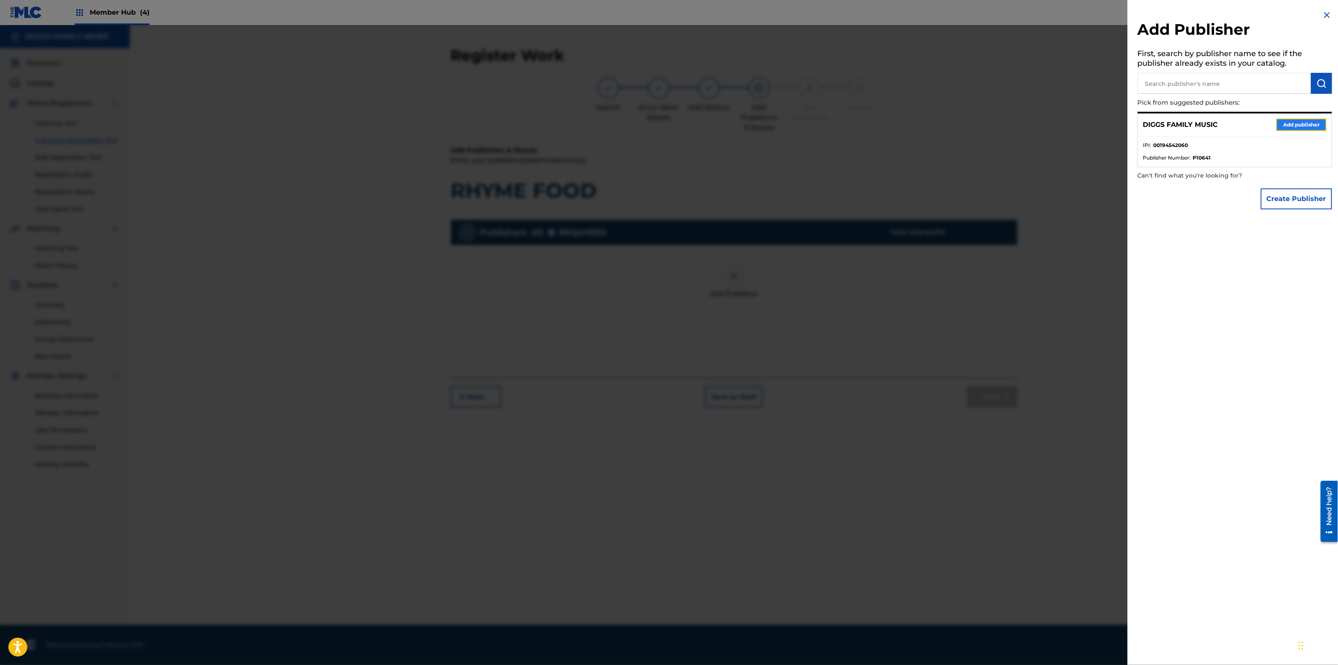
click at [1287, 124] on button "Add publisher" at bounding box center [1301, 125] width 50 height 13
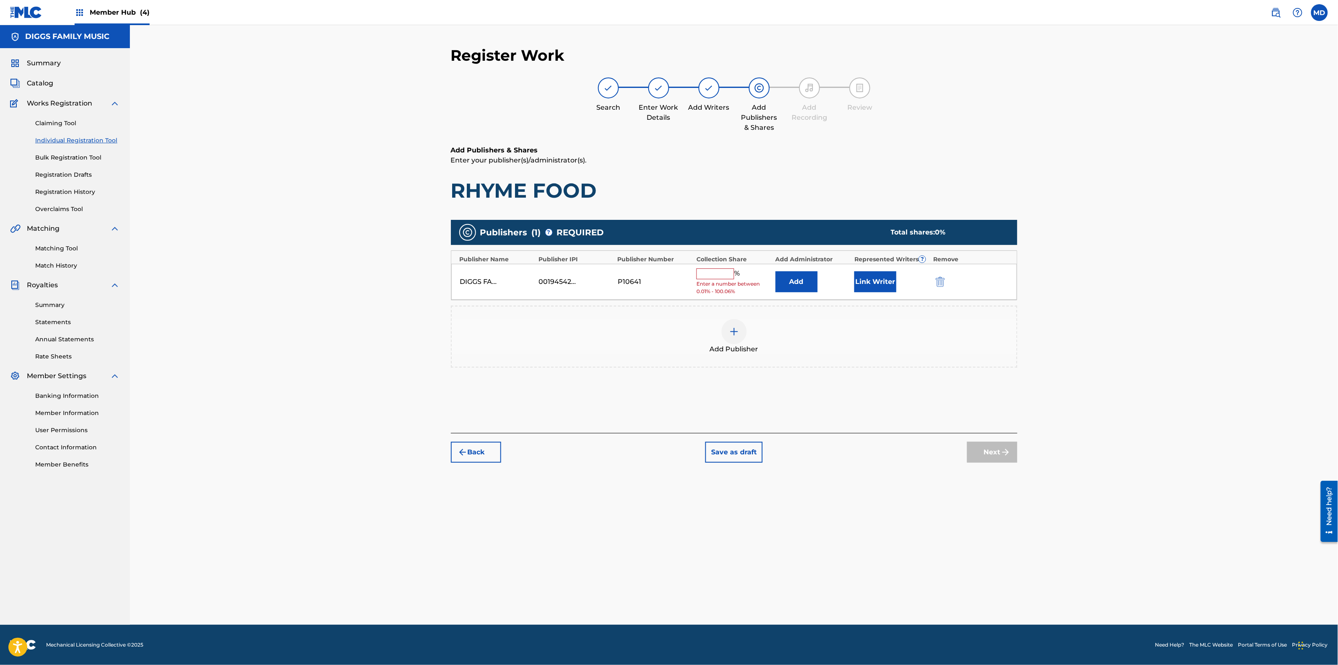
click at [708, 279] on input "text" at bounding box center [715, 274] width 38 height 11
type input "100"
click at [860, 275] on button "Link Writer" at bounding box center [875, 279] width 42 height 21
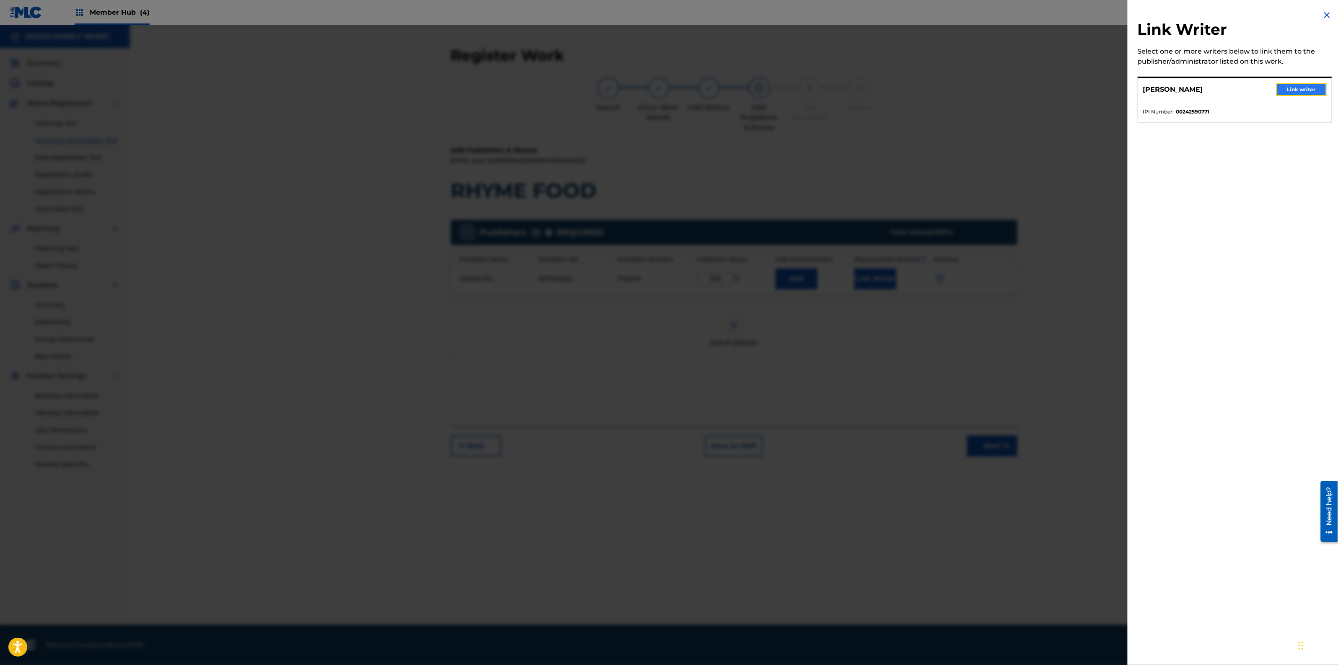
click at [1283, 87] on button "Link writer" at bounding box center [1301, 89] width 50 height 13
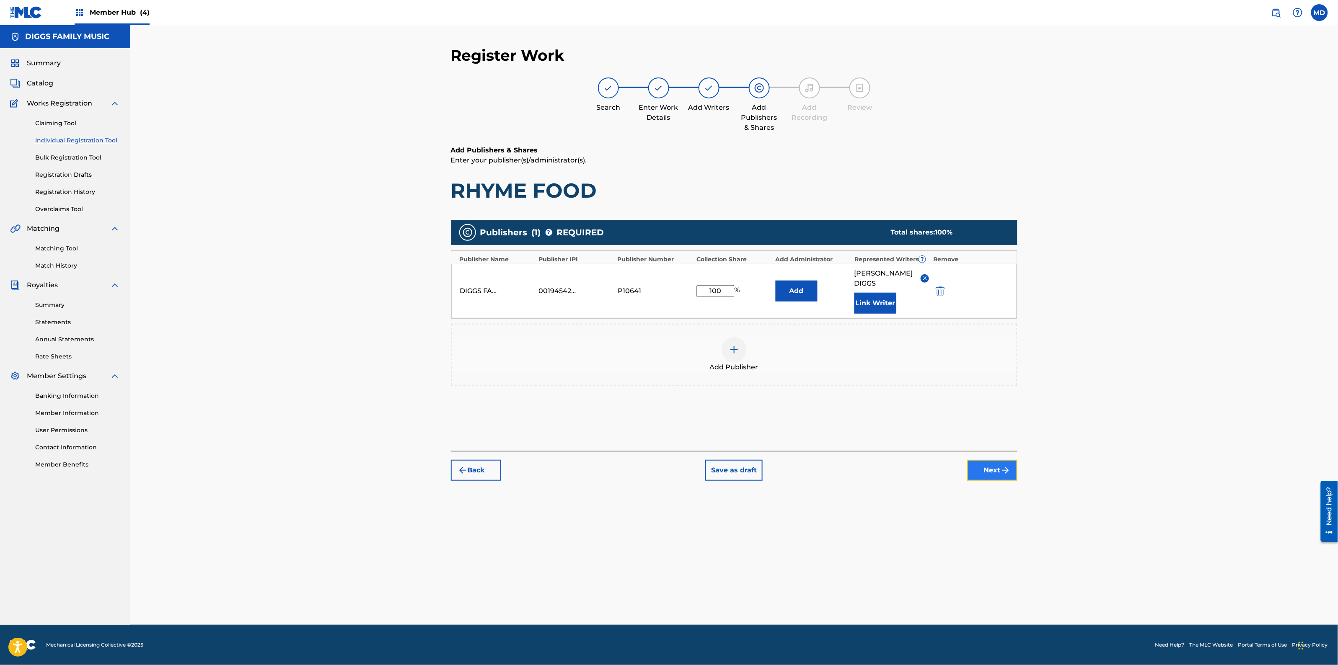
click at [989, 460] on button "Next" at bounding box center [992, 470] width 50 height 21
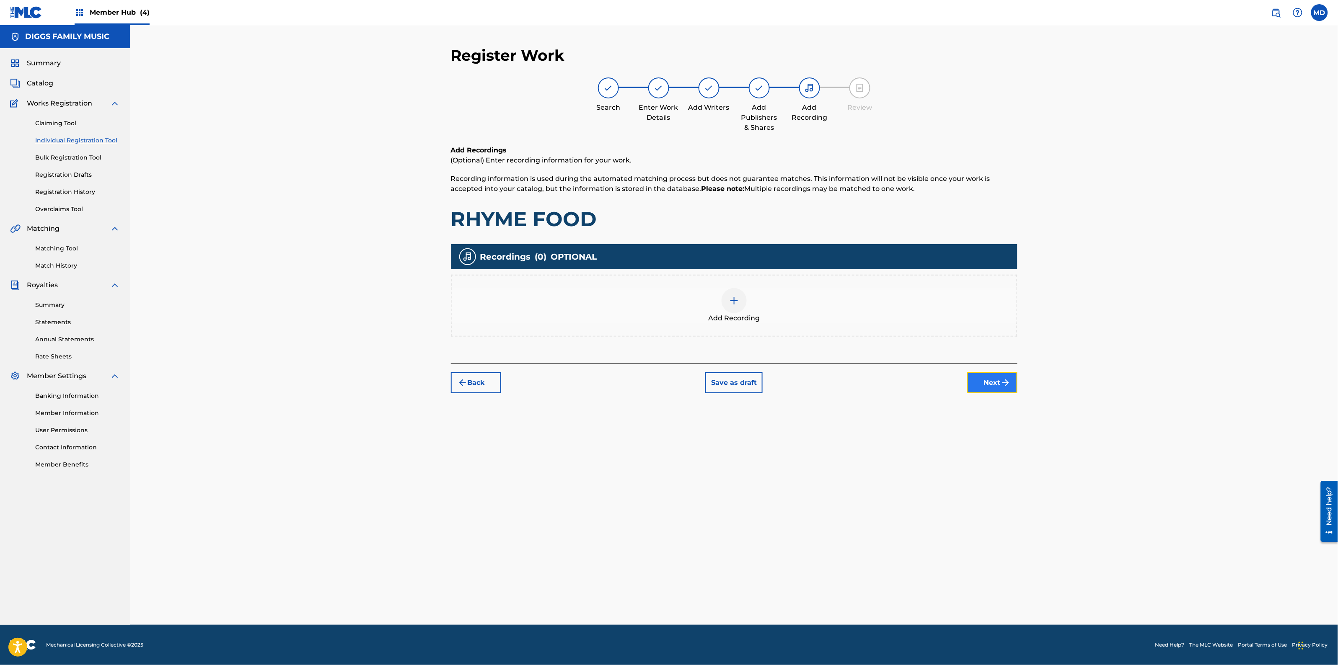
click at [1001, 380] on img "submit" at bounding box center [1005, 383] width 10 height 10
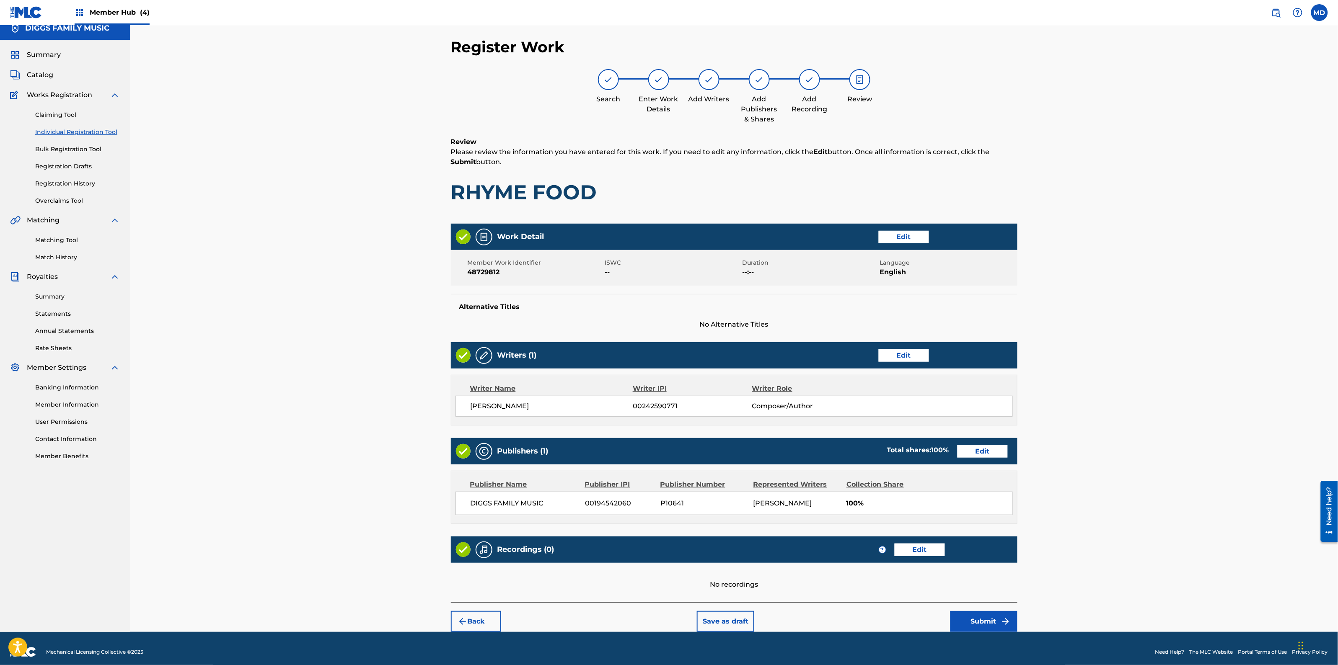
scroll to position [16, 0]
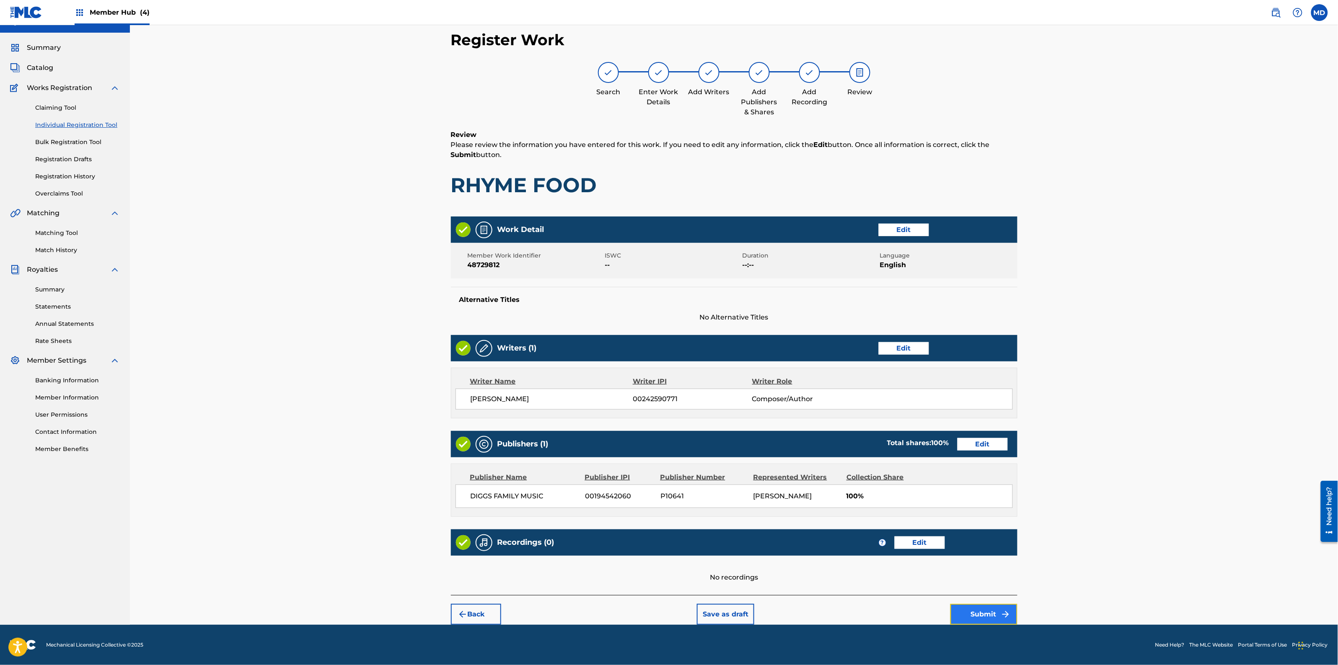
click at [967, 617] on button "Submit" at bounding box center [983, 614] width 67 height 21
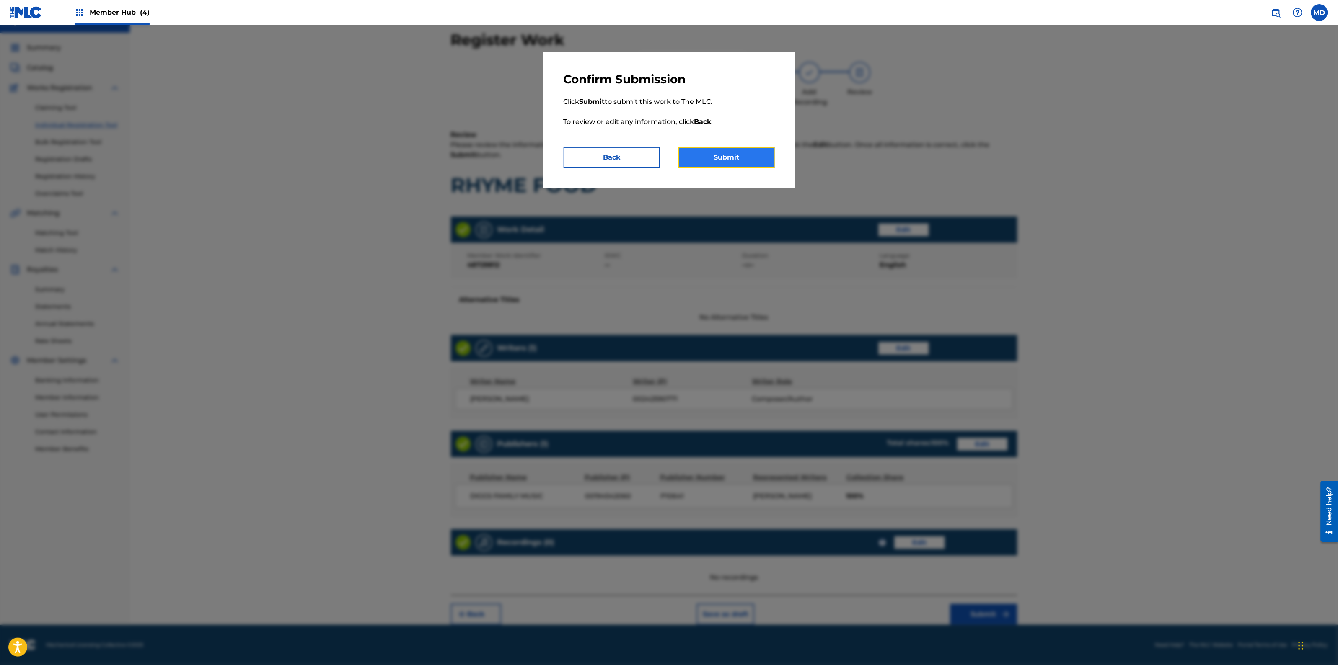
click at [721, 162] on button "Submit" at bounding box center [726, 157] width 96 height 21
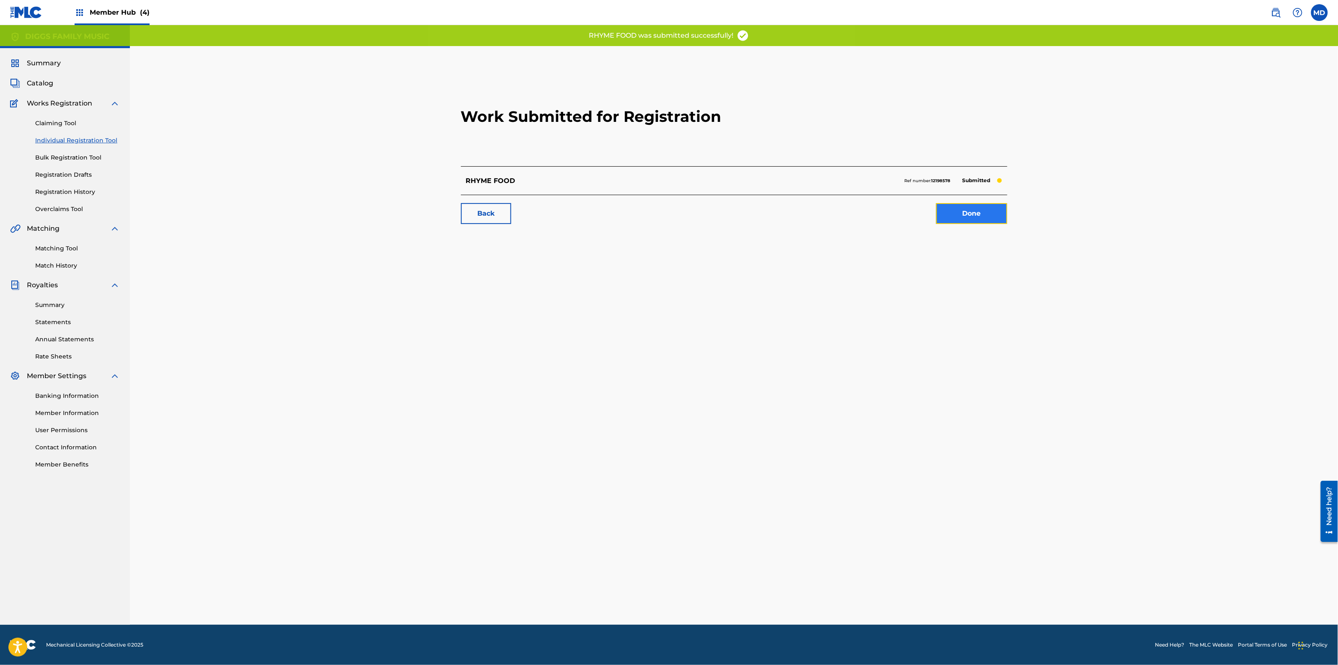
click at [974, 215] on link "Done" at bounding box center [971, 213] width 71 height 21
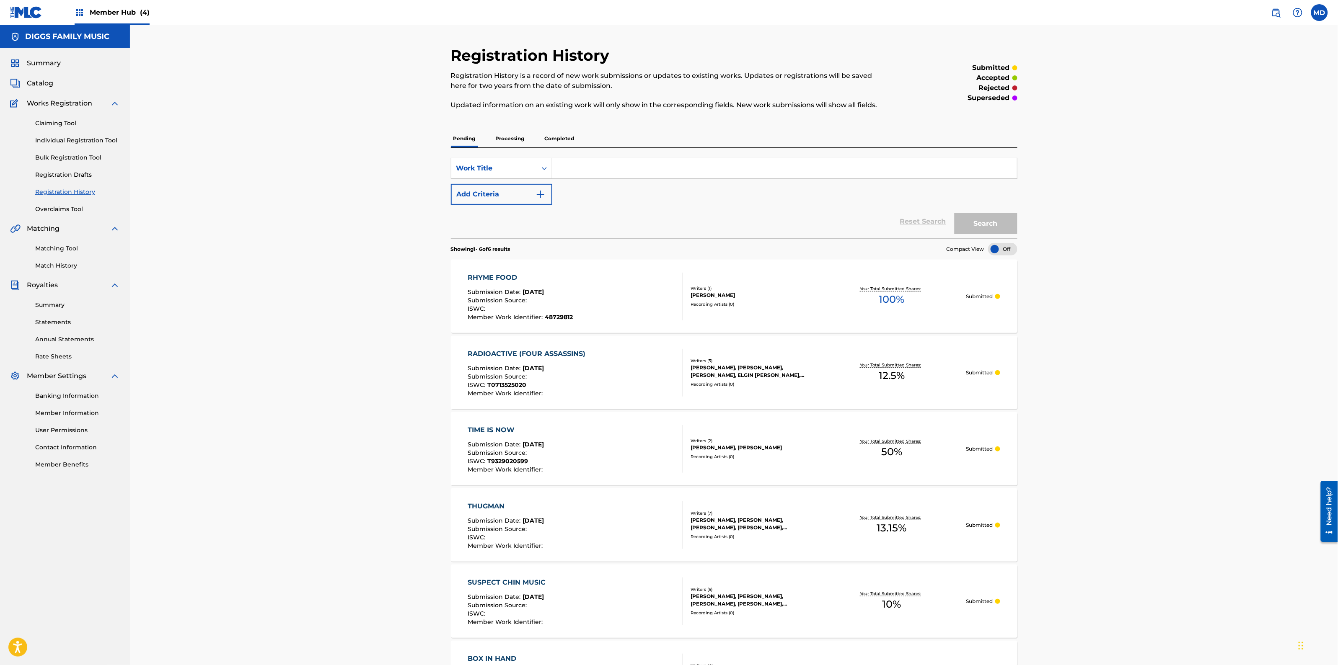
click at [584, 172] on input "Search Form" at bounding box center [784, 168] width 465 height 20
paste input "ROLLIN"
type input "ROLLIN"
click at [981, 223] on button "Search" at bounding box center [985, 223] width 63 height 21
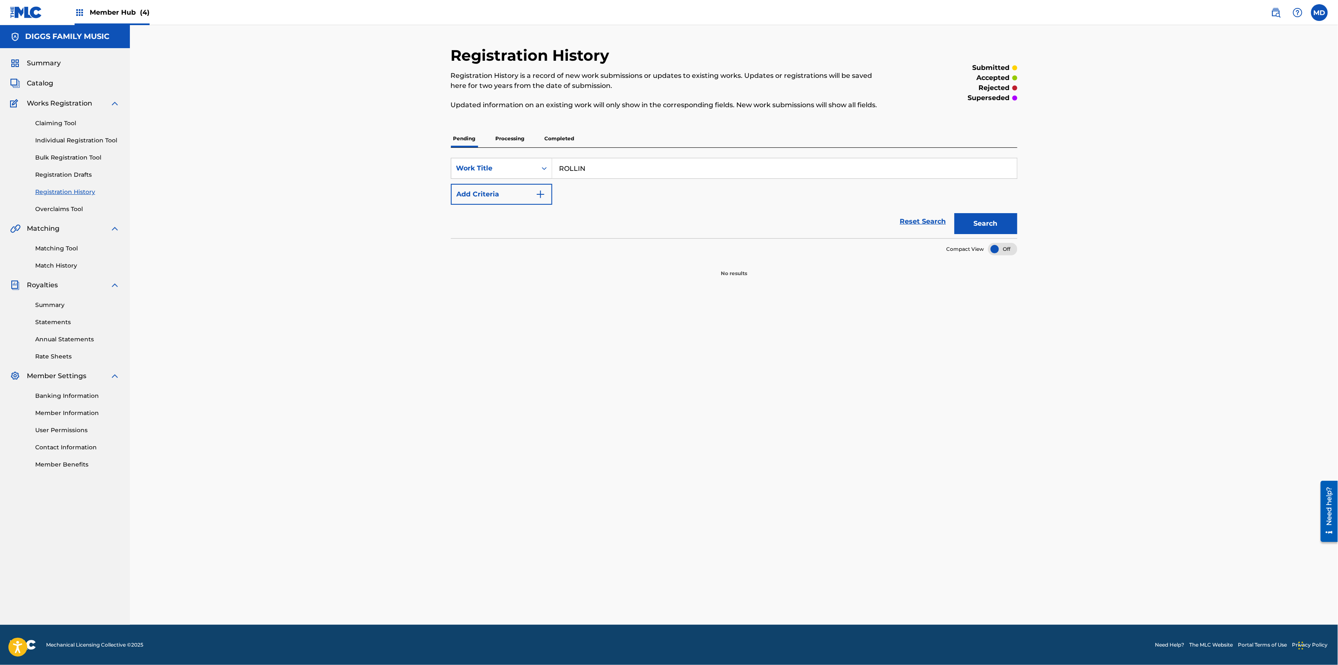
click at [514, 137] on p "Processing" at bounding box center [510, 139] width 34 height 18
click at [552, 139] on p "Completed" at bounding box center [559, 139] width 35 height 18
click at [65, 139] on link "Individual Registration Tool" at bounding box center [77, 140] width 85 height 9
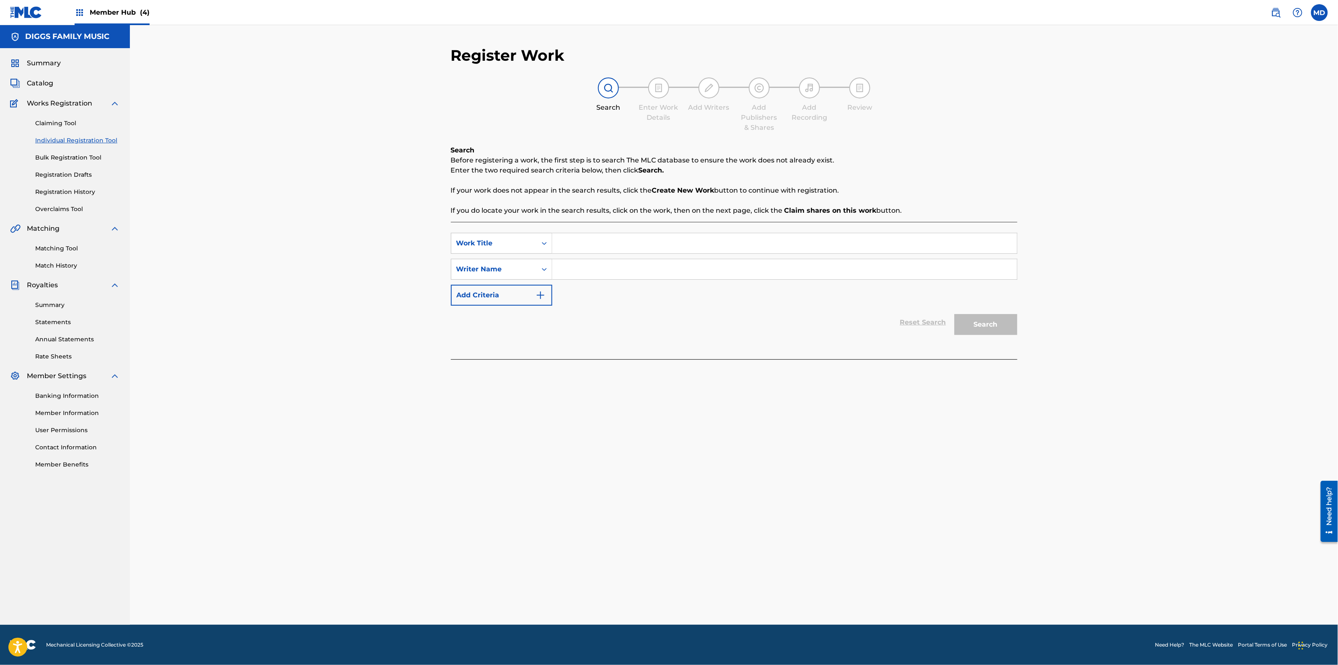
click at [589, 237] on input "Search Form" at bounding box center [784, 243] width 465 height 20
paste input "ROLLIN"
type input "ROLLIN"
click at [602, 268] on input "Search Form" at bounding box center [784, 269] width 465 height 20
paste input "[PERSON_NAME]"
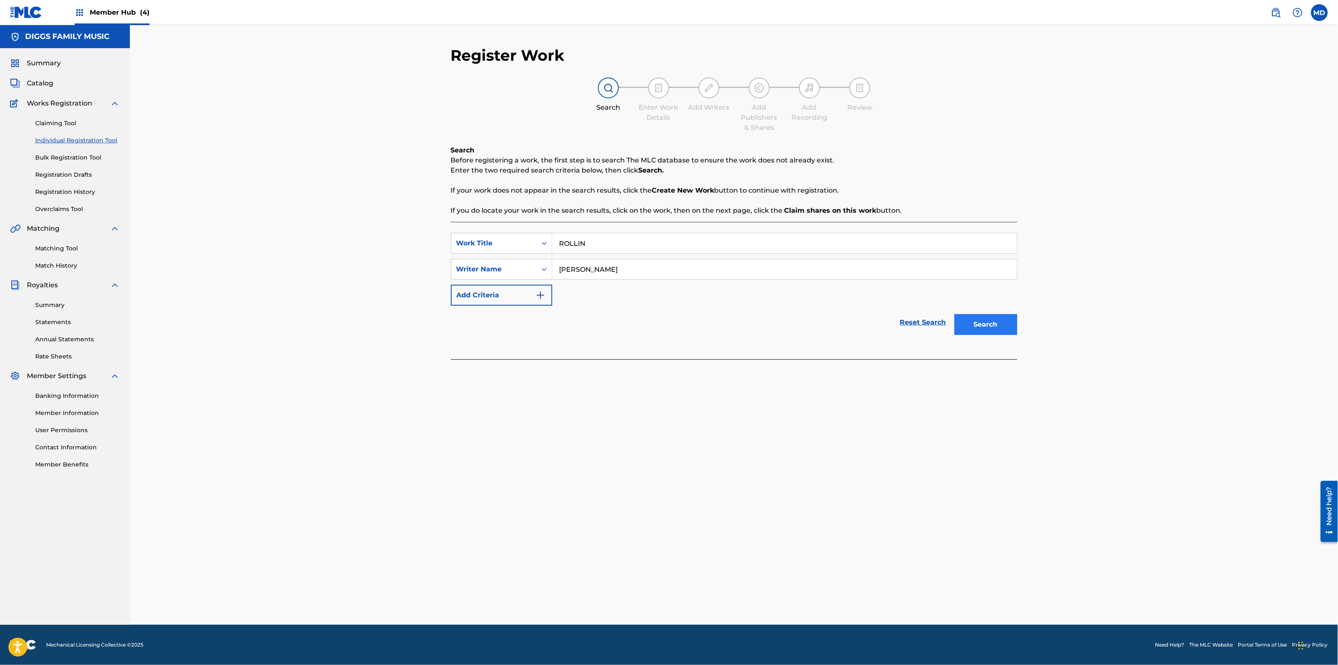
type input "[PERSON_NAME]"
click at [988, 325] on button "Search" at bounding box center [985, 324] width 63 height 21
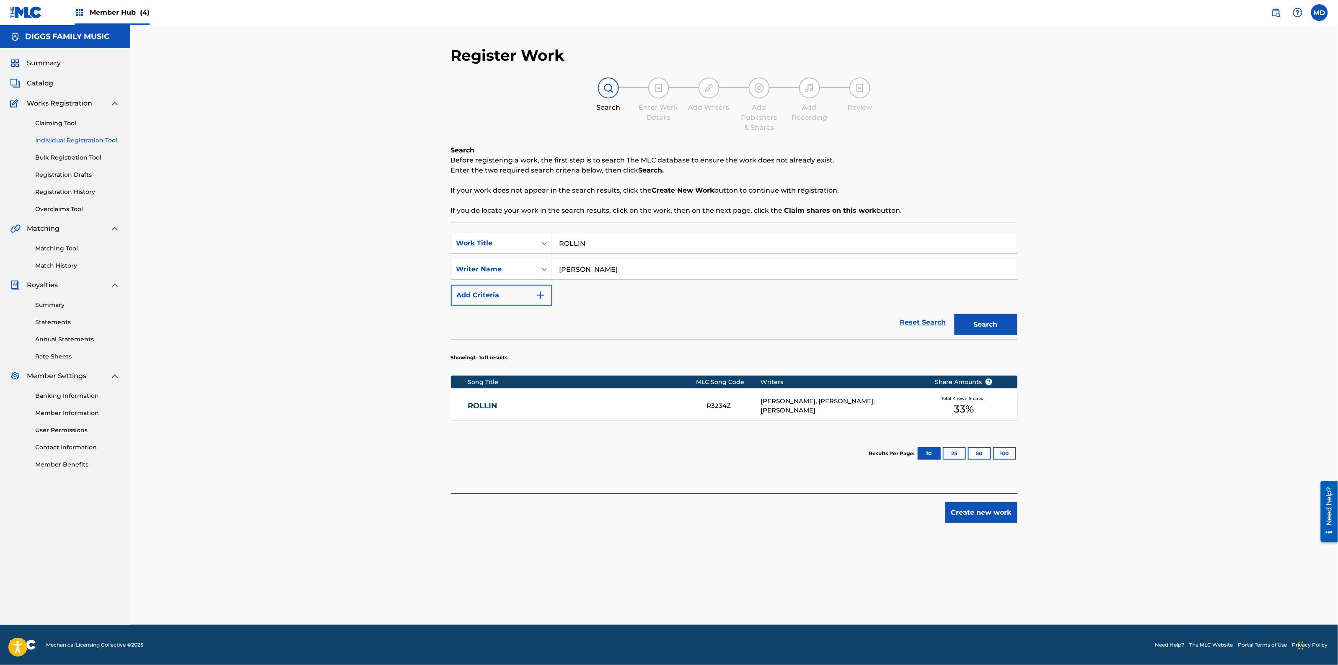
click at [566, 409] on link "ROLLIN" at bounding box center [582, 406] width 228 height 10
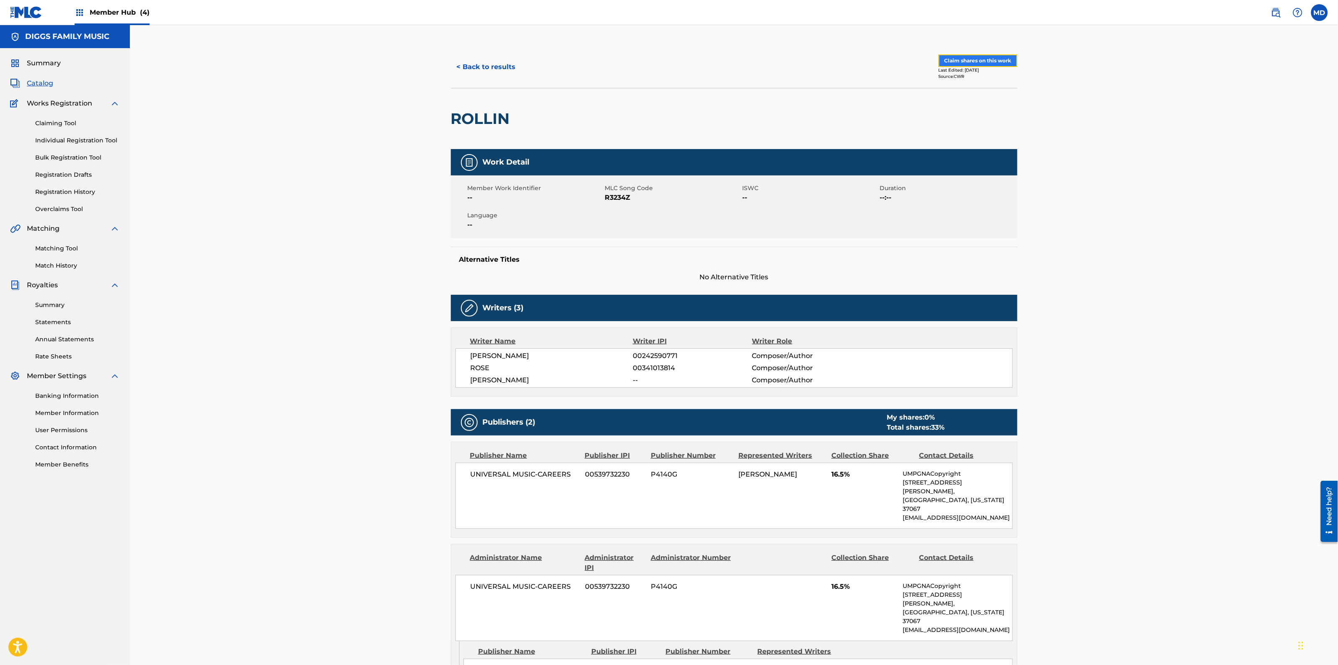
click at [951, 59] on button "Claim shares on this work" at bounding box center [977, 60] width 79 height 13
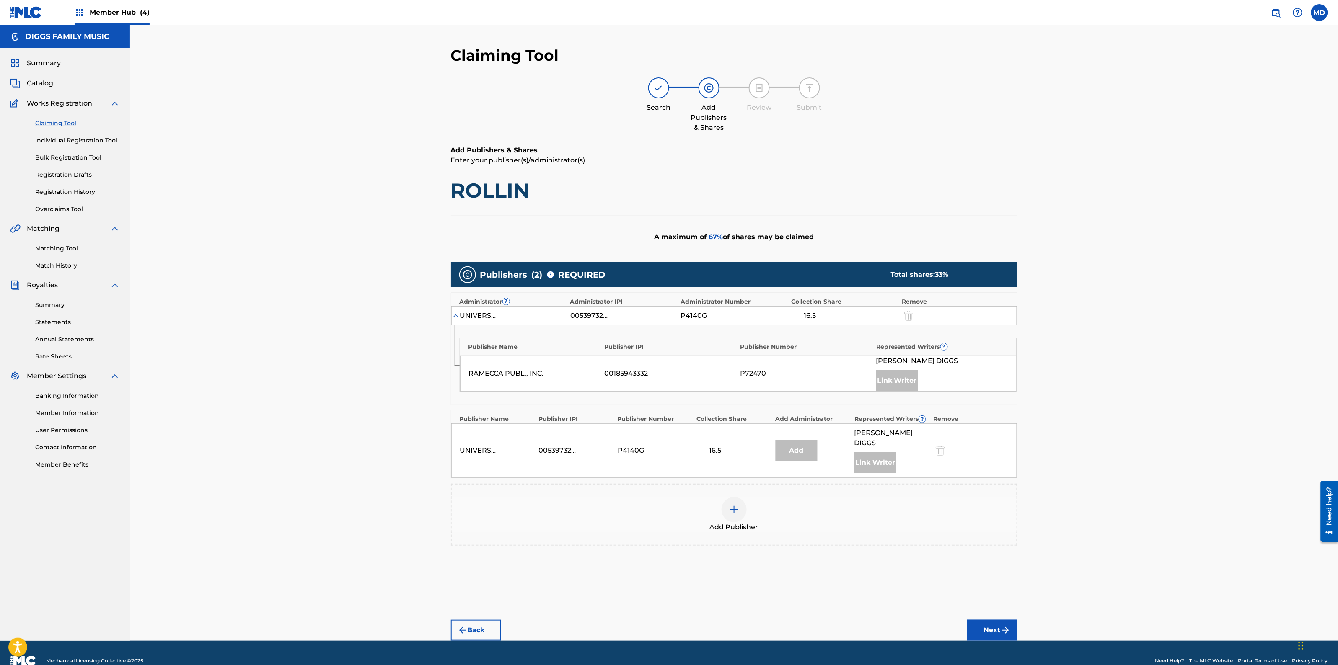
click at [738, 505] on img at bounding box center [734, 510] width 10 height 10
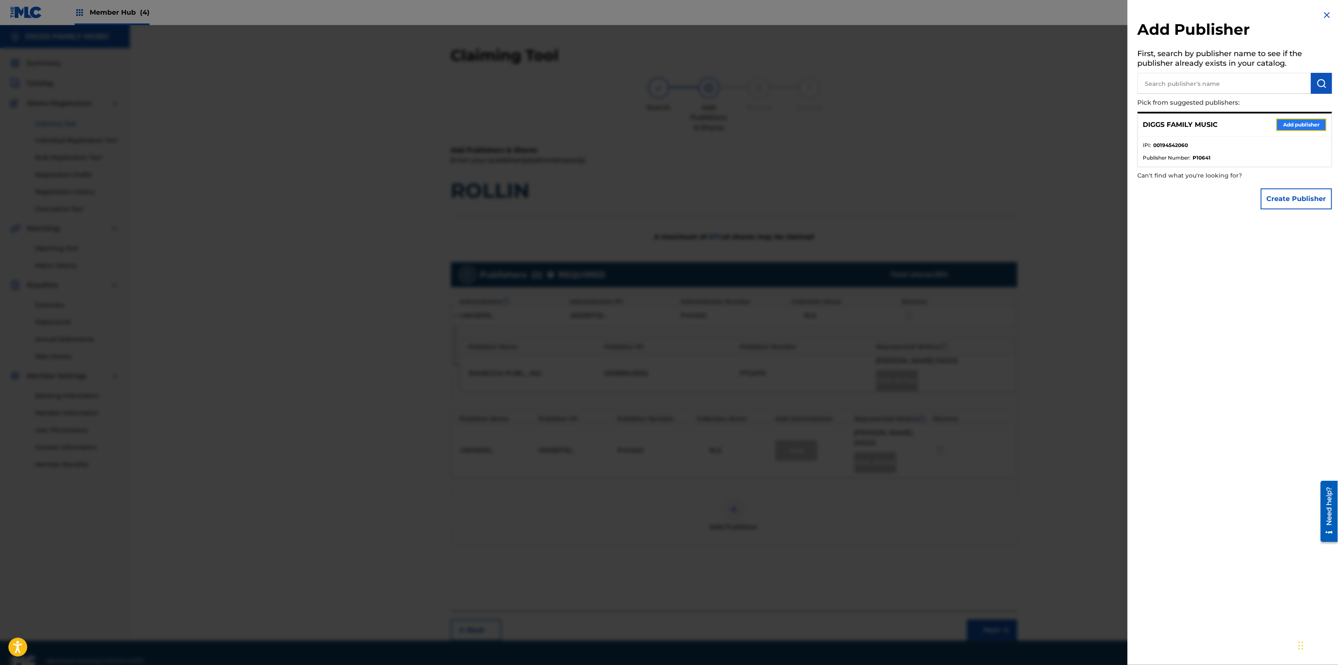
click at [1288, 121] on button "Add publisher" at bounding box center [1301, 125] width 50 height 13
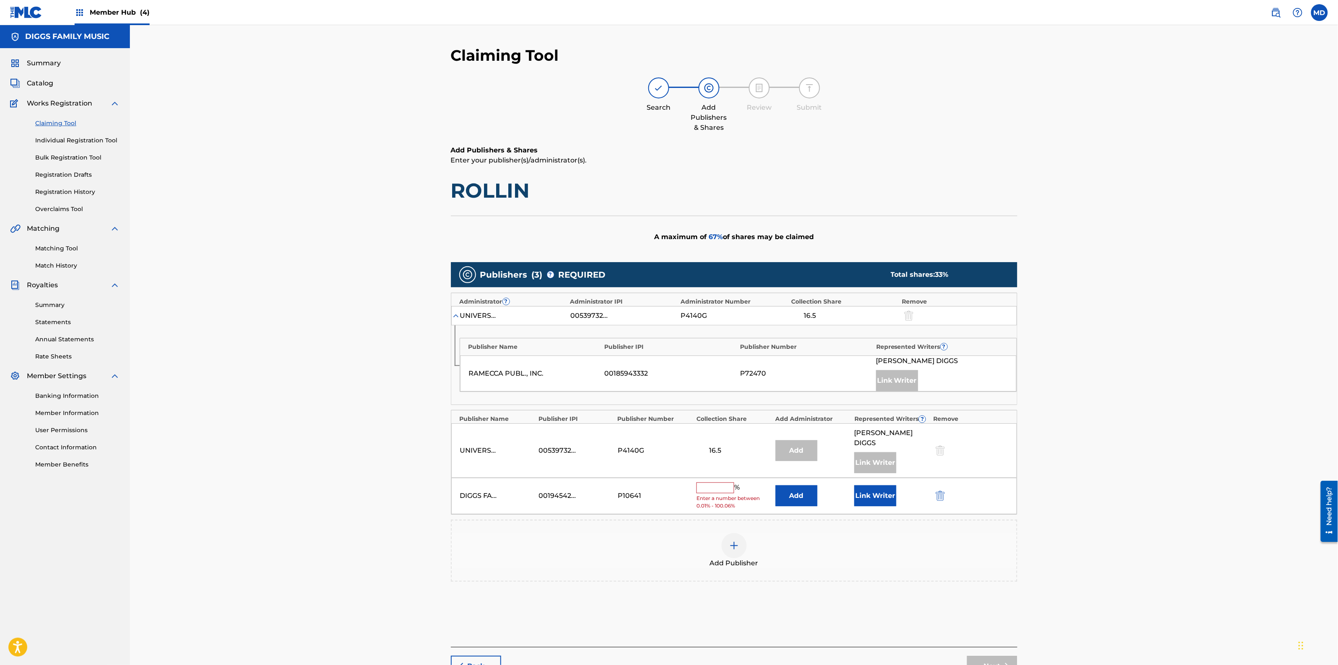
click at [713, 483] on input "text" at bounding box center [715, 488] width 38 height 11
type input "33.33"
click at [1004, 656] on img "submit" at bounding box center [1005, 661] width 10 height 10
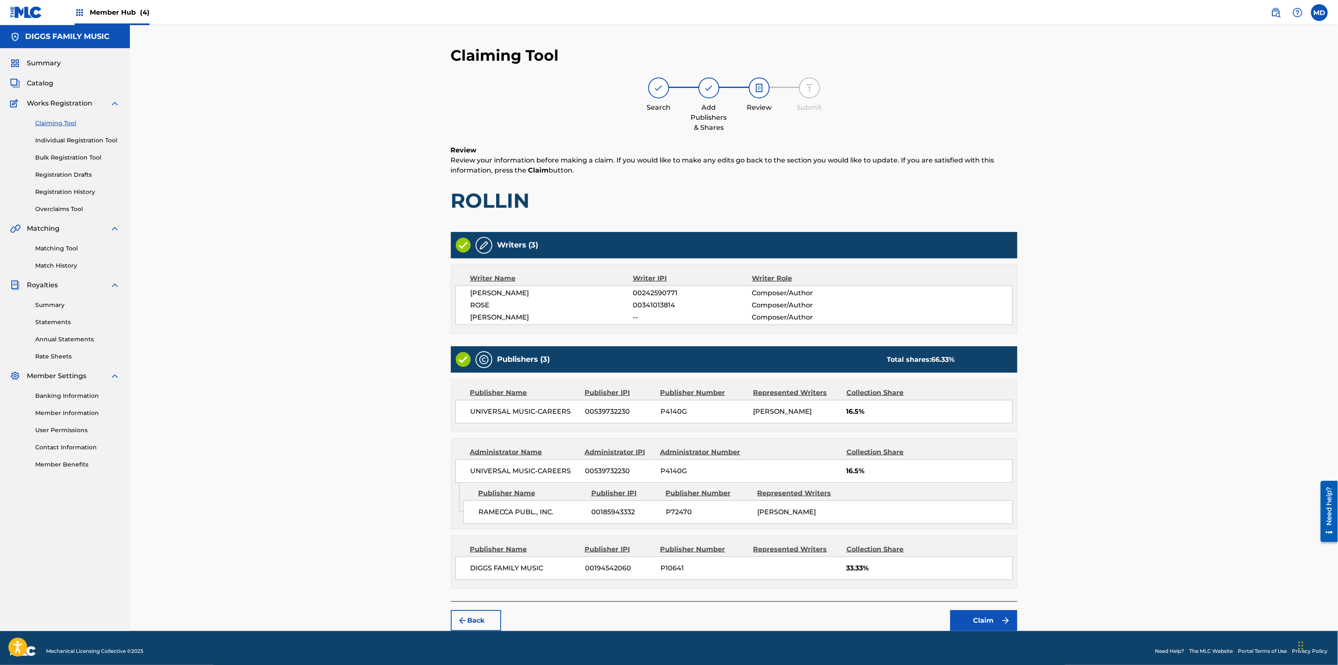
scroll to position [8, 0]
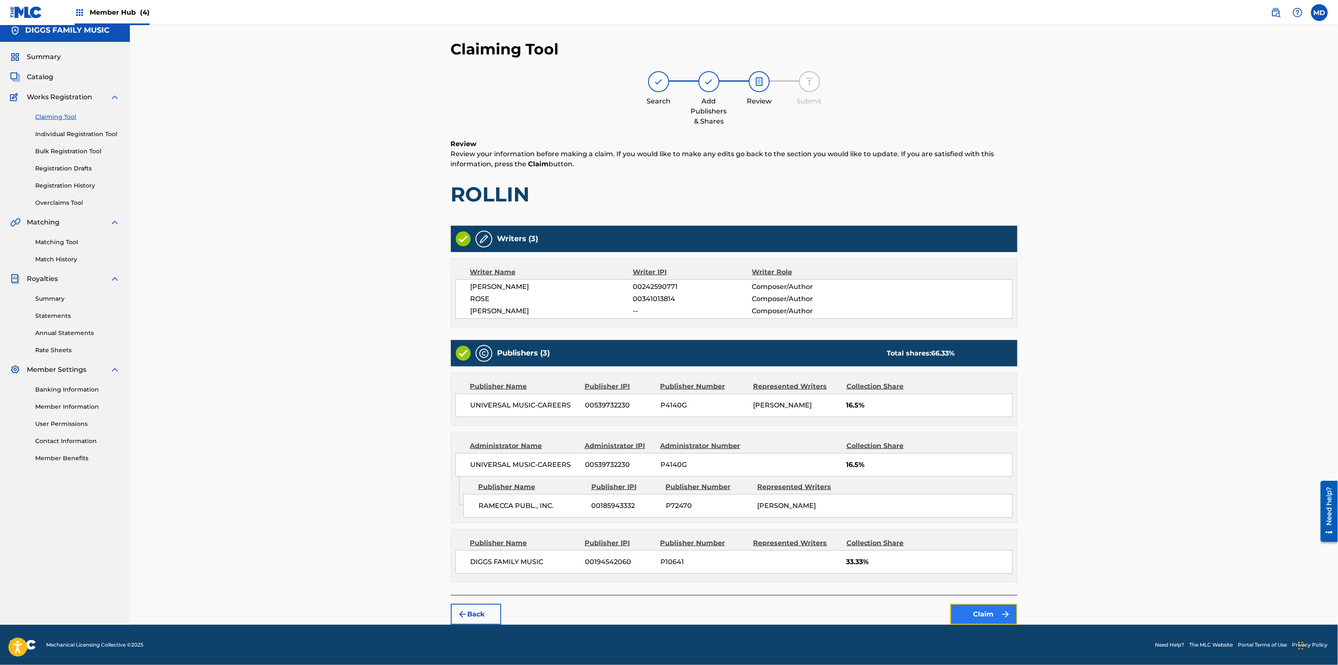
click at [995, 618] on button "Claim" at bounding box center [983, 614] width 67 height 21
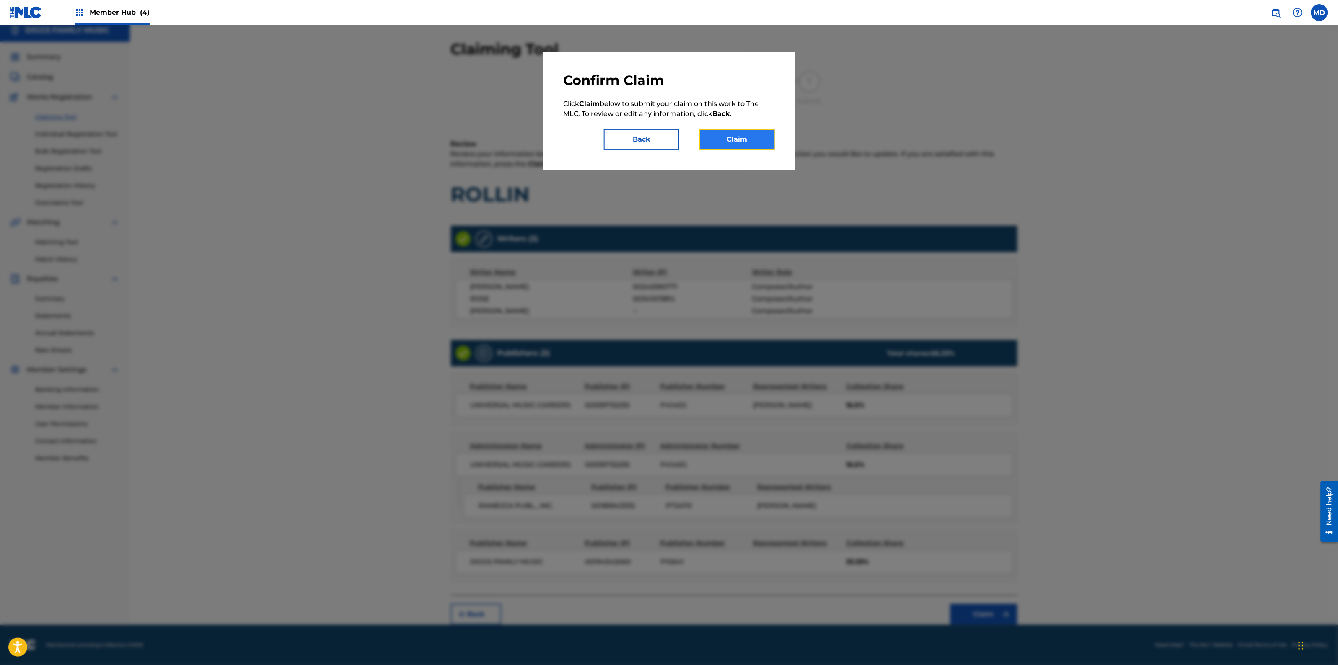
click at [749, 139] on button "Claim" at bounding box center [736, 139] width 75 height 21
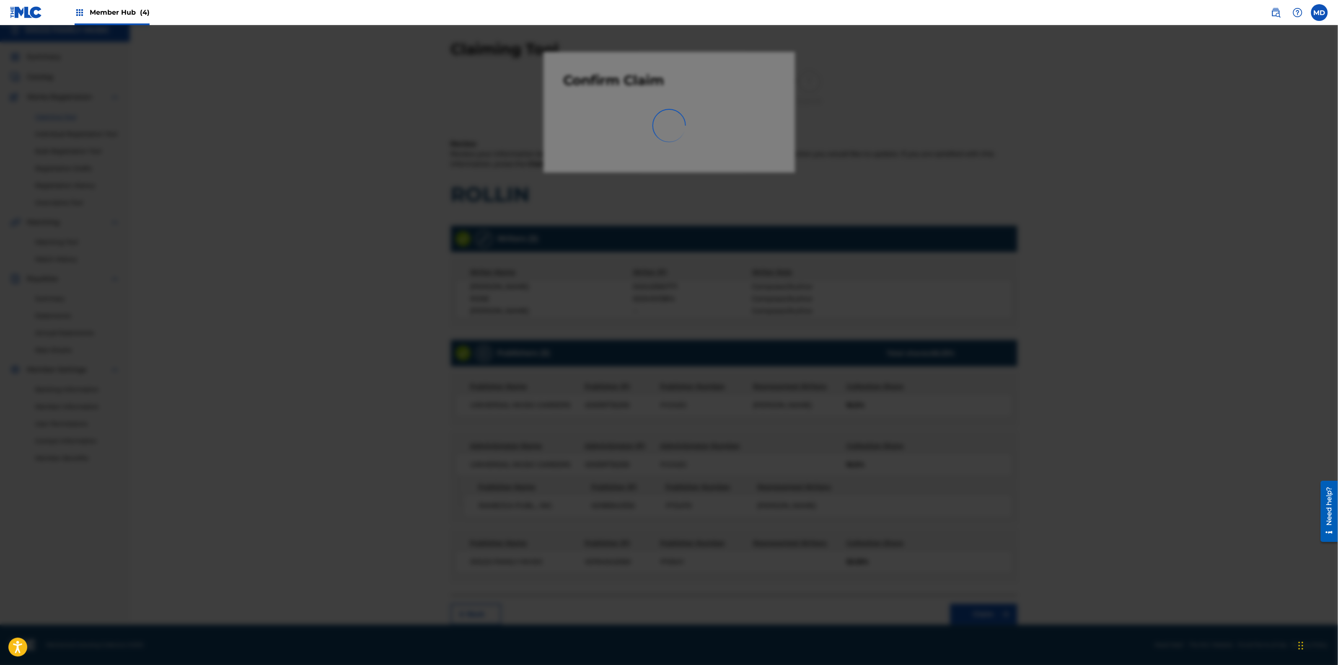
scroll to position [0, 0]
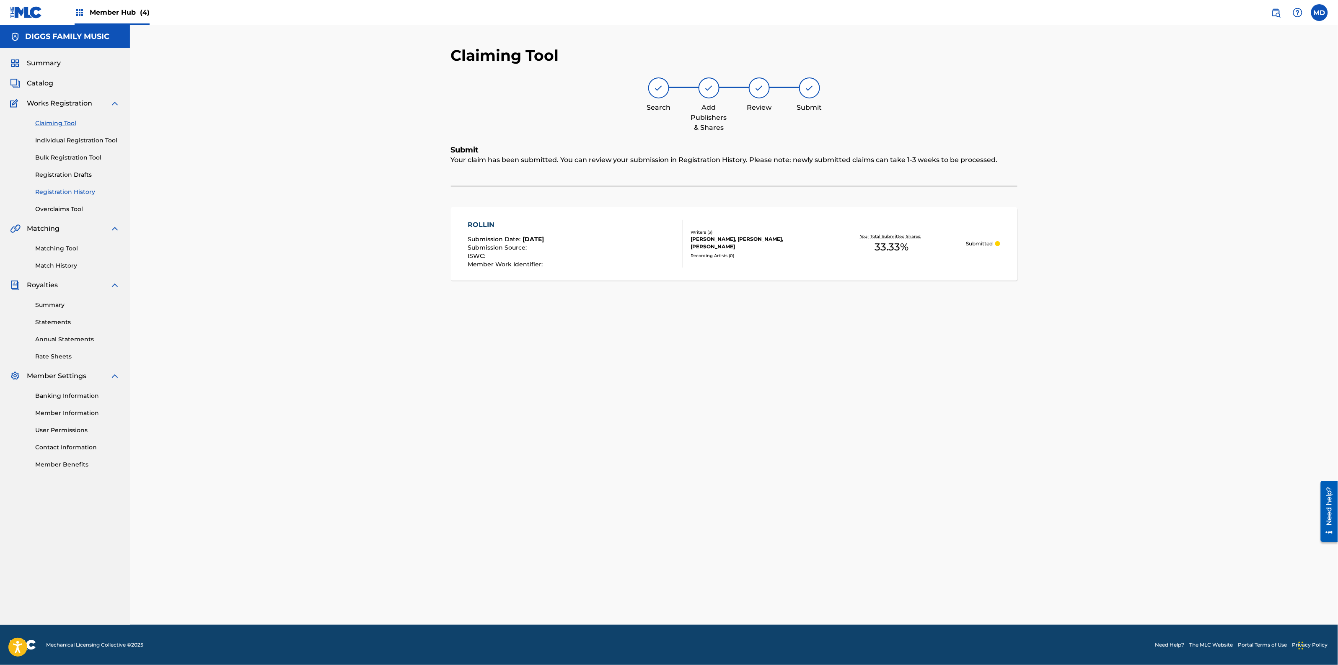
click at [77, 190] on link "Registration History" at bounding box center [77, 192] width 85 height 9
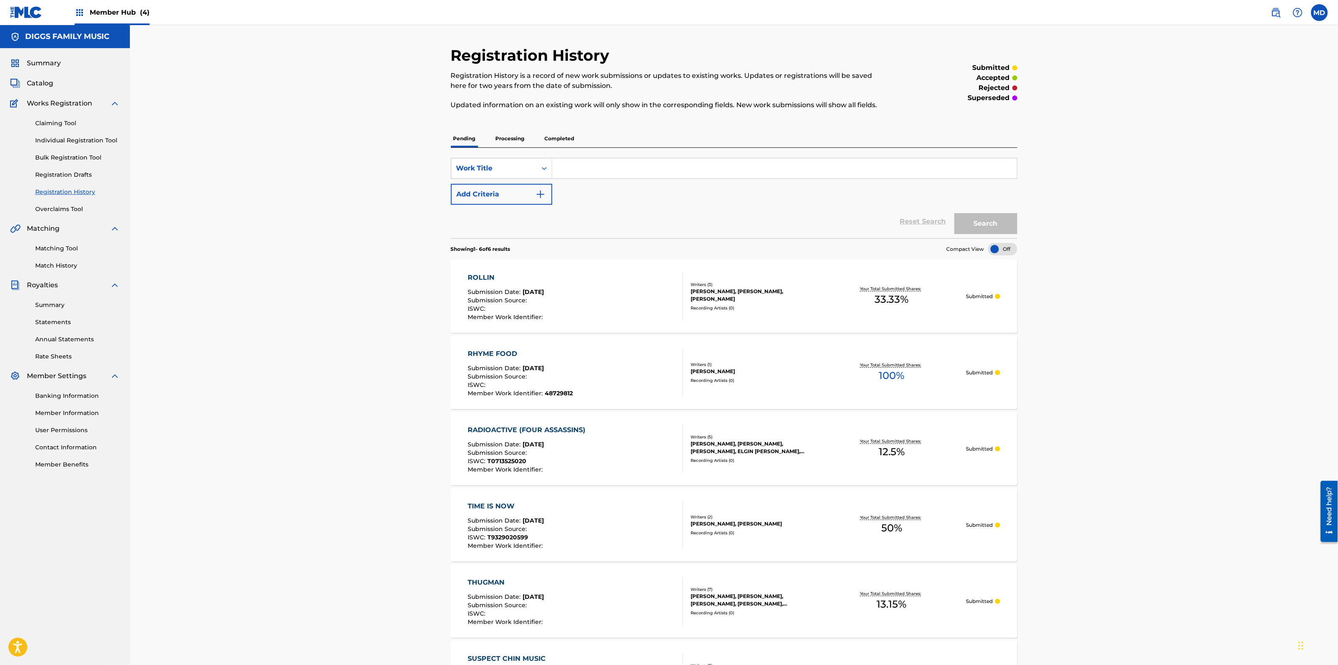
click at [636, 170] on input "Search Form" at bounding box center [784, 168] width 465 height 20
paste input "[PERSON_NAME]"
type input "[PERSON_NAME]"
click at [963, 227] on button "Search" at bounding box center [985, 223] width 63 height 21
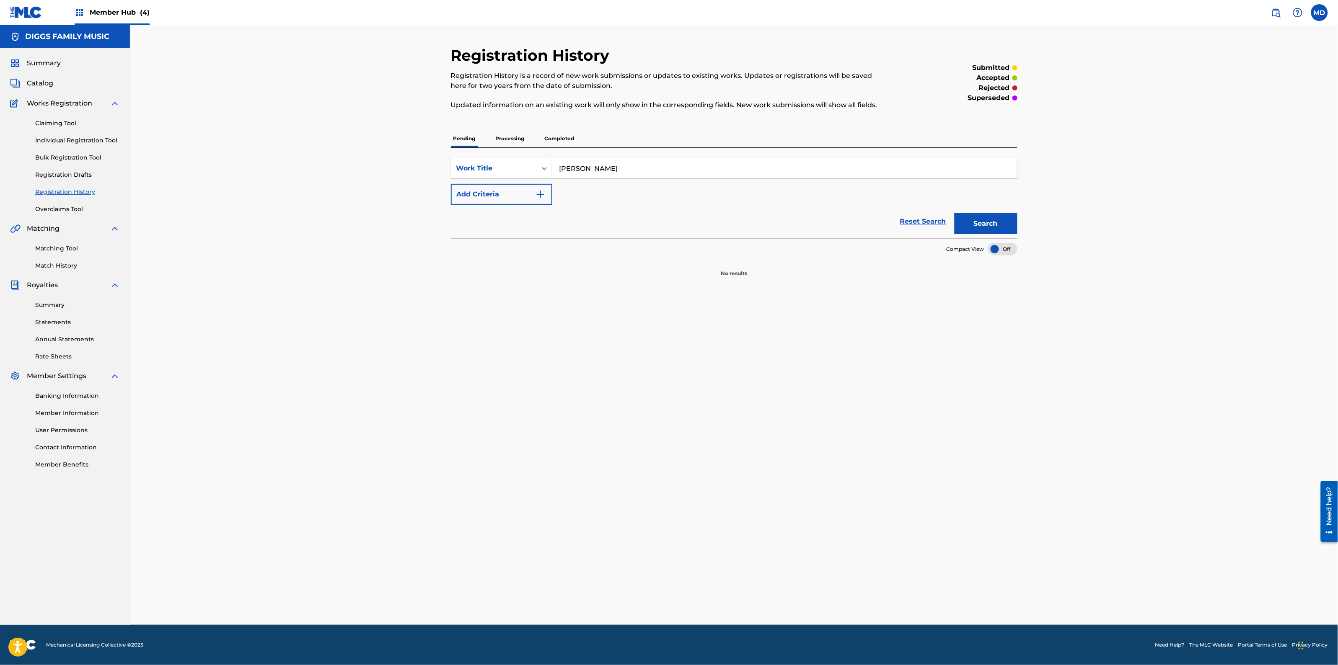
click at [513, 136] on p "Processing" at bounding box center [510, 139] width 34 height 18
click at [555, 139] on p "Completed" at bounding box center [559, 139] width 35 height 18
click at [55, 141] on link "Individual Registration Tool" at bounding box center [77, 140] width 85 height 9
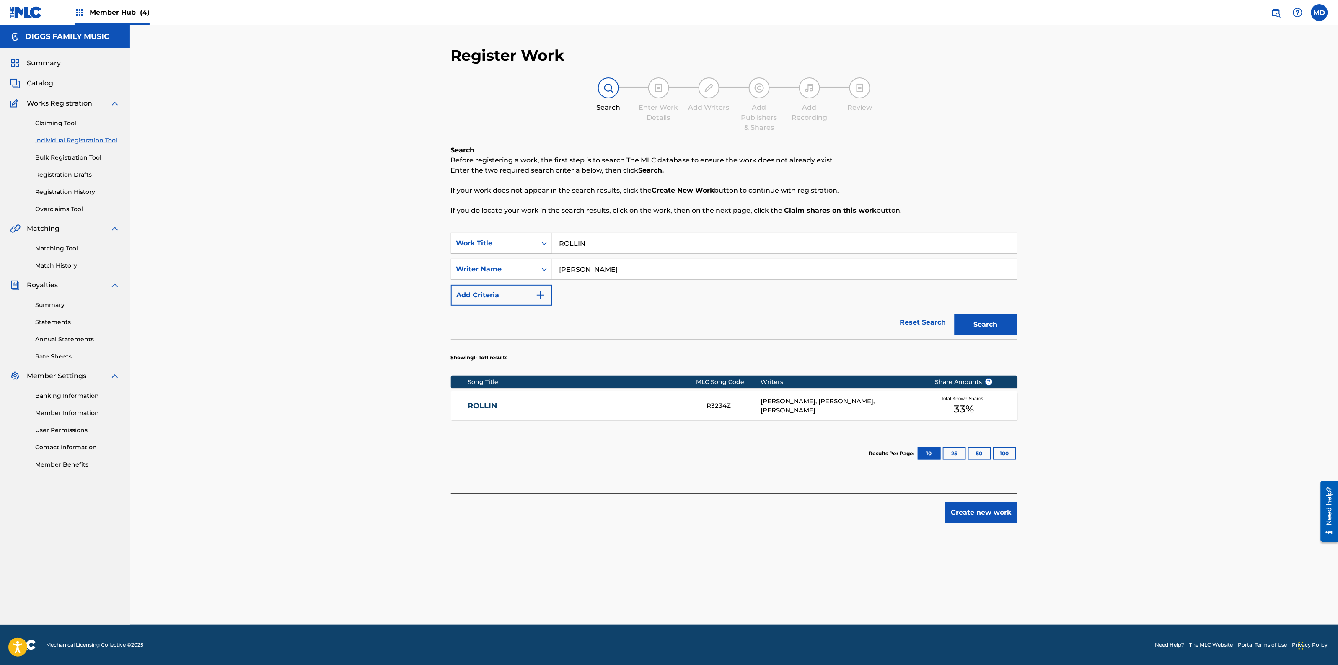
drag, startPoint x: 595, startPoint y: 242, endPoint x: 542, endPoint y: 243, distance: 53.2
click at [542, 243] on div "SearchWithCriteriaabd27ece-1981-4d2b-9ce3-ddb6a9c8adbd Work Title ROLLIN" at bounding box center [734, 243] width 566 height 21
paste input "N [PERSON_NAME]"
type input "[PERSON_NAME]"
click at [966, 327] on button "Search" at bounding box center [985, 324] width 63 height 21
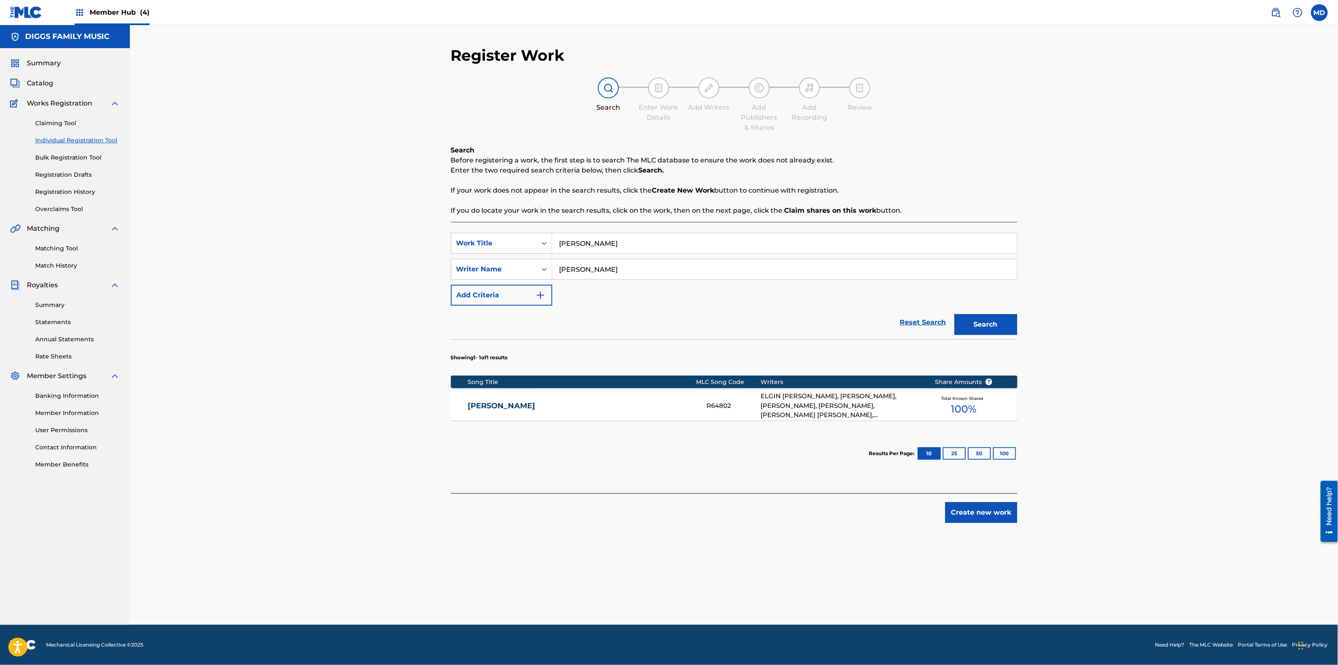
click at [539, 408] on link "[PERSON_NAME]" at bounding box center [582, 406] width 228 height 10
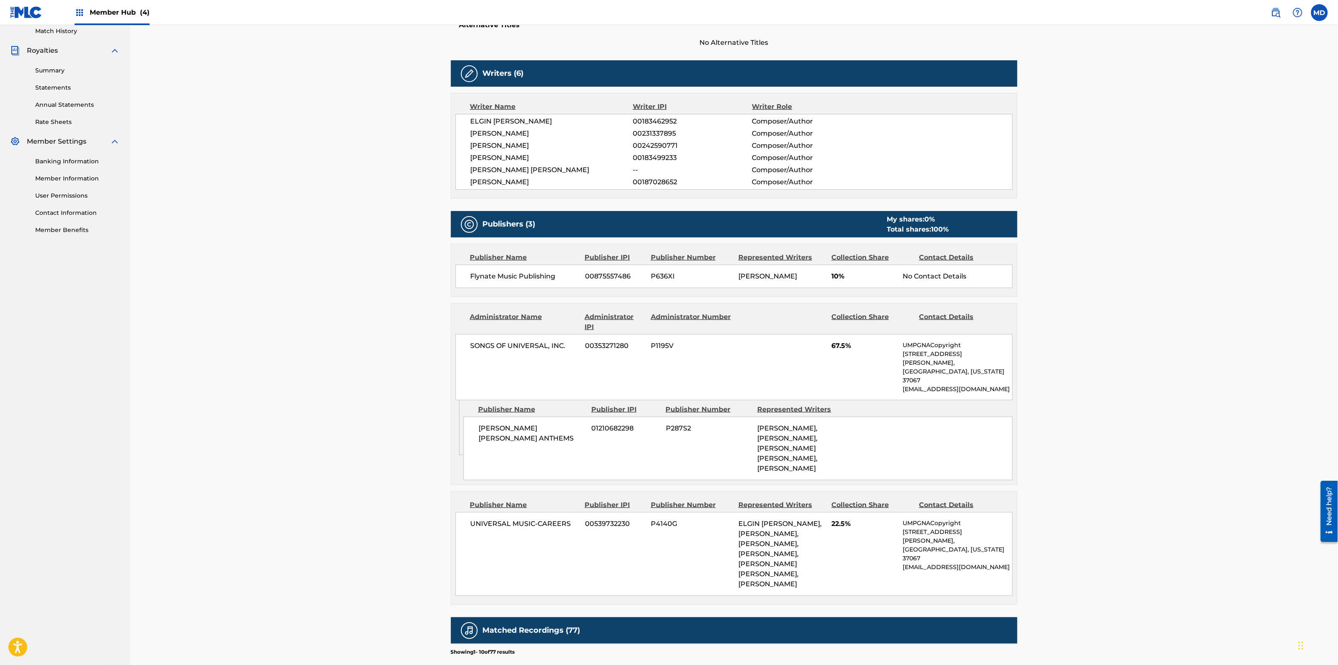
scroll to position [209, 0]
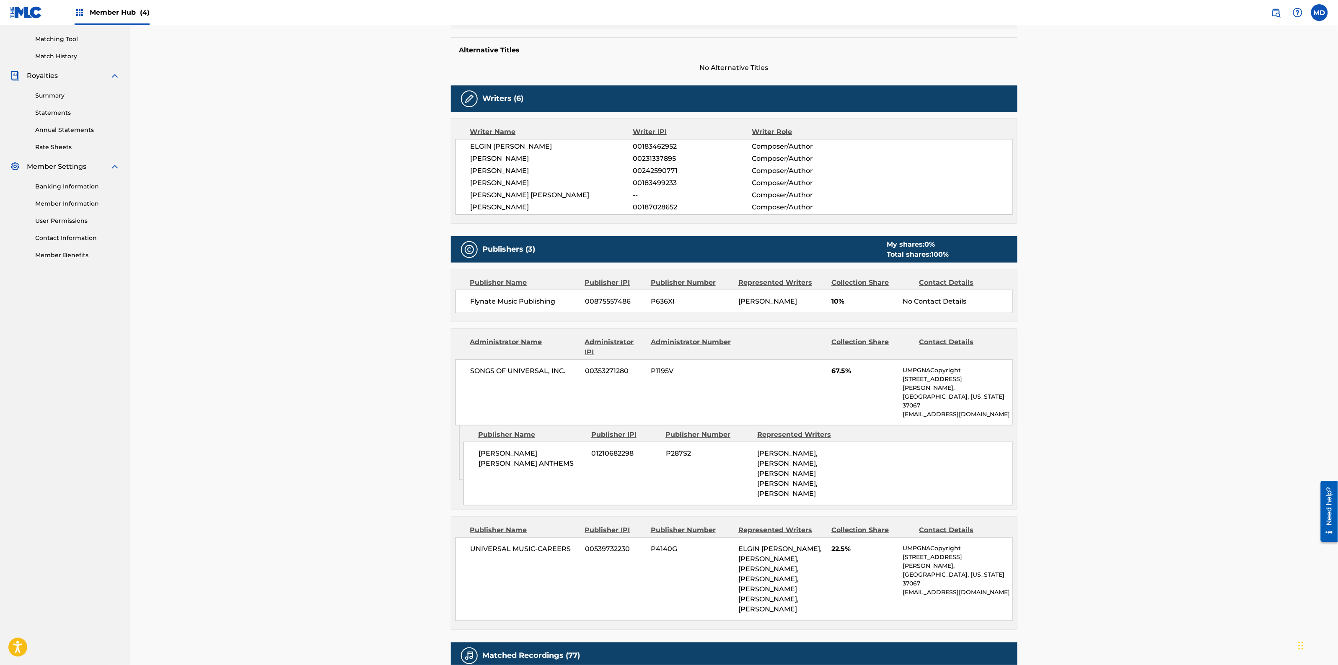
drag, startPoint x: 565, startPoint y: 143, endPoint x: 470, endPoint y: 149, distance: 94.5
click at [470, 149] on span "ELGIN [PERSON_NAME]" at bounding box center [551, 147] width 163 height 10
click at [386, 183] on div "< Back to results Last Edited: [DATE] Source: The MLC [PERSON_NAME] Work Detail…" at bounding box center [734, 396] width 1208 height 1160
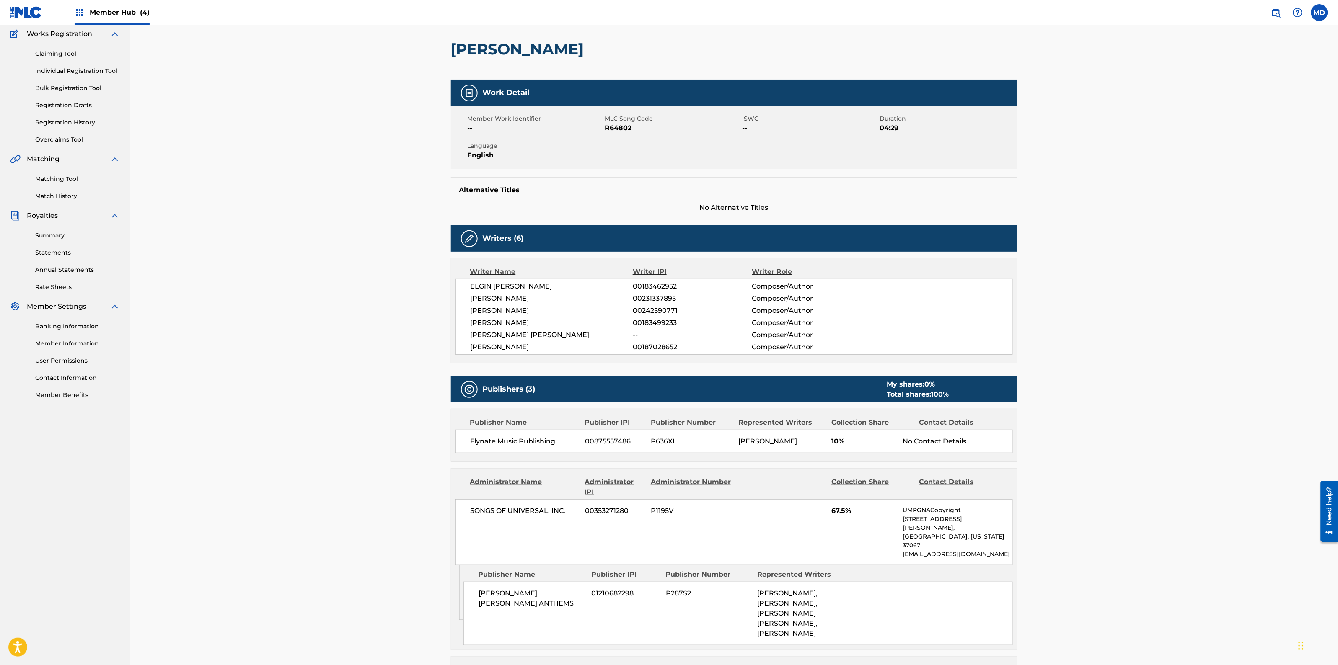
scroll to position [0, 0]
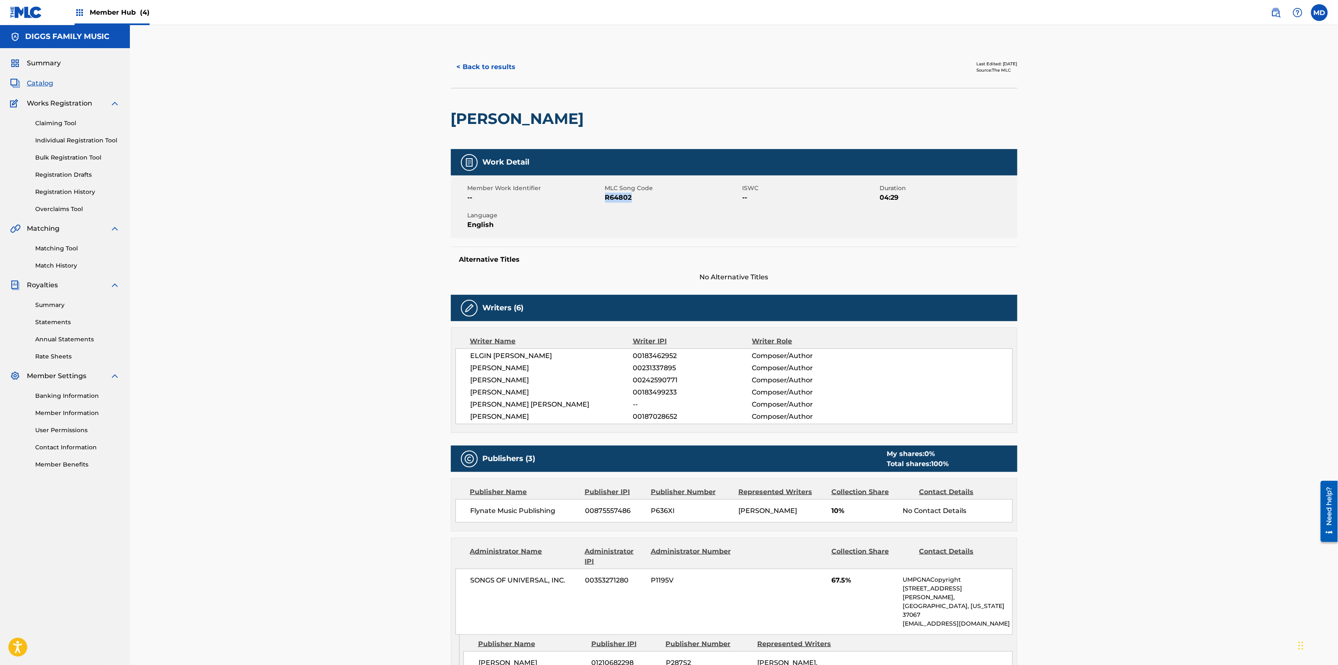
drag, startPoint x: 632, startPoint y: 198, endPoint x: 606, endPoint y: 199, distance: 26.0
click at [606, 199] on span "R64802" at bounding box center [672, 198] width 135 height 10
copy span "R64802"
click at [489, 72] on button "< Back to results" at bounding box center [486, 67] width 71 height 21
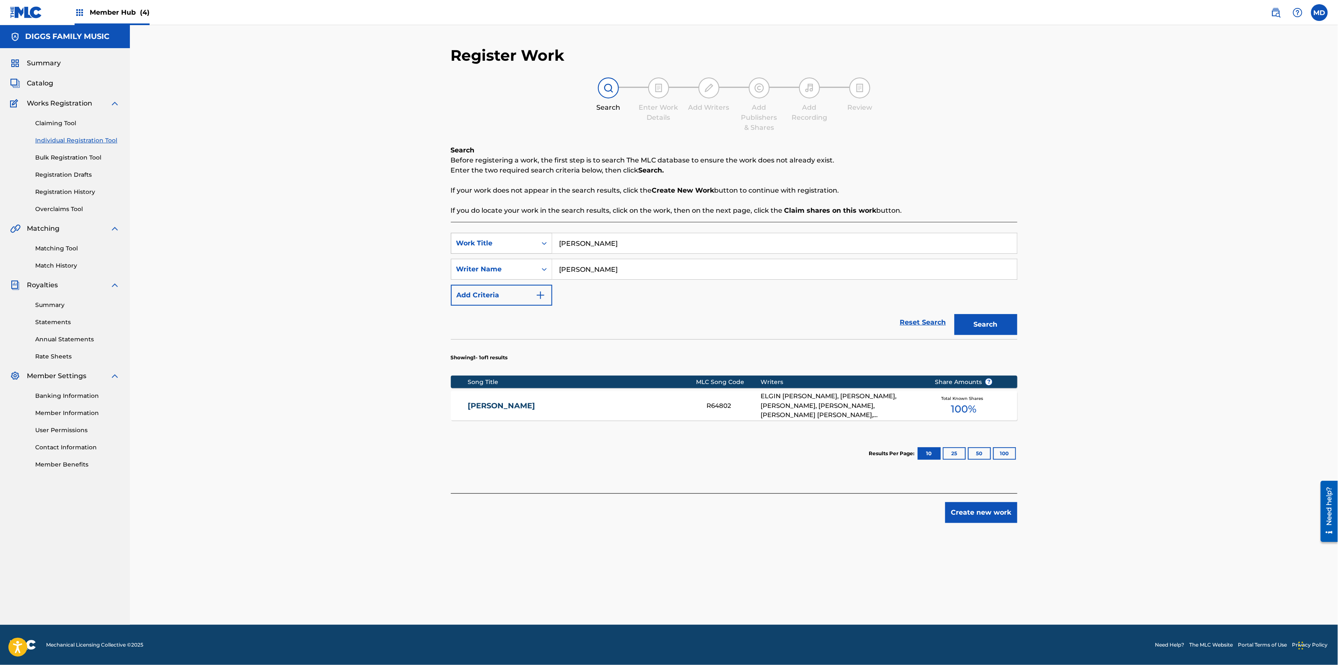
drag, startPoint x: 635, startPoint y: 248, endPoint x: 535, endPoint y: 242, distance: 99.9
click at [535, 242] on div "SearchWithCriteriaabd27ece-1981-4d2b-9ce3-ddb6a9c8adbd Work Title [PERSON_NAME]" at bounding box center [734, 243] width 566 height 21
paste input "UCKUS IN B MINOR"
type input "RUCKUS IN B MINOR"
click at [982, 326] on button "Search" at bounding box center [985, 324] width 63 height 21
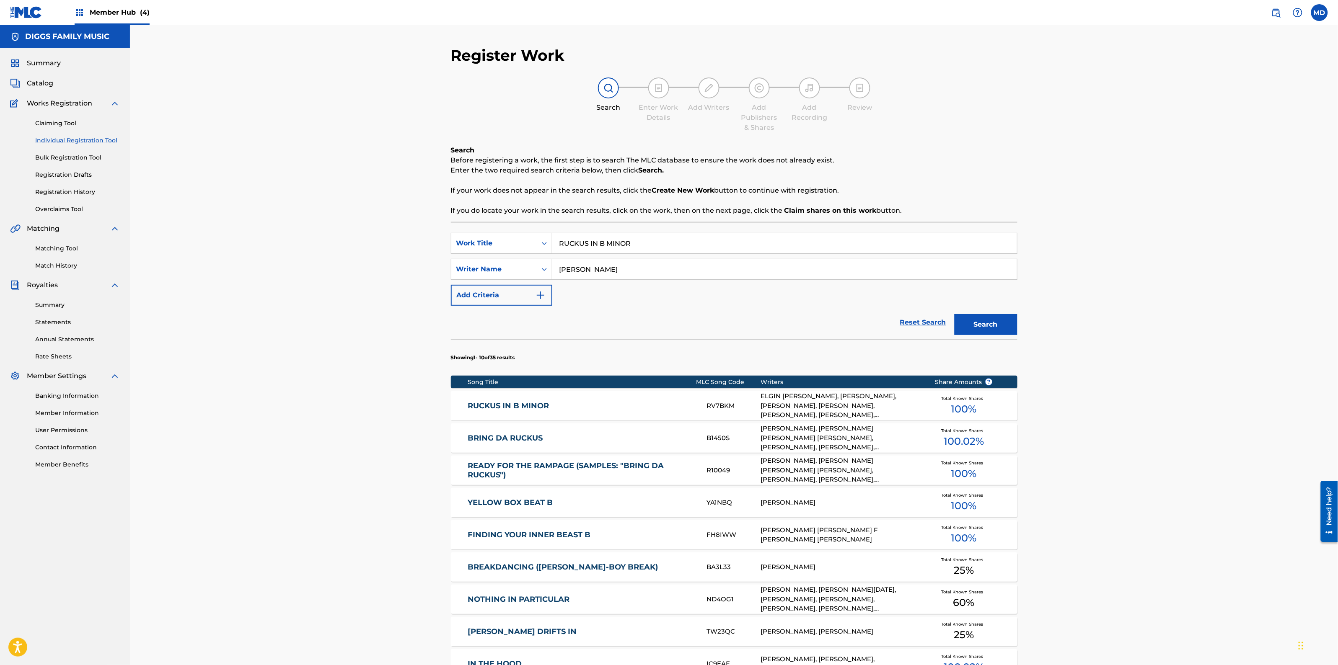
click at [612, 403] on link "RUCKUS IN B MINOR" at bounding box center [582, 406] width 228 height 10
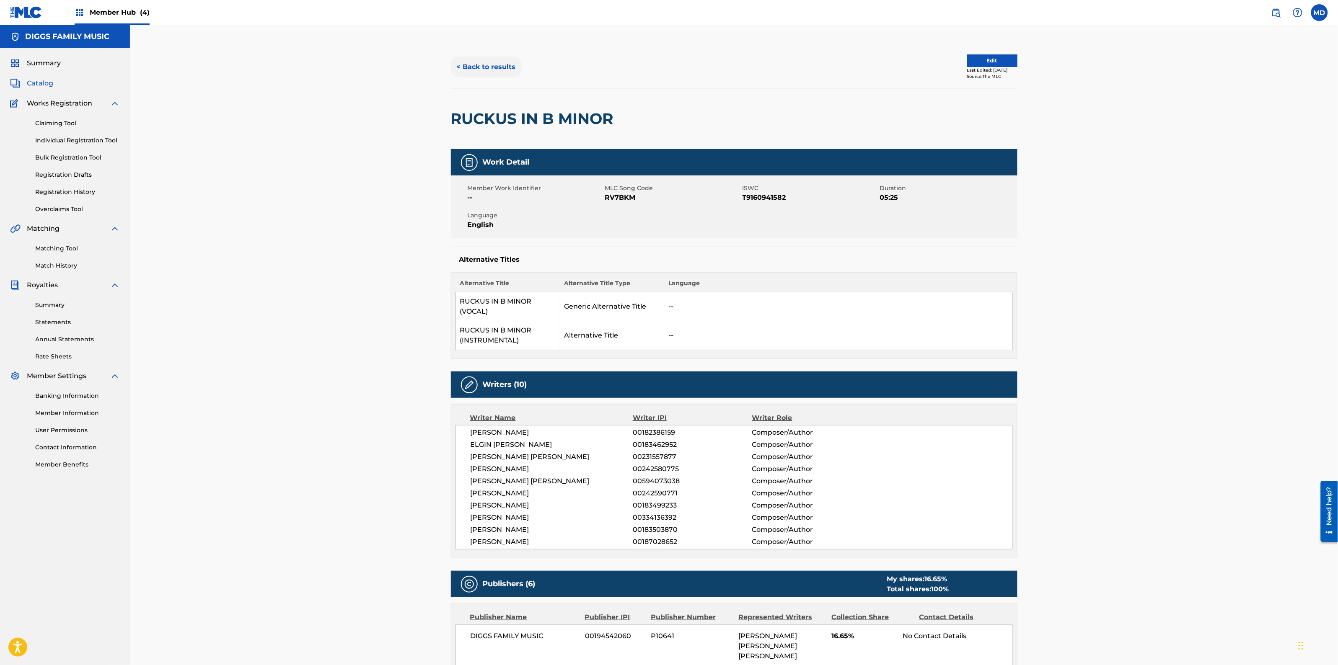
click at [486, 69] on button "< Back to results" at bounding box center [486, 67] width 71 height 21
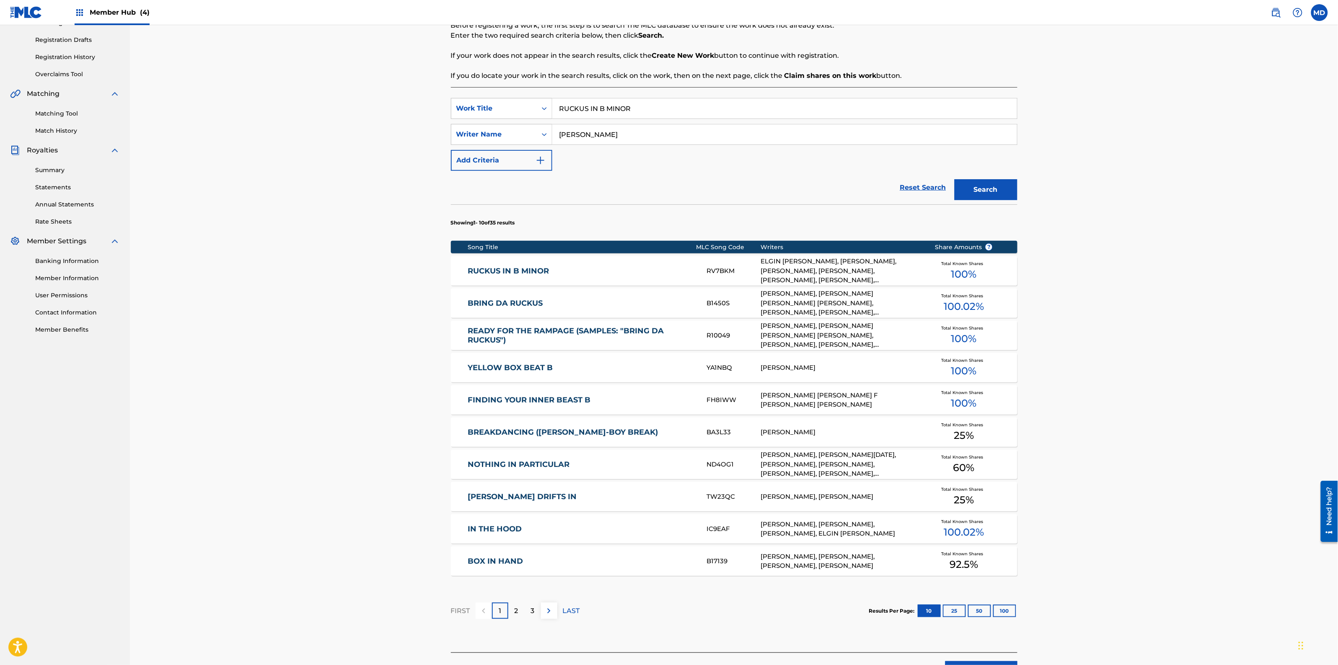
scroll to position [157, 0]
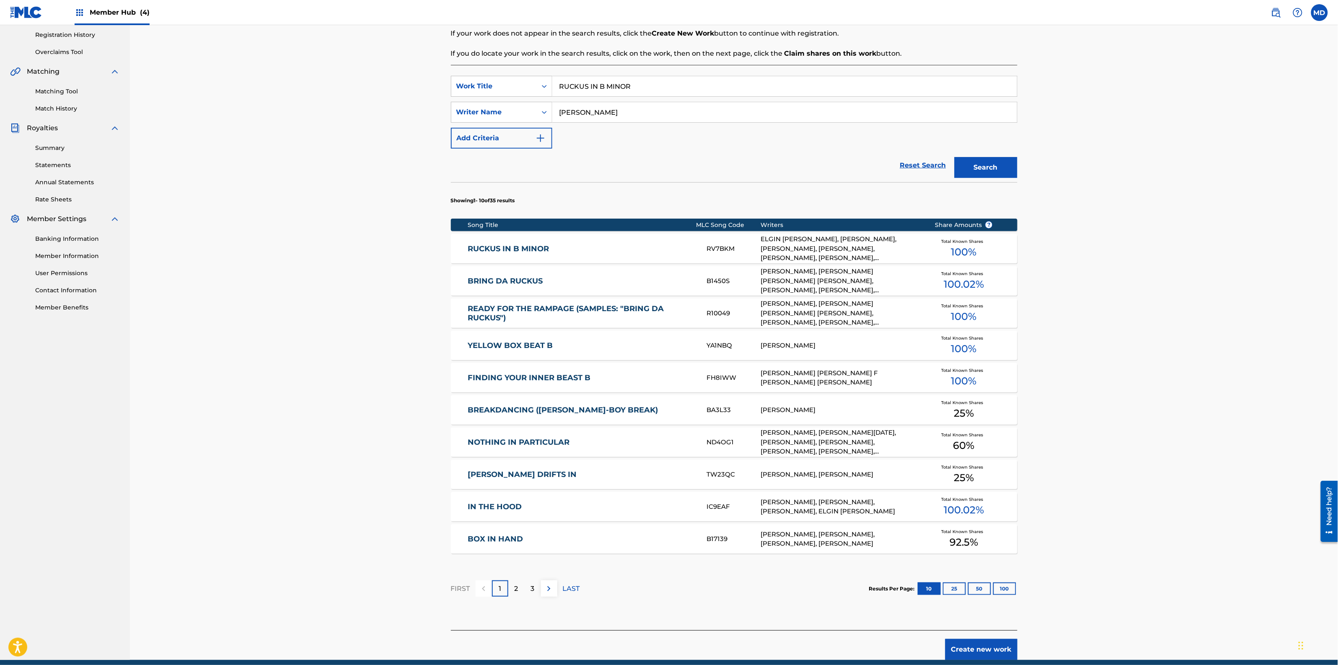
click at [507, 541] on link "BOX IN HAND" at bounding box center [582, 540] width 228 height 10
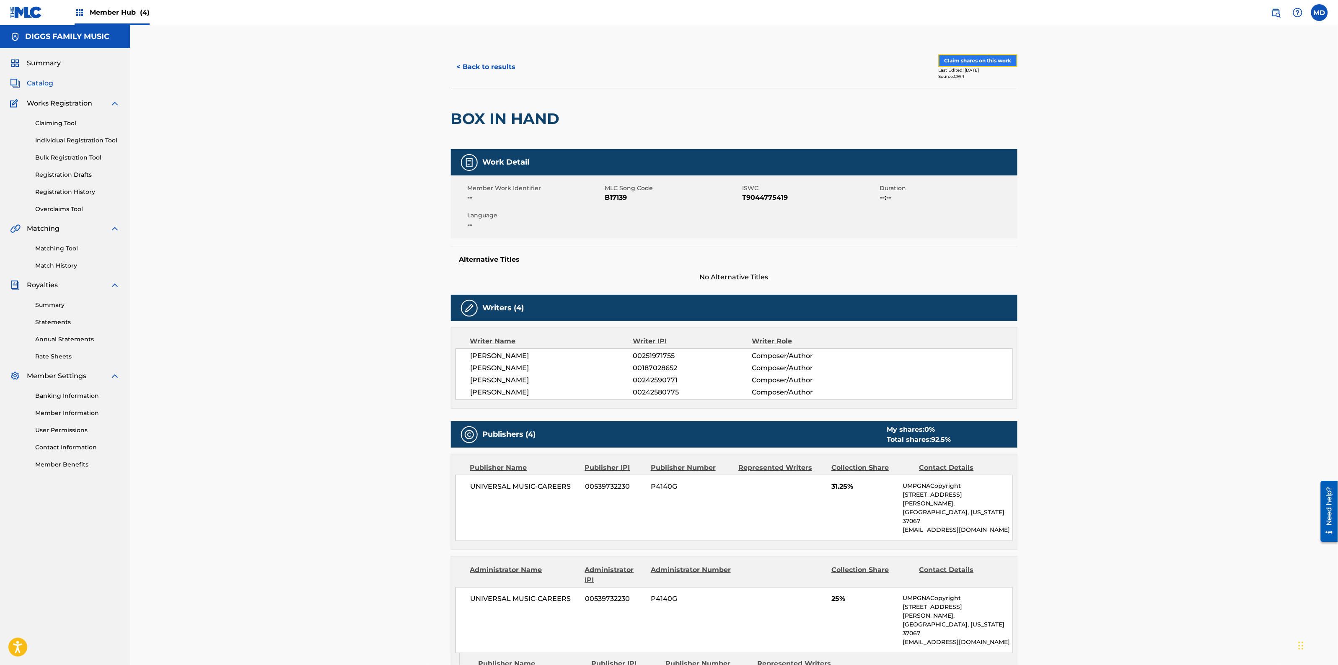
click at [979, 62] on button "Claim shares on this work" at bounding box center [977, 60] width 79 height 13
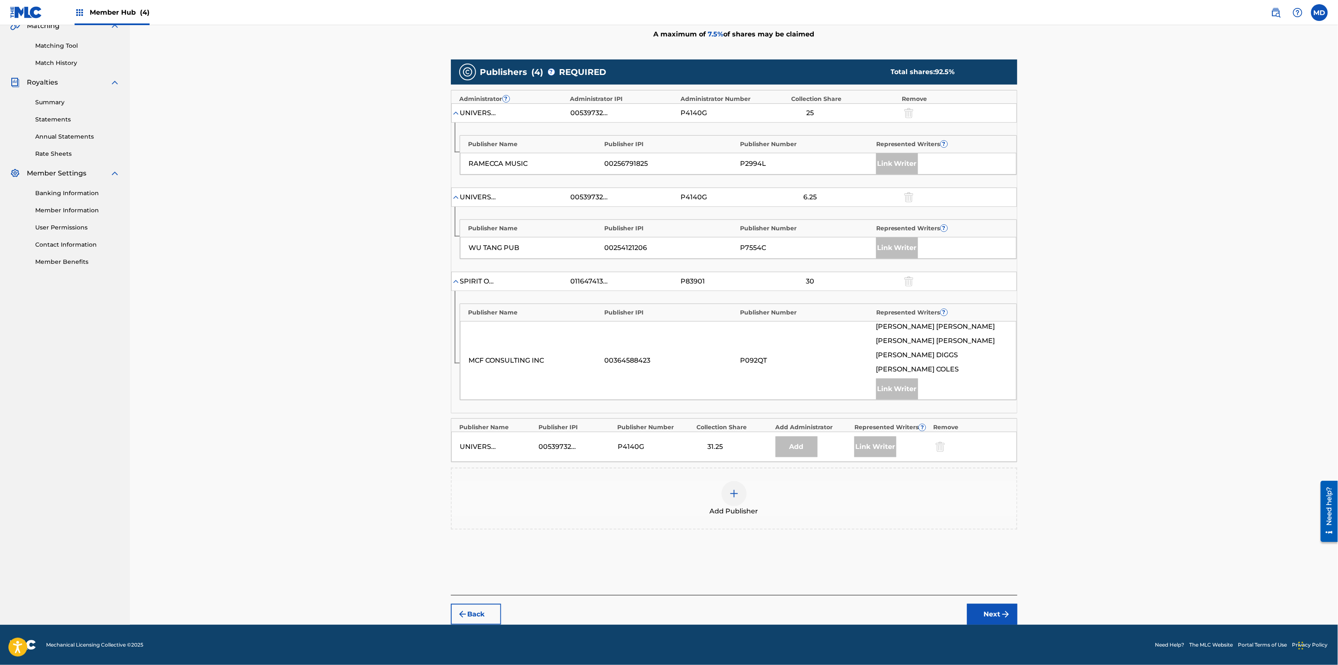
scroll to position [204, 0]
click at [729, 495] on img at bounding box center [734, 494] width 10 height 10
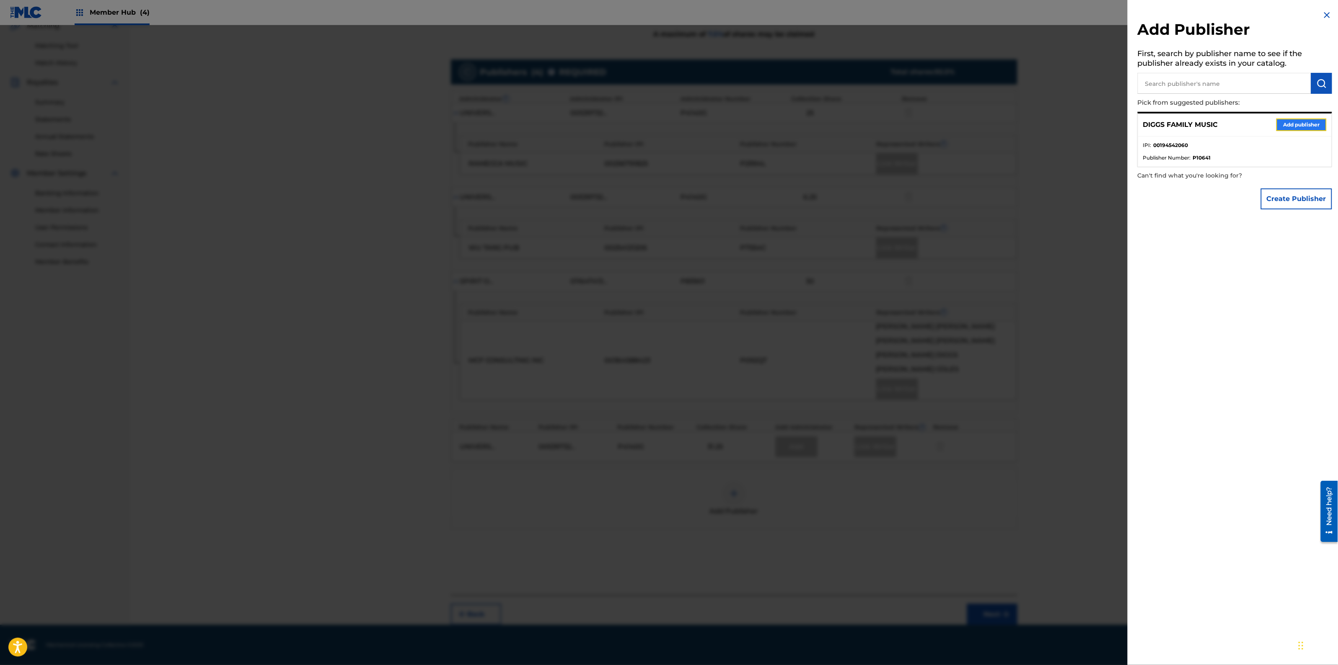
click at [1286, 126] on button "Add publisher" at bounding box center [1301, 125] width 50 height 13
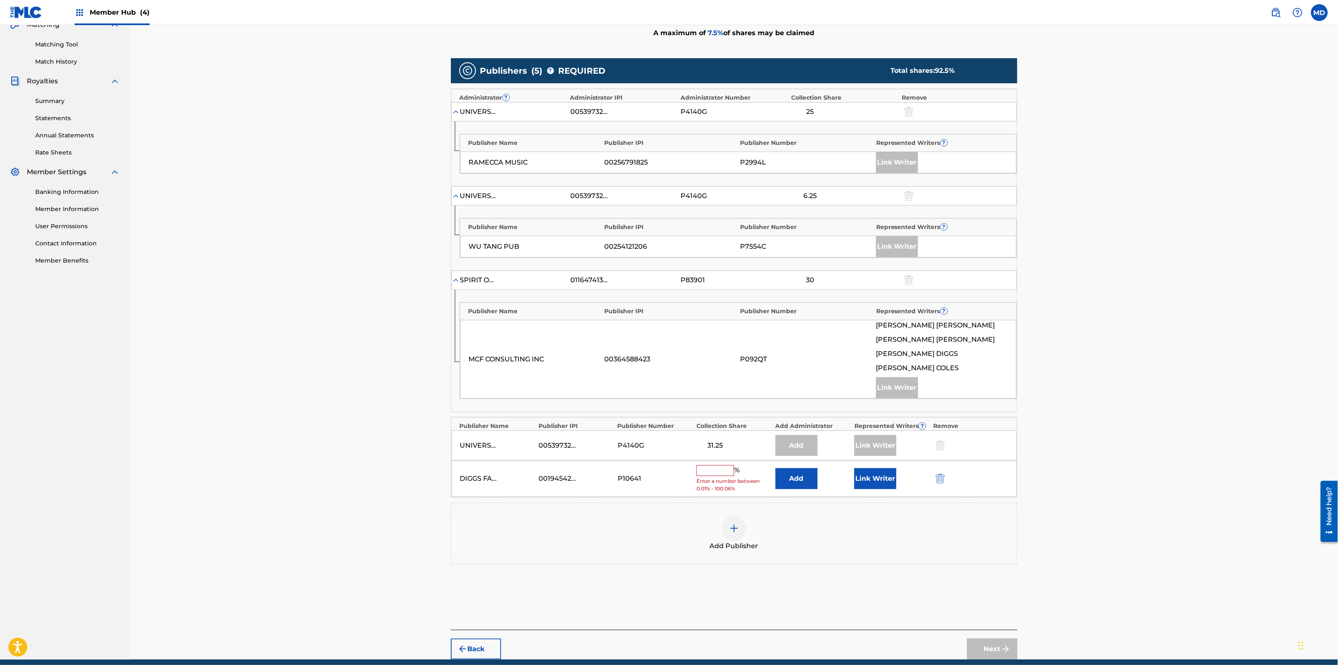
click at [730, 471] on input "text" at bounding box center [715, 470] width 38 height 11
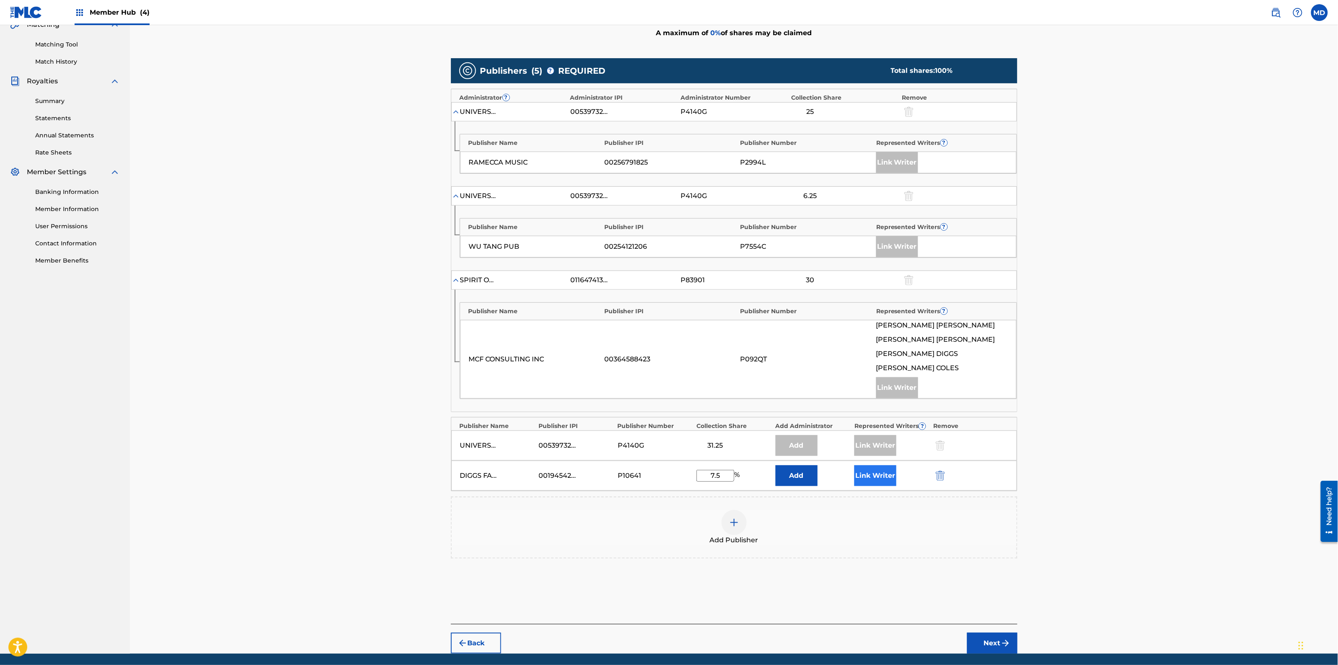
type input "7.5"
click at [871, 480] on button "Link Writer" at bounding box center [875, 475] width 42 height 21
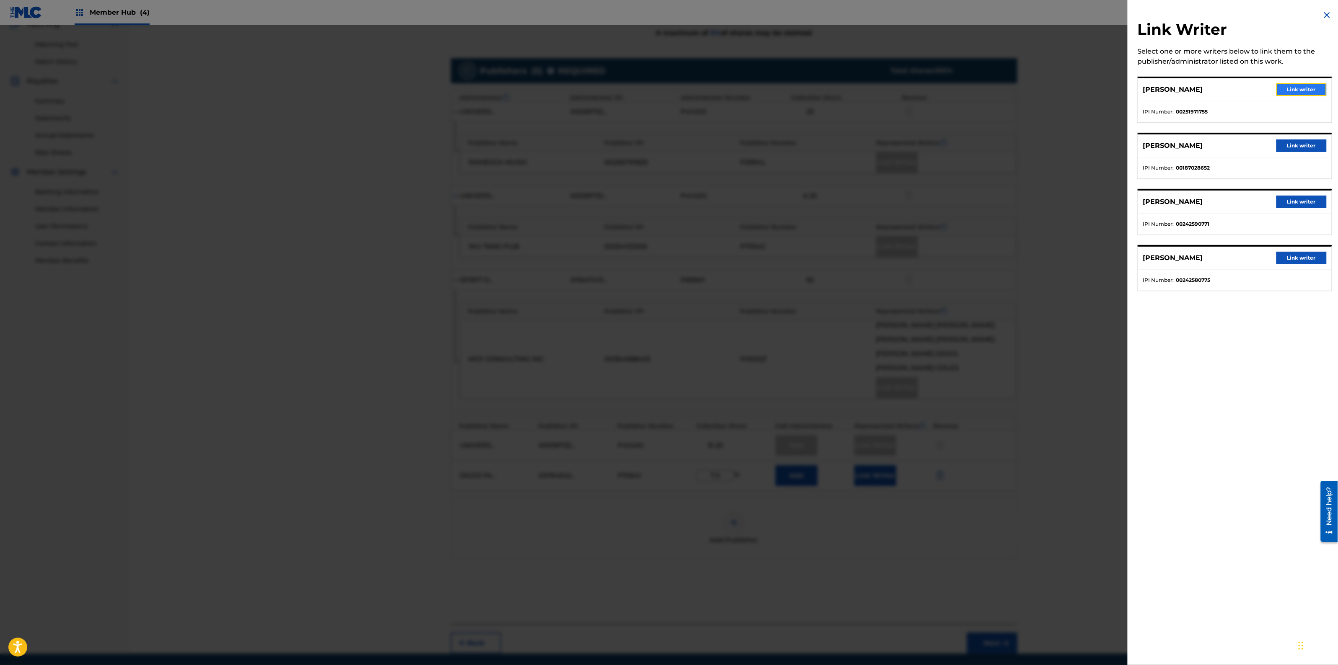
click at [1281, 89] on button "Link writer" at bounding box center [1301, 89] width 50 height 13
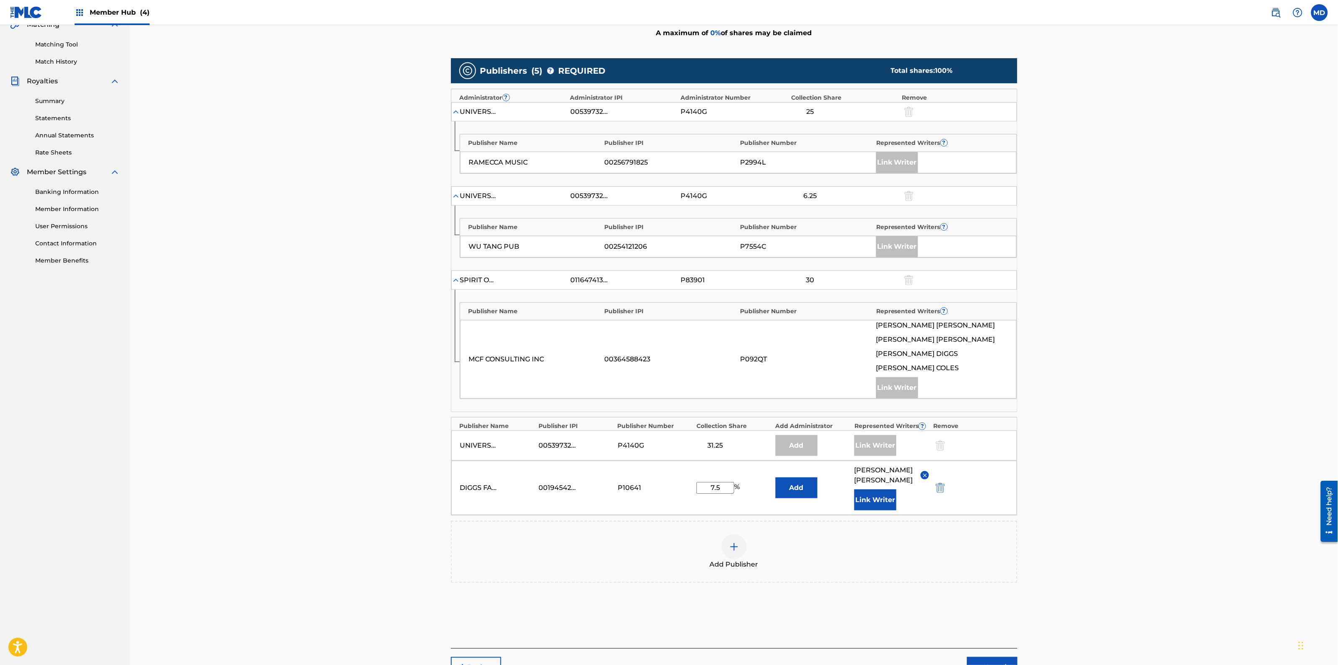
click at [1098, 563] on div "Claiming Tool Search Add Publishers & Shares Review Submit Add Publishers & Sha…" at bounding box center [734, 249] width 1208 height 857
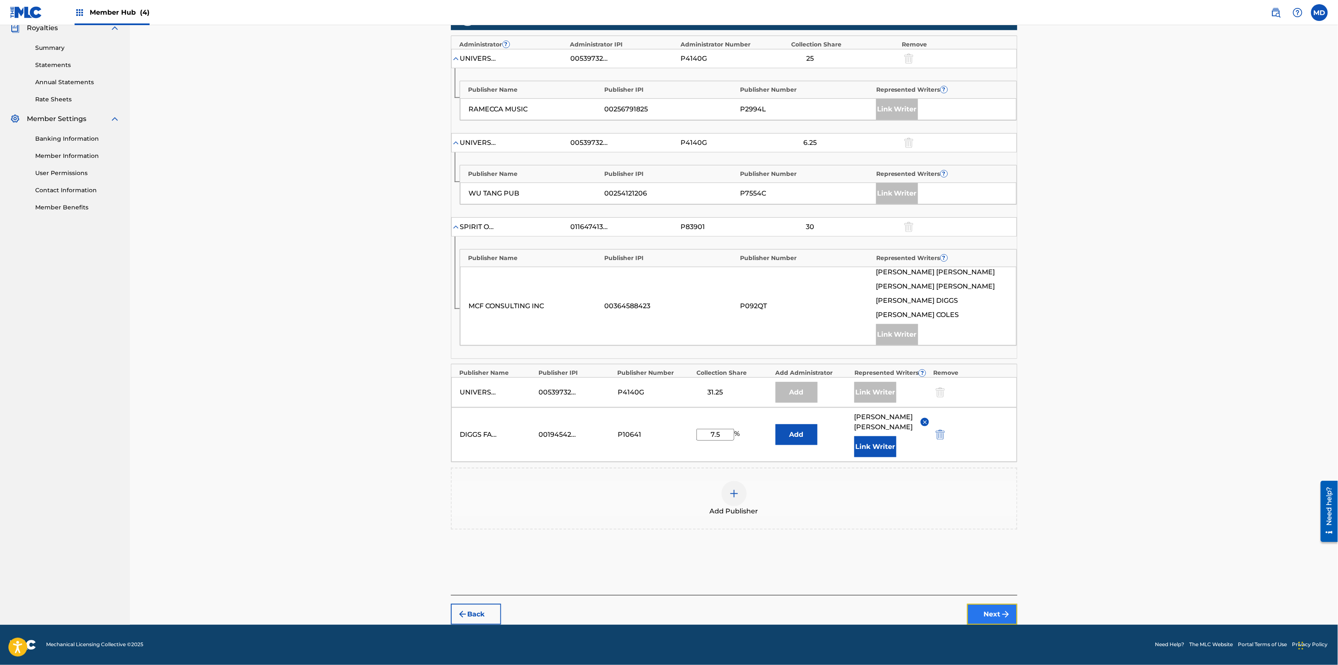
click at [983, 617] on button "Next" at bounding box center [992, 614] width 50 height 21
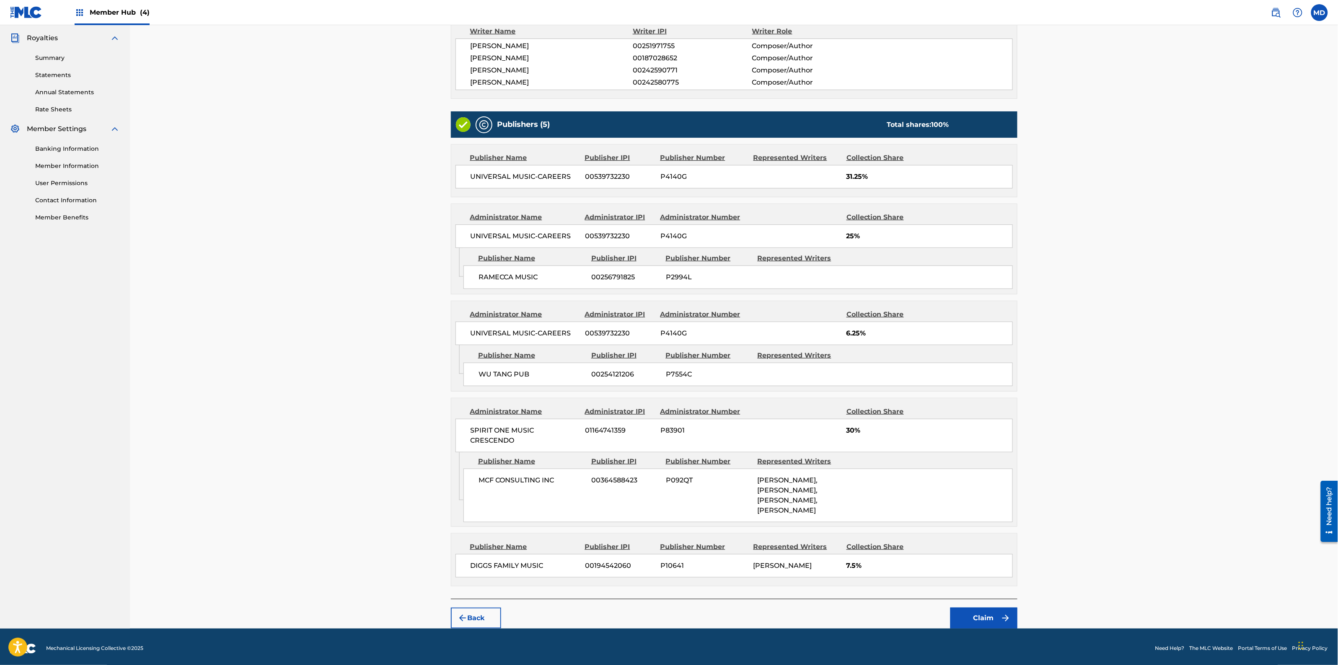
scroll to position [253, 0]
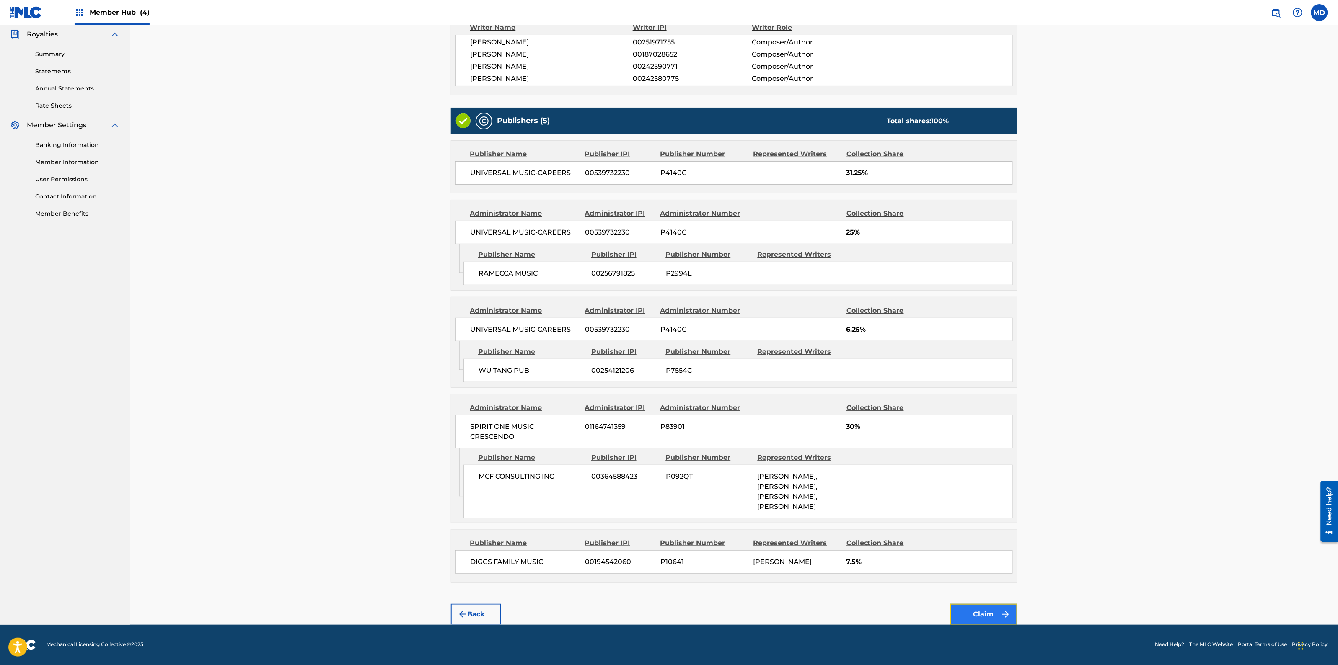
click at [998, 610] on button "Claim" at bounding box center [983, 614] width 67 height 21
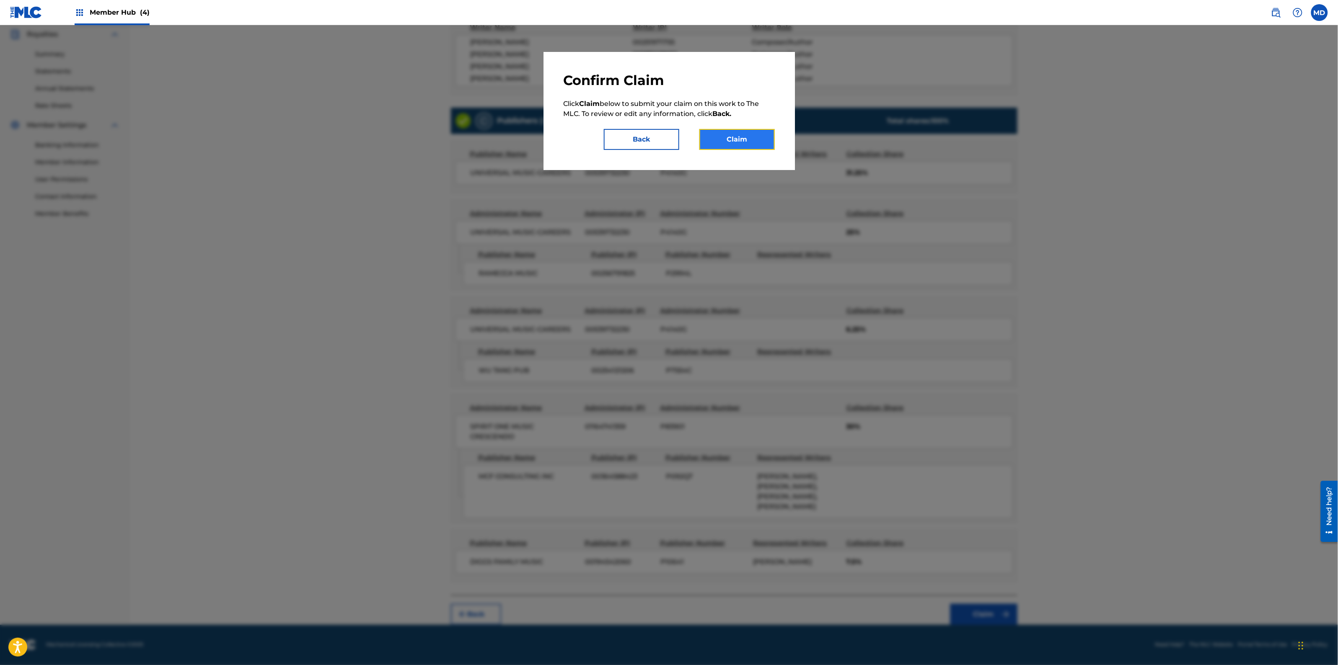
click at [746, 140] on button "Claim" at bounding box center [736, 139] width 75 height 21
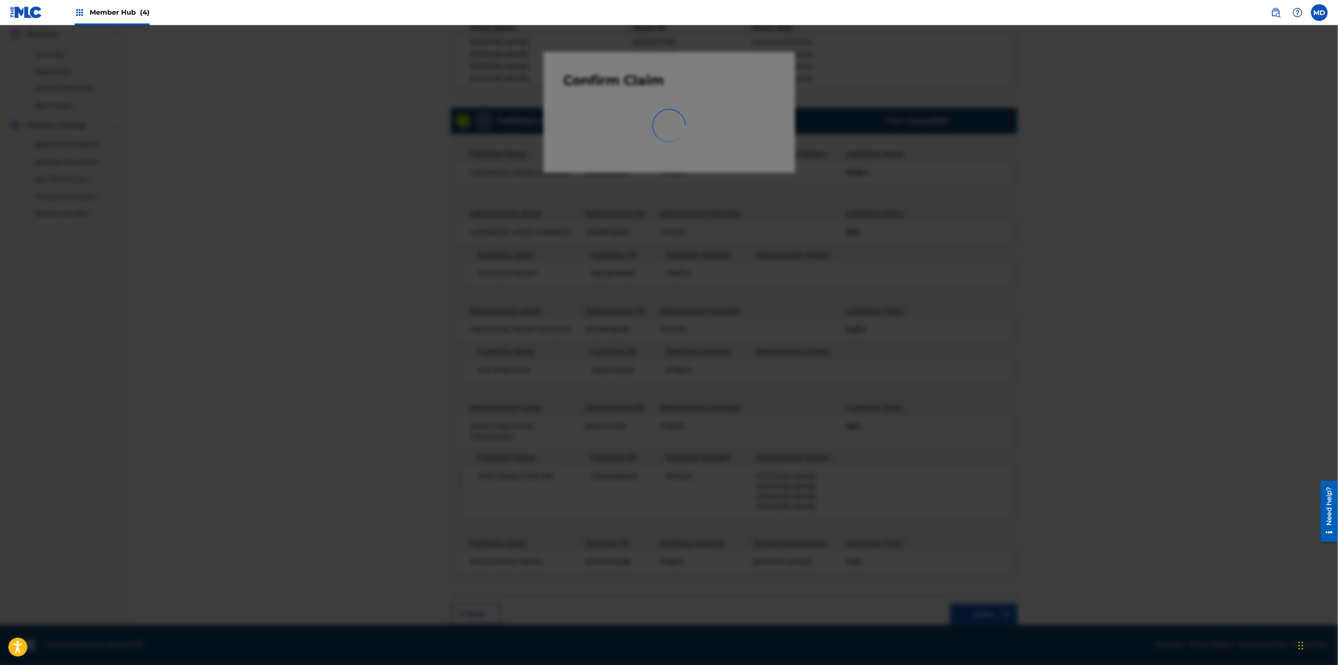
scroll to position [0, 0]
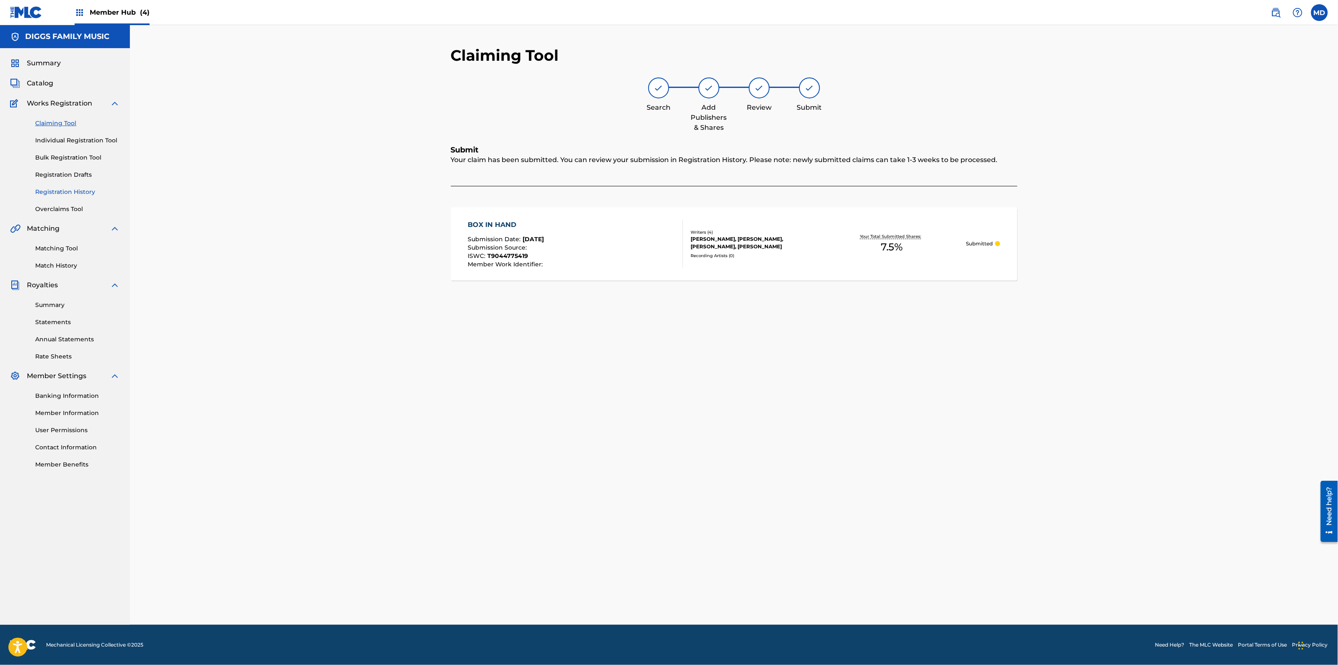
click at [60, 193] on link "Registration History" at bounding box center [77, 192] width 85 height 9
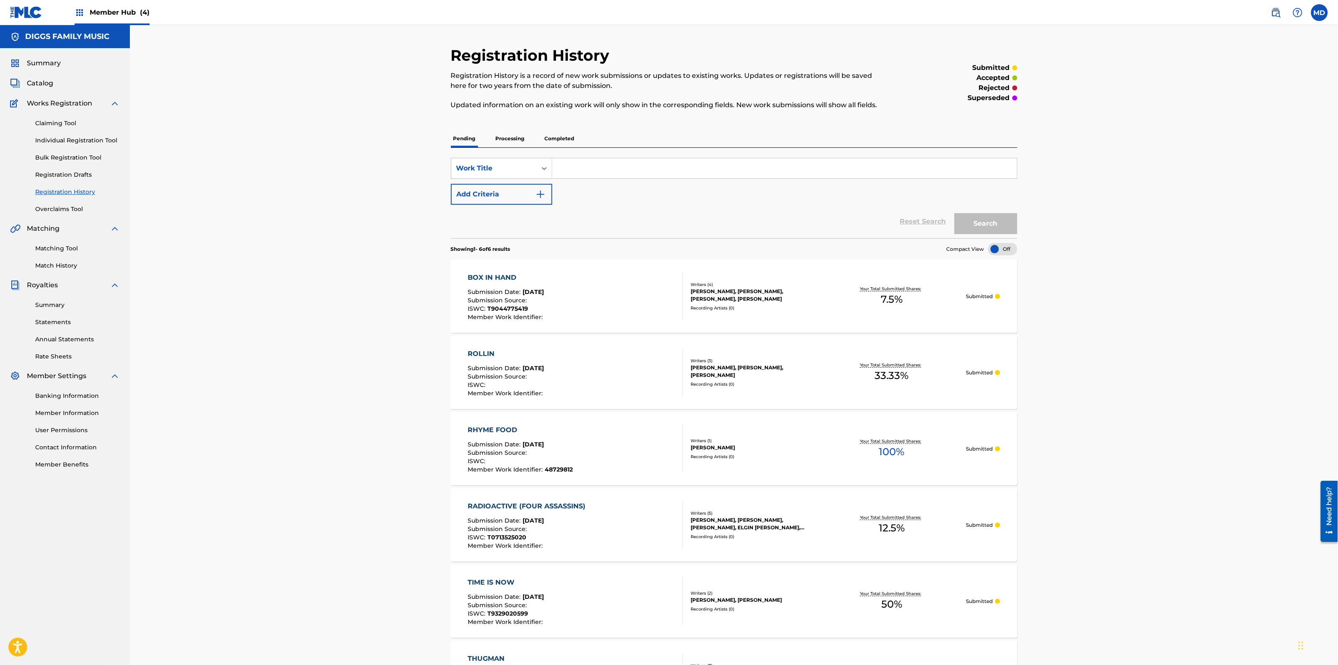
click at [585, 163] on input "Search Form" at bounding box center [784, 168] width 465 height 20
paste input "RUN"
type input "RUN"
click at [966, 223] on button "Search" at bounding box center [985, 223] width 63 height 21
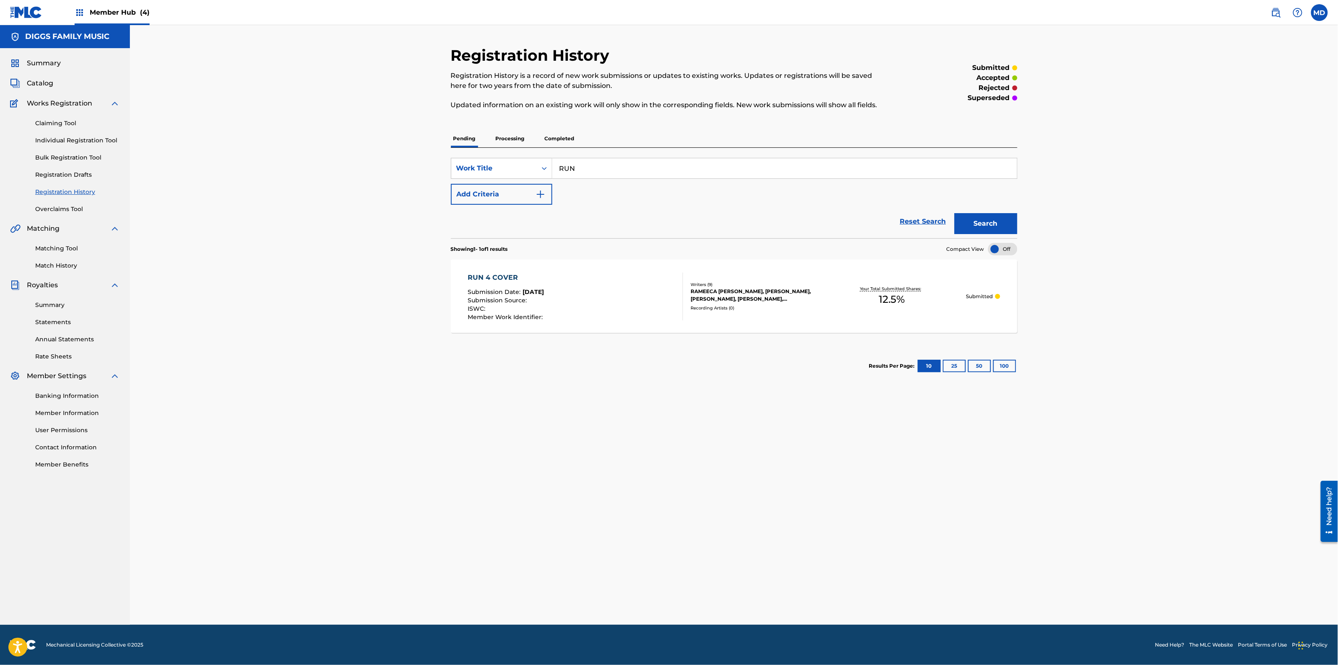
click at [507, 139] on p "Processing" at bounding box center [510, 139] width 34 height 18
click at [551, 137] on p "Completed" at bounding box center [559, 139] width 35 height 18
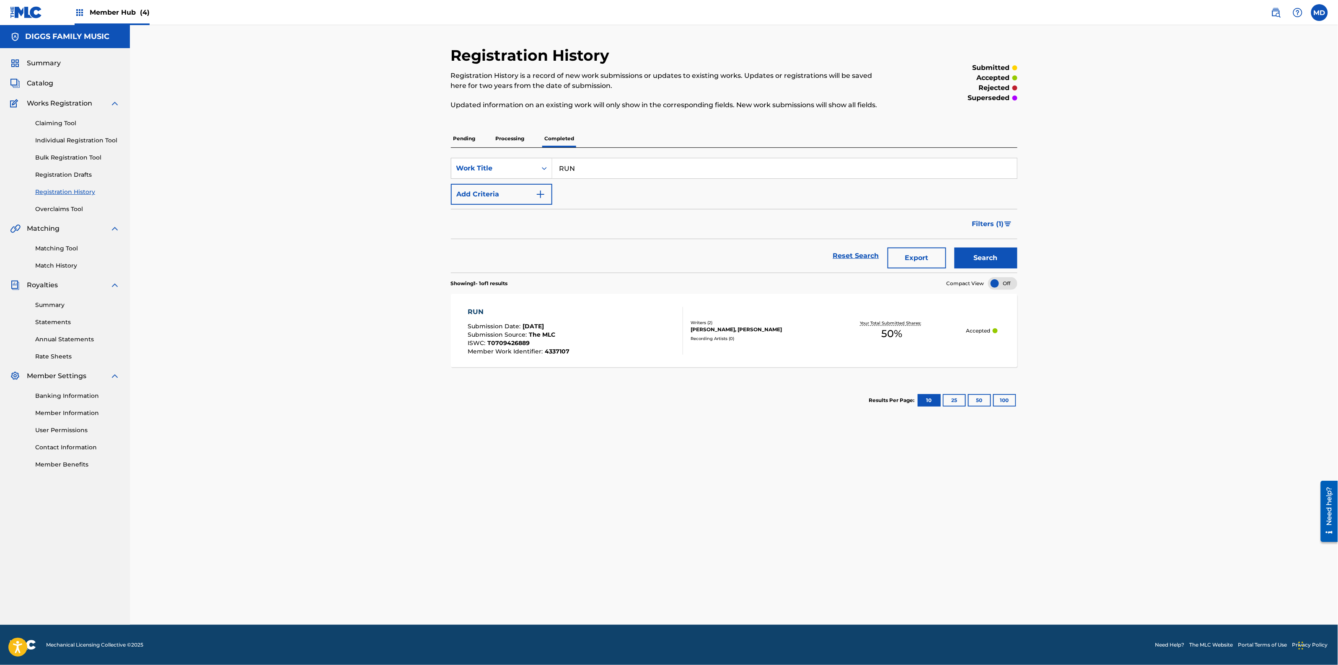
drag, startPoint x: 588, startPoint y: 163, endPoint x: 556, endPoint y: 168, distance: 32.3
click at [556, 168] on input "RUN" at bounding box center [784, 168] width 465 height 20
paste input "SACRED WARS"
type input "SACRED WARS"
click at [956, 258] on button "Search" at bounding box center [985, 258] width 63 height 21
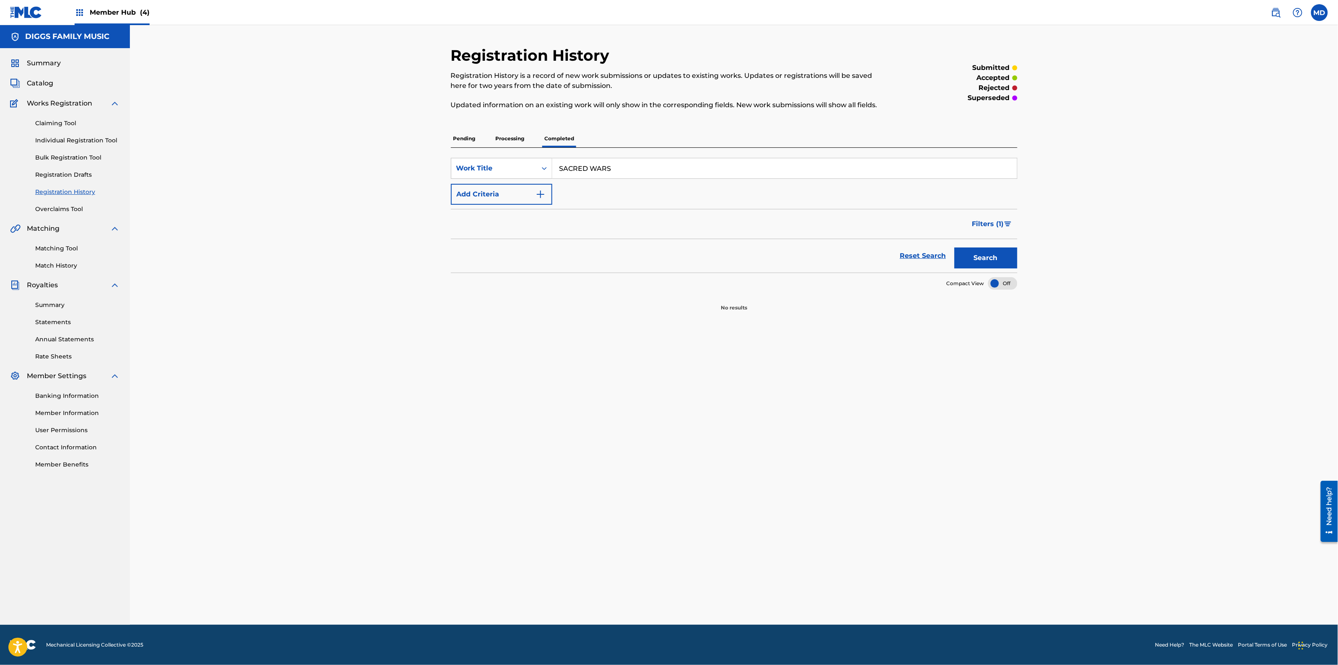
click at [509, 140] on p "Processing" at bounding box center [510, 139] width 34 height 18
click at [452, 140] on p "Pending" at bounding box center [464, 139] width 27 height 18
click at [59, 139] on link "Individual Registration Tool" at bounding box center [77, 140] width 85 height 9
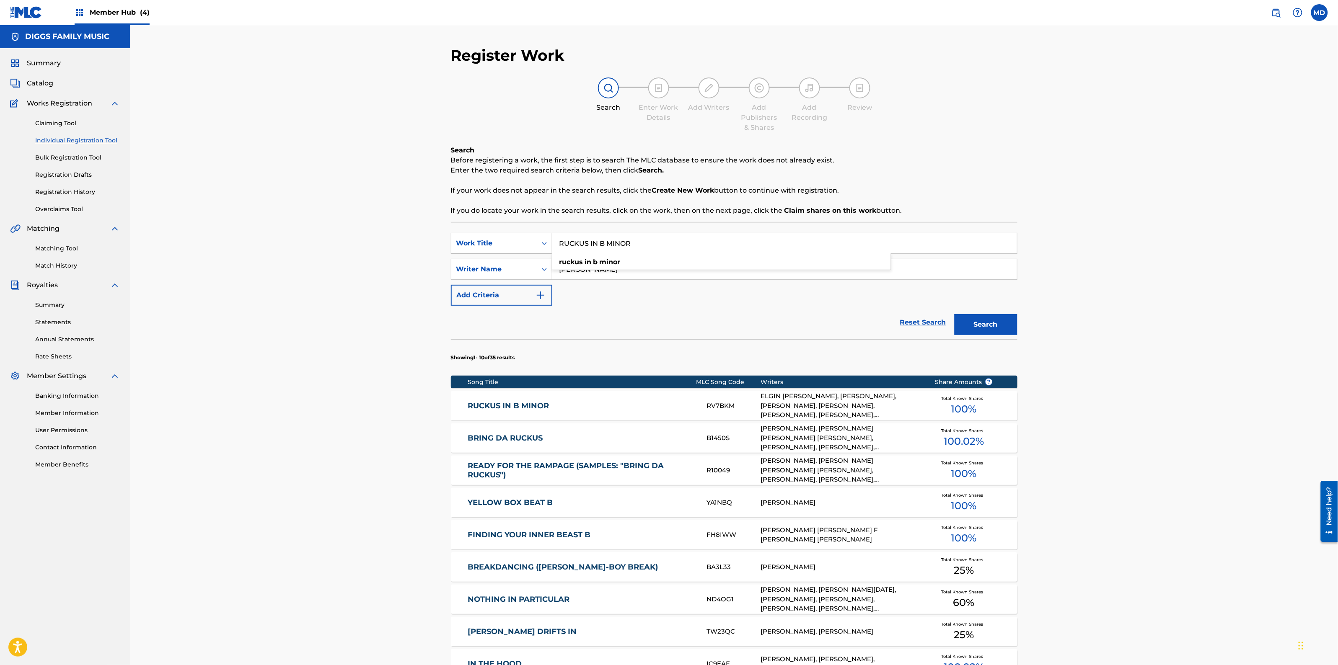
drag, startPoint x: 646, startPoint y: 244, endPoint x: 543, endPoint y: 244, distance: 103.1
click at [543, 244] on div "SearchWithCriteriaabd27ece-1981-4d2b-9ce3-ddb6a9c8adbd Work Title RUCKUS IN B M…" at bounding box center [734, 243] width 566 height 21
paste input "SACRED WARS"
type input "SACRED WARS"
click at [970, 323] on button "Search" at bounding box center [985, 324] width 63 height 21
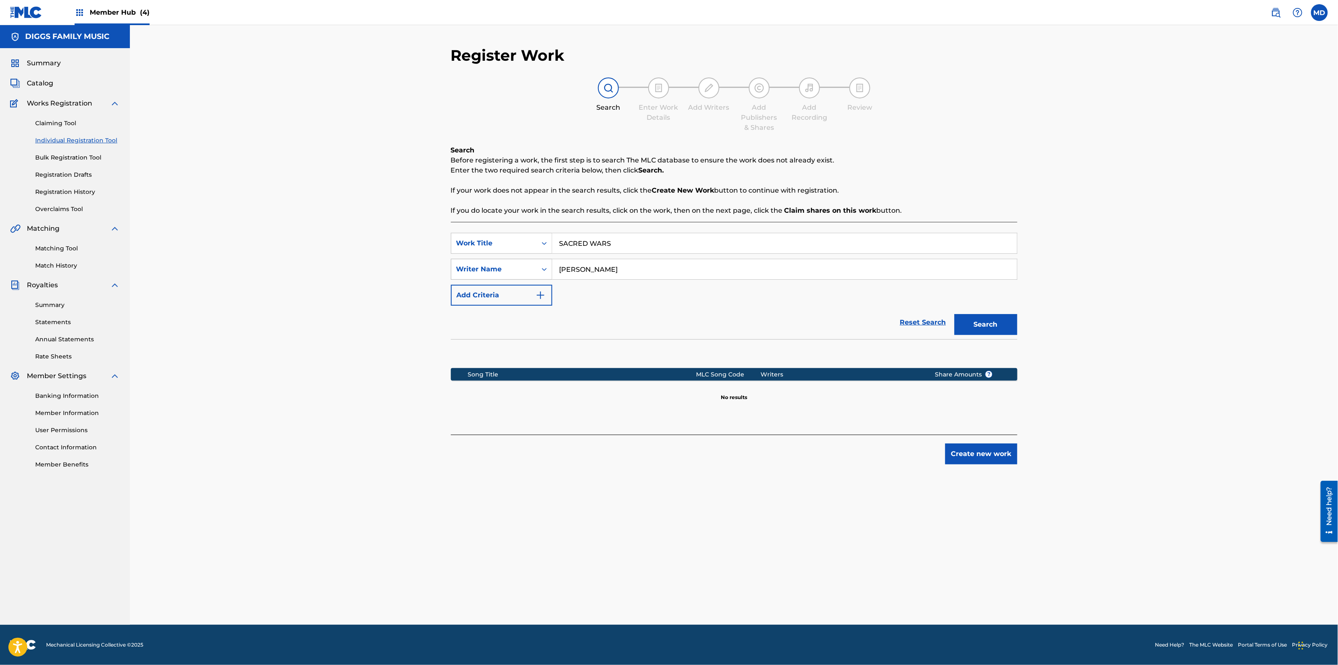
drag, startPoint x: 620, startPoint y: 267, endPoint x: 548, endPoint y: 265, distance: 72.5
click at [548, 265] on div "SearchWithCriteriabdb11b55-a207-4bec-ae86-c0b67125085e Writer Name [PERSON_NAME]" at bounding box center [734, 269] width 566 height 21
paste input "[PERSON_NAME]"
click at [977, 327] on button "Search" at bounding box center [985, 324] width 63 height 21
drag, startPoint x: 641, startPoint y: 273, endPoint x: 538, endPoint y: 283, distance: 103.2
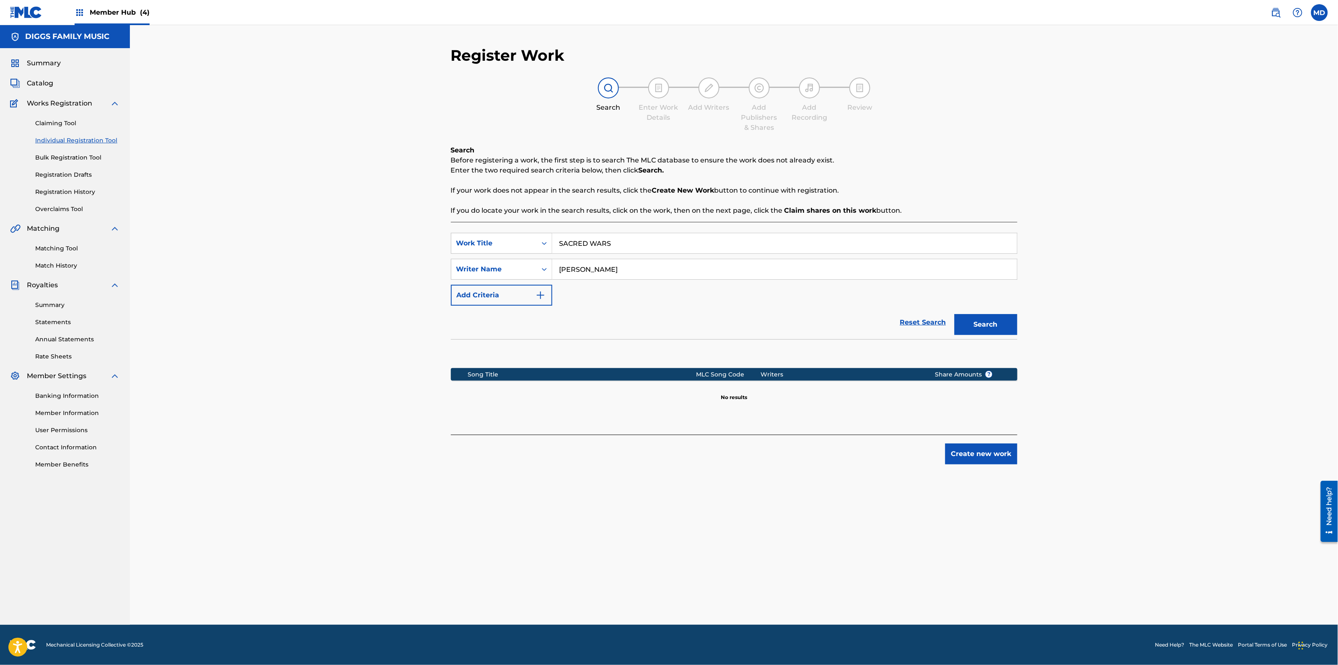
click at [538, 283] on div "SearchWithCriteriaabd27ece-1981-4d2b-9ce3-ddb6a9c8adbd Work Title SACRED WARS S…" at bounding box center [734, 269] width 566 height 73
paste input "[PERSON_NAME] OCOSICE"
type input "[PERSON_NAME] OCOSICE"
click at [977, 332] on button "Search" at bounding box center [985, 324] width 63 height 21
click at [976, 461] on button "Create new work" at bounding box center [981, 454] width 72 height 21
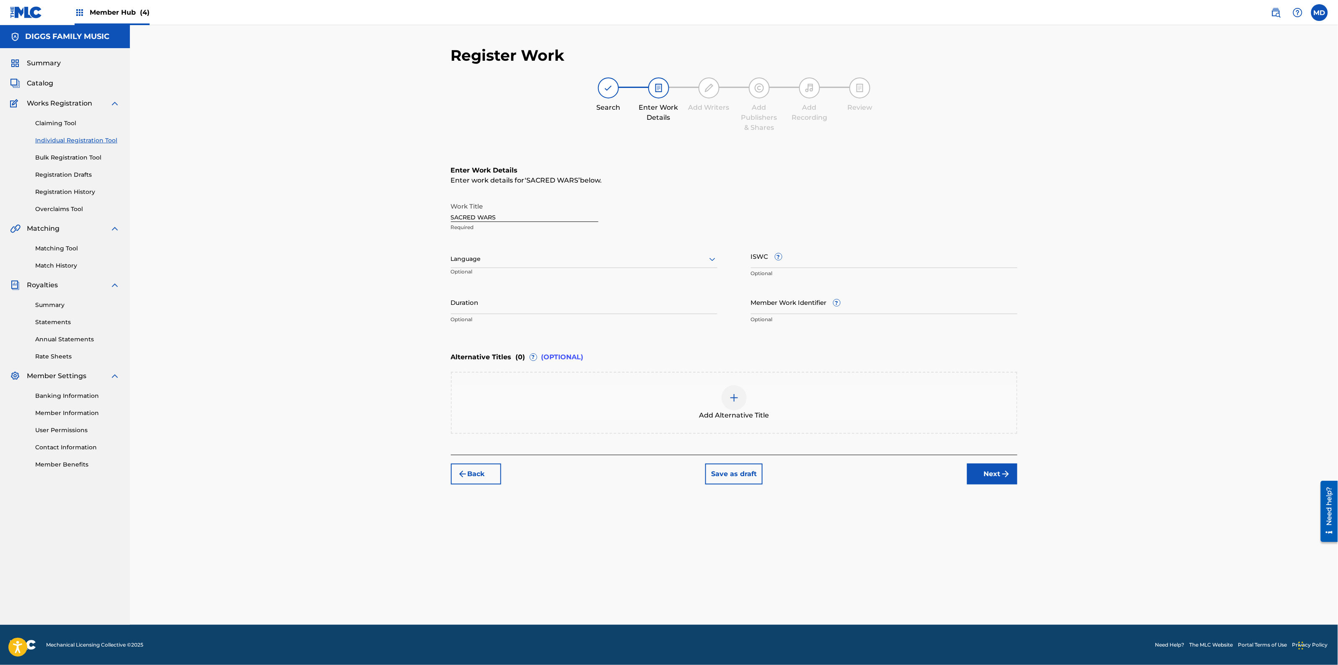
click at [510, 262] on div at bounding box center [584, 259] width 266 height 10
click at [514, 278] on div "English" at bounding box center [584, 277] width 266 height 19
click at [828, 254] on input "ISWC ?" at bounding box center [884, 256] width 266 height 24
paste input "T9330286334"
type input "T9330286334"
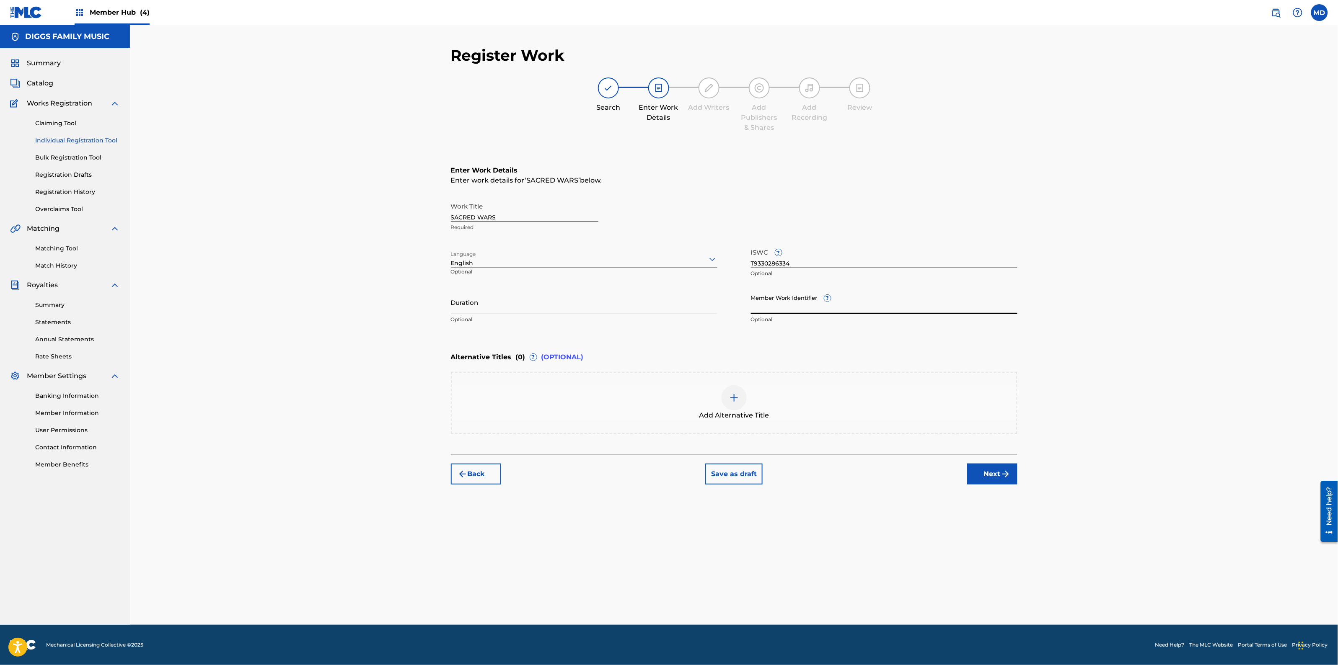
click at [801, 301] on input "Member Work Identifier ?" at bounding box center [884, 302] width 266 height 24
paste input "6063657"
type input "6063657"
click at [990, 478] on button "Next" at bounding box center [992, 474] width 50 height 21
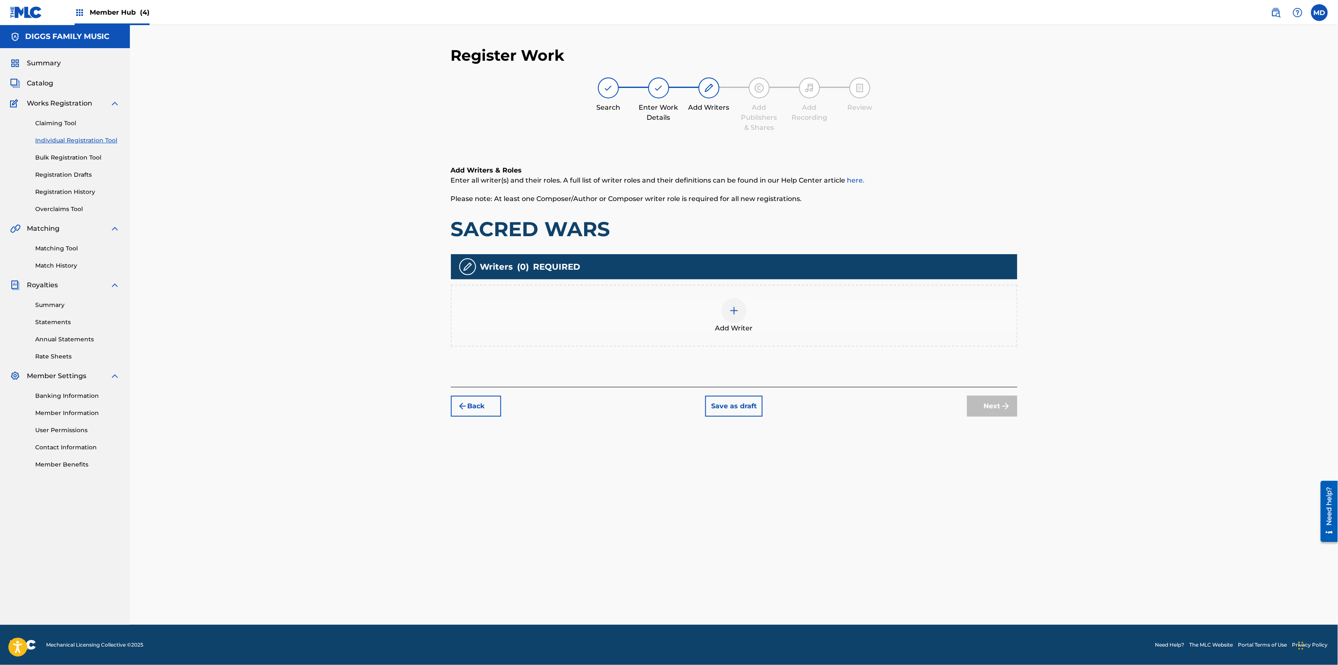
click at [733, 310] on img at bounding box center [734, 311] width 10 height 10
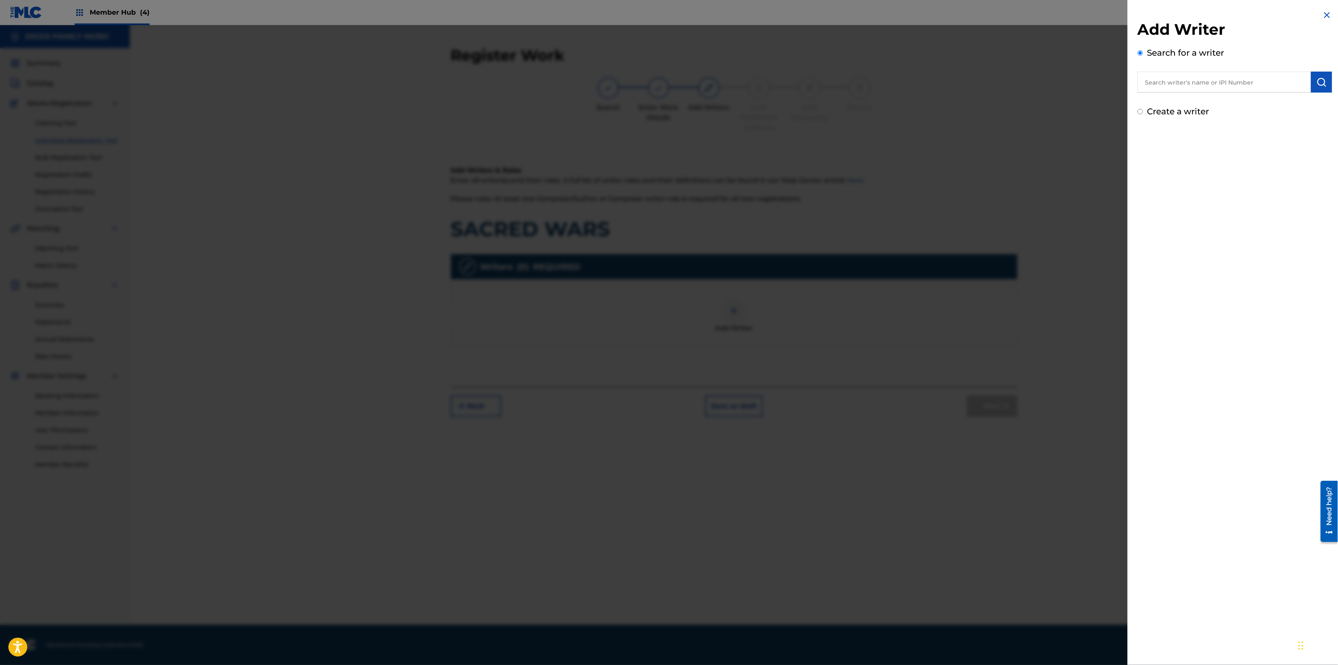
click at [1183, 89] on input "text" at bounding box center [1223, 82] width 173 height 21
paste input "[PERSON_NAME]"
click at [1226, 101] on div "[PERSON_NAME]" at bounding box center [1223, 101] width 173 height 15
type input "[PERSON_NAME]"
click at [1316, 82] on img "submit" at bounding box center [1321, 82] width 10 height 10
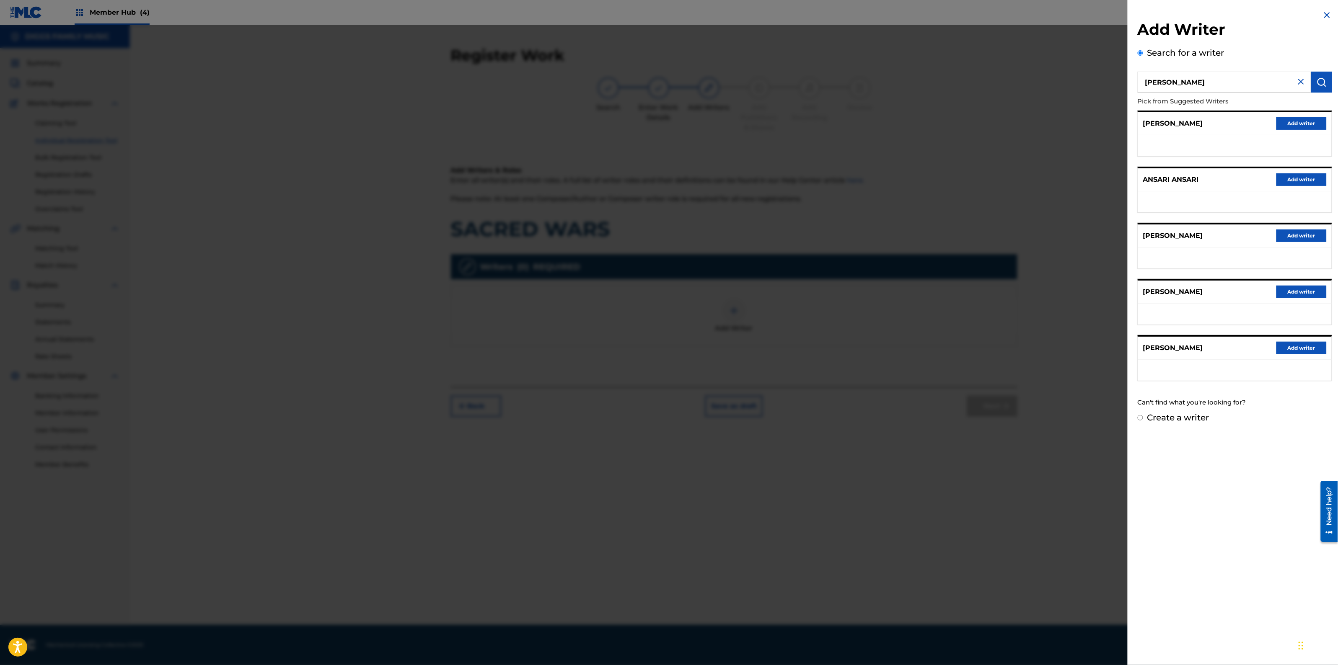
click at [1323, 15] on img at bounding box center [1327, 15] width 10 height 10
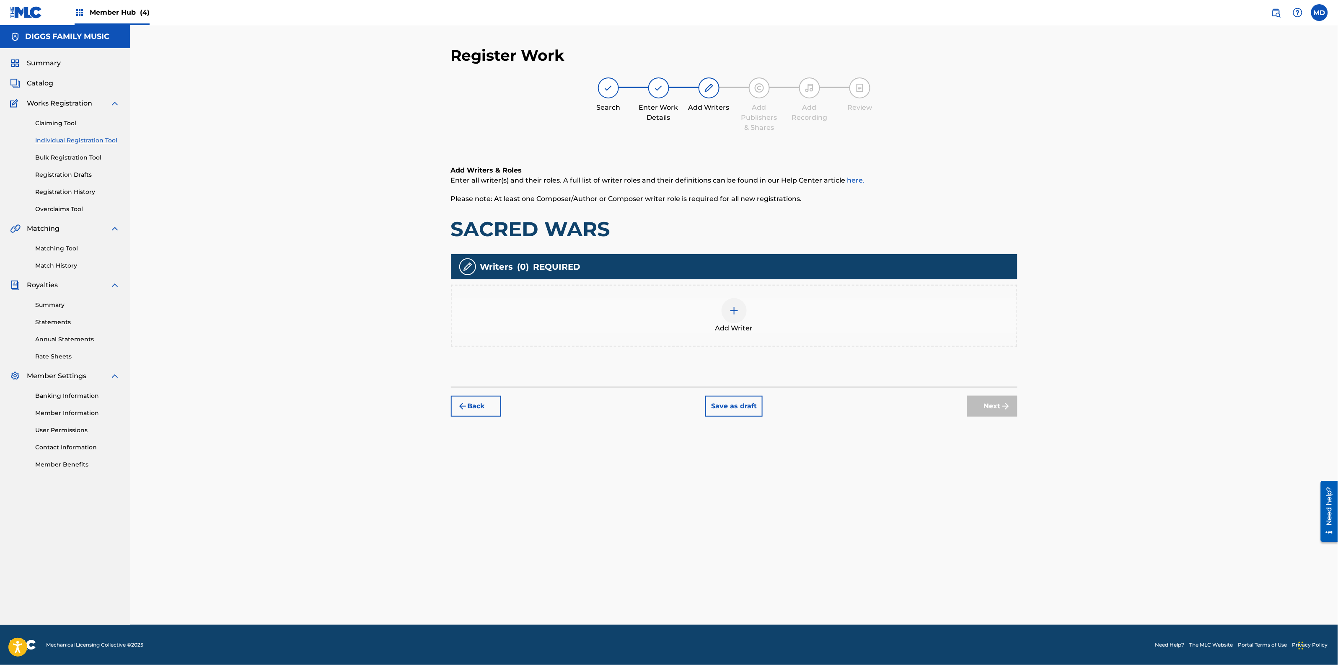
click at [739, 306] on img at bounding box center [734, 311] width 10 height 10
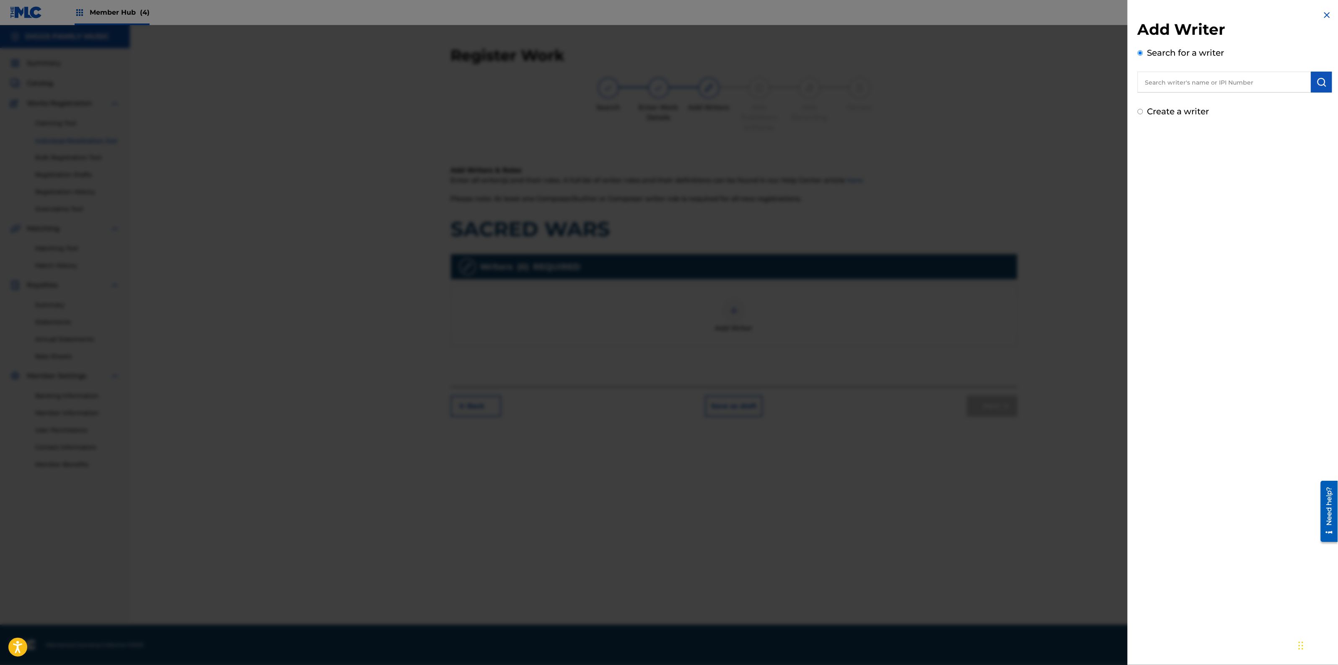
click at [1235, 78] on input "text" at bounding box center [1223, 82] width 173 height 21
paste input "01035696254"
click at [1157, 86] on input "01035696254" at bounding box center [1223, 82] width 173 height 21
click at [1200, 88] on input "01035696254" at bounding box center [1223, 82] width 173 height 21
drag, startPoint x: 1209, startPoint y: 87, endPoint x: 1128, endPoint y: 84, distance: 80.5
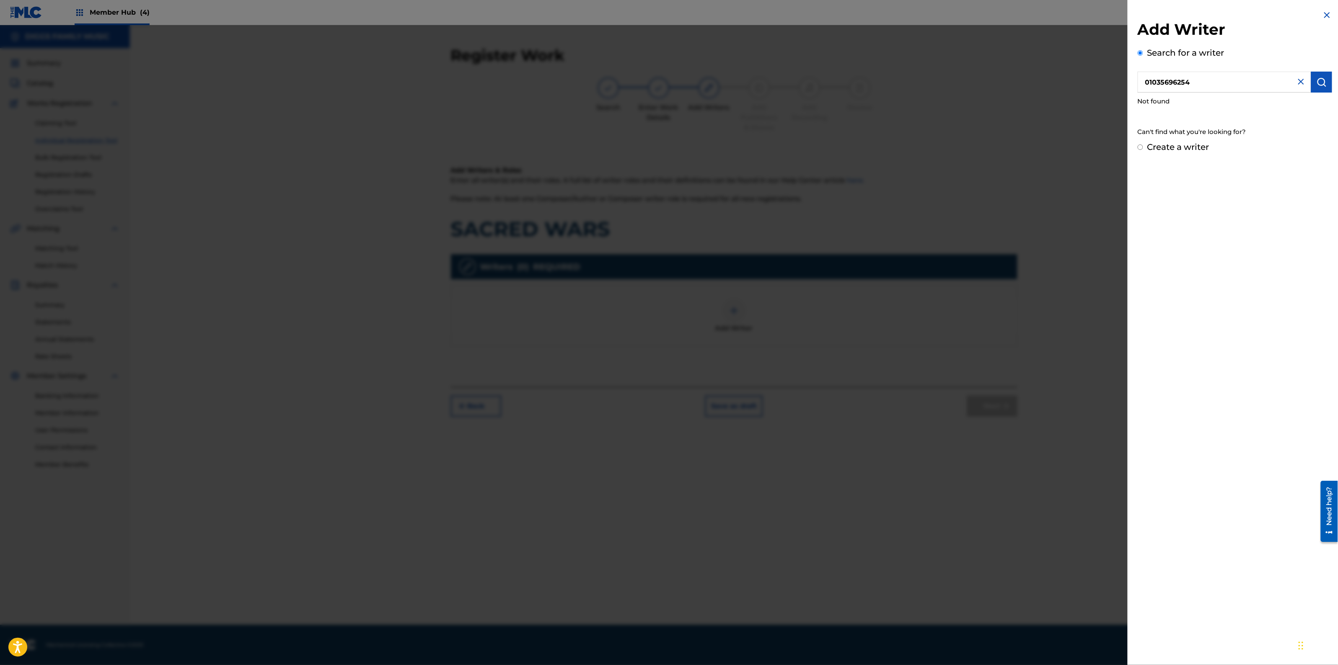
click at [1128, 84] on div "Add Writer Search for a writer 01035696254 Not found Can't find what you're loo…" at bounding box center [1234, 81] width 214 height 163
paste input "0183401293"
type input "00183401293"
click at [1320, 81] on img "submit" at bounding box center [1321, 82] width 10 height 10
click at [1299, 124] on button "Add writer" at bounding box center [1301, 123] width 50 height 13
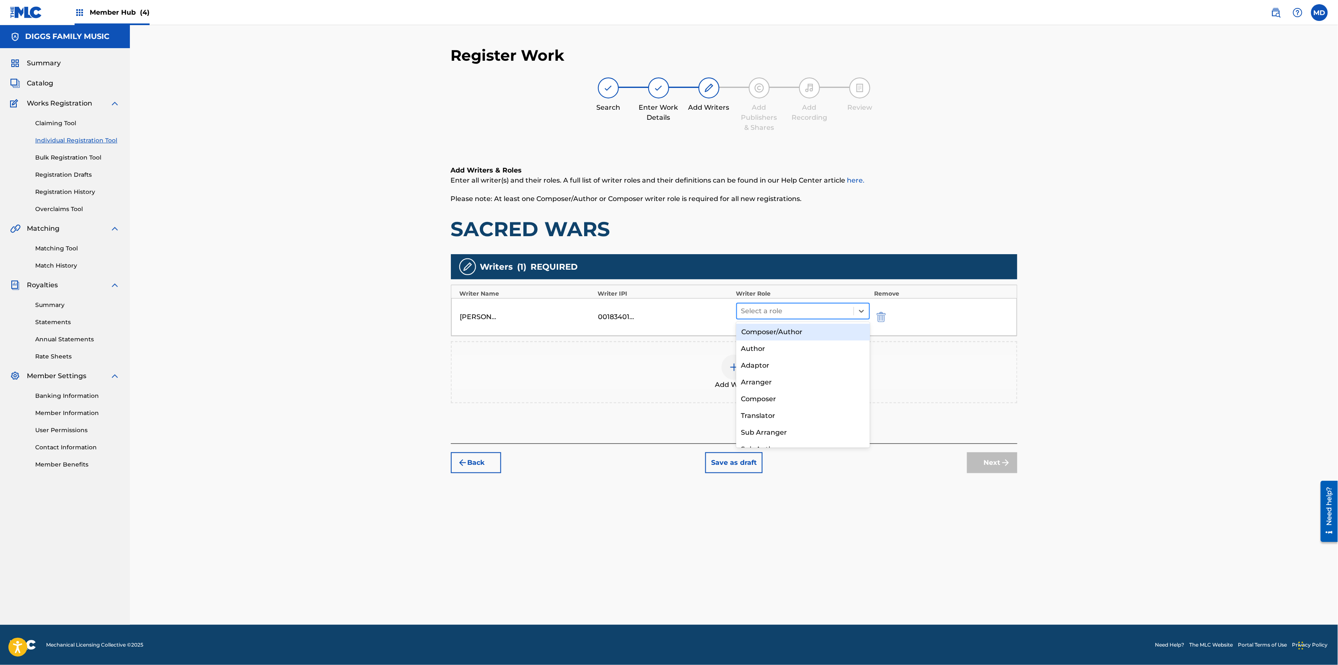
click at [784, 309] on div at bounding box center [795, 311] width 109 height 12
click at [782, 332] on div "Composer/Author" at bounding box center [803, 332] width 134 height 17
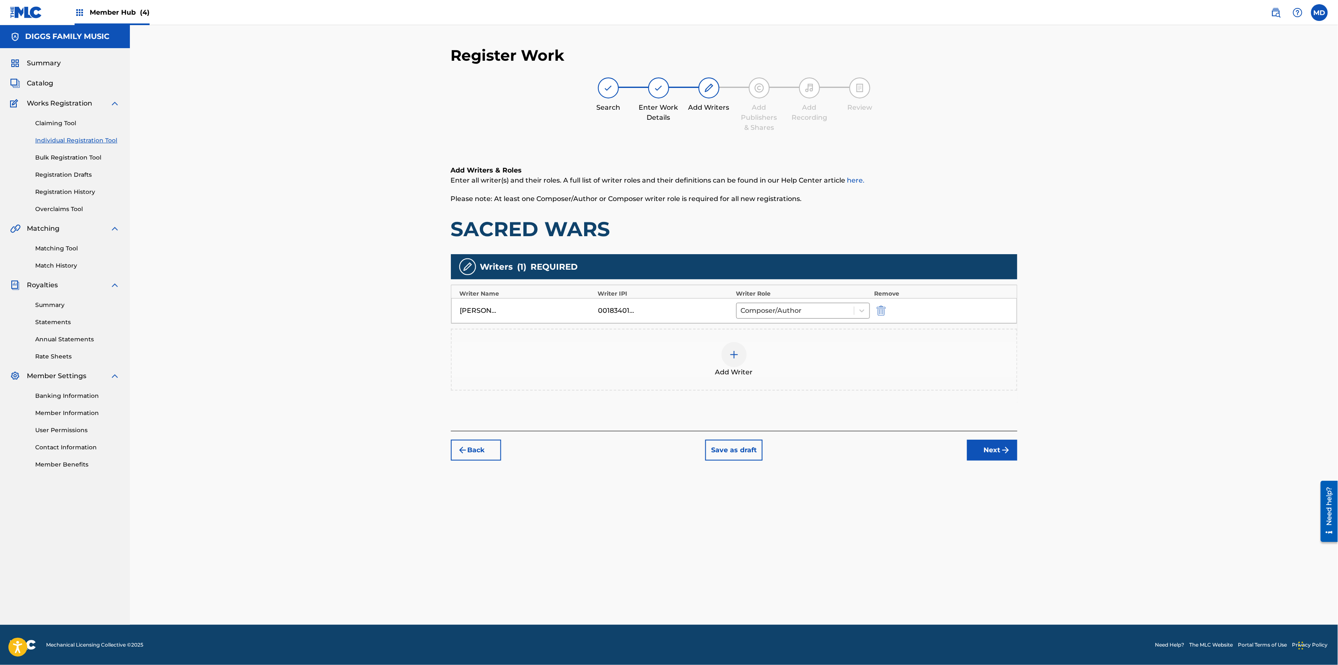
click at [732, 358] on img at bounding box center [734, 355] width 10 height 10
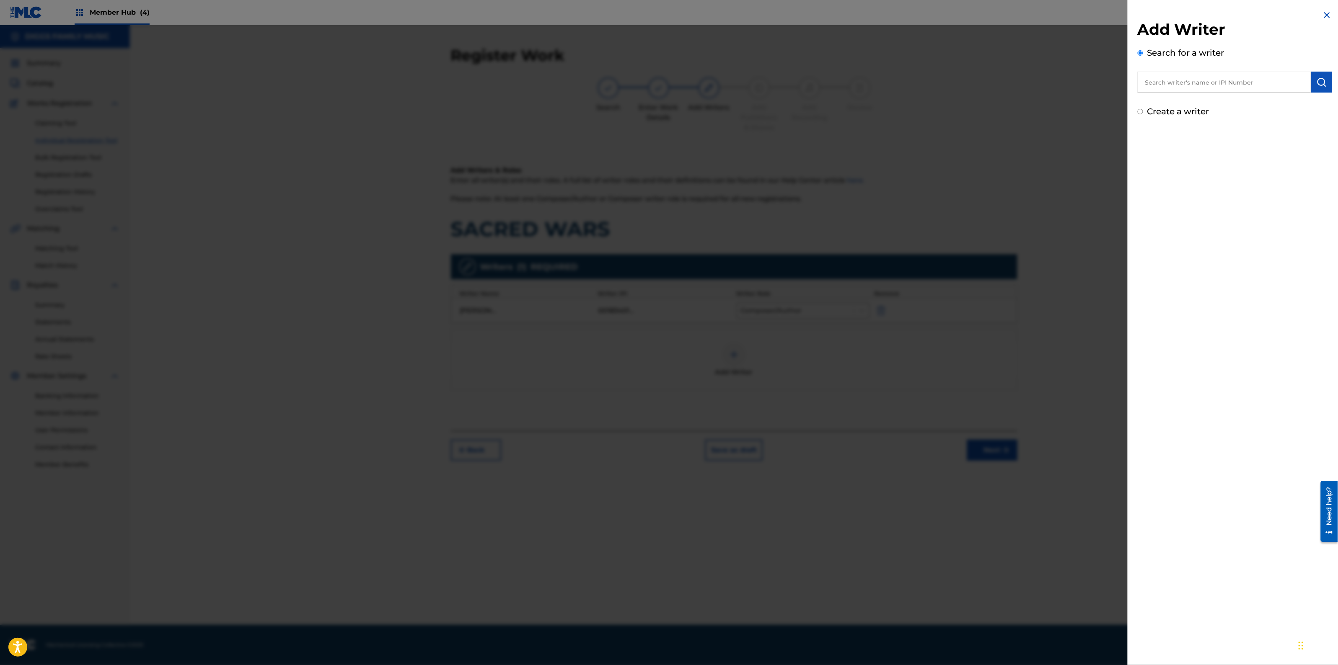
click at [1173, 84] on input "text" at bounding box center [1223, 82] width 173 height 21
paste input "01035696254"
type input "01035696254"
click at [1318, 79] on img "submit" at bounding box center [1321, 82] width 10 height 10
click at [1302, 80] on img at bounding box center [1301, 82] width 10 height 10
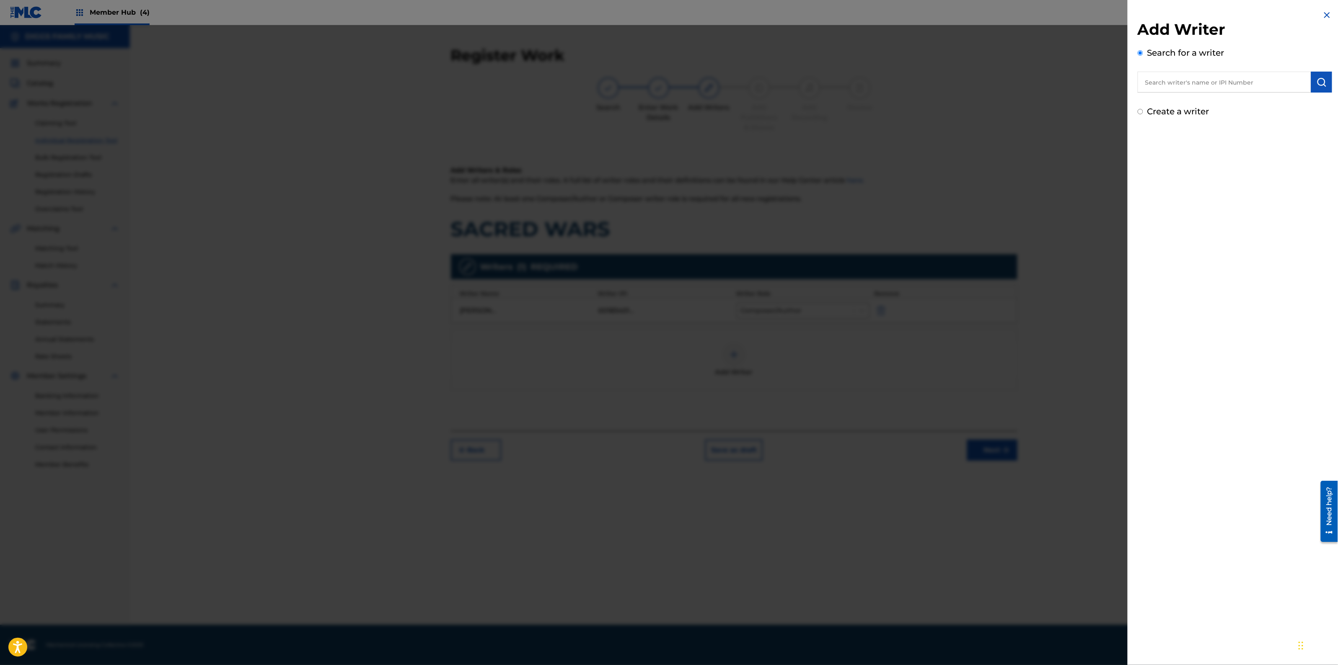
click at [1215, 90] on input "text" at bounding box center [1223, 82] width 173 height 21
paste input "[PERSON_NAME]"
type input "[PERSON_NAME]"
click at [1253, 183] on div "Add Writer Search for a writer [PERSON_NAME] Create a writer" at bounding box center [1234, 332] width 214 height 665
click at [1316, 85] on img "submit" at bounding box center [1321, 82] width 10 height 10
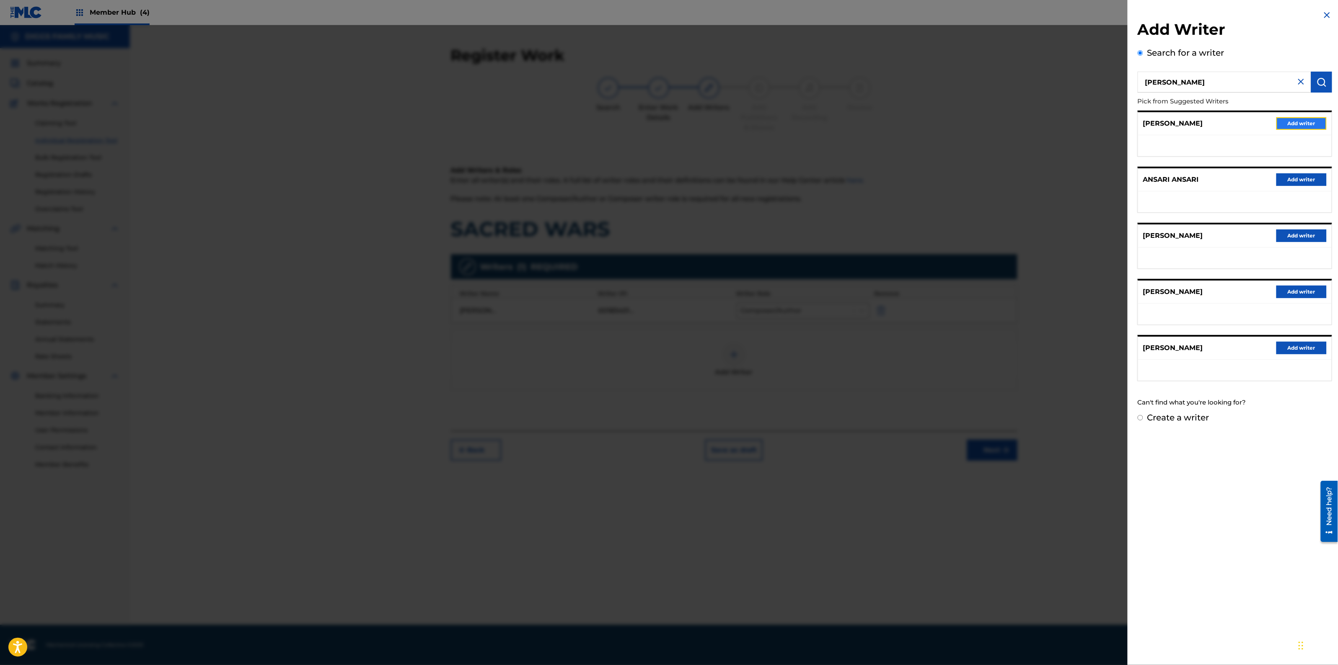
click at [1305, 121] on button "Add writer" at bounding box center [1301, 123] width 50 height 13
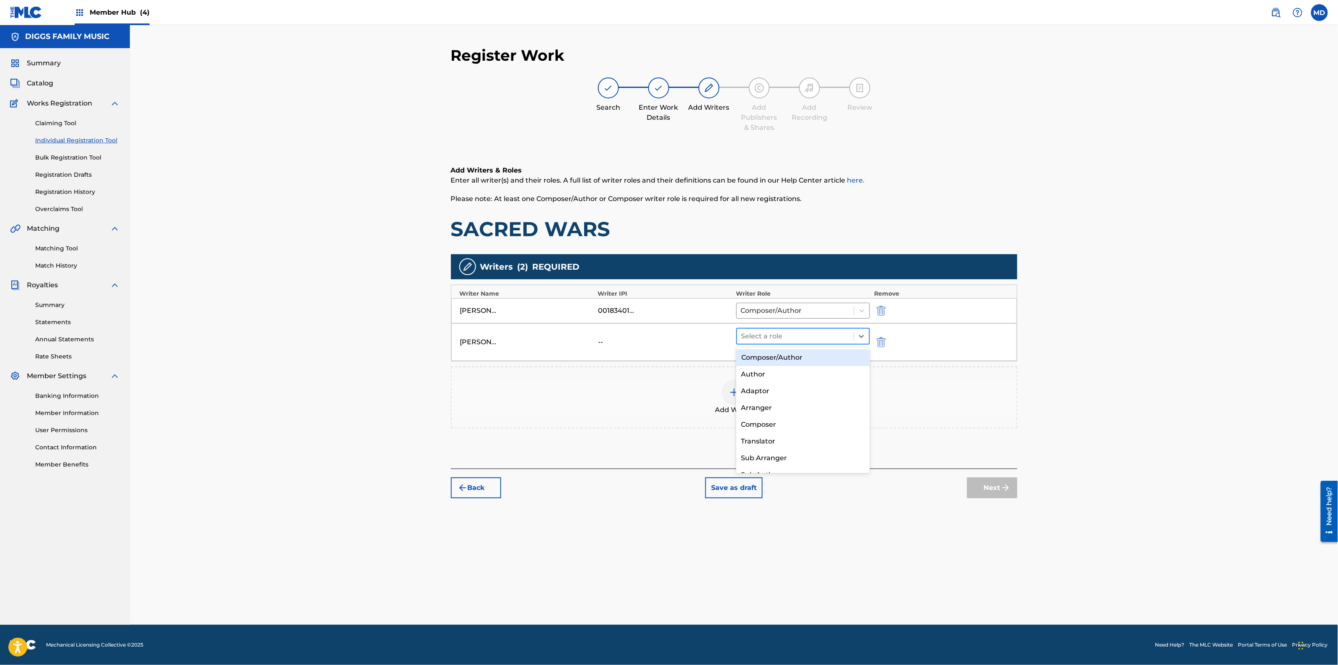
click at [765, 338] on div at bounding box center [795, 337] width 109 height 12
click at [792, 364] on div "Composer/Author" at bounding box center [803, 357] width 134 height 17
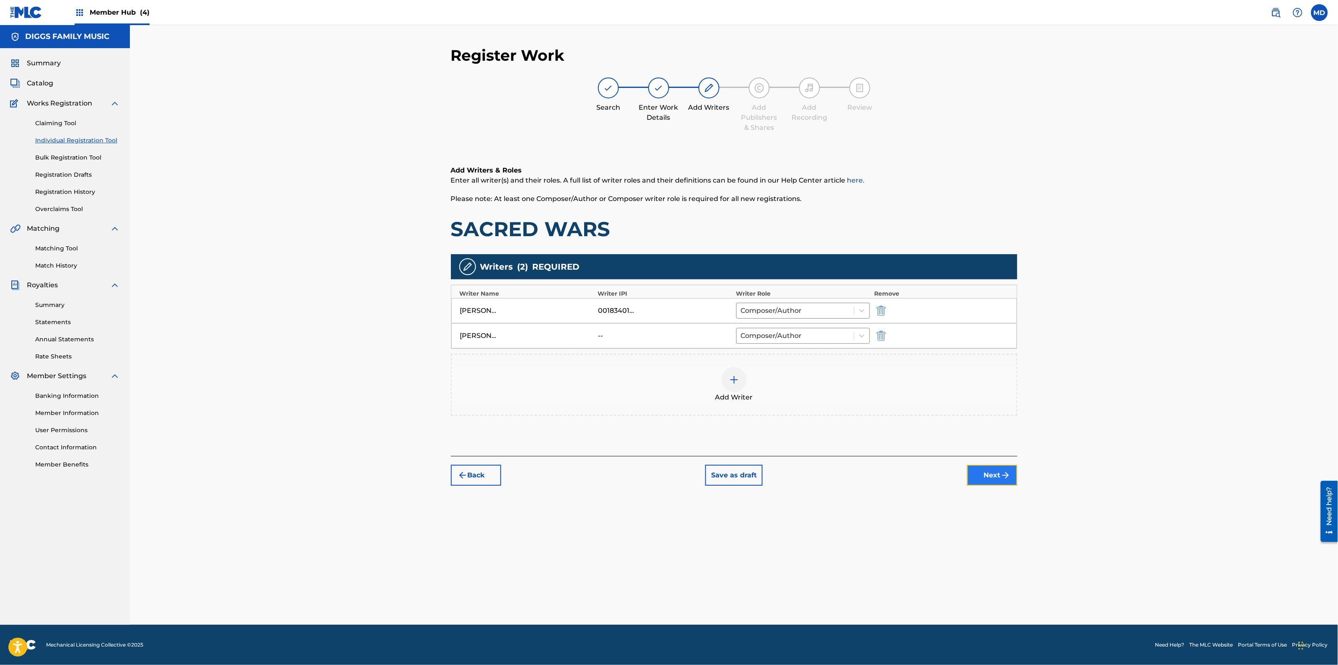
click at [978, 481] on button "Next" at bounding box center [992, 475] width 50 height 21
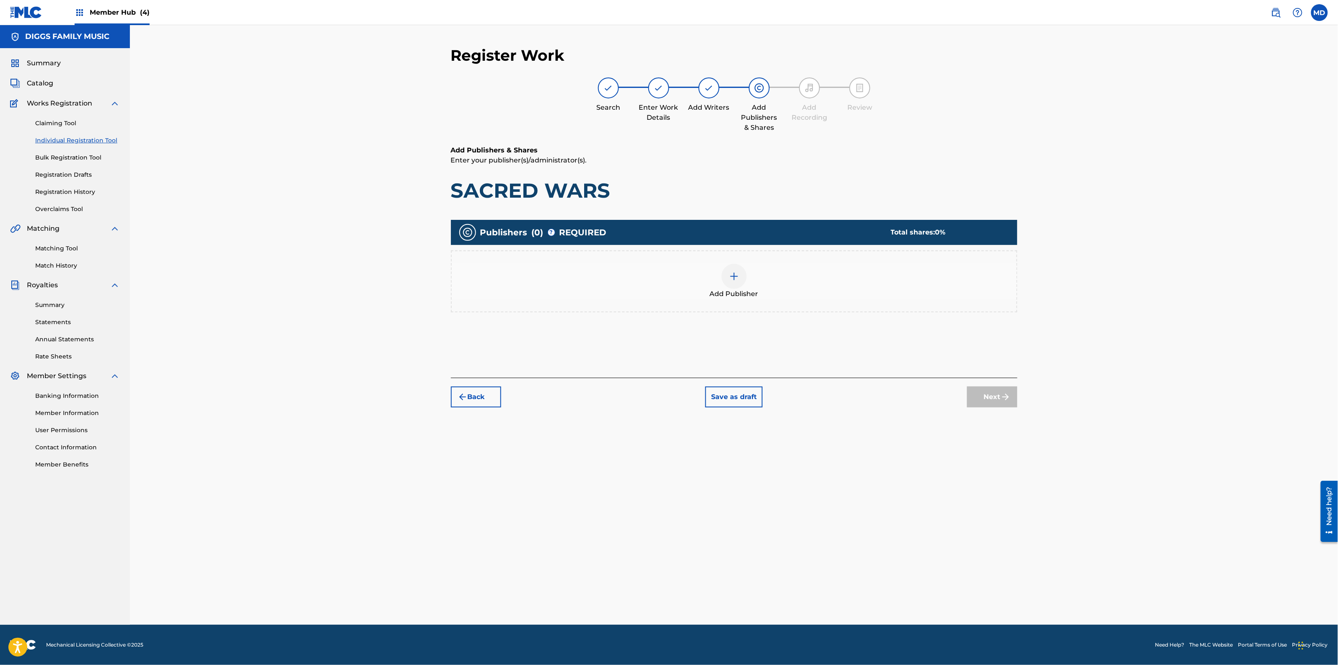
click at [734, 271] on img at bounding box center [734, 276] width 10 height 10
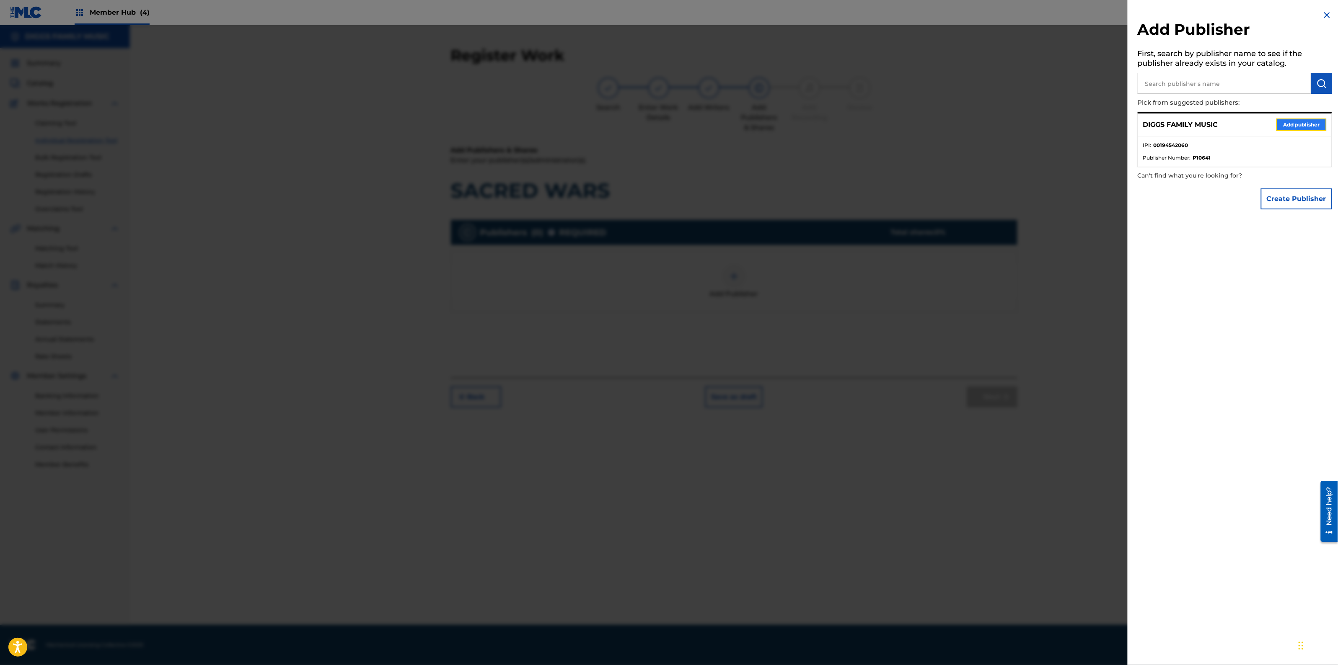
click at [1310, 121] on button "Add publisher" at bounding box center [1301, 125] width 50 height 13
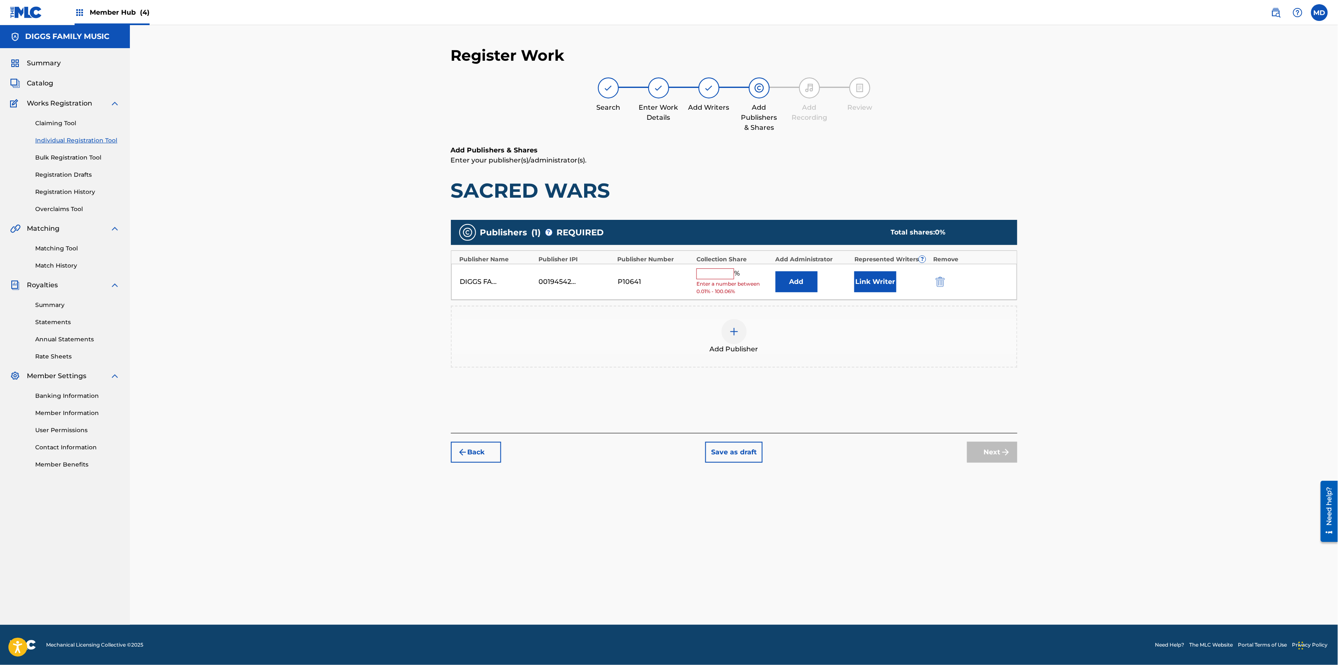
click at [719, 275] on input "text" at bounding box center [715, 274] width 38 height 11
type input "25"
click at [1000, 447] on button "Next" at bounding box center [992, 446] width 50 height 21
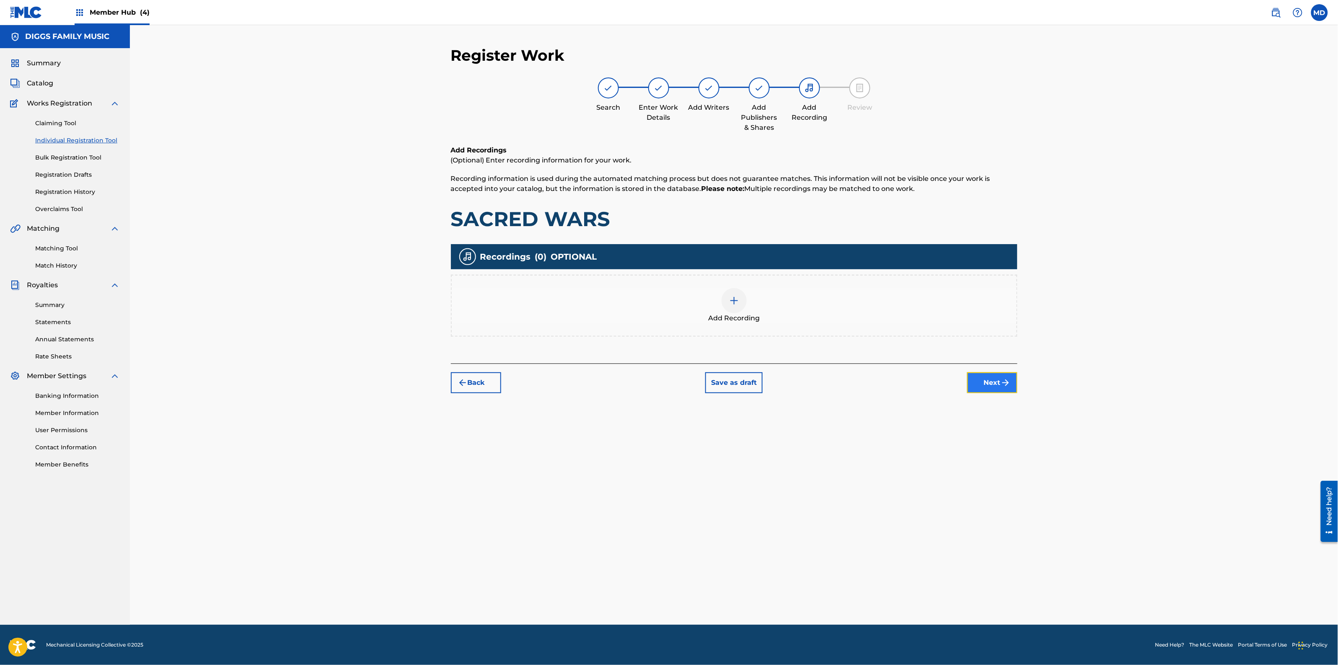
click at [996, 382] on button "Next" at bounding box center [992, 382] width 50 height 21
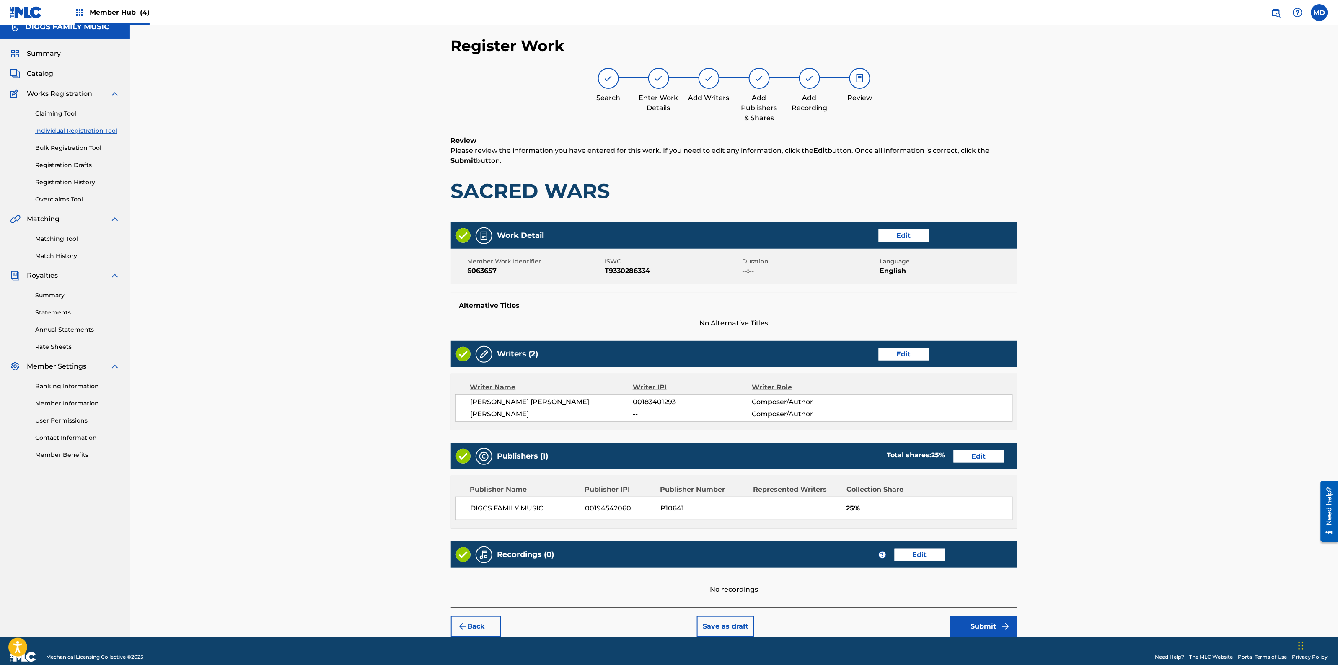
scroll to position [22, 0]
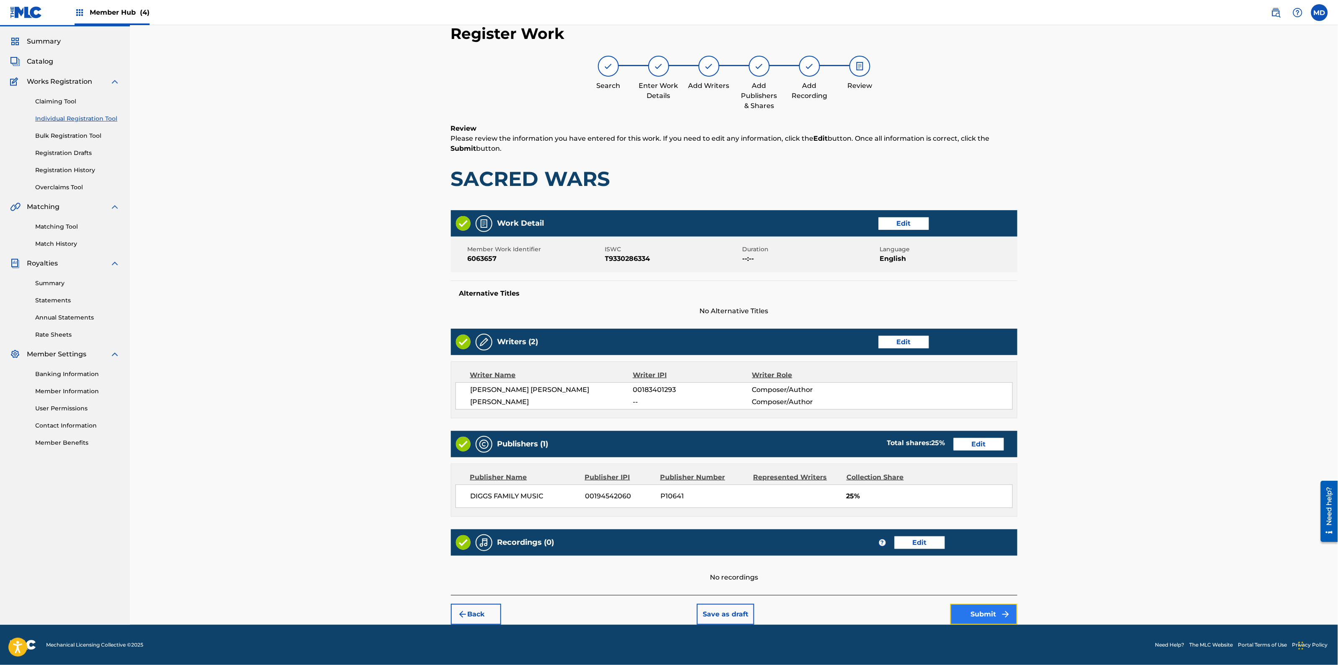
click at [992, 614] on button "Submit" at bounding box center [983, 614] width 67 height 21
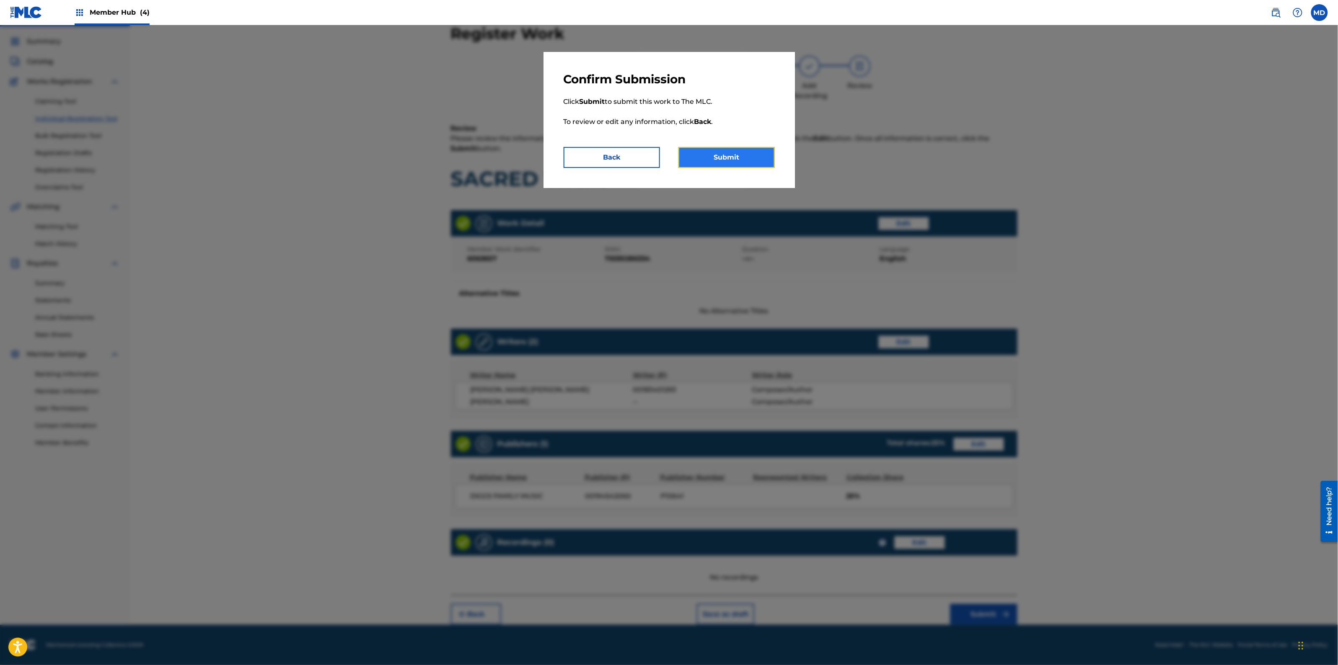
click at [714, 156] on button "Submit" at bounding box center [726, 157] width 96 height 21
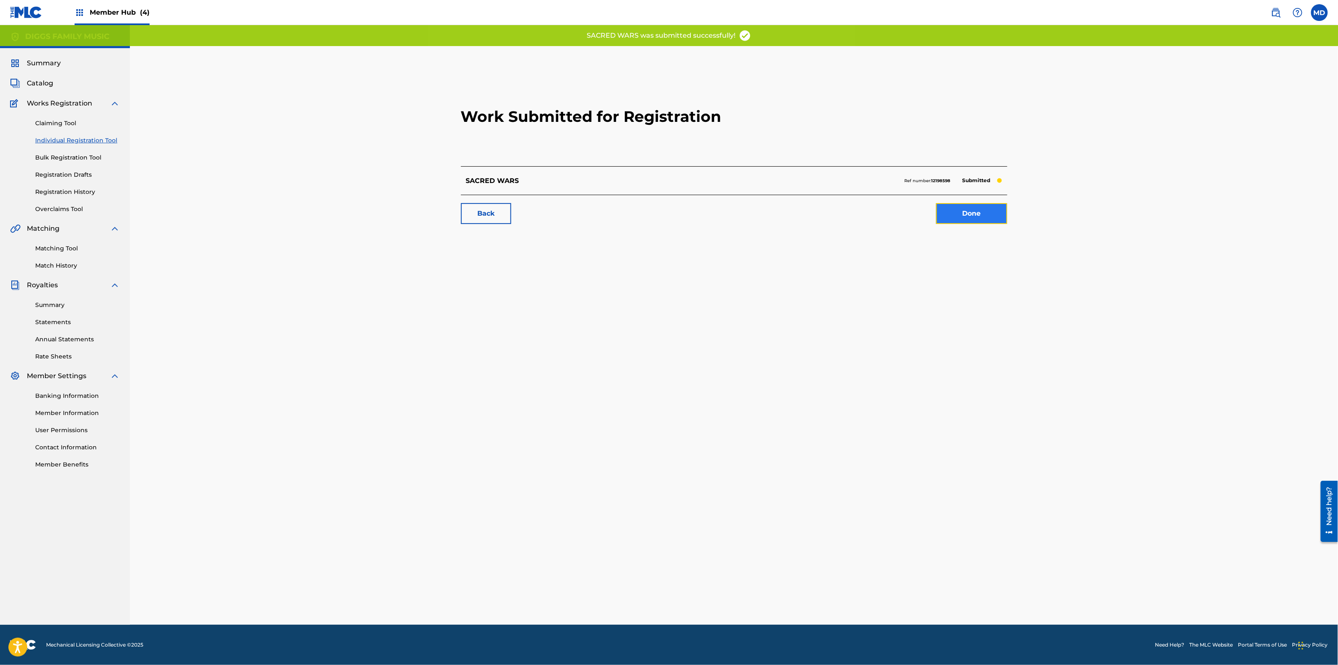
click at [948, 210] on link "Done" at bounding box center [971, 213] width 71 height 21
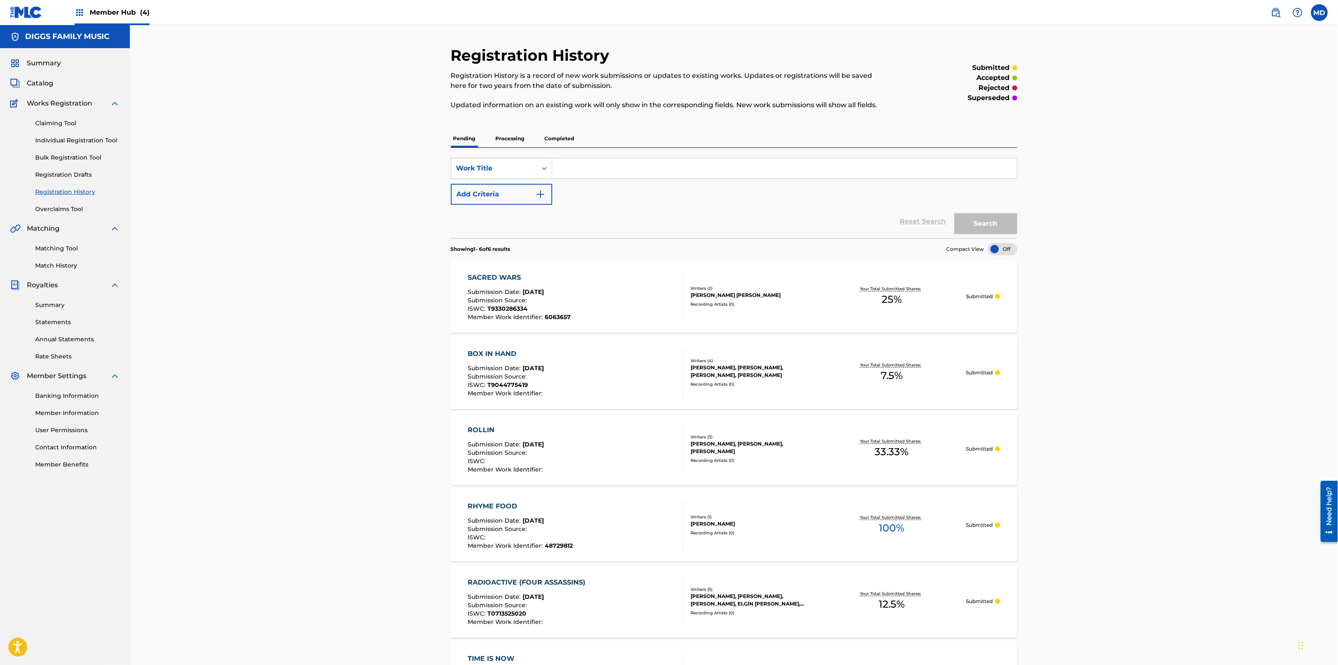
click at [566, 170] on input "Search Form" at bounding box center [784, 168] width 465 height 20
paste input "SAVE THE CHILDREN"
type input "SAVE THE CHILDREN"
click at [971, 226] on button "Search" at bounding box center [985, 223] width 63 height 21
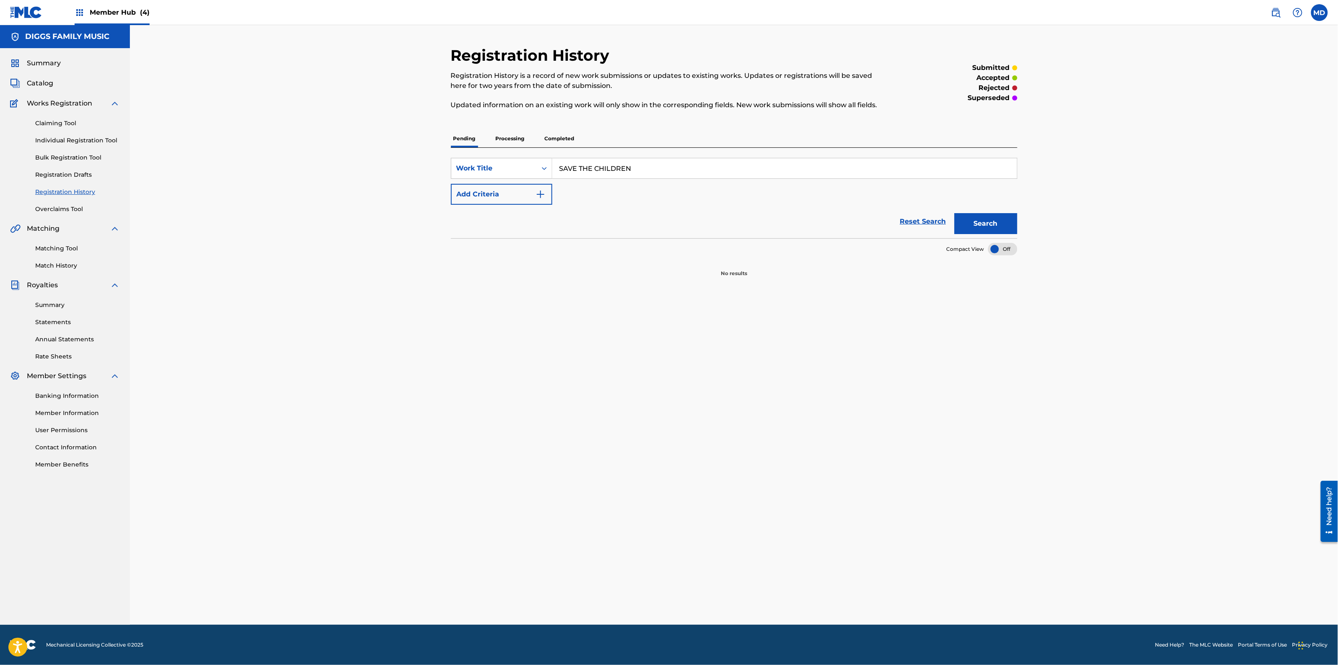
click at [507, 137] on p "Processing" at bounding box center [510, 139] width 34 height 18
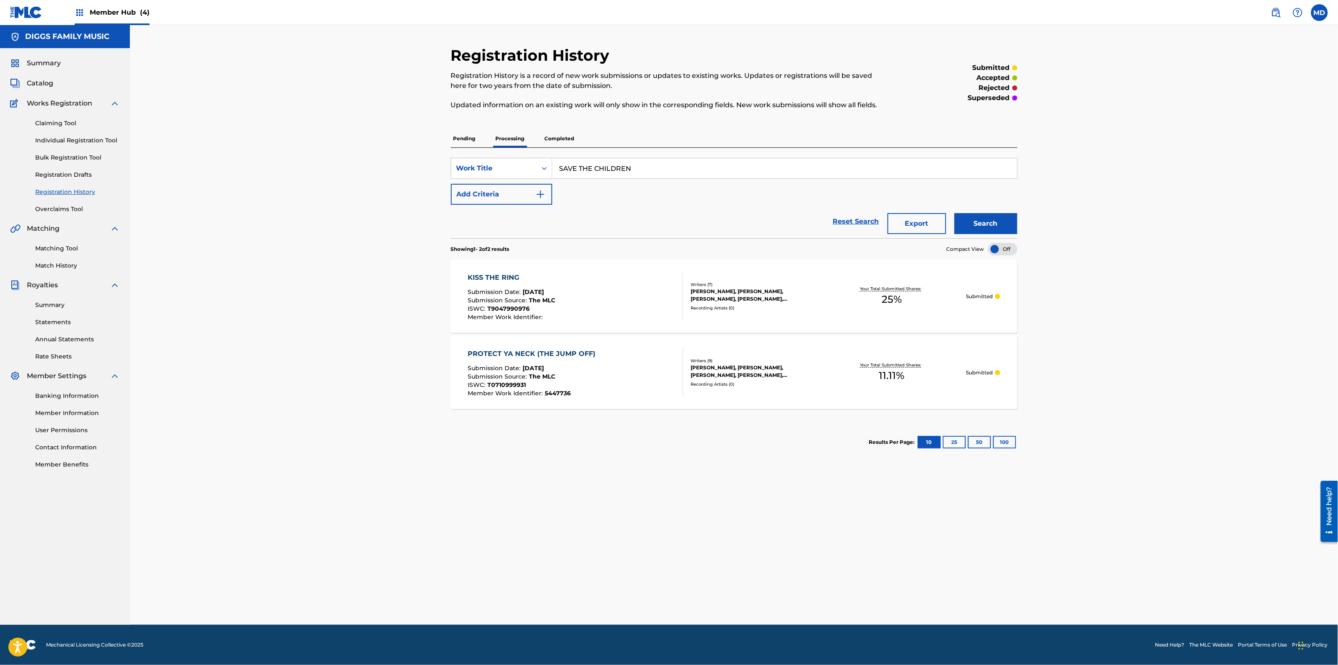
click at [551, 139] on p "Completed" at bounding box center [559, 139] width 35 height 18
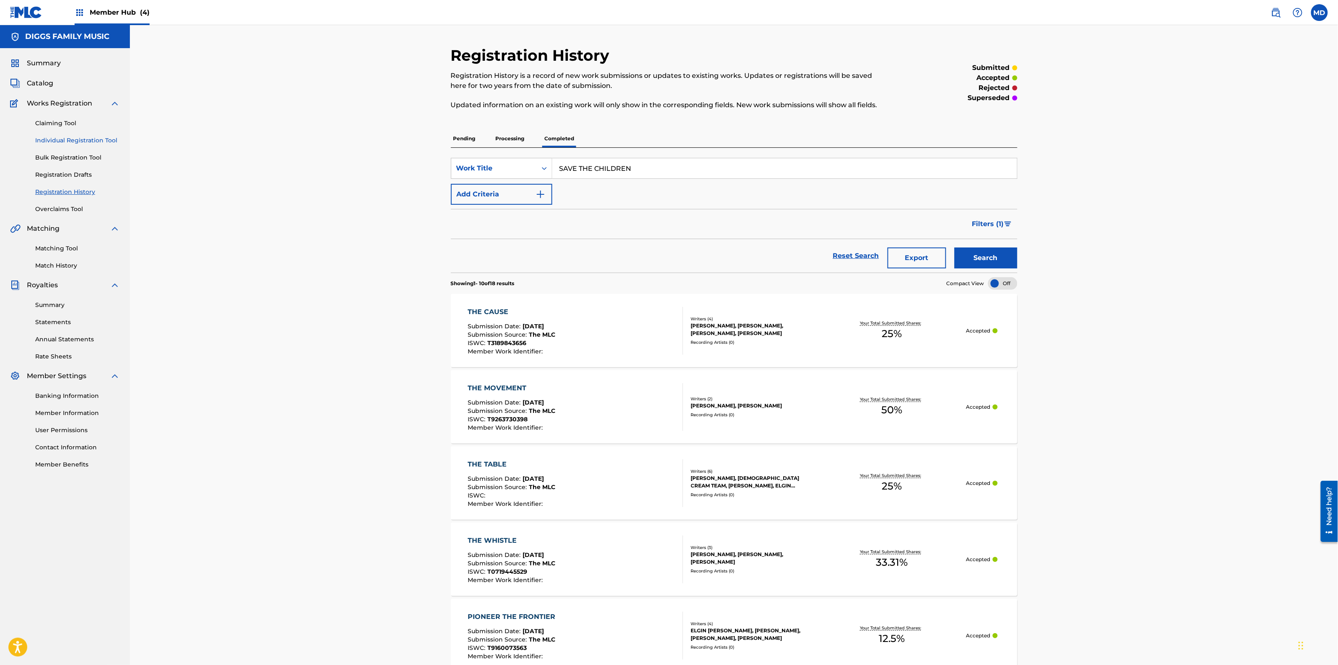
click at [46, 138] on link "Individual Registration Tool" at bounding box center [77, 140] width 85 height 9
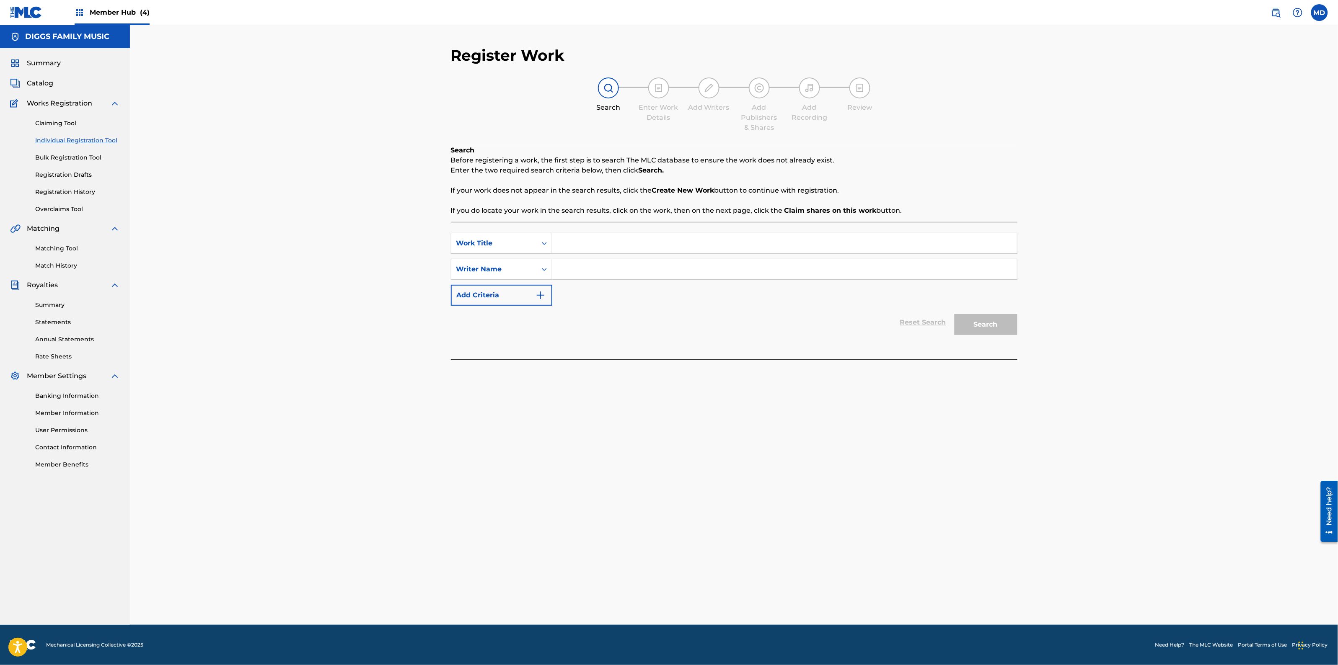
click at [591, 239] on input "Search Form" at bounding box center [784, 243] width 465 height 20
paste input "SAVE THE CHILDREN"
type input "SAVE THE CHILDREN"
click at [607, 263] on input "Search Form" at bounding box center [784, 269] width 465 height 20
click at [670, 267] on input "Search Form" at bounding box center [784, 269] width 465 height 20
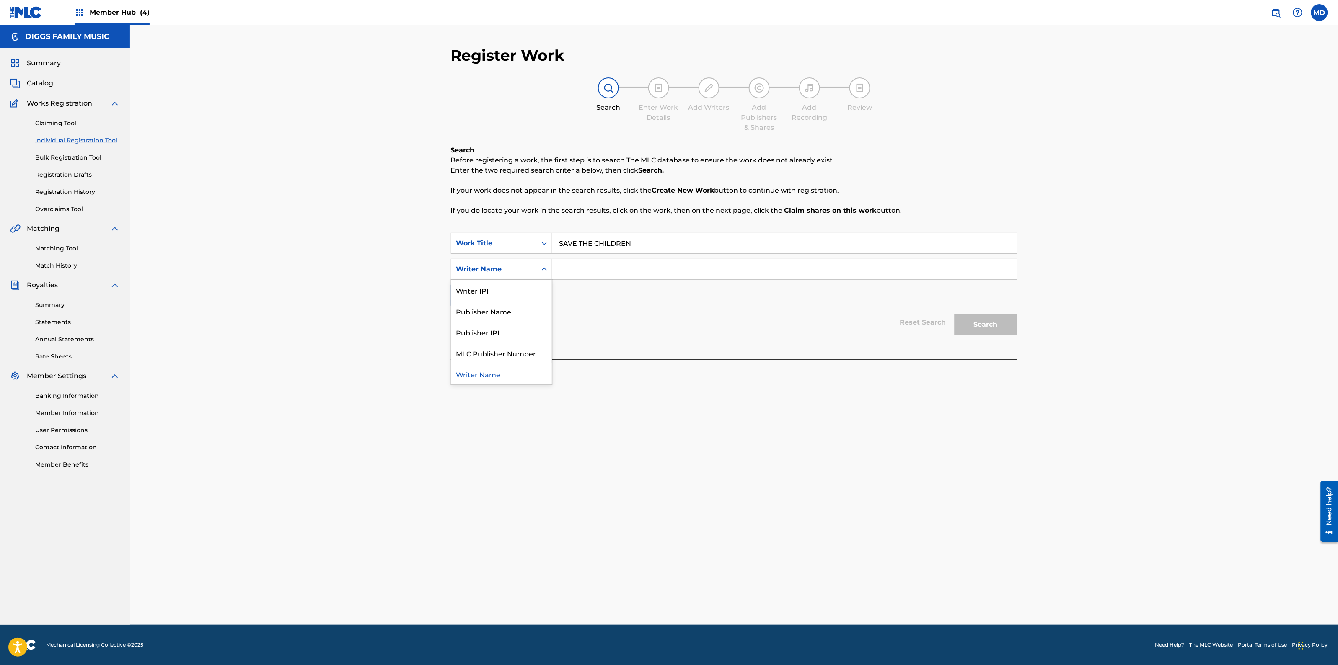
click at [504, 269] on div "Writer Name" at bounding box center [493, 269] width 75 height 10
click at [483, 295] on div "Writer IPI" at bounding box center [501, 290] width 101 height 21
click at [566, 270] on input "Search Form" at bounding box center [784, 269] width 465 height 20
paste input "00186596709"
click at [570, 274] on input "00186596709" at bounding box center [784, 269] width 465 height 20
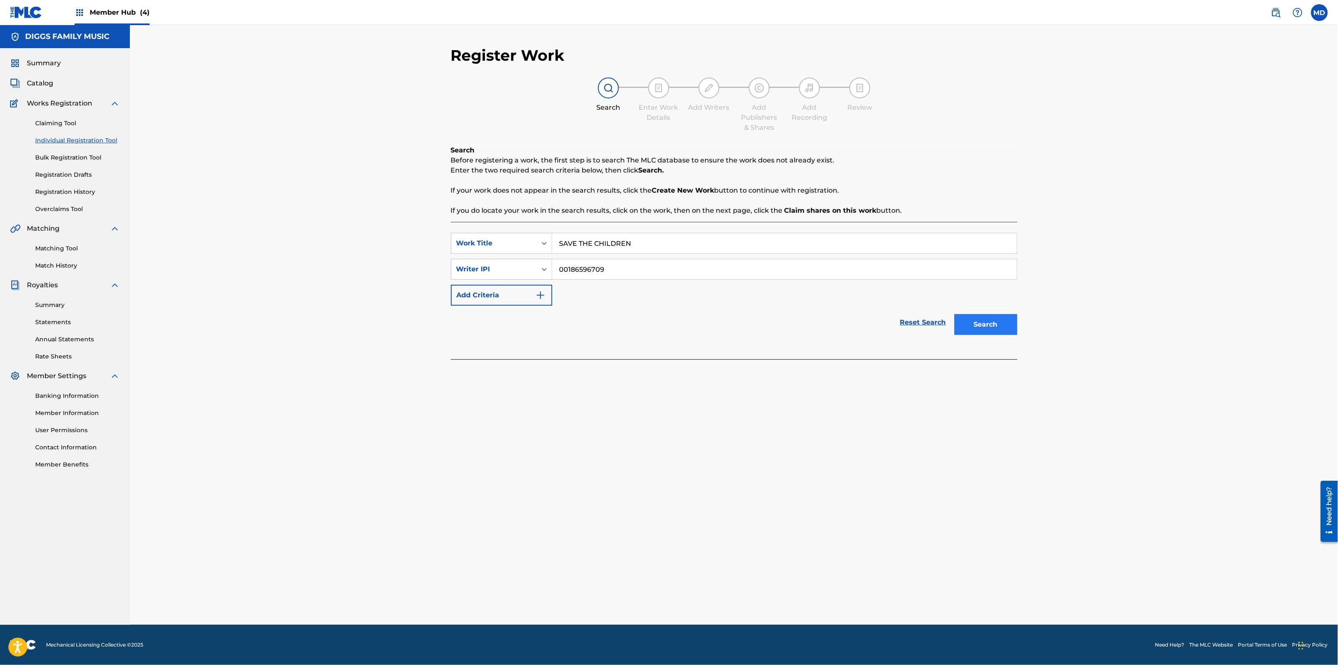
type input "00186596709"
click at [975, 323] on button "Search" at bounding box center [985, 324] width 63 height 21
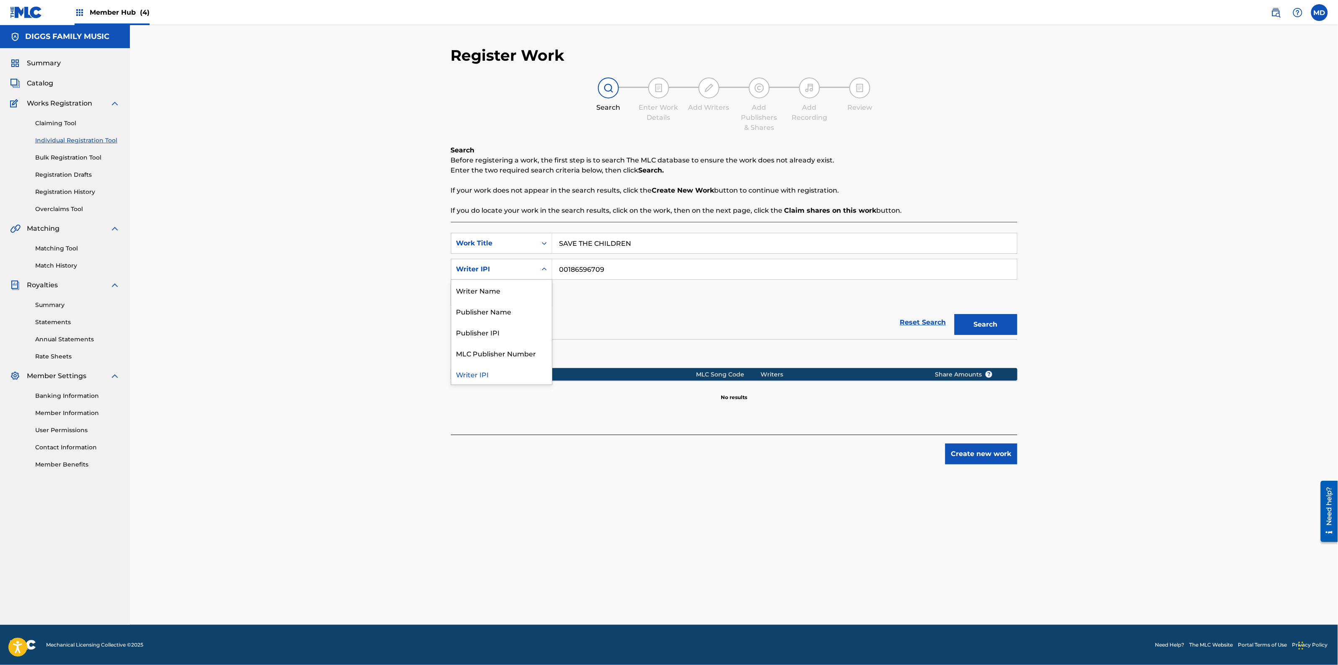
click at [537, 270] on div "Search Form" at bounding box center [544, 269] width 15 height 15
click at [521, 296] on div "Writer Name" at bounding box center [501, 290] width 101 height 21
click at [596, 272] on input "Search Form" at bounding box center [784, 269] width 465 height 20
paste input "[PERSON_NAME] F"
type input "[PERSON_NAME] F"
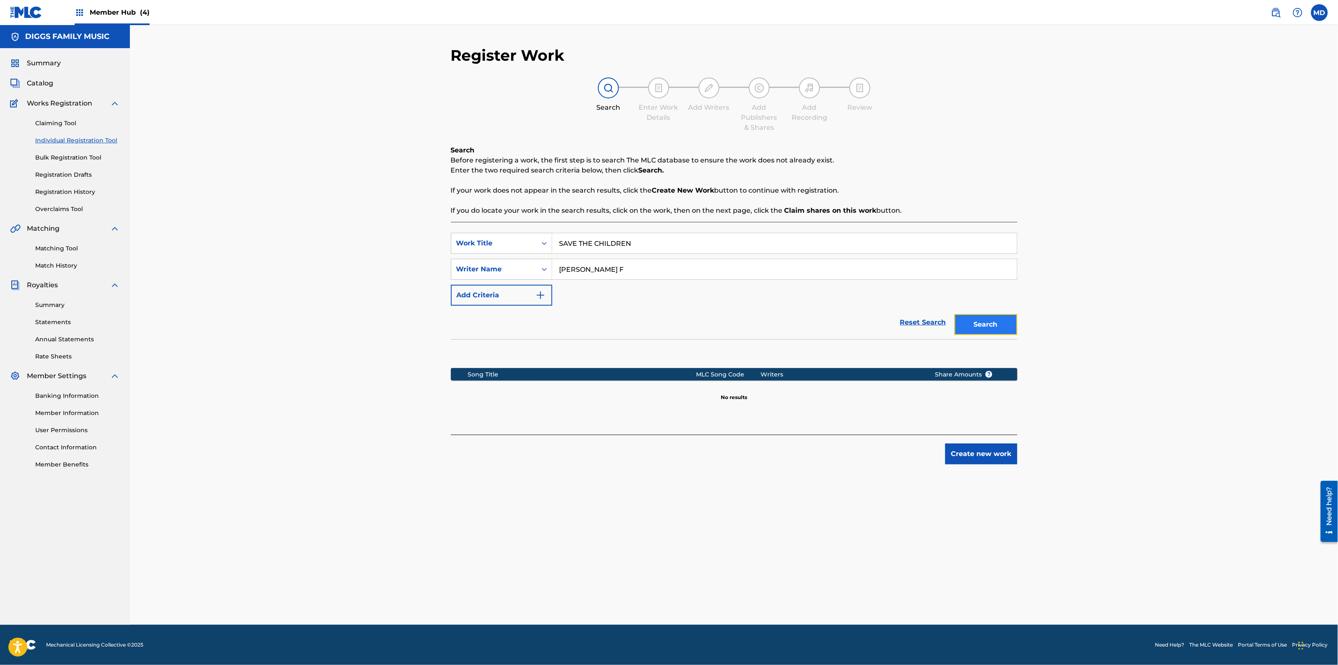
click at [1002, 327] on button "Search" at bounding box center [985, 324] width 63 height 21
click at [976, 457] on button "Create new work" at bounding box center [981, 454] width 72 height 21
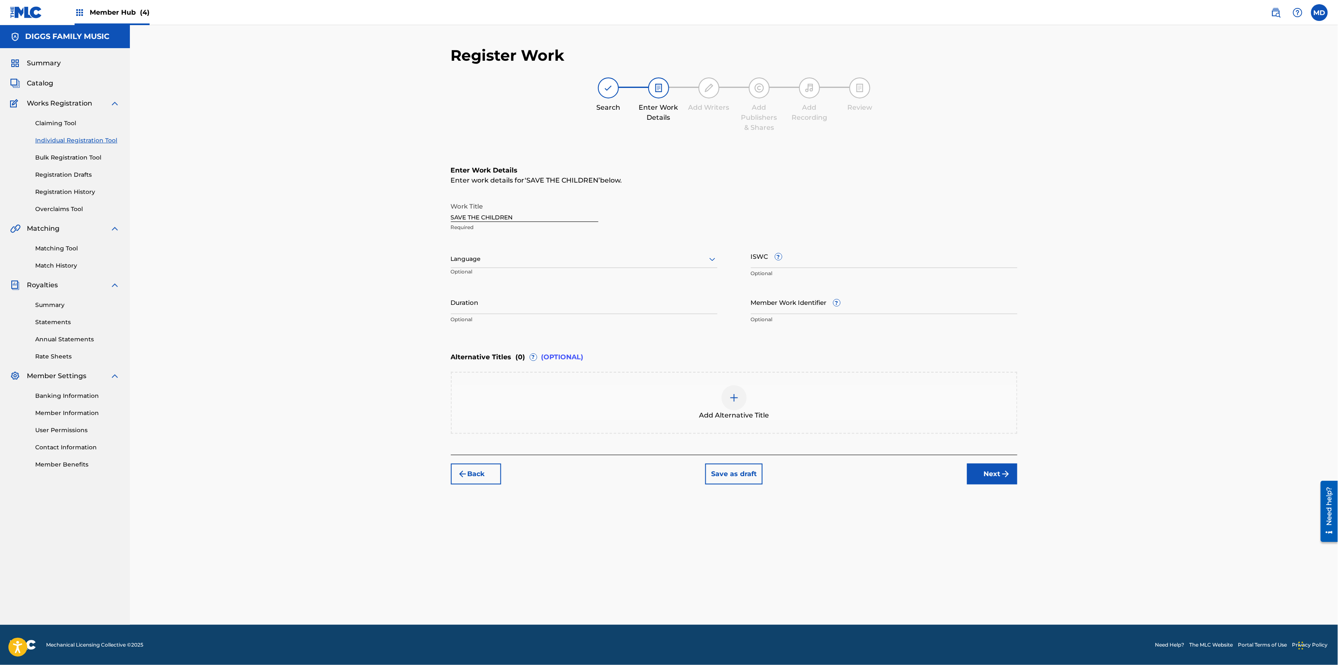
click at [584, 260] on div at bounding box center [584, 259] width 266 height 10
click at [589, 285] on div "English" at bounding box center [584, 277] width 266 height 19
click at [783, 255] on input "ISWC ?" at bounding box center [884, 256] width 266 height 24
paste input "T9123541388"
type input "T9123541388"
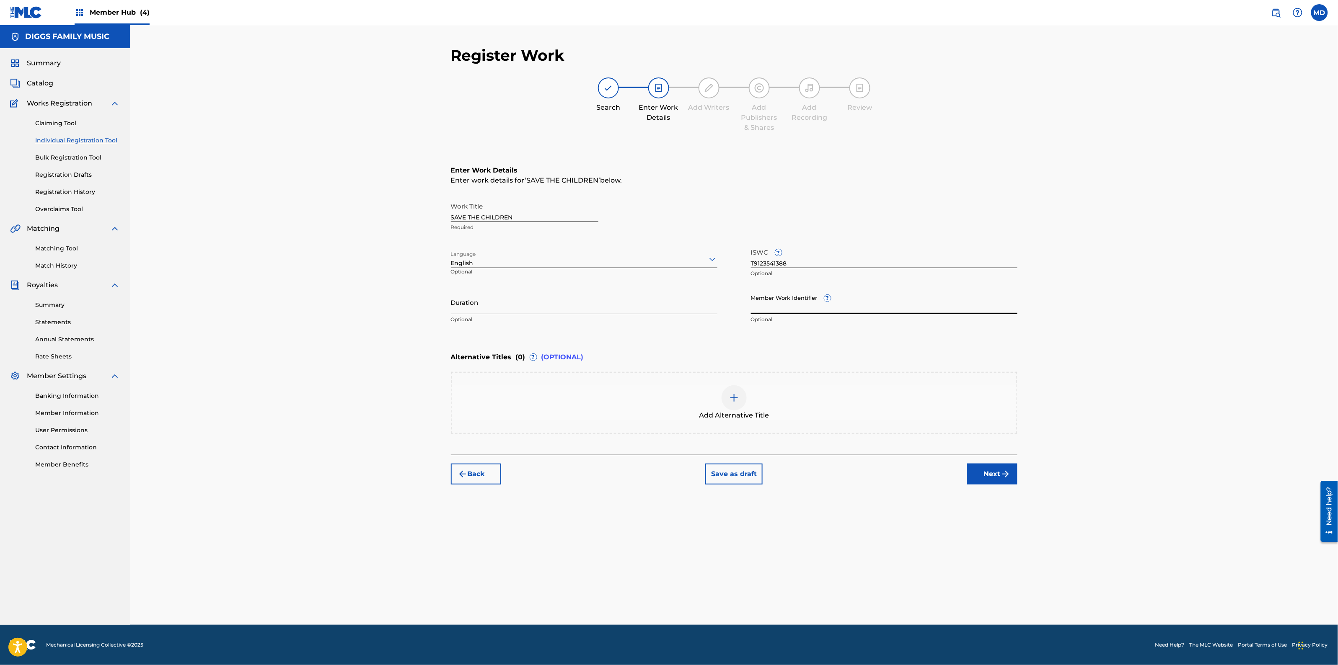
click at [765, 304] on input "Member Work Identifier ?" at bounding box center [884, 302] width 266 height 24
paste input "14313422"
type input "14313422"
click at [996, 473] on button "Next" at bounding box center [992, 474] width 50 height 21
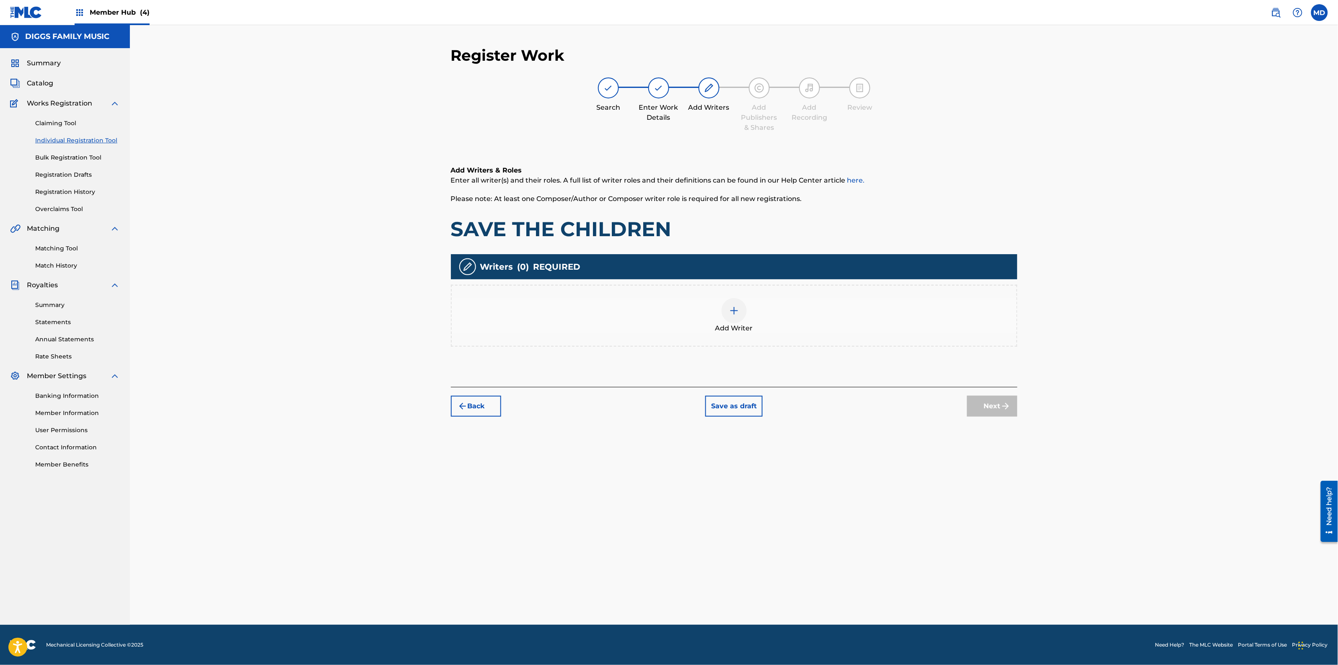
click at [733, 313] on img at bounding box center [734, 311] width 10 height 10
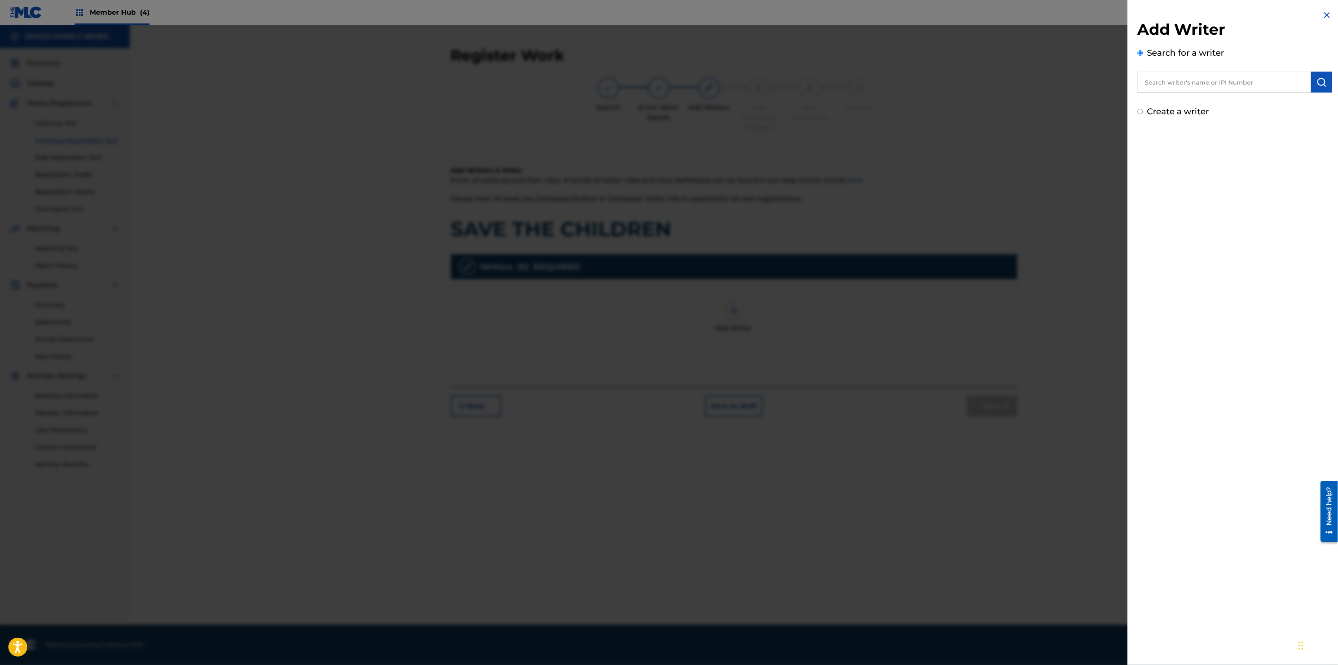
click at [1234, 75] on input "text" at bounding box center [1223, 82] width 173 height 21
paste input "00186596709"
type input "00186596709"
click at [1314, 88] on button "submit" at bounding box center [1321, 82] width 21 height 21
click at [1292, 127] on button "Add writer" at bounding box center [1301, 123] width 50 height 13
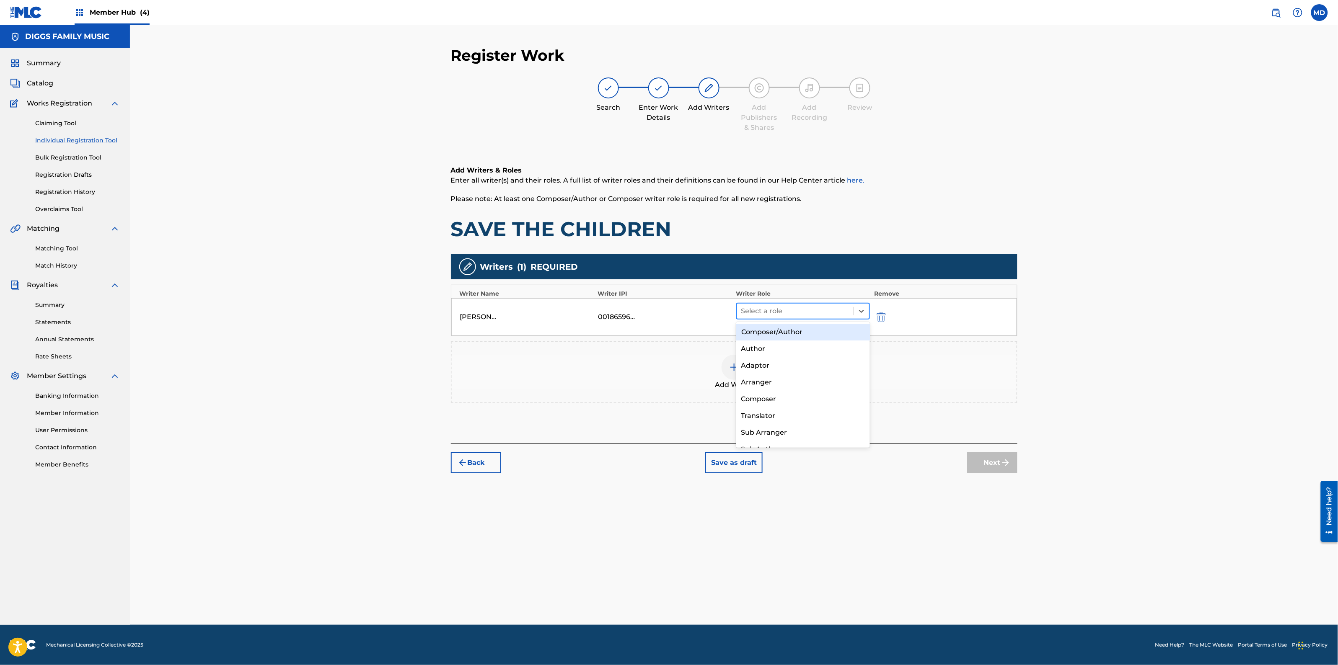
click at [829, 311] on div at bounding box center [795, 311] width 109 height 12
click at [791, 333] on div "Composer/Author" at bounding box center [803, 332] width 134 height 17
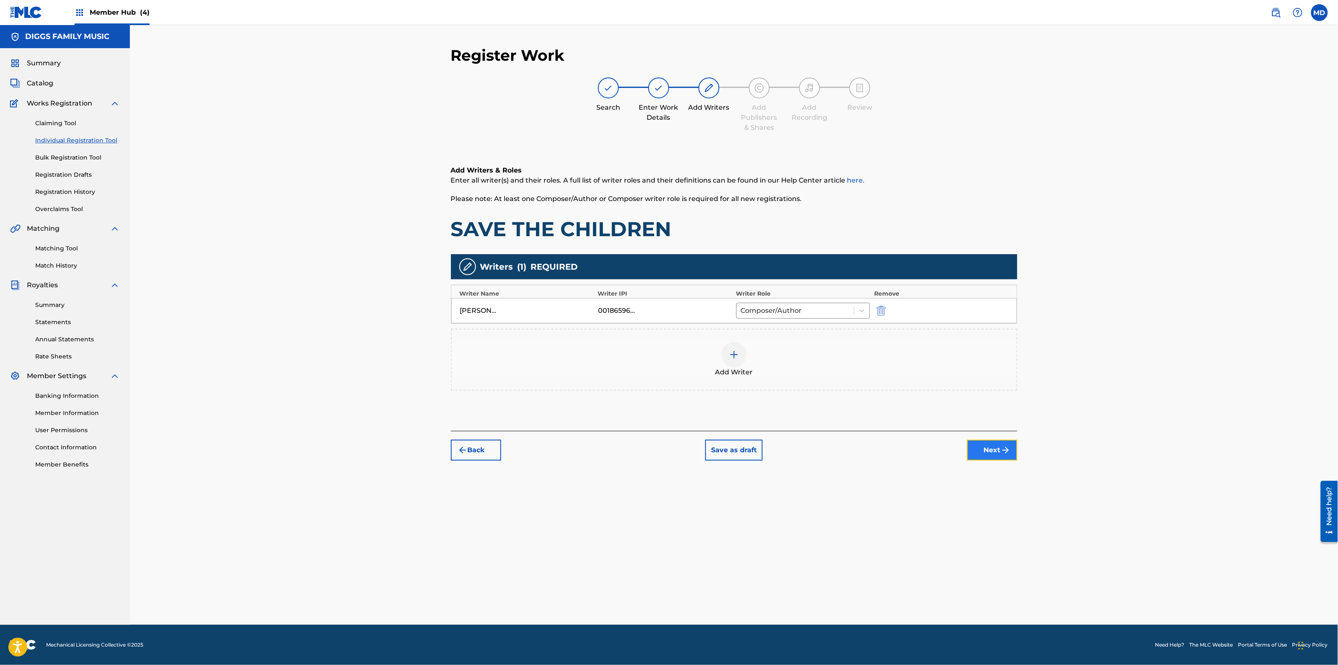
click at [997, 447] on button "Next" at bounding box center [992, 450] width 50 height 21
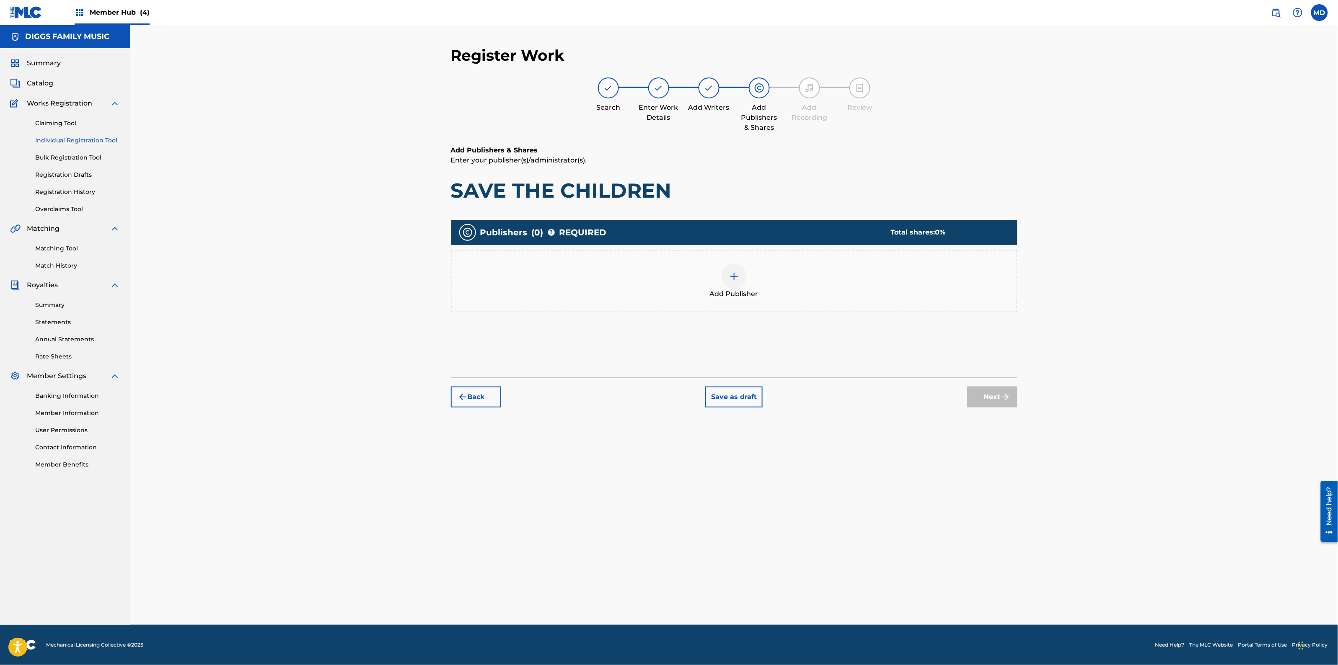
click at [725, 277] on div at bounding box center [733, 276] width 25 height 25
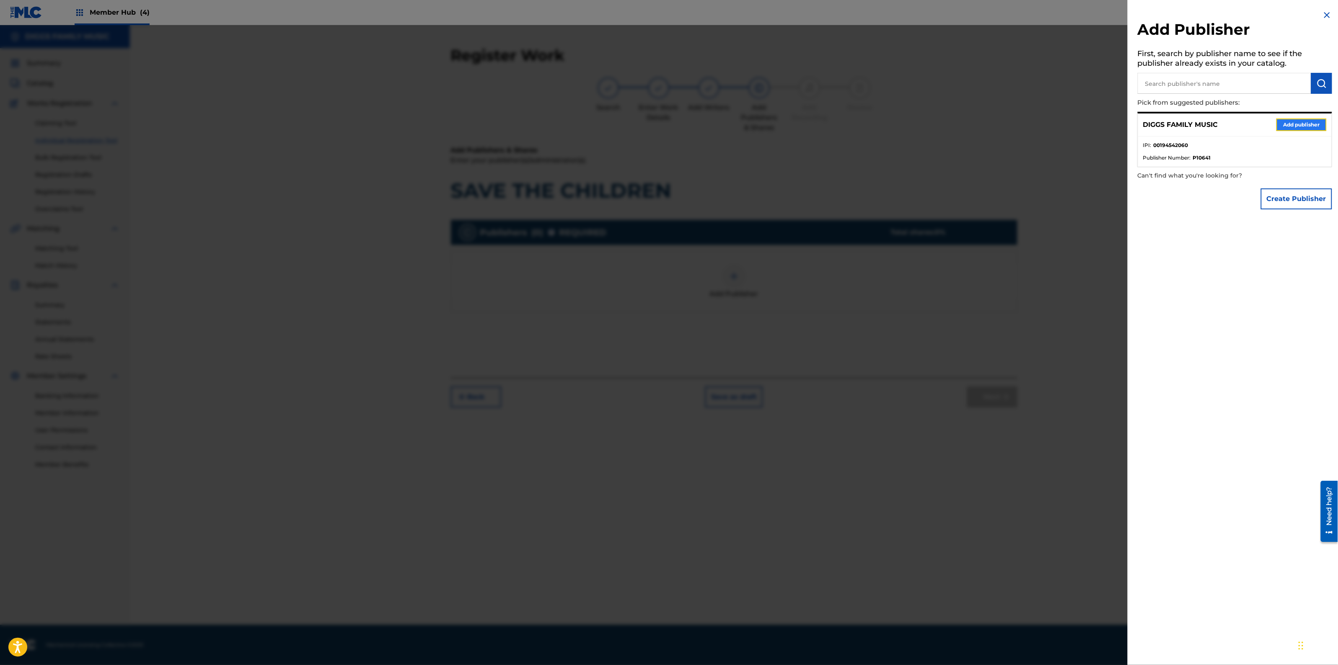
click at [1308, 124] on button "Add publisher" at bounding box center [1301, 125] width 50 height 13
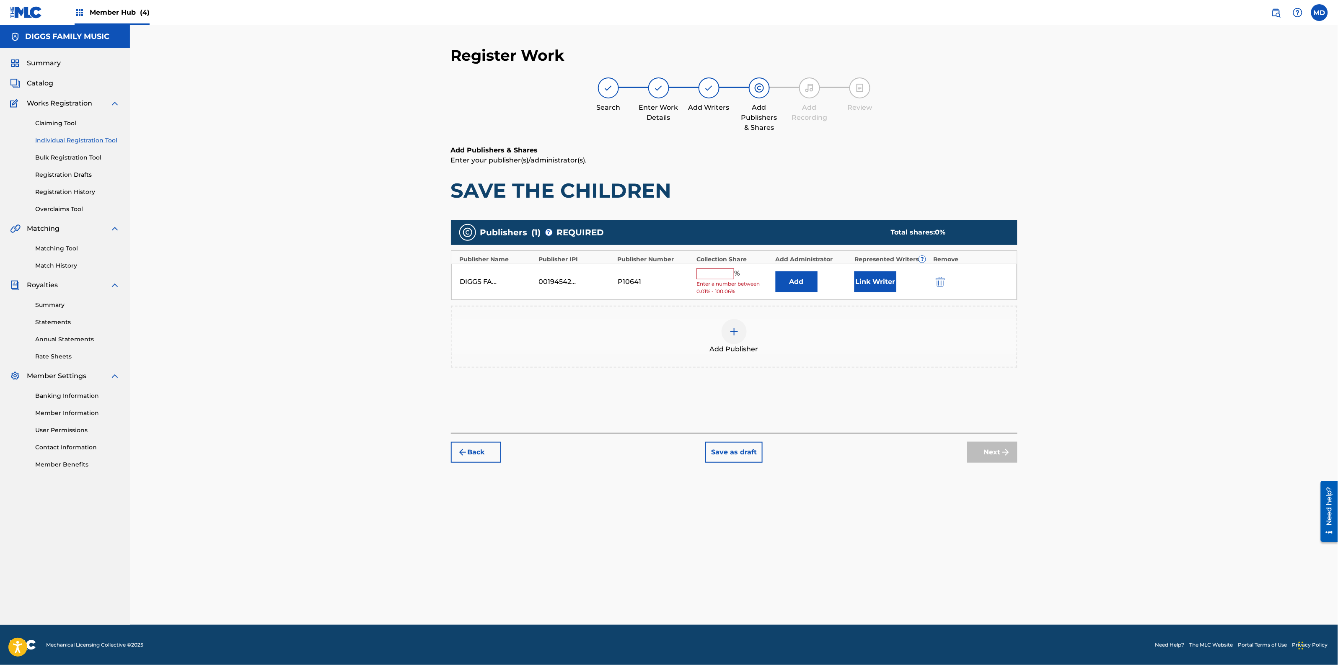
click at [713, 273] on input "text" at bounding box center [715, 274] width 38 height 11
type input "50"
click at [983, 448] on button "Next" at bounding box center [992, 446] width 50 height 21
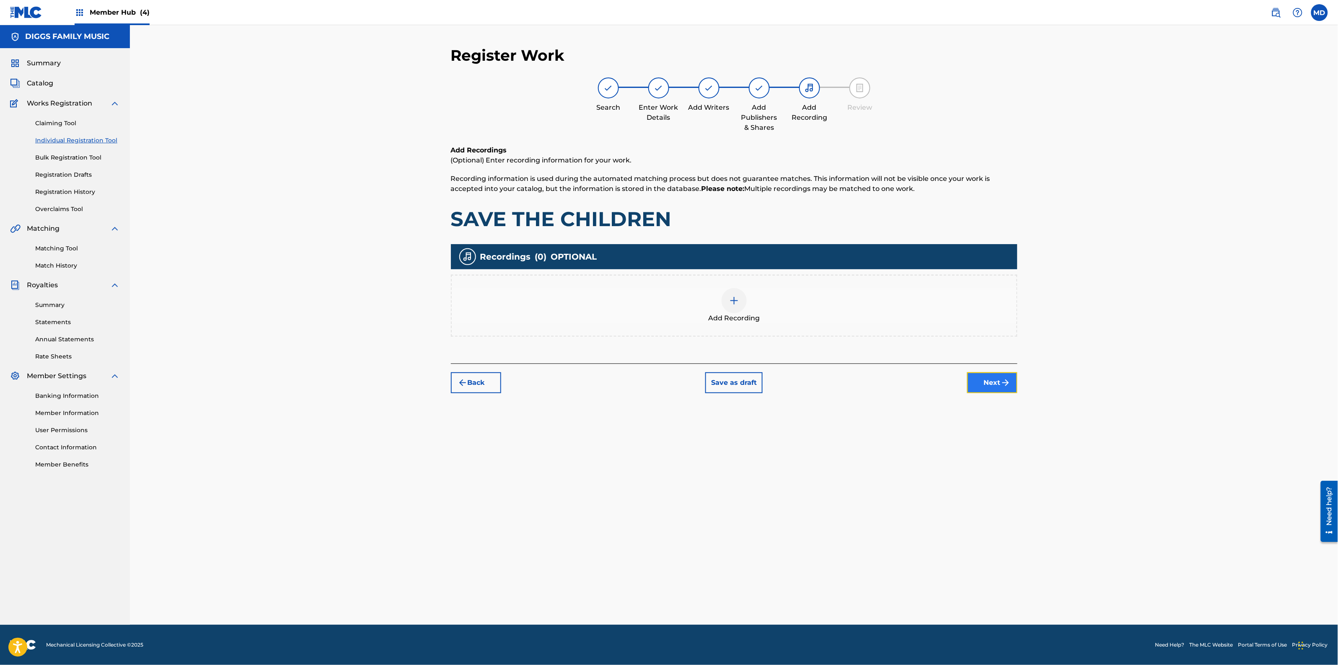
click at [993, 378] on button "Next" at bounding box center [992, 382] width 50 height 21
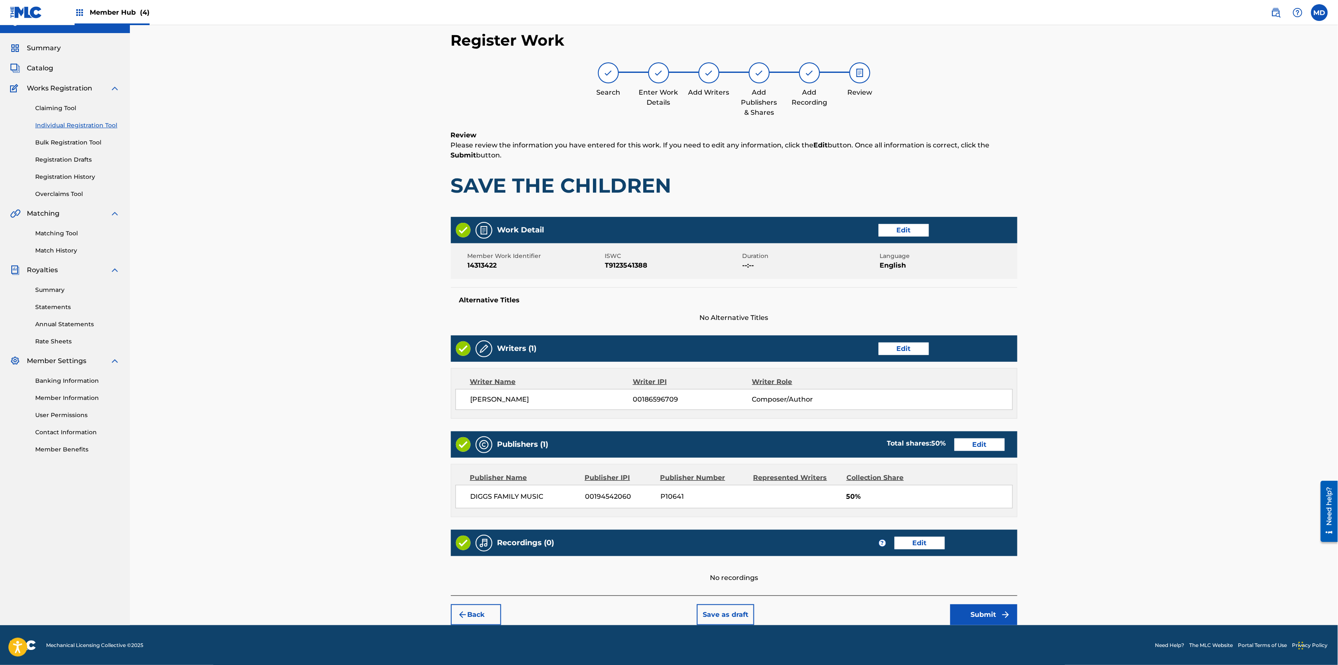
scroll to position [16, 0]
click at [961, 612] on button "Submit" at bounding box center [983, 614] width 67 height 21
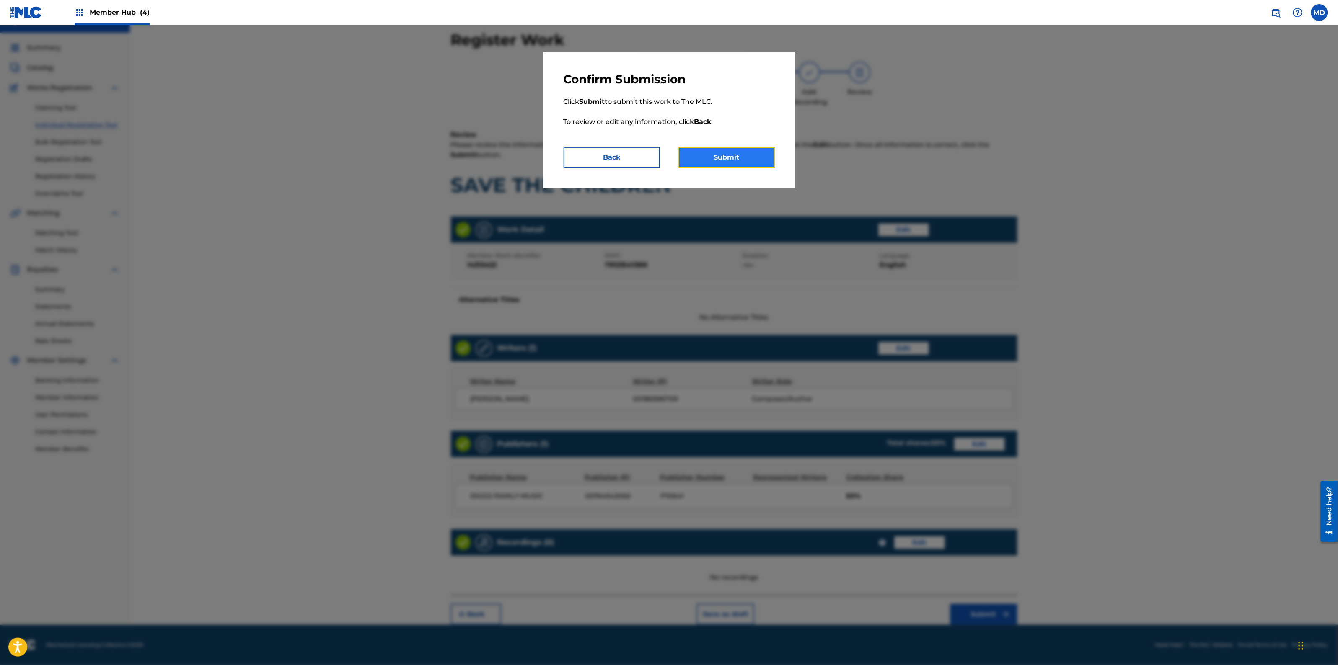
click at [719, 160] on button "Submit" at bounding box center [726, 157] width 96 height 21
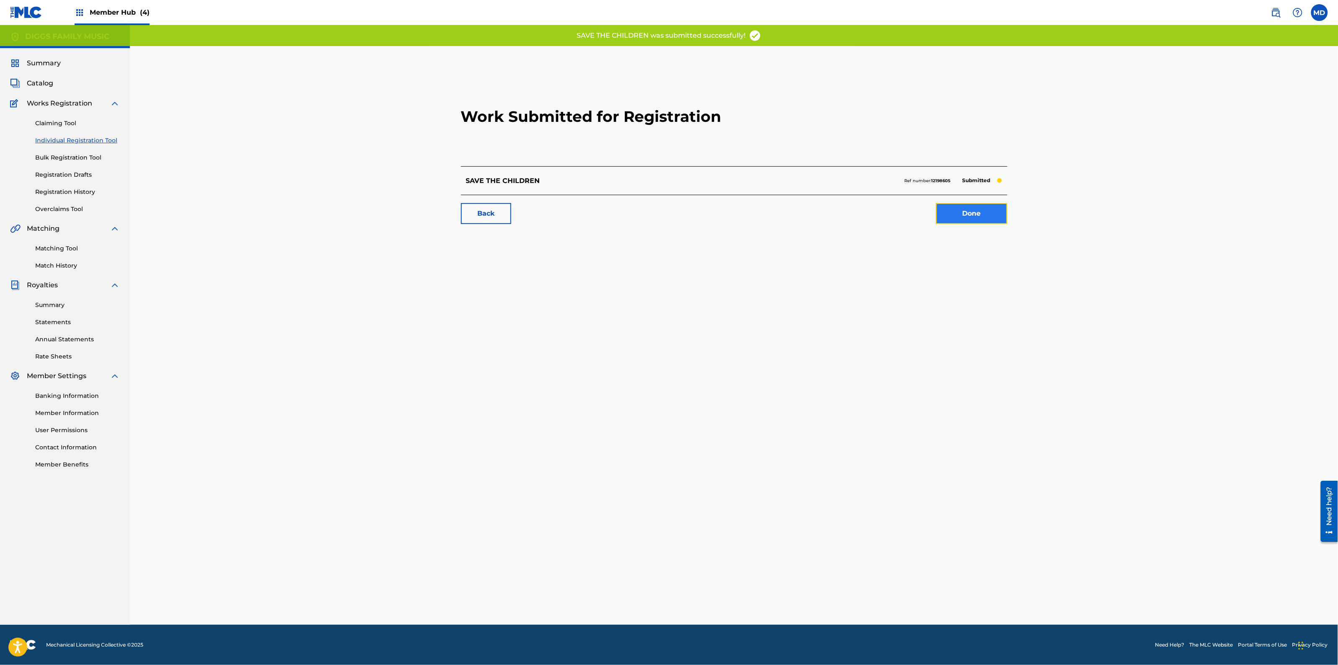
click at [961, 216] on link "Done" at bounding box center [971, 213] width 71 height 21
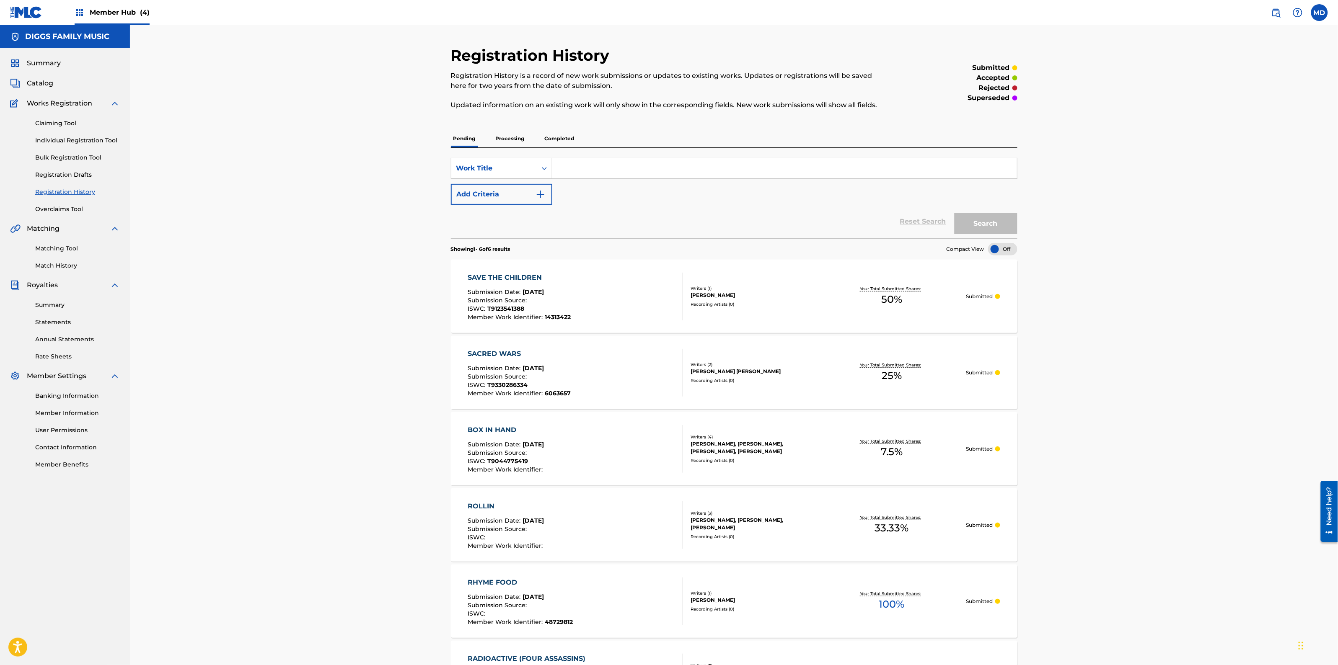
click at [579, 168] on input "Search Form" at bounding box center [784, 168] width 465 height 20
paste input "SEEMS IT NEVER FAILS"
type input "SEEMS IT NEVER FAILS"
click at [976, 230] on button "Search" at bounding box center [985, 223] width 63 height 21
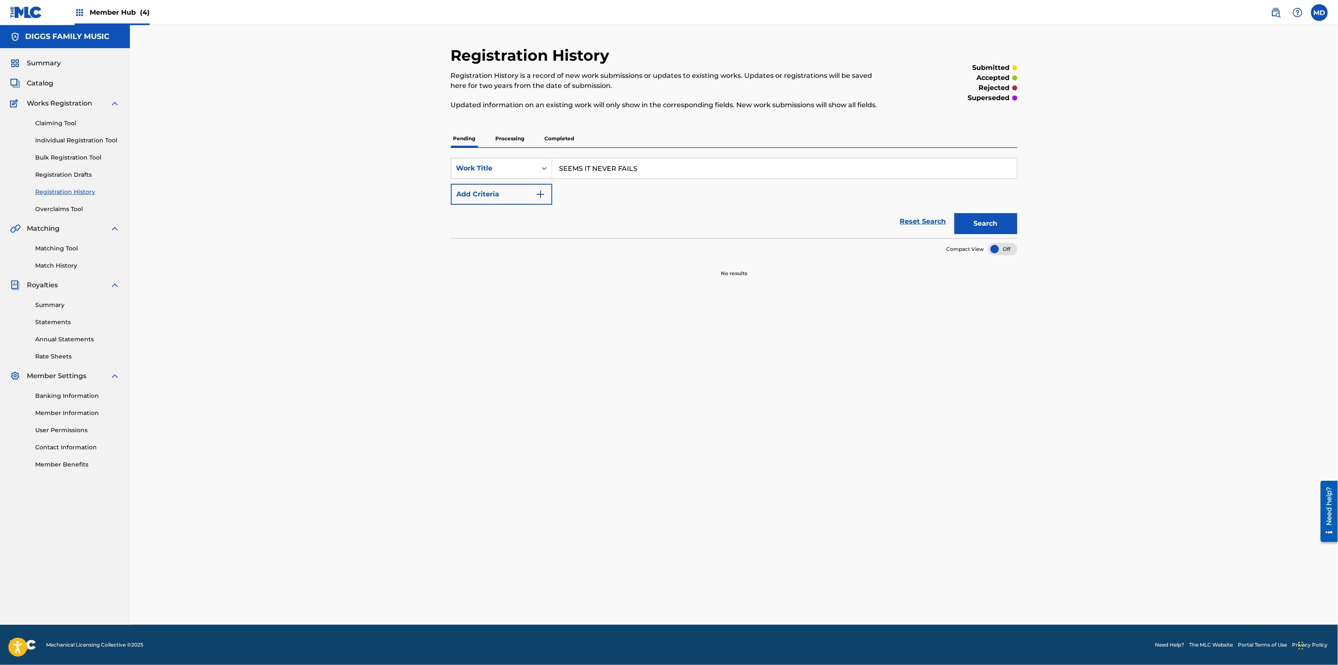
click at [512, 137] on p "Processing" at bounding box center [510, 139] width 34 height 18
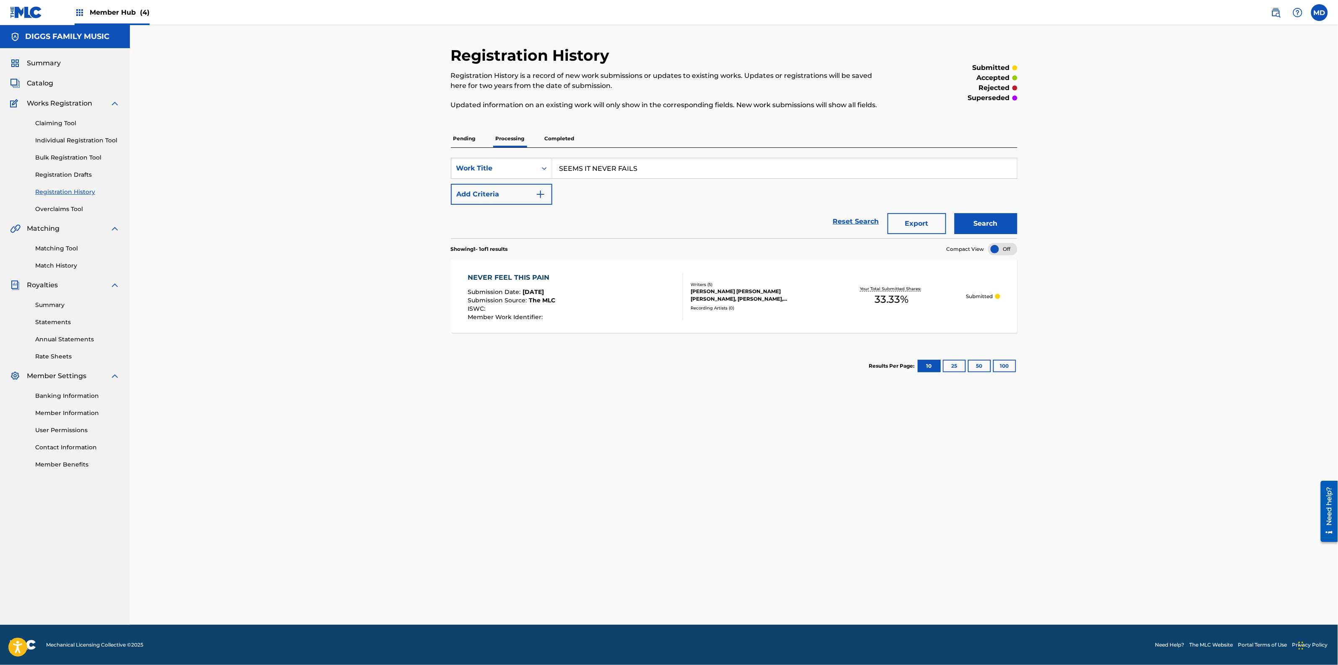
click at [563, 139] on p "Completed" at bounding box center [559, 139] width 35 height 18
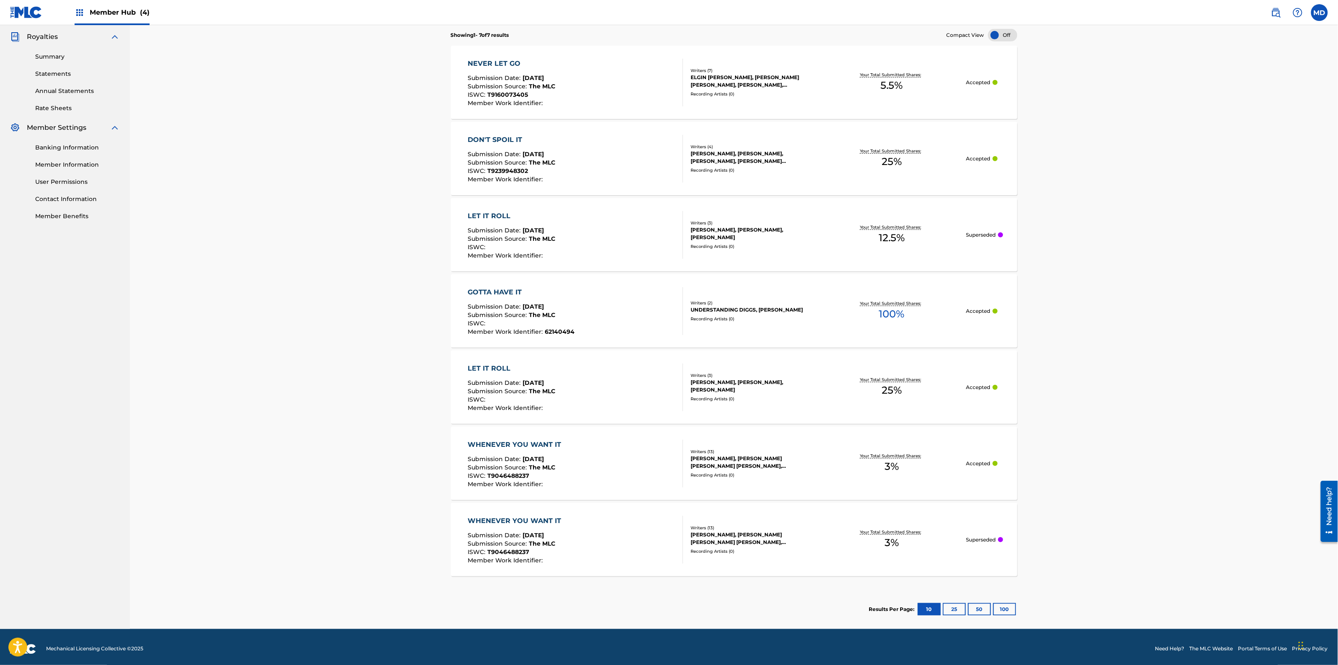
scroll to position [252, 0]
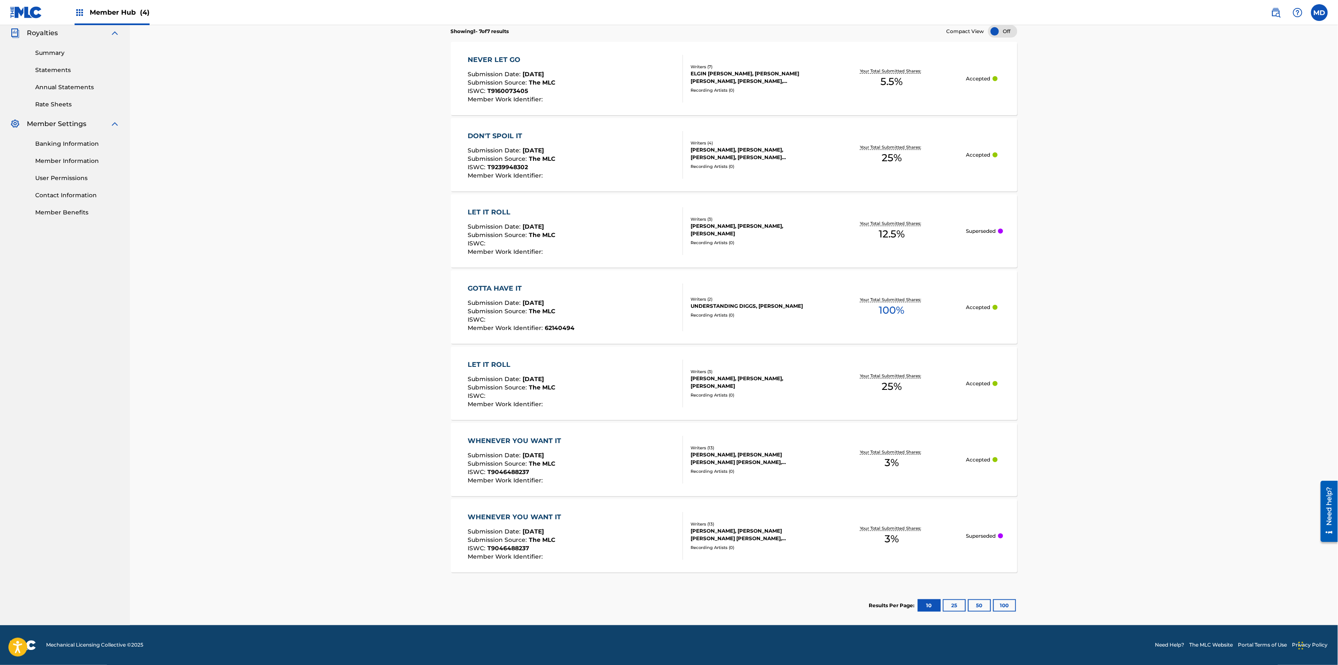
click at [600, 537] on div "WHENEVER YOU WANT IT Submission Date : [DATE] Submission Source : The MLC ISWC …" at bounding box center [575, 536] width 215 height 48
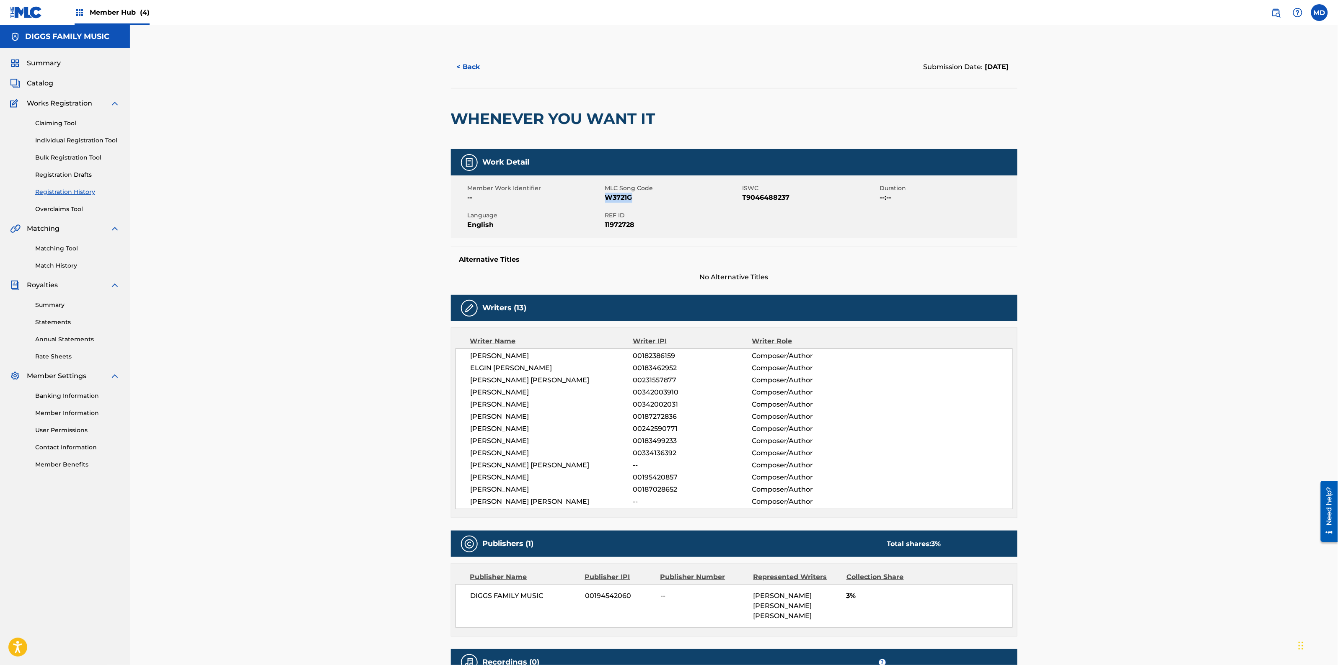
drag, startPoint x: 633, startPoint y: 199, endPoint x: 608, endPoint y: 202, distance: 24.5
click at [608, 202] on span "W3721G" at bounding box center [672, 198] width 135 height 10
copy span "W3721G"
click at [481, 66] on button "< Back" at bounding box center [476, 67] width 50 height 21
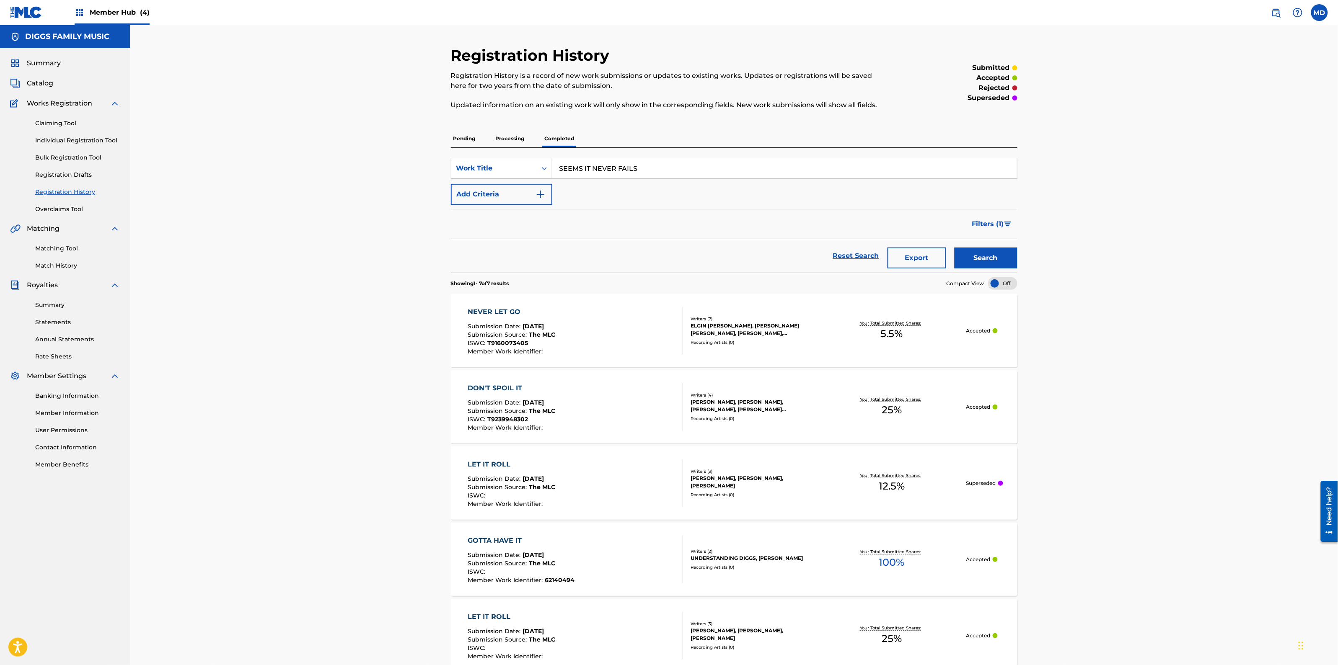
click at [586, 499] on div "LET IT ROLL Submission Date : [DATE] Submission Source : The MLC ISWC : Member …" at bounding box center [575, 484] width 215 height 48
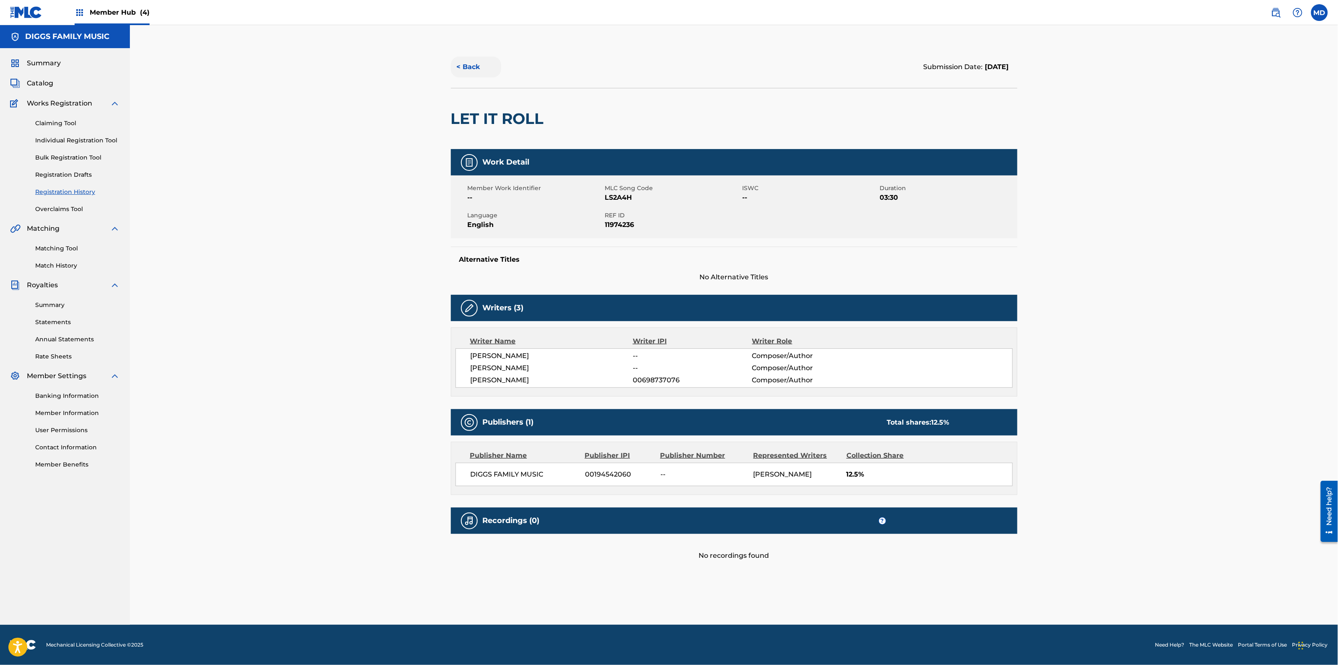
click at [468, 67] on button "< Back" at bounding box center [476, 67] width 50 height 21
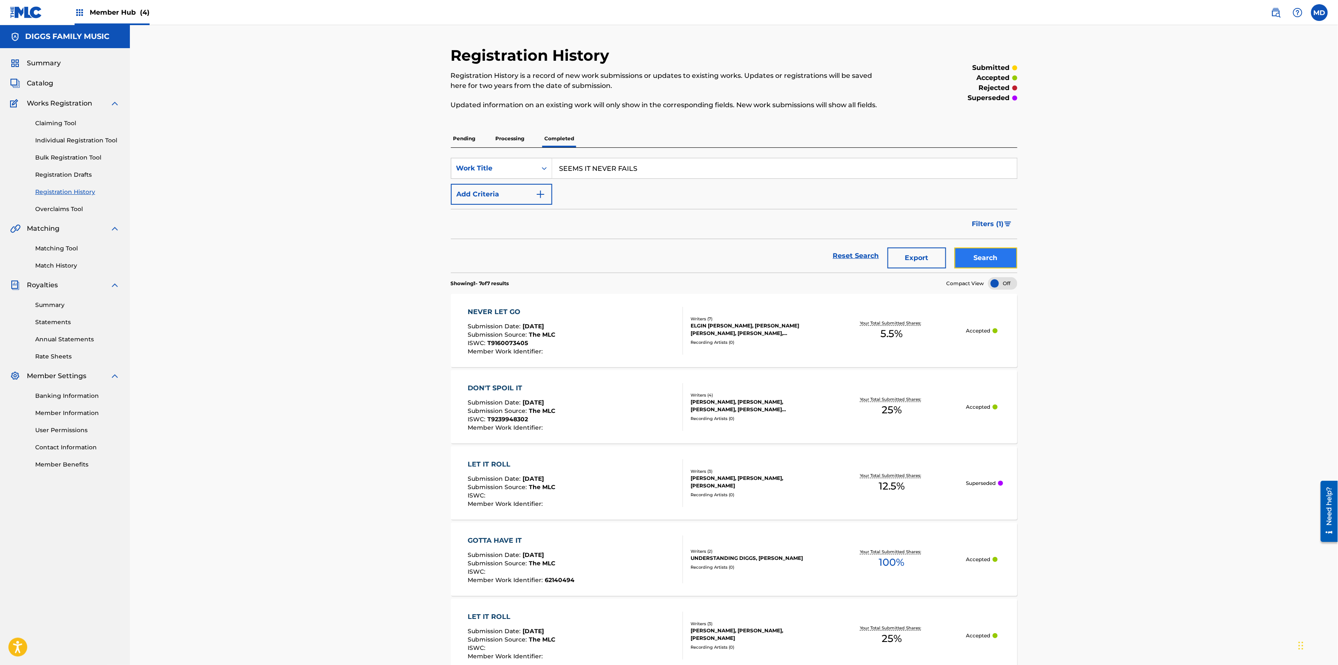
click at [984, 263] on button "Search" at bounding box center [985, 258] width 63 height 21
click at [85, 139] on link "Individual Registration Tool" at bounding box center [77, 140] width 85 height 9
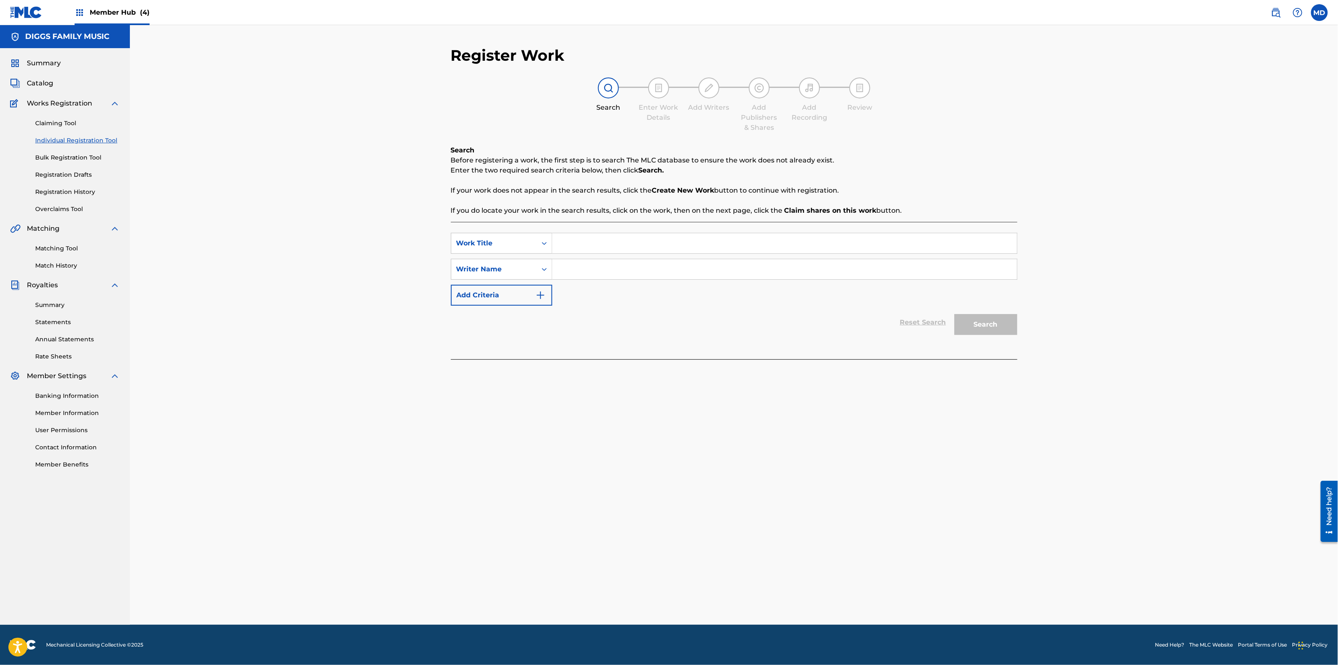
click at [622, 245] on input "Search Form" at bounding box center [784, 243] width 465 height 20
paste input "SEEMS IT NEVER FAILS"
type input "SEEMS IT NEVER FAILS"
click at [621, 269] on input "Search Form" at bounding box center [784, 269] width 465 height 20
paste input "[PERSON_NAME] [PERSON_NAME]"
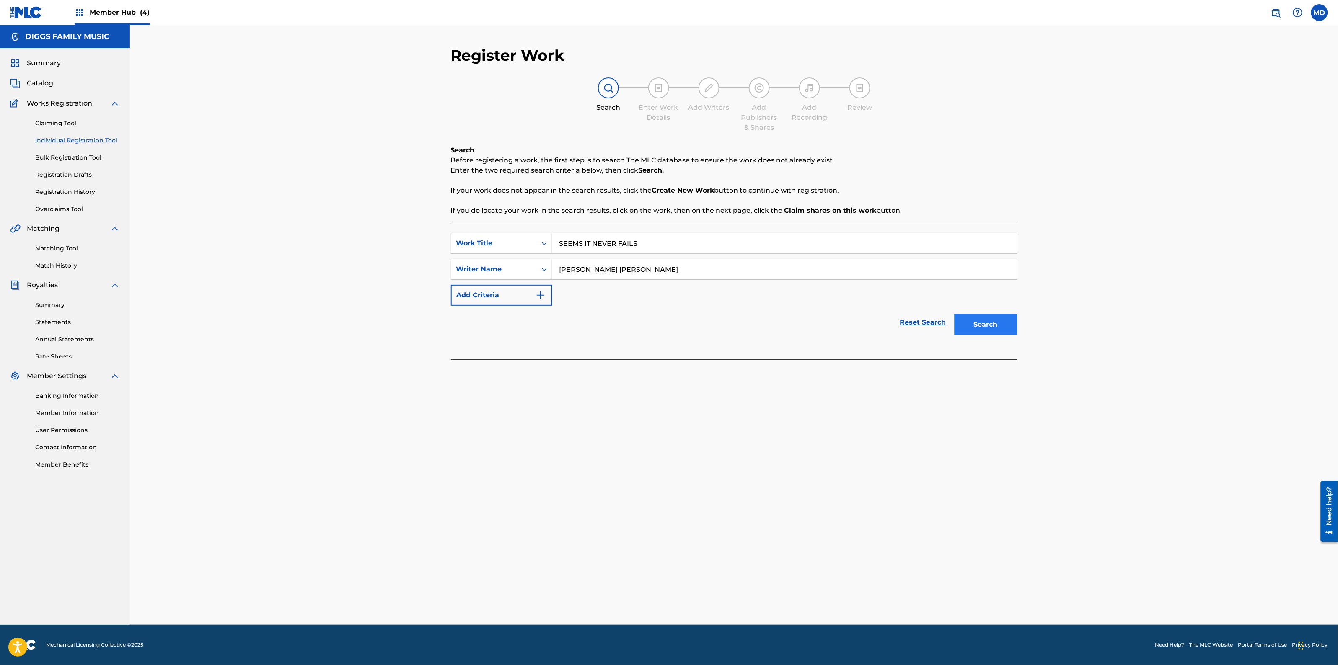
type input "[PERSON_NAME] [PERSON_NAME]"
click at [970, 327] on button "Search" at bounding box center [985, 324] width 63 height 21
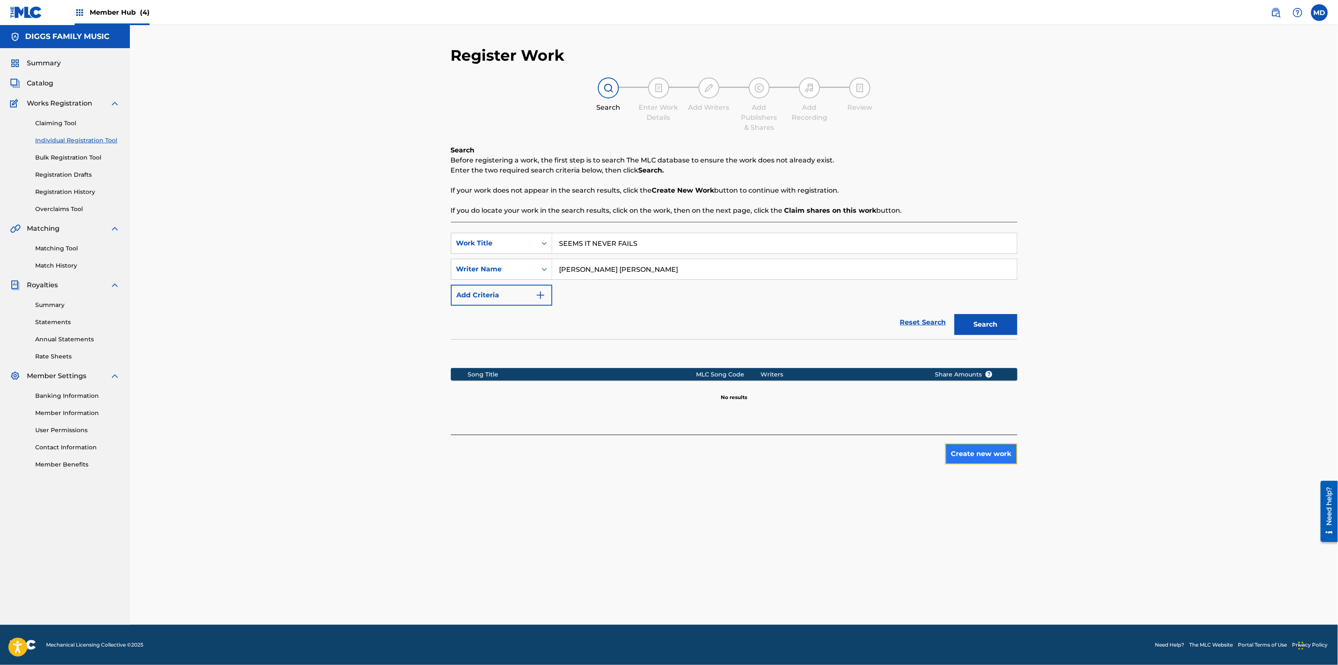
click at [981, 461] on button "Create new work" at bounding box center [981, 454] width 72 height 21
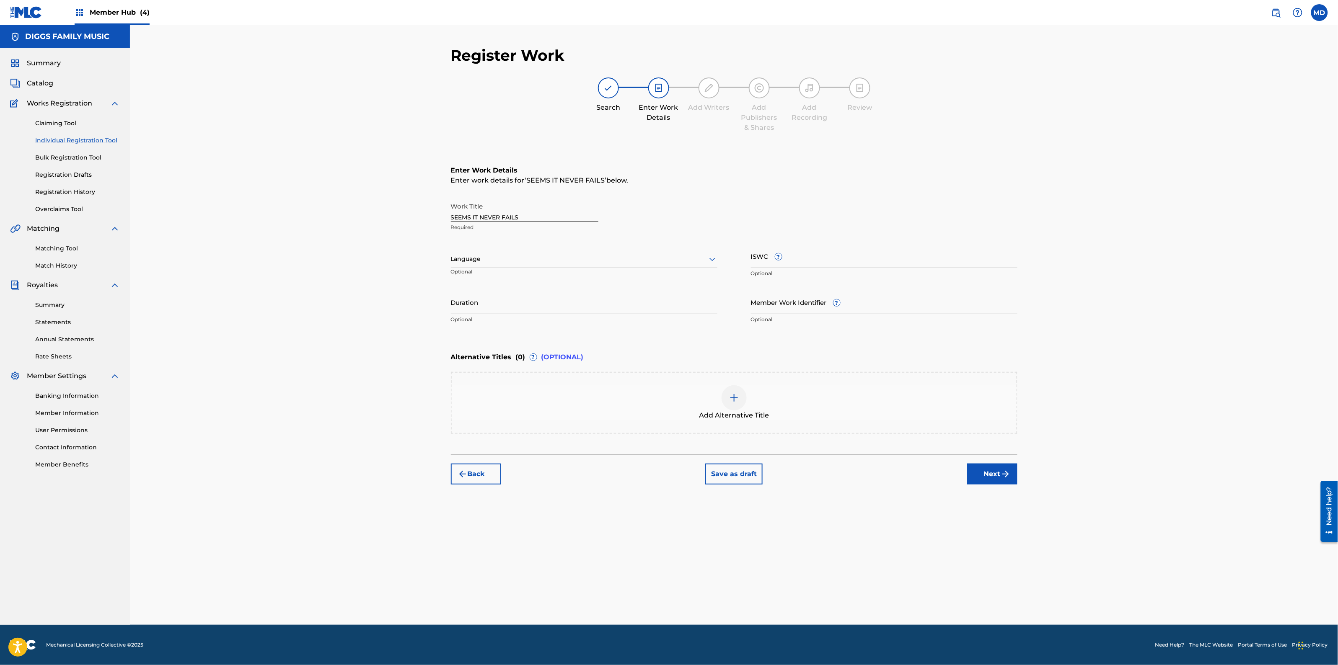
click at [518, 255] on div at bounding box center [584, 259] width 266 height 10
click at [519, 281] on div "English" at bounding box center [584, 277] width 266 height 19
click at [801, 256] on input "ISWC ?" at bounding box center [884, 256] width 266 height 24
paste input "T9045140441"
type input "T9045140441"
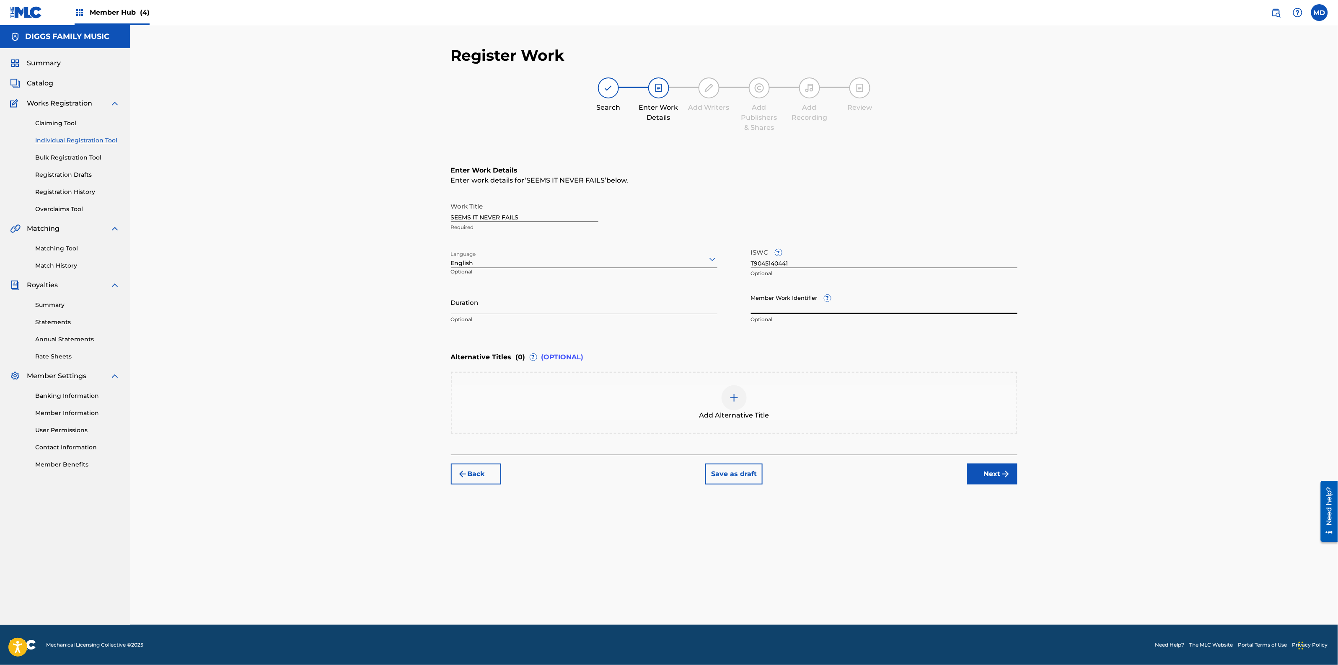
click at [798, 308] on input "Member Work Identifier ?" at bounding box center [884, 302] width 266 height 24
paste input "4108464"
type input "4108464"
click at [975, 475] on button "Next" at bounding box center [992, 474] width 50 height 21
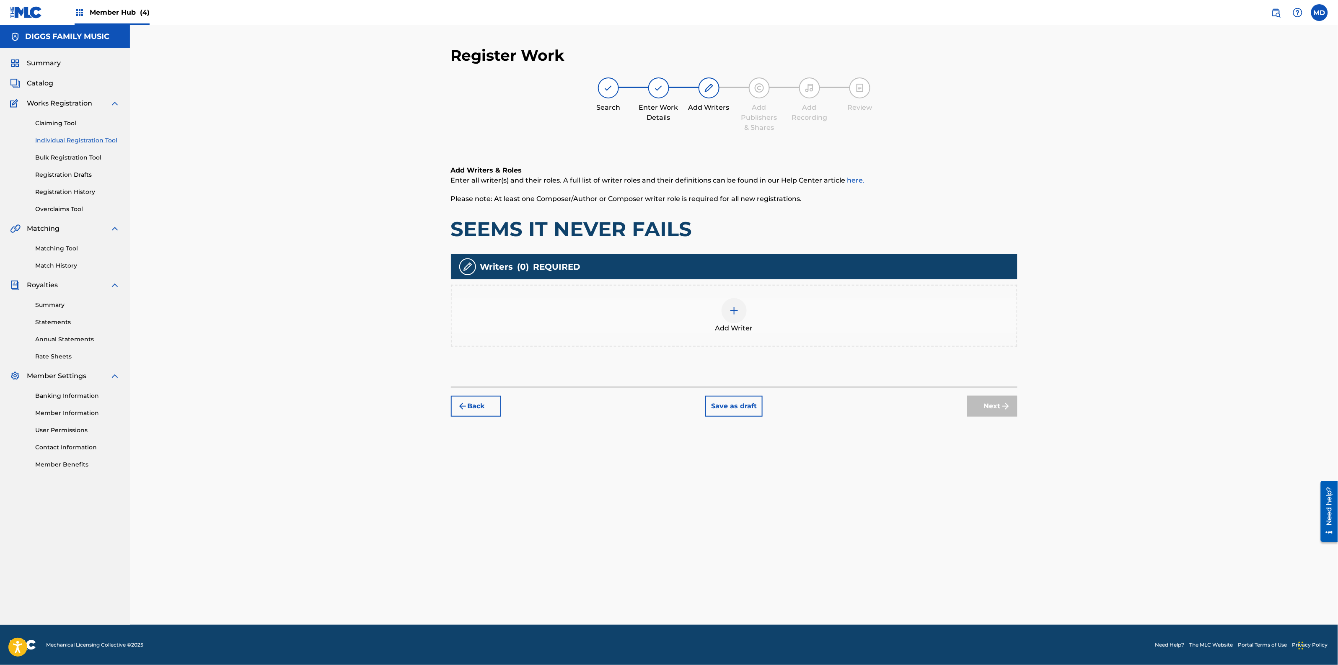
click at [740, 310] on div at bounding box center [733, 310] width 25 height 25
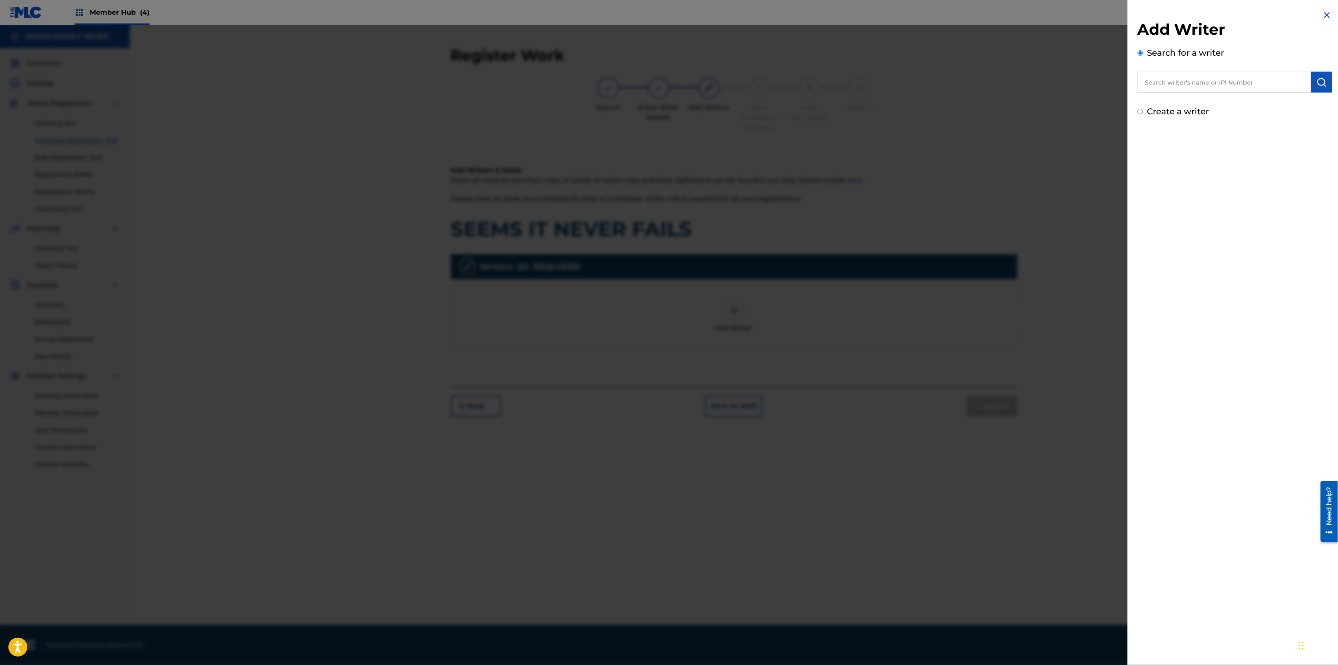
click at [1214, 80] on input "text" at bounding box center [1223, 82] width 173 height 21
paste input "00456419832"
type input "00456419832"
click at [1317, 86] on img "submit" at bounding box center [1321, 82] width 10 height 10
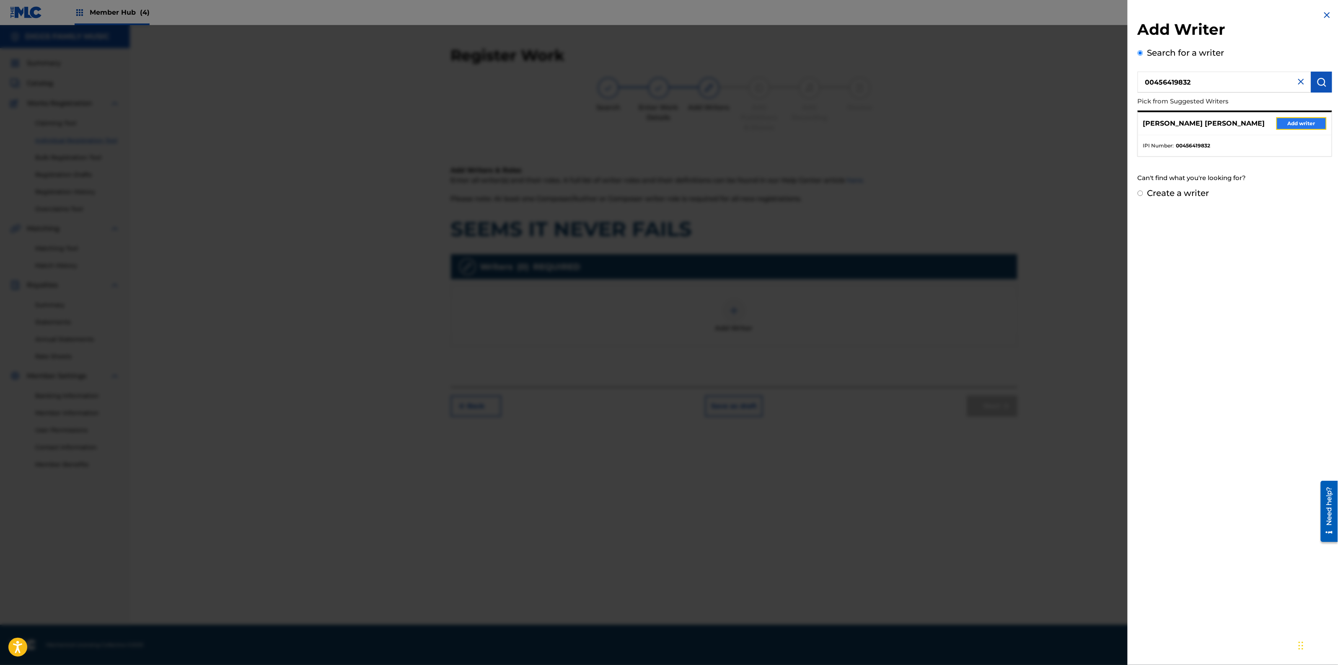
click at [1299, 124] on button "Add writer" at bounding box center [1301, 123] width 50 height 13
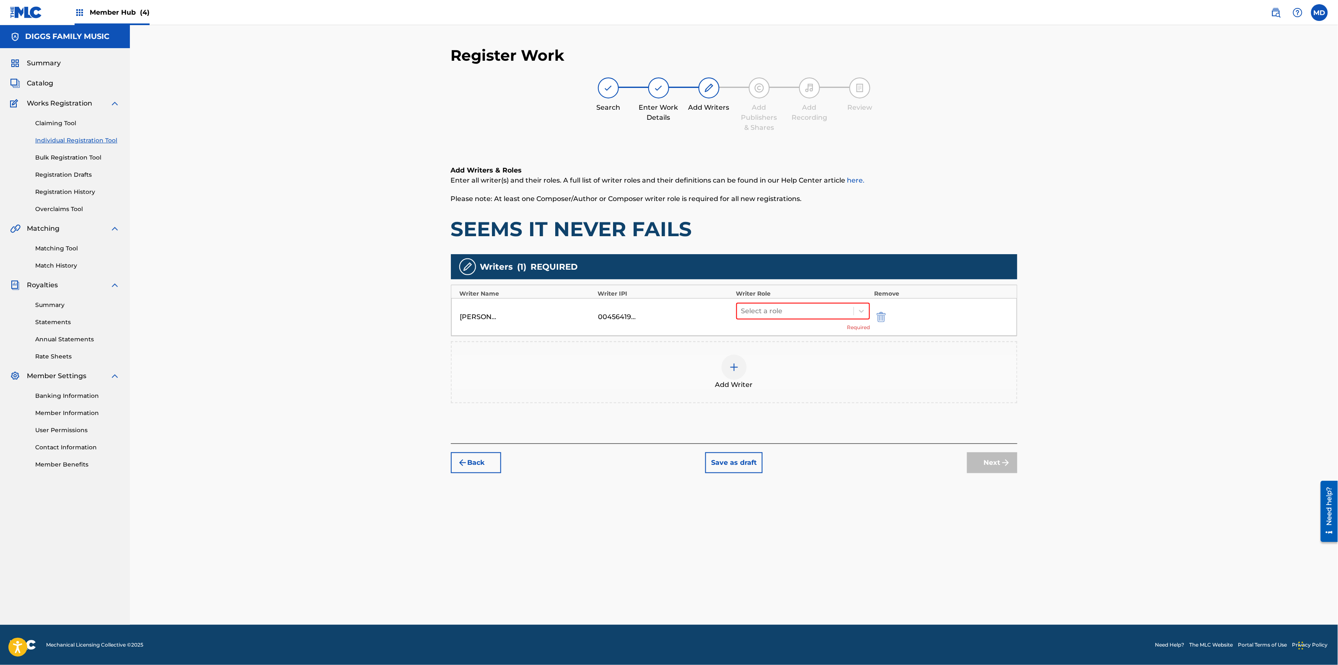
click at [736, 372] on div at bounding box center [733, 367] width 25 height 25
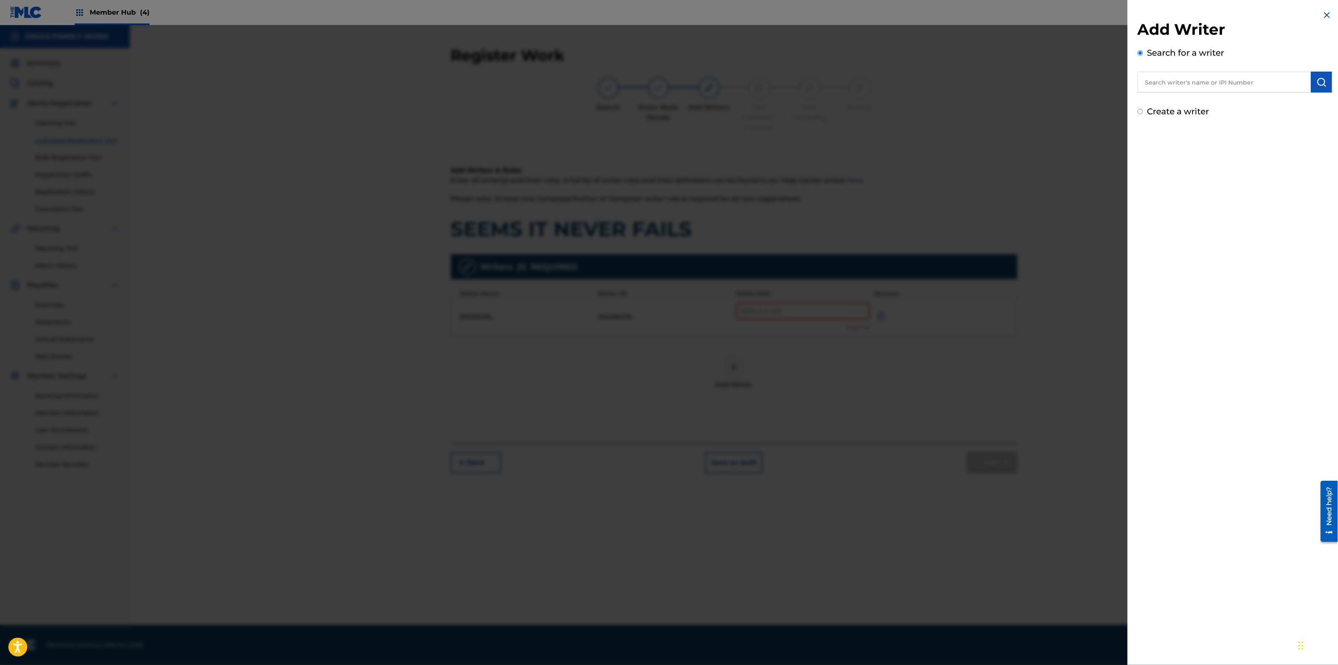
click at [1256, 79] on input "text" at bounding box center [1223, 82] width 173 height 21
paste input "00611369075"
type input "00611369075"
click at [1322, 83] on img "submit" at bounding box center [1321, 82] width 10 height 10
click at [1296, 123] on button "Add writer" at bounding box center [1301, 123] width 50 height 13
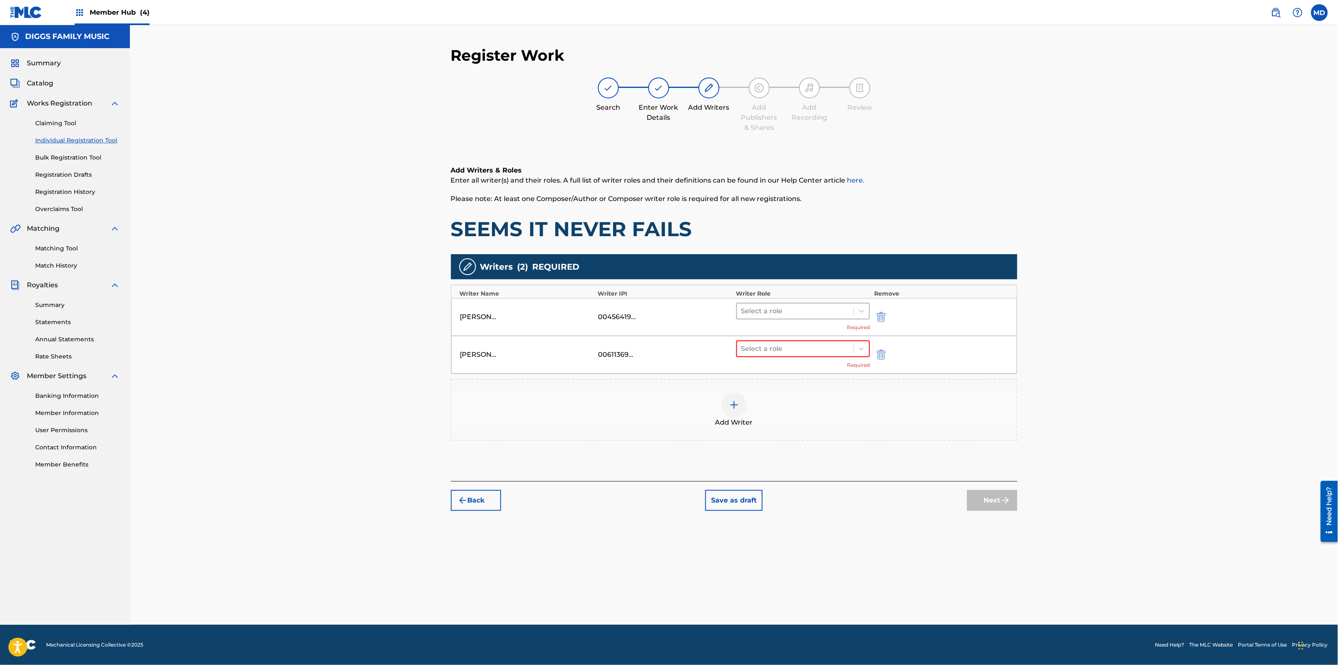
click at [772, 311] on div at bounding box center [795, 311] width 109 height 12
click at [771, 336] on div "Composer/Author" at bounding box center [803, 332] width 134 height 17
click at [782, 336] on div at bounding box center [795, 337] width 109 height 12
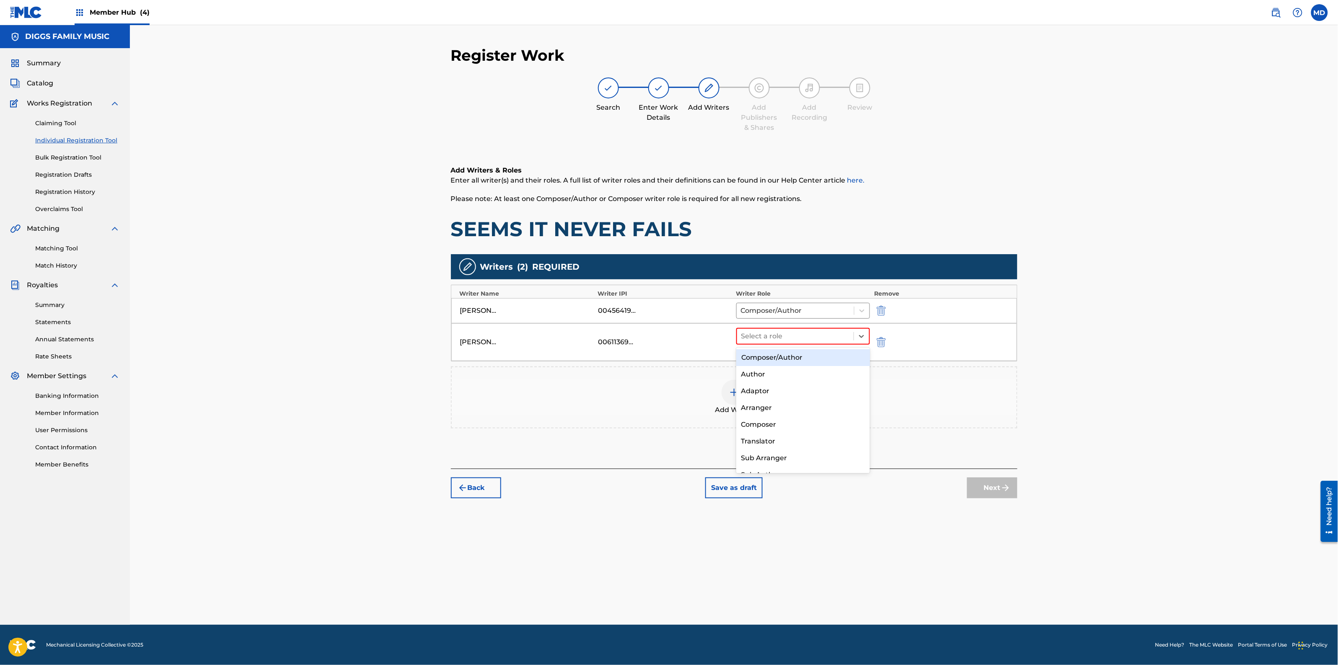
click at [777, 359] on div "Composer/Author" at bounding box center [803, 357] width 134 height 17
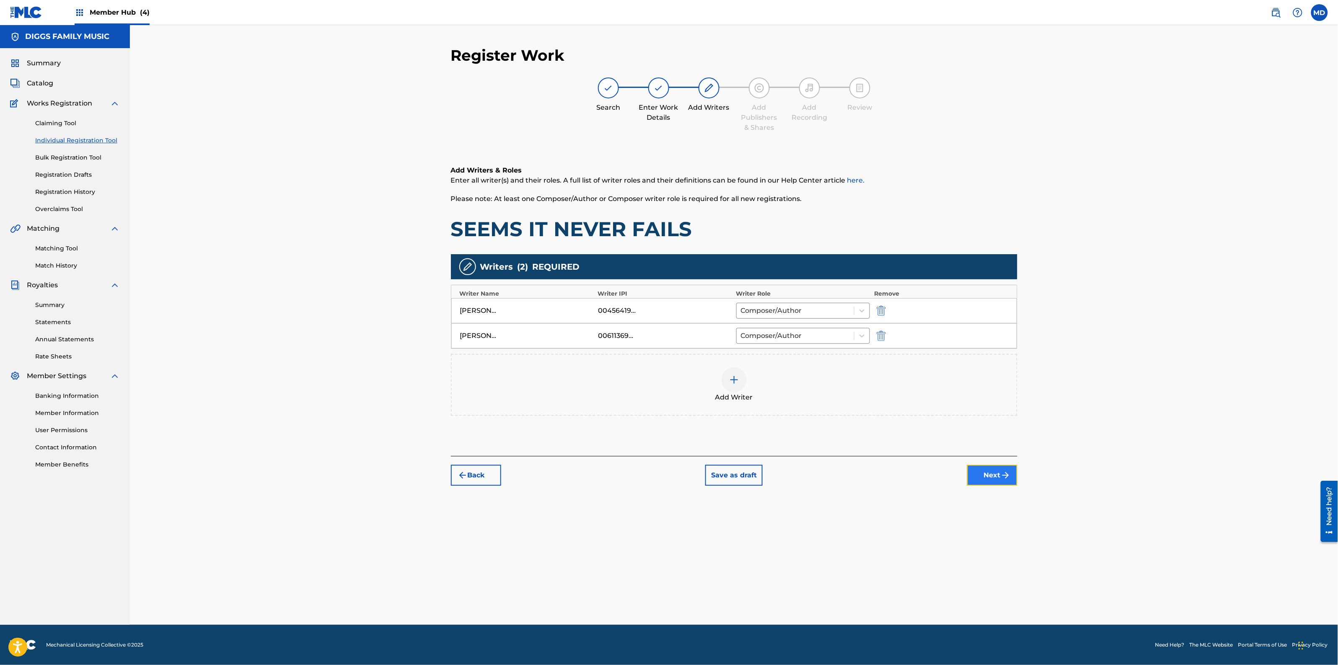
click at [977, 475] on button "Next" at bounding box center [992, 475] width 50 height 21
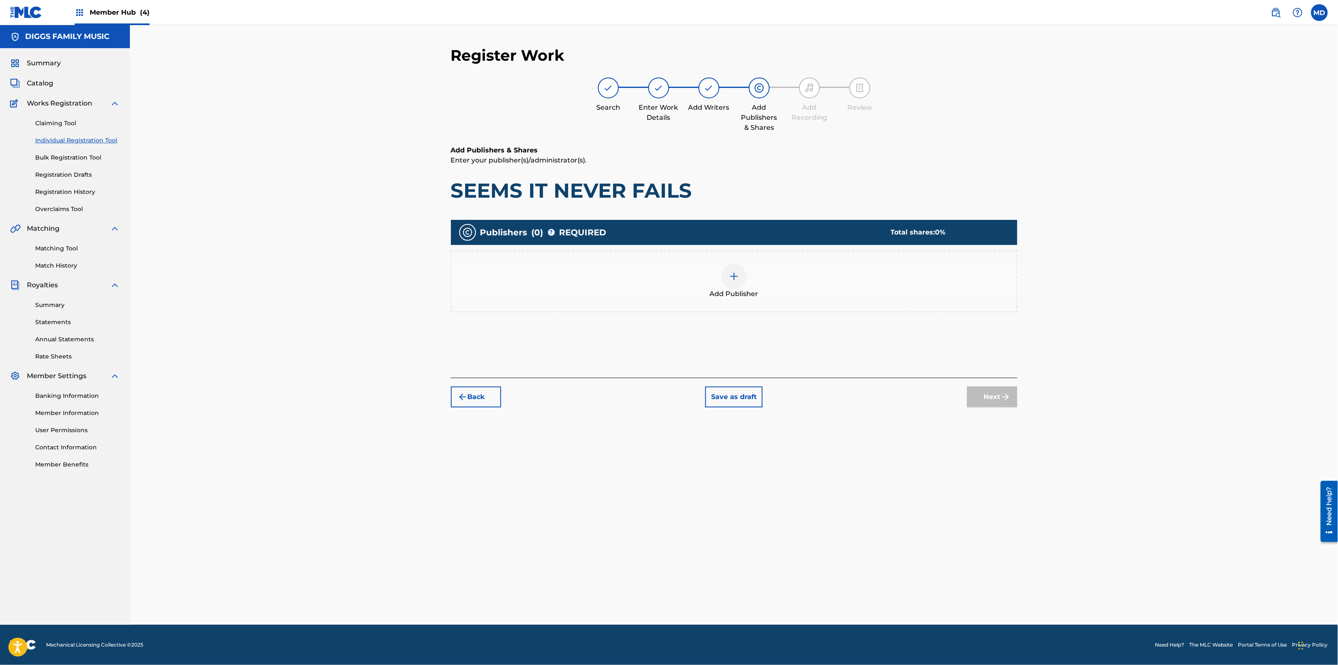
click at [726, 275] on div at bounding box center [733, 276] width 25 height 25
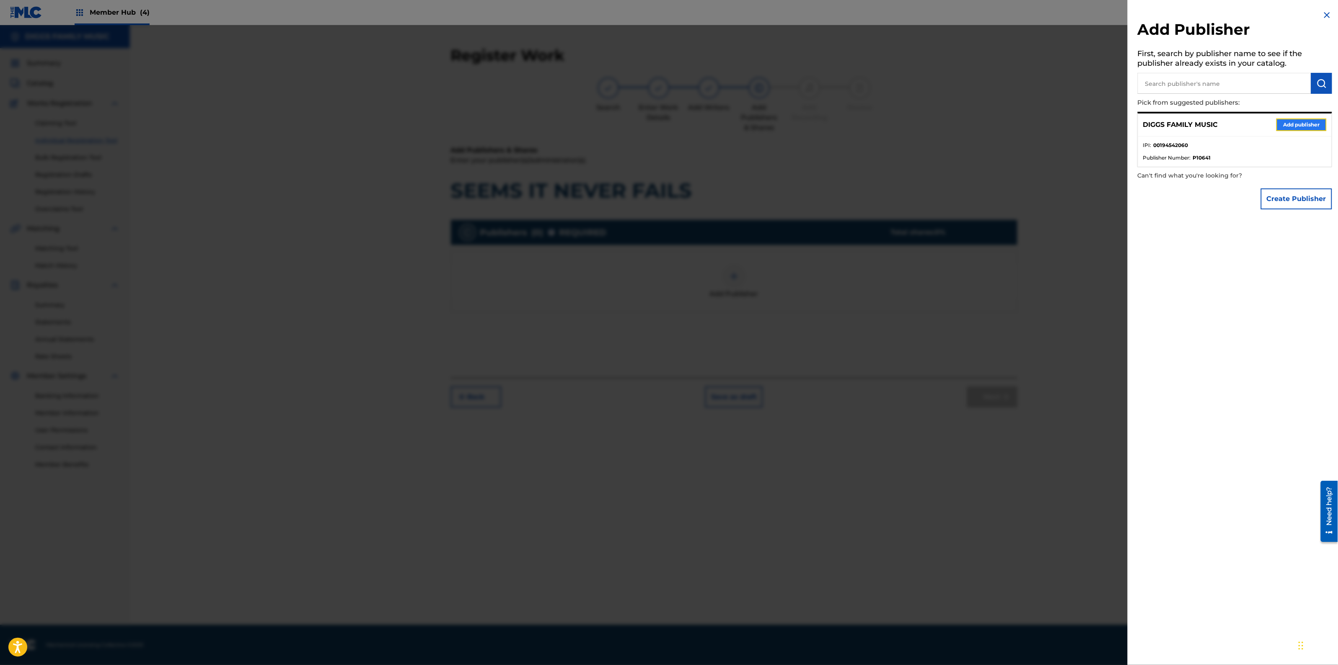
click at [1295, 125] on button "Add publisher" at bounding box center [1301, 125] width 50 height 13
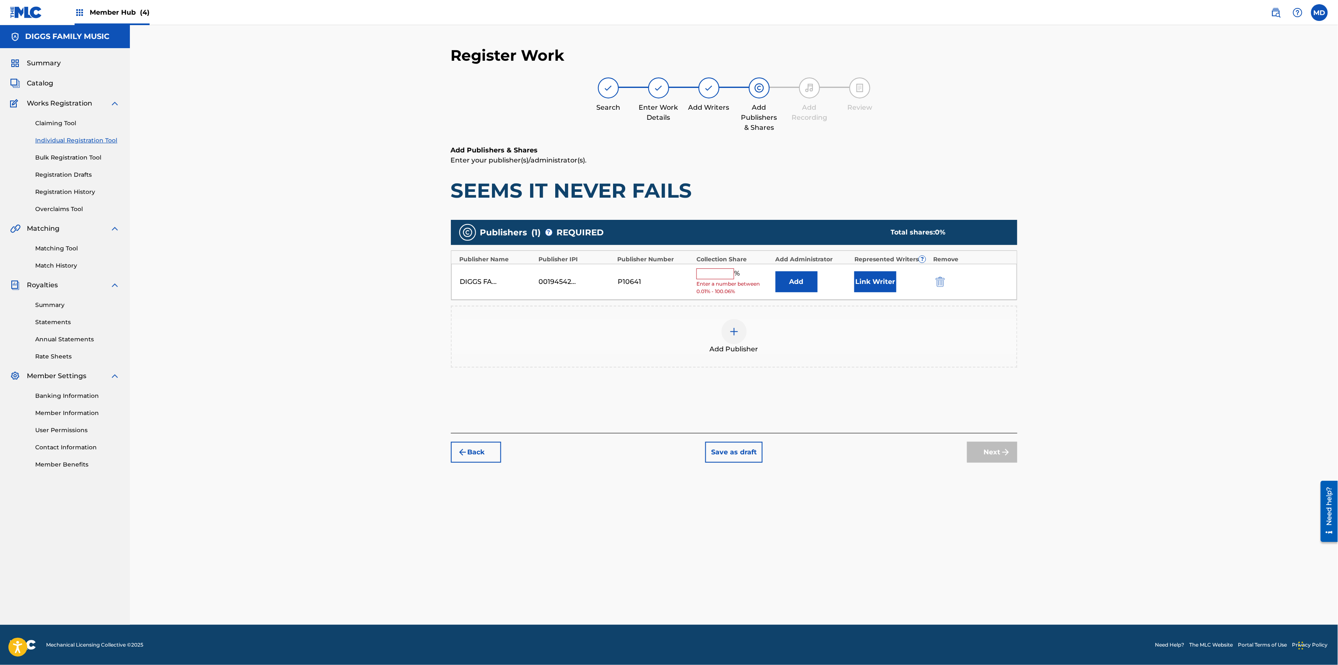
click at [725, 277] on input "text" at bounding box center [715, 274] width 38 height 11
type input "100"
click at [885, 280] on button "Link Writer" at bounding box center [875, 279] width 42 height 21
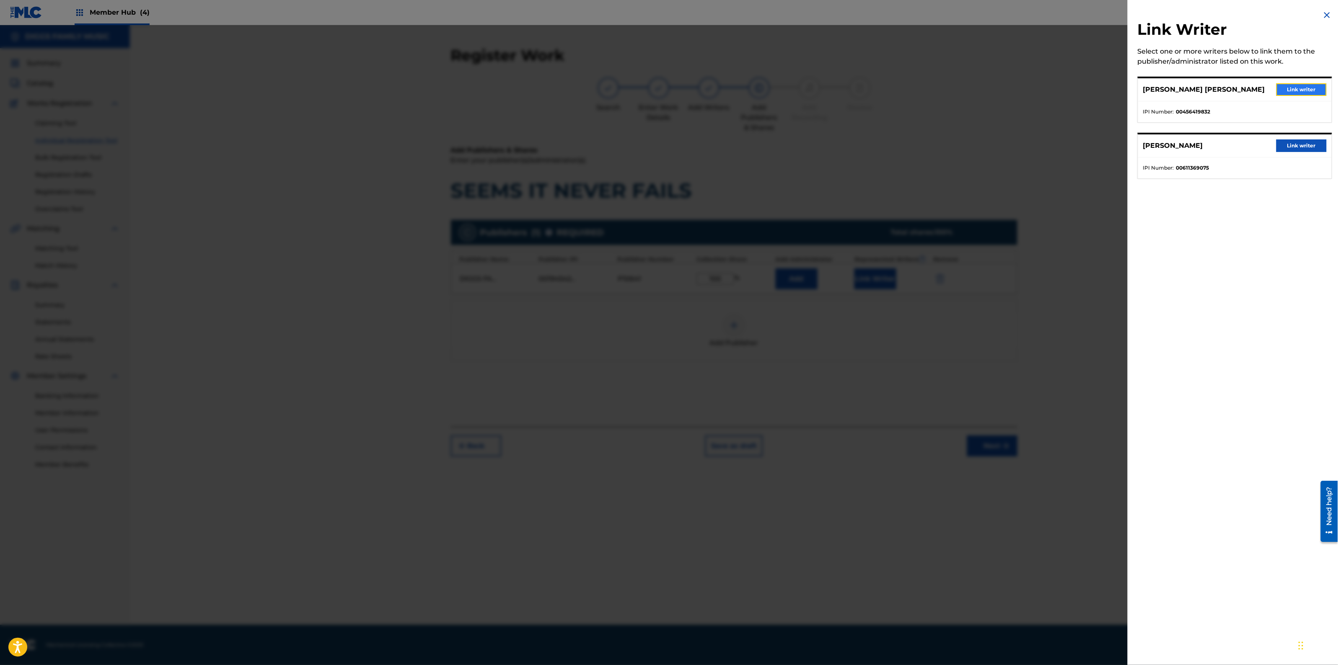
click at [1294, 86] on button "Link writer" at bounding box center [1301, 89] width 50 height 13
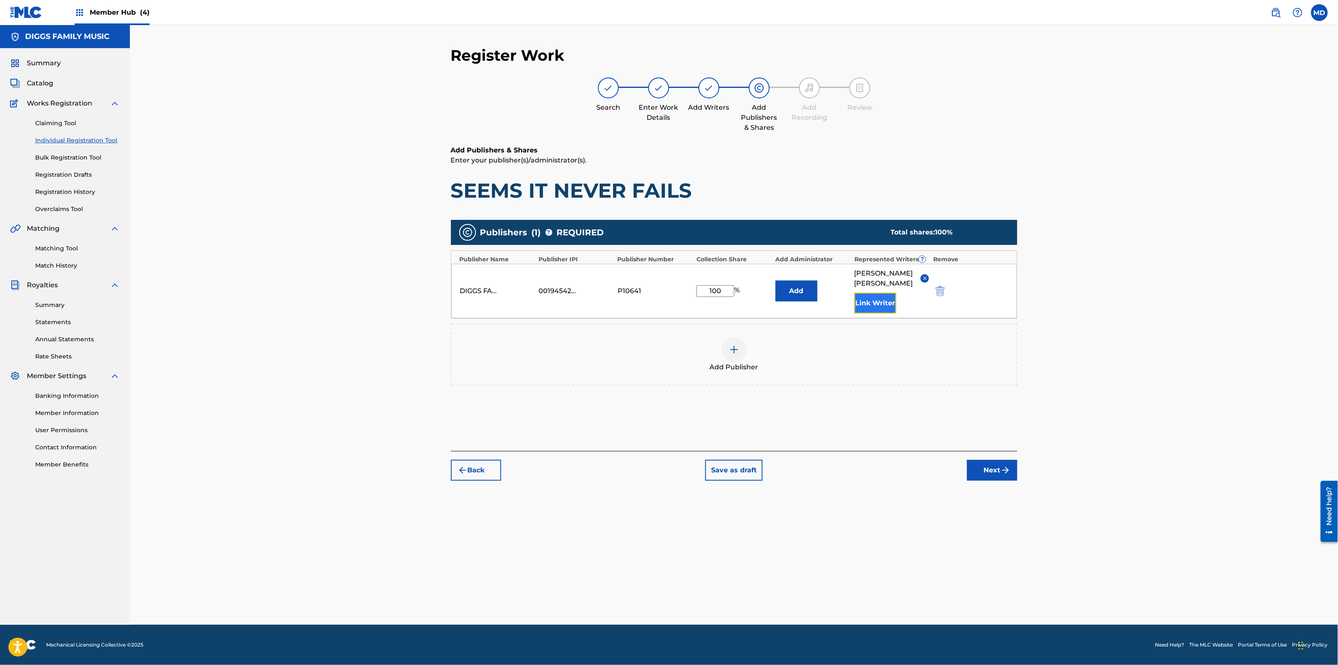
click at [878, 314] on button "Link Writer" at bounding box center [875, 303] width 42 height 21
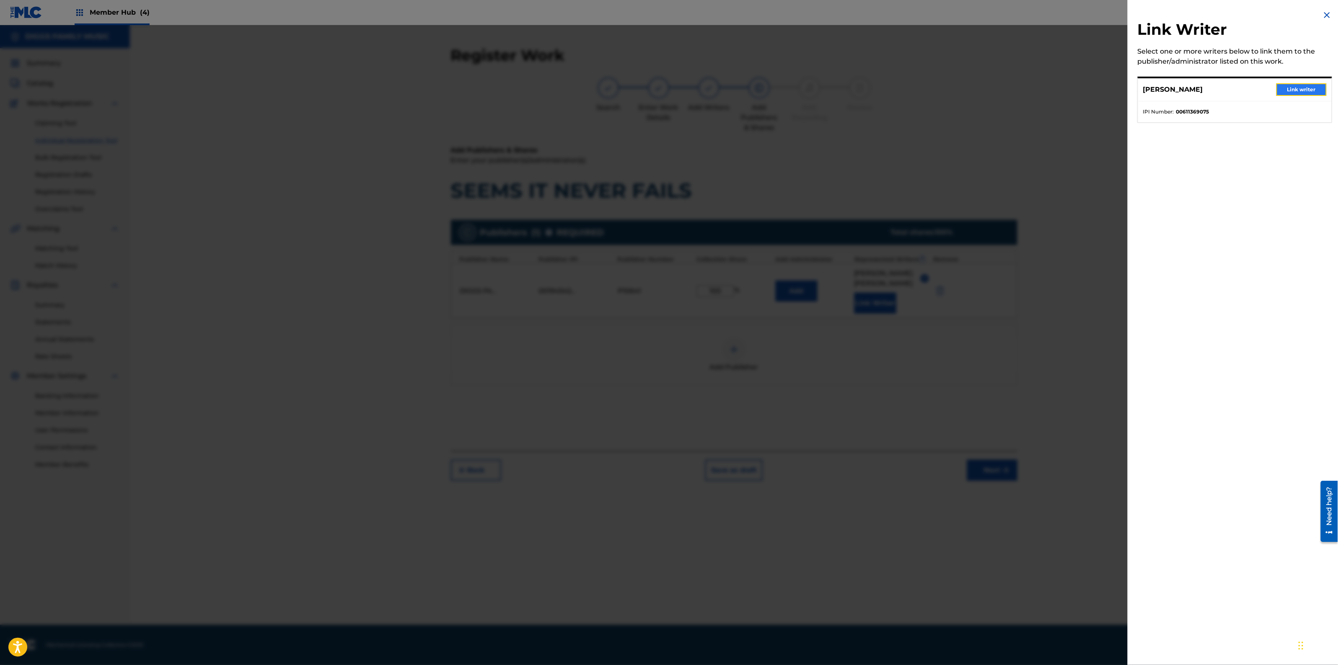
click at [1308, 92] on button "Link writer" at bounding box center [1301, 89] width 50 height 13
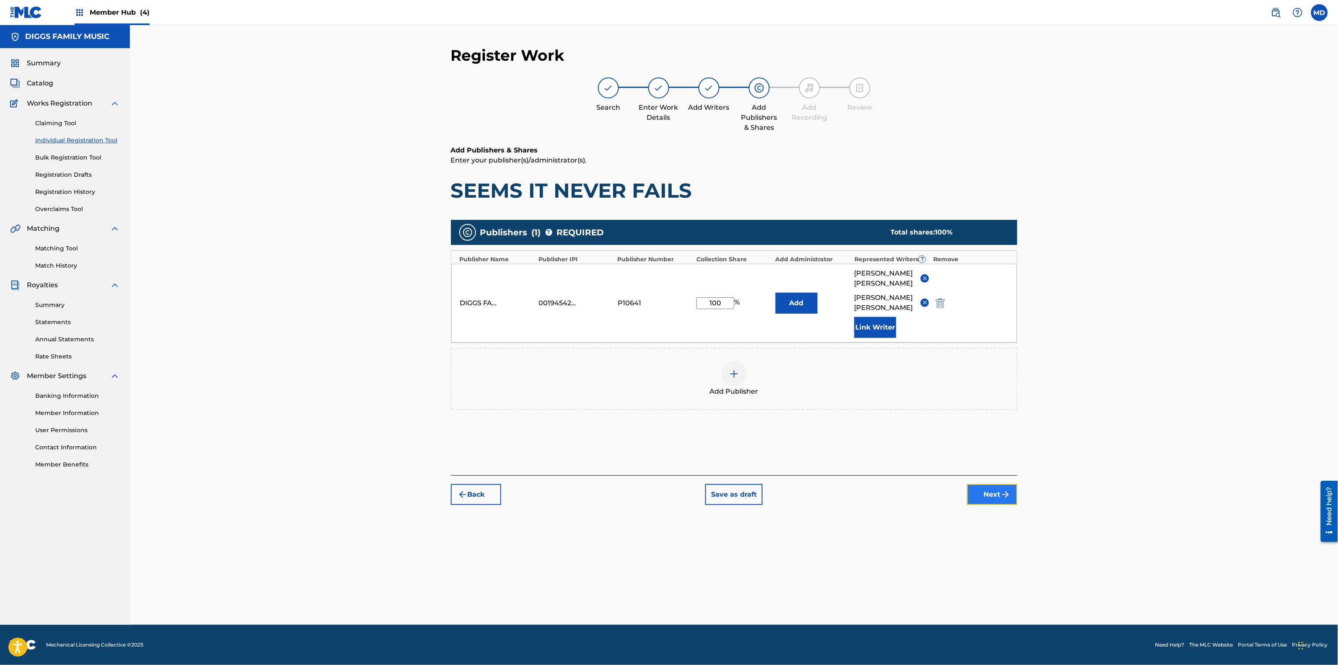
click at [995, 505] on button "Next" at bounding box center [992, 494] width 50 height 21
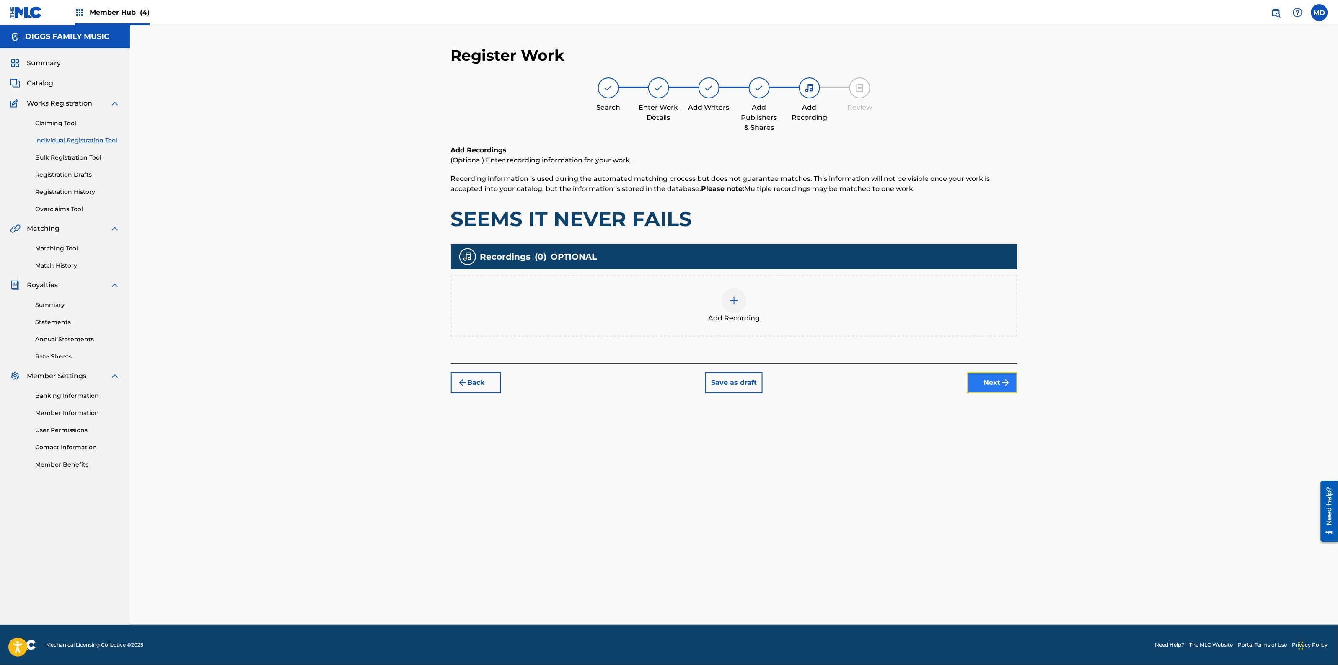
click at [997, 383] on button "Next" at bounding box center [992, 382] width 50 height 21
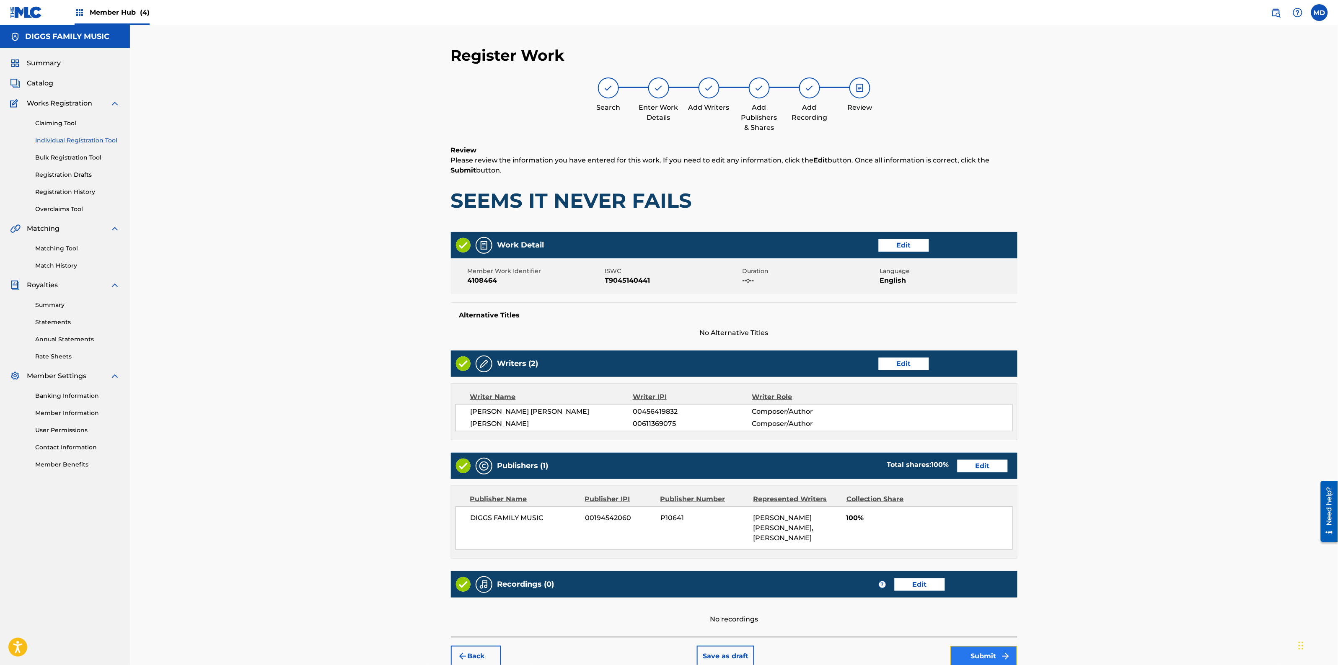
click at [963, 655] on button "Submit" at bounding box center [983, 656] width 67 height 21
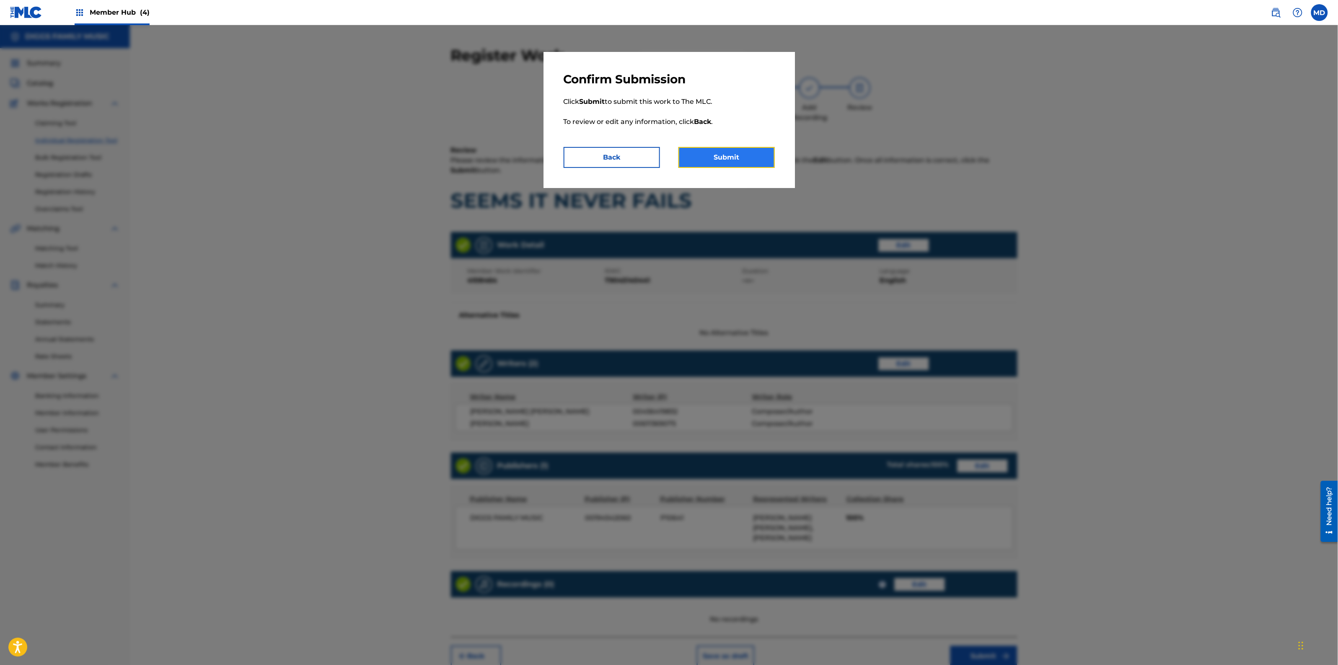
click at [731, 164] on button "Submit" at bounding box center [726, 157] width 96 height 21
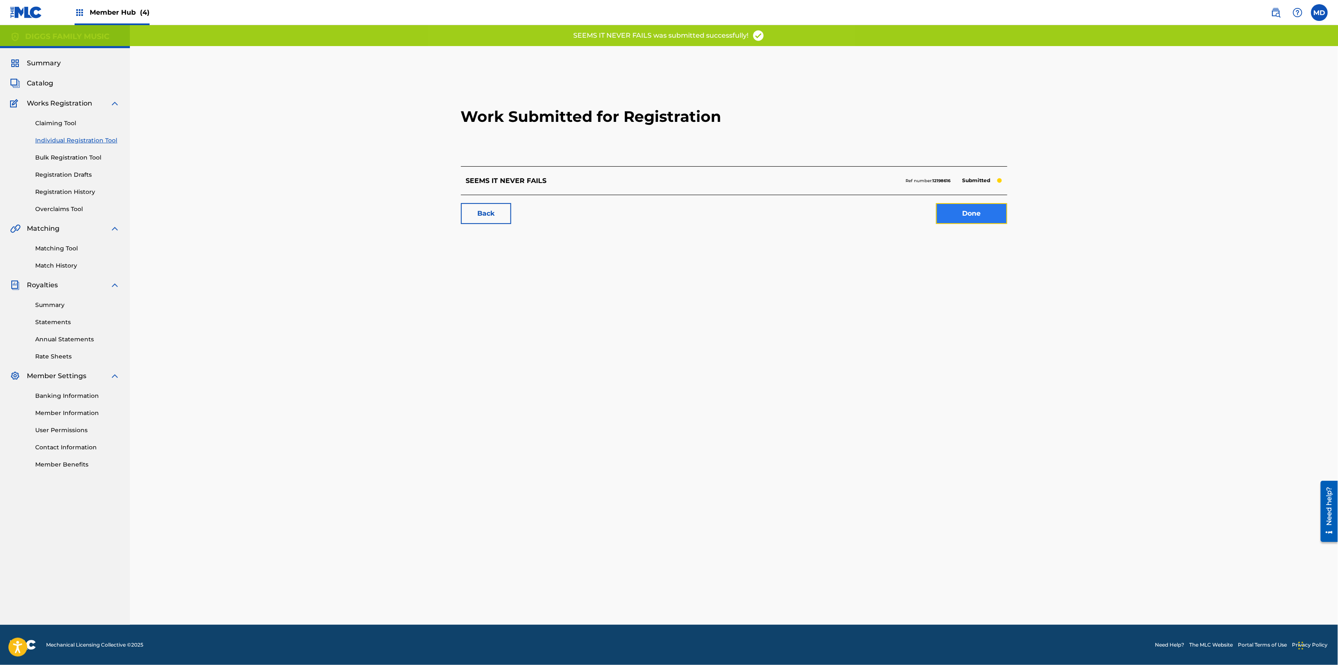
click at [972, 214] on link "Done" at bounding box center [971, 213] width 71 height 21
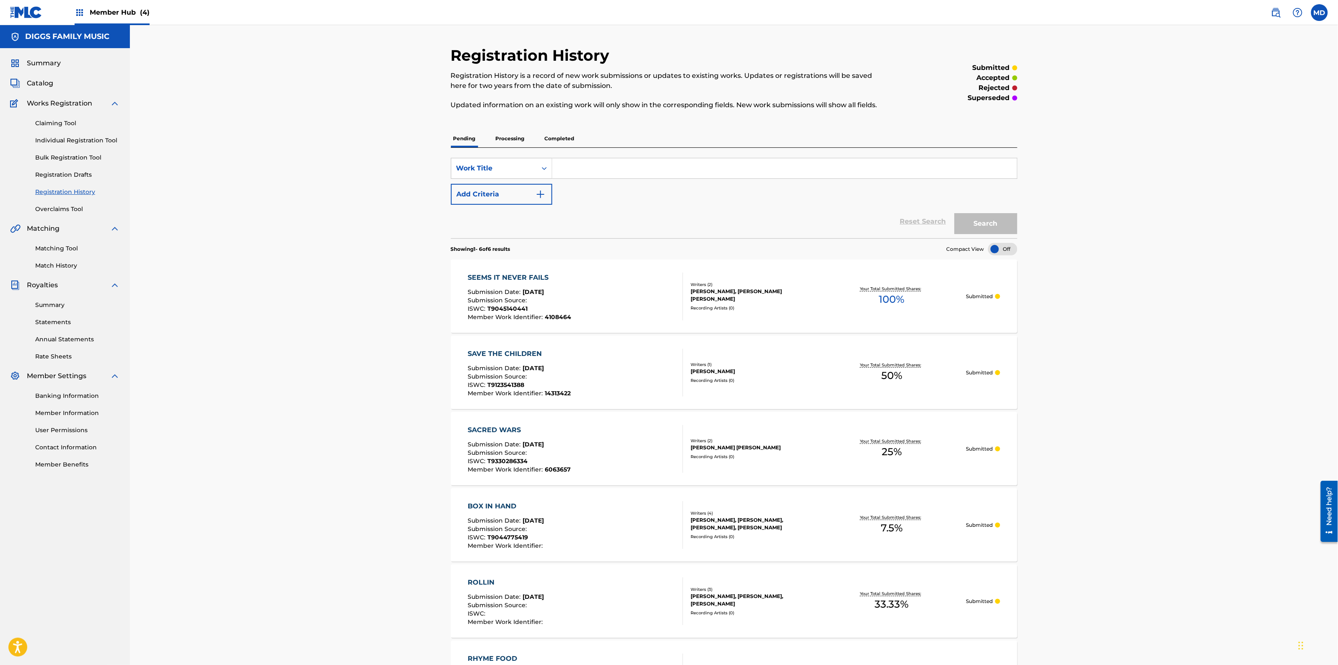
click at [616, 166] on input "Search Form" at bounding box center [784, 168] width 465 height 20
paste input "SERVING JUSTICE"
type input "SERVING JUSTICE"
click at [977, 225] on button "Search" at bounding box center [985, 223] width 63 height 21
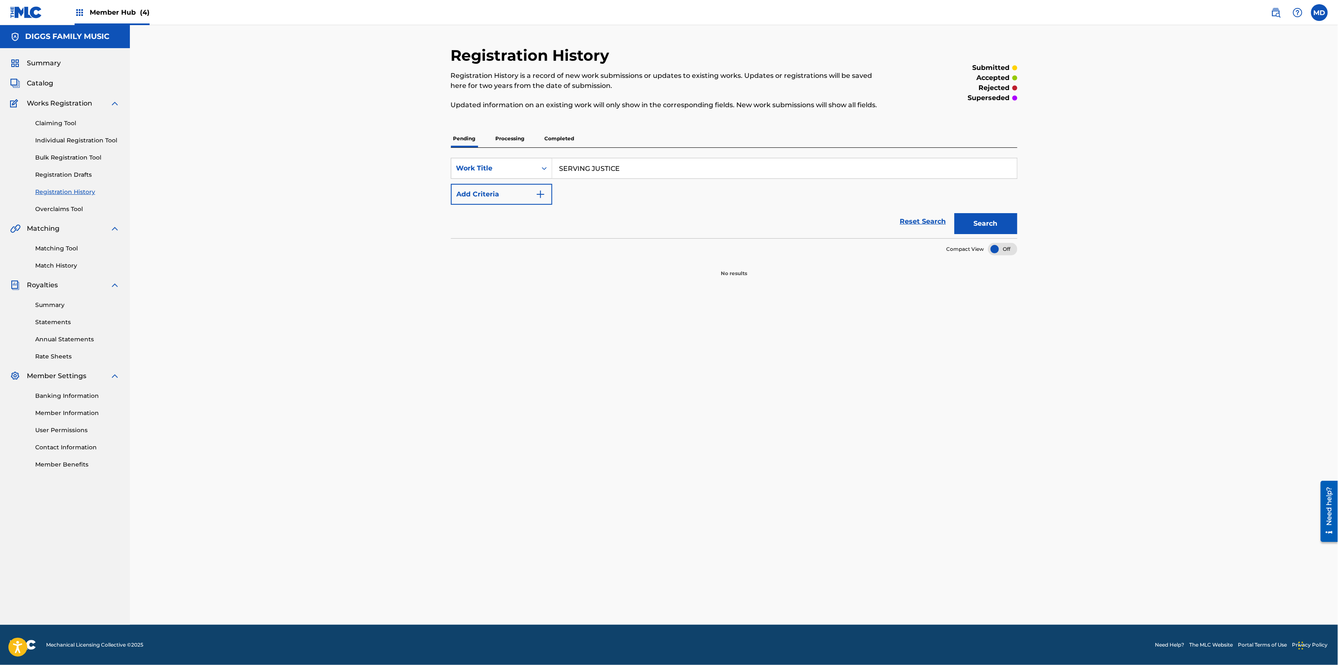
click at [503, 137] on p "Processing" at bounding box center [510, 139] width 34 height 18
click at [561, 135] on p "Completed" at bounding box center [559, 139] width 35 height 18
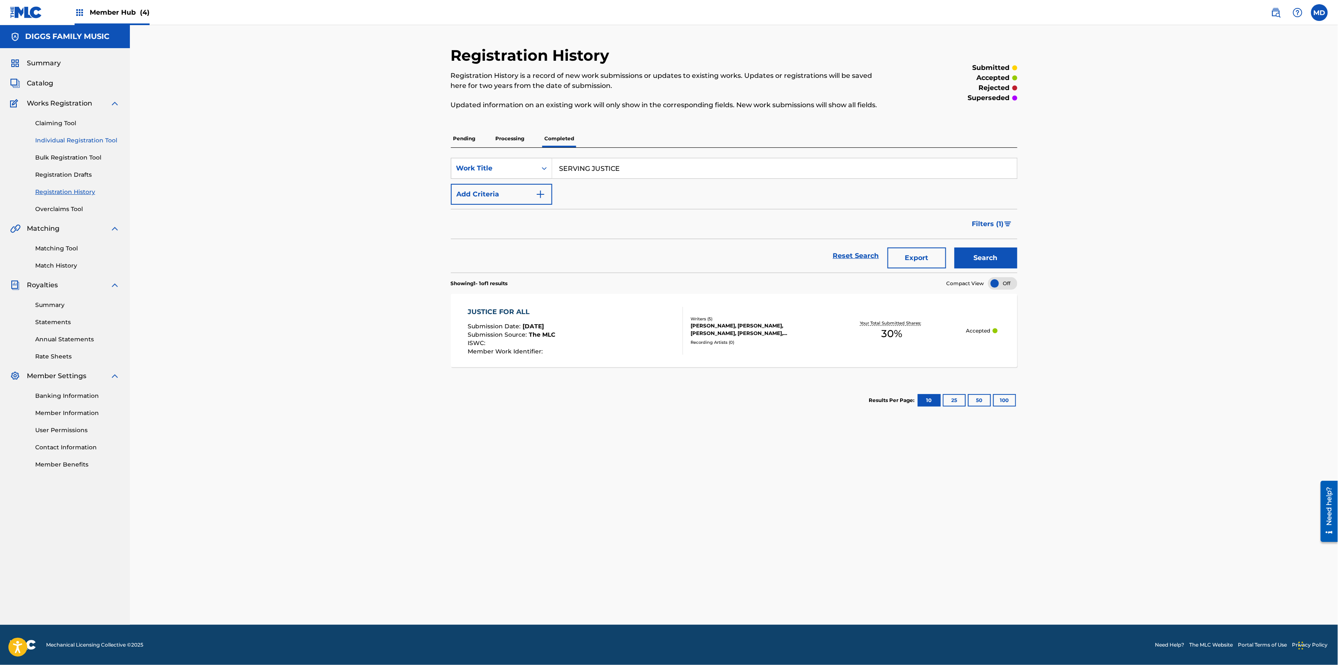
click at [80, 142] on link "Individual Registration Tool" at bounding box center [77, 140] width 85 height 9
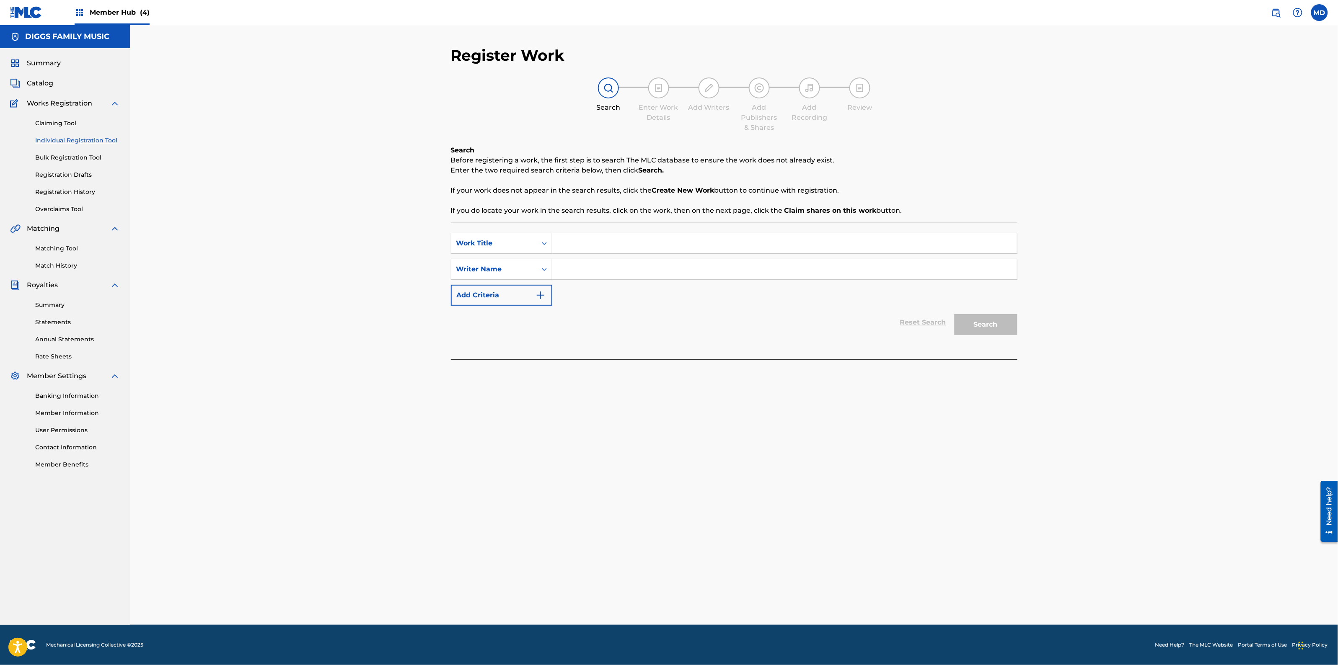
click at [593, 270] on input "Search Form" at bounding box center [784, 269] width 465 height 20
paste input "T9046751864"
type input "T9046751864"
click at [527, 275] on div "Writer Name" at bounding box center [493, 269] width 85 height 16
click at [621, 334] on div "Reset Search Search" at bounding box center [734, 323] width 566 height 34
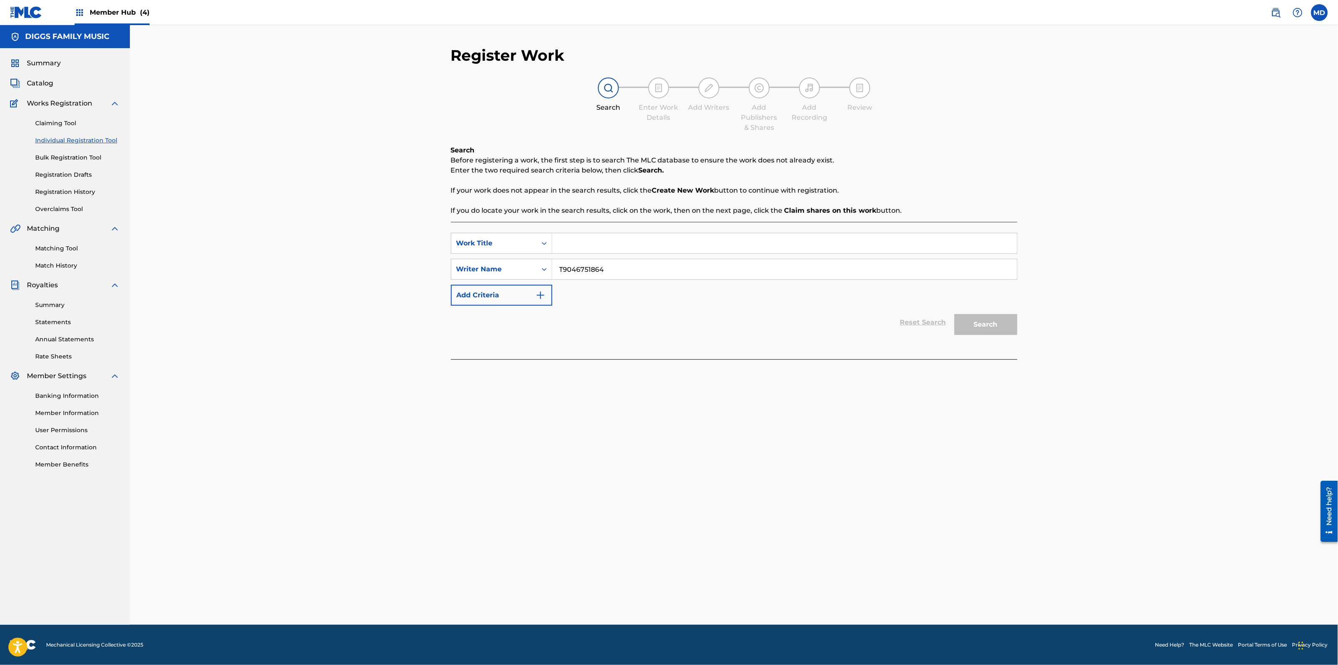
click at [570, 251] on input "Search Form" at bounding box center [784, 243] width 465 height 20
paste input "SERVING JUSTICE"
type input "SERVING JUSTICE"
click at [983, 323] on button "Search" at bounding box center [985, 324] width 63 height 21
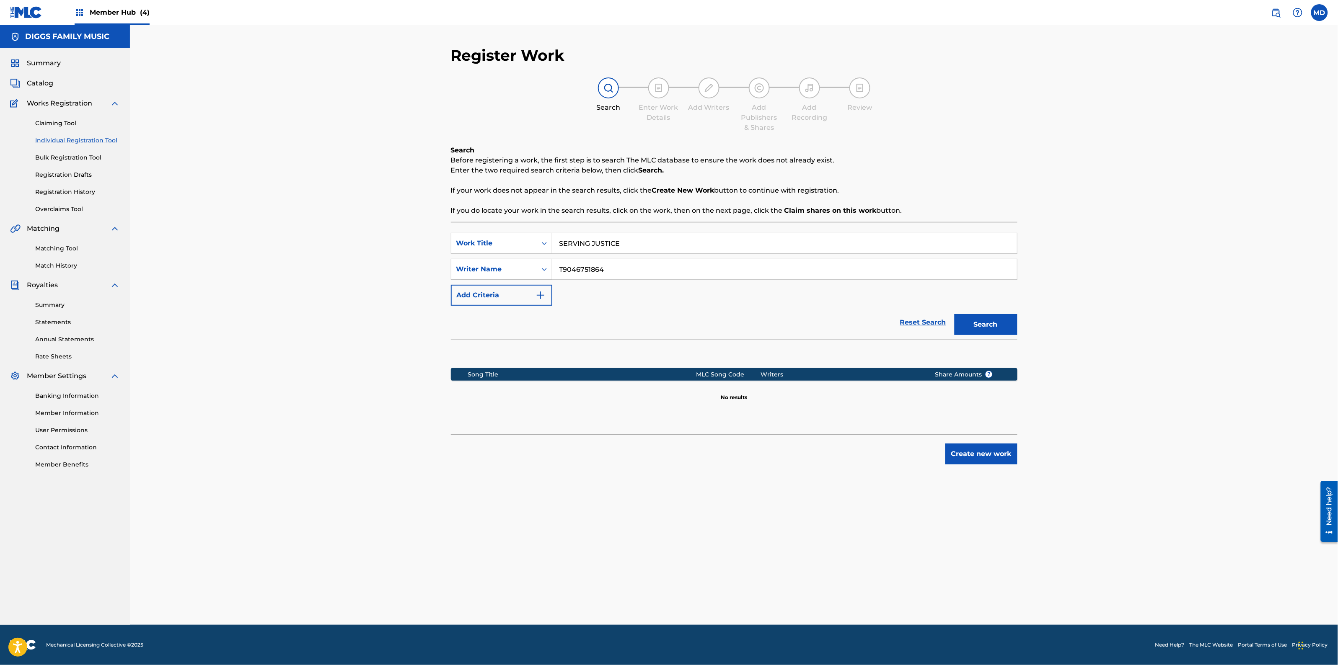
click at [473, 275] on div "Writer Name" at bounding box center [493, 269] width 85 height 16
click at [392, 378] on div "Register Work Search Enter Work Details Add Writers Add Publishers & Shares Add…" at bounding box center [734, 325] width 1208 height 600
drag, startPoint x: 601, startPoint y: 270, endPoint x: 537, endPoint y: 281, distance: 65.4
click at [537, 281] on div "SearchWithCriteriaabd27ece-1981-4d2b-9ce3-ddb6a9c8adbd Work Title SERVING JUSTI…" at bounding box center [734, 269] width 566 height 73
drag, startPoint x: 616, startPoint y: 264, endPoint x: 547, endPoint y: 271, distance: 69.0
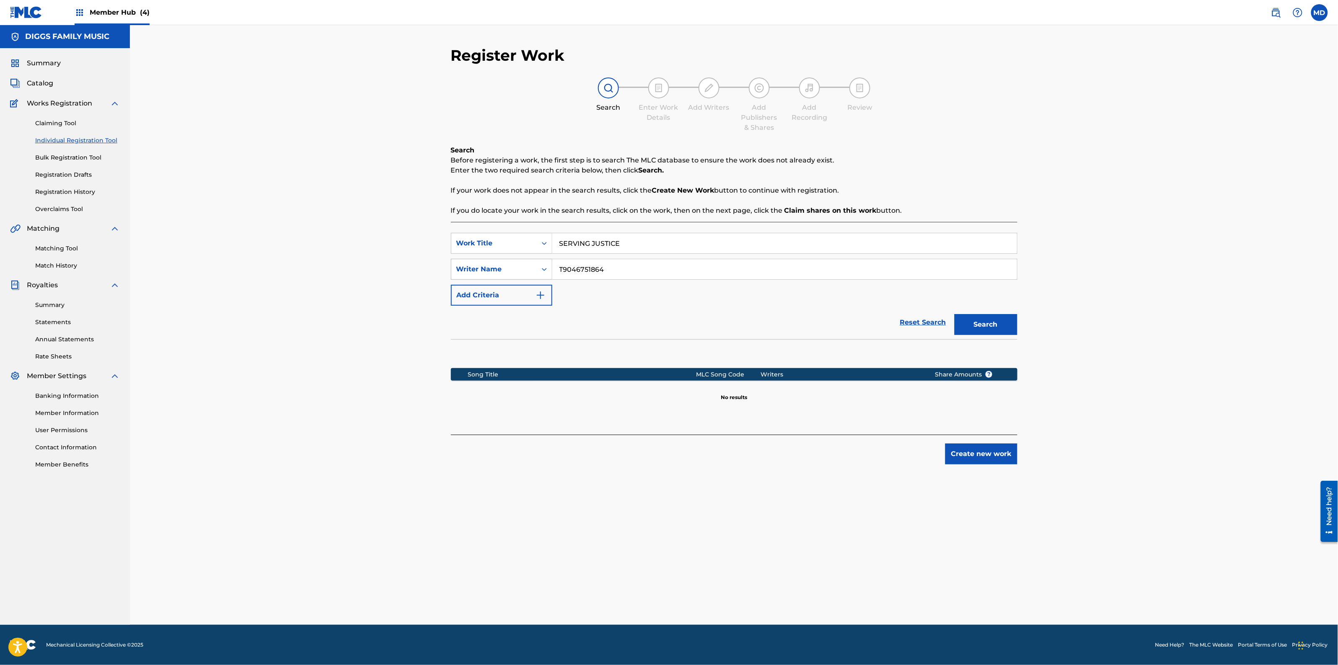
click at [547, 271] on div "SearchWithCriteriabdb11b55-a207-4bec-ae86-c0b67125085e Writer Name T9046751864" at bounding box center [734, 269] width 566 height 21
paste input "[PERSON_NAME]"
type input "[PERSON_NAME]"
click at [992, 321] on button "Search" at bounding box center [985, 324] width 63 height 21
click at [967, 456] on button "Create new work" at bounding box center [981, 454] width 72 height 21
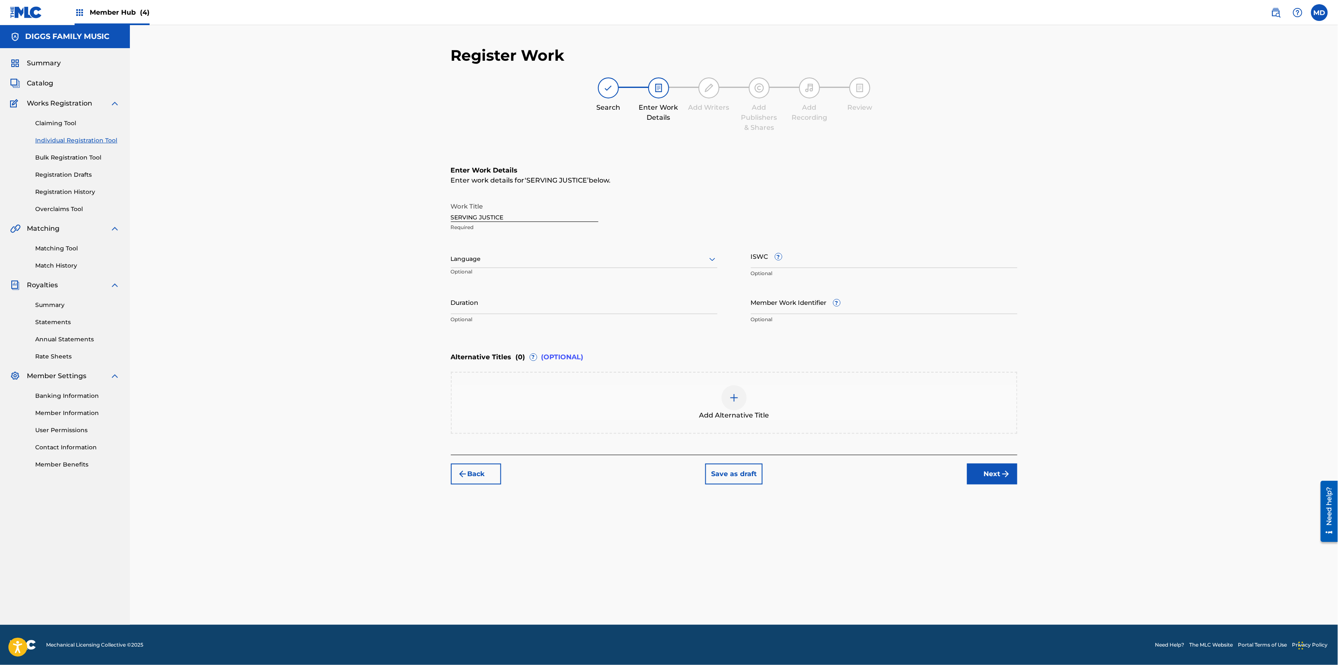
click at [621, 260] on div at bounding box center [584, 259] width 266 height 10
click at [599, 285] on div "English" at bounding box center [584, 277] width 266 height 19
click at [814, 262] on input "ISWC ?" at bounding box center [884, 256] width 266 height 24
paste input "T9046751864"
type input "T9046751864"
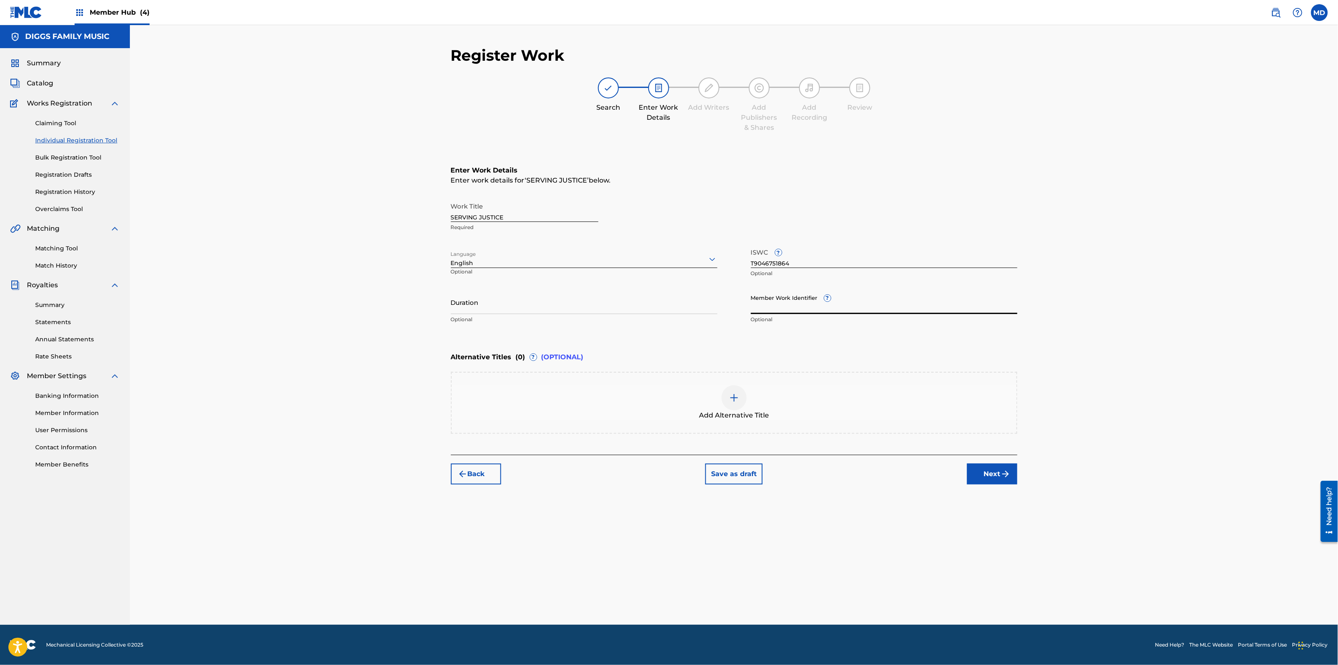
click at [884, 300] on input "Member Work Identifier ?" at bounding box center [884, 302] width 266 height 24
click at [807, 308] on input "Member Work Identifier ?" at bounding box center [884, 302] width 266 height 24
paste input "6551409"
type input "6551409"
click at [991, 472] on button "Next" at bounding box center [992, 474] width 50 height 21
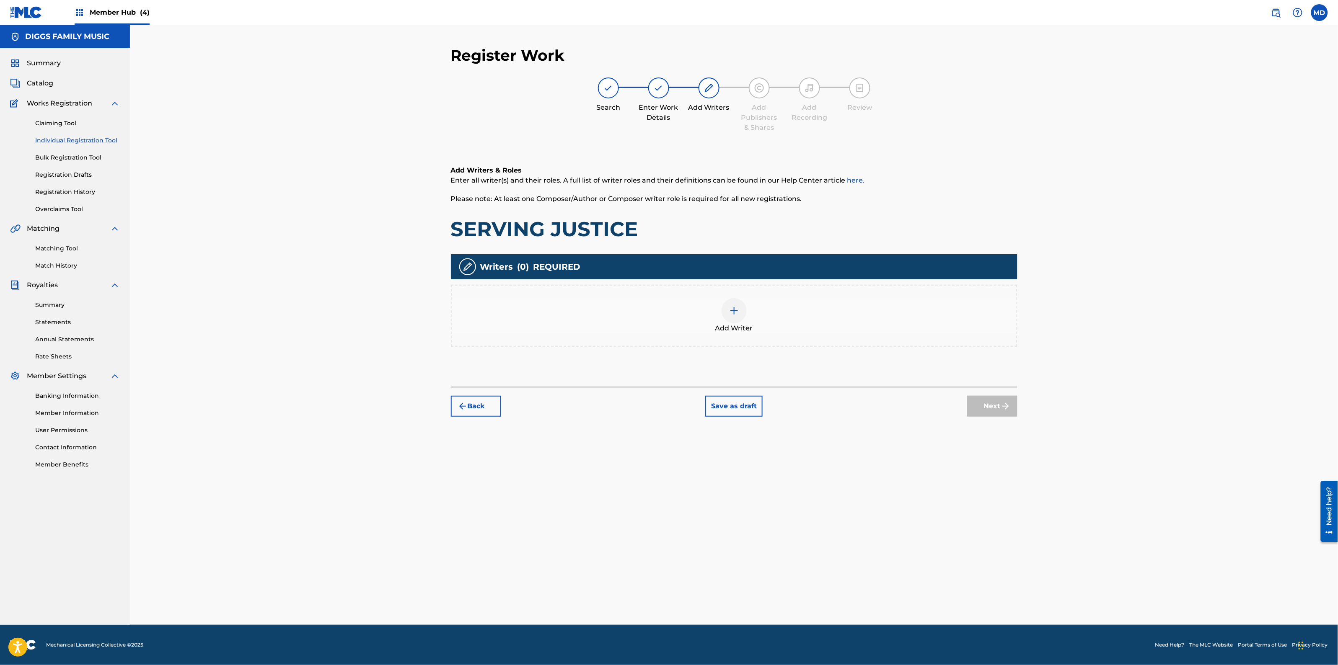
click at [727, 311] on div at bounding box center [733, 310] width 25 height 25
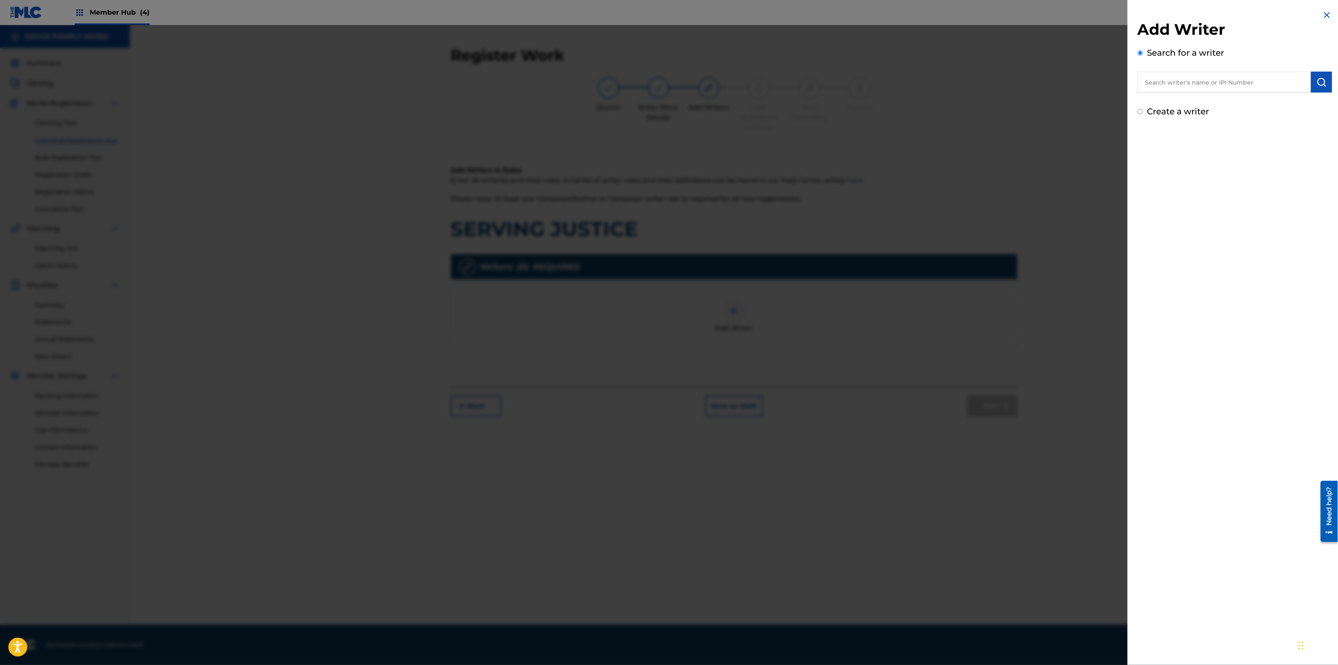
click at [1166, 84] on input "text" at bounding box center [1223, 82] width 173 height 21
paste input "00611369075"
click at [1151, 87] on input "00611369075" at bounding box center [1223, 82] width 173 height 21
type input "00611369075"
click at [1317, 82] on img "submit" at bounding box center [1321, 82] width 10 height 10
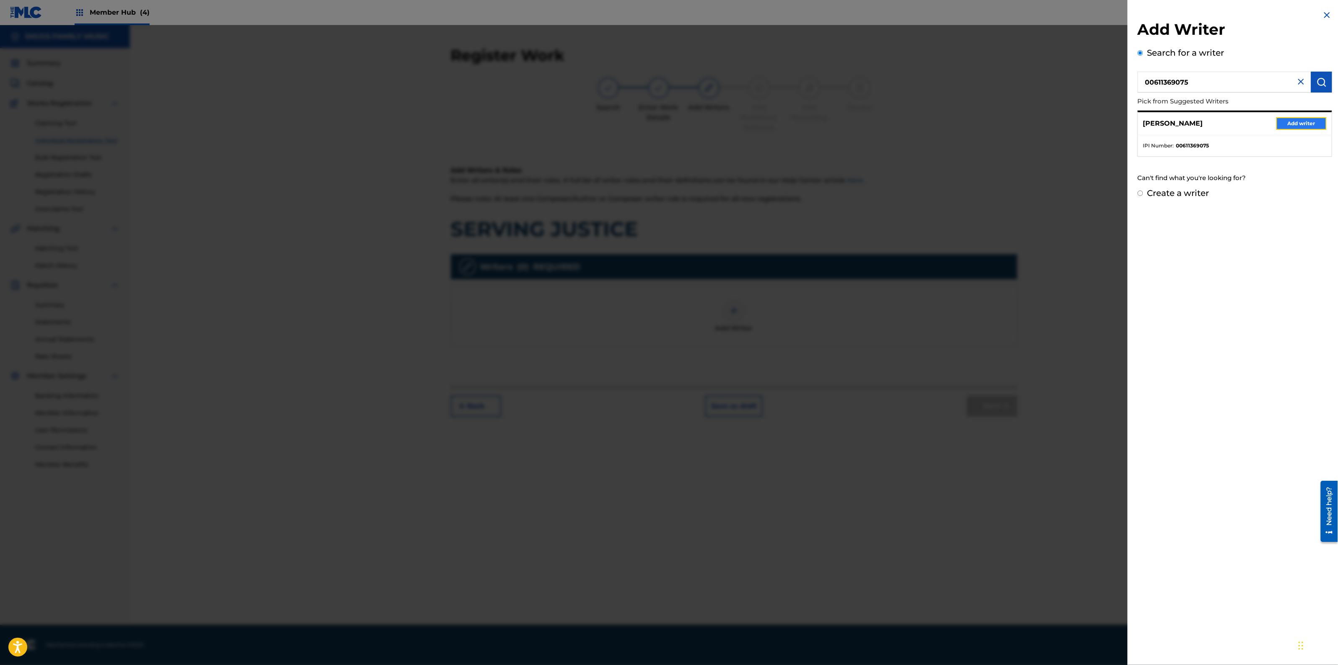
click at [1284, 121] on button "Add writer" at bounding box center [1301, 123] width 50 height 13
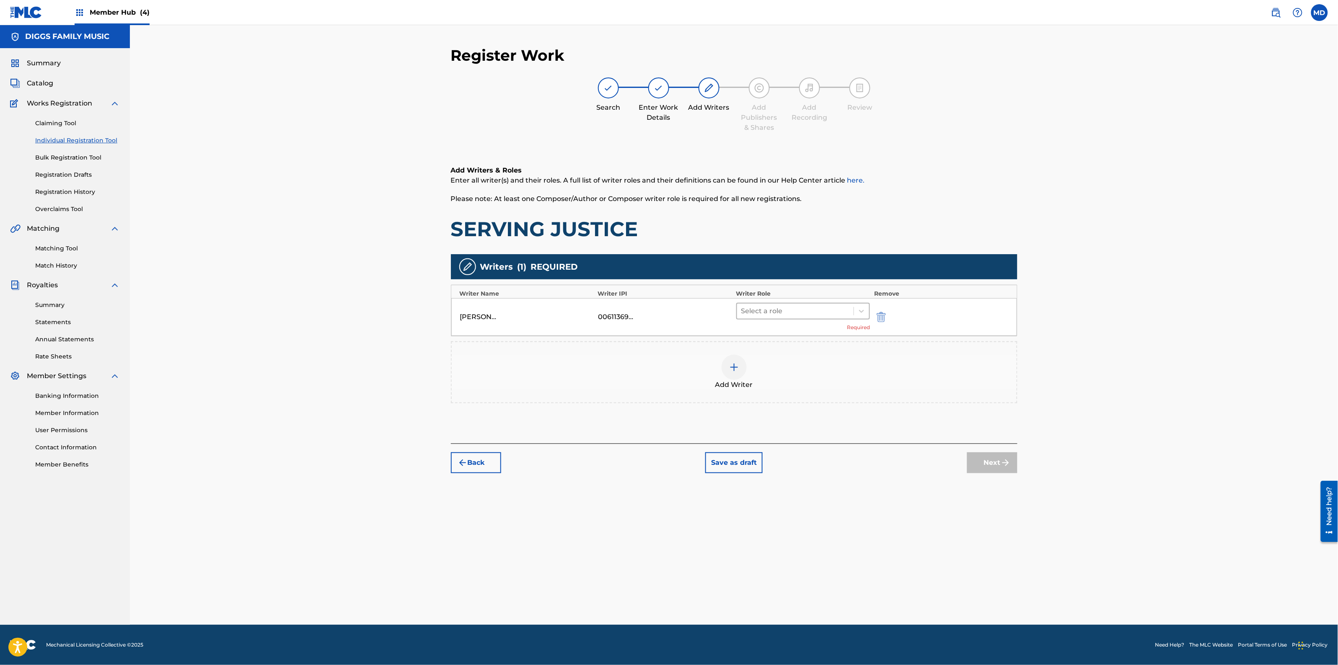
click at [776, 316] on div at bounding box center [795, 311] width 109 height 12
click at [775, 335] on div "Composer/Author" at bounding box center [803, 332] width 134 height 17
click at [741, 354] on div at bounding box center [733, 354] width 25 height 25
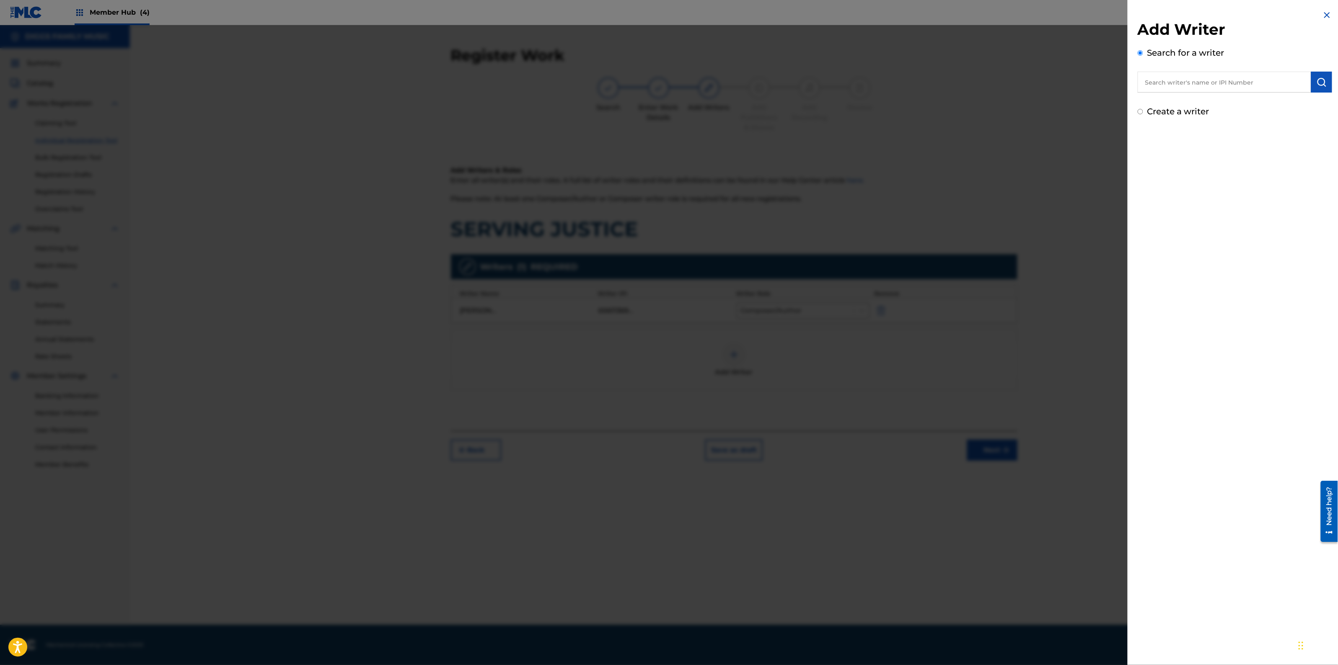
click at [1256, 85] on input "text" at bounding box center [1223, 82] width 173 height 21
paste input "00456419832"
type input "00456419832"
click at [1320, 85] on img "submit" at bounding box center [1321, 82] width 10 height 10
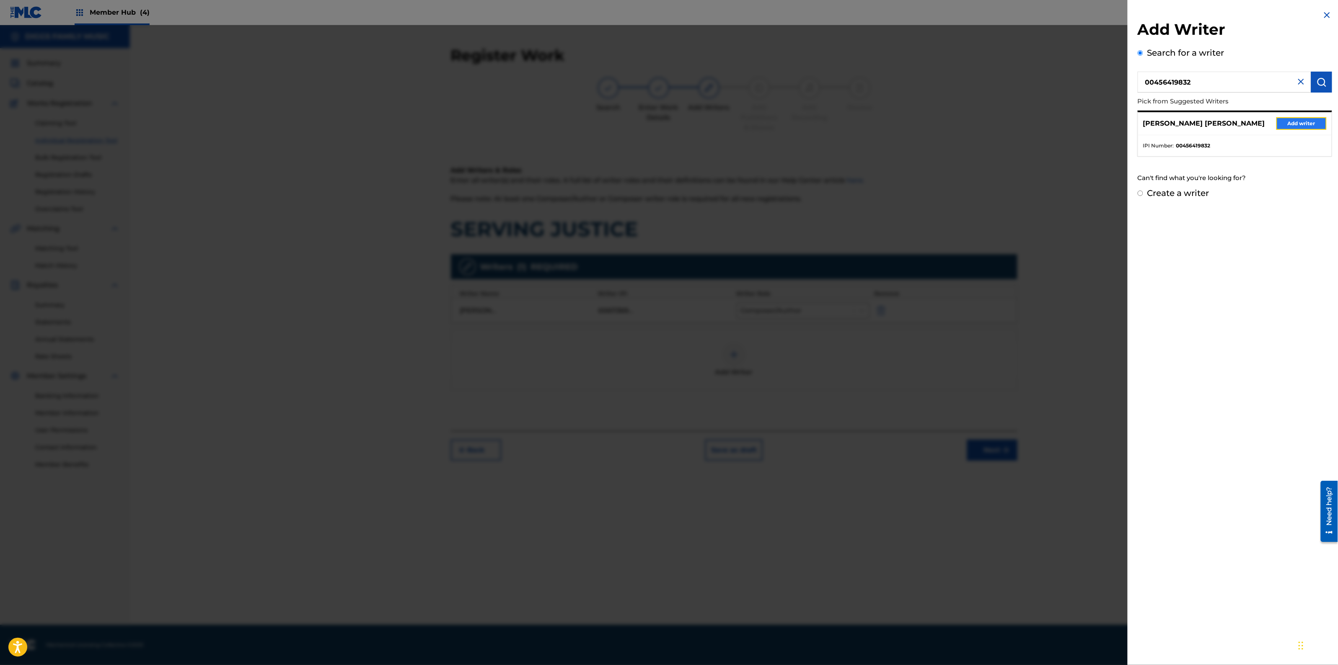
click at [1294, 126] on button "Add writer" at bounding box center [1301, 123] width 50 height 13
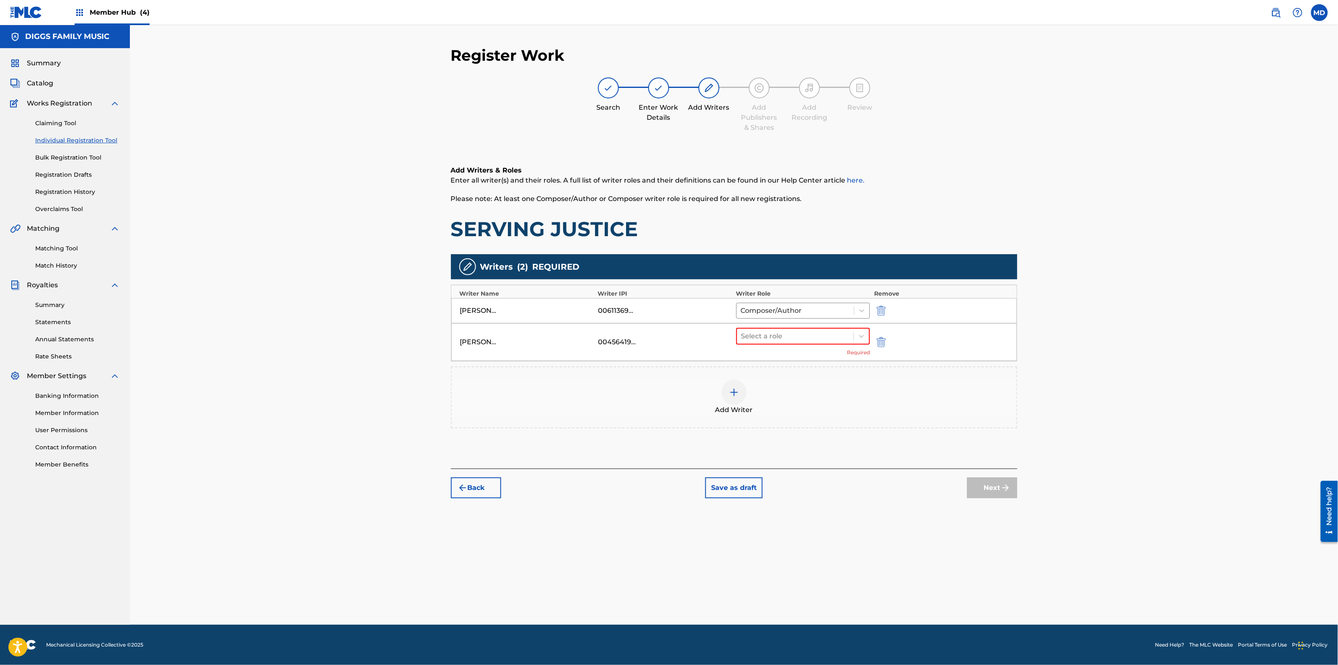
click at [738, 389] on img at bounding box center [734, 393] width 10 height 10
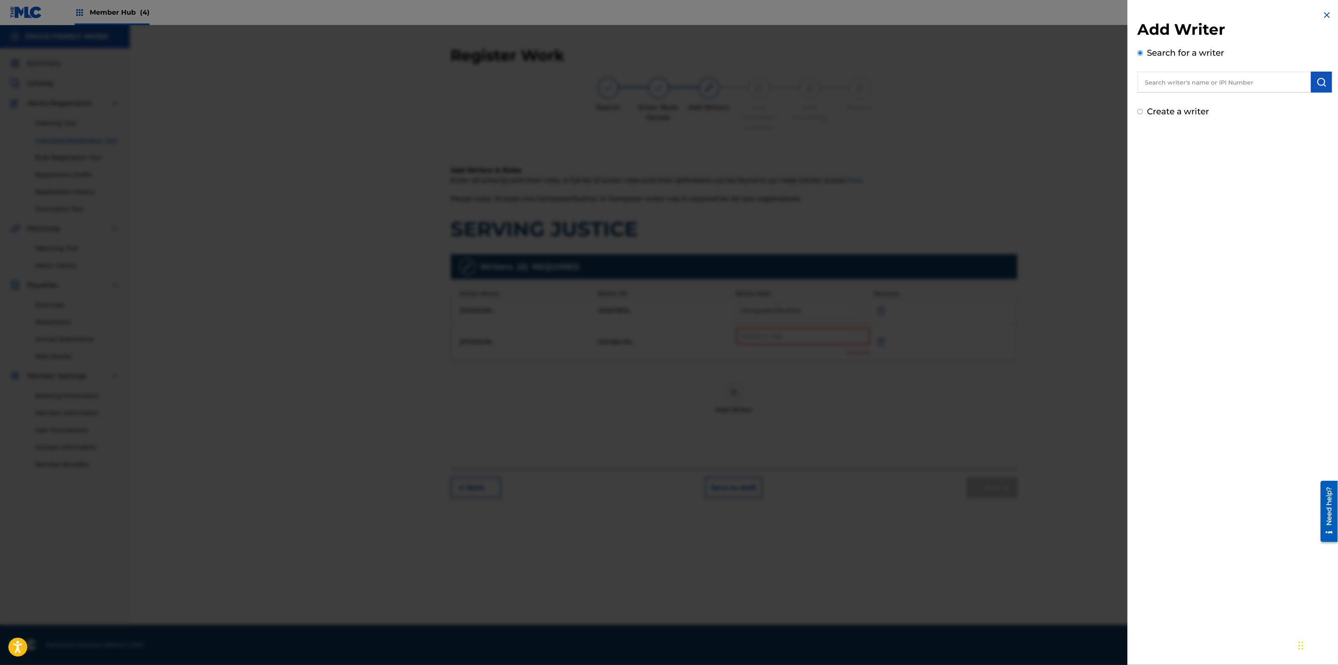
click at [1171, 81] on input "text" at bounding box center [1223, 82] width 173 height 21
paste input "00196403556"
type input "00196403556"
click at [1326, 82] on button "submit" at bounding box center [1321, 82] width 21 height 21
click at [1288, 124] on button "Add writer" at bounding box center [1301, 127] width 50 height 13
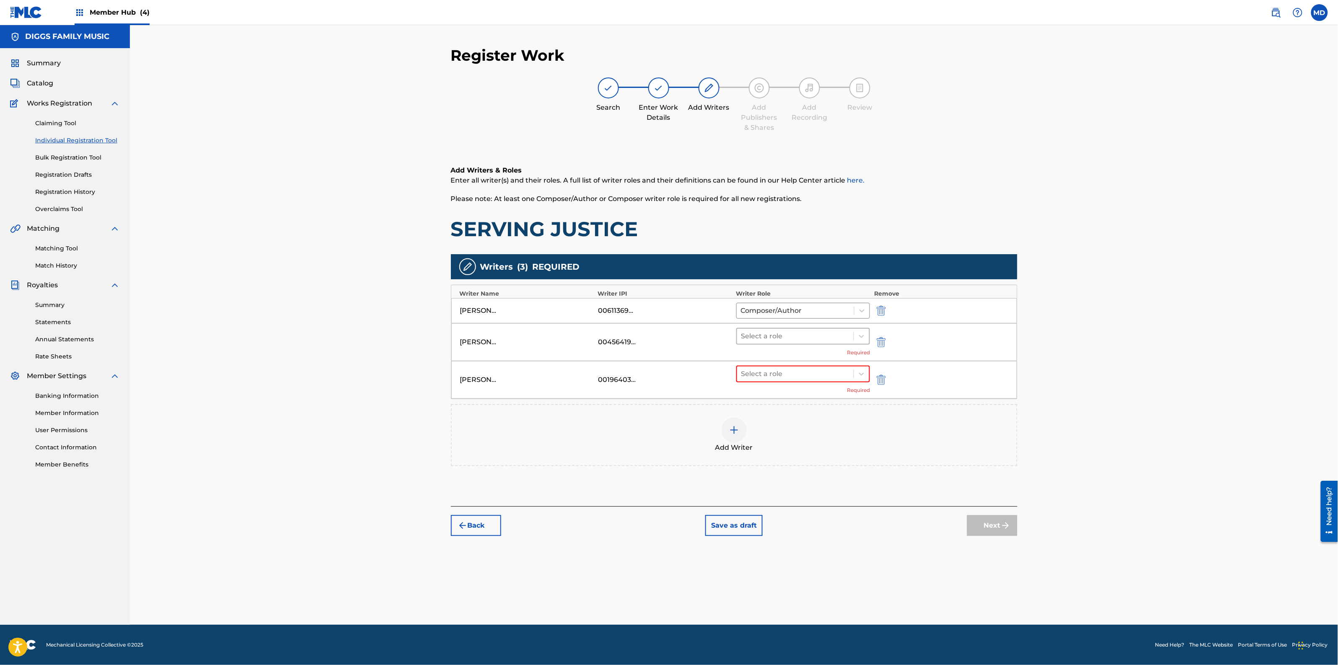
click at [754, 340] on div at bounding box center [795, 337] width 109 height 12
click at [758, 362] on div "Composer/Author" at bounding box center [803, 357] width 134 height 17
click at [758, 362] on div at bounding box center [795, 362] width 109 height 12
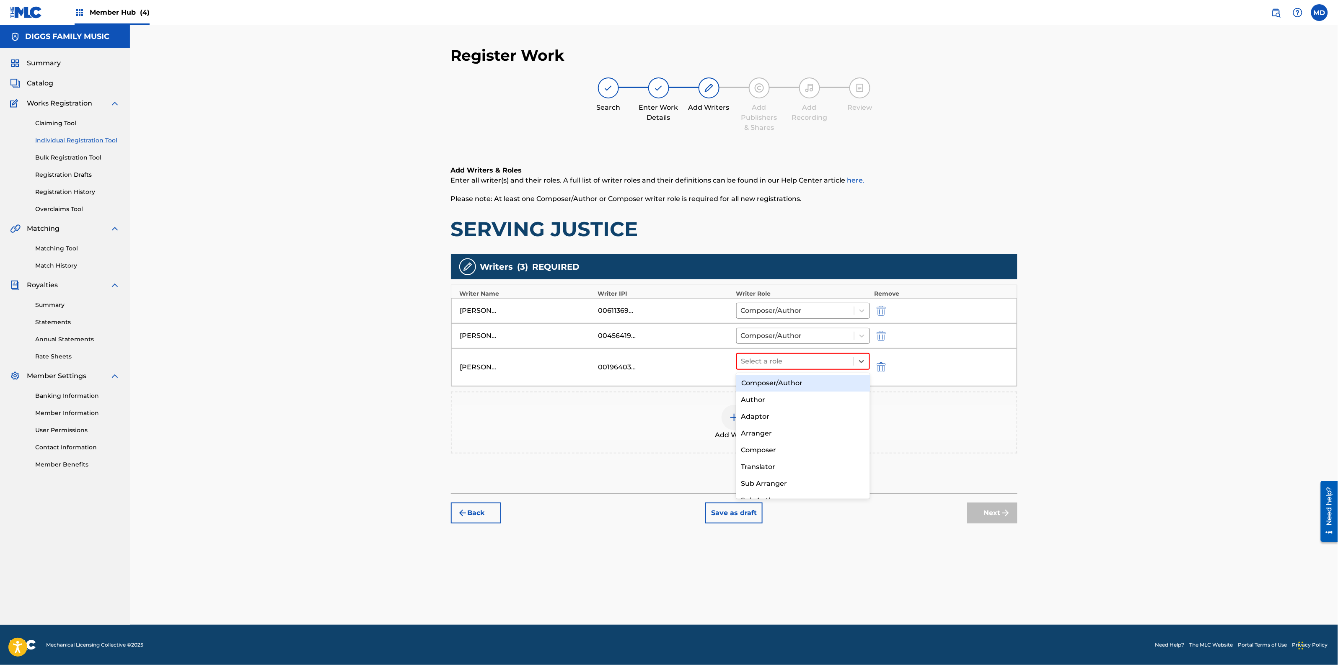
click at [767, 378] on div "Composer/Author" at bounding box center [803, 383] width 134 height 17
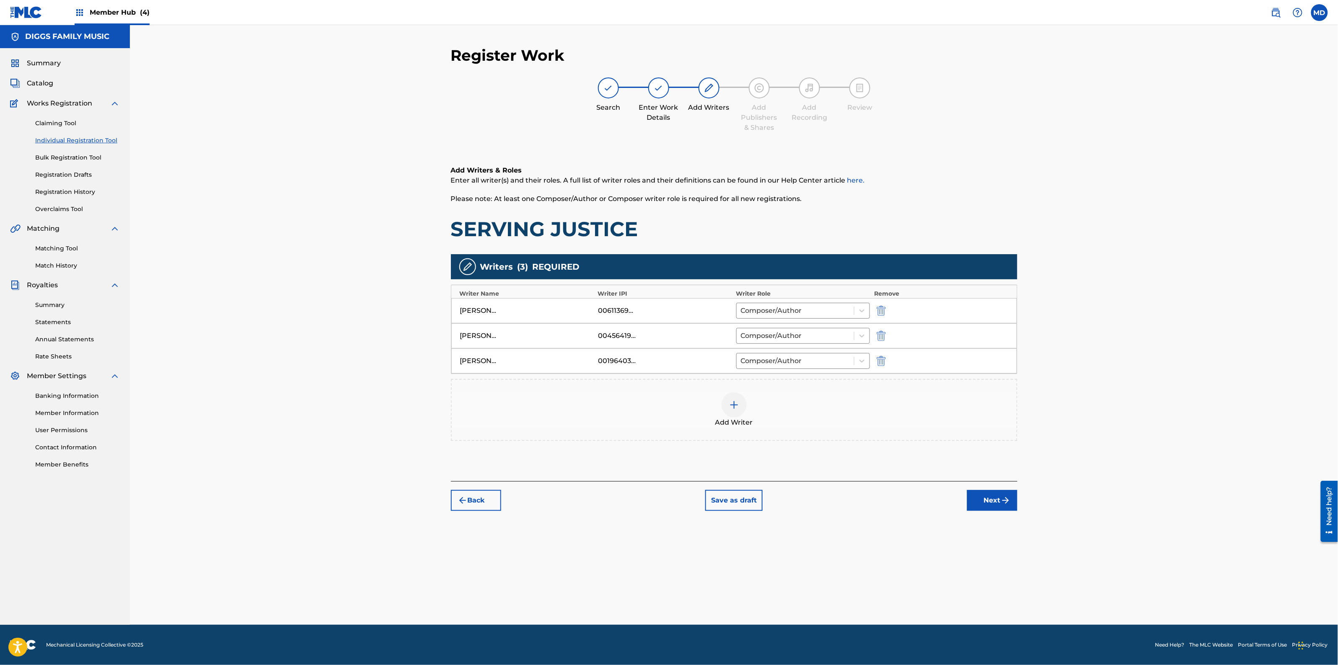
click at [738, 405] on img at bounding box center [734, 405] width 10 height 10
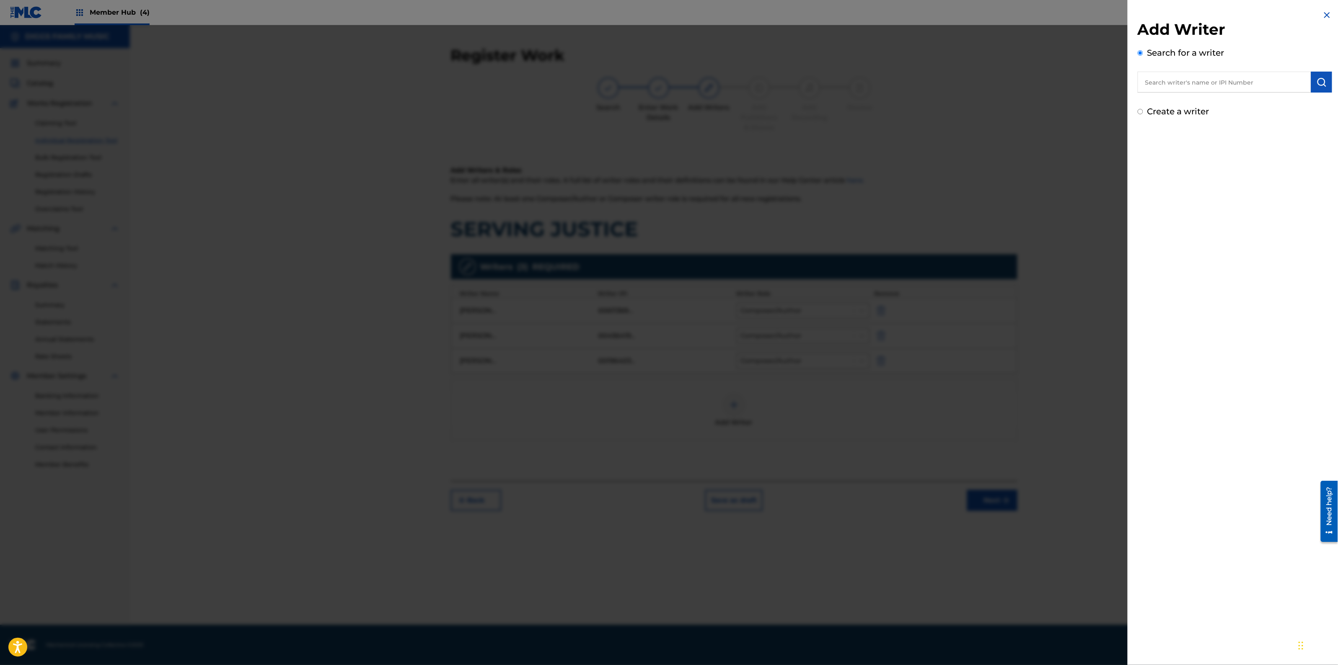
click at [1273, 75] on input "text" at bounding box center [1223, 82] width 173 height 21
paste input "00196288715"
type input "00196288715"
click at [1323, 82] on img "submit" at bounding box center [1321, 82] width 10 height 10
click at [1292, 124] on button "Add writer" at bounding box center [1301, 123] width 50 height 13
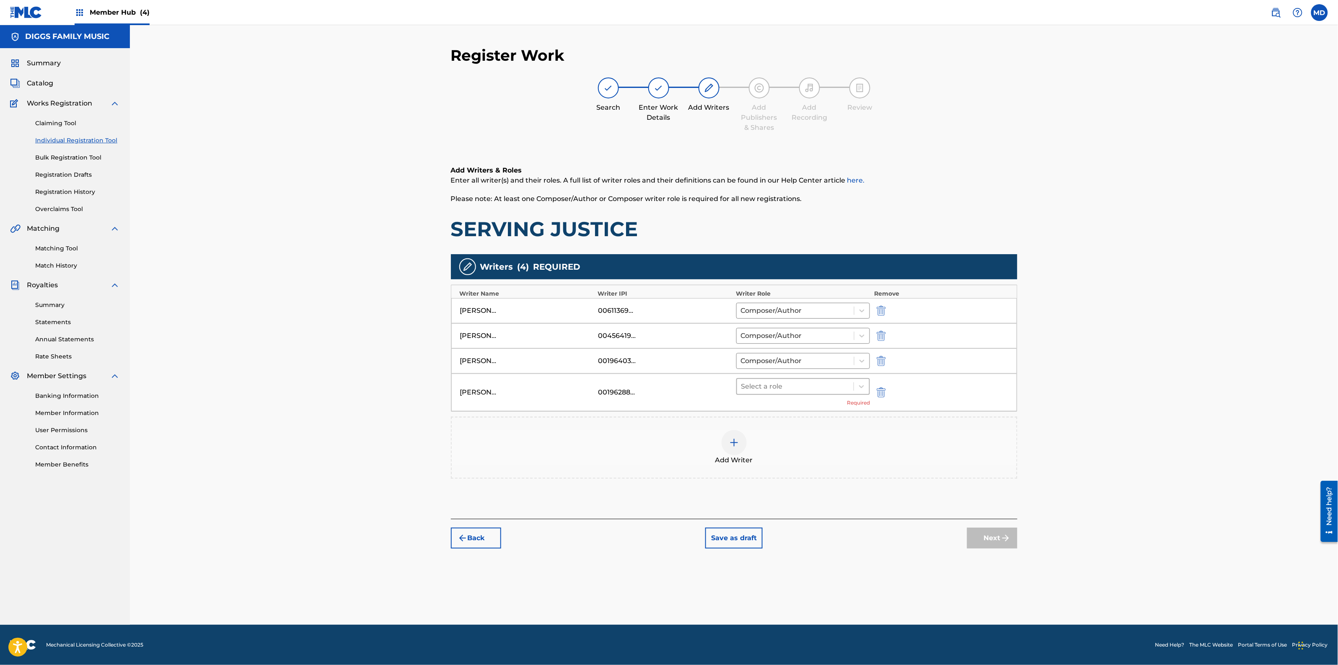
click at [744, 390] on div at bounding box center [795, 387] width 109 height 12
click at [755, 409] on div "Composer/Author" at bounding box center [803, 408] width 134 height 17
click at [991, 530] on button "Next" at bounding box center [992, 525] width 50 height 21
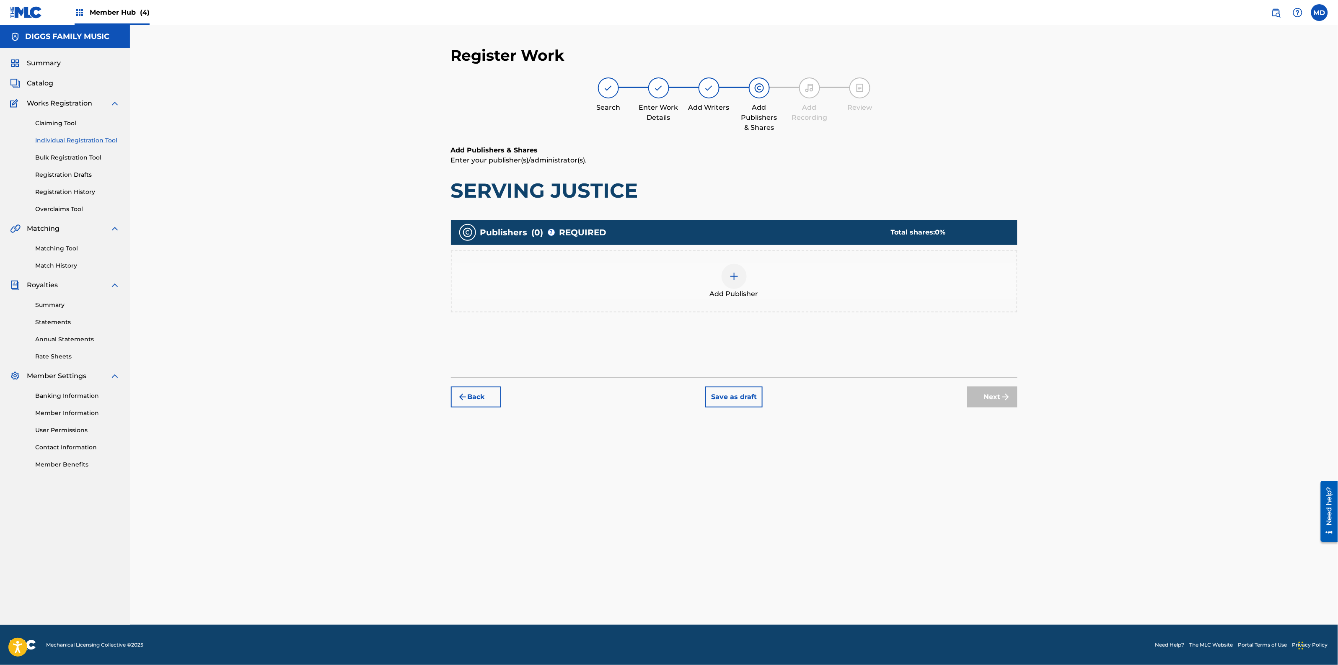
click at [724, 282] on div at bounding box center [733, 276] width 25 height 25
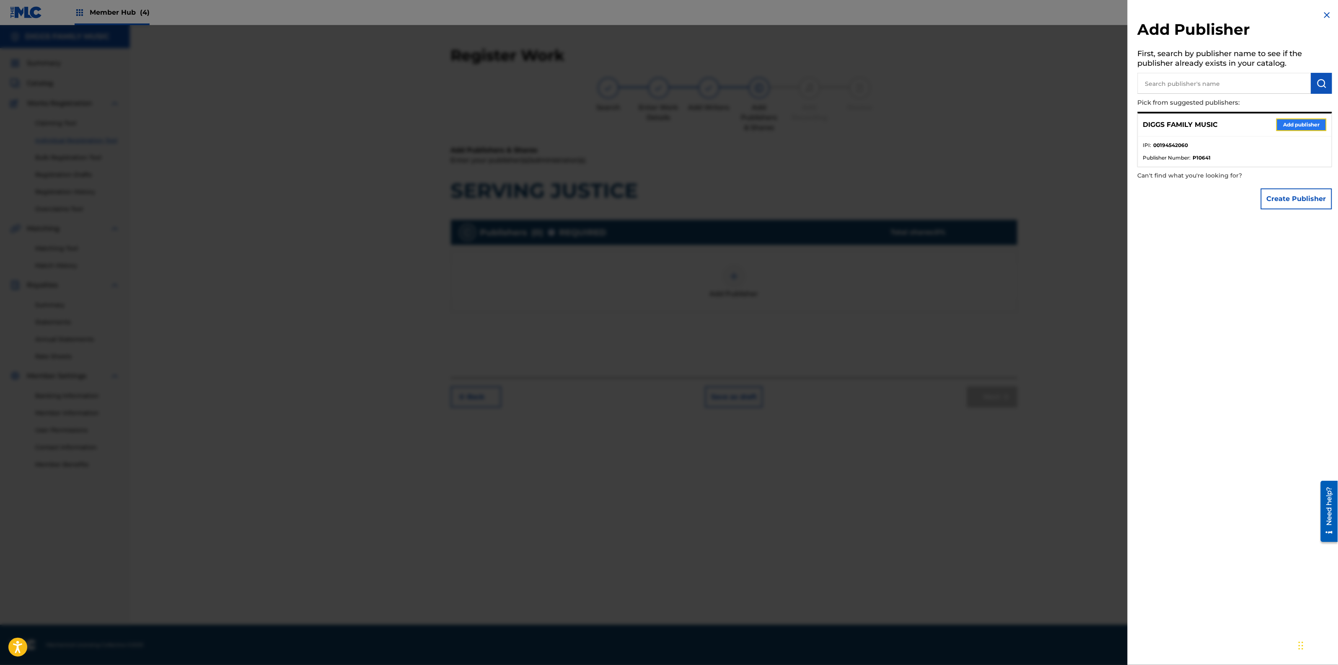
click at [1297, 127] on button "Add publisher" at bounding box center [1301, 125] width 50 height 13
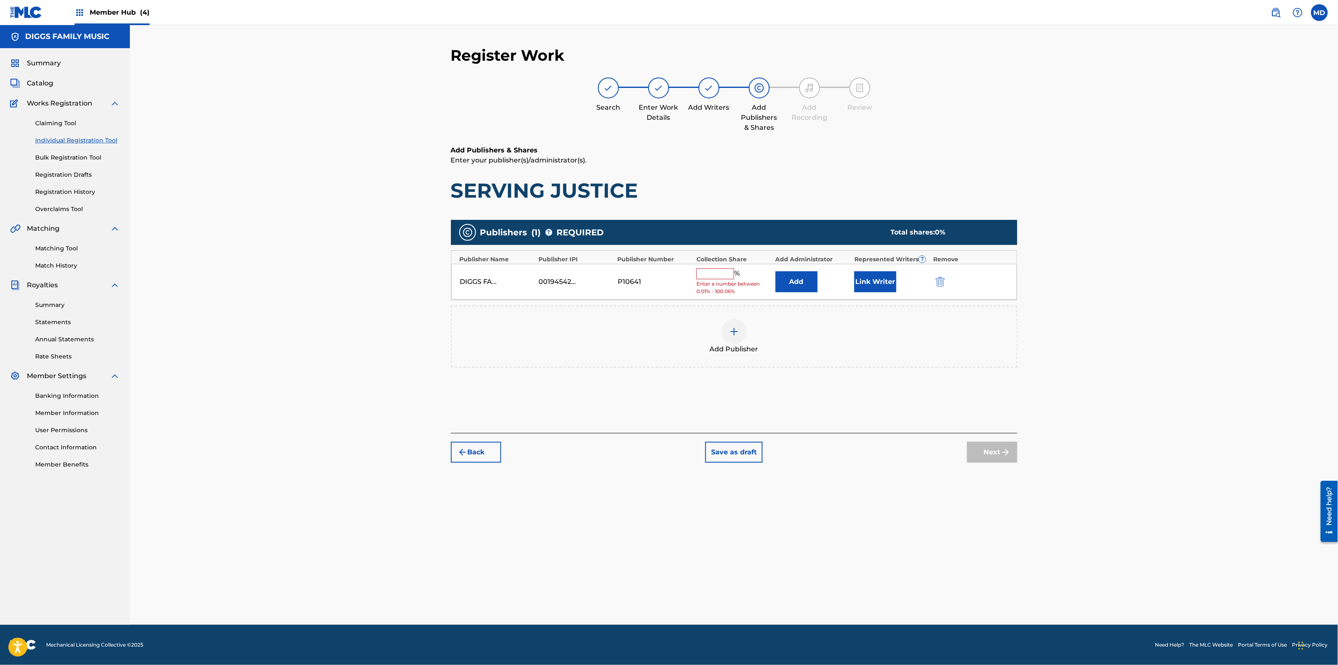
click at [728, 277] on input "text" at bounding box center [715, 274] width 38 height 11
type input "100"
click at [979, 446] on button "Next" at bounding box center [992, 446] width 50 height 21
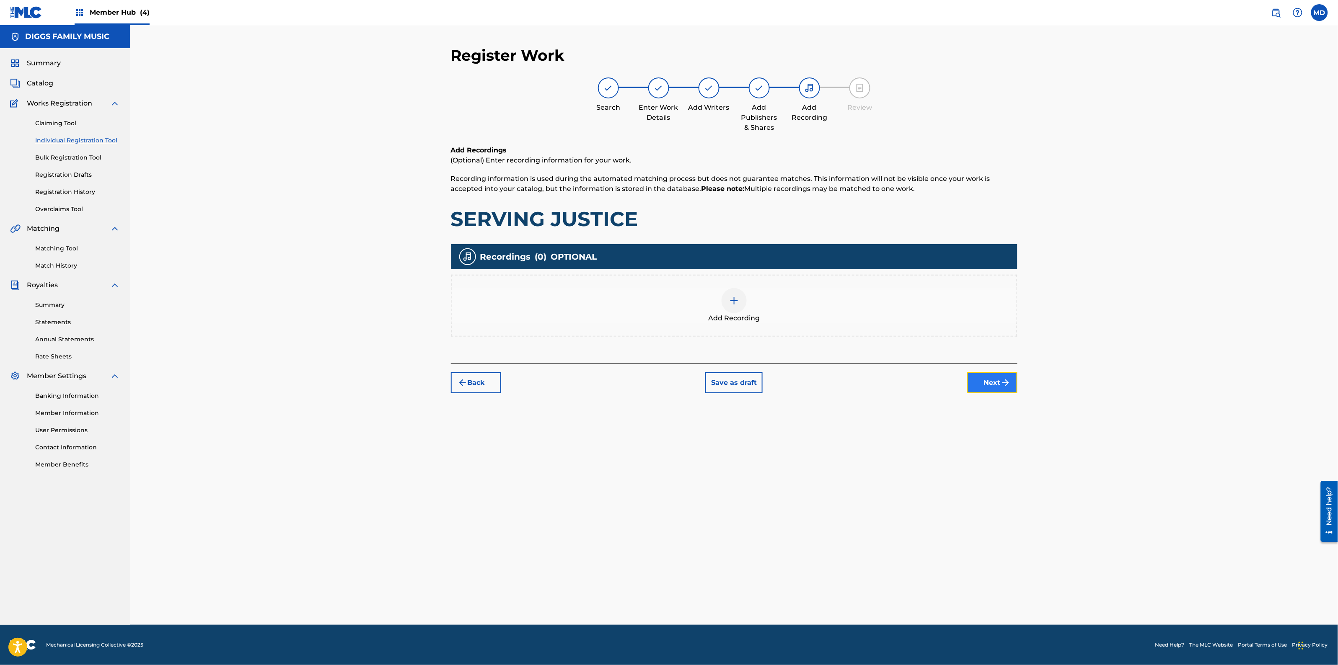
click at [998, 380] on button "Next" at bounding box center [992, 382] width 50 height 21
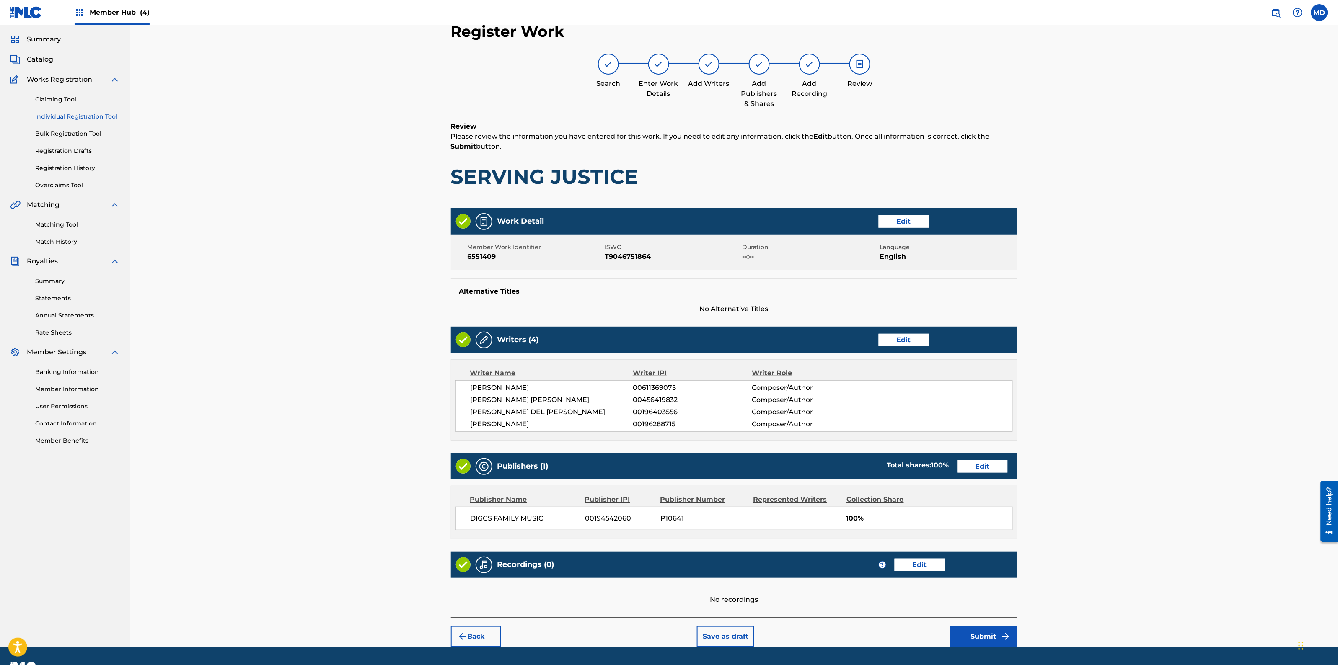
scroll to position [47, 0]
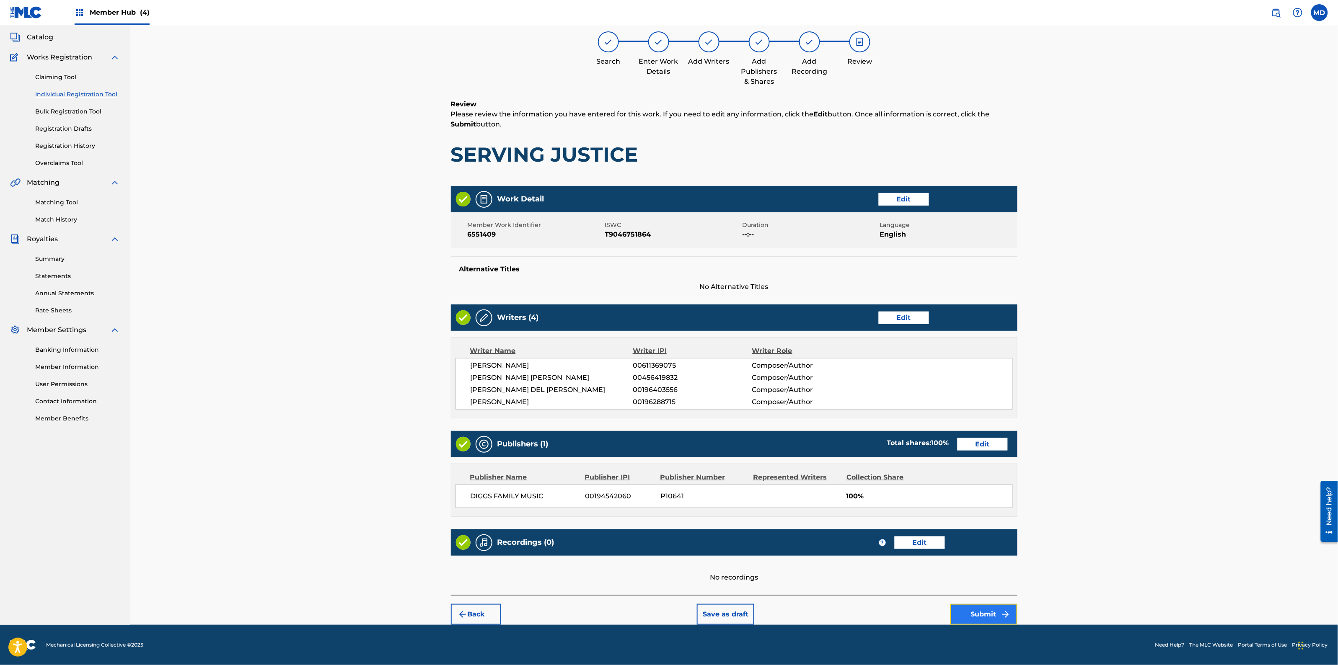
click at [969, 619] on button "Submit" at bounding box center [983, 614] width 67 height 21
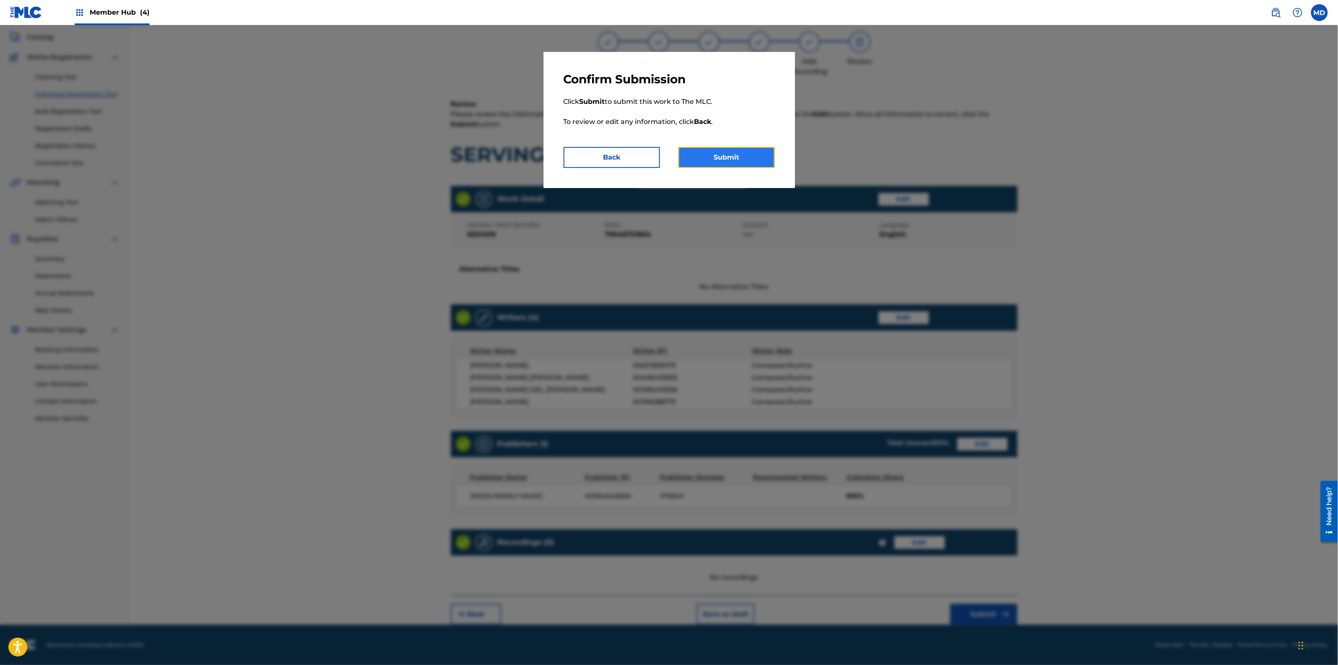
click at [754, 154] on button "Submit" at bounding box center [726, 157] width 96 height 21
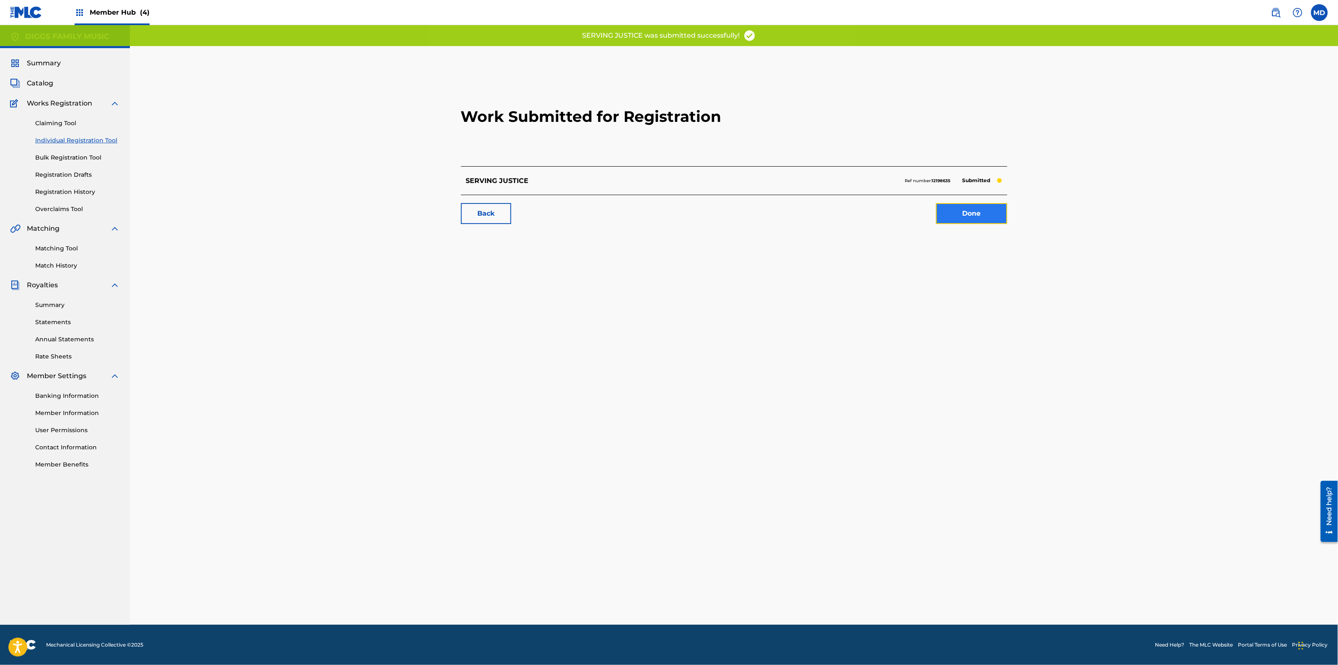
click at [968, 210] on link "Done" at bounding box center [971, 213] width 71 height 21
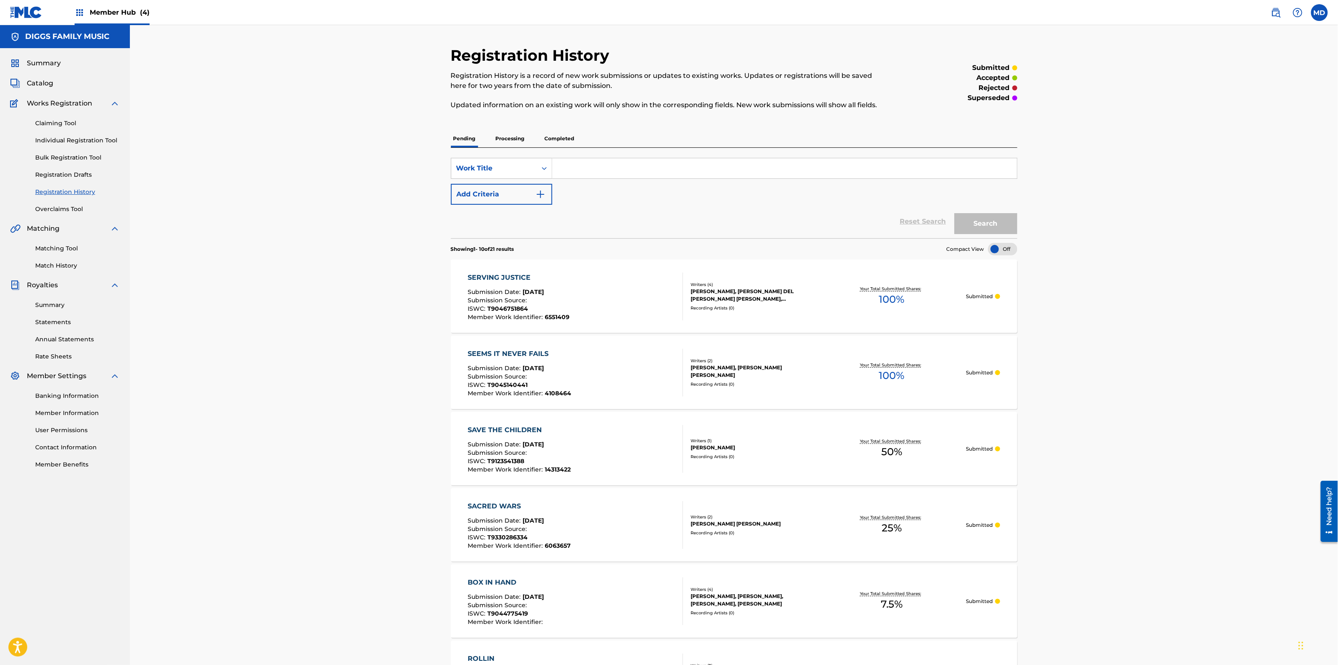
click at [612, 156] on div "SearchWithCriteria88e6ef83-f331-44f9-8914-831b2039cdfc Work Title Add Criteria …" at bounding box center [734, 193] width 566 height 90
click at [619, 164] on input "Search Form" at bounding box center [784, 168] width 465 height 20
paste input "SEVERE PUNISHMENT"
type input "SEVERE PUNISHMENT"
click at [989, 223] on button "Search" at bounding box center [985, 223] width 63 height 21
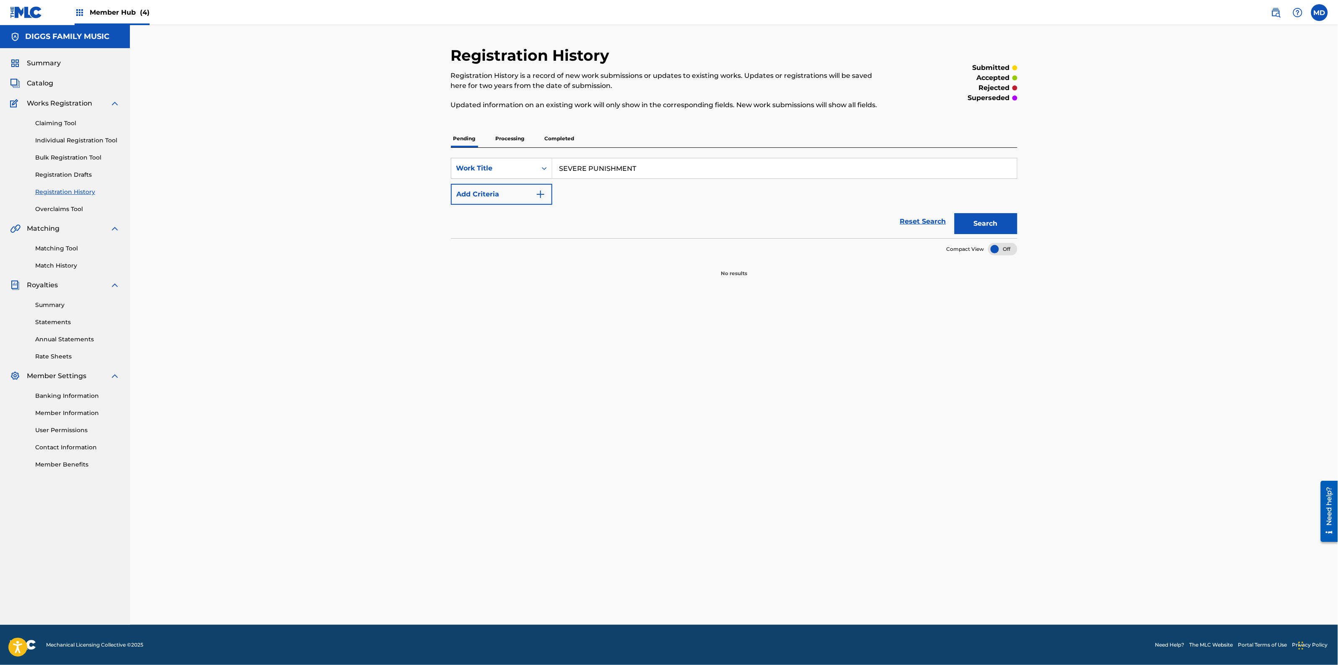
click at [503, 142] on p "Processing" at bounding box center [510, 139] width 34 height 18
click at [558, 139] on p "Completed" at bounding box center [559, 139] width 35 height 18
click at [82, 139] on link "Individual Registration Tool" at bounding box center [77, 140] width 85 height 9
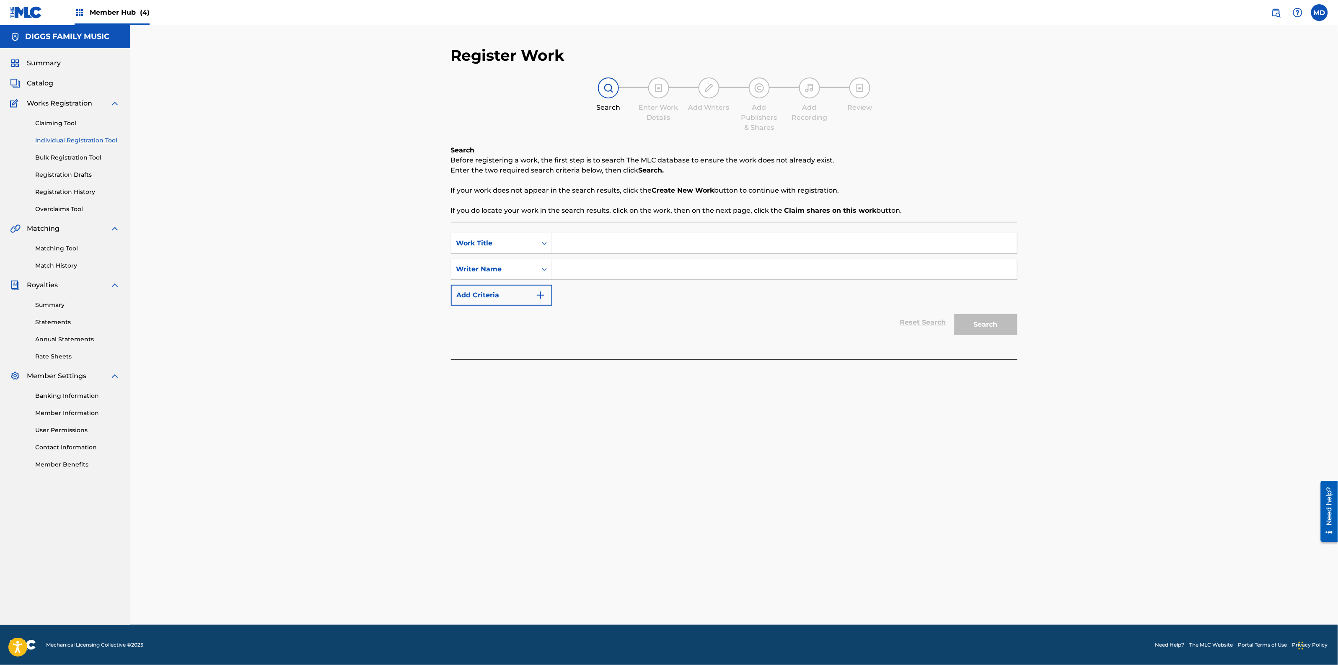
click at [595, 244] on input "Search Form" at bounding box center [784, 243] width 465 height 20
paste input "SEVERE PUNISHMENT"
type input "SEVERE PUNISHMENT"
click at [633, 265] on input "Search Form" at bounding box center [784, 269] width 465 height 20
click at [639, 267] on input "Search Form" at bounding box center [784, 269] width 465 height 20
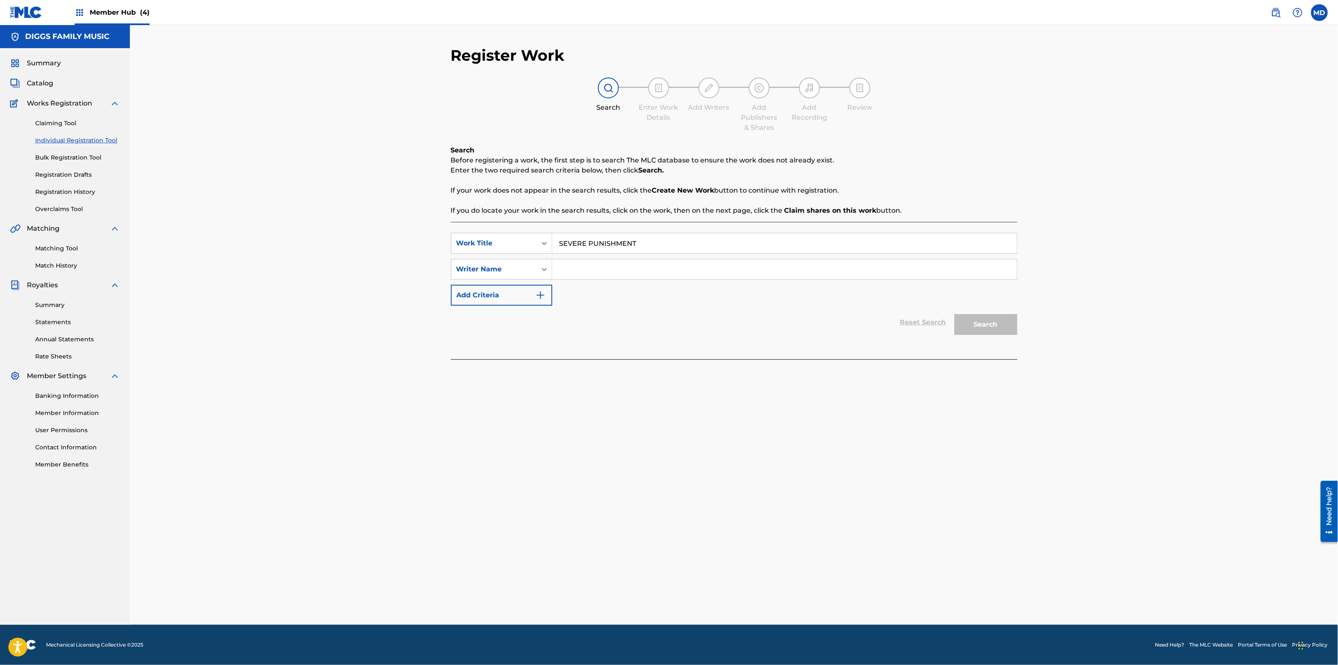
paste input "[PERSON_NAME]"
type input "[PERSON_NAME]"
click at [974, 326] on button "Search" at bounding box center [985, 324] width 63 height 21
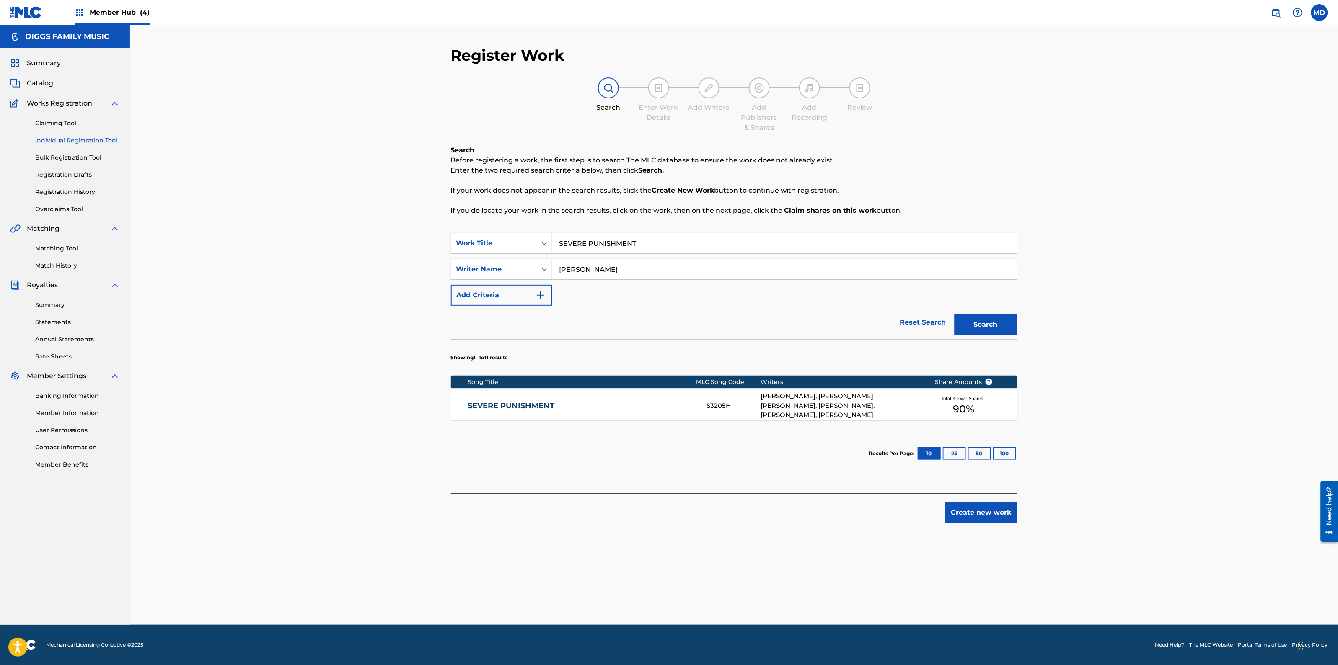
click at [631, 411] on div "SEVERE PUNISHMENT S3205H [PERSON_NAME], ELGIN [PERSON_NAME], [PERSON_NAME], [PE…" at bounding box center [734, 405] width 566 height 29
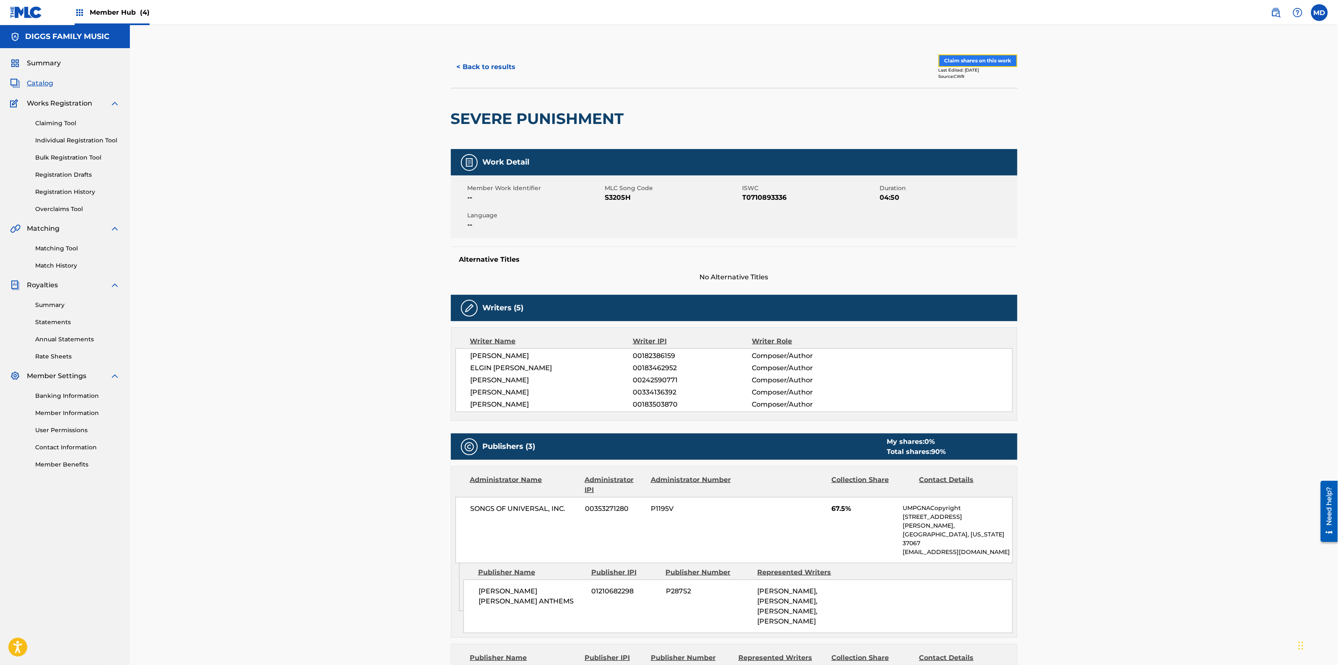
click at [963, 62] on button "Claim shares on this work" at bounding box center [977, 60] width 79 height 13
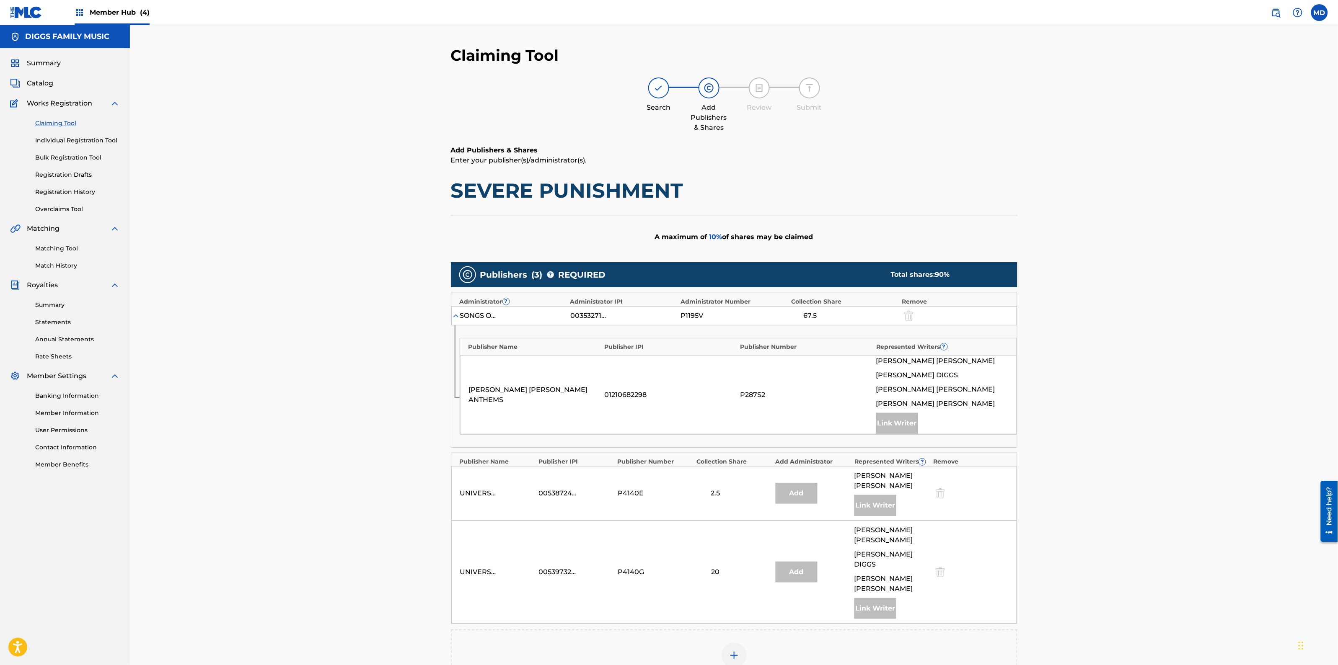
click at [730, 651] on img at bounding box center [734, 656] width 10 height 10
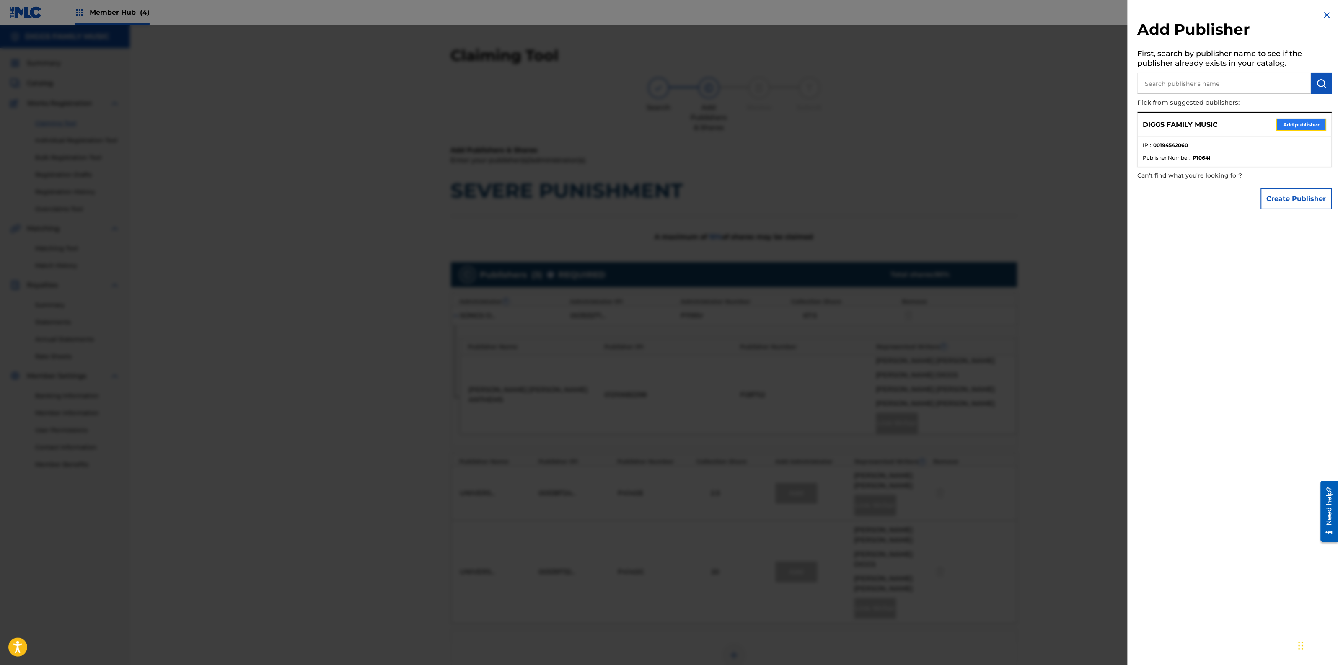
click at [1297, 120] on button "Add publisher" at bounding box center [1301, 125] width 50 height 13
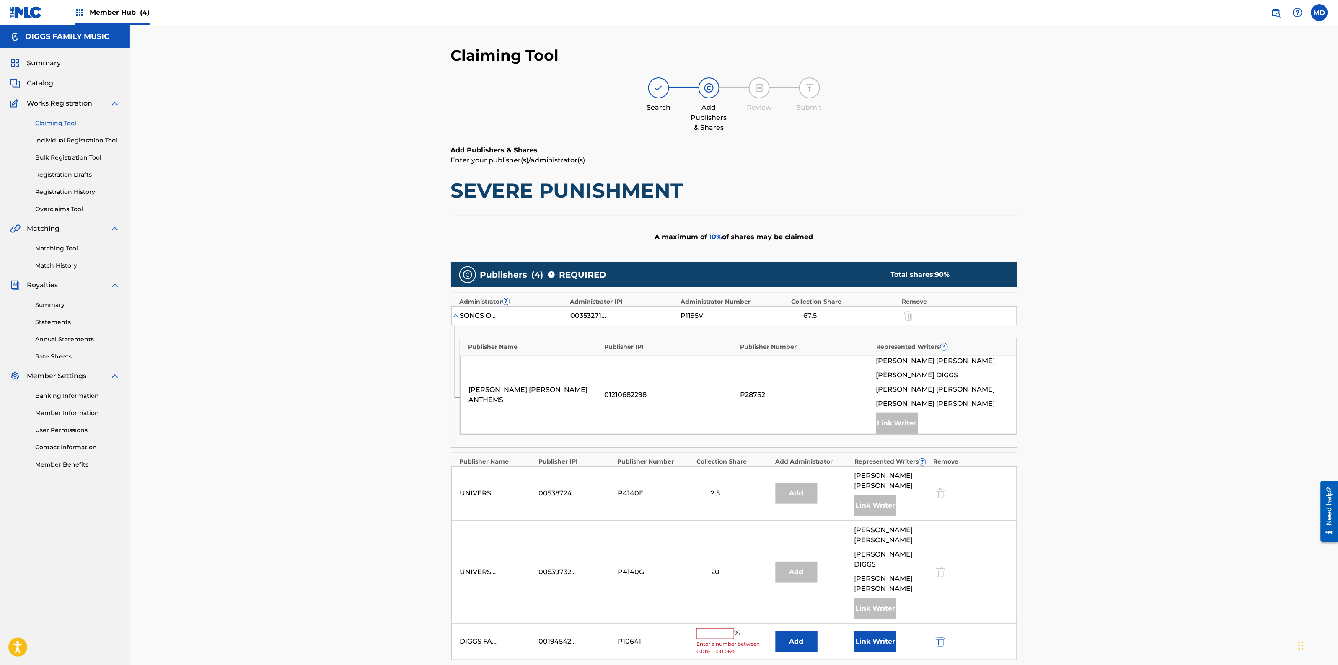
click at [723, 628] on input "text" at bounding box center [715, 633] width 38 height 11
type input "10"
click at [873, 628] on button "Link Writer" at bounding box center [875, 638] width 42 height 21
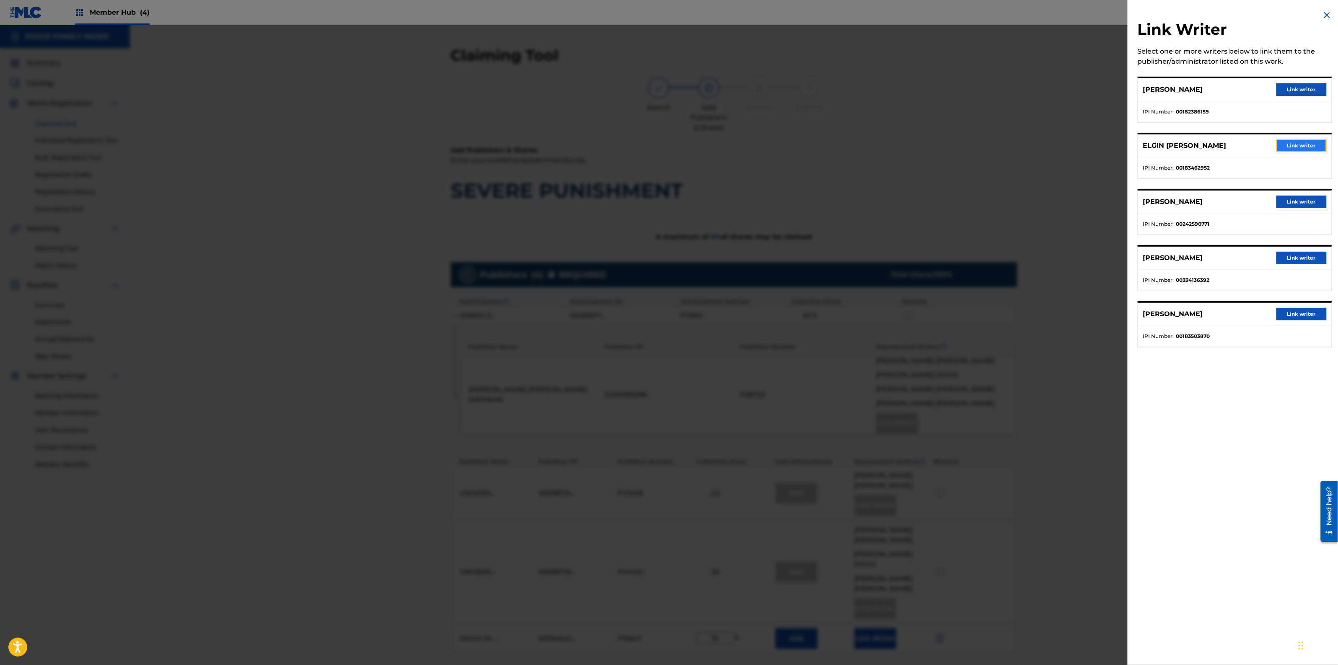
click at [1294, 142] on button "Link writer" at bounding box center [1301, 146] width 50 height 13
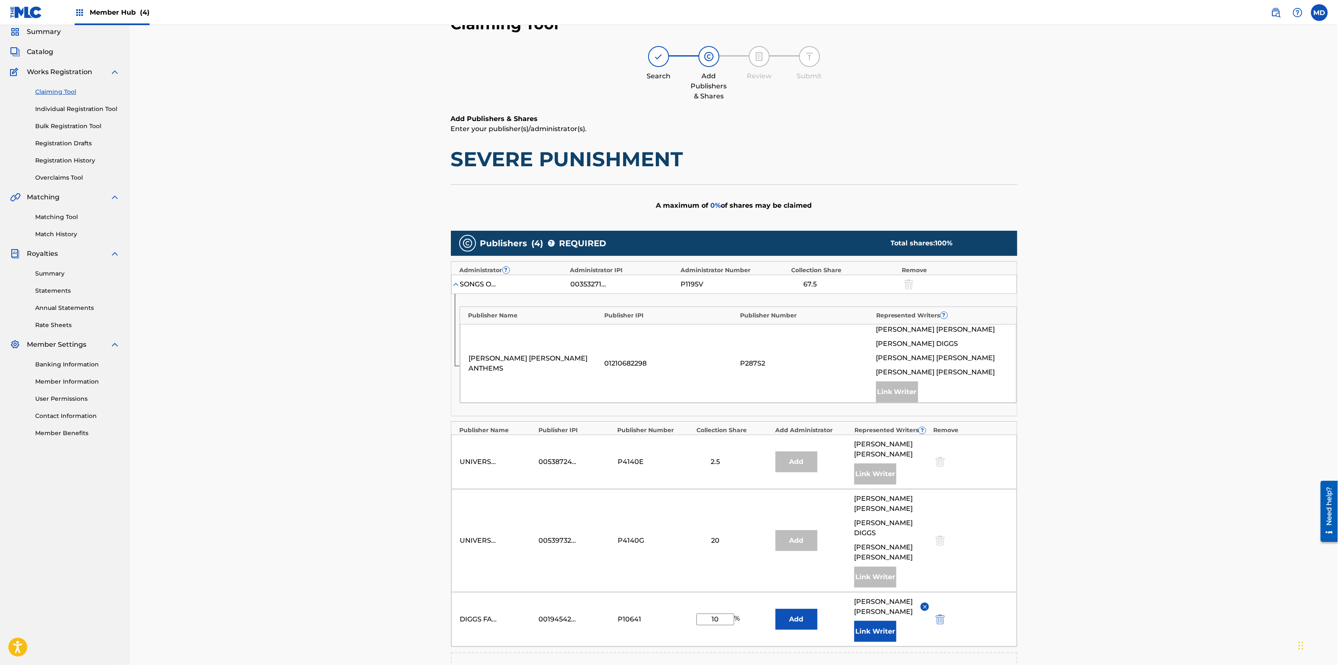
scroll to position [157, 0]
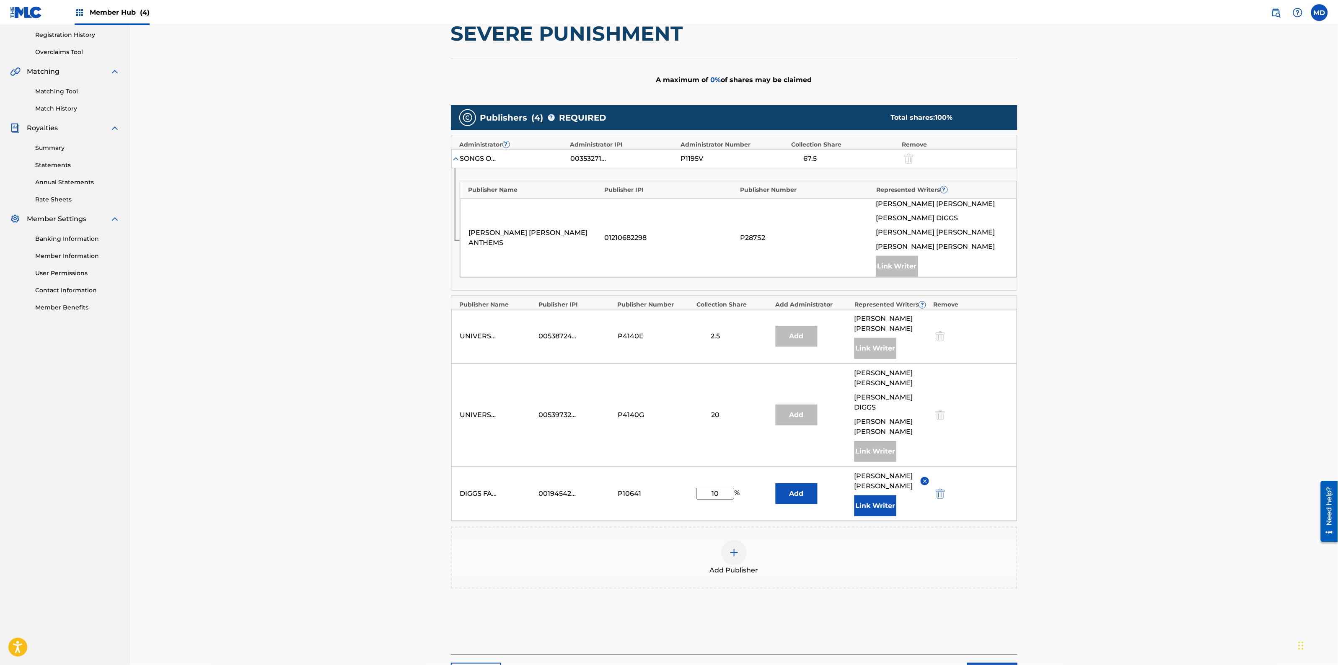
click at [1041, 563] on div "Claiming Tool Search Add Publishers & Shares Review Submit Add Publishers & Sha…" at bounding box center [734, 276] width 1208 height 816
click at [987, 663] on button "Next" at bounding box center [992, 673] width 50 height 21
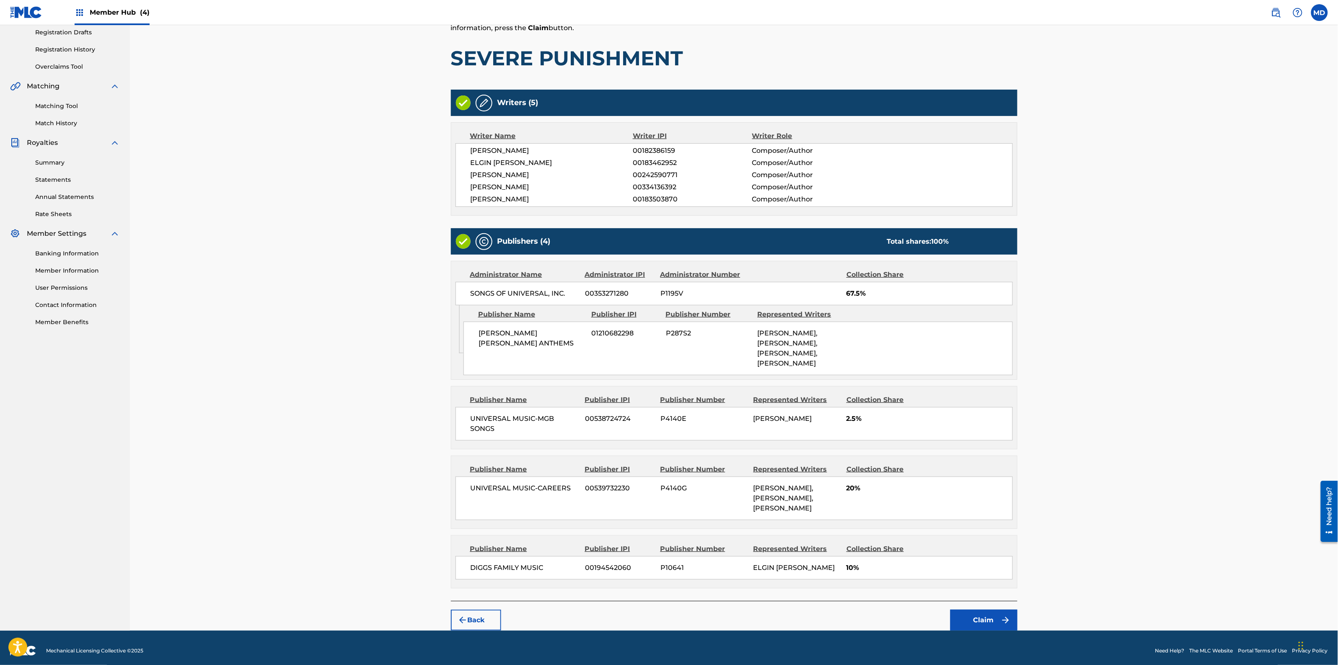
scroll to position [160, 0]
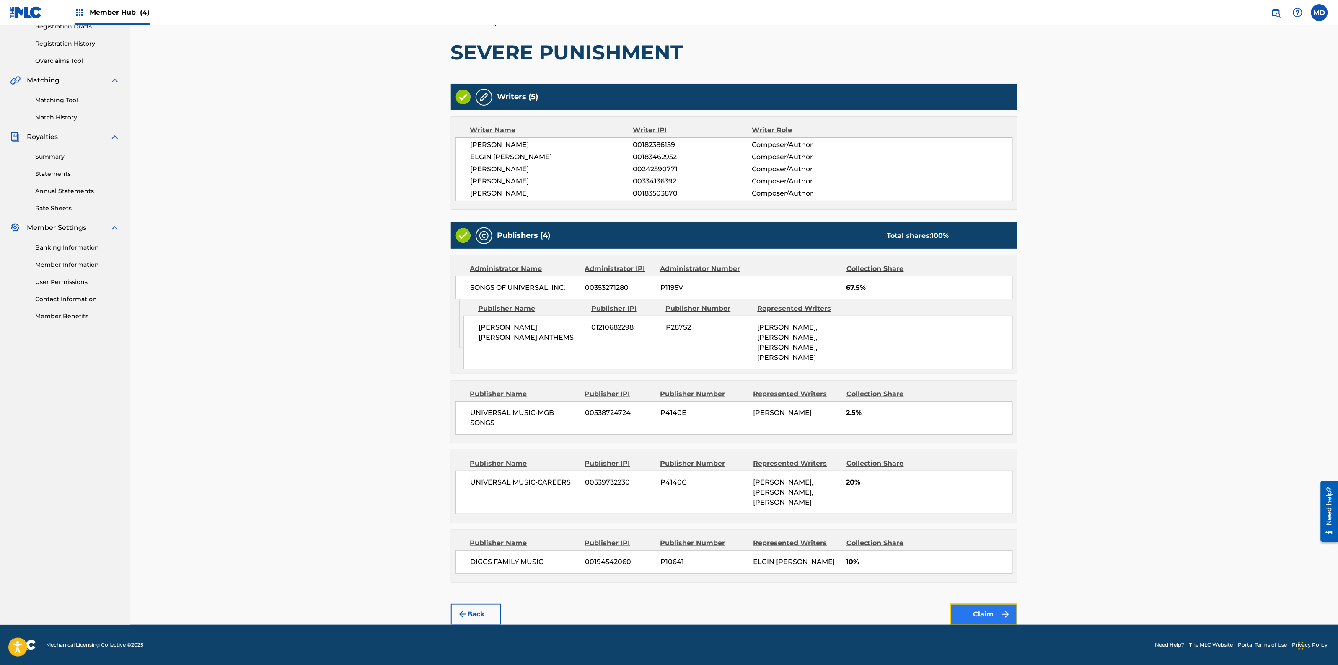
click at [990, 613] on button "Claim" at bounding box center [983, 614] width 67 height 21
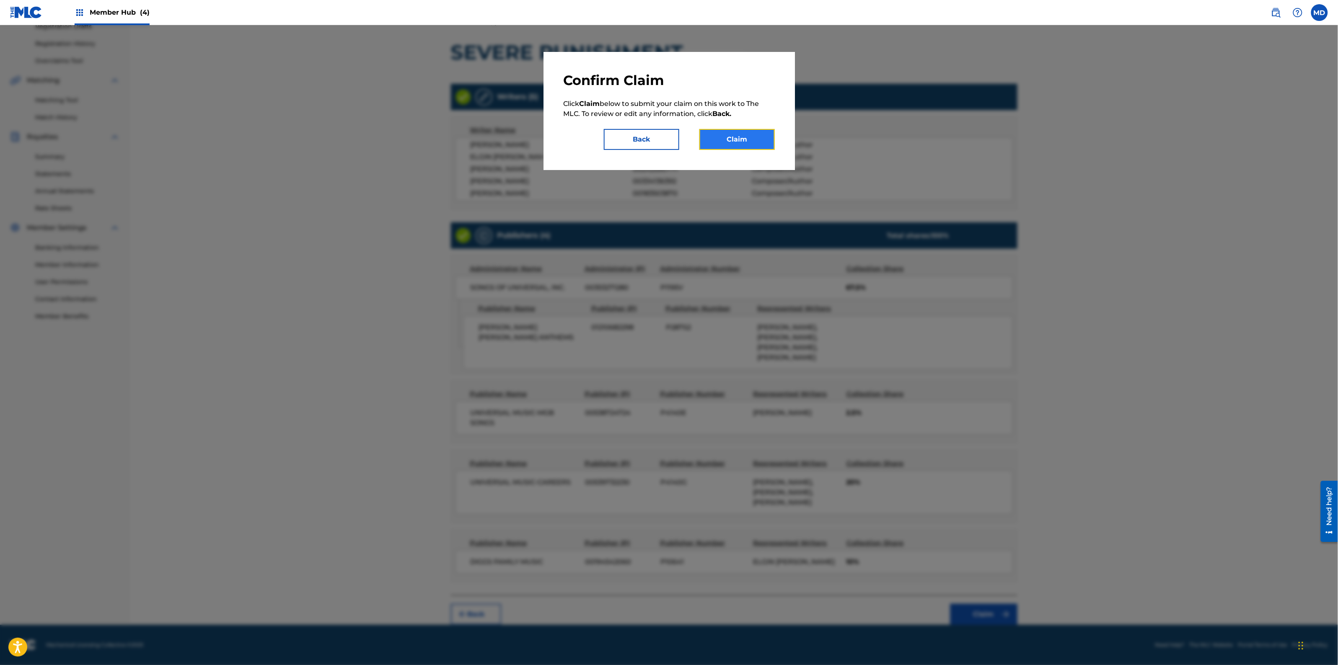
click at [729, 141] on button "Claim" at bounding box center [736, 139] width 75 height 21
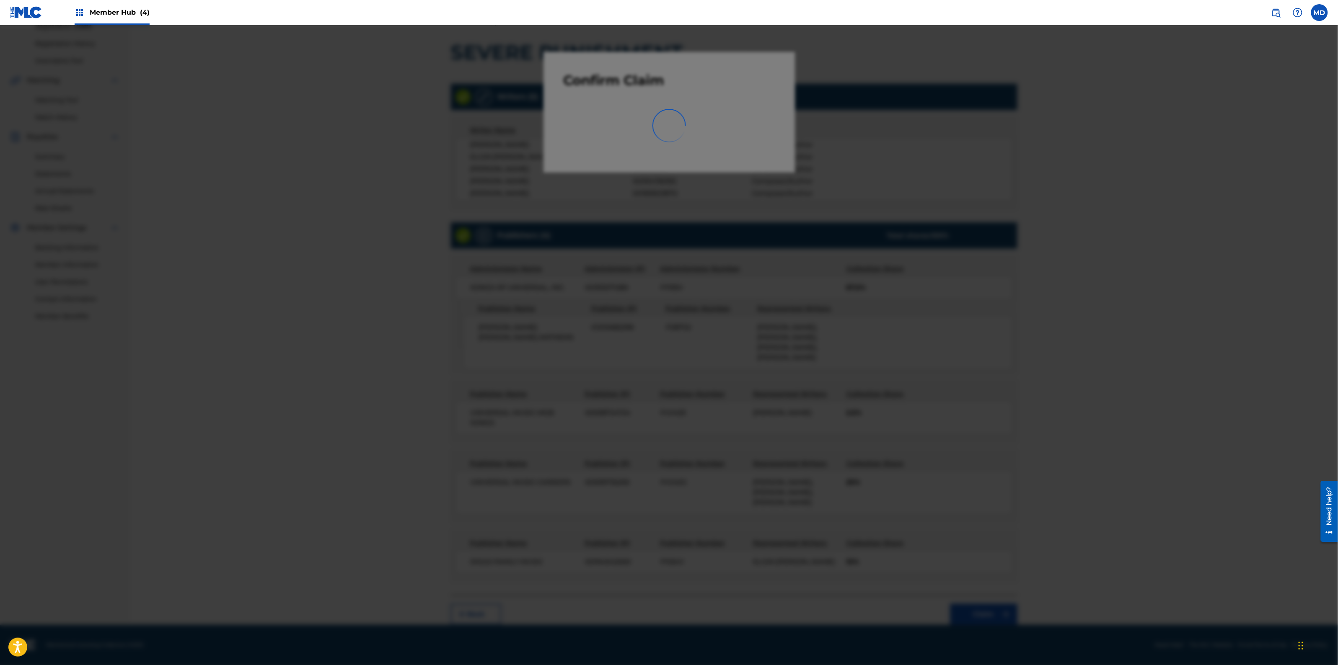
scroll to position [0, 0]
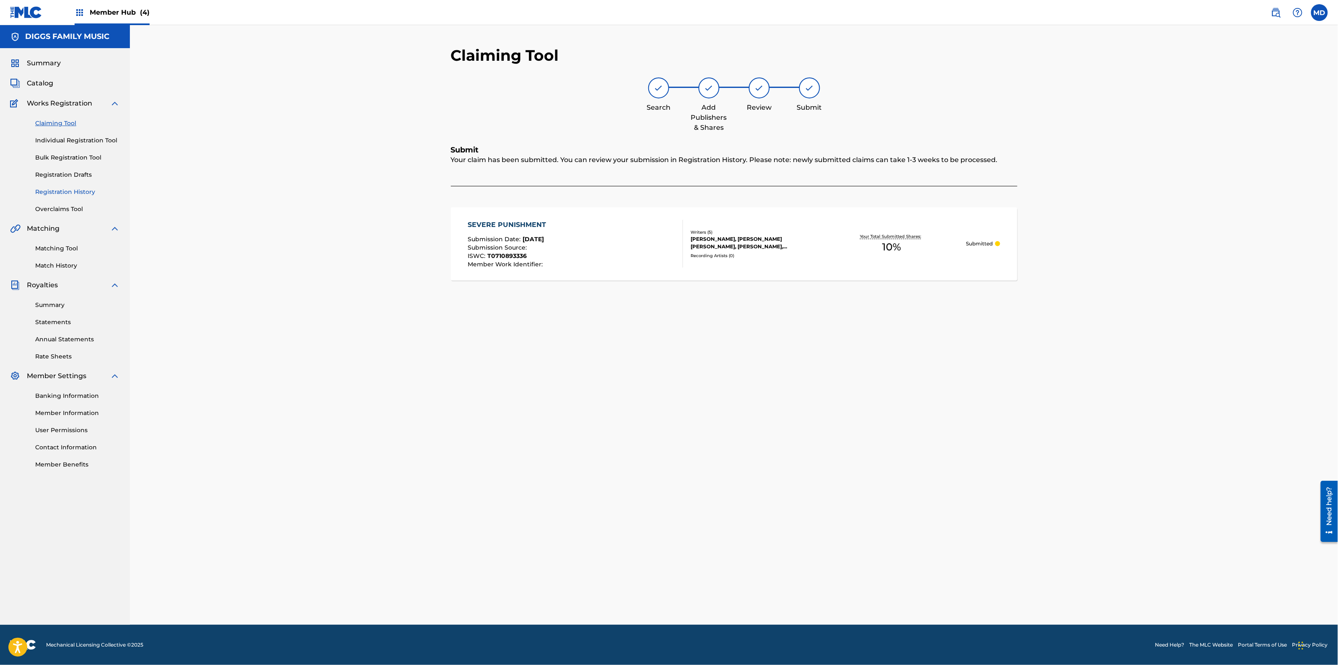
click at [66, 193] on link "Registration History" at bounding box center [77, 192] width 85 height 9
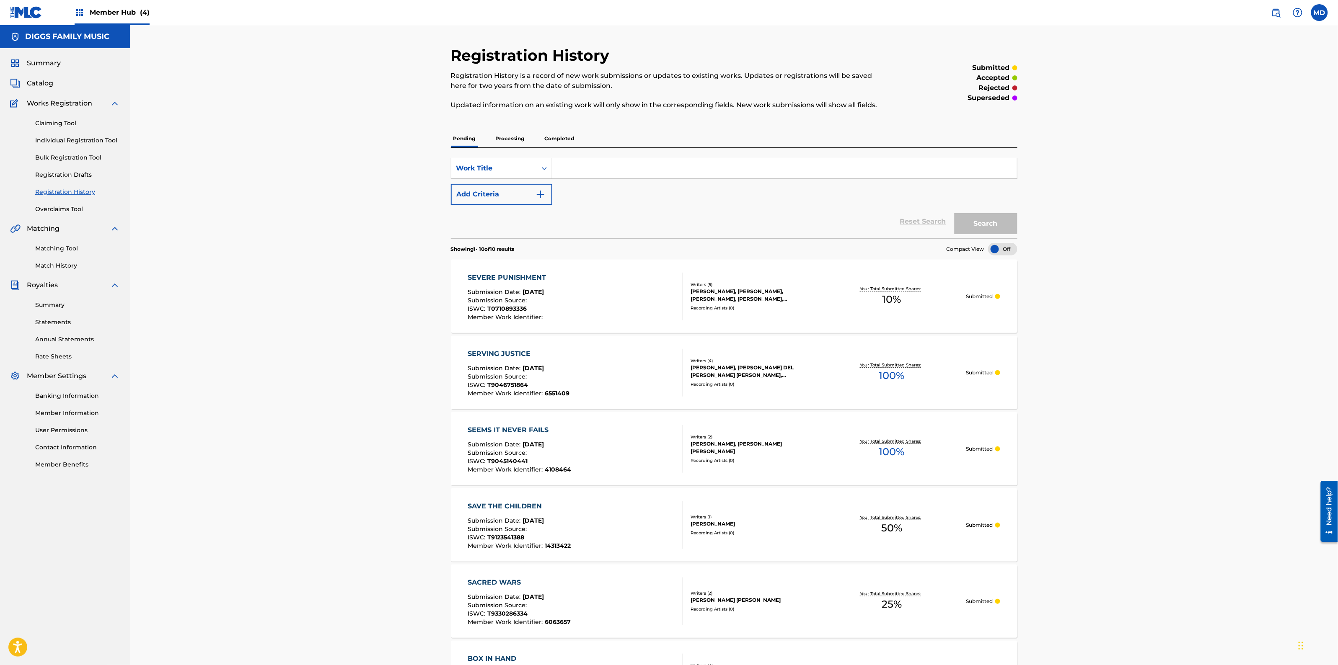
click at [583, 171] on input "Search Form" at bounding box center [784, 168] width 465 height 20
paste
type input "SHADOW OF A MAN"
click at [977, 225] on button "Search" at bounding box center [985, 223] width 63 height 21
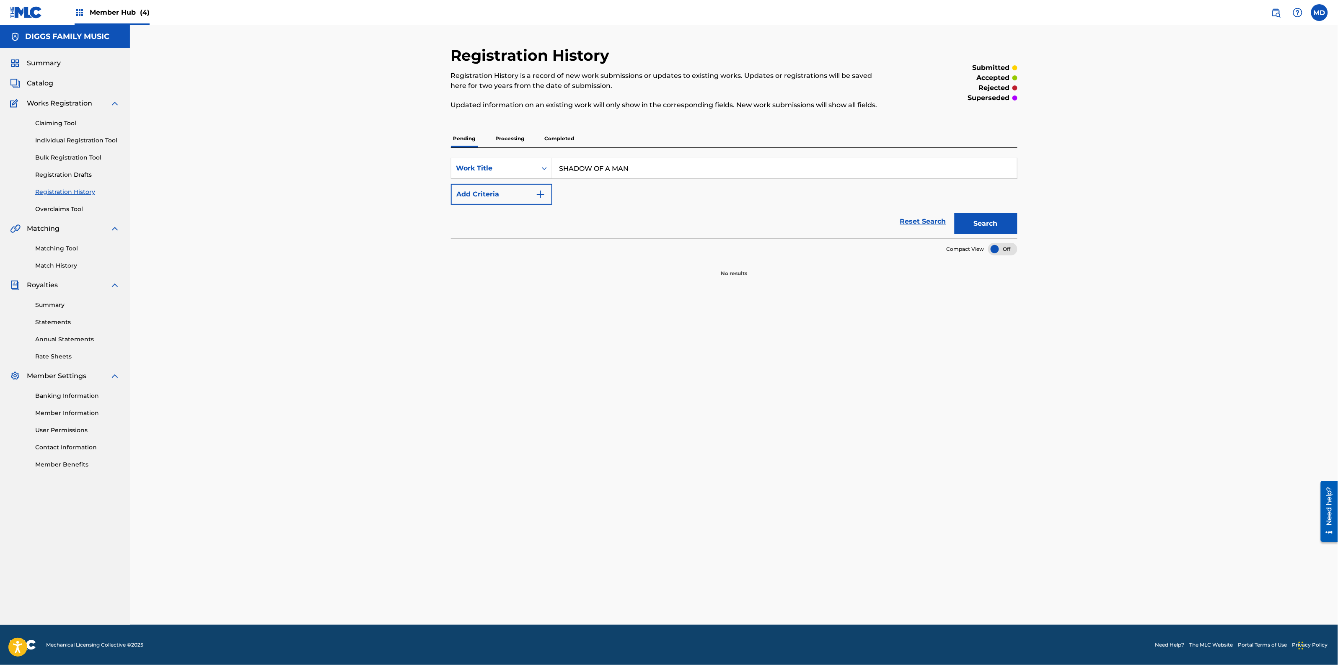
click at [504, 140] on p "Processing" at bounding box center [510, 139] width 34 height 18
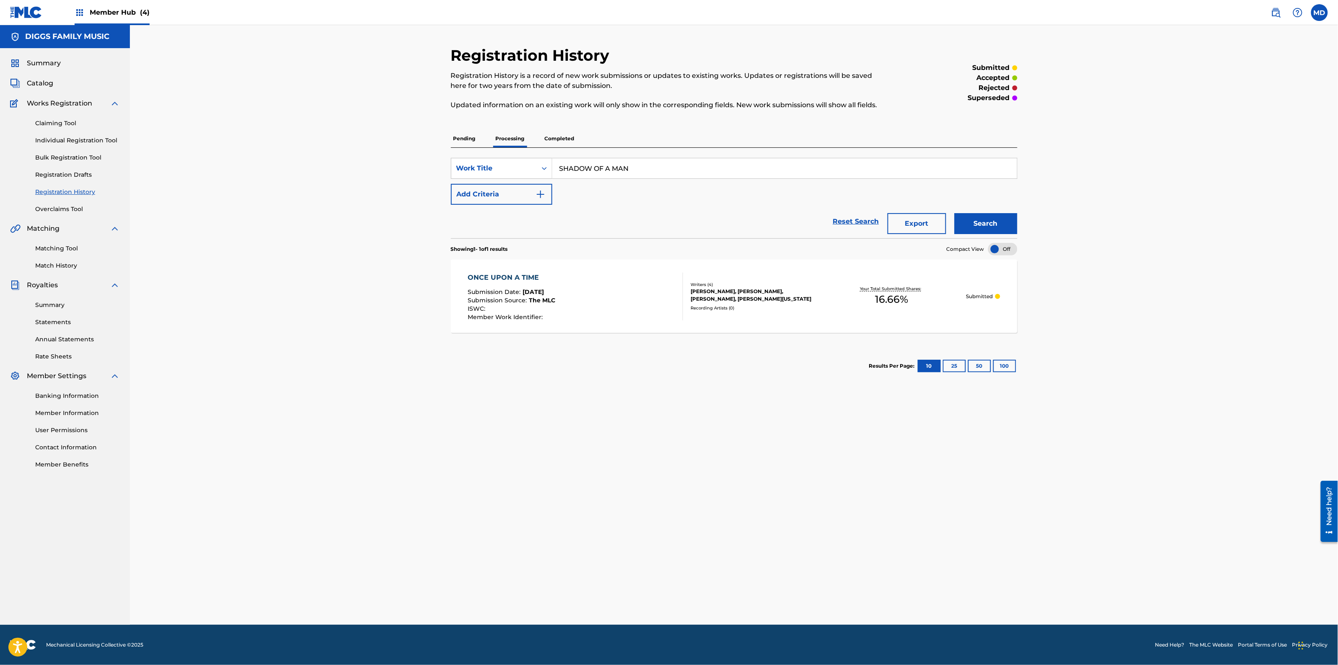
click at [554, 141] on p "Completed" at bounding box center [559, 139] width 35 height 18
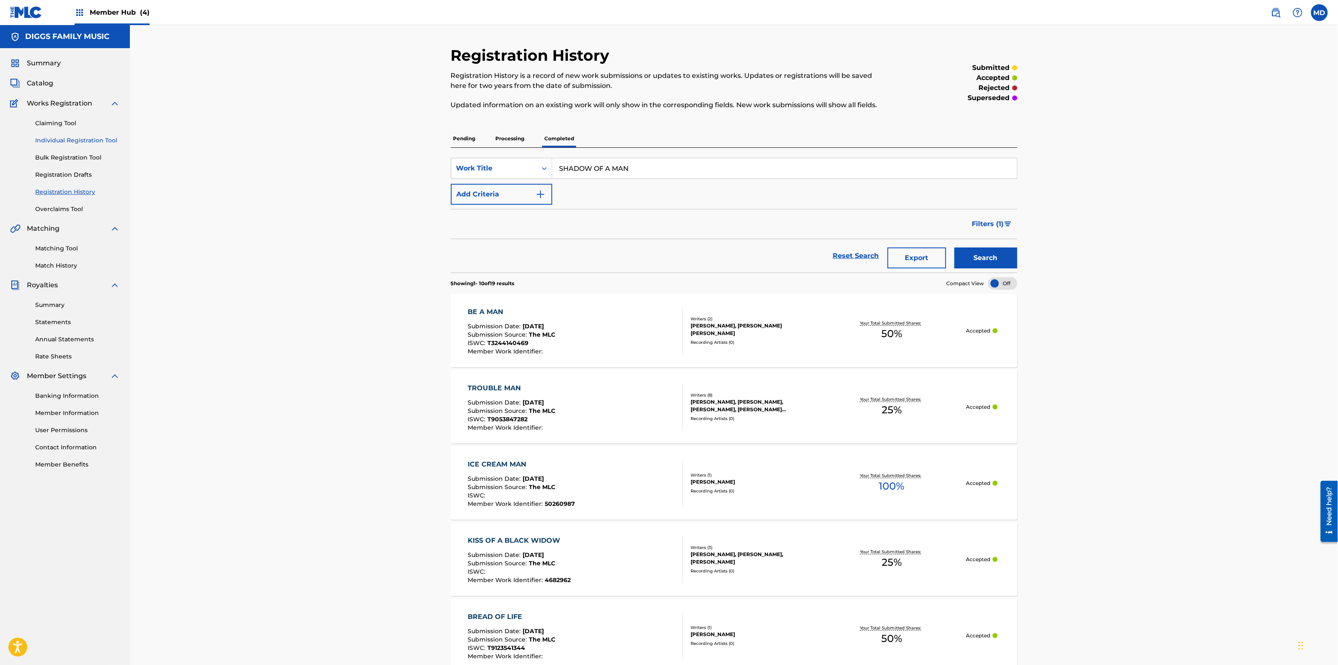
click at [62, 140] on link "Individual Registration Tool" at bounding box center [77, 140] width 85 height 9
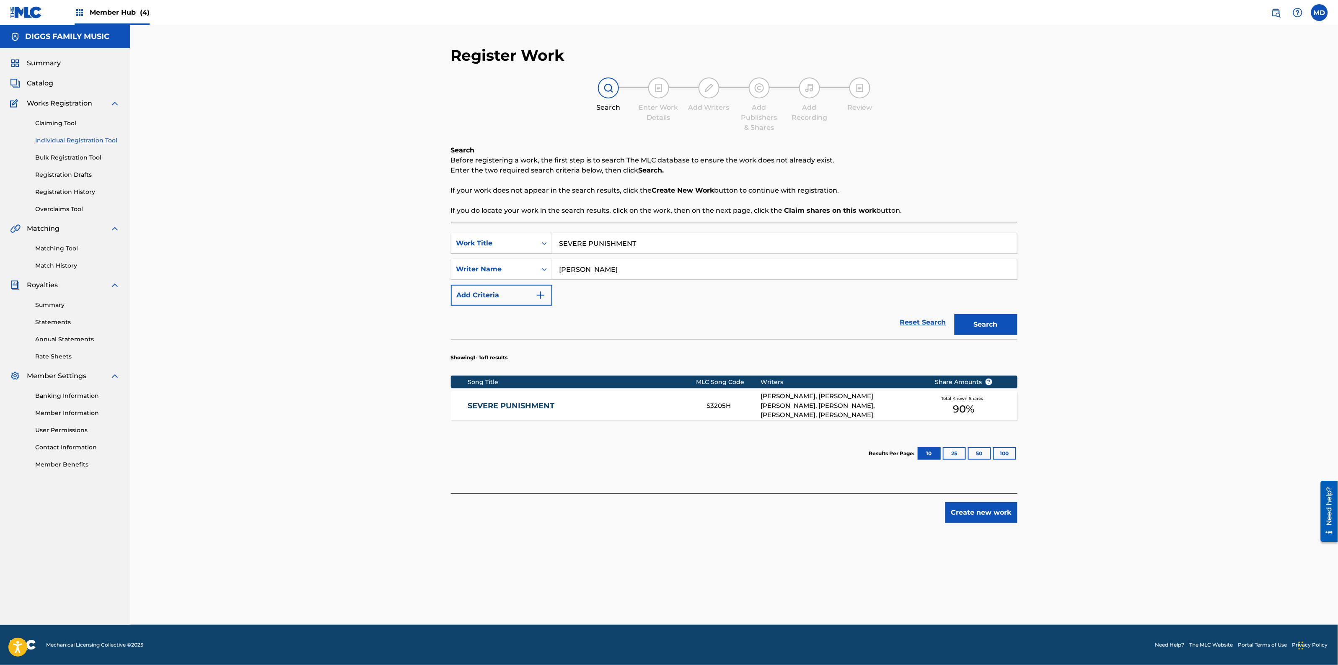
drag, startPoint x: 639, startPoint y: 243, endPoint x: 530, endPoint y: 248, distance: 109.4
click at [530, 248] on div "SearchWithCriteriaabd27ece-1981-4d2b-9ce3-ddb6a9c8adbd Work Title SEVERE PUNISH…" at bounding box center [734, 243] width 566 height 21
click at [972, 329] on button "Search" at bounding box center [985, 324] width 63 height 21
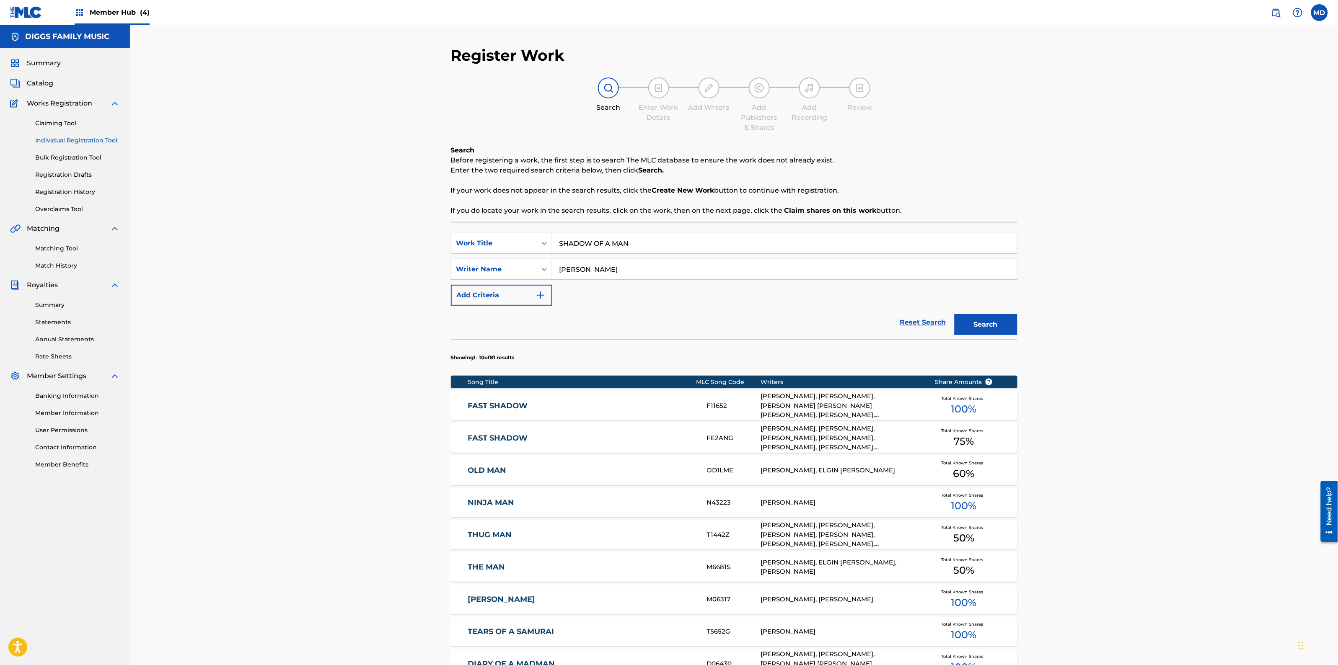
drag, startPoint x: 636, startPoint y: 248, endPoint x: 555, endPoint y: 251, distance: 80.5
click at [555, 251] on input "SHADOW OF A MAN" at bounding box center [784, 243] width 465 height 20
click at [975, 326] on button "Search" at bounding box center [985, 324] width 63 height 21
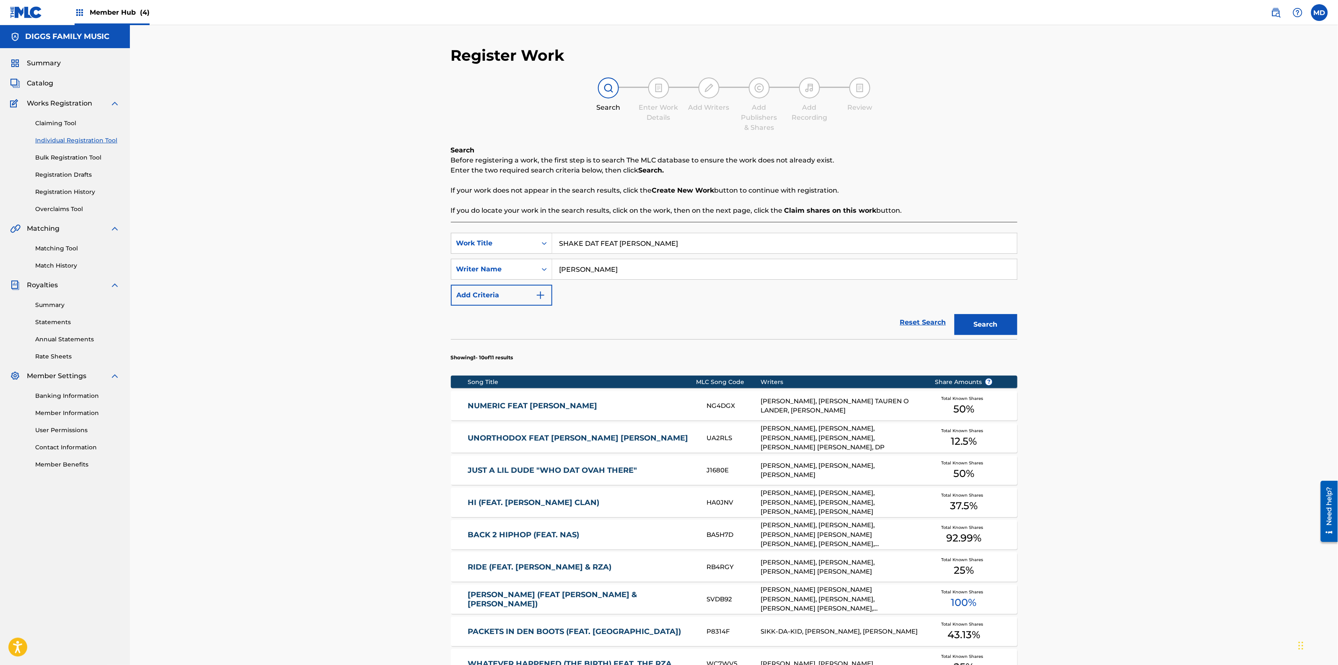
drag, startPoint x: 465, startPoint y: 411, endPoint x: 441, endPoint y: 391, distance: 31.3
drag, startPoint x: 441, startPoint y: 391, endPoint x: 372, endPoint y: 384, distance: 69.1
click at [372, 384] on div "Register Work Search Enter Work Details Add Writers Add Publishers & Shares Add…" at bounding box center [734, 421] width 1208 height 792
drag, startPoint x: 598, startPoint y: 243, endPoint x: 686, endPoint y: 244, distance: 88.0
click at [686, 244] on input "SHAKE DAT FEAT [PERSON_NAME]" at bounding box center [784, 243] width 465 height 20
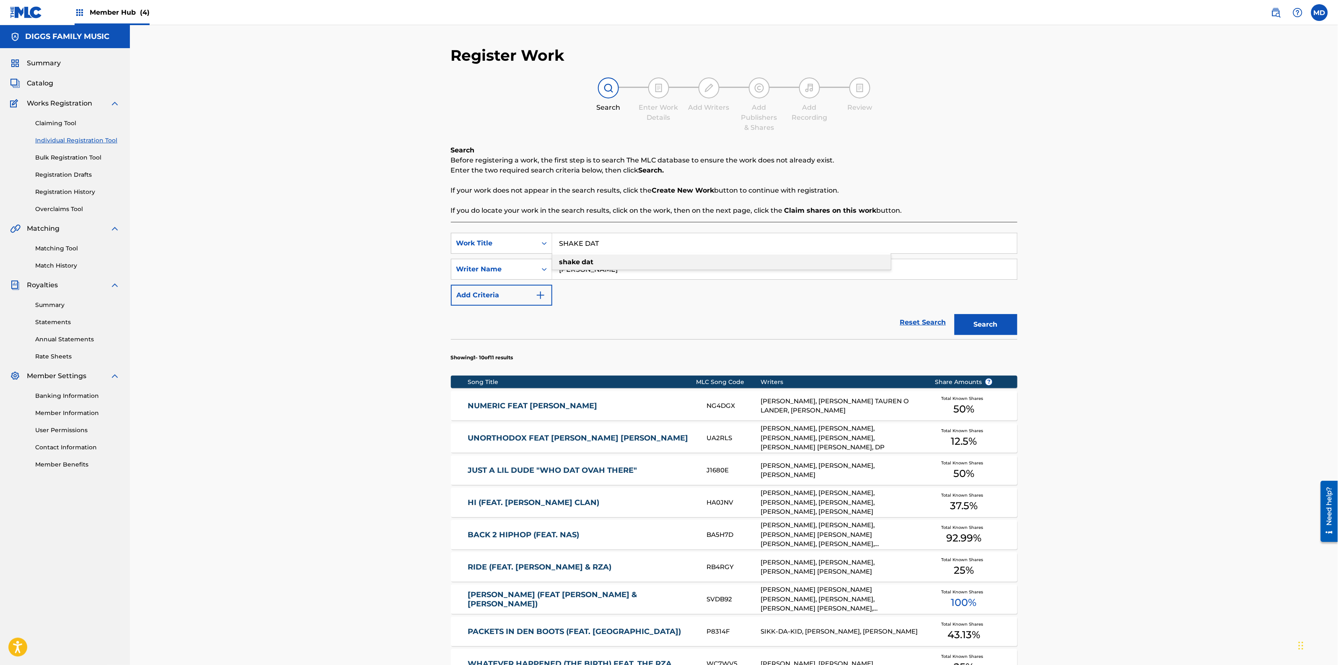
click at [680, 263] on div "shake dat" at bounding box center [721, 262] width 338 height 15
type input "shake dat"
click at [965, 326] on button "Search" at bounding box center [985, 324] width 63 height 21
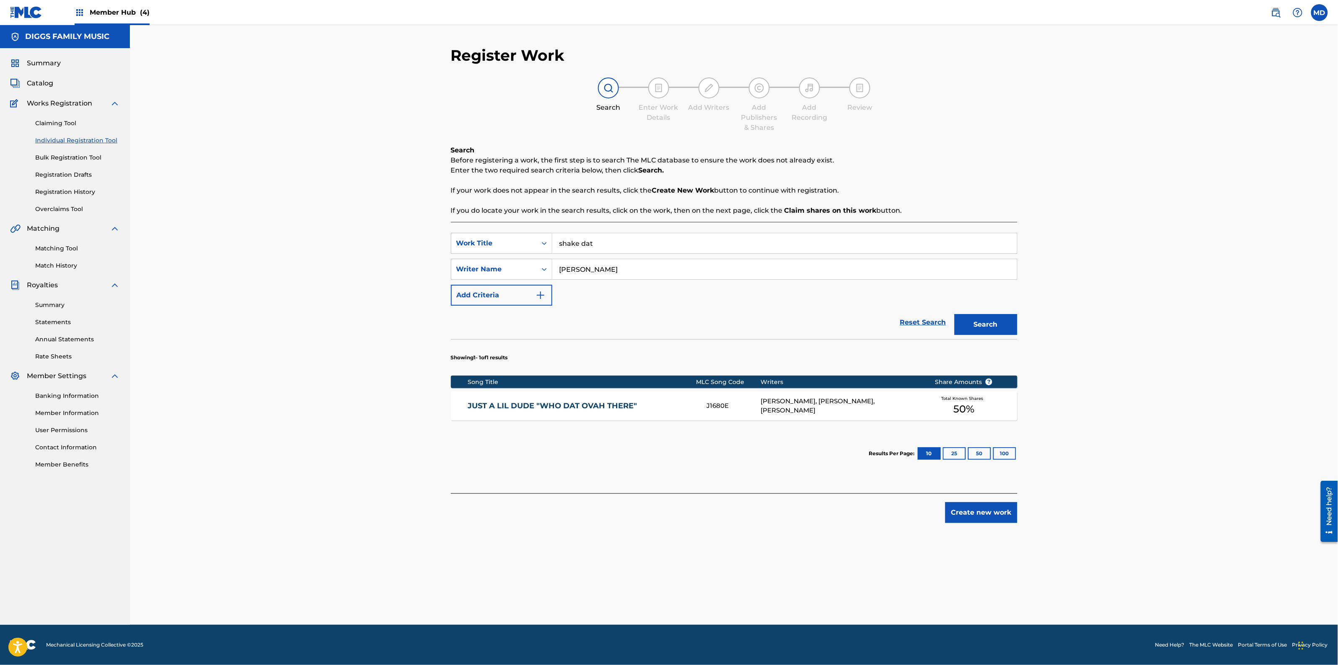
click at [659, 404] on link "JUST A LIL DUDE "WHO DAT OVAH THERE"" at bounding box center [582, 406] width 228 height 10
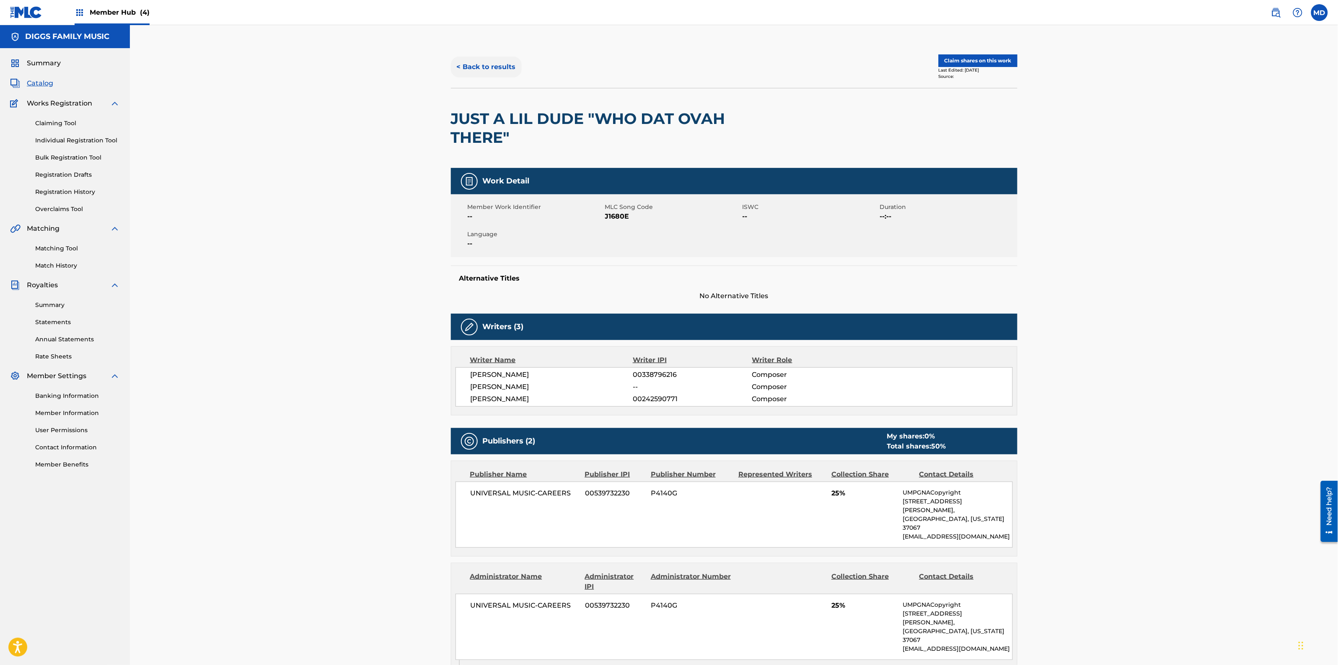
click at [470, 72] on button "< Back to results" at bounding box center [486, 67] width 71 height 21
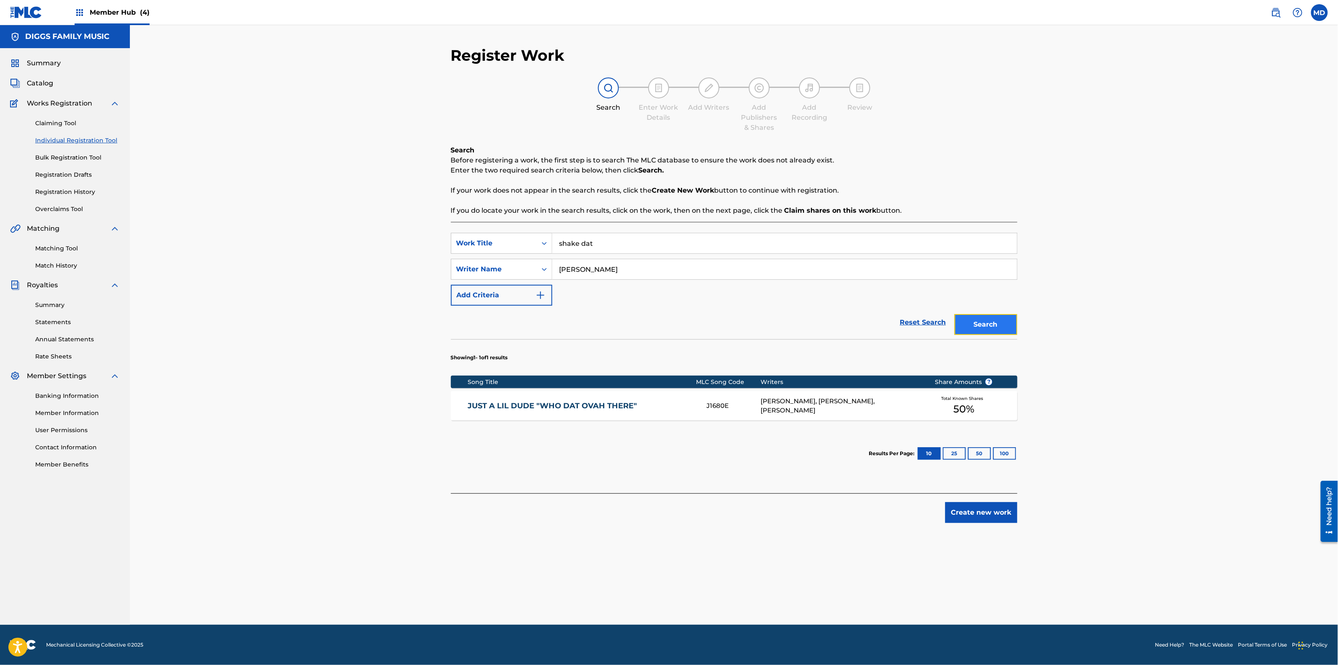
click at [988, 326] on button "Search" at bounding box center [985, 324] width 63 height 21
click at [973, 512] on button "Create new work" at bounding box center [981, 512] width 72 height 21
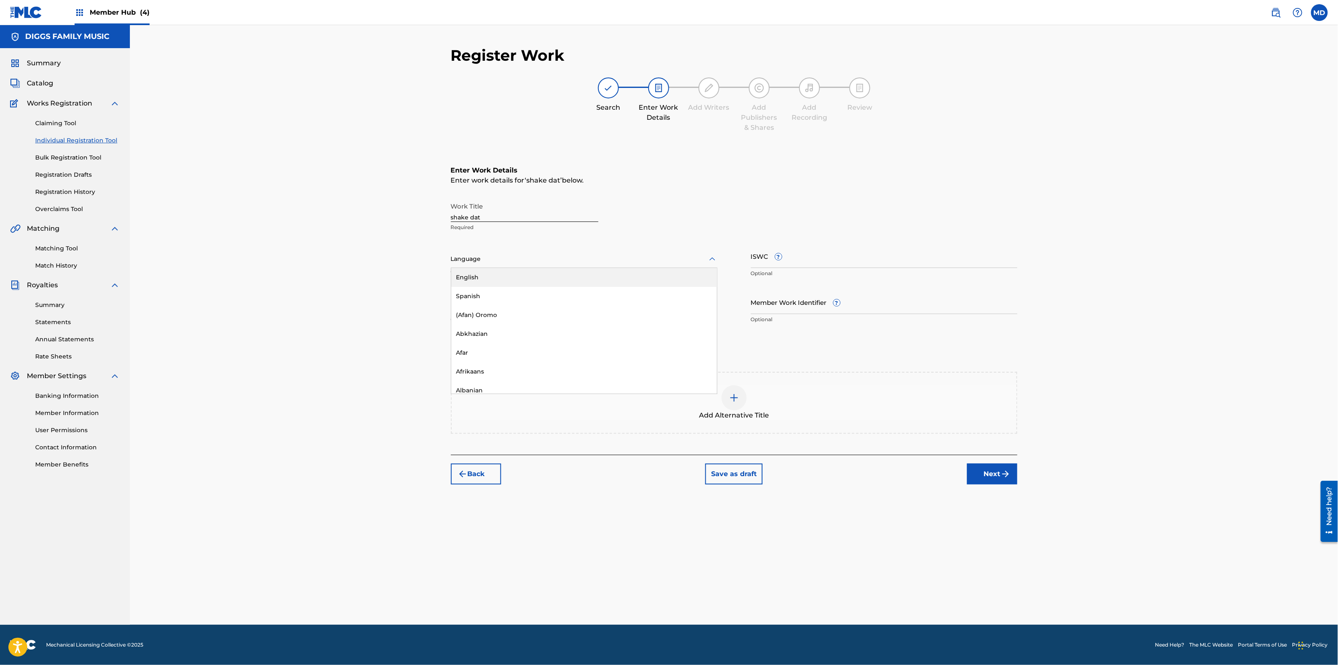
click at [549, 254] on div at bounding box center [584, 259] width 266 height 10
click at [545, 281] on div "English" at bounding box center [584, 277] width 266 height 19
click at [798, 262] on input "ISWC ?" at bounding box center [884, 256] width 266 height 24
drag, startPoint x: 862, startPoint y: 266, endPoint x: 752, endPoint y: 273, distance: 109.5
click at [752, 273] on div "ISWC ? SHAKE DAT FEAT [PERSON_NAME] The ISWC format must have a prefix letter, …" at bounding box center [884, 263] width 266 height 38
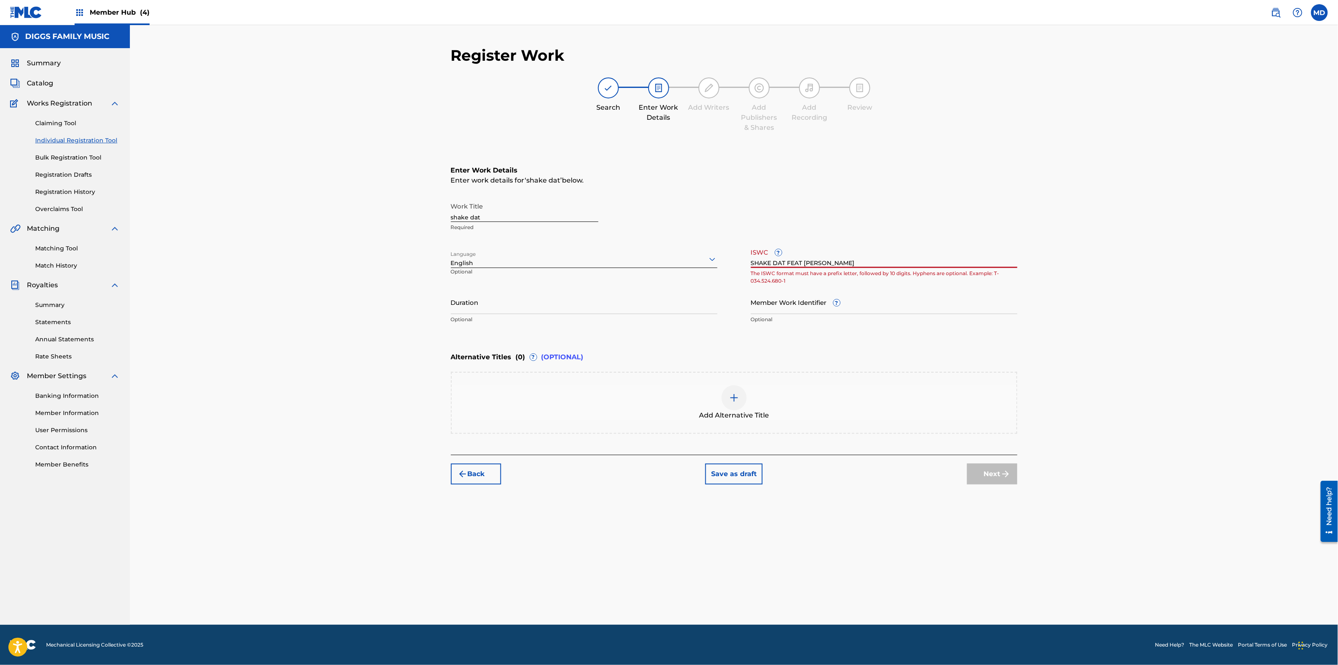
type input "S"
type input "T0718344332"
click at [798, 302] on input "Member Work Identifier ?" at bounding box center [884, 302] width 266 height 24
type input "6722813"
click at [994, 473] on button "Next" at bounding box center [992, 474] width 50 height 21
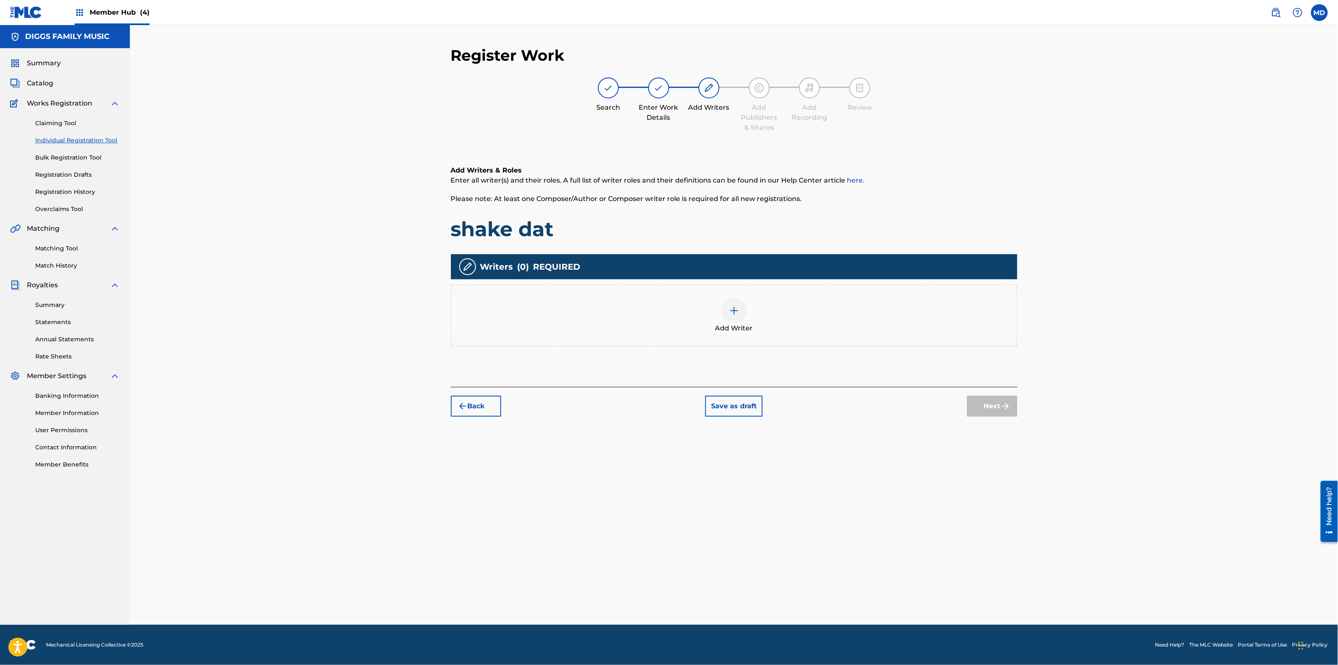
click at [736, 307] on img at bounding box center [734, 311] width 10 height 10
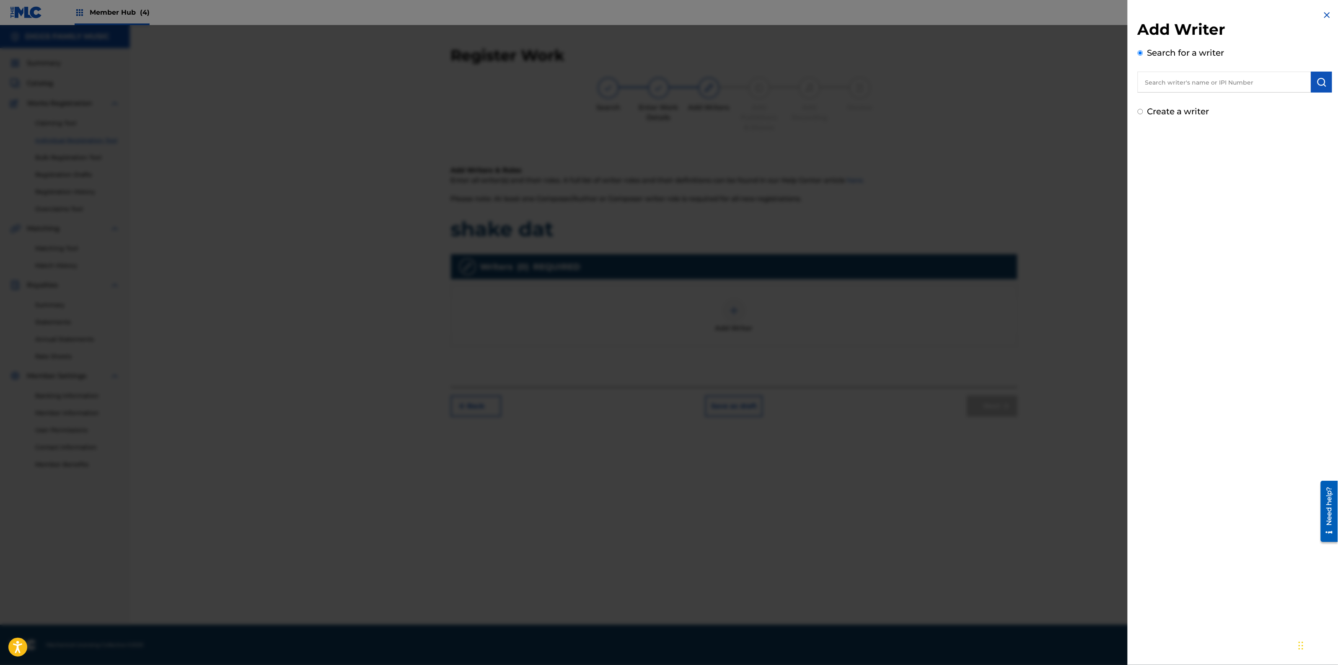
click at [1197, 84] on input "text" at bounding box center [1223, 82] width 173 height 21
type input "00353247764"
click at [1324, 84] on img "submit" at bounding box center [1321, 82] width 10 height 10
click at [1283, 124] on button "Add writer" at bounding box center [1301, 123] width 50 height 13
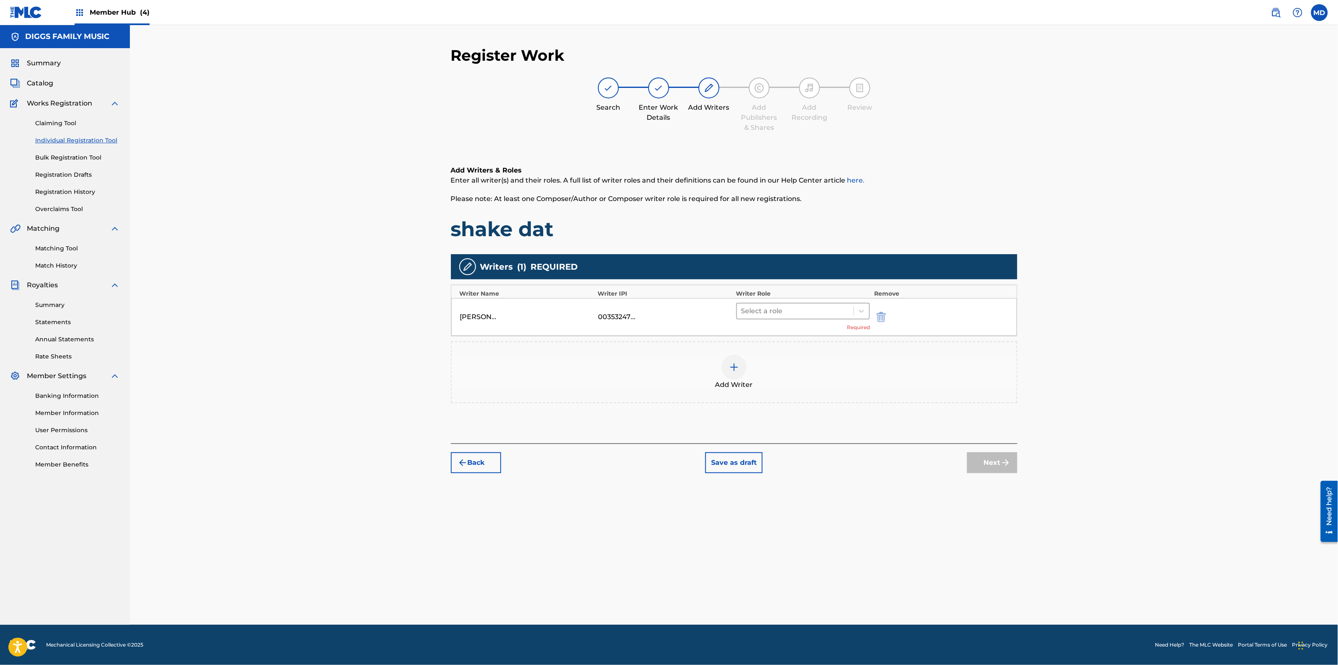
click at [778, 313] on div at bounding box center [795, 311] width 109 height 12
click at [786, 334] on div "Composer/Author" at bounding box center [803, 332] width 134 height 17
click at [736, 355] on img at bounding box center [734, 355] width 10 height 10
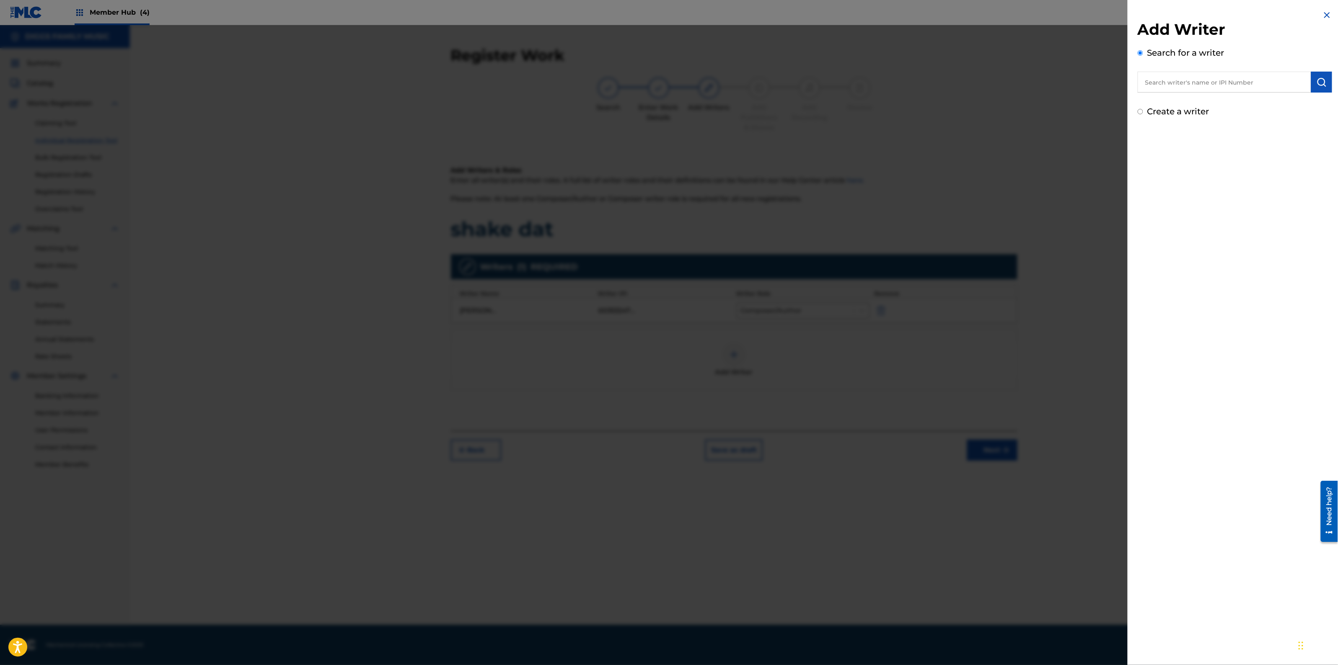
click at [1239, 83] on input "text" at bounding box center [1223, 82] width 173 height 21
type input "00236471960"
click at [1312, 82] on button "submit" at bounding box center [1321, 82] width 21 height 21
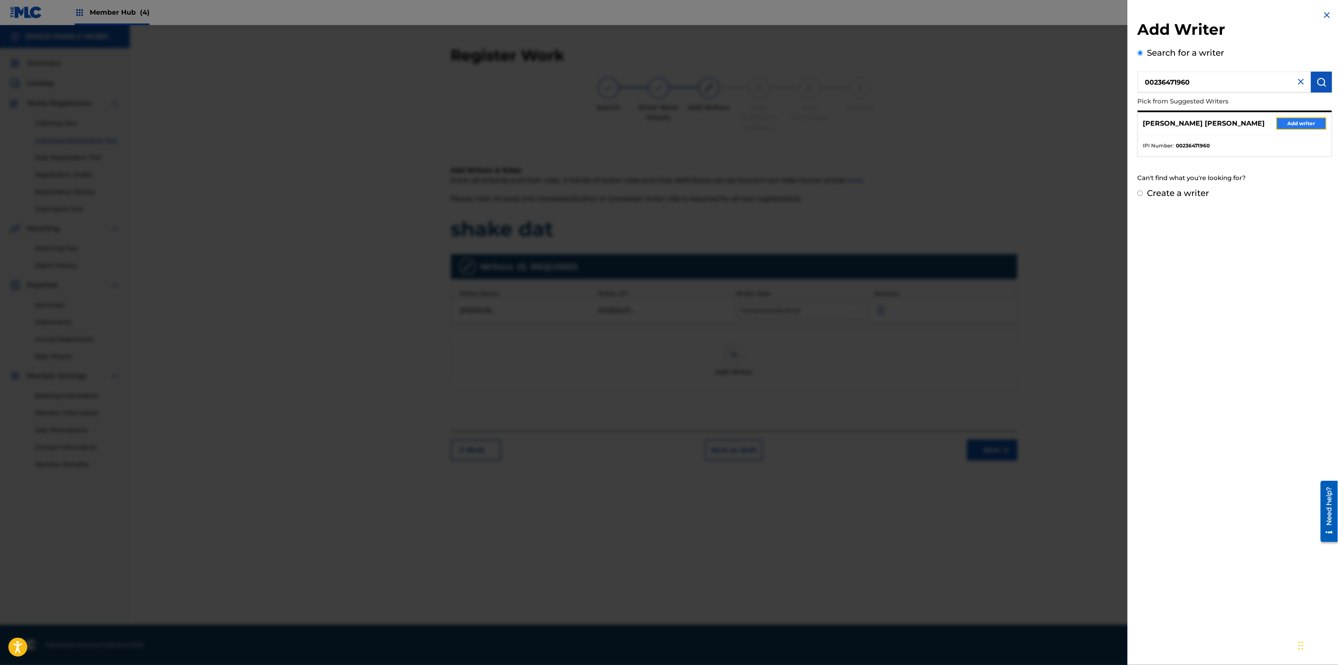
click at [1289, 126] on button "Add writer" at bounding box center [1301, 123] width 50 height 13
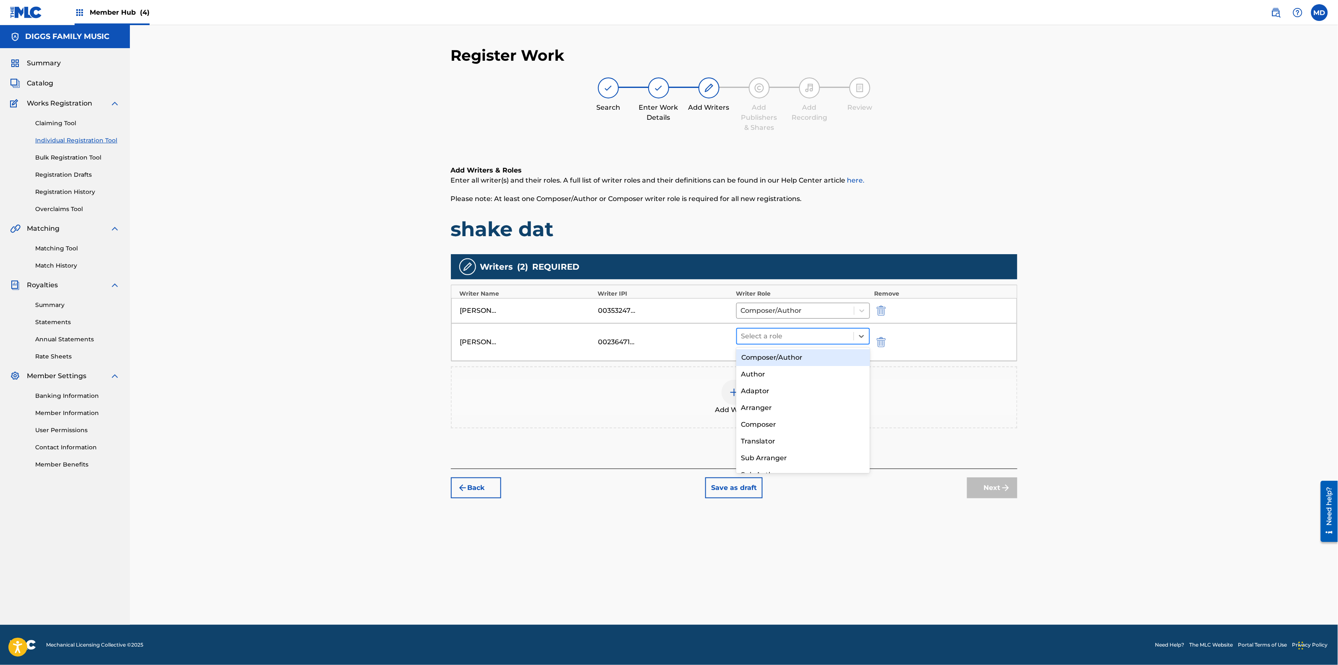
click at [804, 334] on div at bounding box center [795, 337] width 109 height 12
click at [799, 363] on div "Composer/Author" at bounding box center [803, 357] width 134 height 17
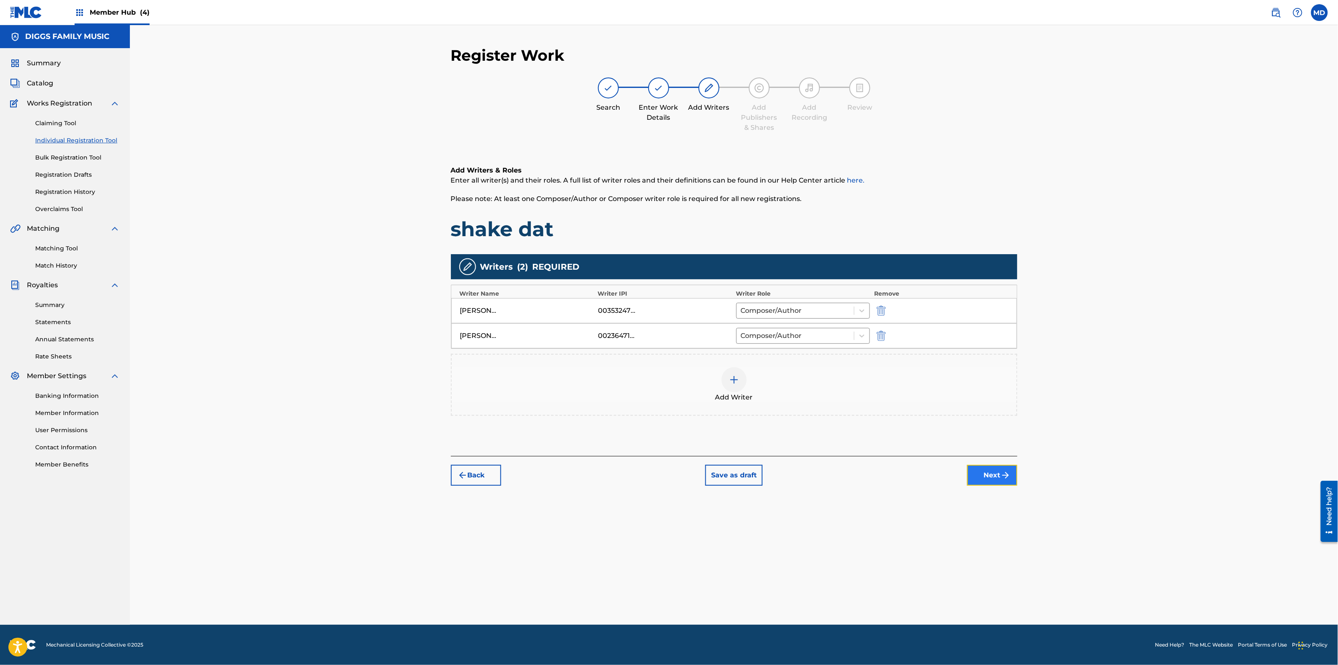
click at [1002, 473] on img "submit" at bounding box center [1005, 475] width 10 height 10
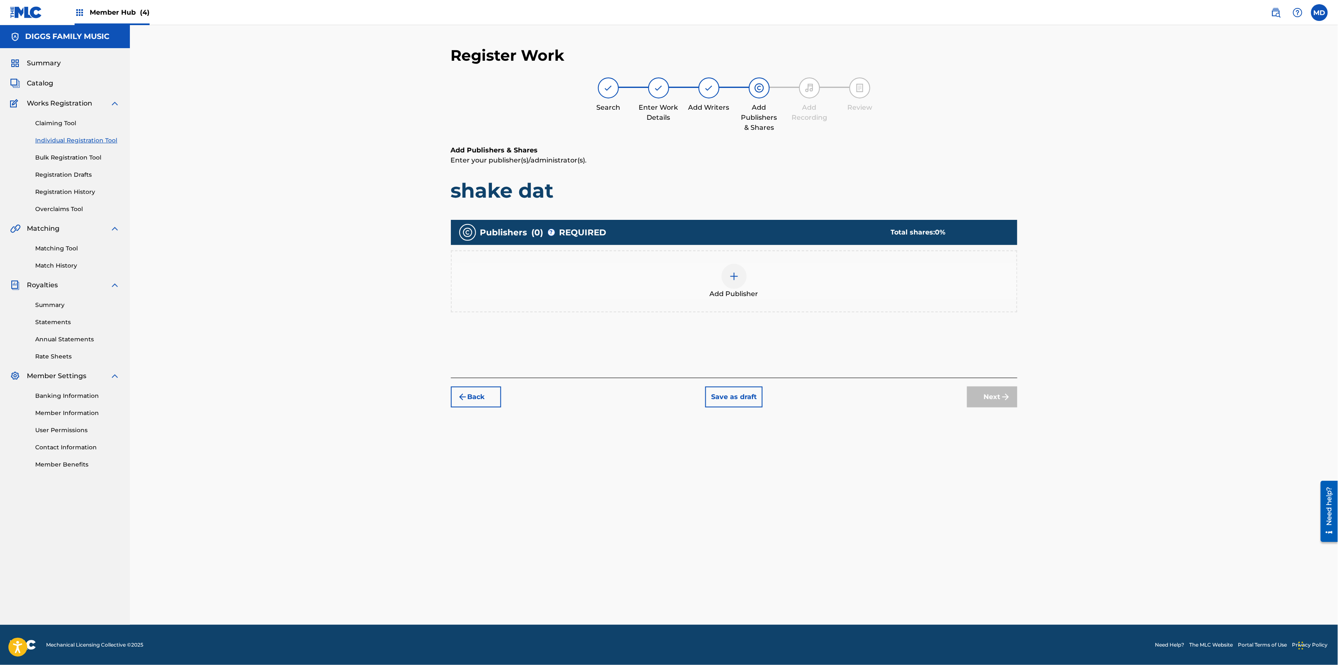
click at [739, 273] on img at bounding box center [734, 276] width 10 height 10
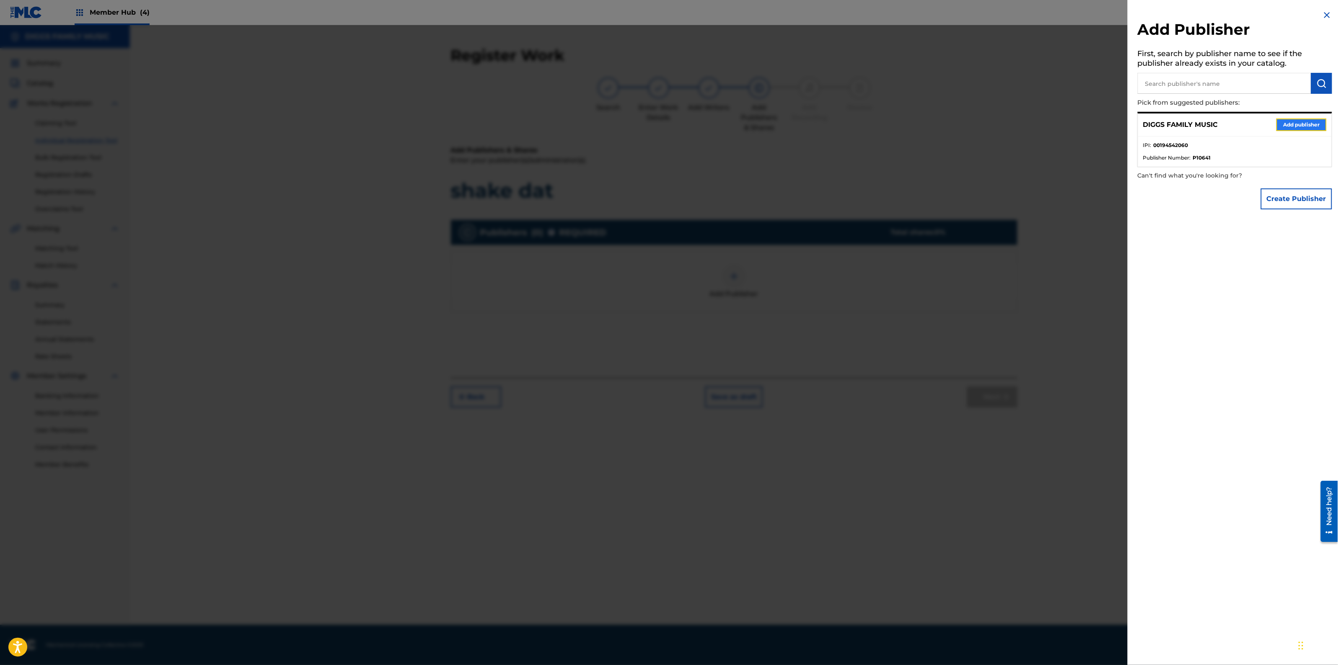
click at [1289, 126] on button "Add publisher" at bounding box center [1301, 125] width 50 height 13
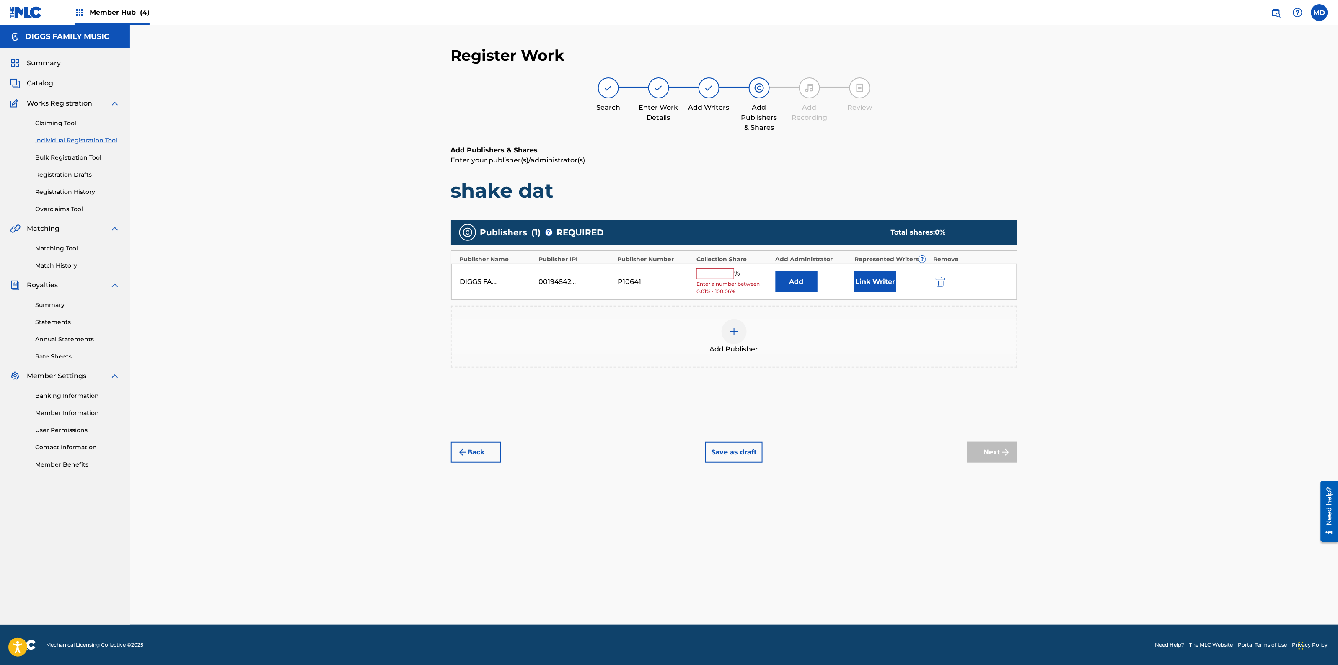
click at [726, 274] on input "text" at bounding box center [715, 274] width 38 height 11
type input "50"
click at [988, 445] on button "Next" at bounding box center [992, 446] width 50 height 21
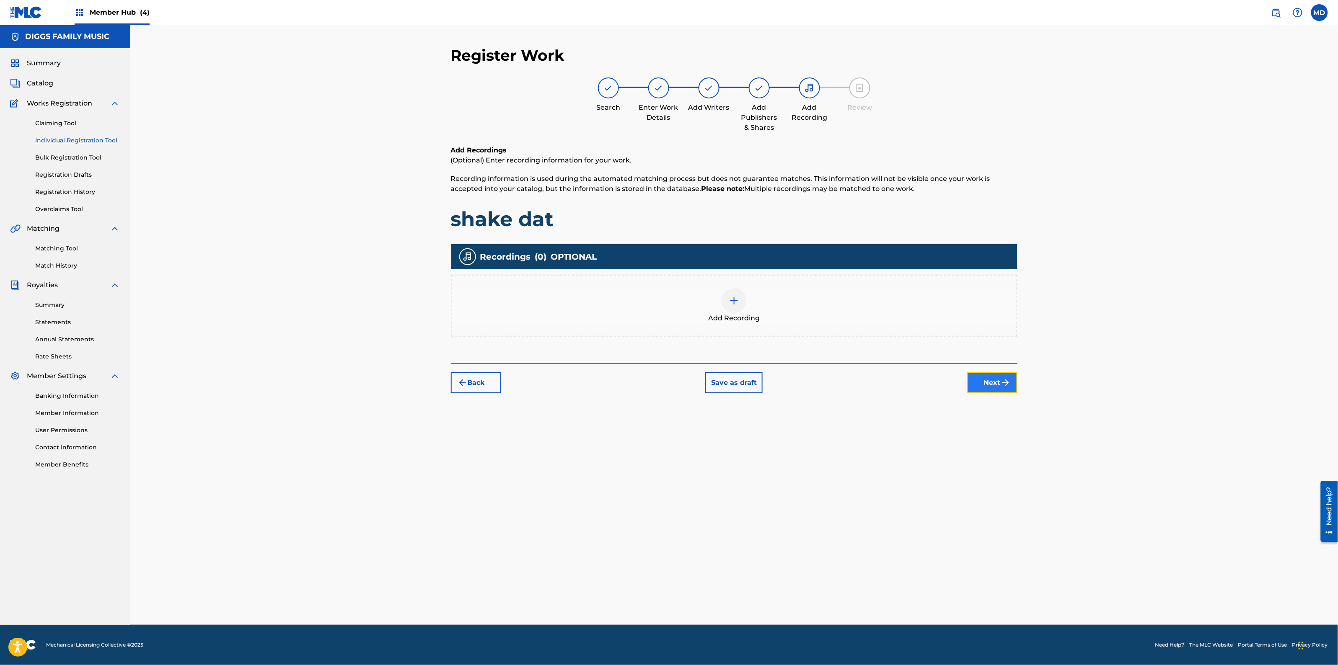
click at [987, 380] on button "Next" at bounding box center [992, 382] width 50 height 21
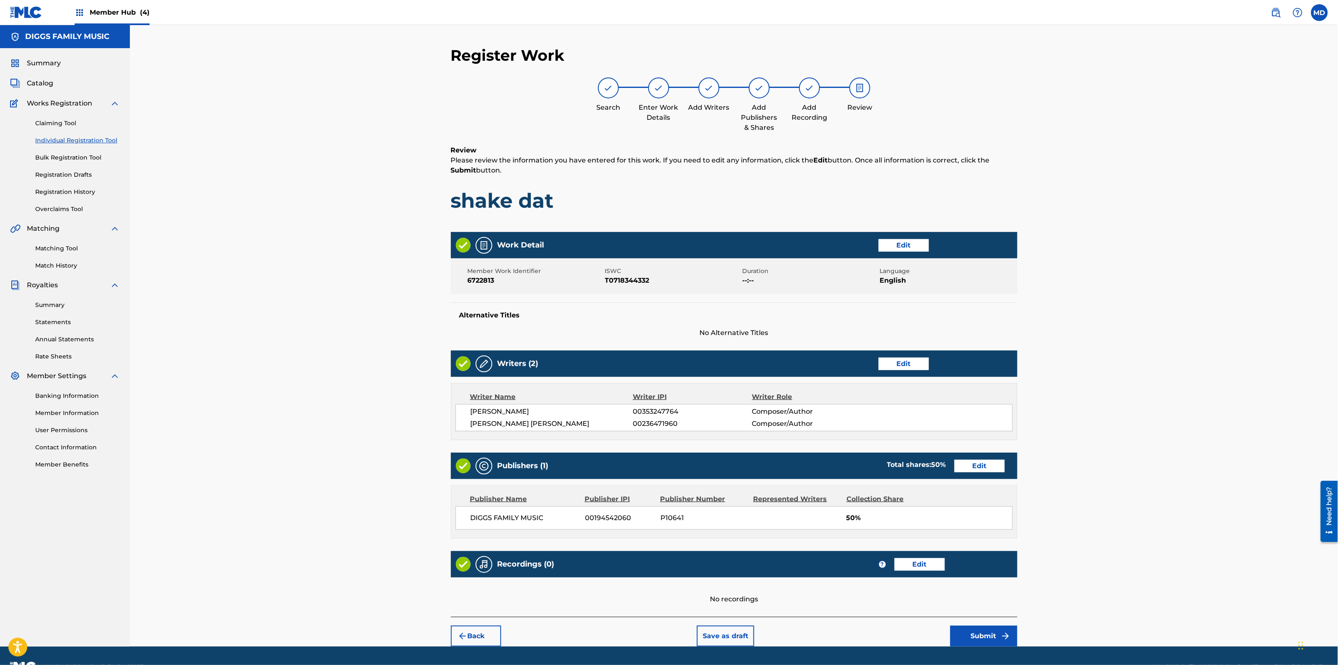
scroll to position [22, 0]
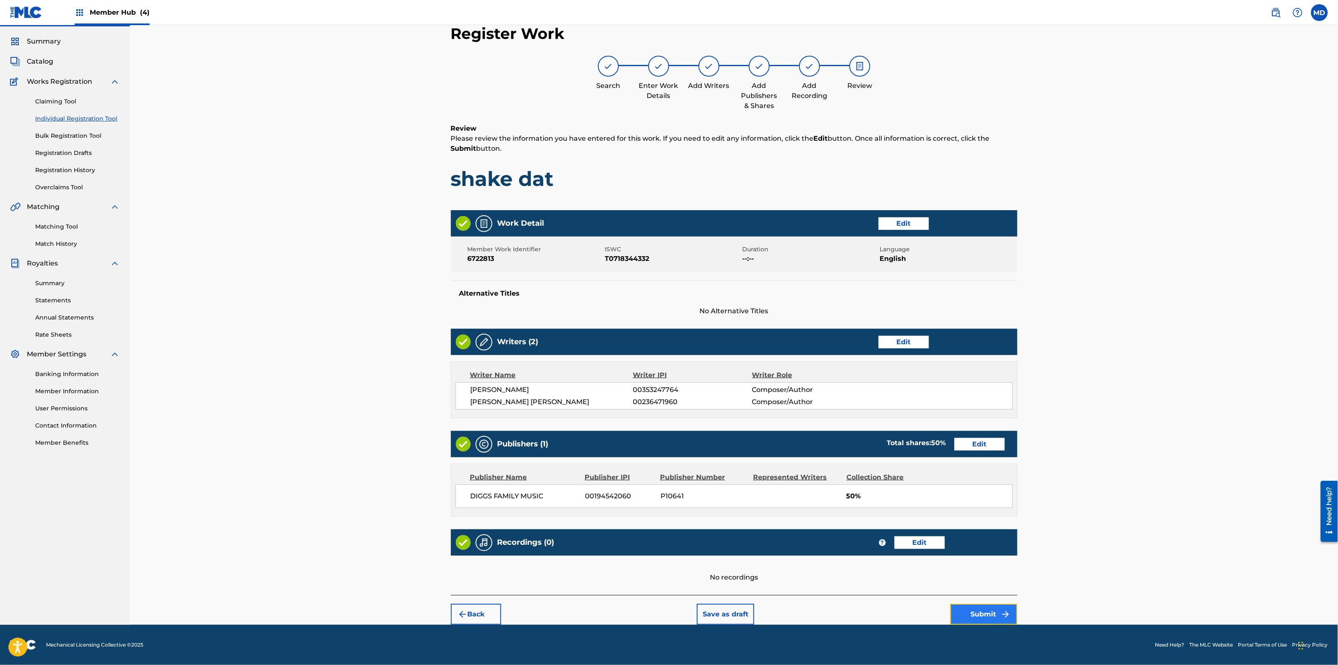
click at [973, 617] on button "Submit" at bounding box center [983, 614] width 67 height 21
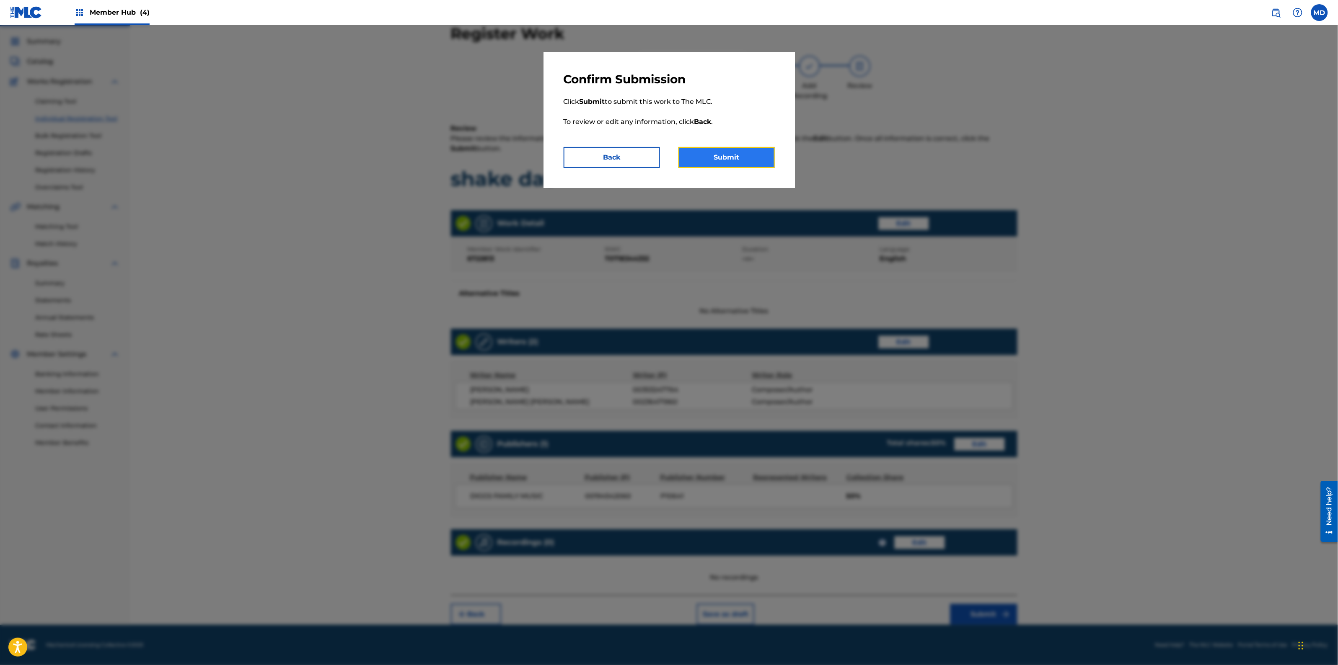
click at [742, 160] on button "Submit" at bounding box center [726, 157] width 96 height 21
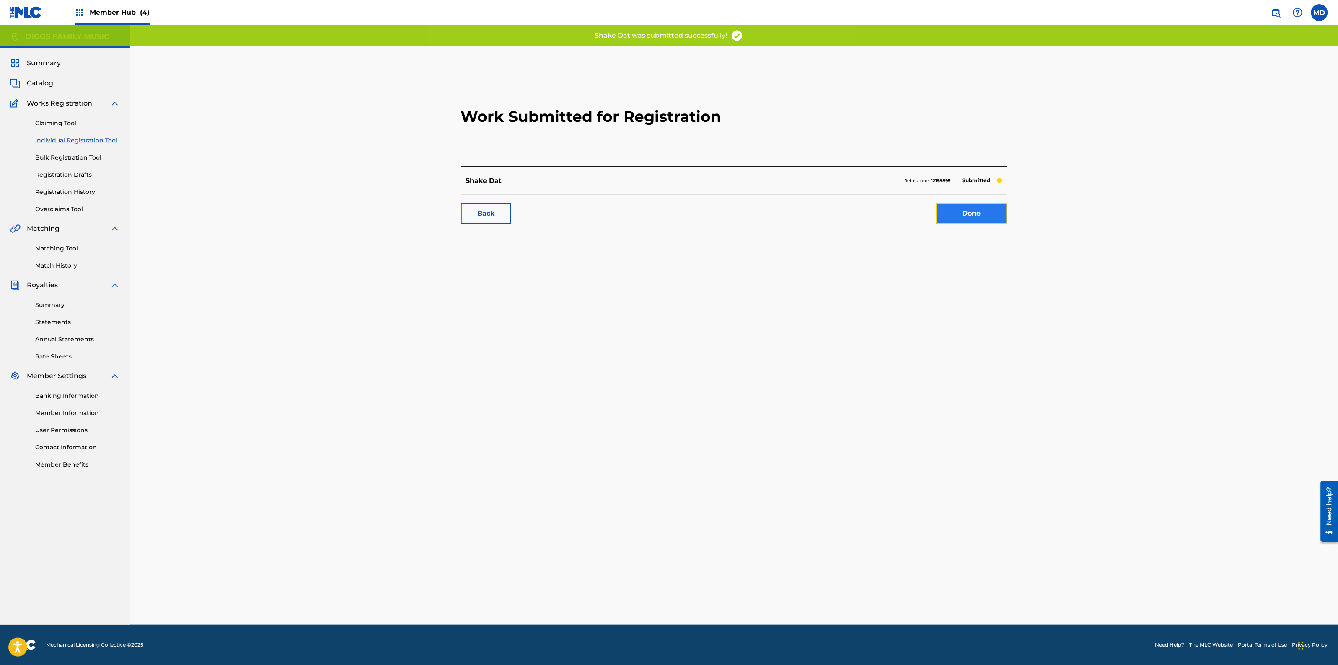
click at [985, 208] on link "Done" at bounding box center [971, 213] width 71 height 21
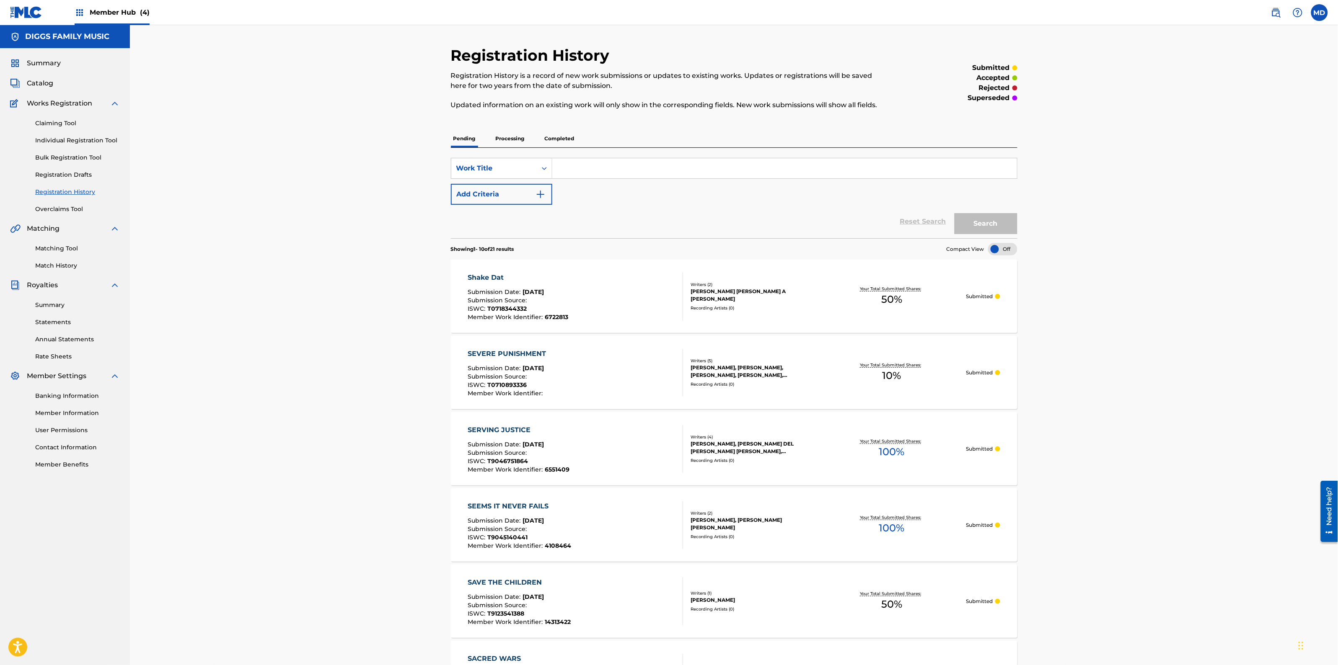
click at [636, 170] on input "Search Form" at bounding box center [784, 168] width 465 height 20
type input "SHAOLIN WHAT SKIT"
click at [983, 233] on button "Search" at bounding box center [985, 223] width 63 height 21
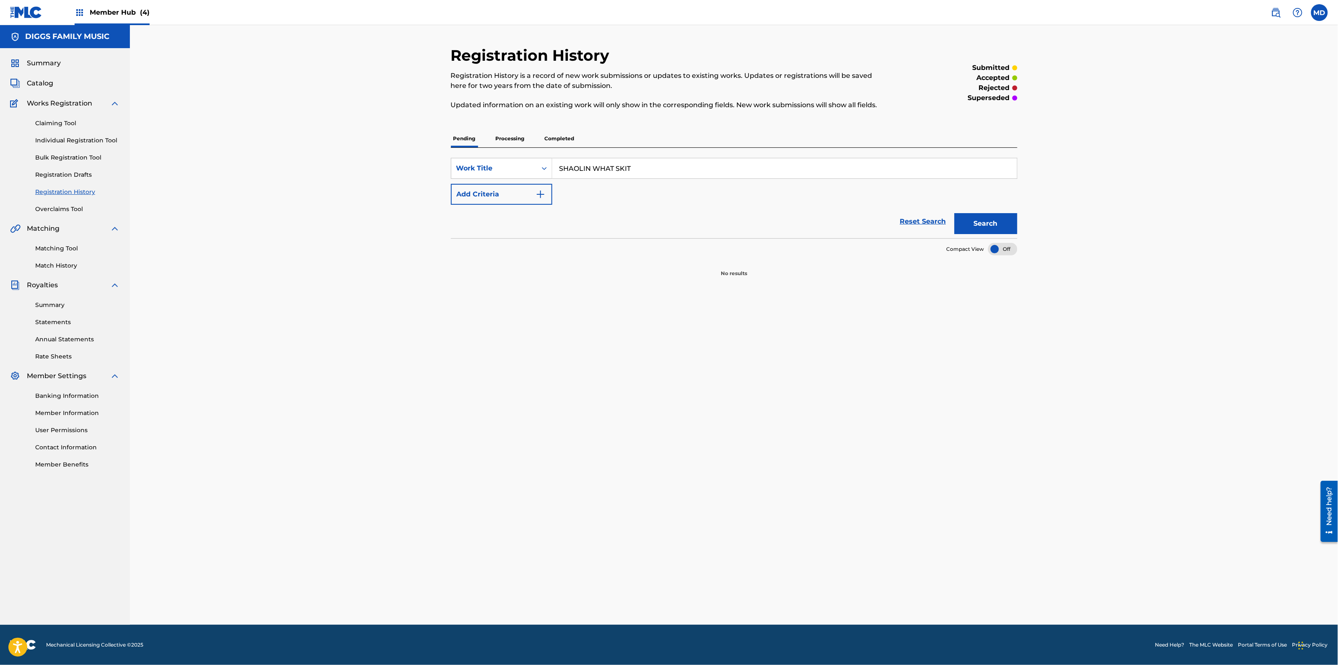
click at [518, 142] on p "Processing" at bounding box center [510, 139] width 34 height 18
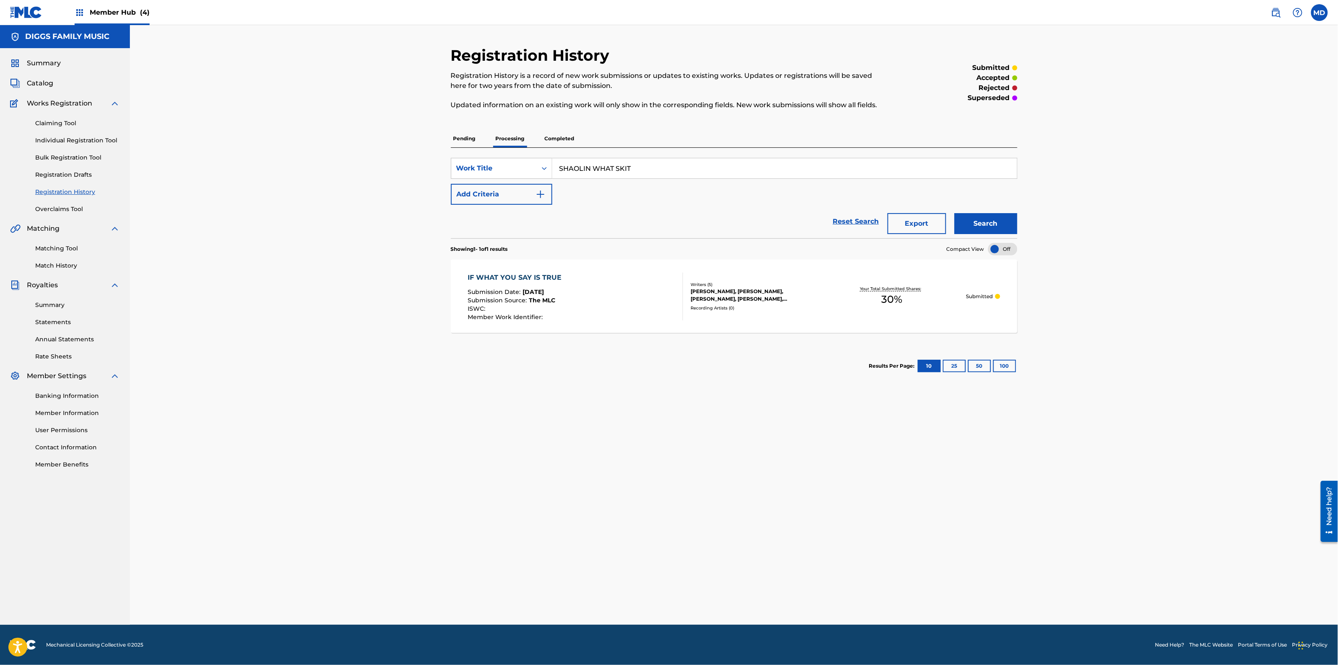
click at [550, 135] on p "Completed" at bounding box center [559, 139] width 35 height 18
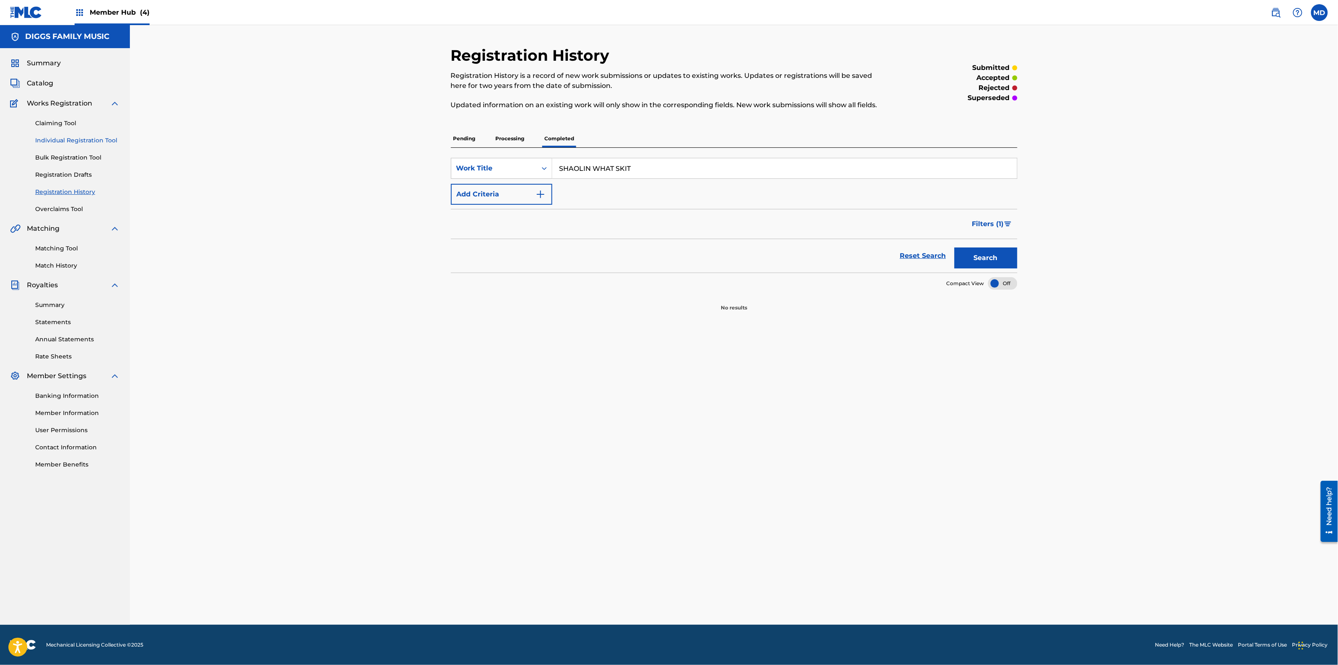
click at [77, 140] on link "Individual Registration Tool" at bounding box center [77, 140] width 85 height 9
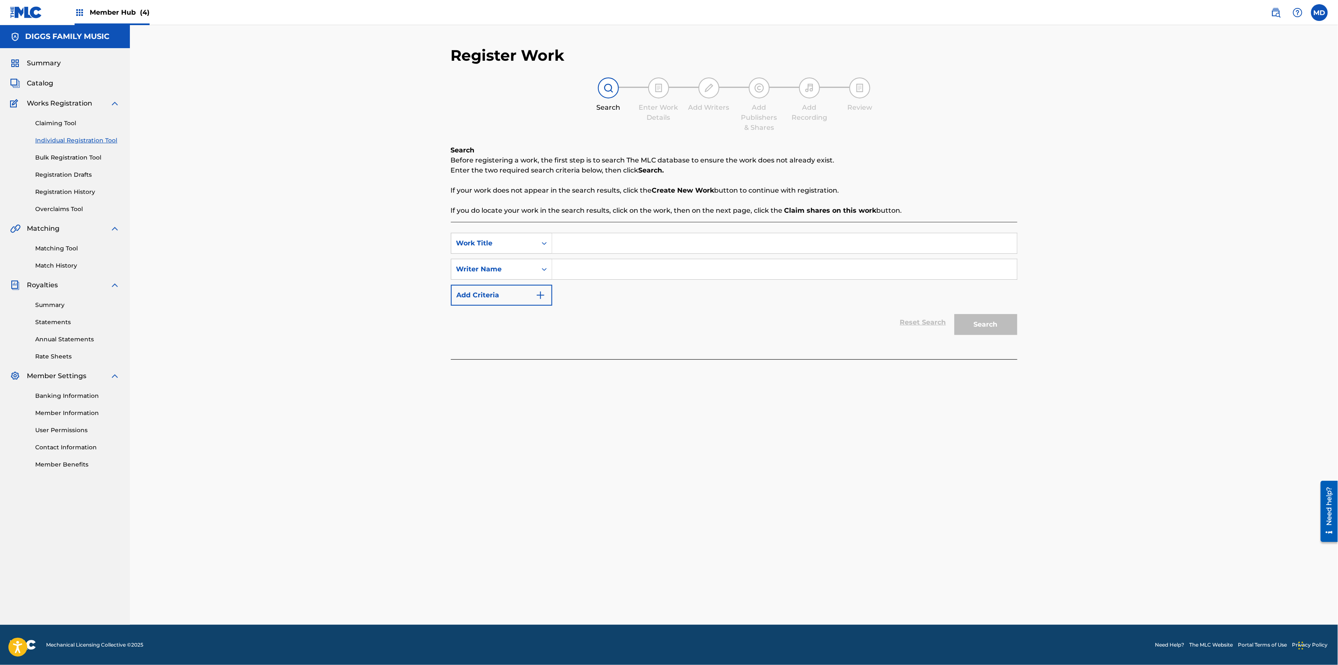
click at [620, 243] on input "Search Form" at bounding box center [784, 243] width 465 height 20
type input "SHAOLIN WHAT SKIT"
click at [602, 267] on input "Search Form" at bounding box center [784, 269] width 465 height 20
type input "[PERSON_NAME] [PERSON_NAME]"
click at [996, 326] on button "Search" at bounding box center [985, 324] width 63 height 21
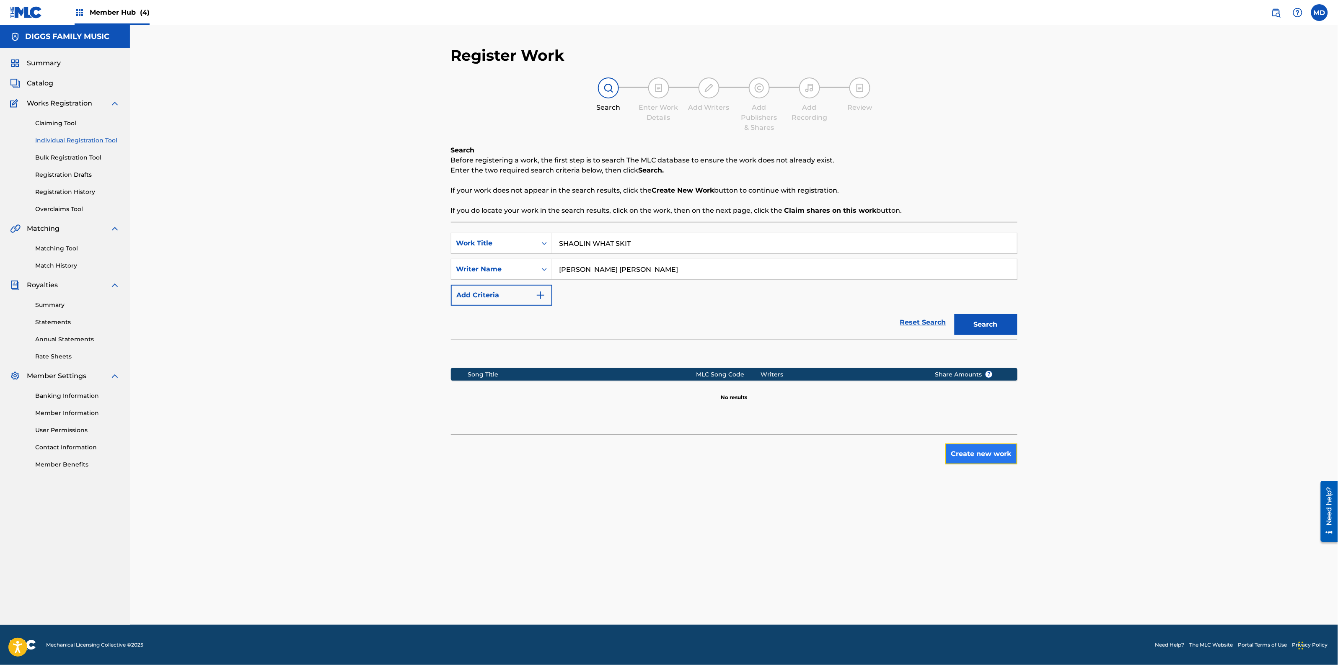
click at [1000, 460] on button "Create new work" at bounding box center [981, 454] width 72 height 21
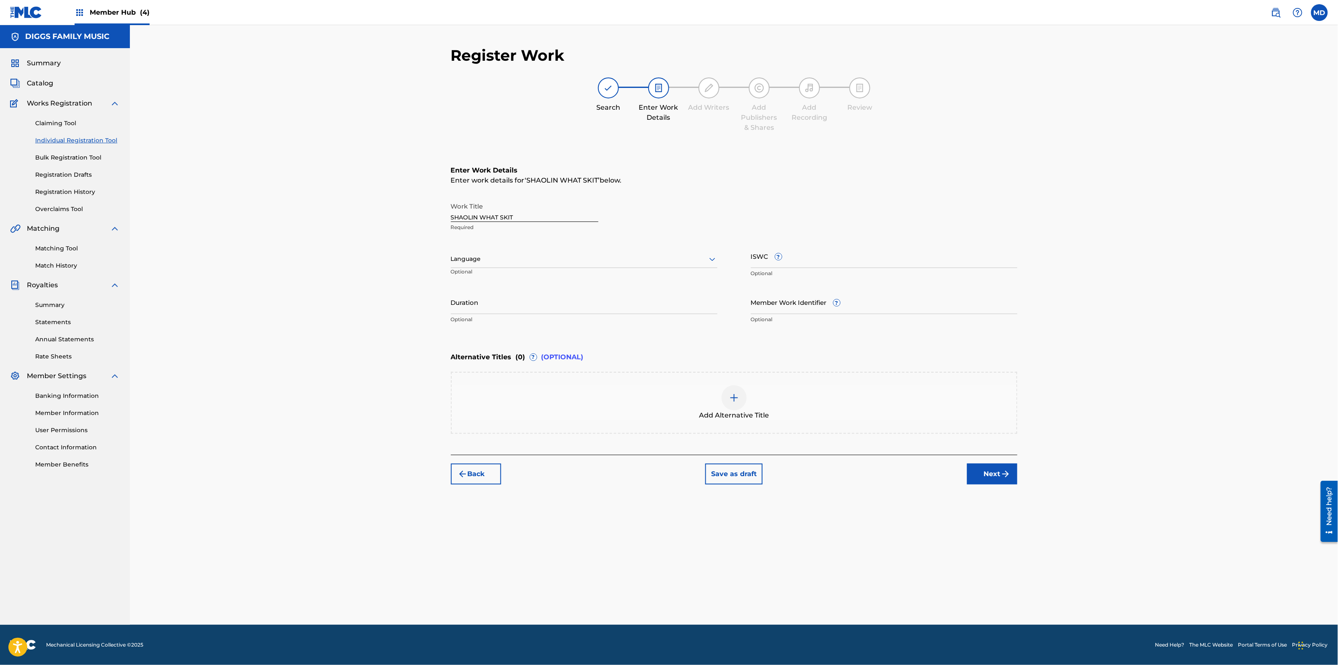
click at [566, 263] on div at bounding box center [584, 259] width 266 height 10
click at [564, 279] on div "English" at bounding box center [584, 277] width 266 height 19
click at [818, 261] on input "ISWC ?" at bounding box center [884, 256] width 266 height 24
type input "T0720322406"
click at [866, 310] on input "Member Work Identifier ?" at bounding box center [884, 302] width 266 height 24
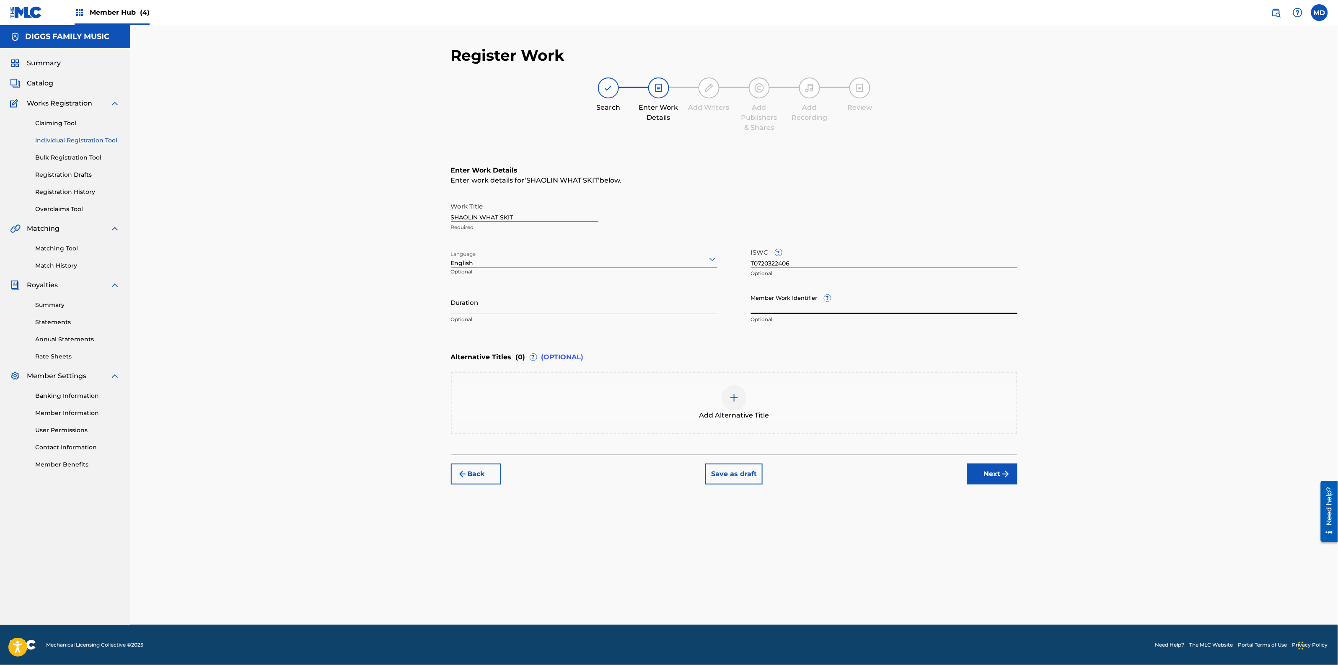
click at [811, 306] on input "Member Work Identifier ?" at bounding box center [884, 302] width 266 height 24
type input "4620373"
click at [993, 474] on button "Next" at bounding box center [992, 474] width 50 height 21
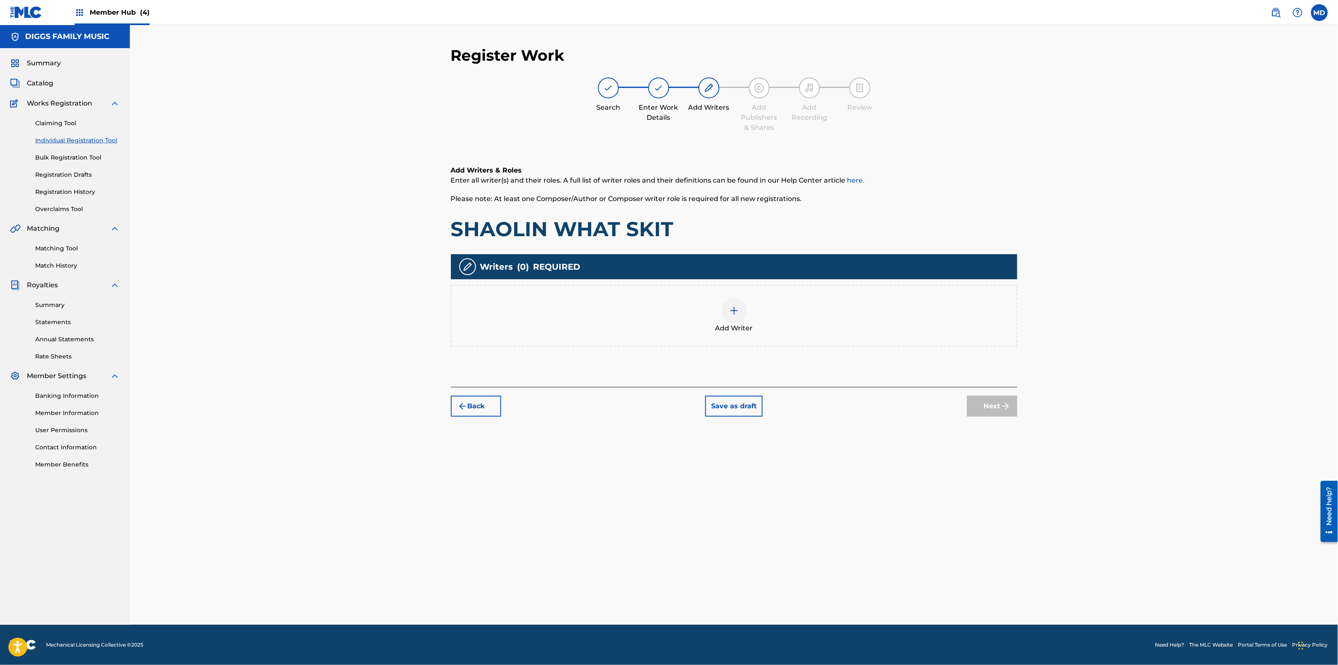
click at [723, 315] on div at bounding box center [733, 310] width 25 height 25
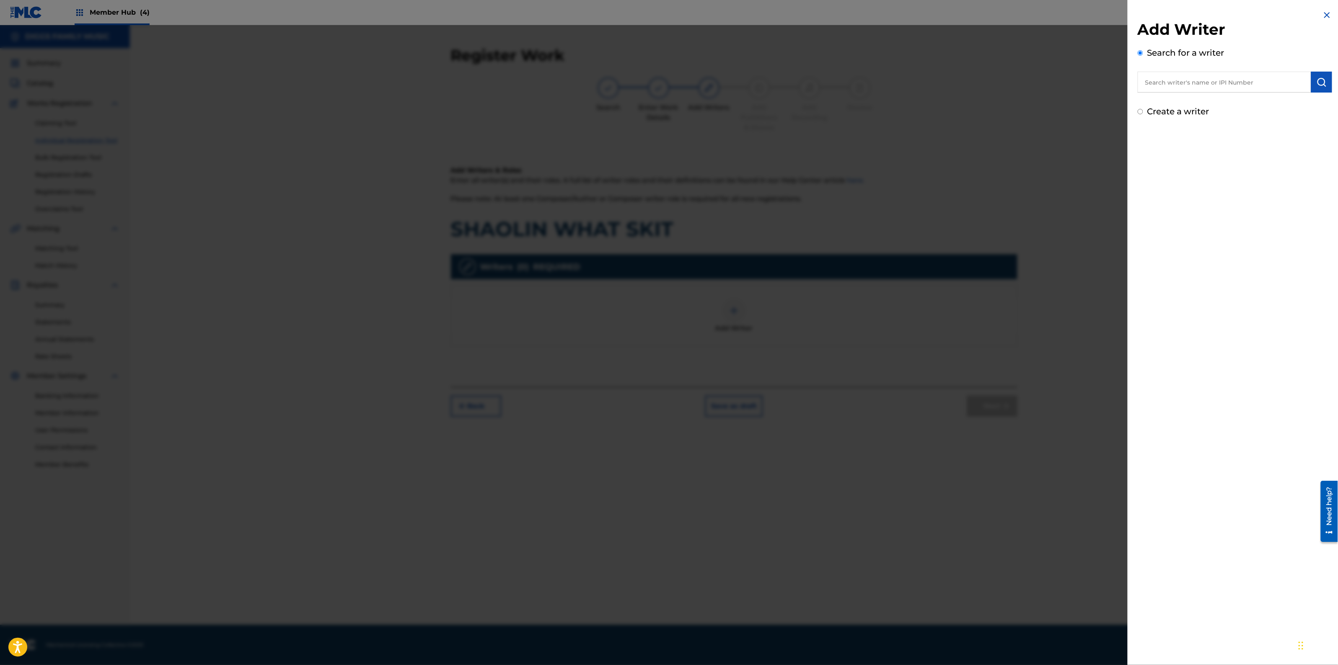
click at [1173, 78] on input "text" at bounding box center [1223, 82] width 173 height 21
click at [1233, 108] on div "[PERSON_NAME] [PERSON_NAME]" at bounding box center [1223, 101] width 173 height 15
type input "[PERSON_NAME] [PERSON_NAME]"
click at [1316, 84] on img "submit" at bounding box center [1321, 82] width 10 height 10
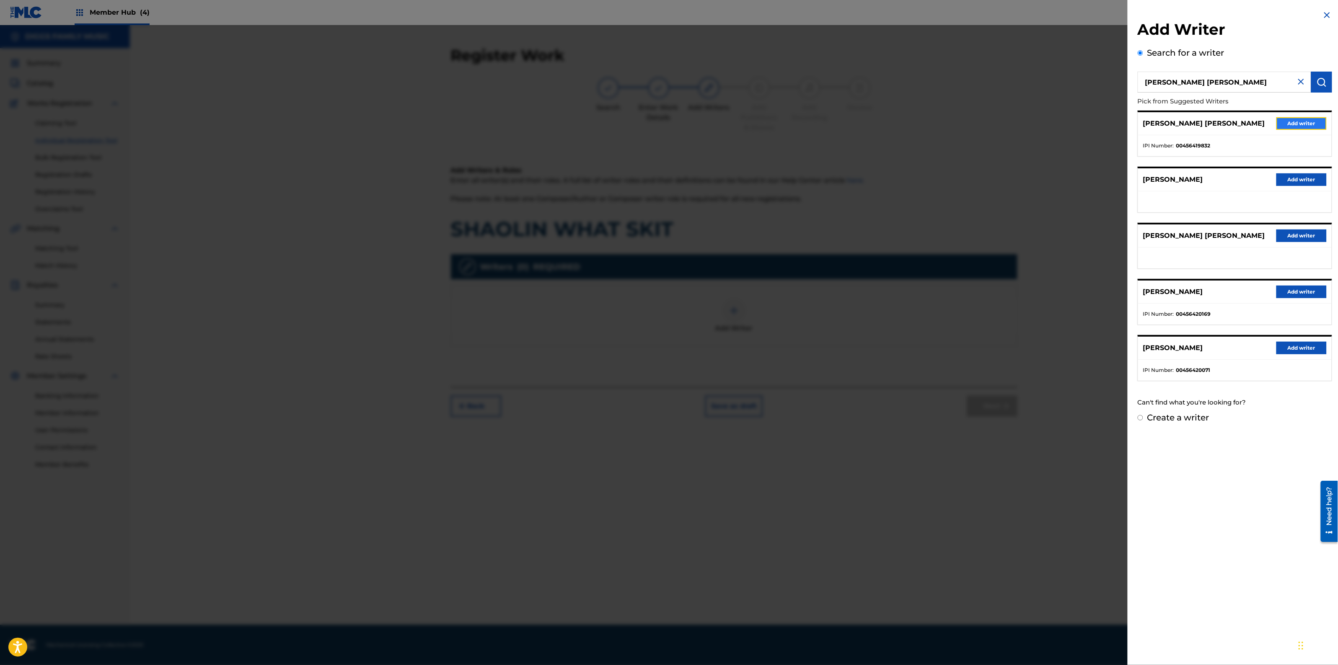
click at [1288, 125] on button "Add writer" at bounding box center [1301, 123] width 50 height 13
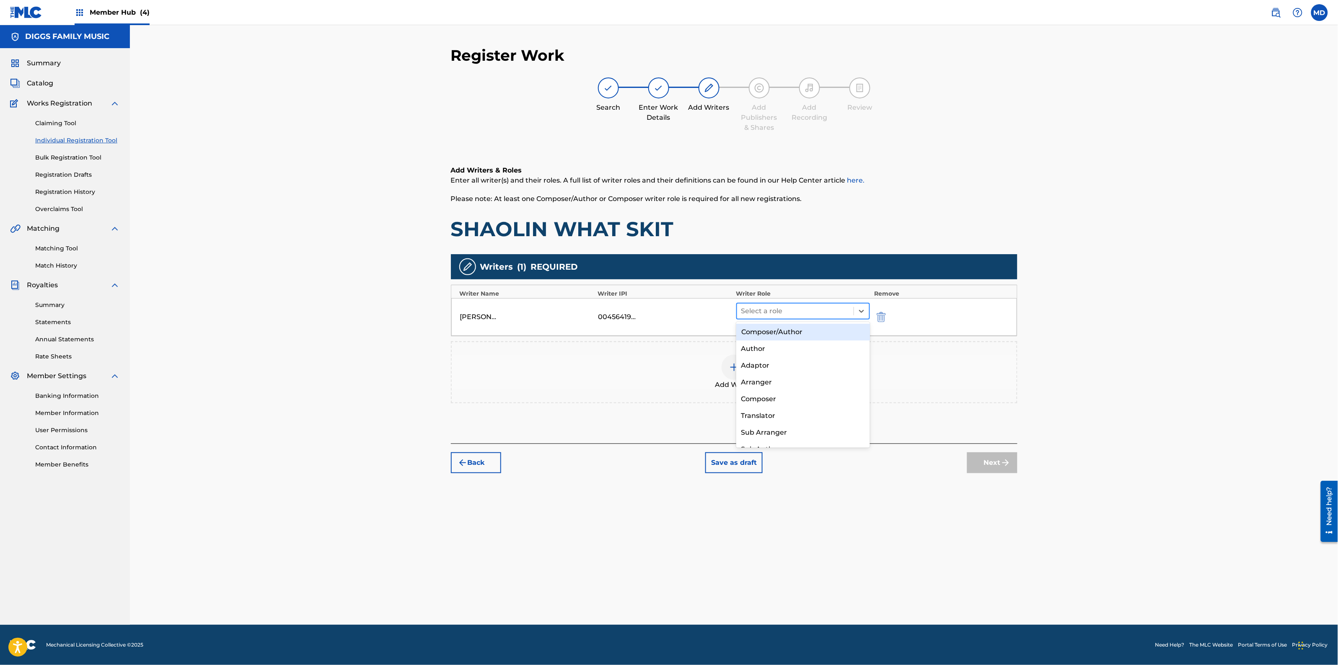
click at [761, 311] on div at bounding box center [795, 311] width 109 height 12
click at [774, 339] on div "Composer/Author" at bounding box center [803, 332] width 134 height 17
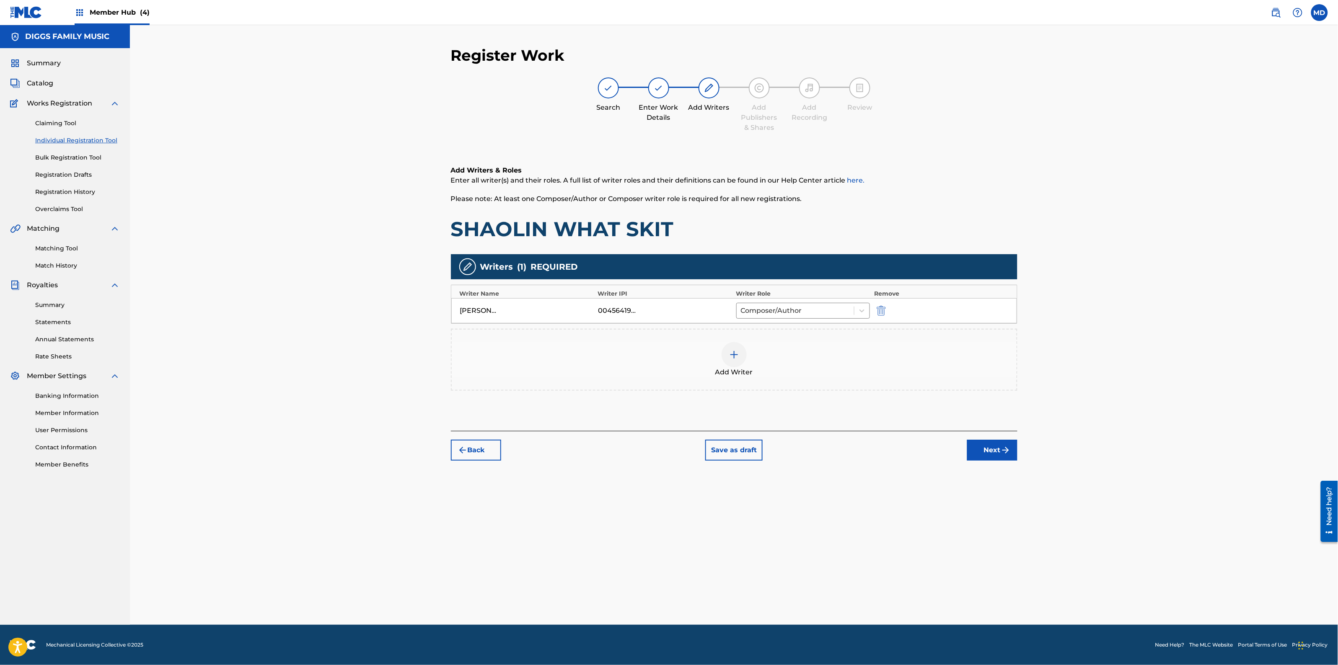
click at [732, 353] on img at bounding box center [734, 355] width 10 height 10
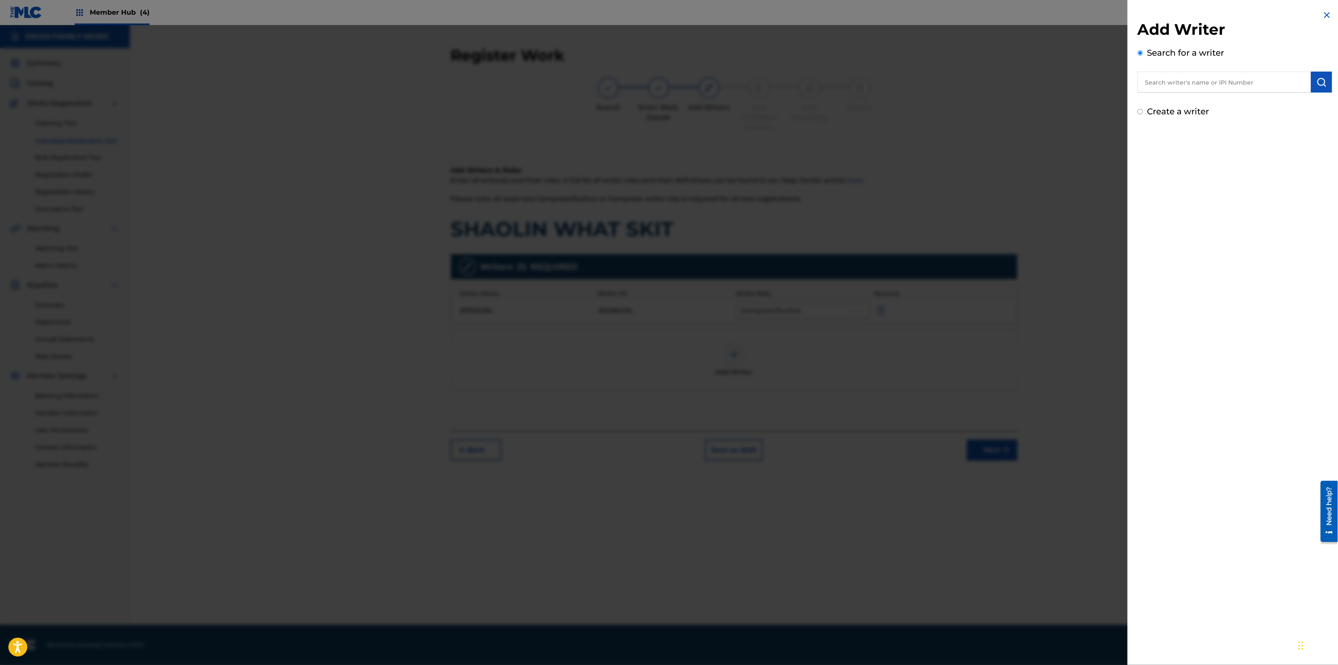
click at [1183, 82] on input "text" at bounding box center [1223, 82] width 173 height 21
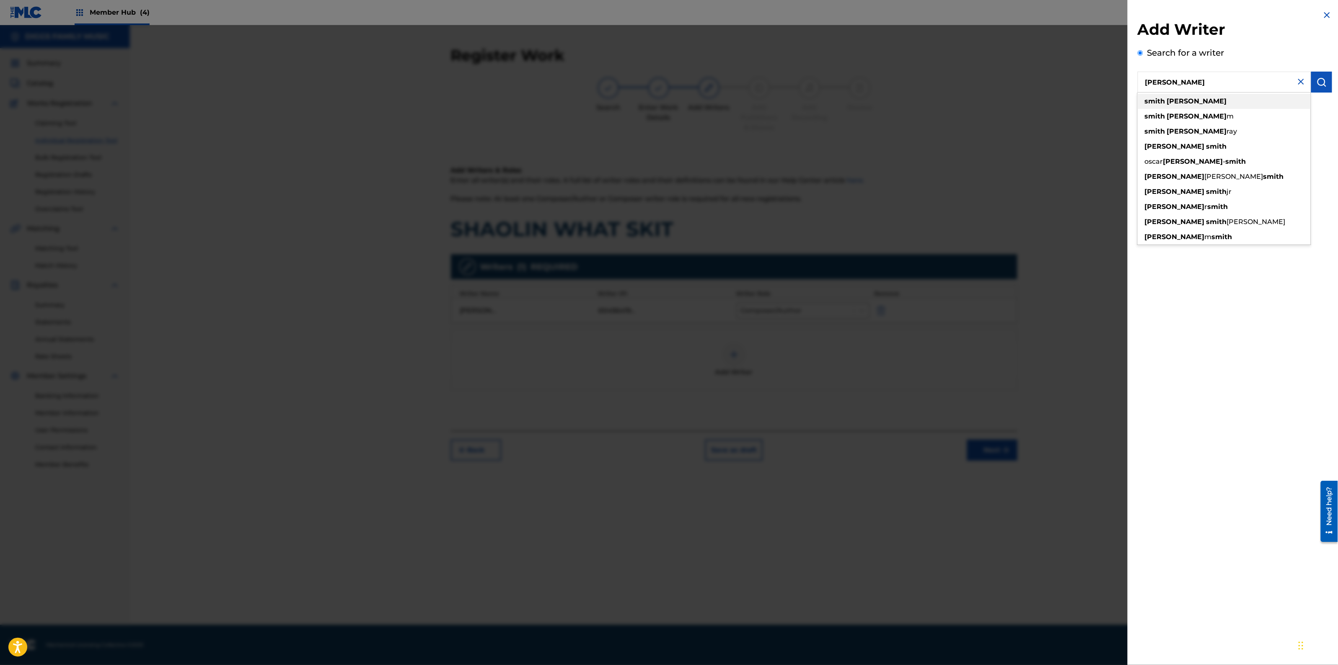
click at [1241, 108] on div "[PERSON_NAME]" at bounding box center [1223, 101] width 173 height 15
type input "[PERSON_NAME]"
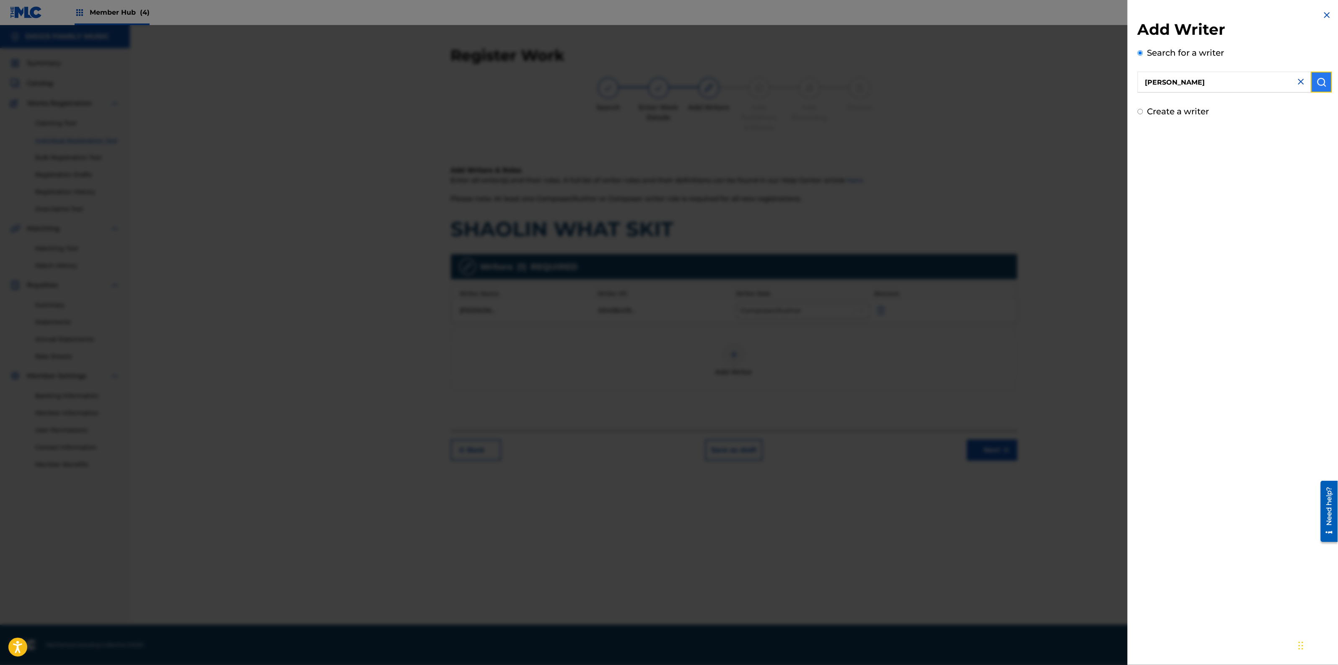
click at [1323, 80] on img "submit" at bounding box center [1321, 82] width 10 height 10
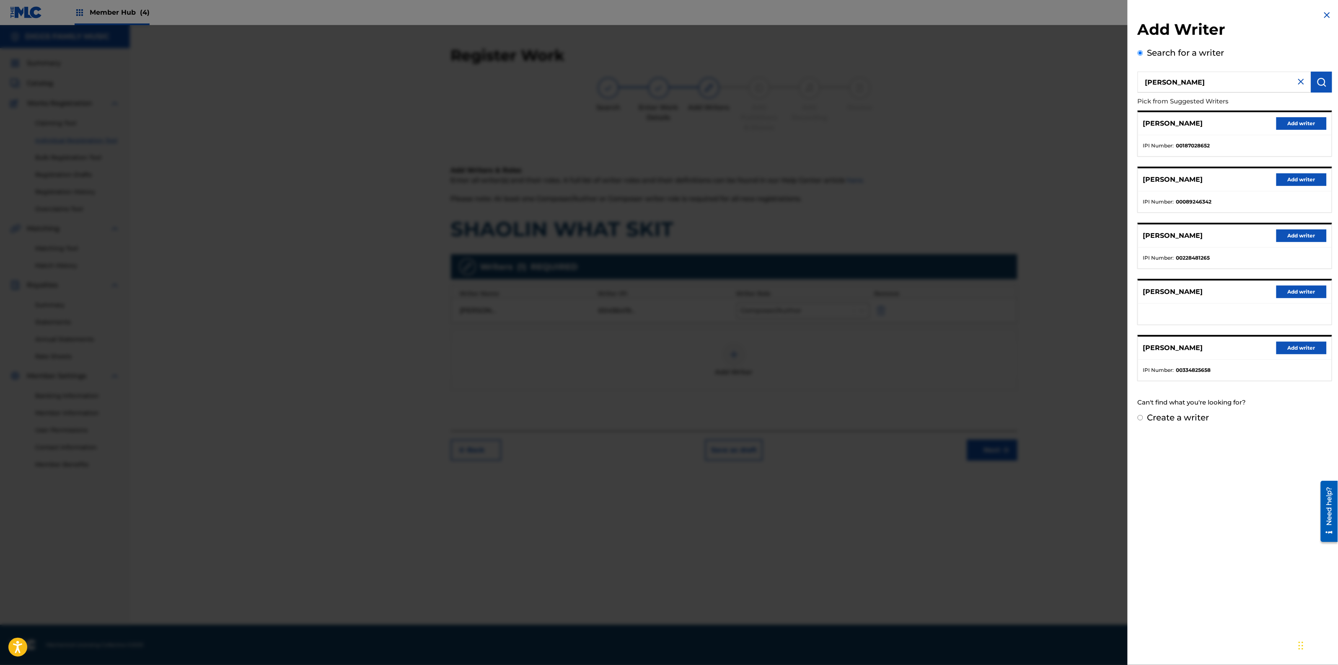
click at [1296, 86] on img at bounding box center [1301, 82] width 10 height 10
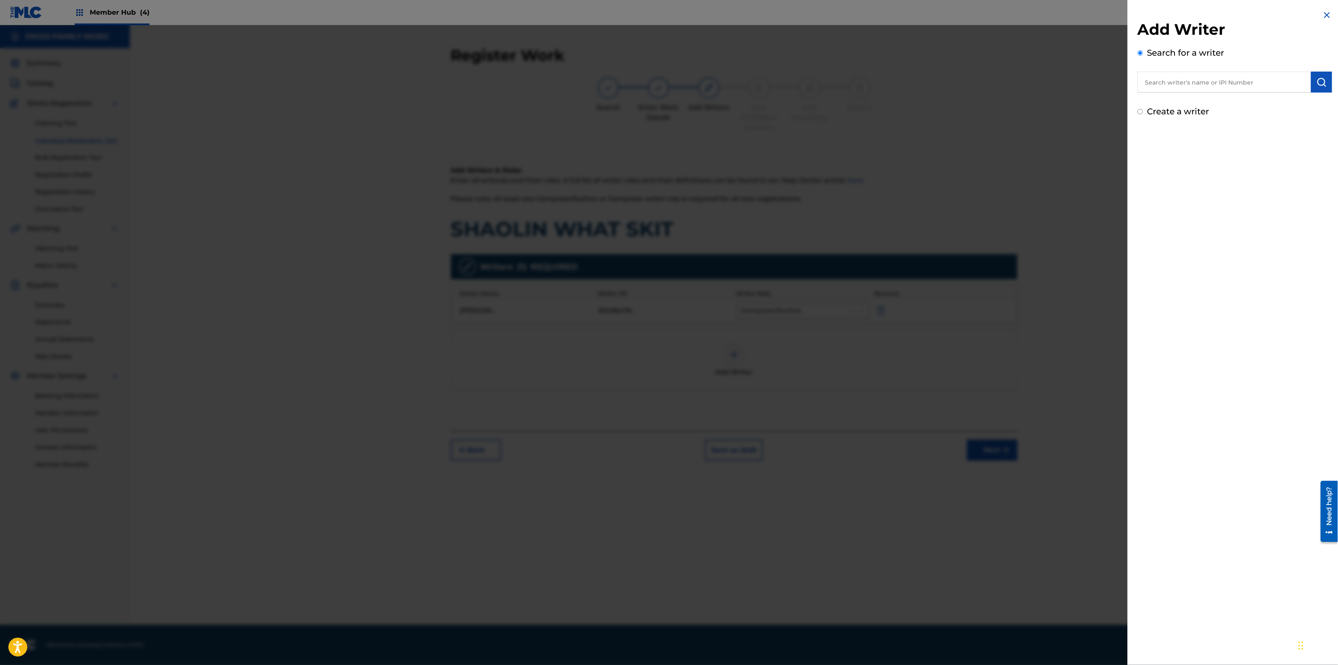
click at [1324, 13] on img at bounding box center [1327, 15] width 10 height 10
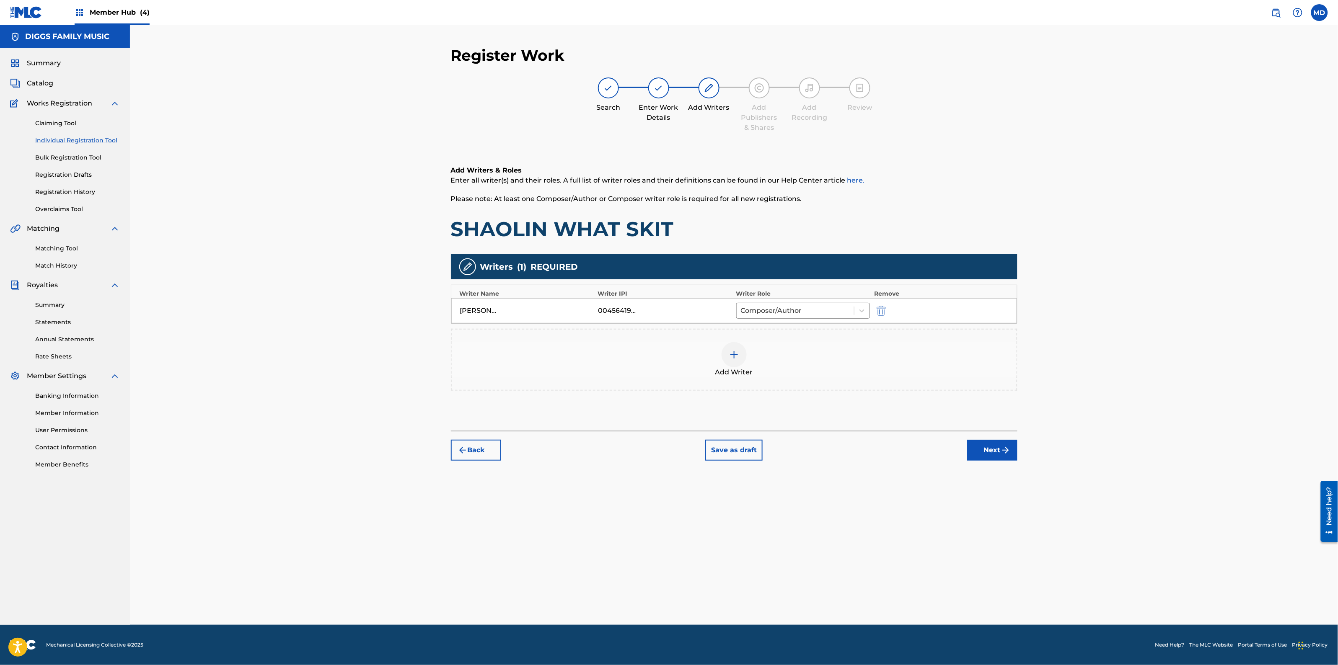
click at [730, 357] on img at bounding box center [734, 355] width 10 height 10
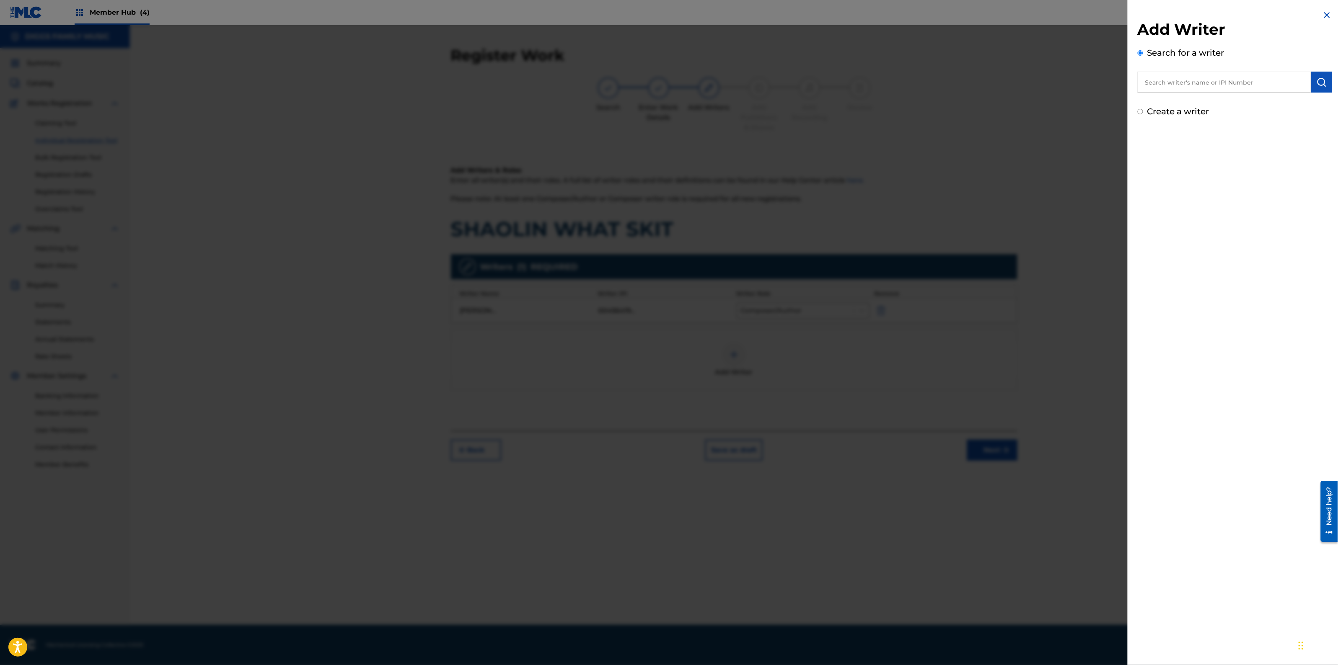
click at [1181, 88] on input "text" at bounding box center [1223, 82] width 173 height 21
drag, startPoint x: 1181, startPoint y: 88, endPoint x: 1181, endPoint y: 80, distance: 8.0
click at [1181, 87] on input "text" at bounding box center [1223, 82] width 173 height 21
type input "00187028946"
click at [1324, 83] on img "submit" at bounding box center [1321, 82] width 10 height 10
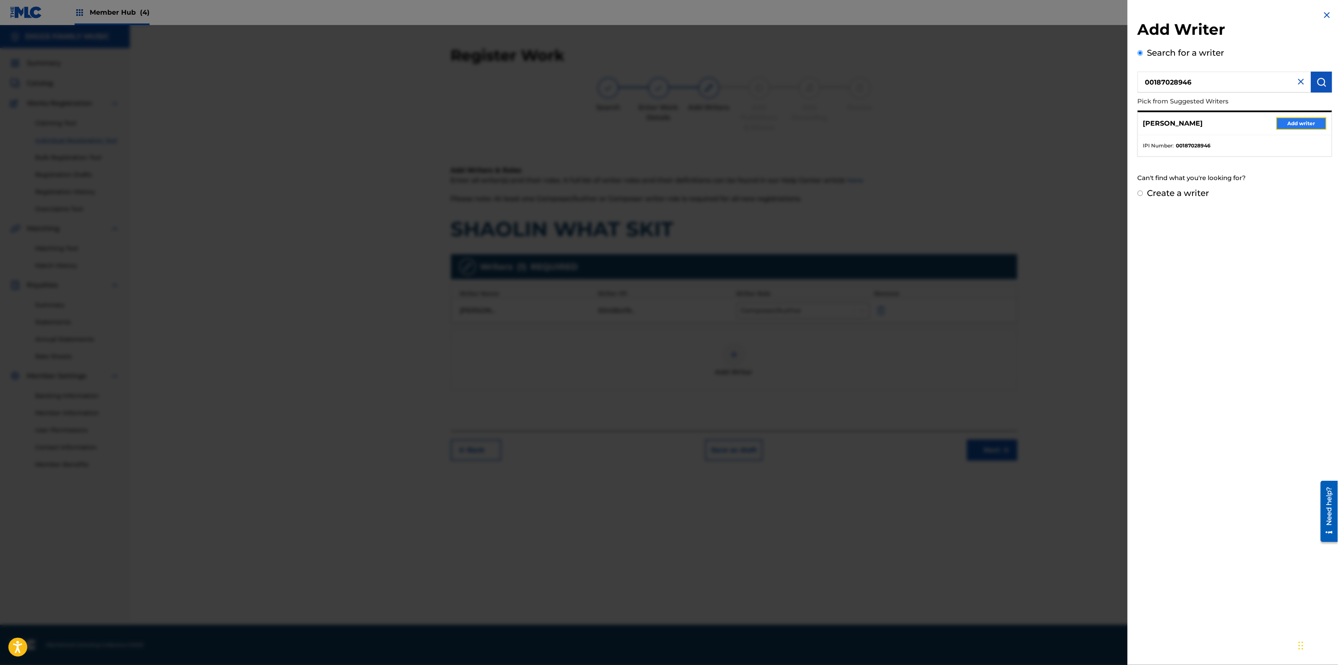
click at [1295, 122] on button "Add writer" at bounding box center [1301, 123] width 50 height 13
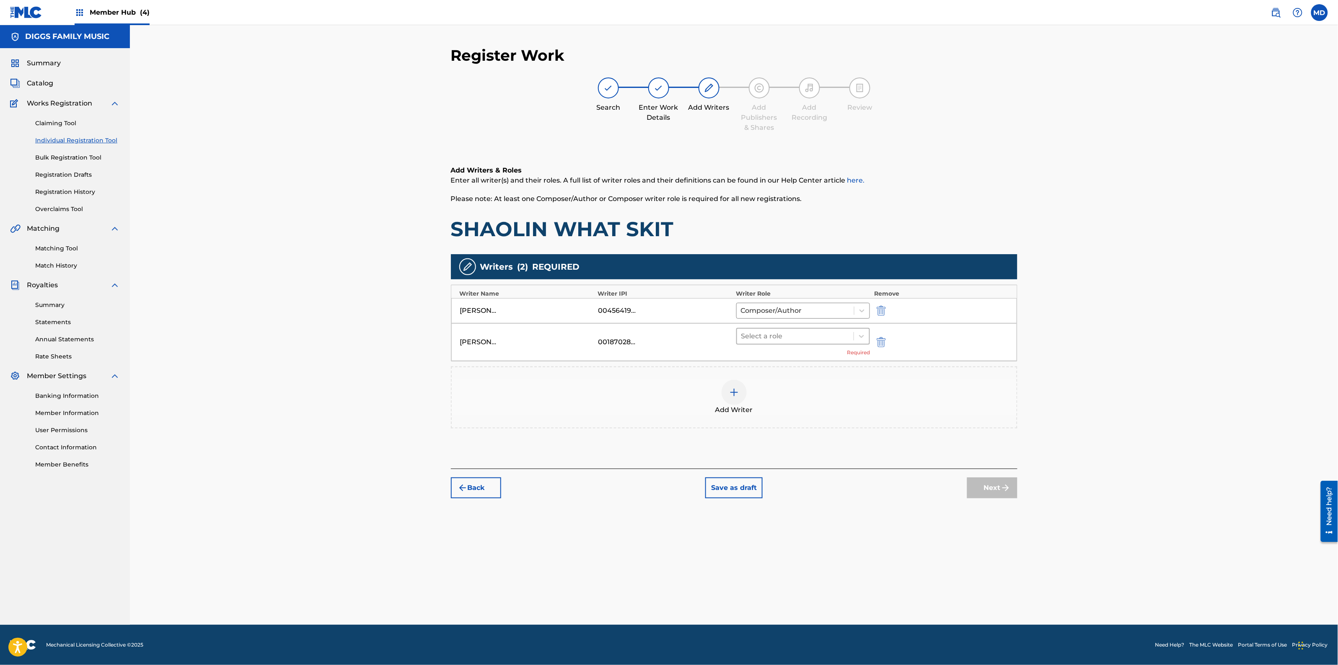
click at [815, 336] on div at bounding box center [795, 337] width 109 height 12
click at [811, 356] on div "Composer/Author" at bounding box center [803, 357] width 134 height 17
click at [985, 483] on button "Next" at bounding box center [992, 475] width 50 height 21
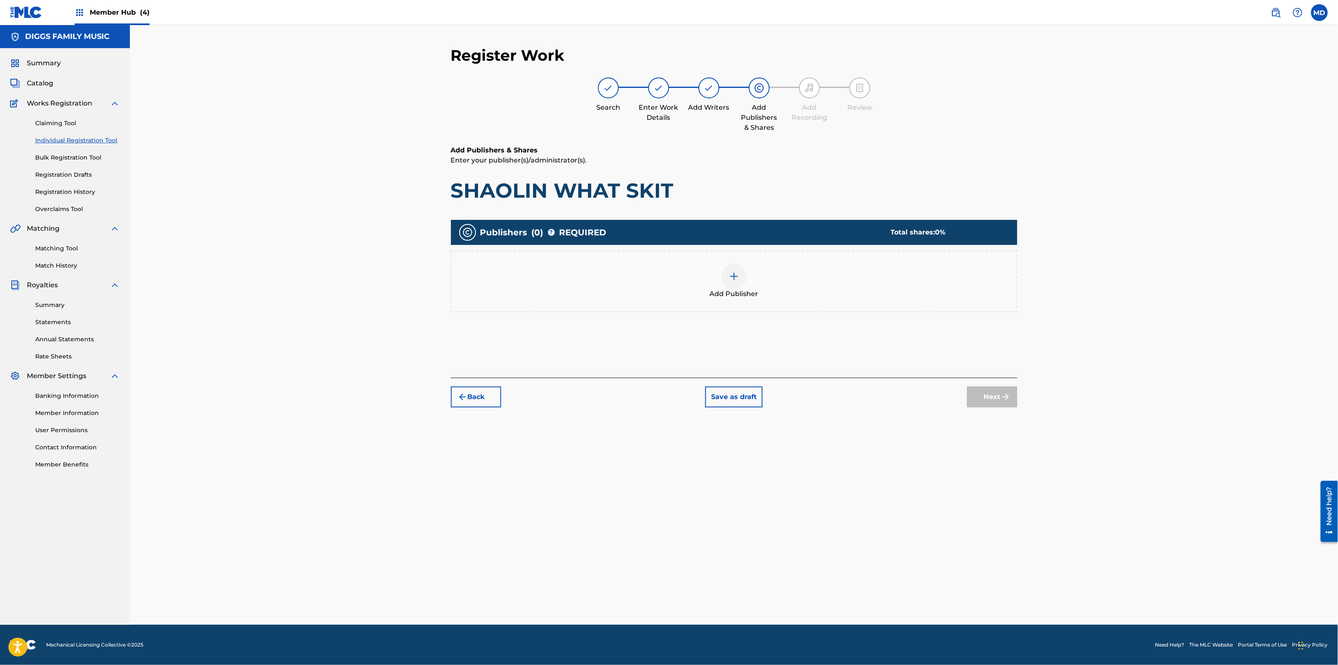
click at [736, 284] on div at bounding box center [733, 276] width 25 height 25
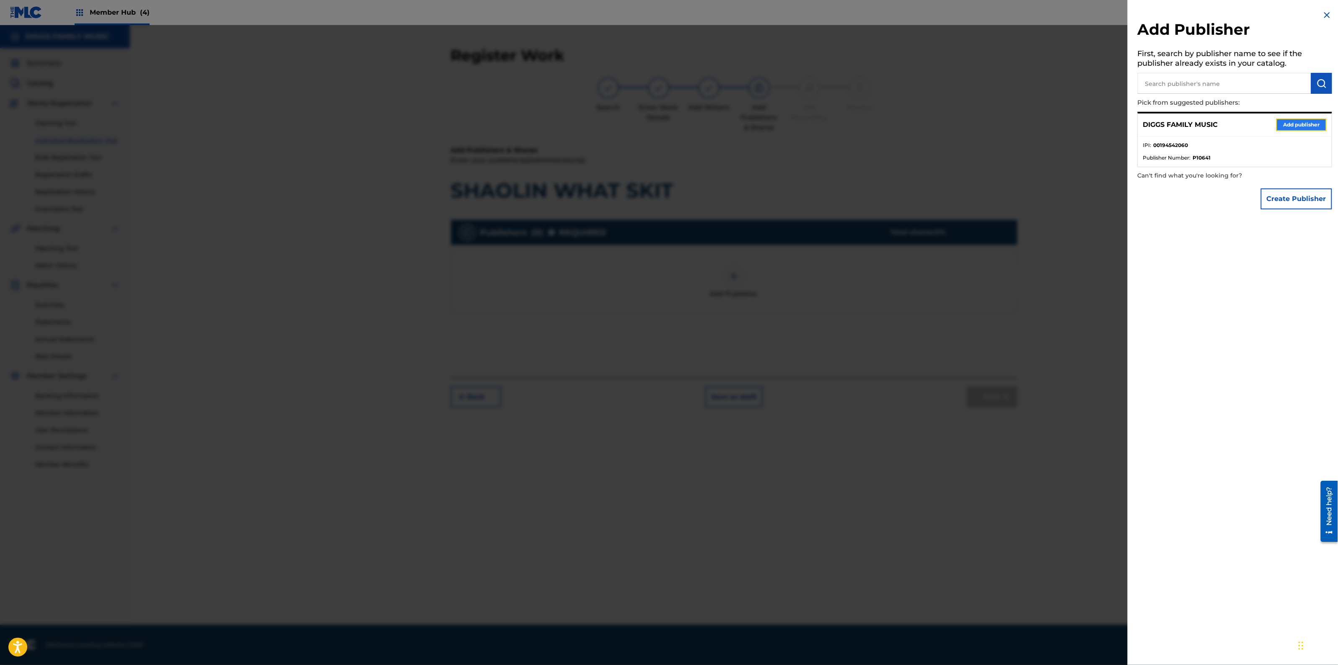
click at [1297, 127] on button "Add publisher" at bounding box center [1301, 125] width 50 height 13
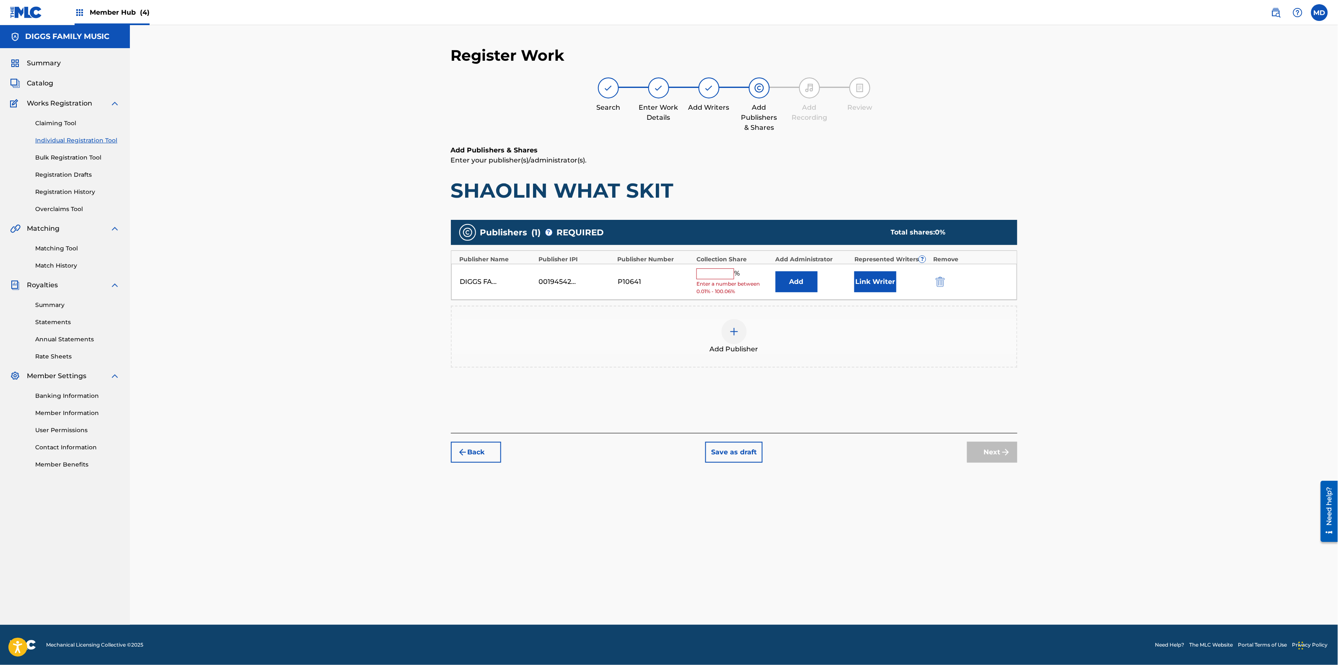
click at [721, 273] on input "text" at bounding box center [715, 274] width 38 height 11
type input "50"
click at [989, 446] on button "Next" at bounding box center [992, 446] width 50 height 21
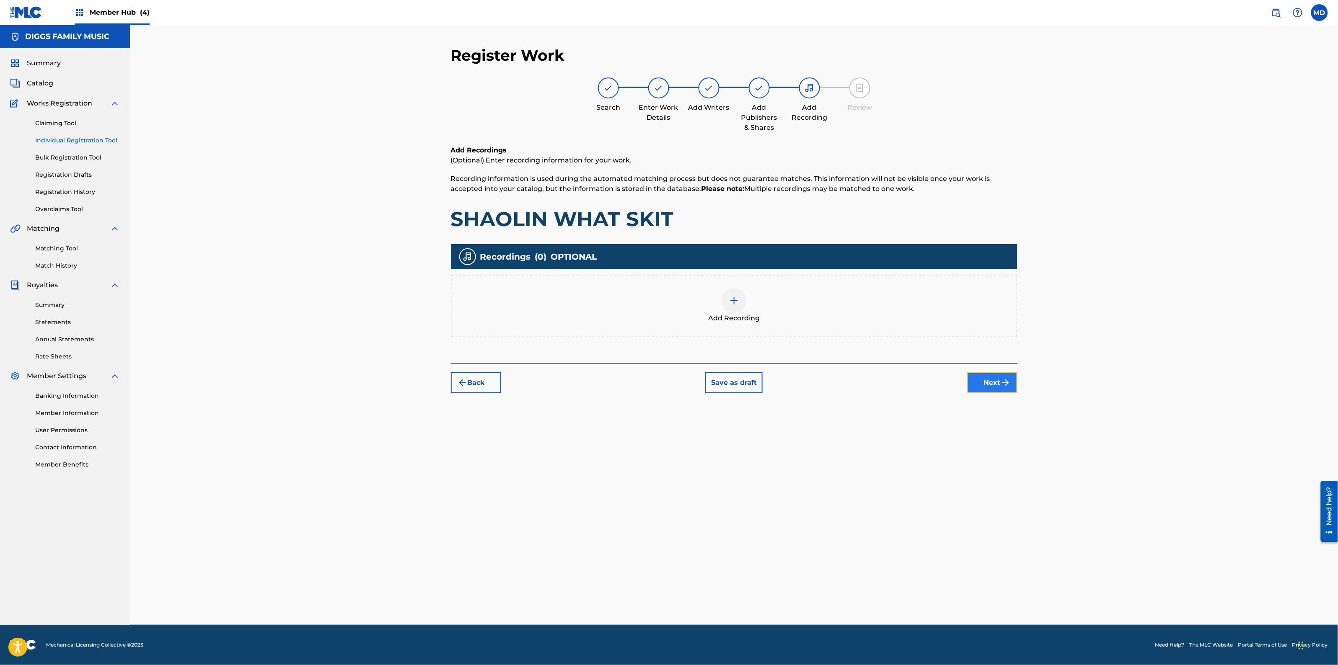
click at [997, 382] on button "Next" at bounding box center [992, 382] width 50 height 21
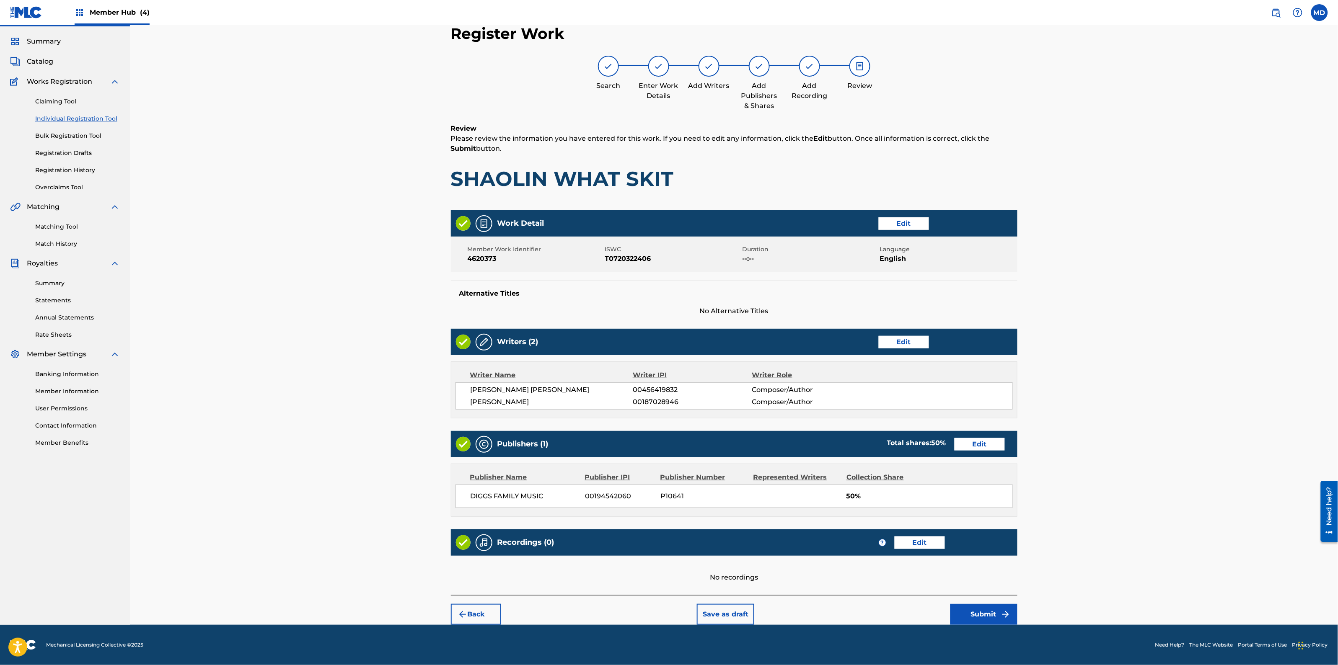
scroll to position [22, 0]
click at [972, 614] on button "Submit" at bounding box center [983, 614] width 67 height 21
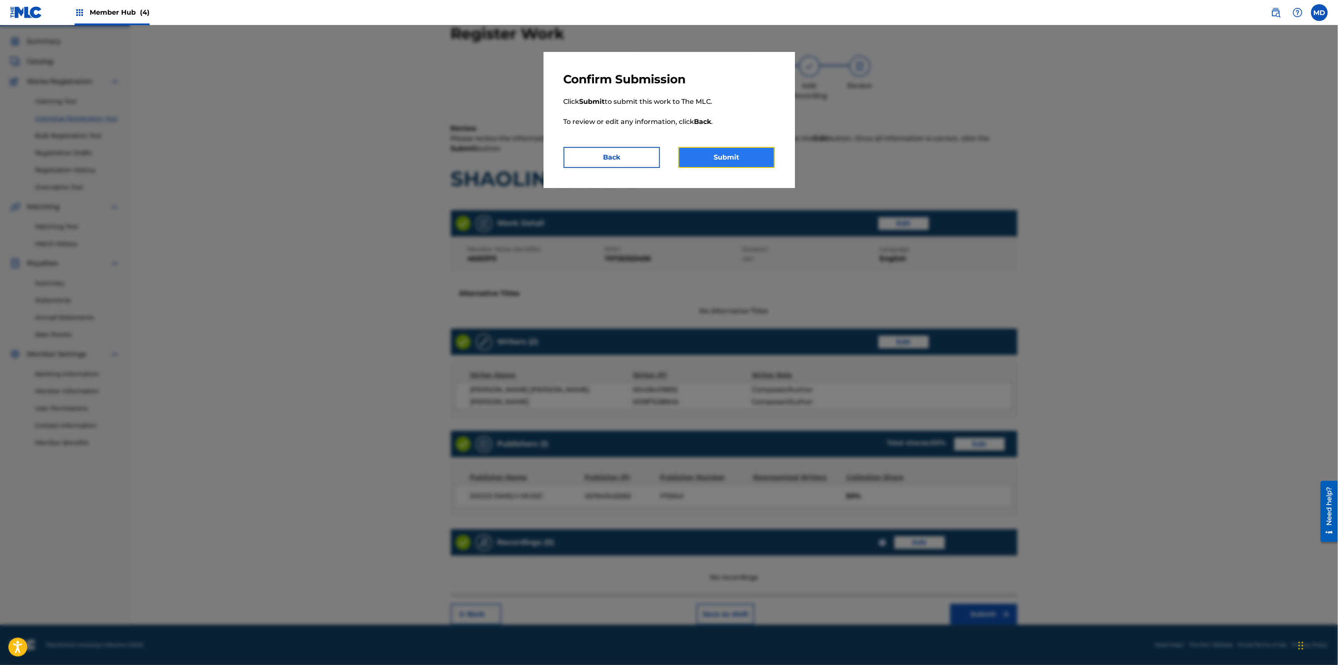
click at [763, 162] on button "Submit" at bounding box center [726, 157] width 96 height 21
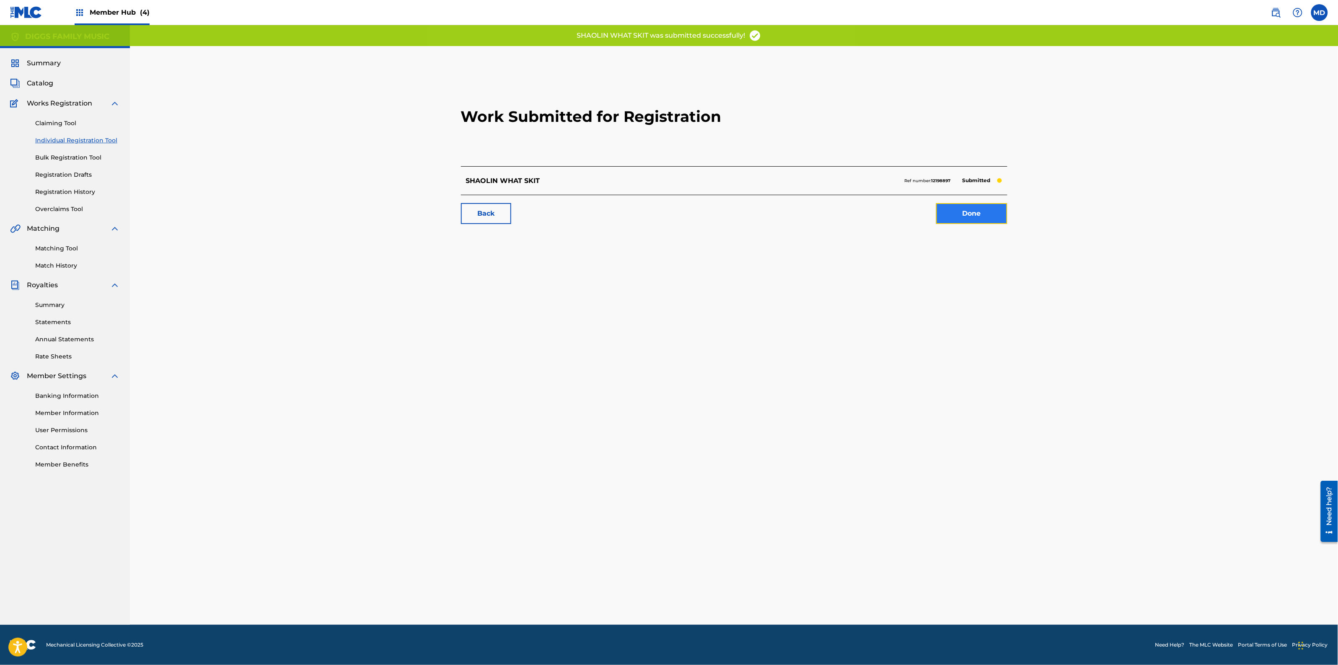
click at [998, 214] on link "Done" at bounding box center [971, 213] width 71 height 21
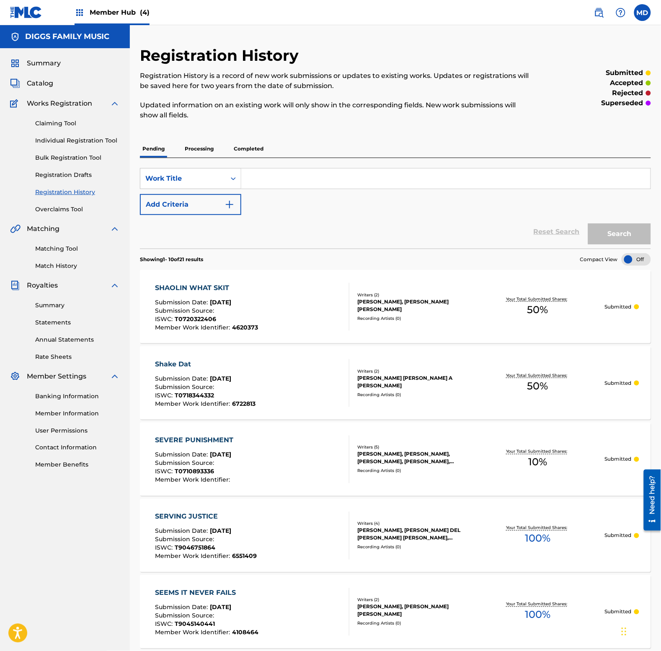
click at [289, 181] on input "Search Form" at bounding box center [445, 178] width 409 height 20
click at [588, 223] on button "Search" at bounding box center [619, 233] width 63 height 21
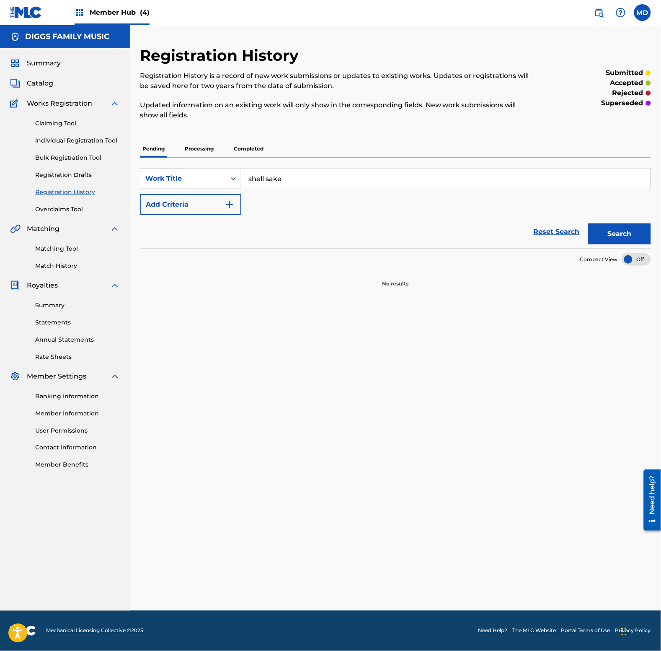
click at [588, 223] on button "Search" at bounding box center [619, 233] width 63 height 21
type input "[MEDICAL_DATA]"
click at [616, 231] on button "Search" at bounding box center [619, 233] width 63 height 21
click at [207, 146] on p "Processing" at bounding box center [199, 149] width 34 height 18
click at [244, 146] on p "Completed" at bounding box center [248, 149] width 35 height 18
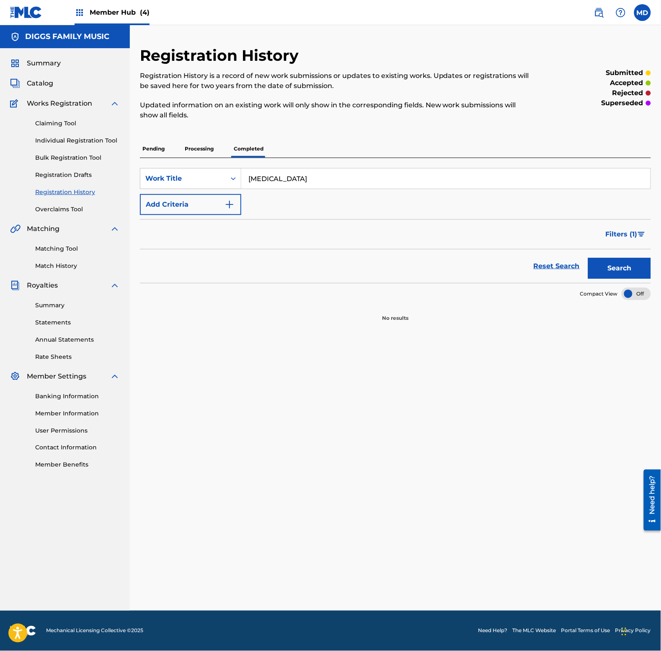
click at [272, 183] on input "[MEDICAL_DATA]" at bounding box center [445, 178] width 409 height 20
click at [272, 182] on input "[MEDICAL_DATA]" at bounding box center [445, 178] width 409 height 20
click at [82, 138] on link "Individual Registration Tool" at bounding box center [77, 140] width 85 height 9
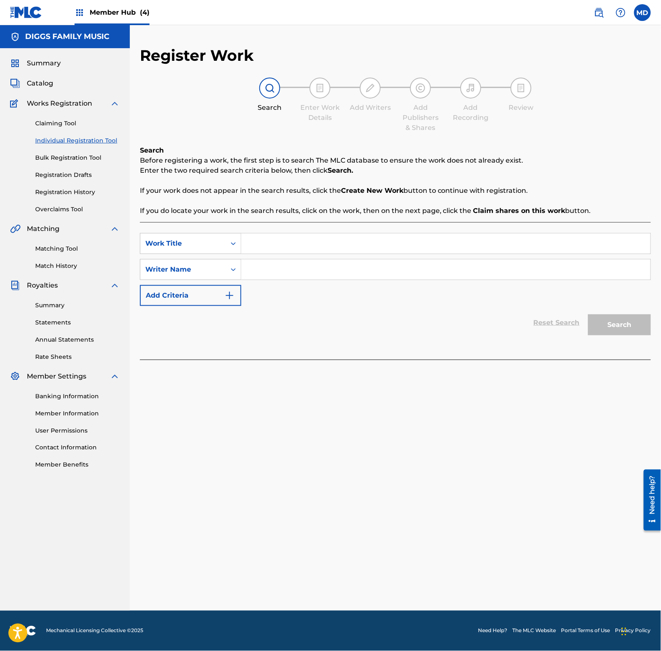
click at [284, 241] on input "Search Form" at bounding box center [445, 243] width 409 height 20
type input "[MEDICAL_DATA]"
click at [302, 276] on input "Search Form" at bounding box center [445, 269] width 409 height 20
click at [421, 269] on input "Search Form" at bounding box center [445, 269] width 409 height 20
type input "[PERSON_NAME]"
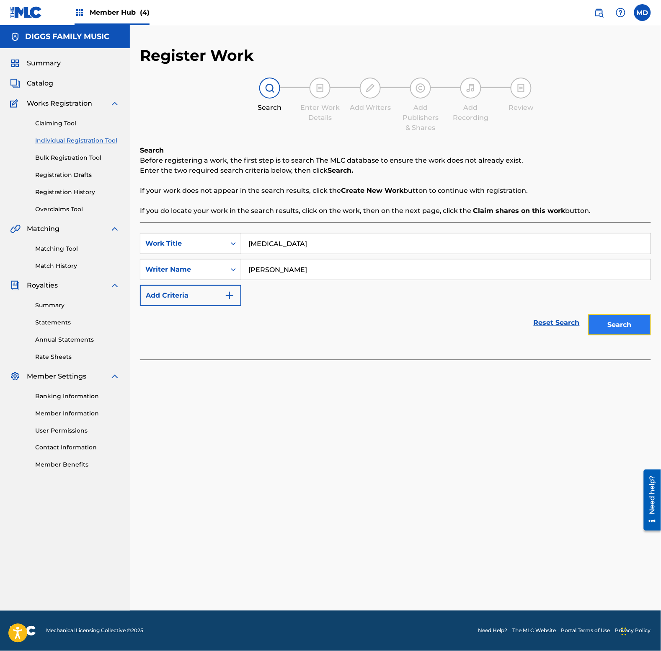
click at [610, 323] on button "Search" at bounding box center [619, 324] width 63 height 21
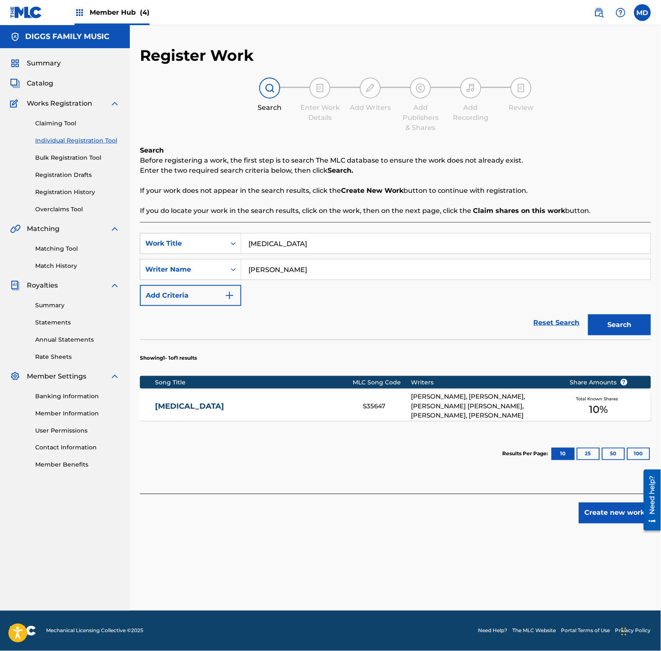
click at [358, 411] on div "[MEDICAL_DATA]" at bounding box center [258, 406] width 207 height 10
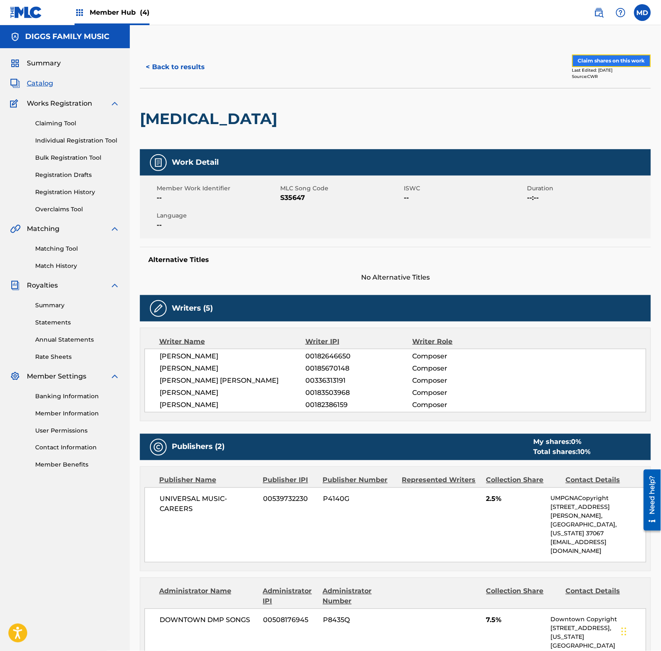
click at [604, 60] on button "Claim shares on this work" at bounding box center [611, 60] width 79 height 13
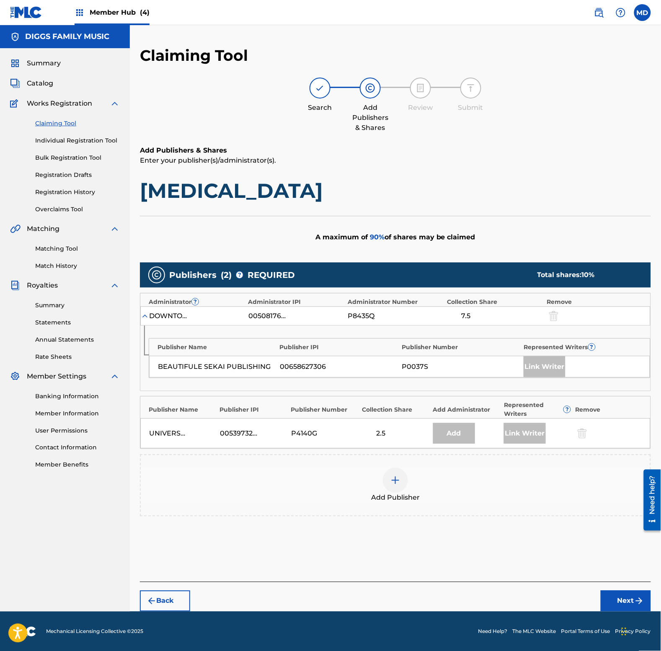
click at [385, 480] on div at bounding box center [395, 480] width 25 height 25
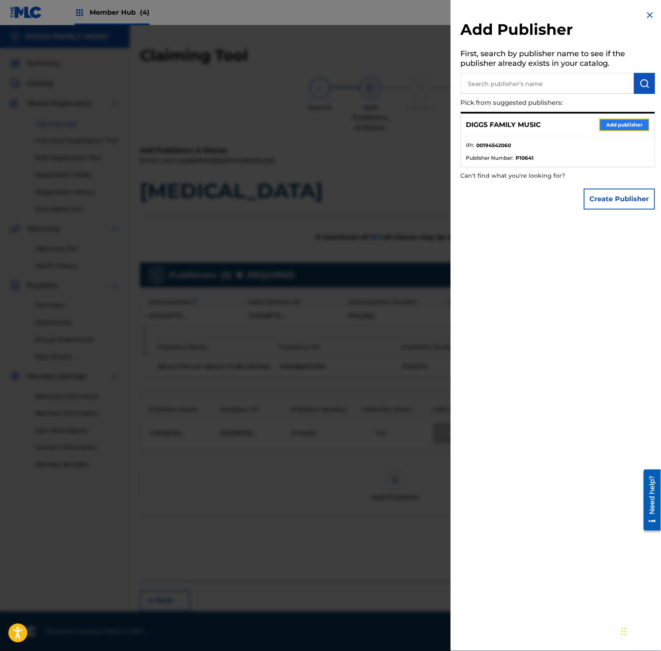
click at [608, 125] on button "Add publisher" at bounding box center [624, 125] width 50 height 13
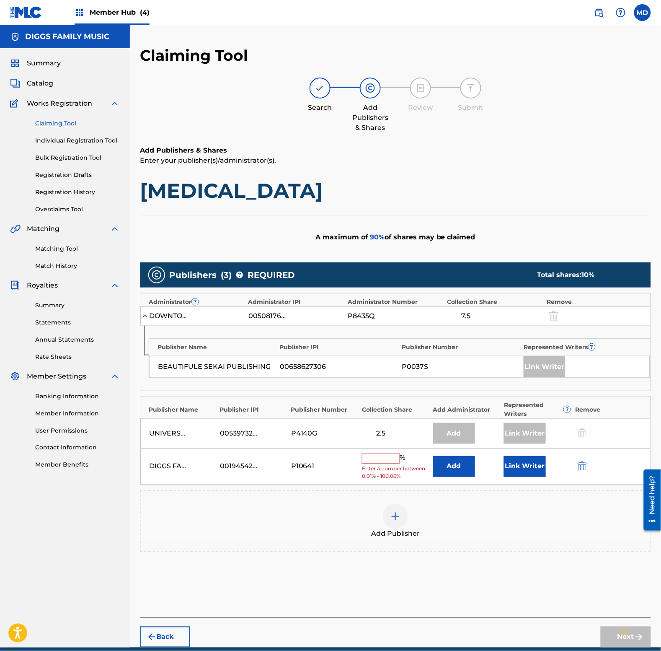
click at [388, 459] on input "text" at bounding box center [381, 458] width 38 height 11
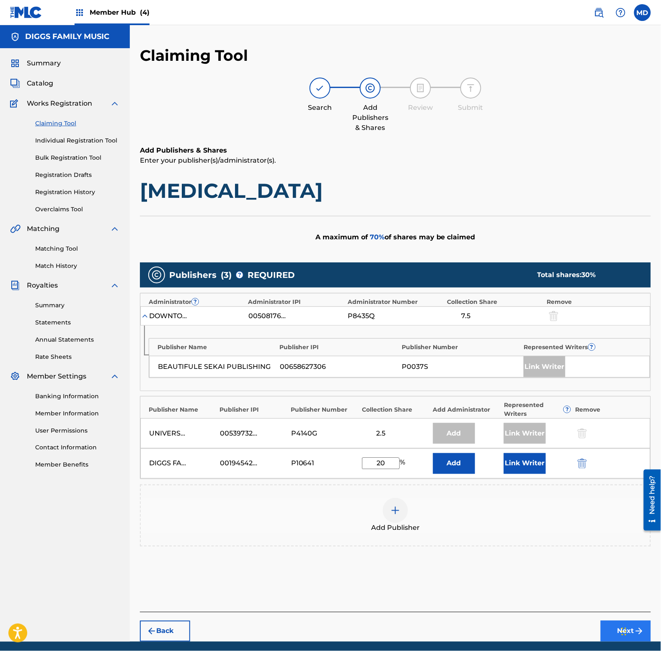
type input "20"
click at [612, 633] on button "Next" at bounding box center [626, 630] width 50 height 21
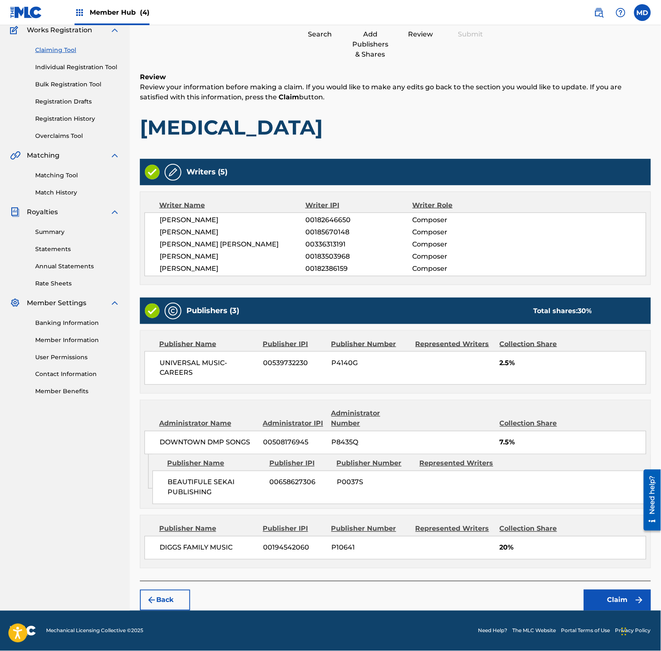
scroll to position [75, 0]
click at [599, 600] on button "Claim" at bounding box center [617, 599] width 67 height 21
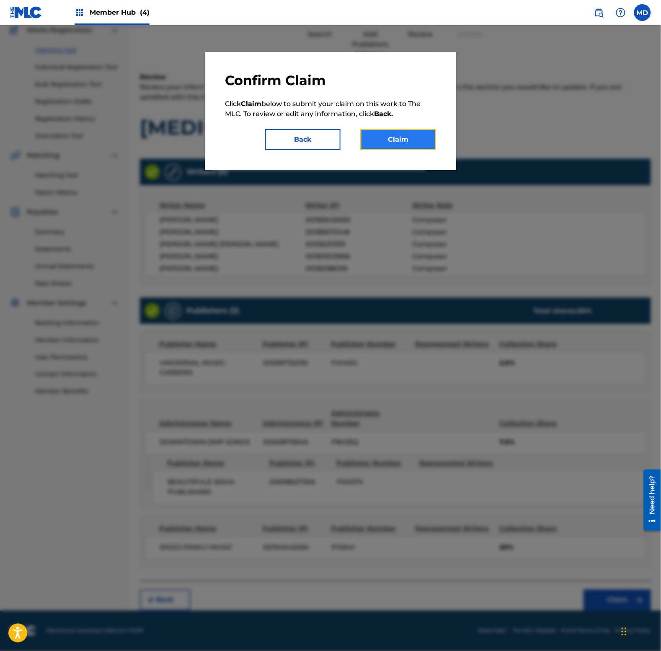
click at [398, 140] on button "Claim" at bounding box center [398, 139] width 75 height 21
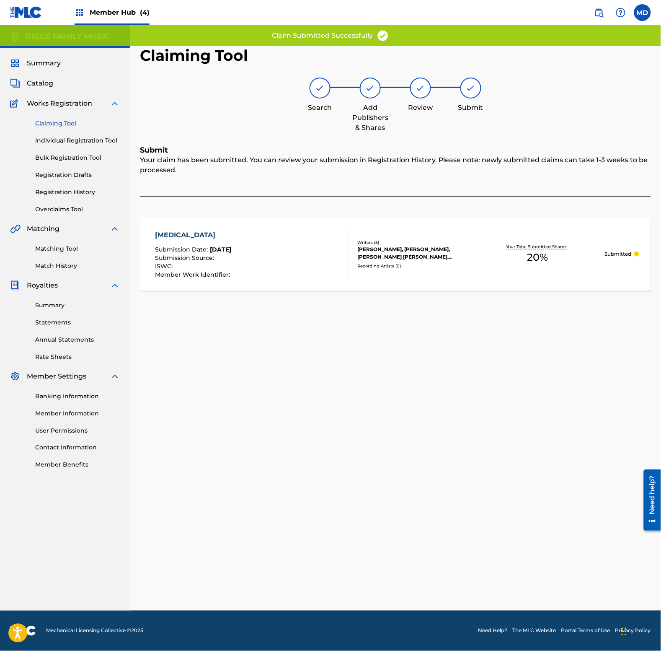
scroll to position [0, 0]
